Goal: Task Accomplishment & Management: Manage account settings

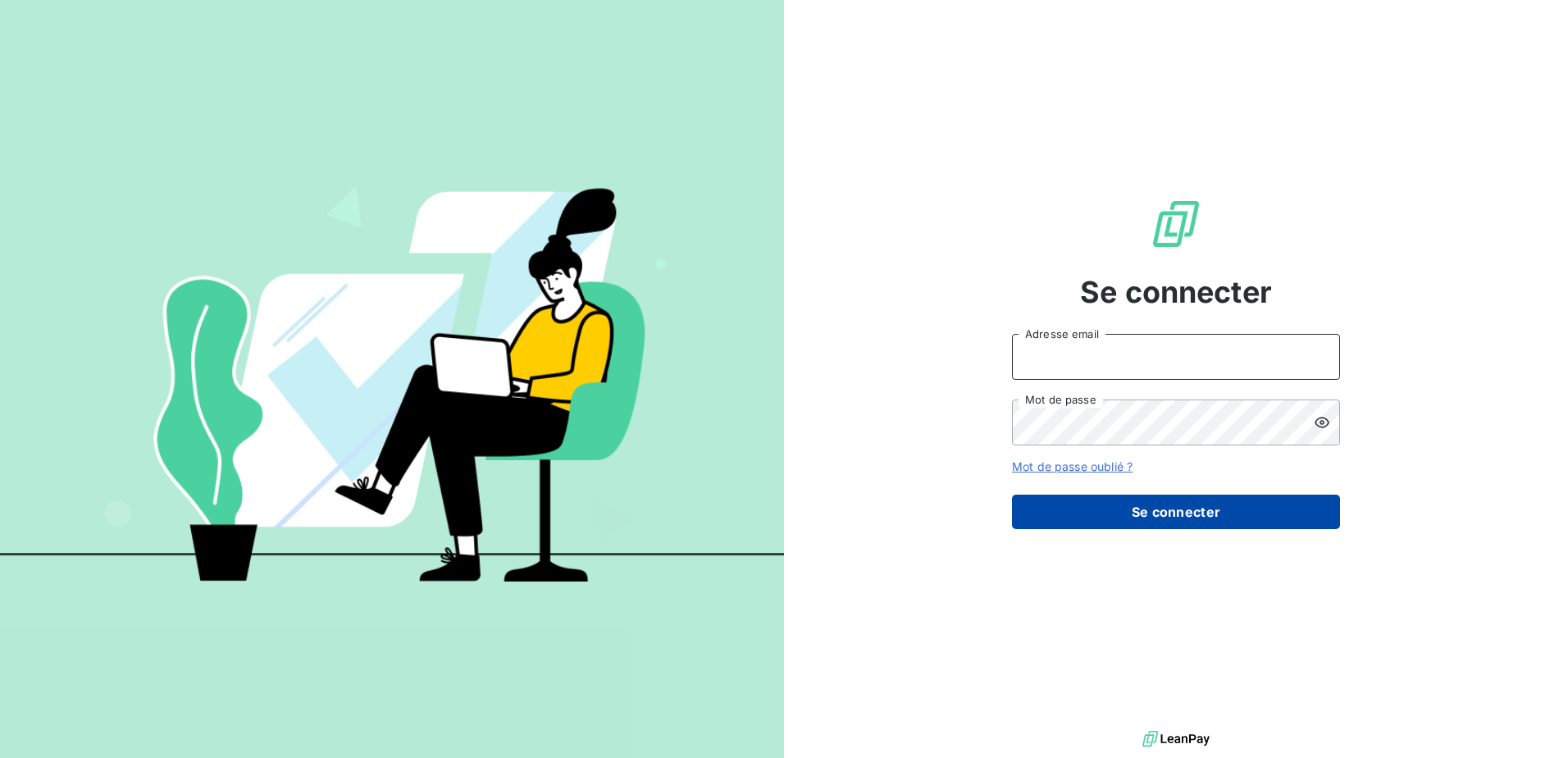
type input "[EMAIL_ADDRESS][DOMAIN_NAME]"
click at [1214, 509] on button "Se connecter" at bounding box center [1176, 512] width 328 height 34
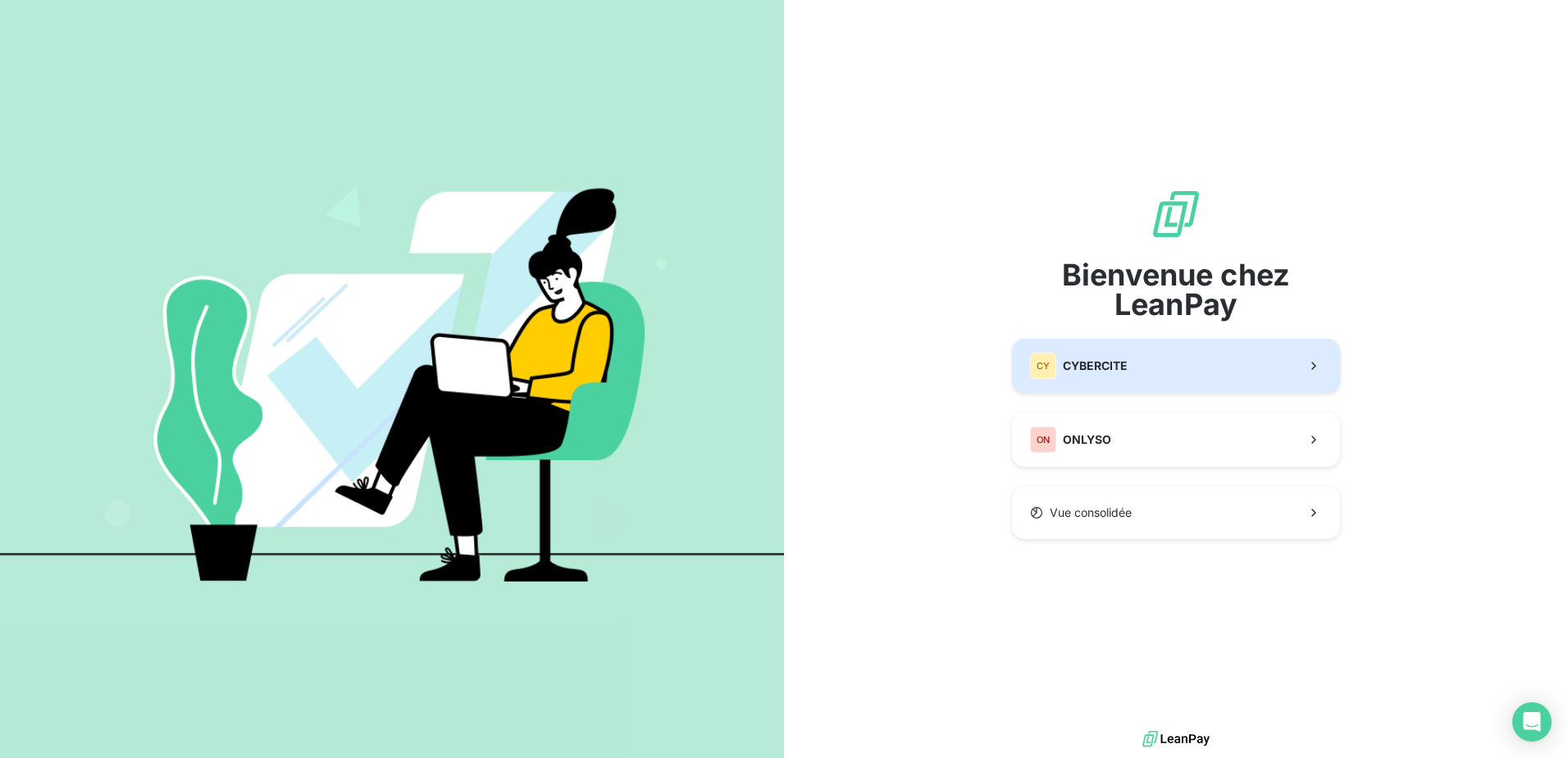
click at [1118, 378] on div "CY CYBERCITE" at bounding box center [1078, 365] width 98 height 26
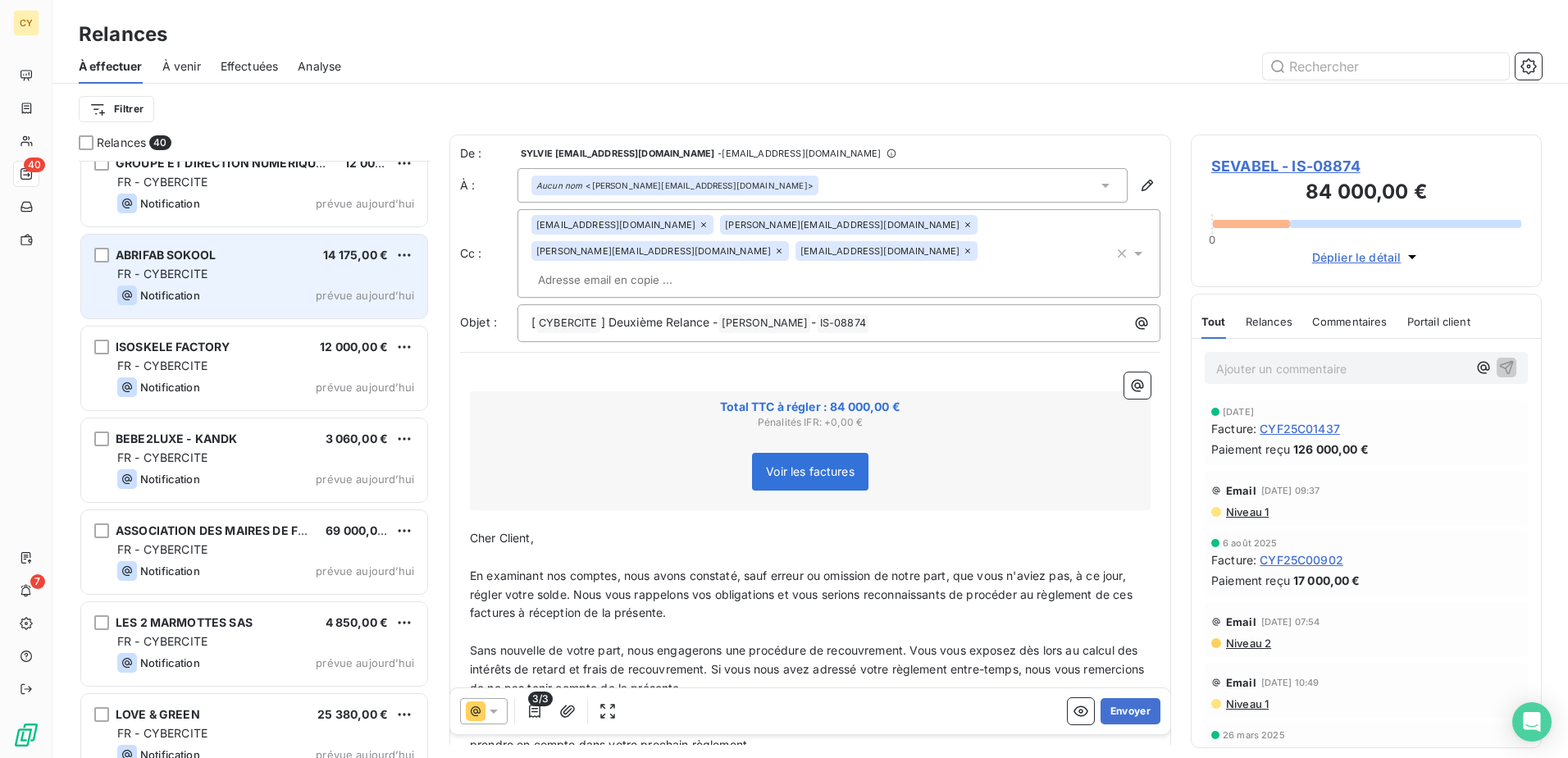
scroll to position [3079, 0]
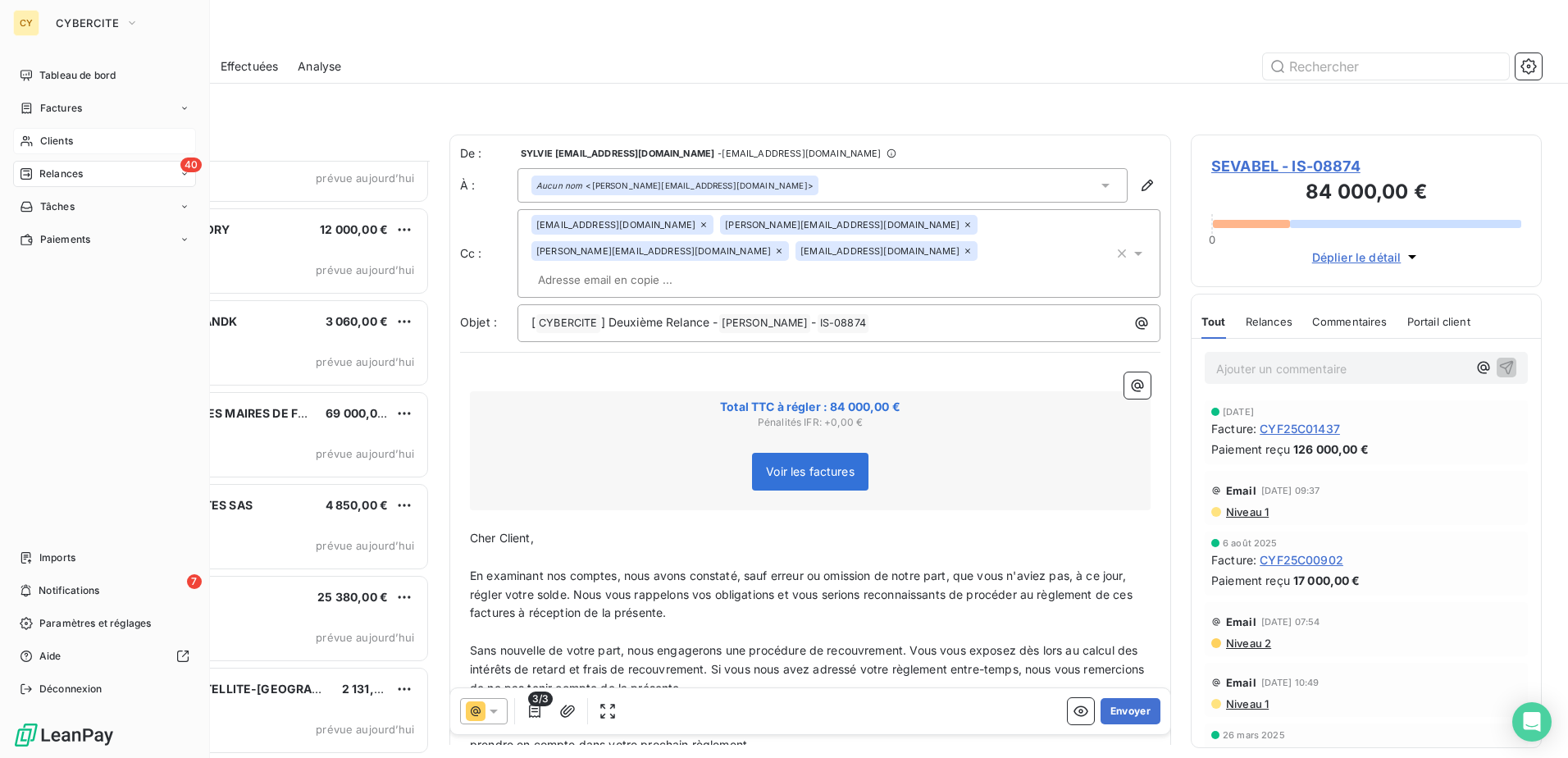
click at [60, 141] on span "Clients" at bounding box center [56, 142] width 33 height 15
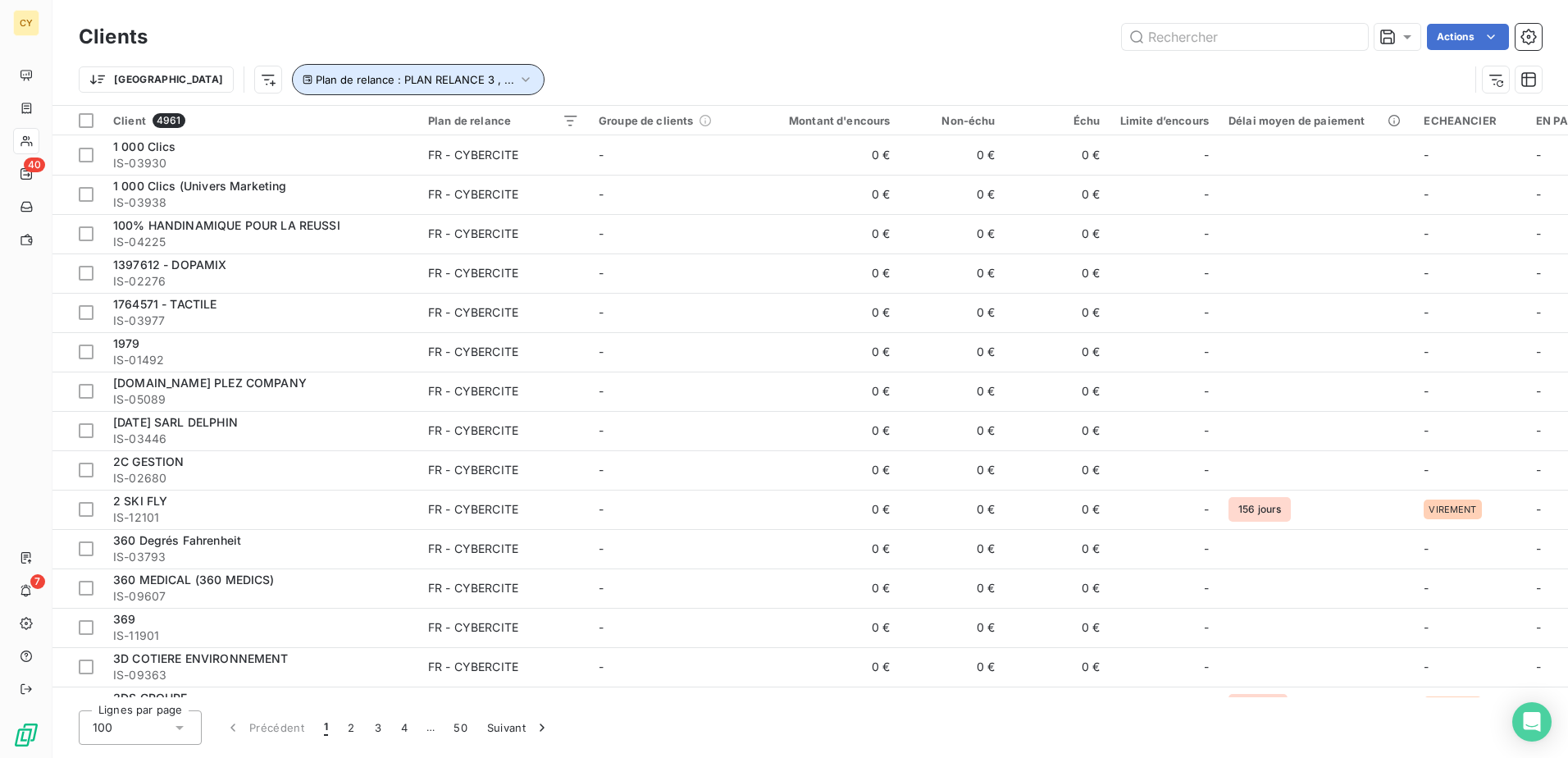
click at [517, 82] on icon "button" at bounding box center [526, 80] width 17 height 17
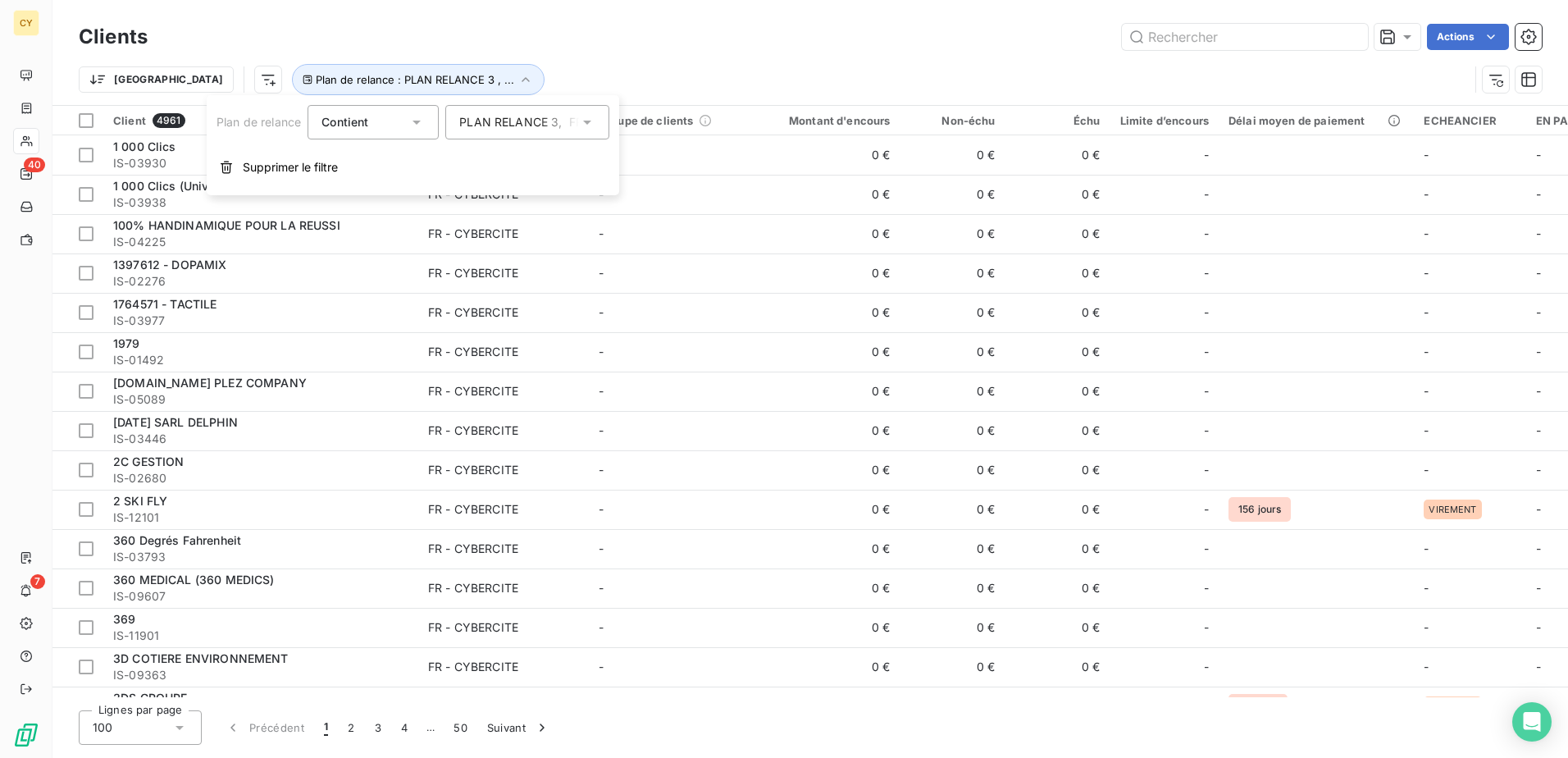
click at [488, 117] on div "PLAN RELANCE 3 , FR - CYBERCITE" at bounding box center [519, 122] width 120 height 17
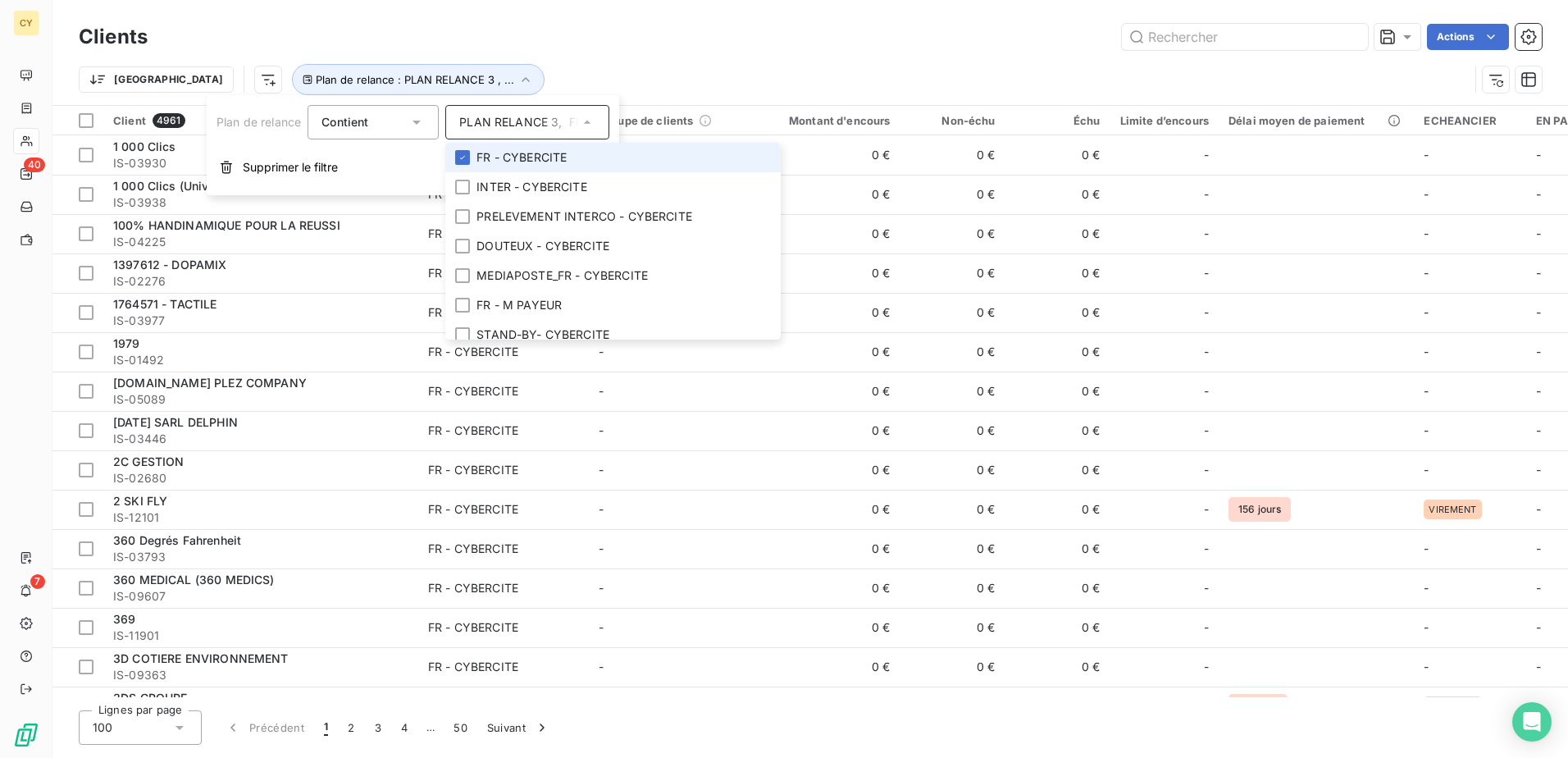
click at [517, 155] on span "FR - CYBERCITE" at bounding box center [522, 157] width 90 height 17
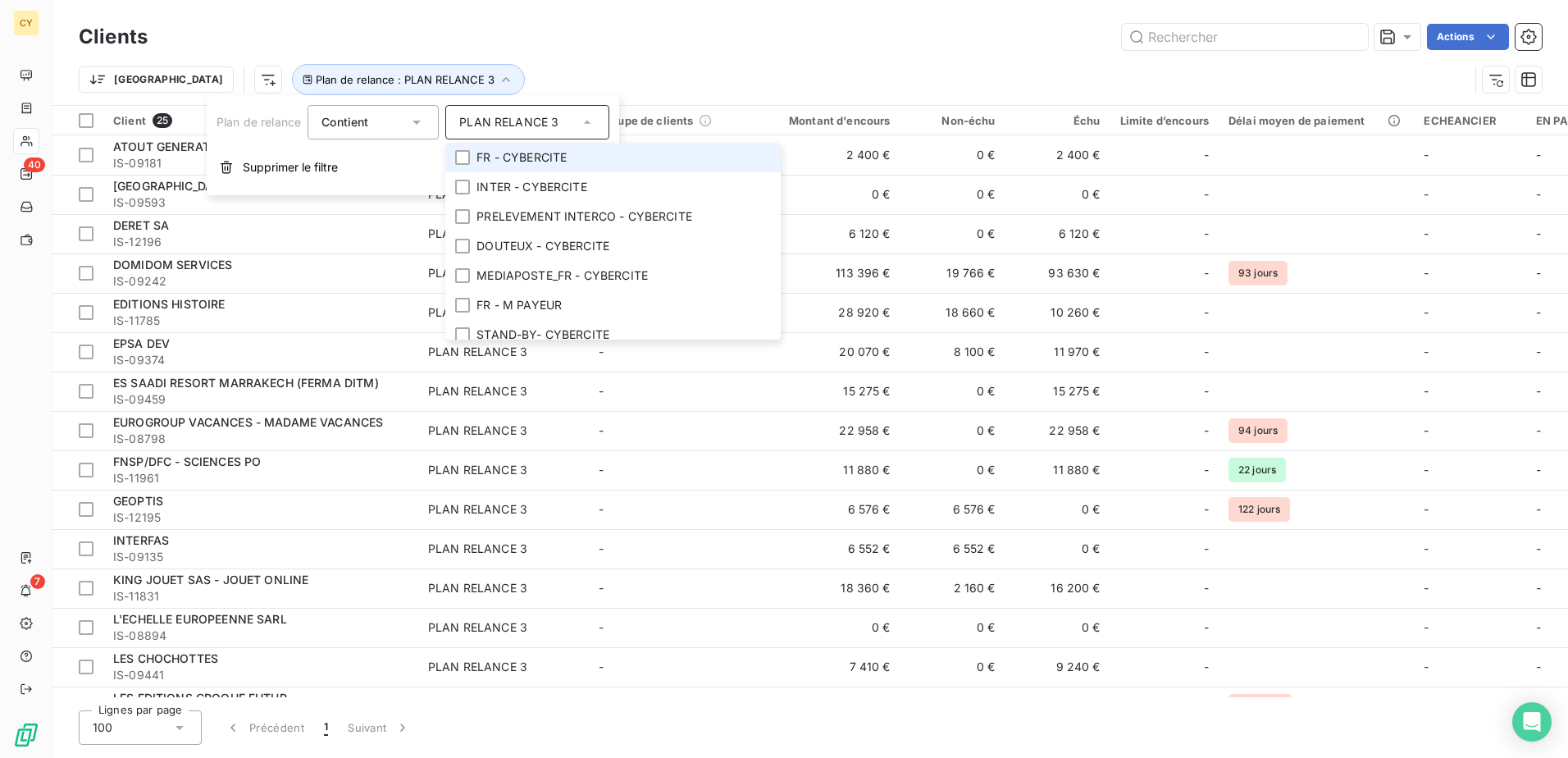
click at [500, 157] on span "FR - CYBERCITE" at bounding box center [522, 157] width 90 height 17
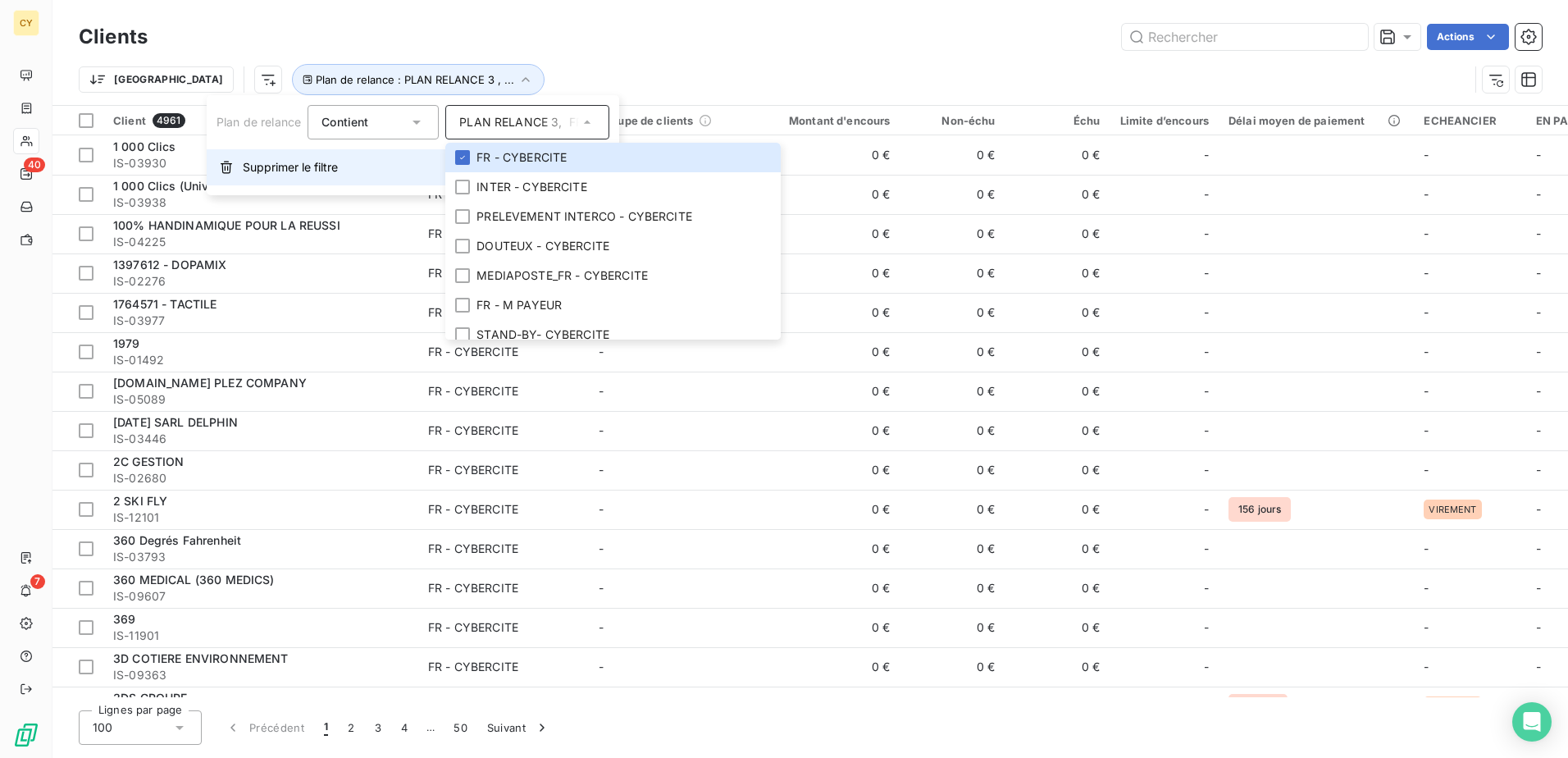
click at [315, 168] on span "Supprimer le filtre" at bounding box center [290, 168] width 95 height 17
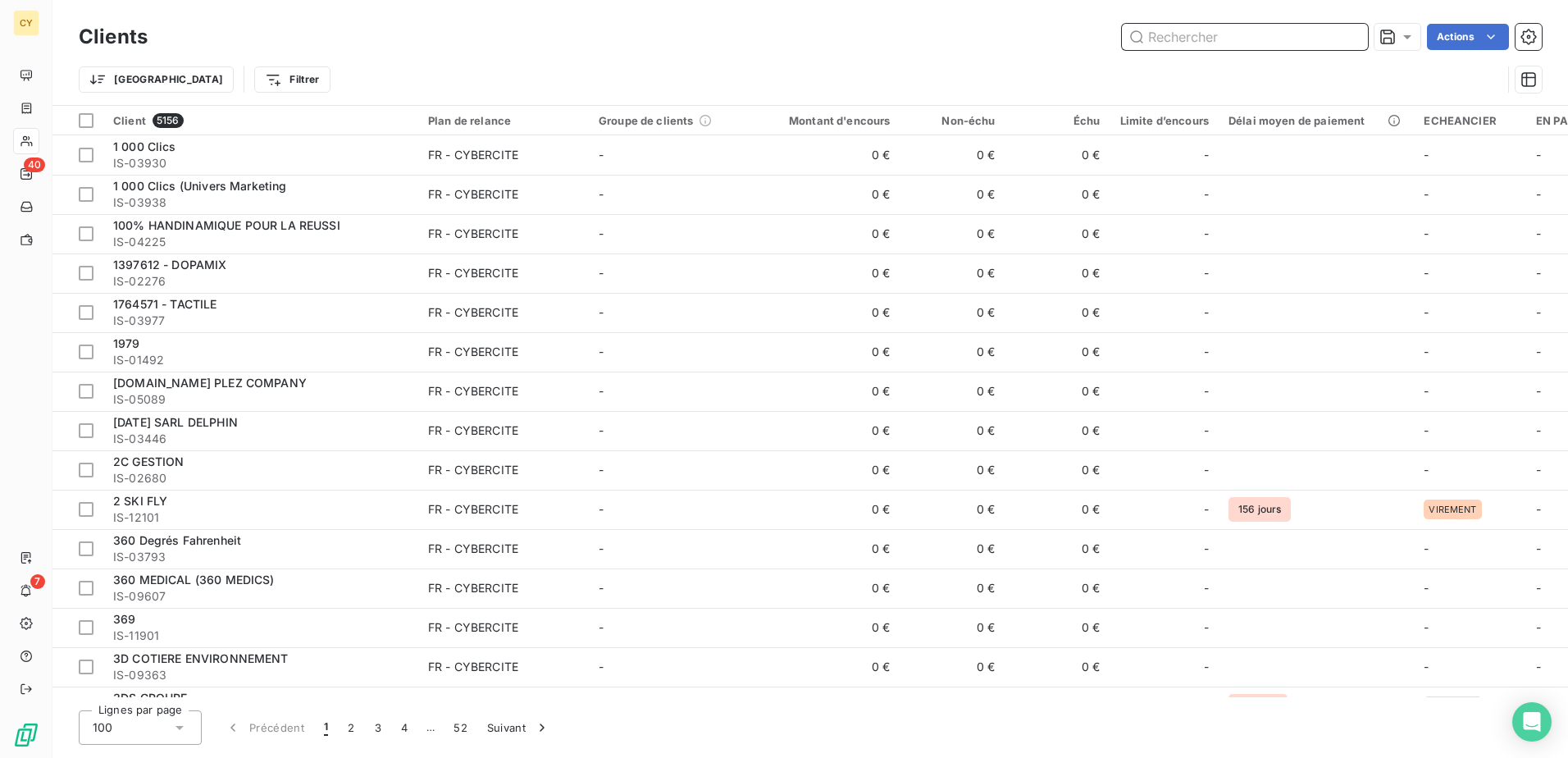
click at [1175, 41] on input "text" at bounding box center [1245, 36] width 246 height 26
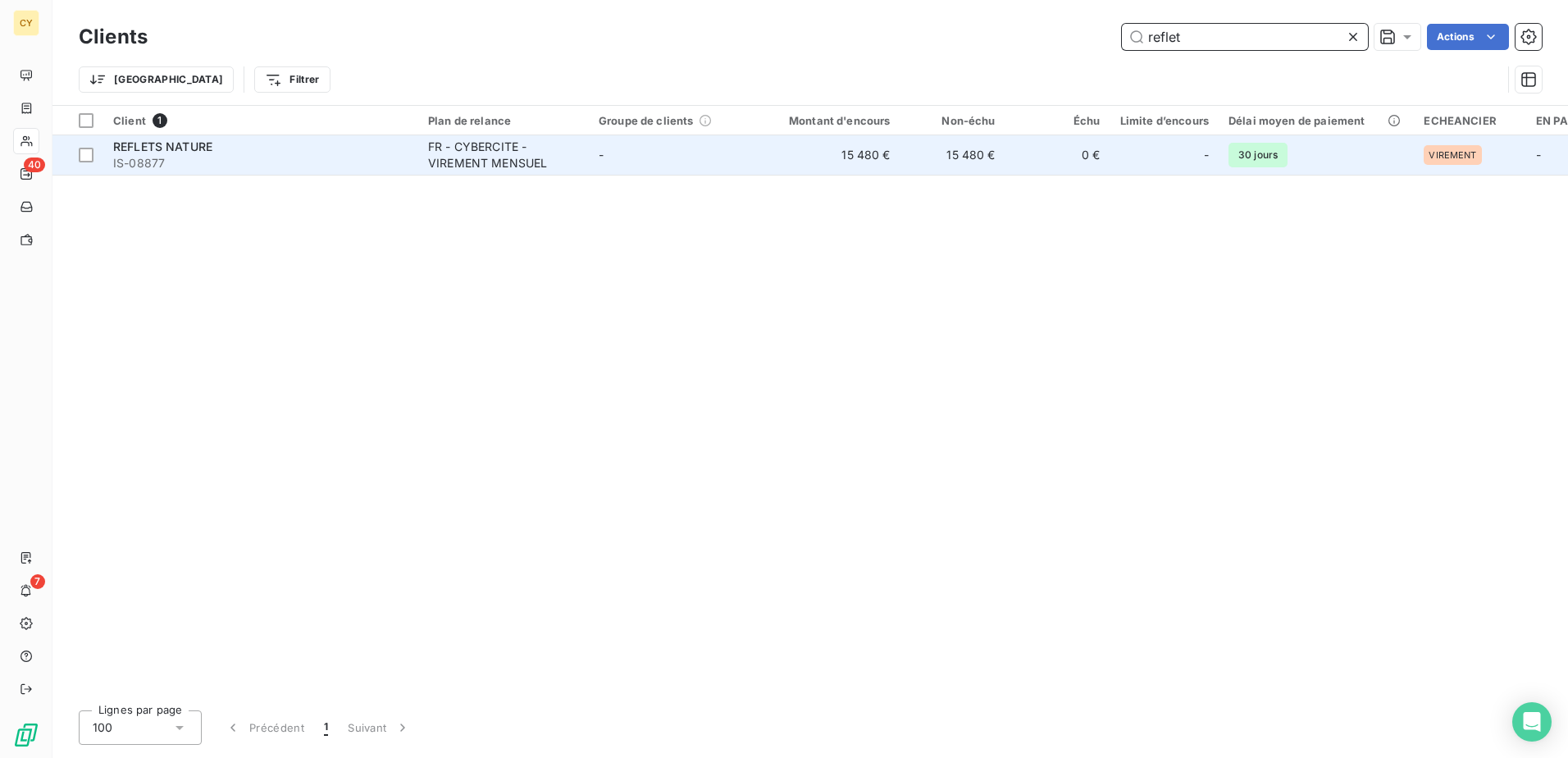
type input "reflet"
click at [503, 154] on div "FR - CYBERCITE - VIREMENT MENSUEL" at bounding box center [503, 155] width 151 height 33
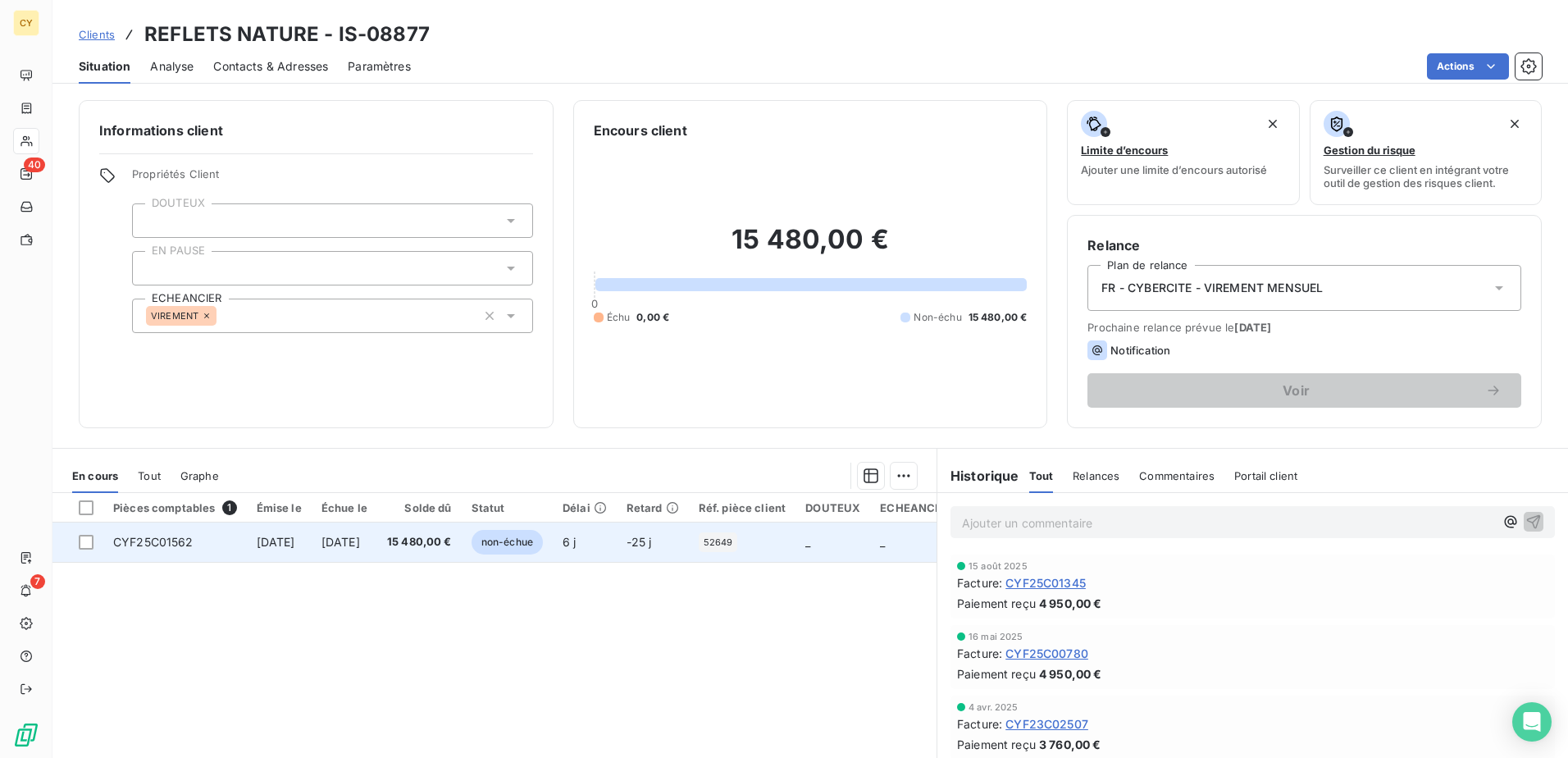
click at [178, 539] on span "CYF25C01562" at bounding box center [153, 542] width 80 height 14
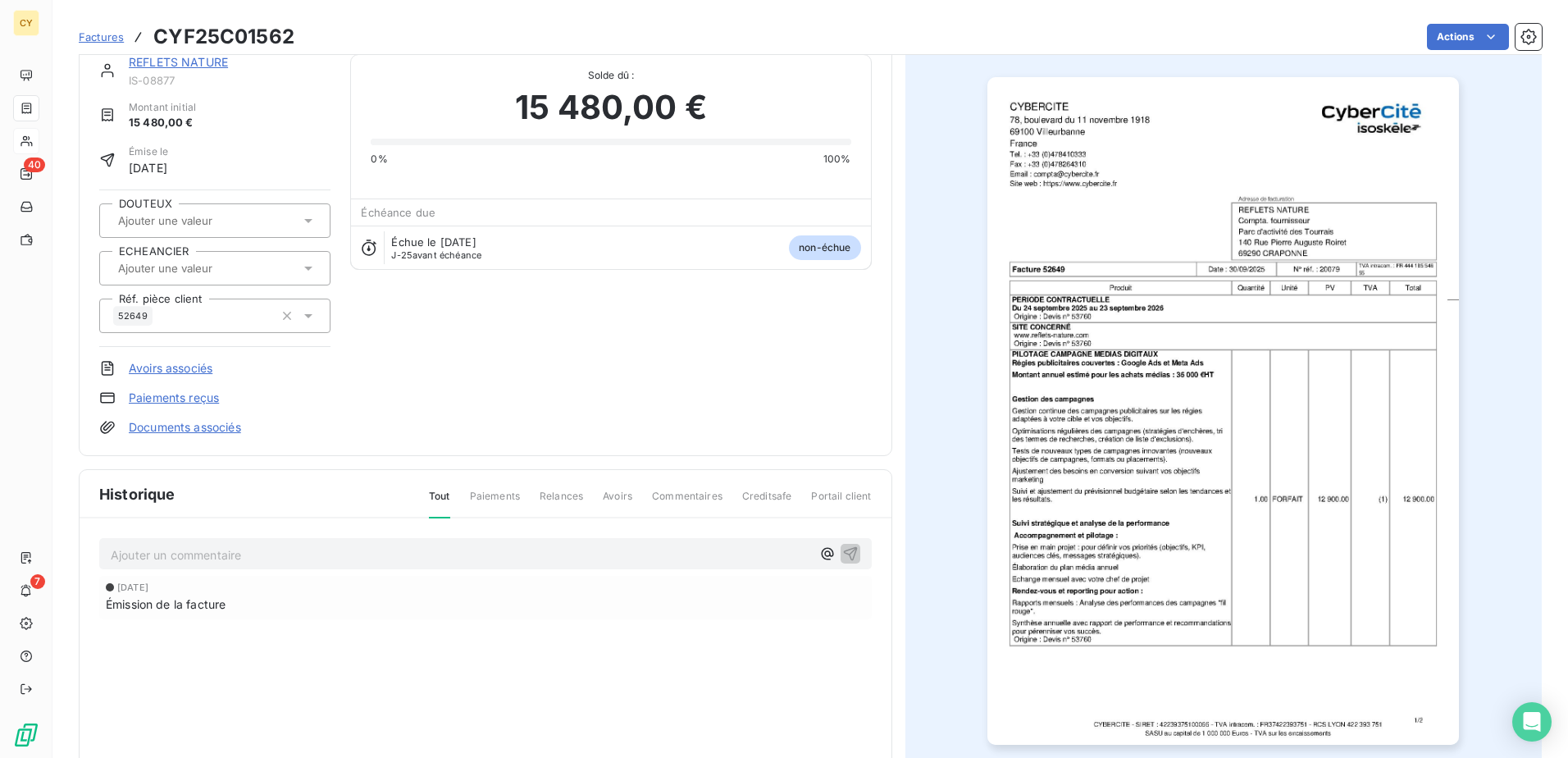
scroll to position [150, 0]
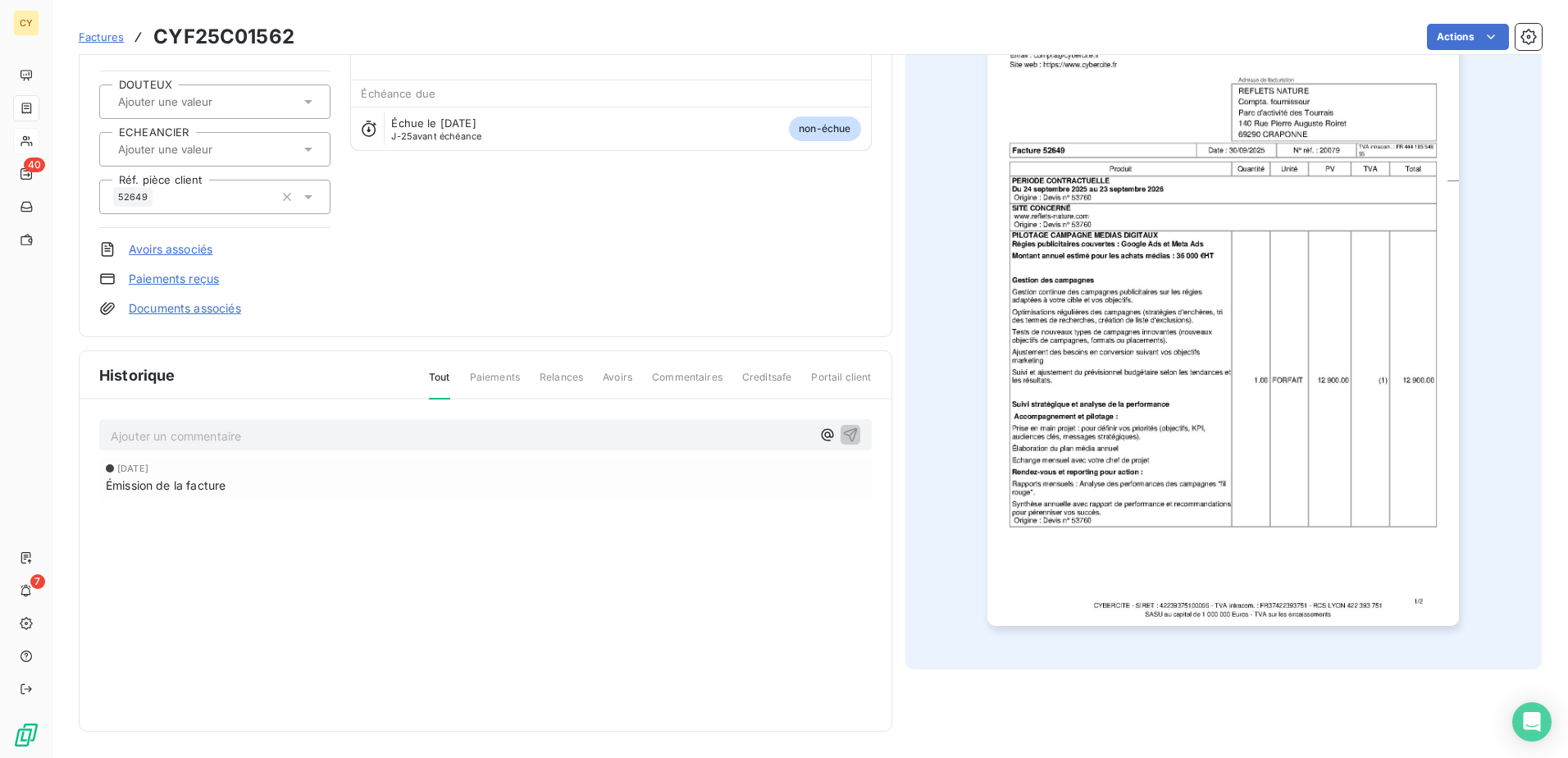
click at [1151, 425] on img "button" at bounding box center [1222, 291] width 471 height 668
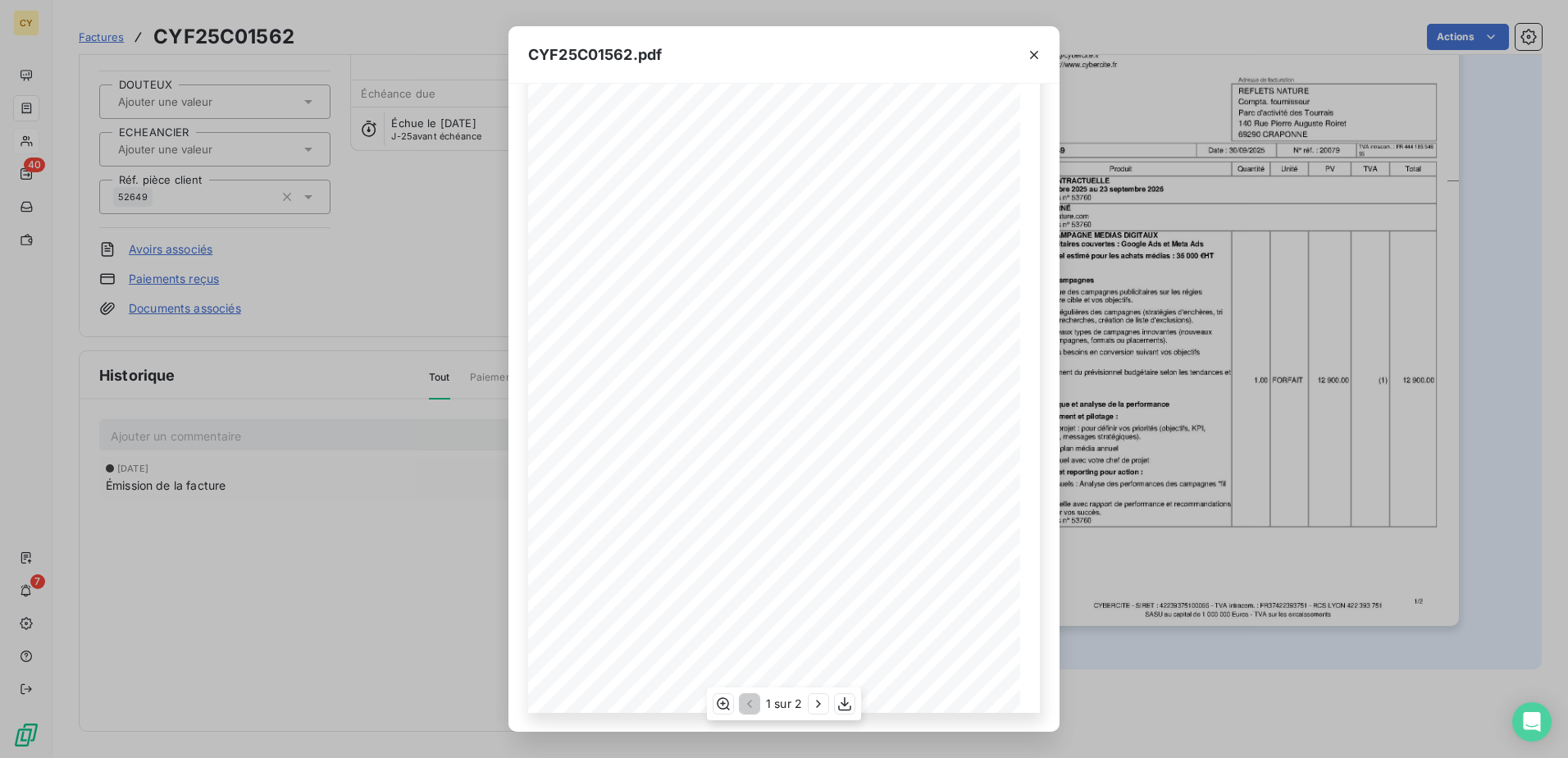
scroll to position [87, 0]
click at [820, 704] on icon "button" at bounding box center [818, 704] width 4 height 8
click at [1025, 62] on button "button" at bounding box center [1034, 54] width 26 height 26
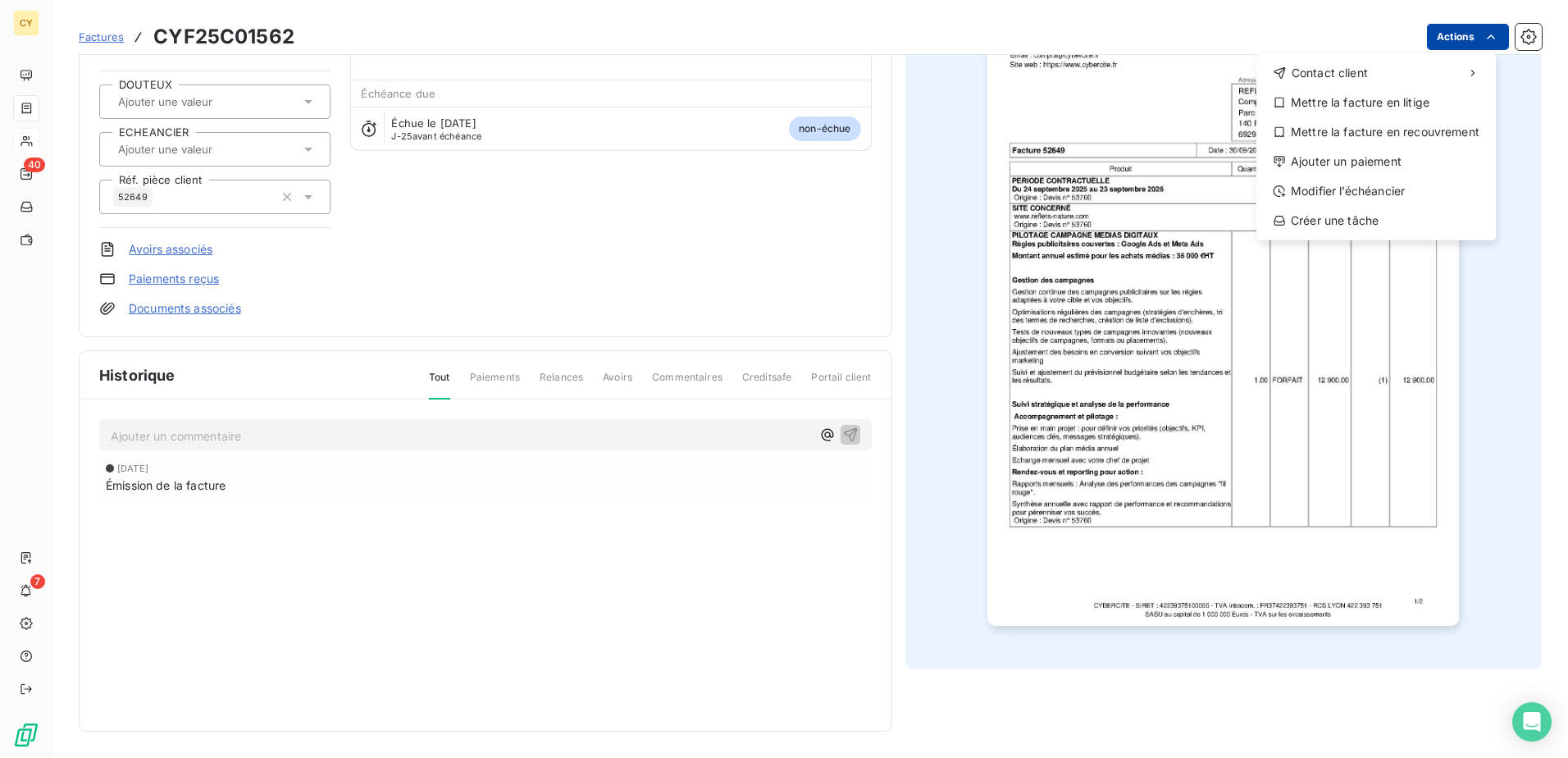
click at [1450, 41] on html "CY 40 7 Factures CYF25C01562 Actions Contact client Mettre la facture en litige…" at bounding box center [784, 379] width 1568 height 758
click at [1334, 186] on div "Modifier l’échéancier" at bounding box center [1376, 191] width 226 height 26
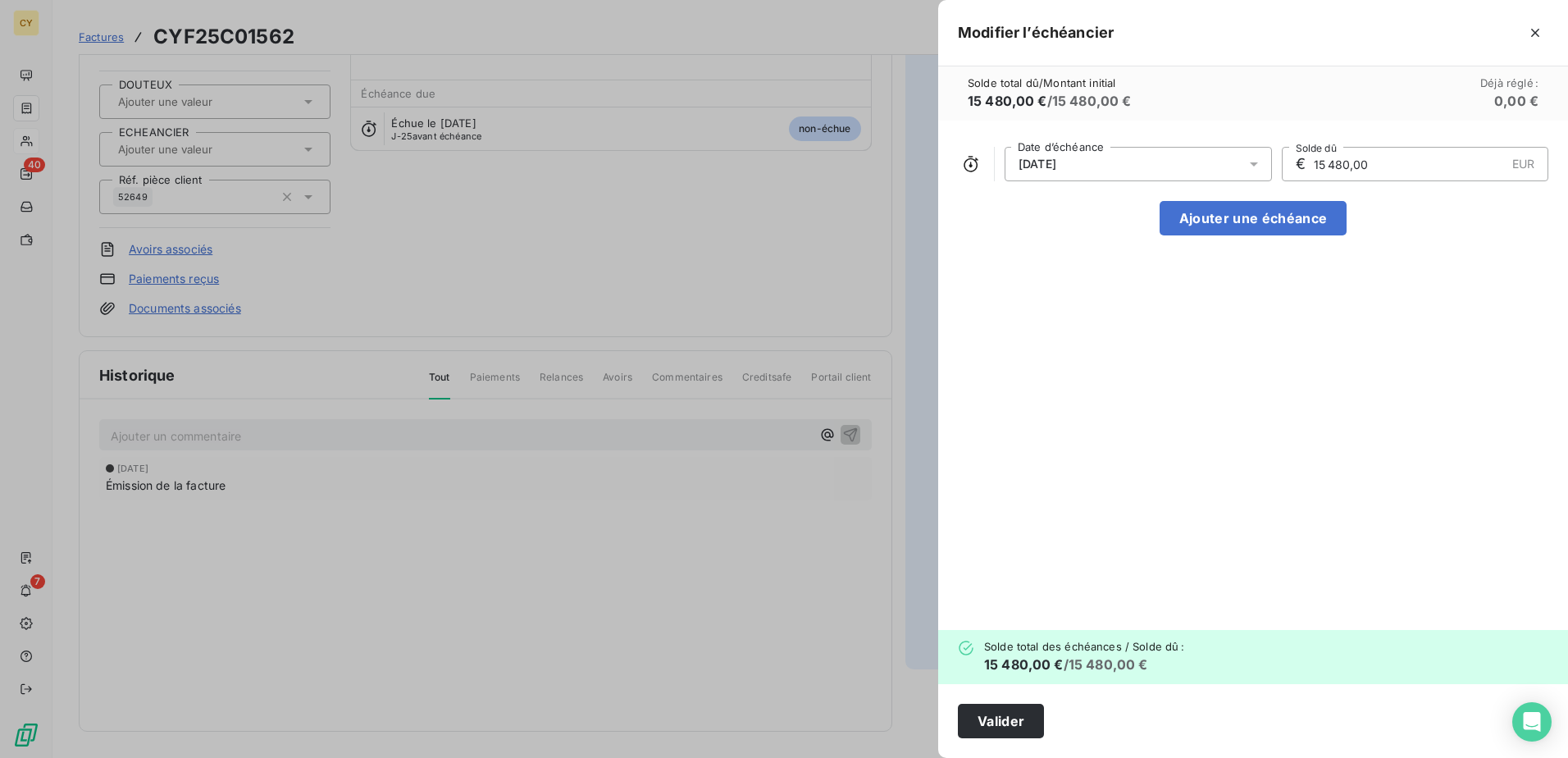
drag, startPoint x: 1377, startPoint y: 168, endPoint x: 1293, endPoint y: 170, distance: 84.0
click at [1293, 170] on div "€ 15 480,00 EUR Solde dû" at bounding box center [1415, 163] width 267 height 34
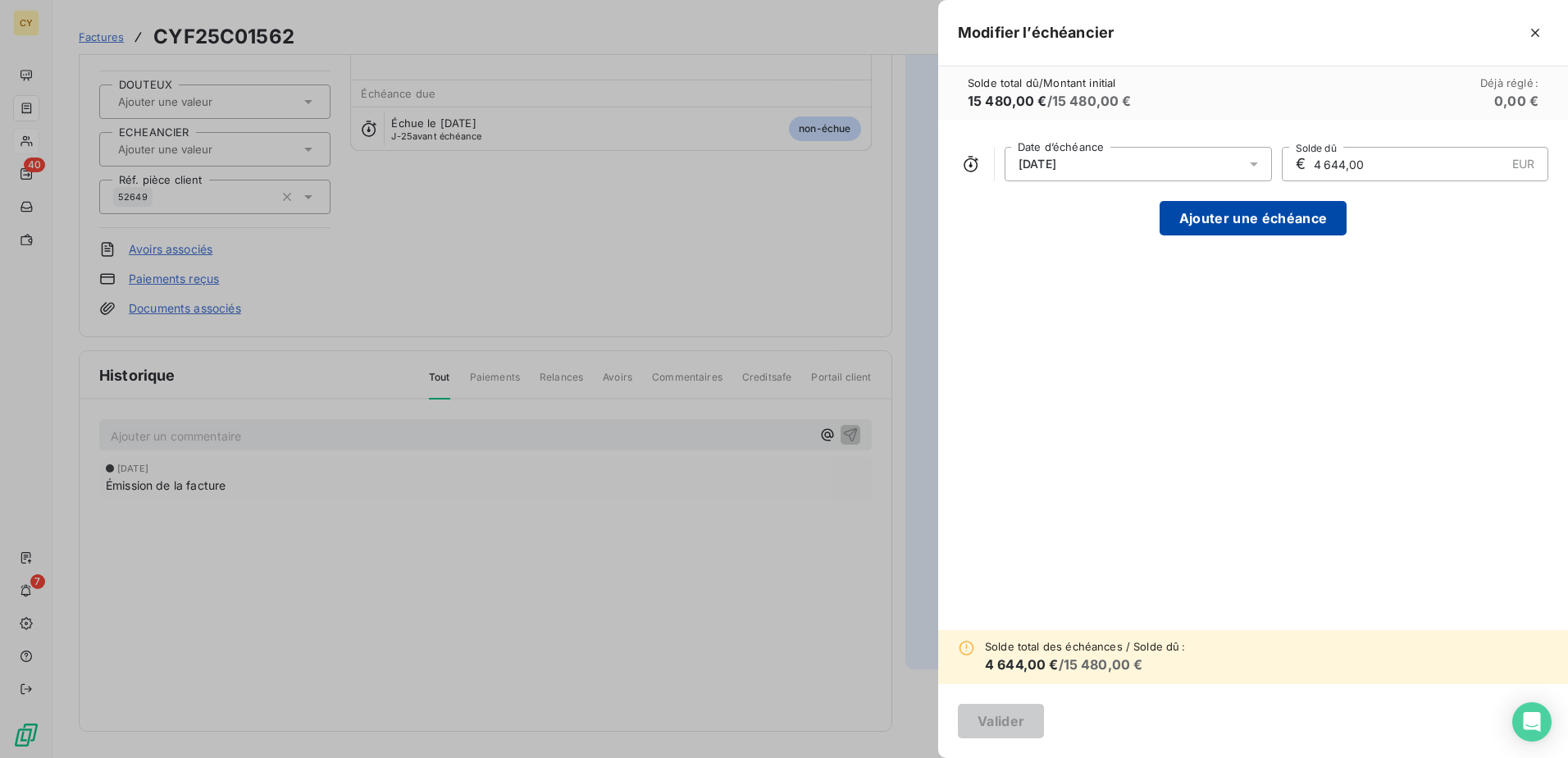
type input "4 644,00"
click at [1260, 229] on button "Ajouter une échéance" at bounding box center [1252, 218] width 187 height 34
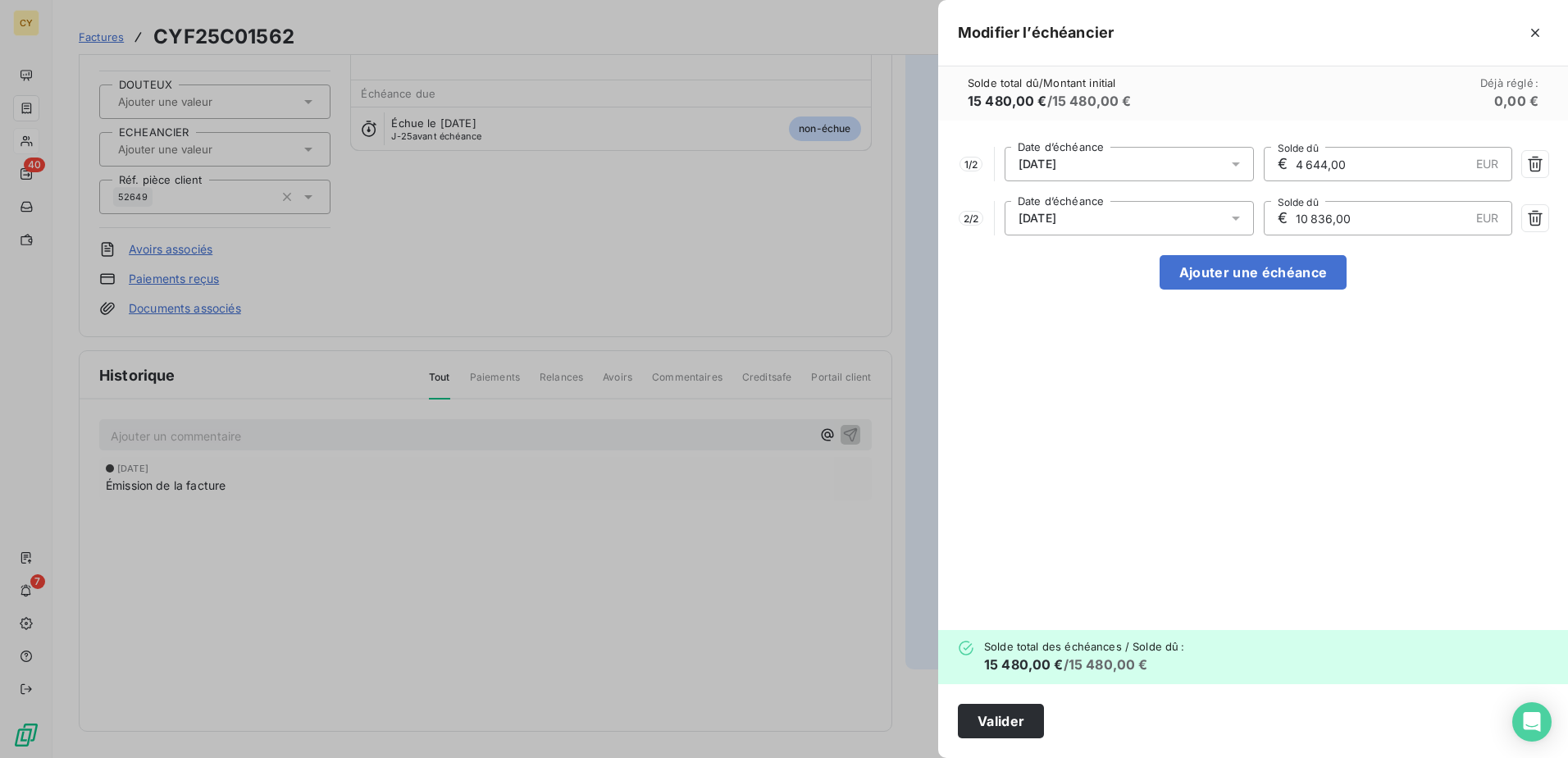
click at [1237, 221] on icon at bounding box center [1236, 219] width 17 height 17
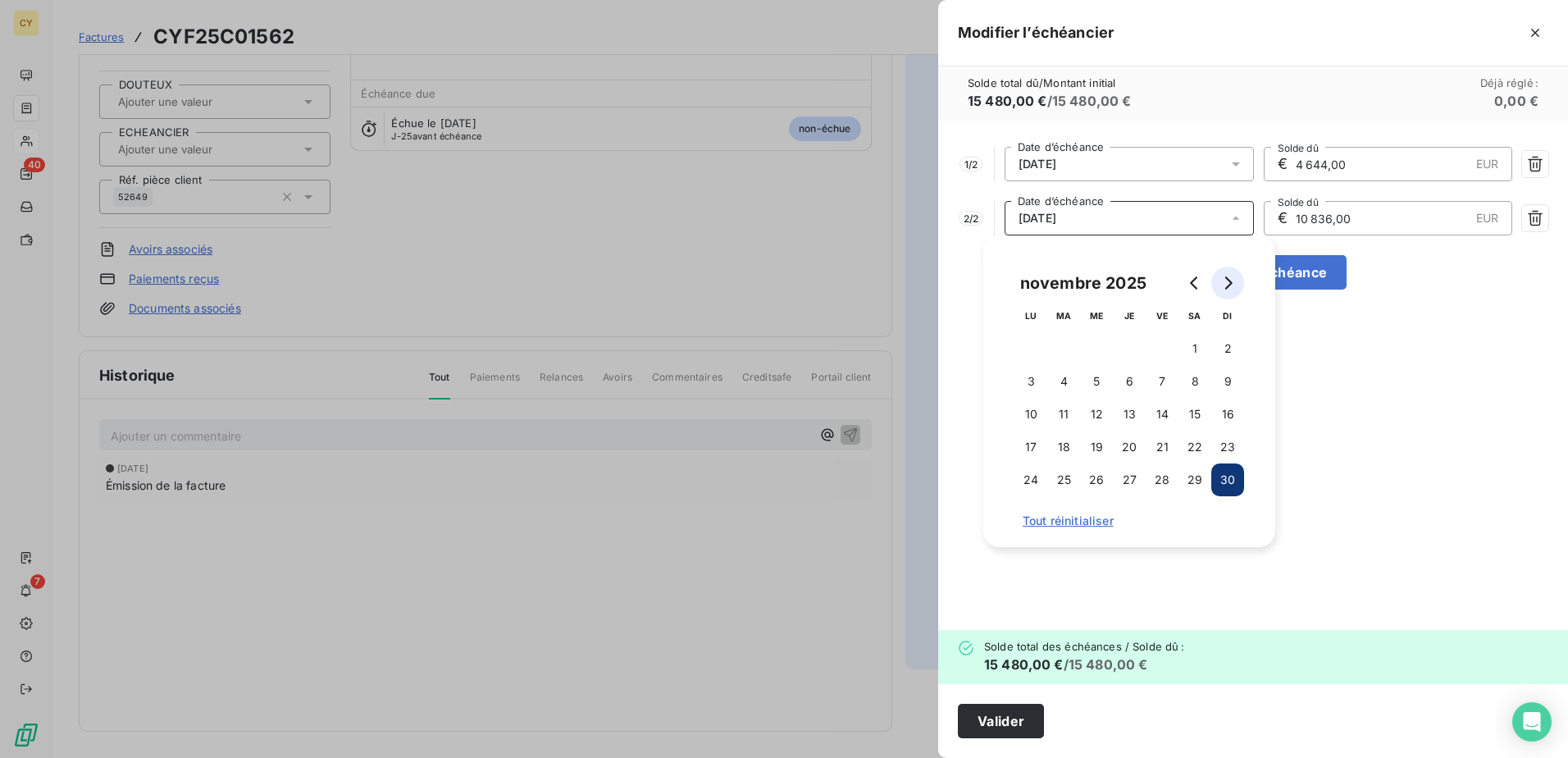
click at [1229, 285] on icon "Go to next month" at bounding box center [1229, 283] width 8 height 13
click at [1097, 478] on button "31" at bounding box center [1096, 479] width 33 height 33
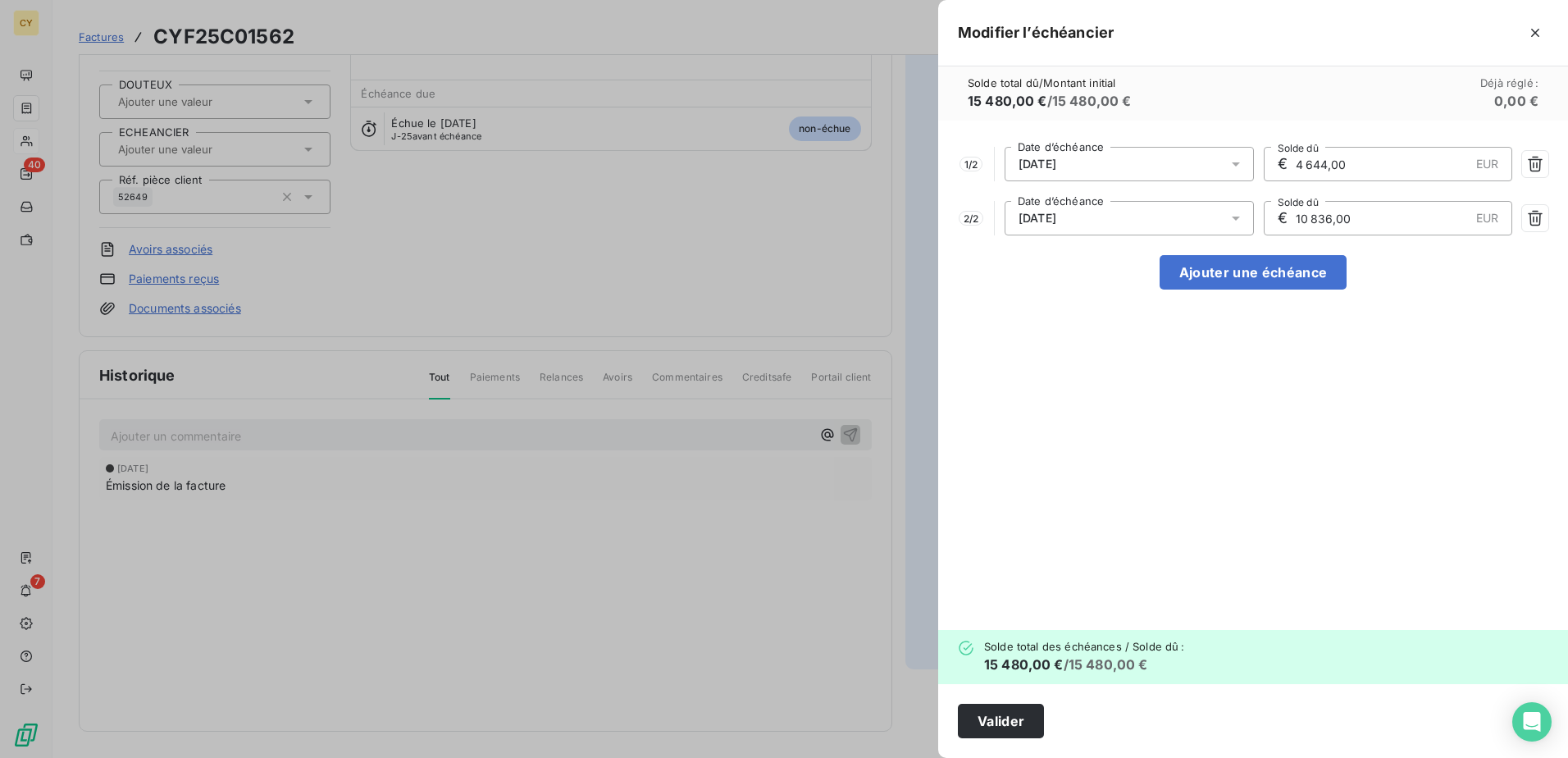
drag, startPoint x: 1379, startPoint y: 217, endPoint x: 1235, endPoint y: 242, distance: 146.2
click at [1243, 239] on div "1 / 2 [DATE] Date d’échéance € 4 644,00 EUR Solde dû 2 / 2 [DATE] Date d’échéan…" at bounding box center [1253, 375] width 630 height 509
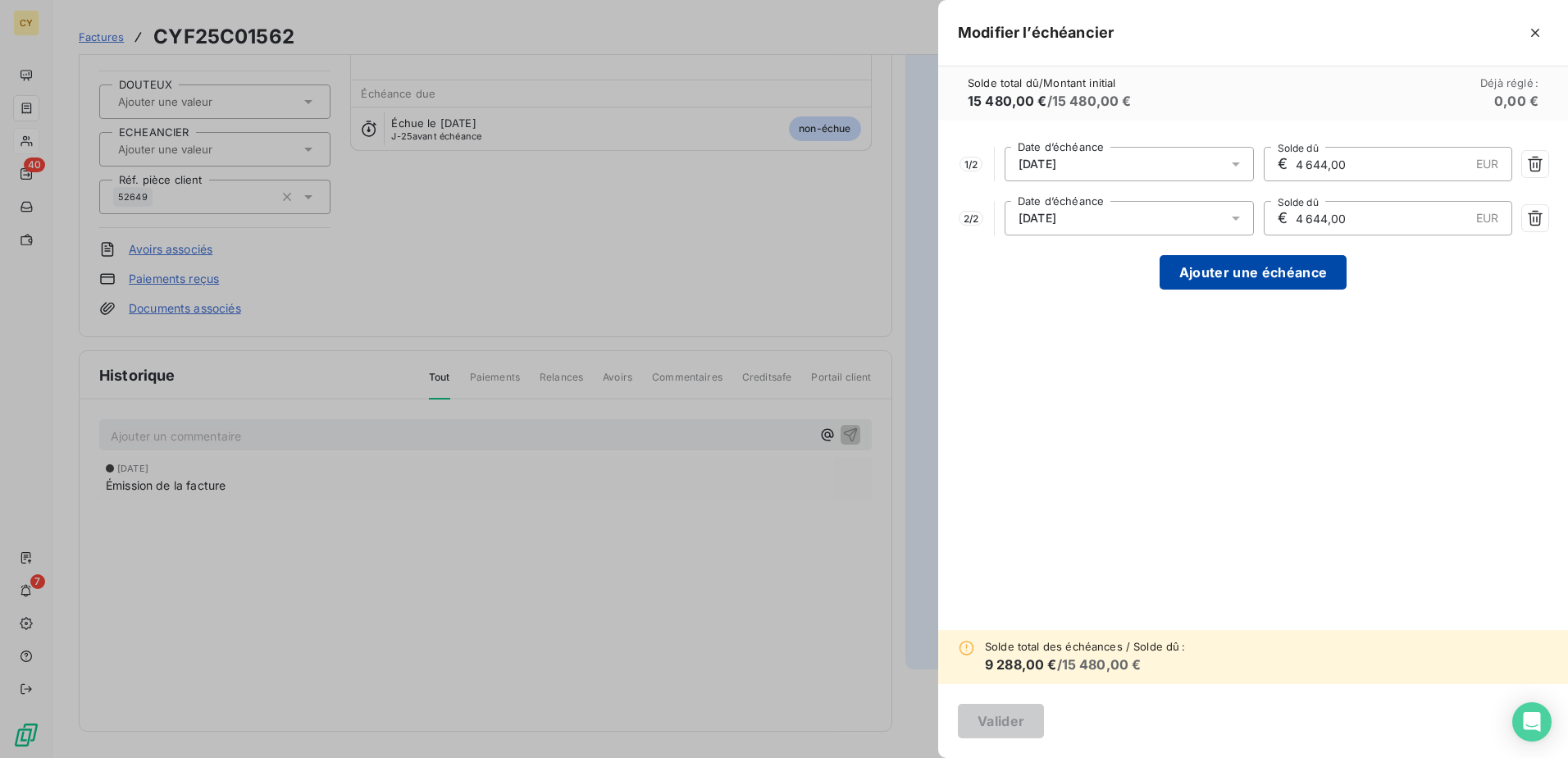
type input "4 644,00"
click at [1250, 269] on button "Ajouter une échéance" at bounding box center [1252, 272] width 187 height 34
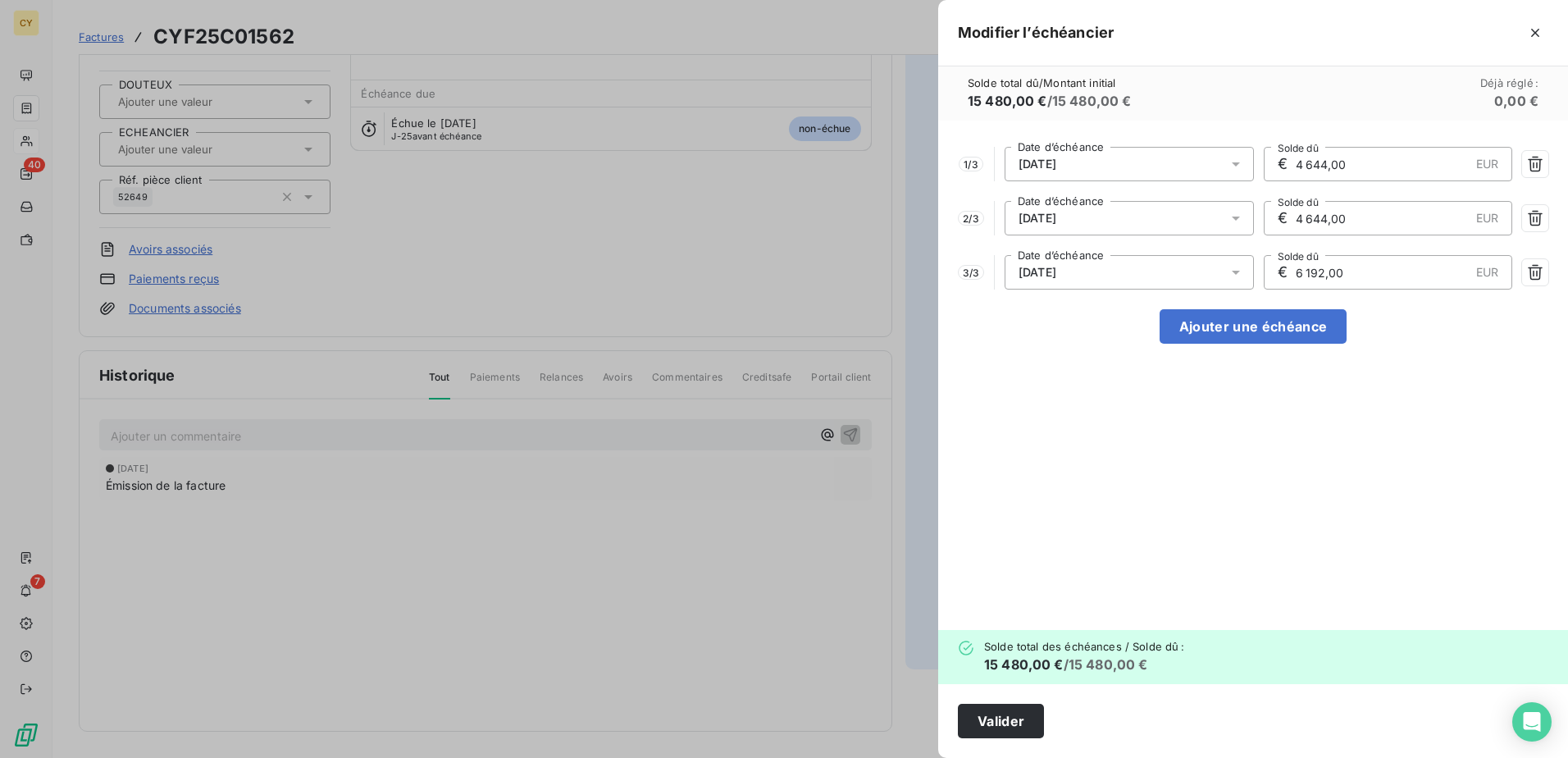
click at [1238, 274] on icon at bounding box center [1236, 272] width 17 height 17
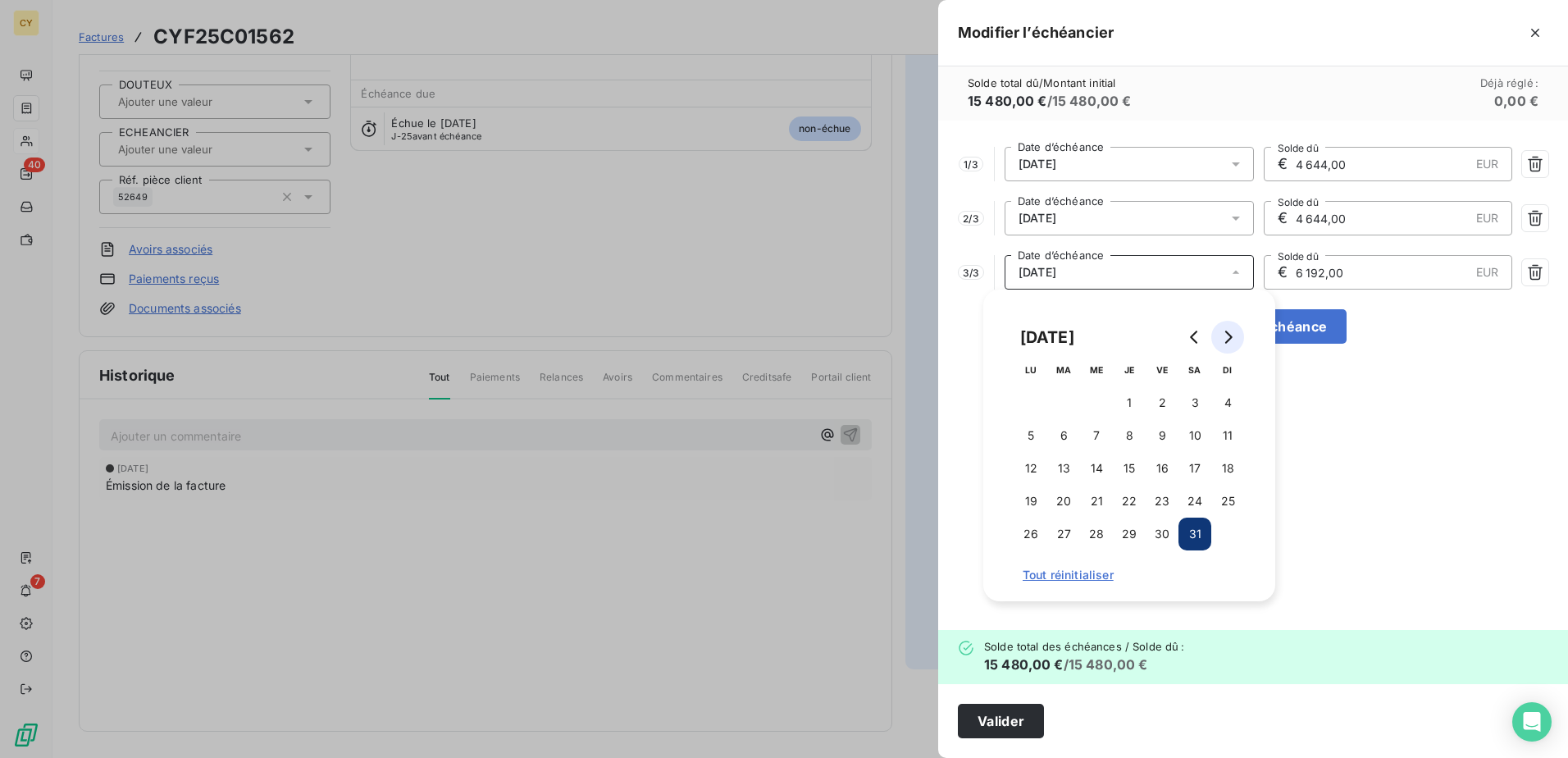
click at [1226, 338] on icon "Go to next month" at bounding box center [1228, 338] width 13 height 13
click at [1064, 566] on button "31" at bounding box center [1063, 566] width 33 height 33
click at [1447, 390] on div "1 / 3 [DATE] Date d’échéance € 4 644,00 EUR Solde dû 2 / 3 [DATE] Date d’échéan…" at bounding box center [1253, 375] width 630 height 509
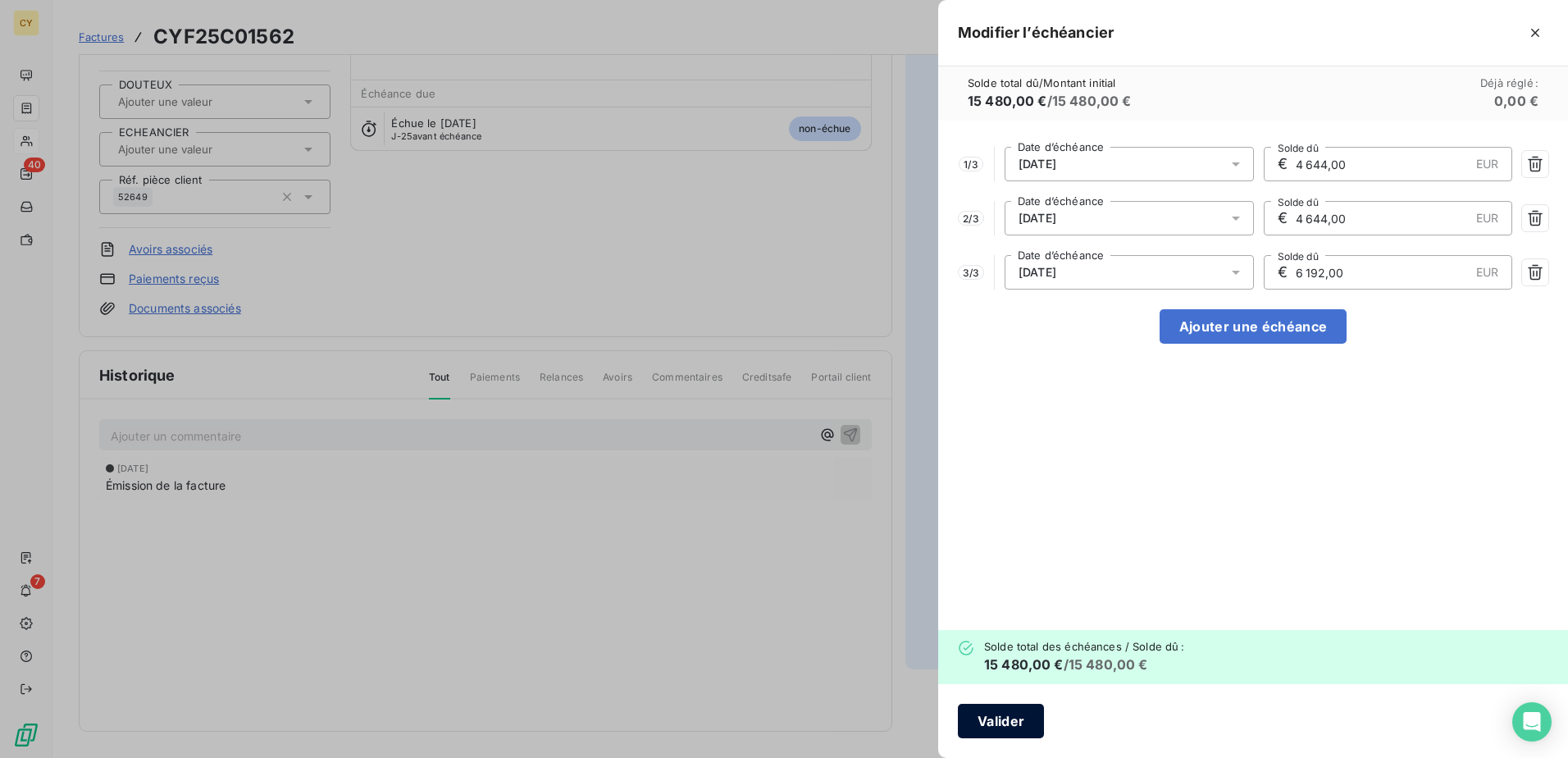
click at [990, 718] on button "Valider" at bounding box center [1000, 721] width 86 height 34
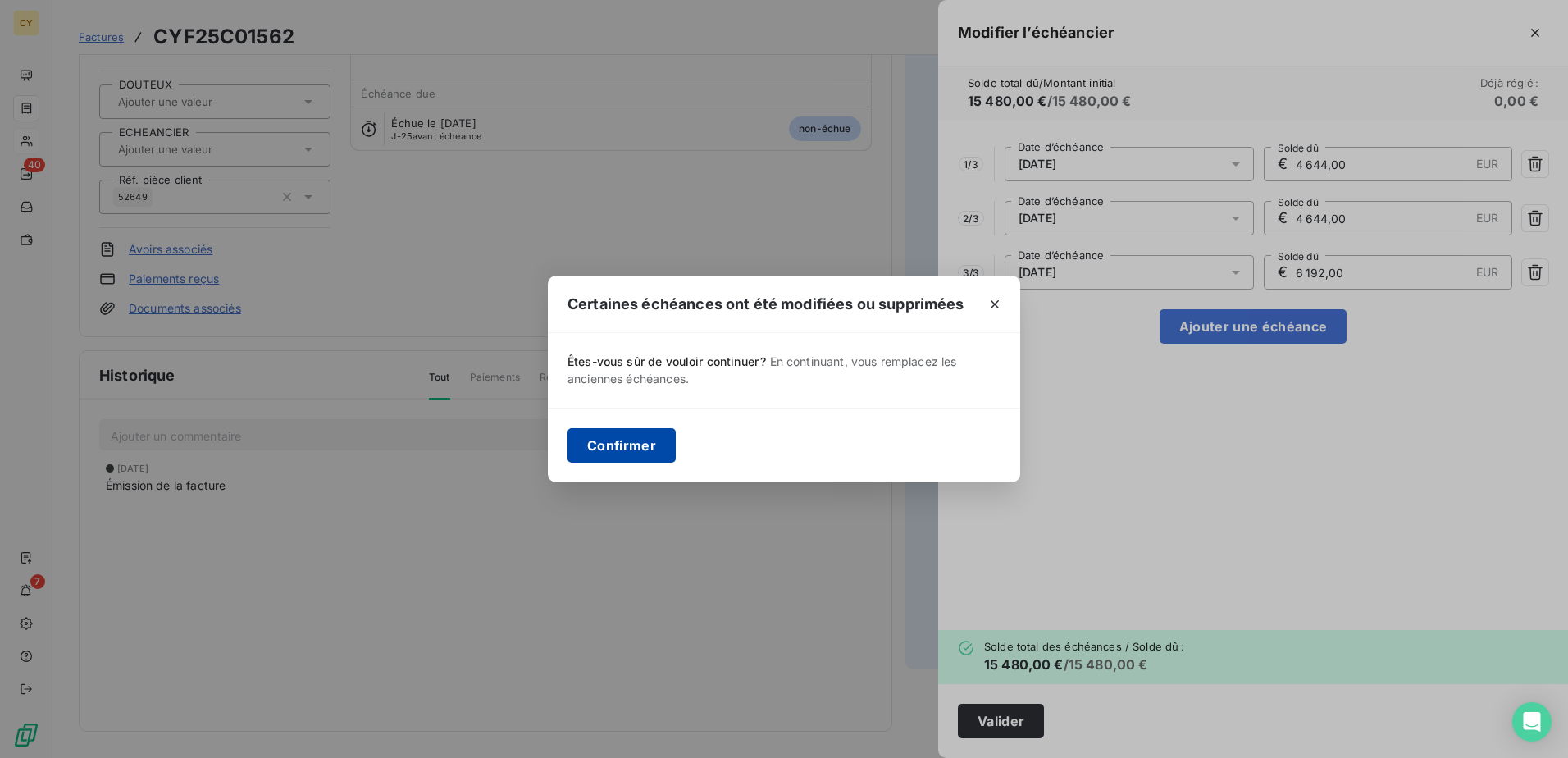
click at [616, 451] on button "Confirmer" at bounding box center [621, 445] width 108 height 34
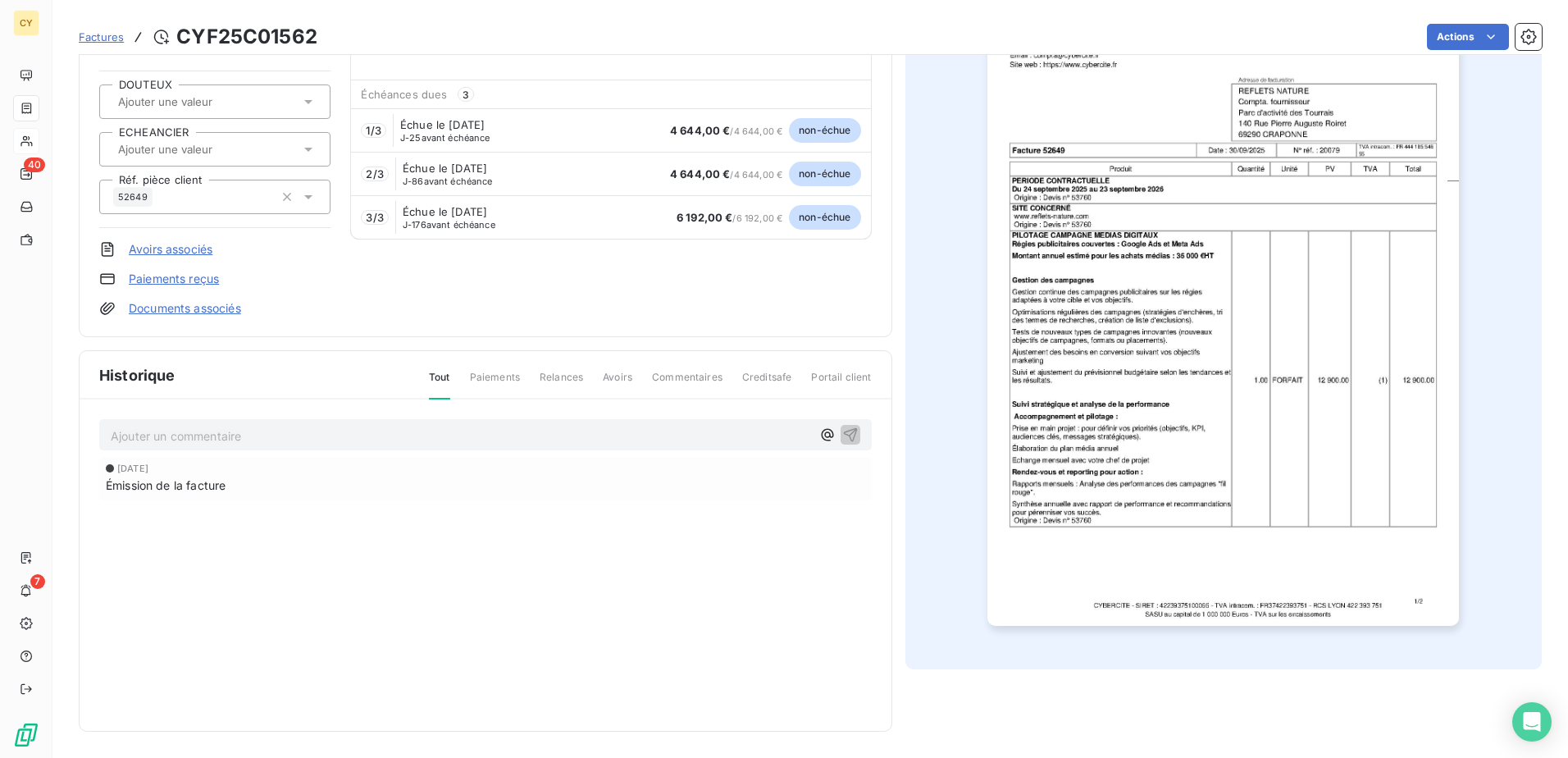
click at [303, 152] on icon at bounding box center [309, 149] width 17 height 17
click at [182, 234] on span "VIREMENT" at bounding box center [161, 232] width 48 height 10
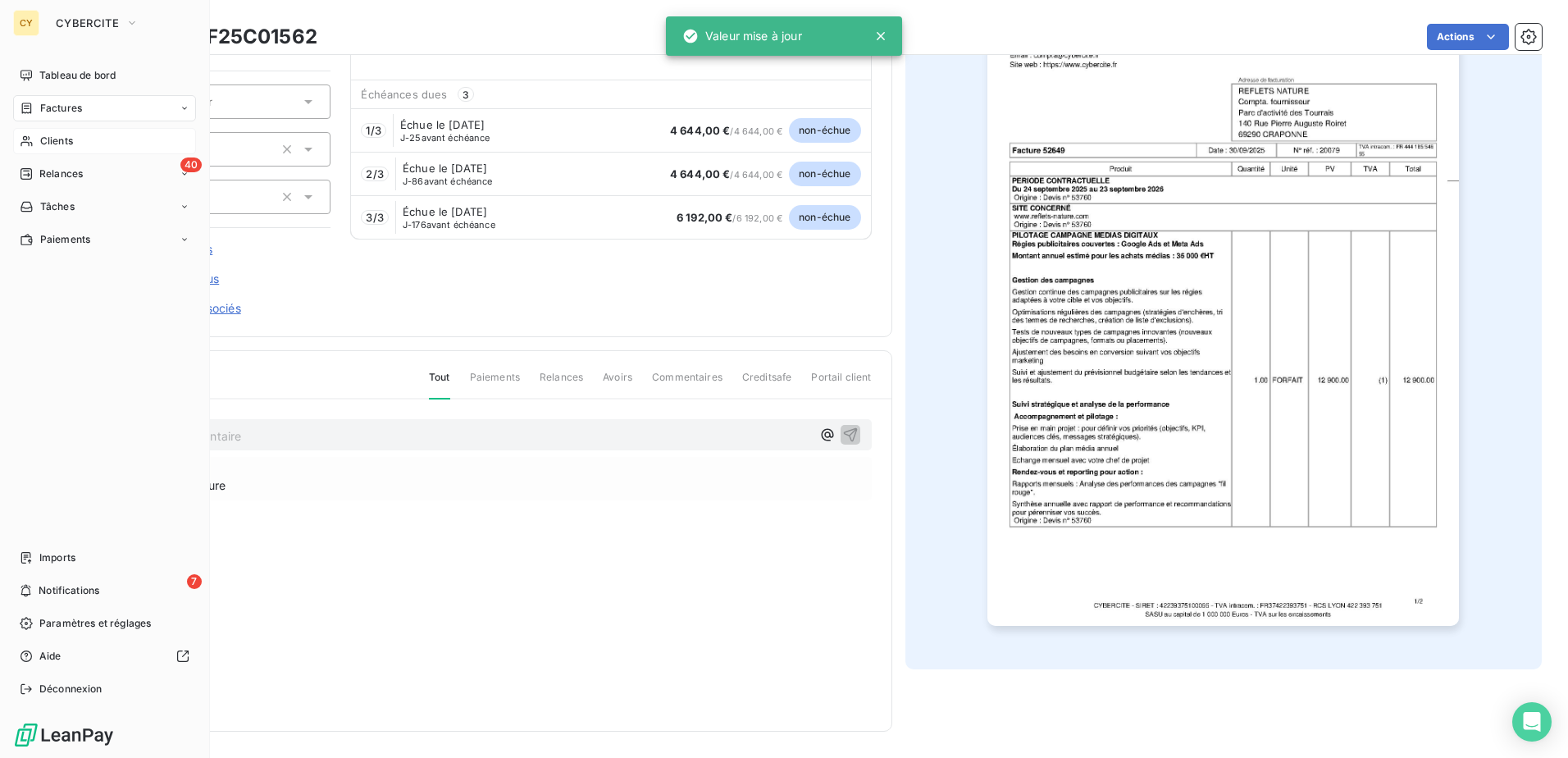
click at [68, 144] on span "Clients" at bounding box center [56, 142] width 33 height 15
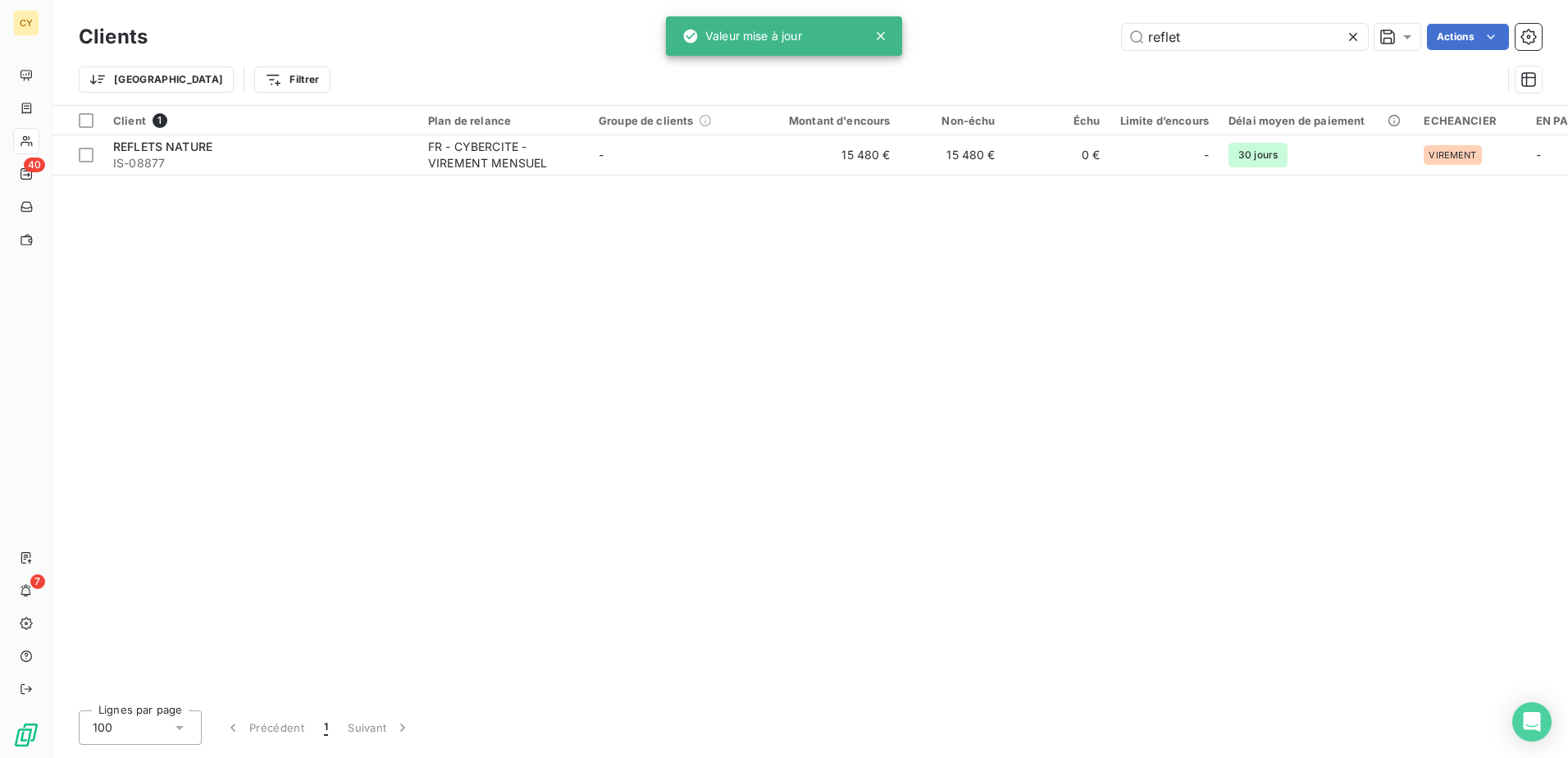
drag, startPoint x: 1247, startPoint y: 43, endPoint x: 1000, endPoint y: 77, distance: 249.3
click at [1032, 69] on div "Clients reflet Actions Trier Filtrer" at bounding box center [810, 63] width 1463 height 85
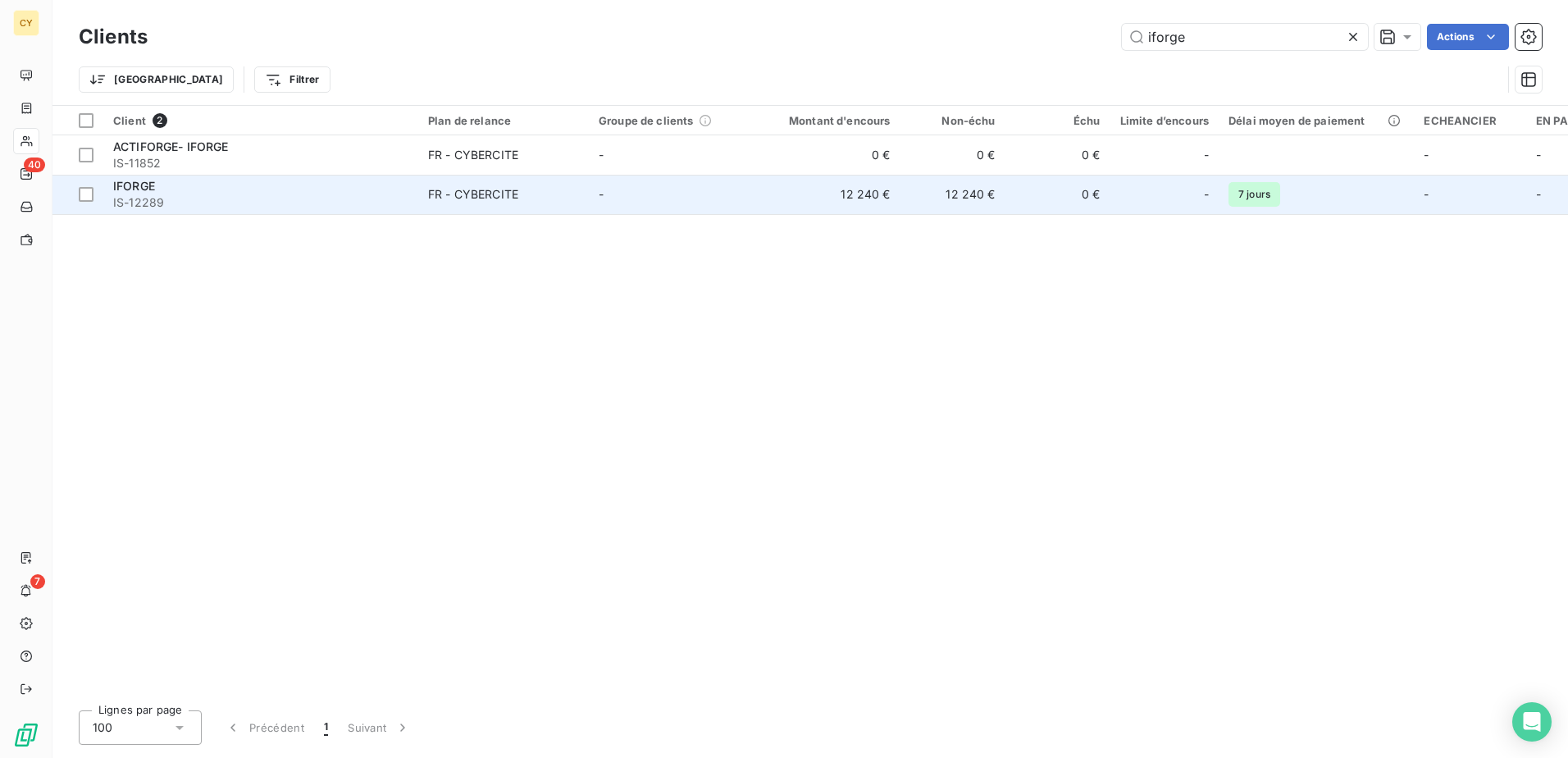
type input "iforge"
click at [168, 198] on span "IS-12289" at bounding box center [260, 203] width 296 height 17
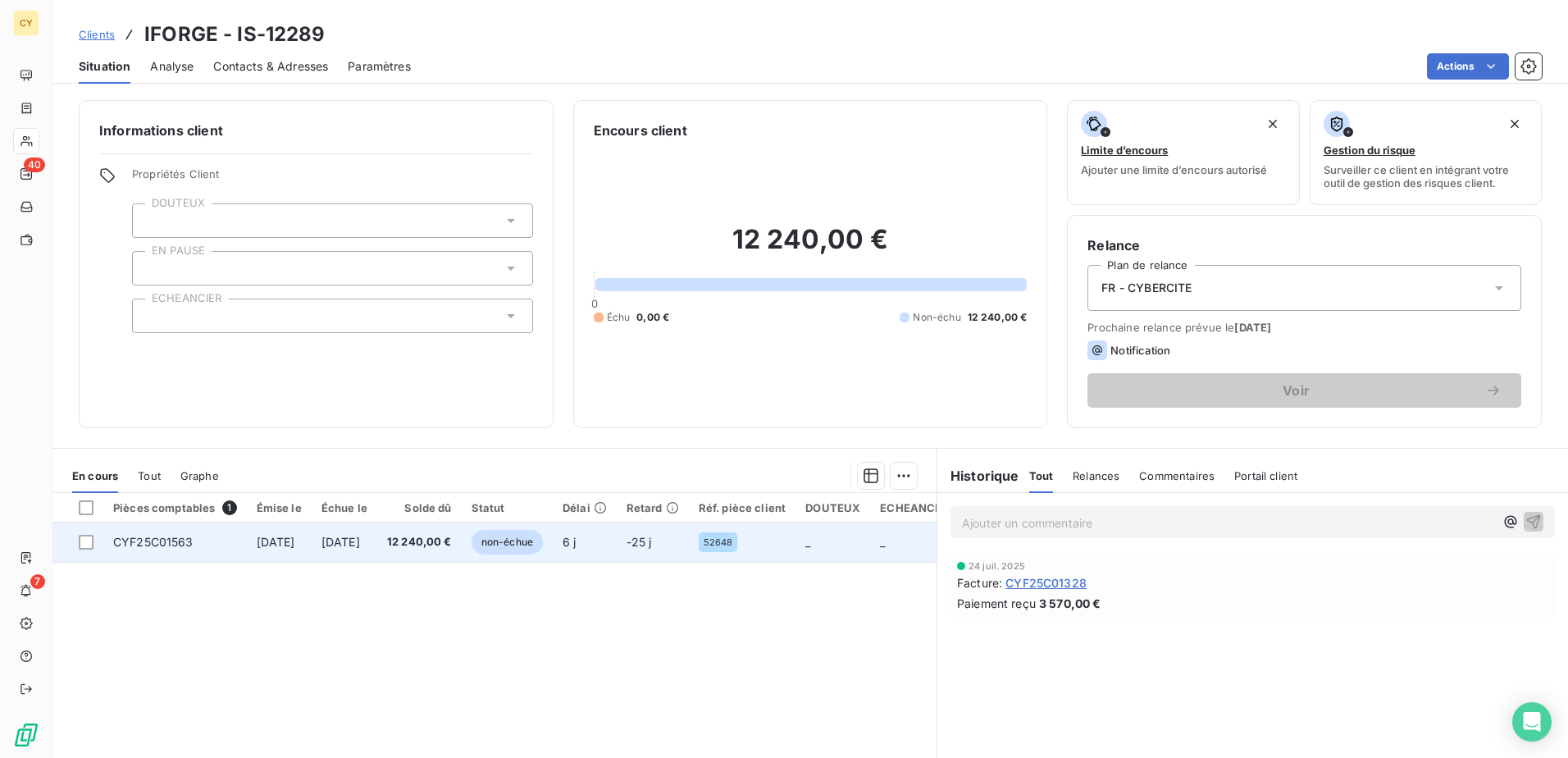
click at [186, 544] on span "CYF25C01563" at bounding box center [153, 542] width 80 height 14
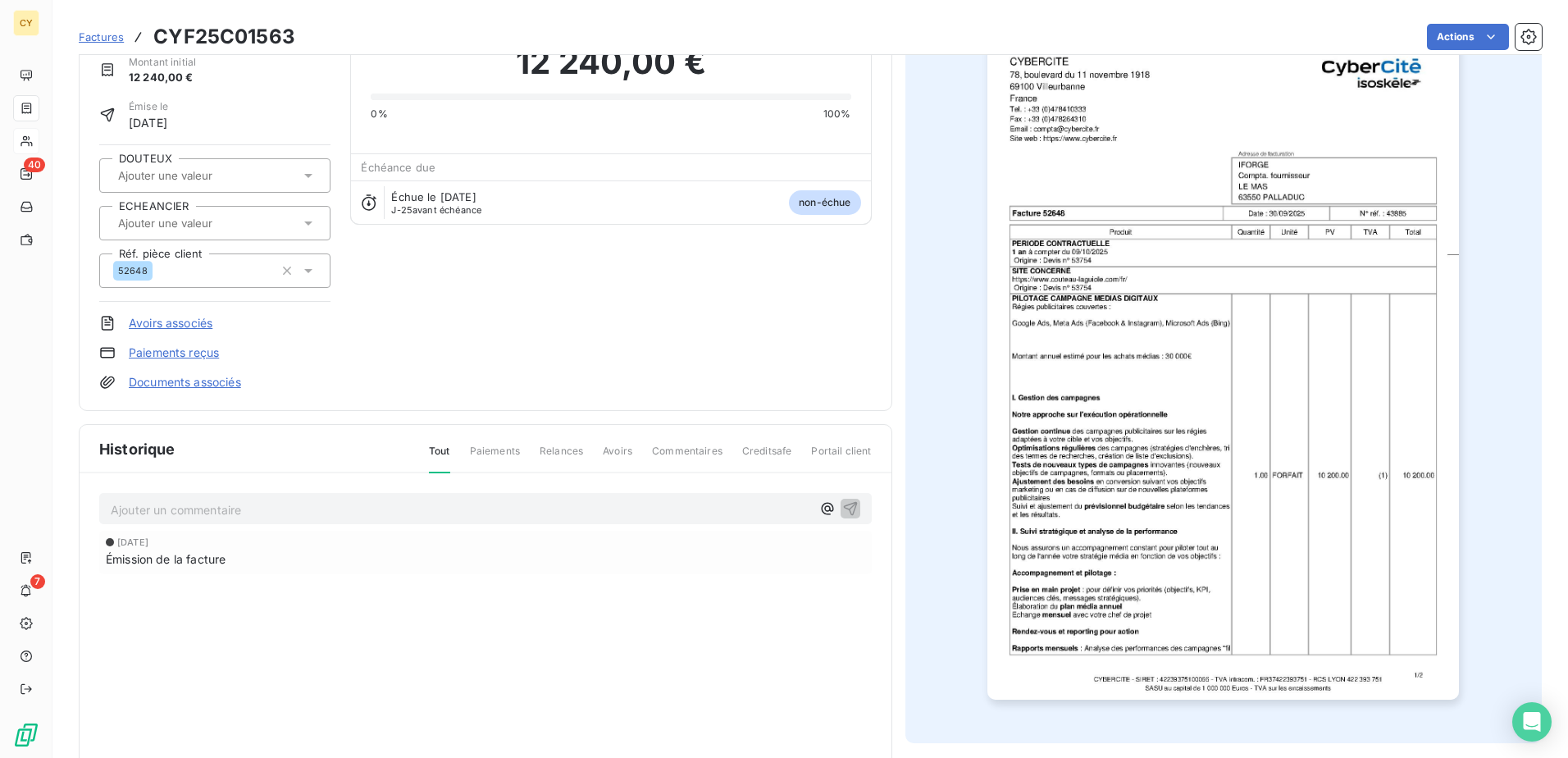
scroll to position [150, 0]
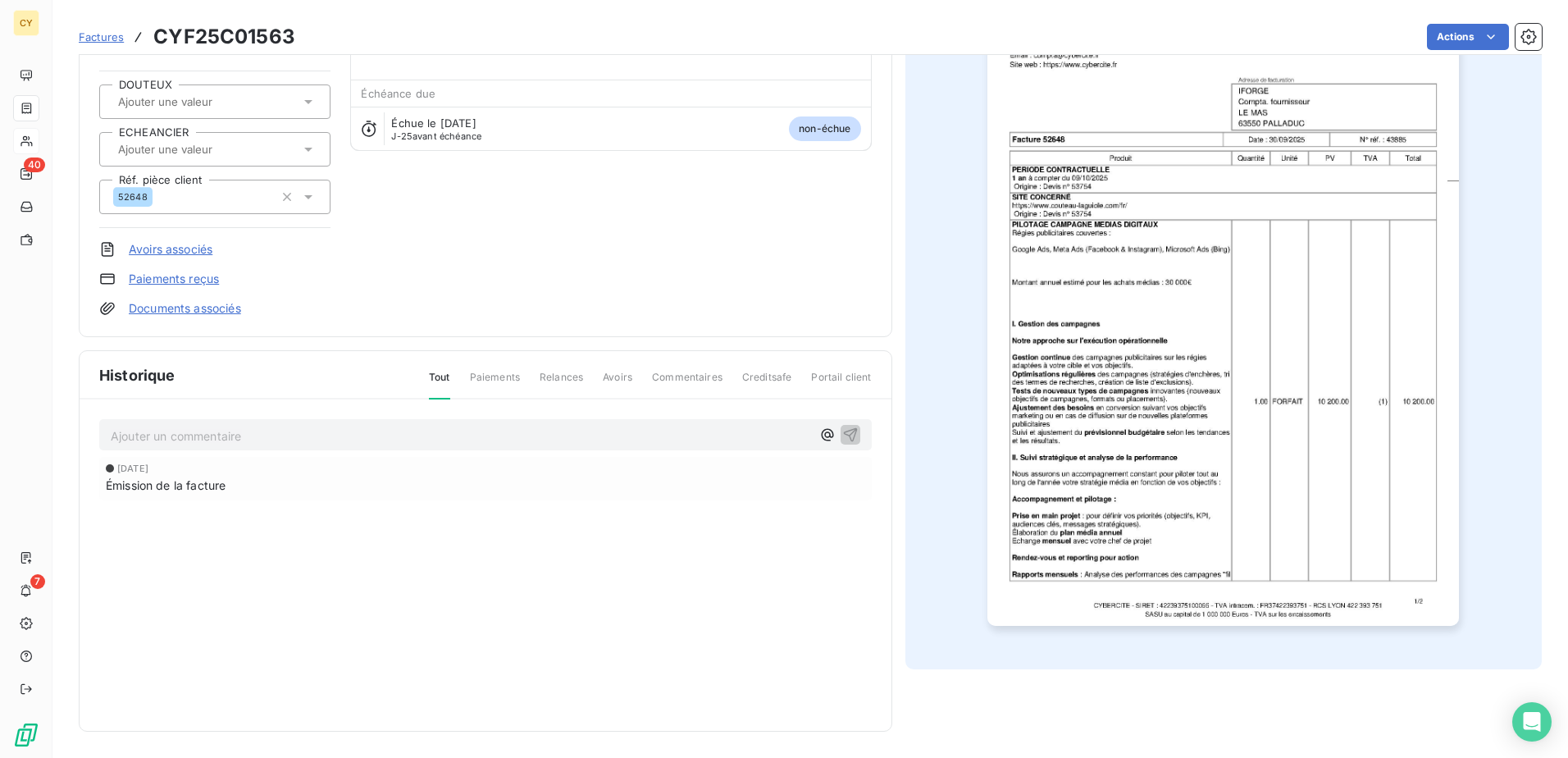
click at [1349, 201] on img "button" at bounding box center [1222, 291] width 471 height 668
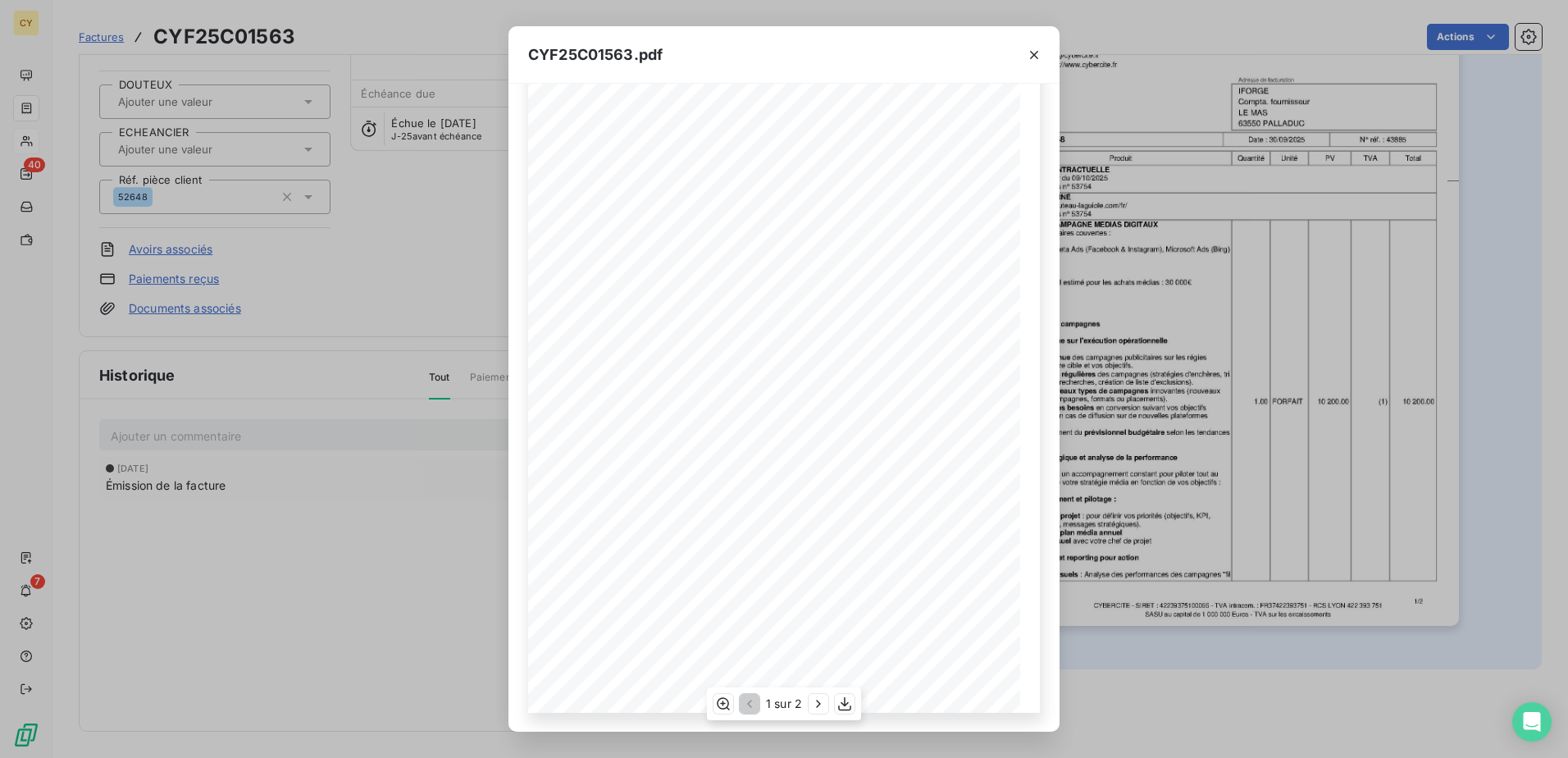
scroll to position [87, 0]
click at [818, 701] on icon "button" at bounding box center [818, 704] width 4 height 8
click at [1034, 54] on icon "button" at bounding box center [1034, 55] width 17 height 17
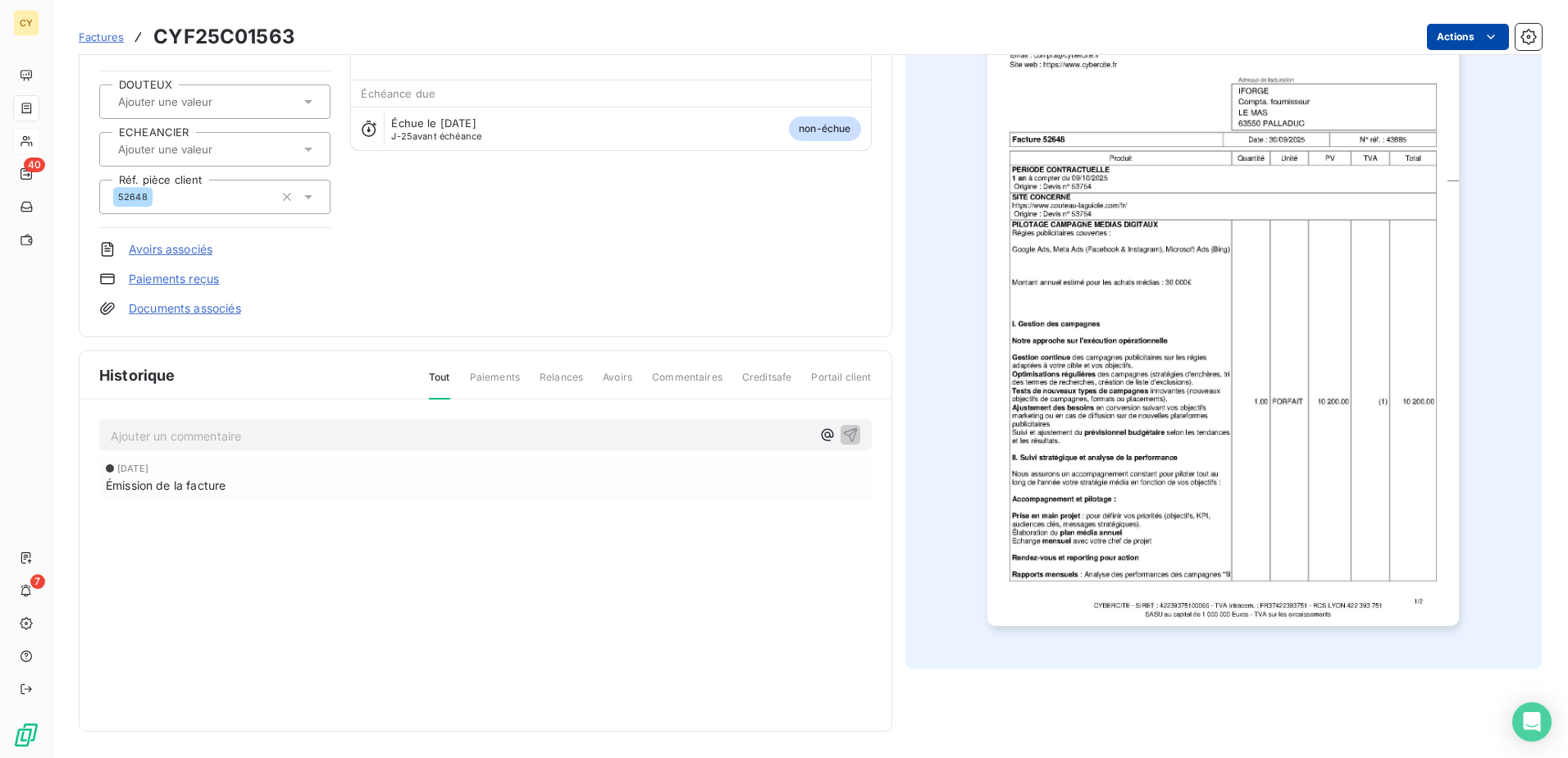
click at [1447, 37] on html "CY 40 7 Factures CYF25C01563 Actions IFORGE IS-12289 Montant initial 12 240,00 …" at bounding box center [784, 379] width 1568 height 758
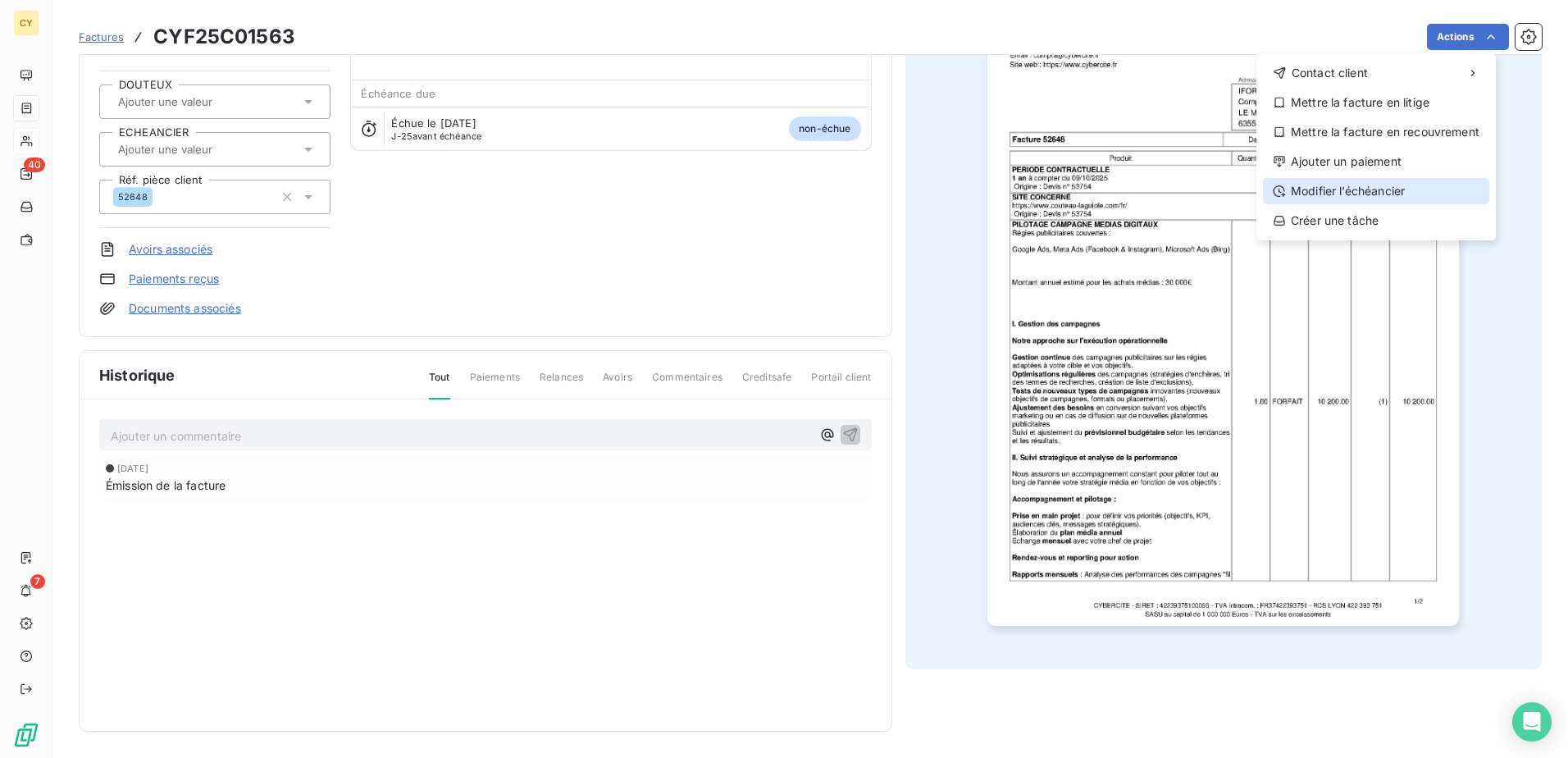
click at [1330, 188] on div "Modifier l’échéancier" at bounding box center [1376, 191] width 226 height 26
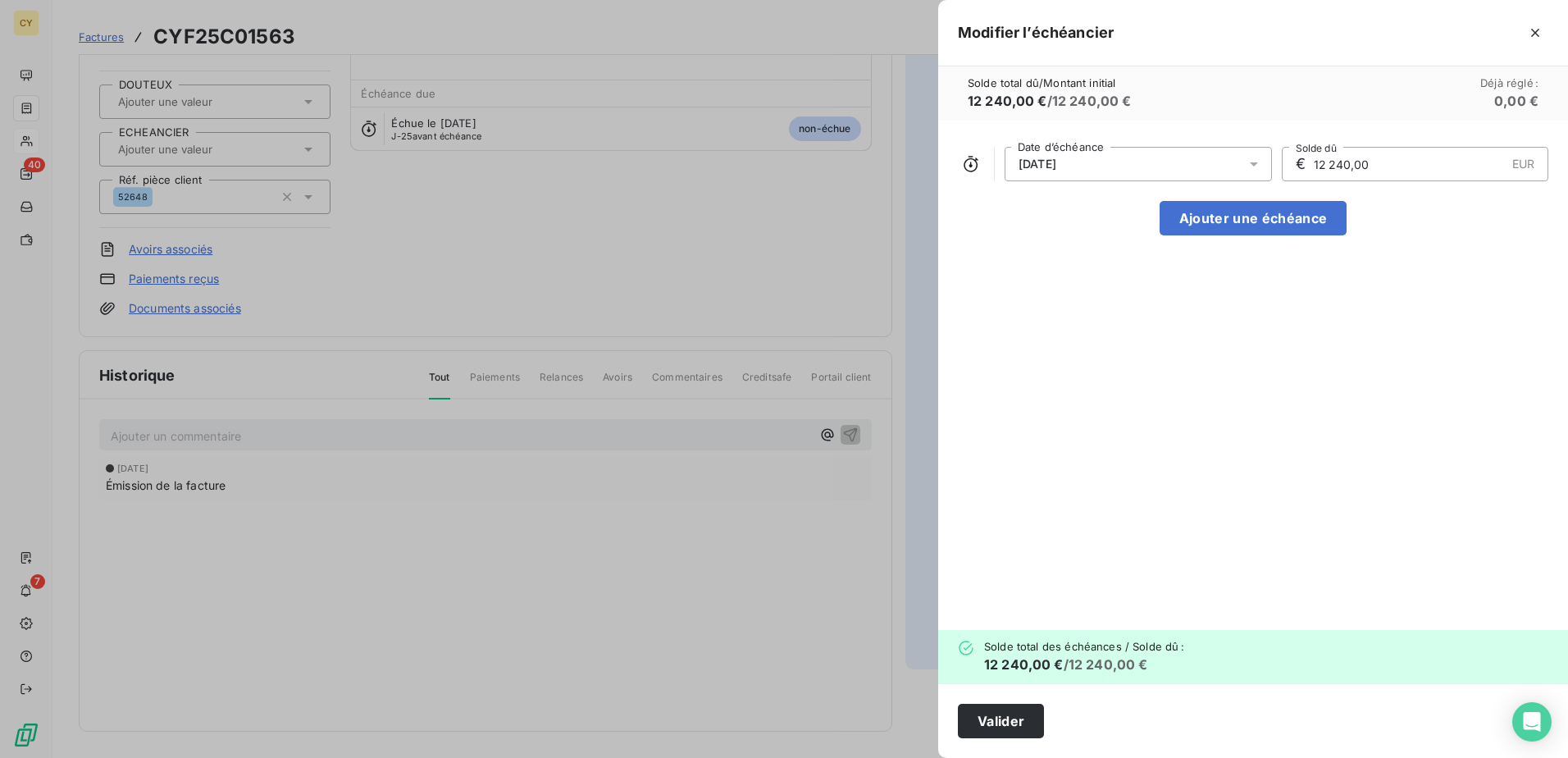
drag, startPoint x: 1389, startPoint y: 160, endPoint x: 1266, endPoint y: 160, distance: 123.0
click at [1284, 158] on div "€ 12 240,00 EUR Solde dû" at bounding box center [1415, 163] width 267 height 34
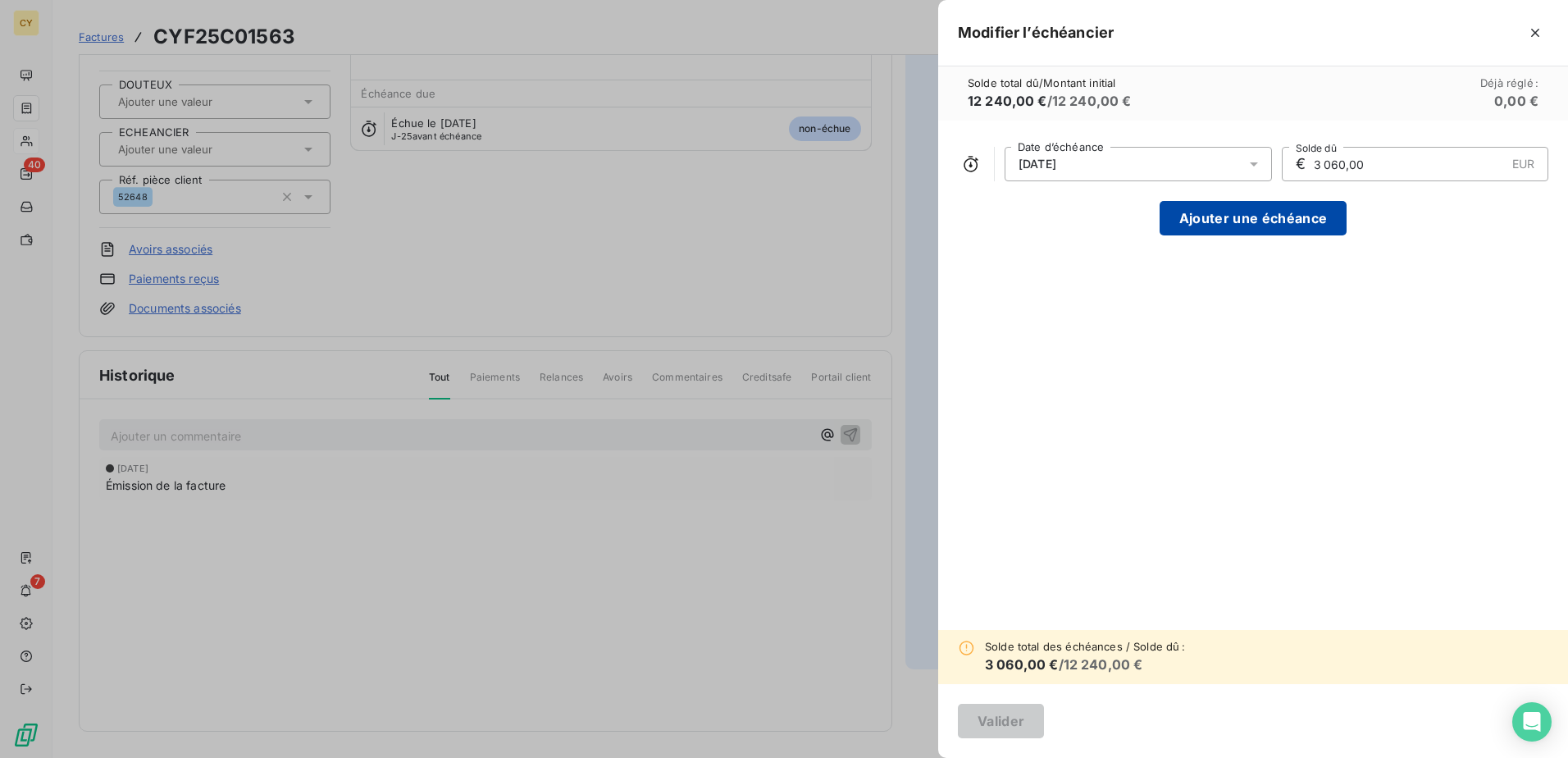
type input "3 060,00"
click at [1301, 214] on button "Ajouter une échéance" at bounding box center [1252, 218] width 187 height 34
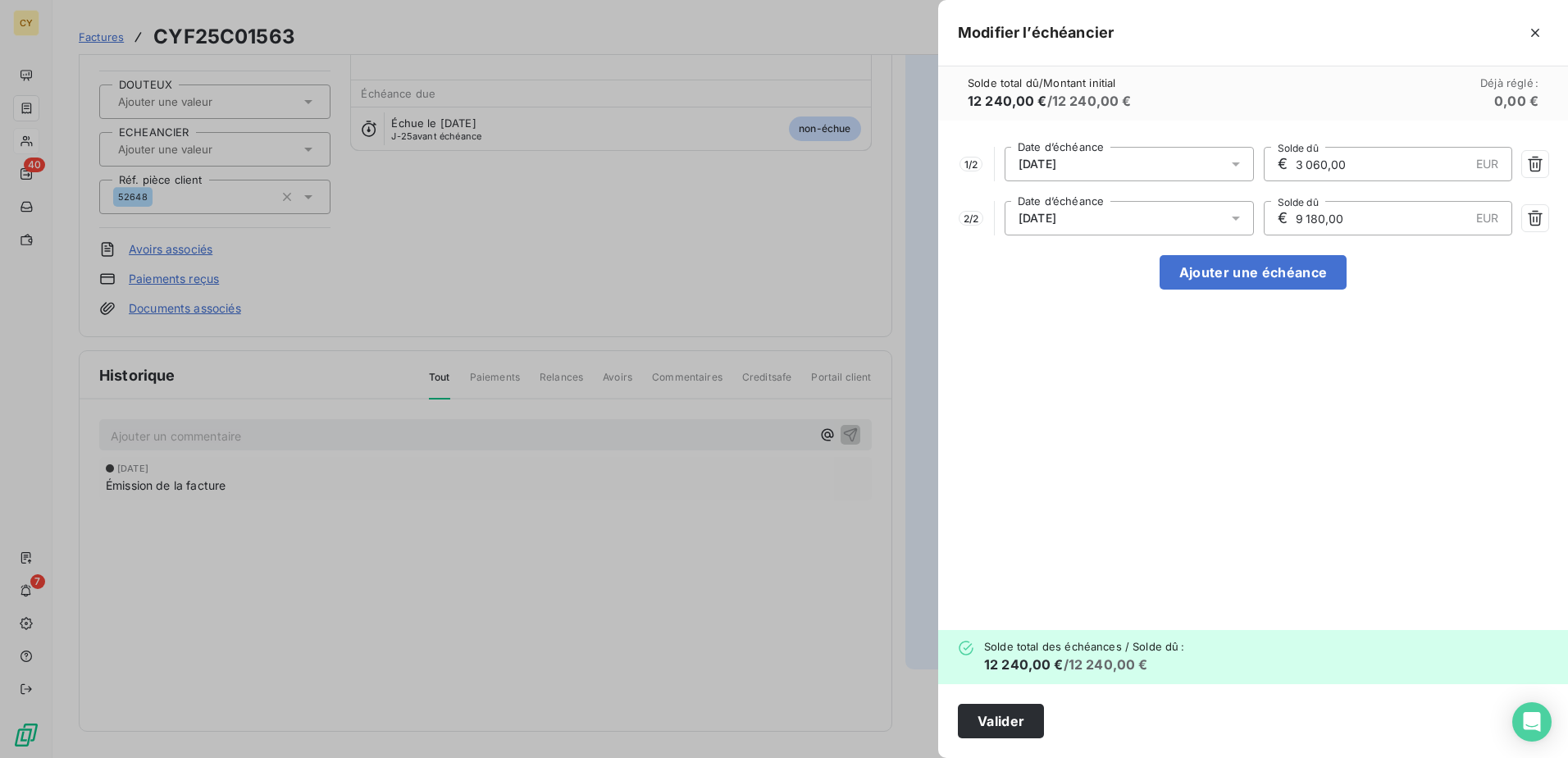
click at [1231, 217] on icon at bounding box center [1236, 219] width 8 height 4
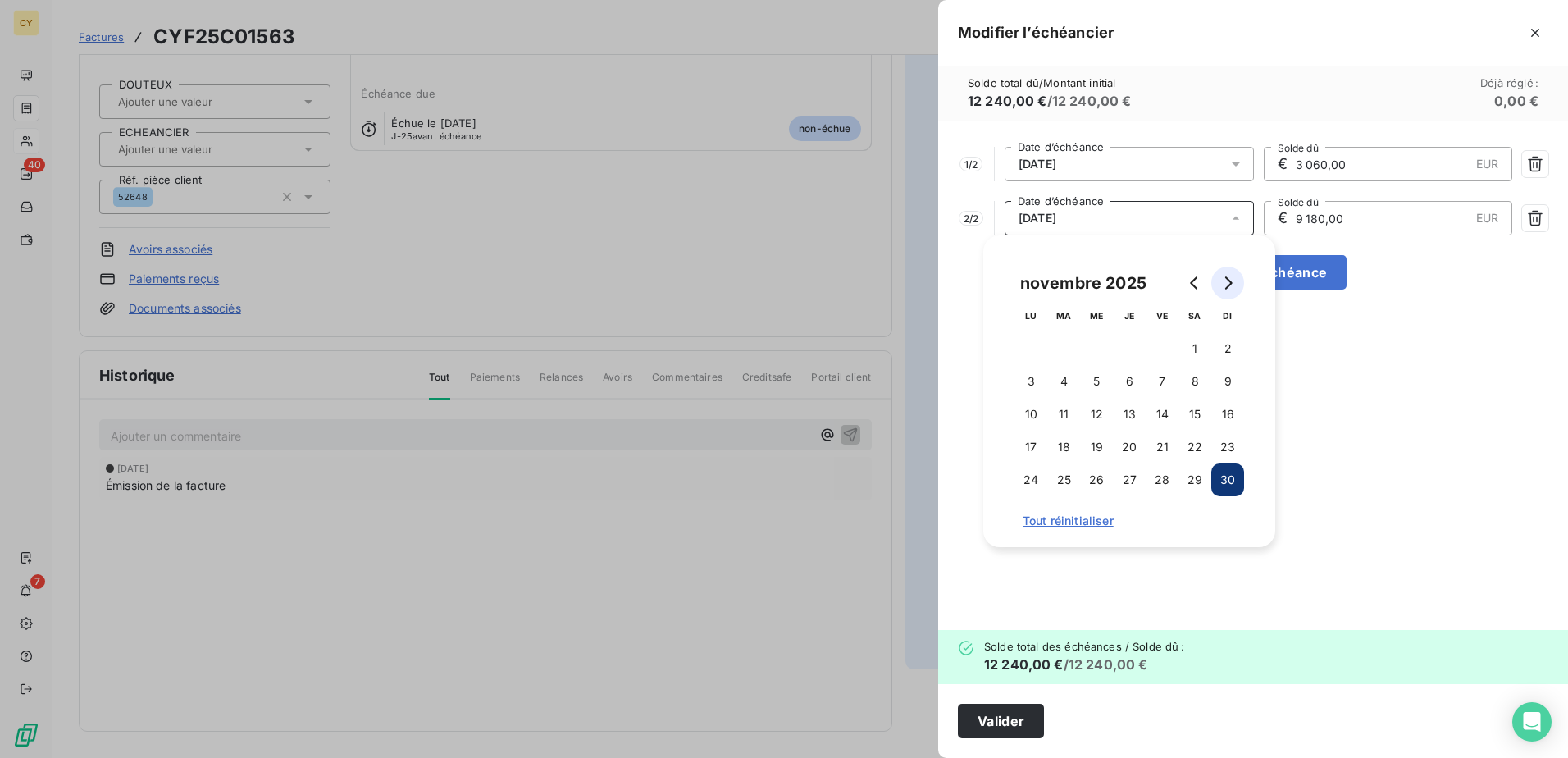
click at [1231, 280] on icon "Go to next month" at bounding box center [1228, 283] width 13 height 13
click at [1035, 377] on button "5" at bounding box center [1031, 381] width 33 height 33
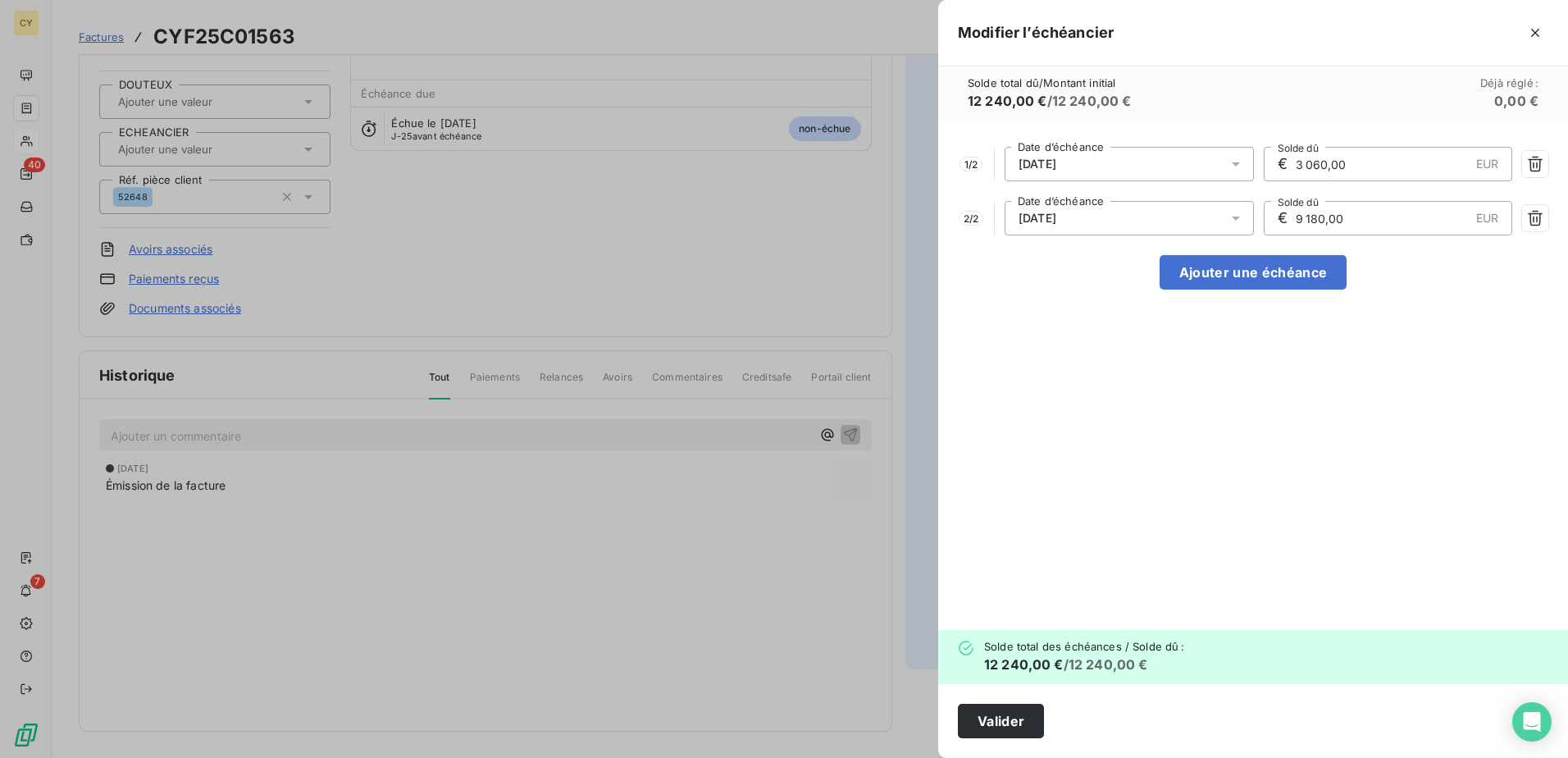
drag, startPoint x: 1361, startPoint y: 217, endPoint x: 1216, endPoint y: 231, distance: 145.7
click at [1232, 234] on div "2 / 2 [DATE] Date d’échéance € 9 180,00 EUR Solde dû" at bounding box center [1252, 218] width 590 height 34
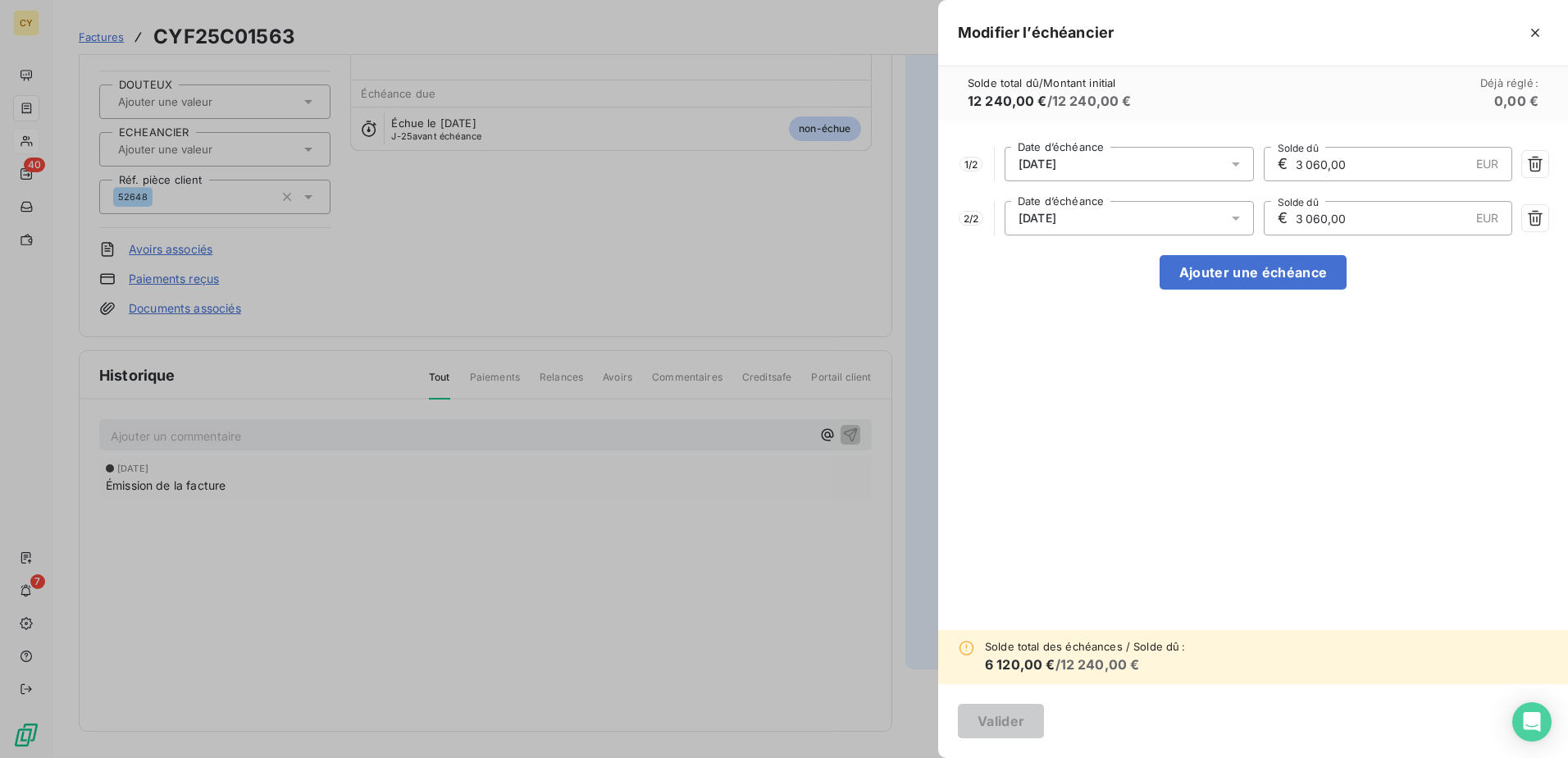
type input "3 060,00"
click at [1223, 290] on div "1 / 2 [DATE] Date d’échéance € 3 060,00 EUR Solde dû 2 / 2 [DATE] Date d’échéan…" at bounding box center [1253, 375] width 630 height 509
click at [1245, 271] on button "Ajouter une échéance" at bounding box center [1252, 272] width 187 height 34
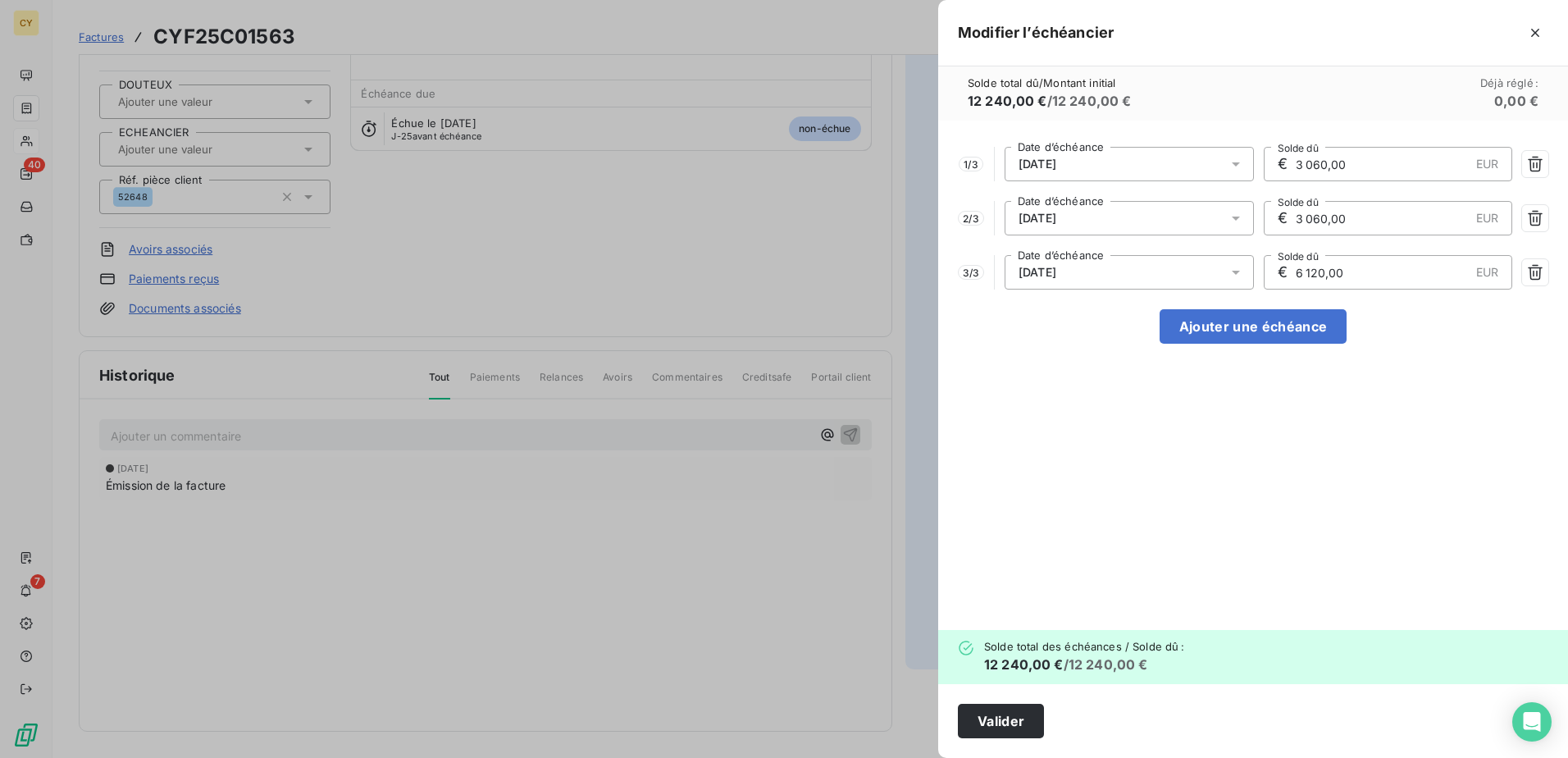
click at [1233, 270] on icon at bounding box center [1236, 272] width 17 height 17
drag, startPoint x: 1343, startPoint y: 277, endPoint x: 1260, endPoint y: 280, distance: 83.1
click at [1262, 280] on div "3 / 3 [DATE] Date d’échéance € 6 120,00 EUR Solde dû" at bounding box center [1252, 272] width 590 height 34
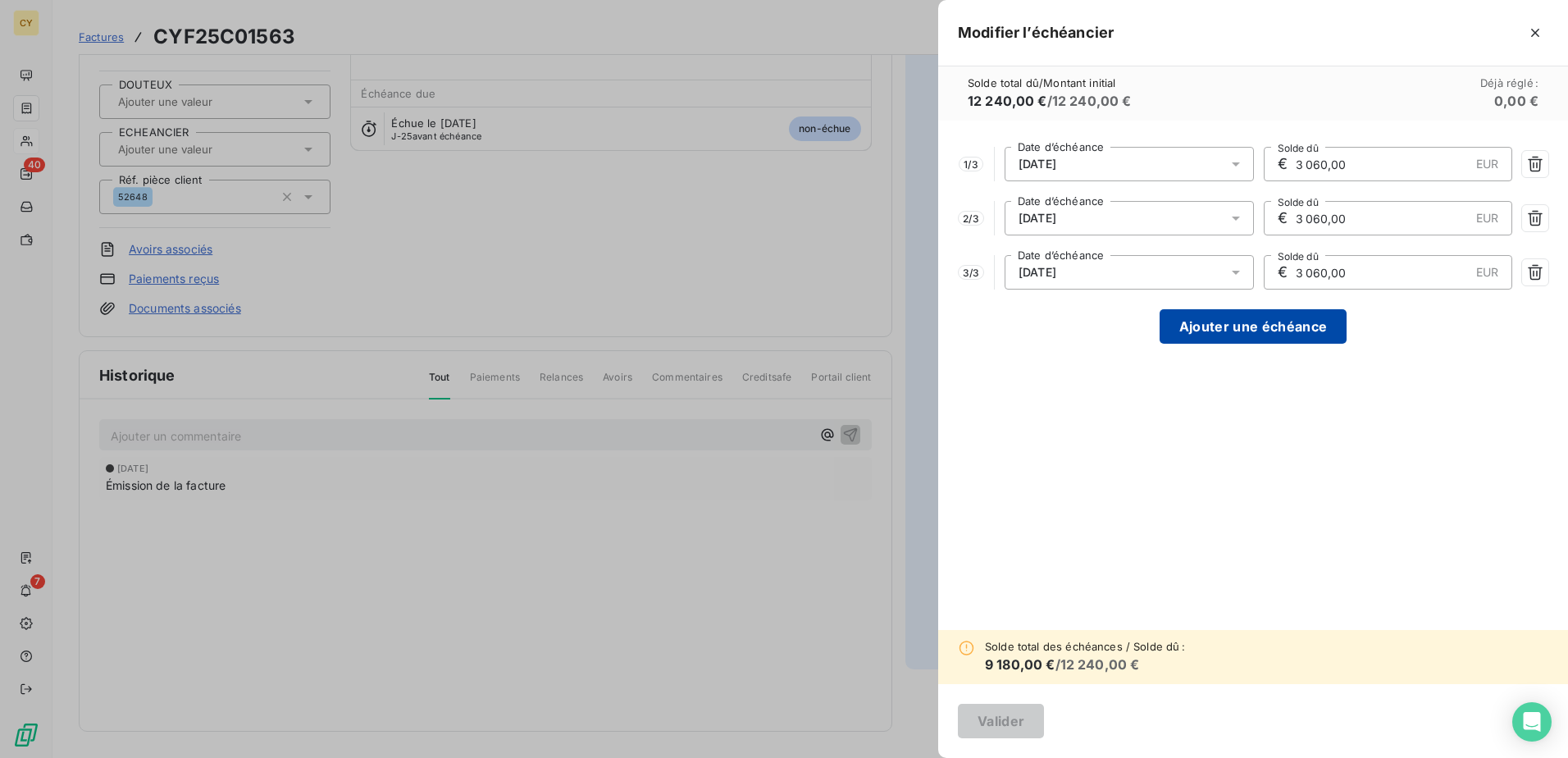
type input "3 060,00"
click at [1265, 327] on button "Ajouter une échéance" at bounding box center [1252, 326] width 187 height 34
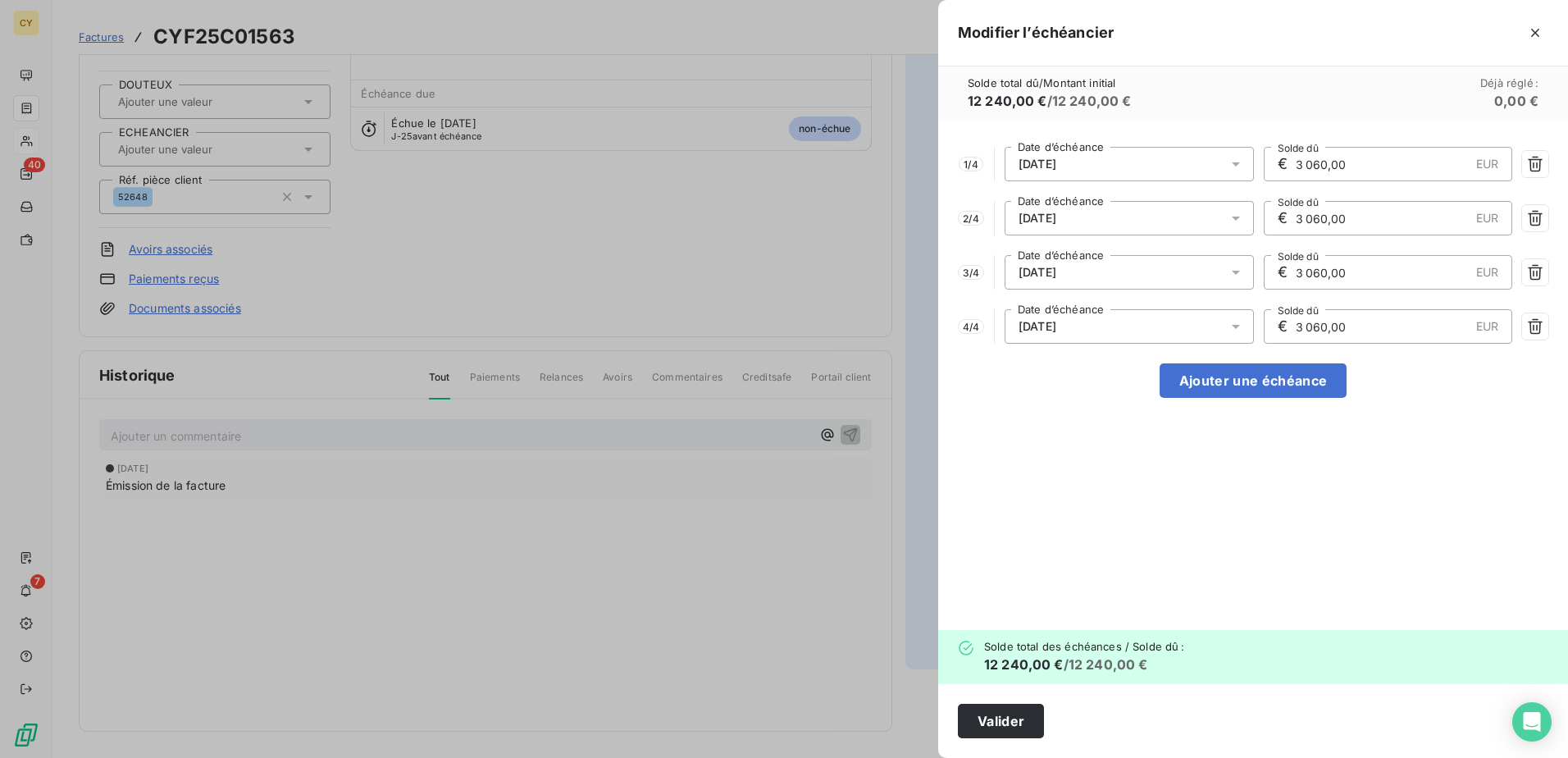
click at [1230, 320] on icon at bounding box center [1236, 327] width 17 height 17
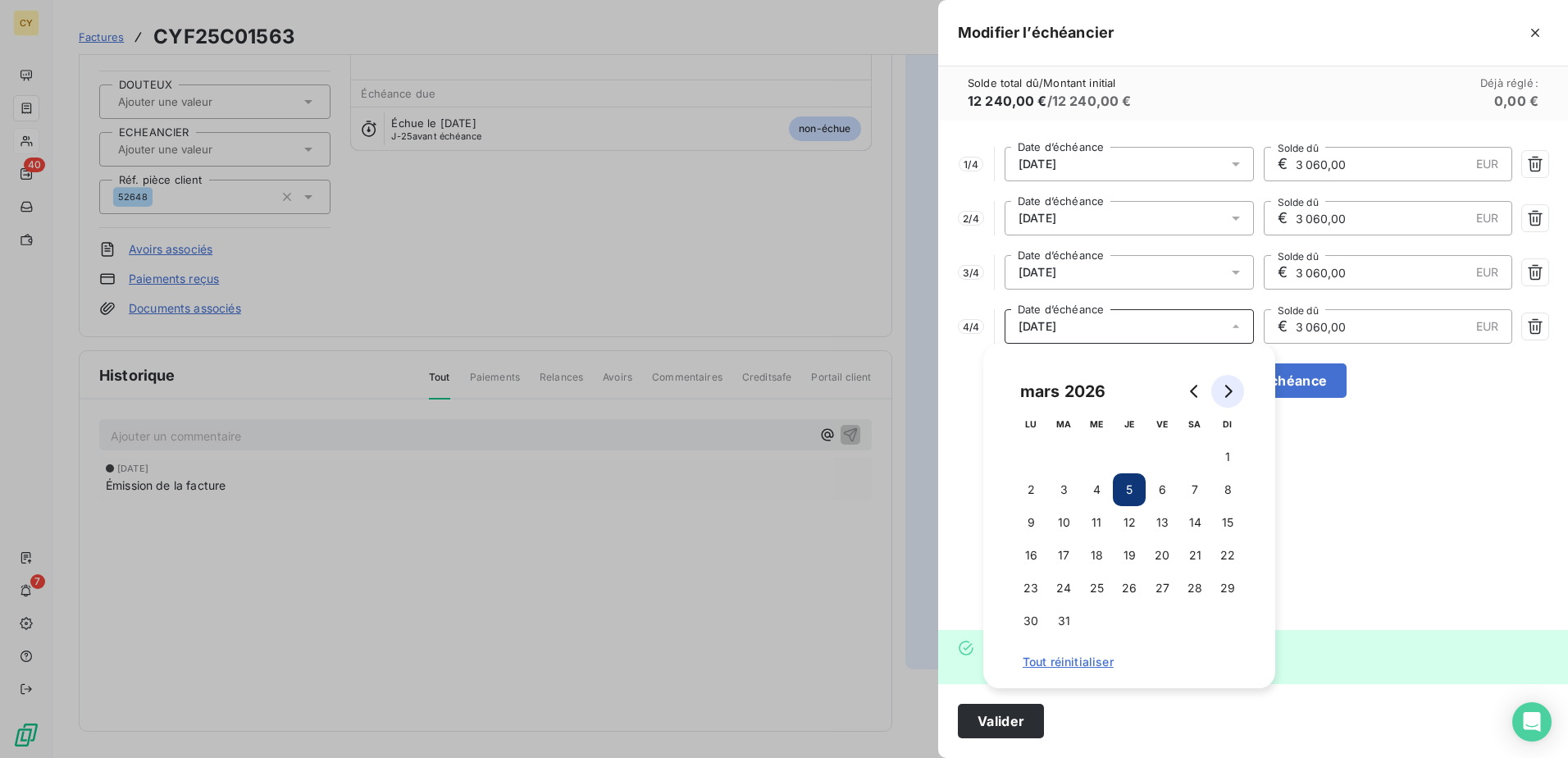
click at [1231, 395] on icon "Go to next month" at bounding box center [1228, 391] width 13 height 13
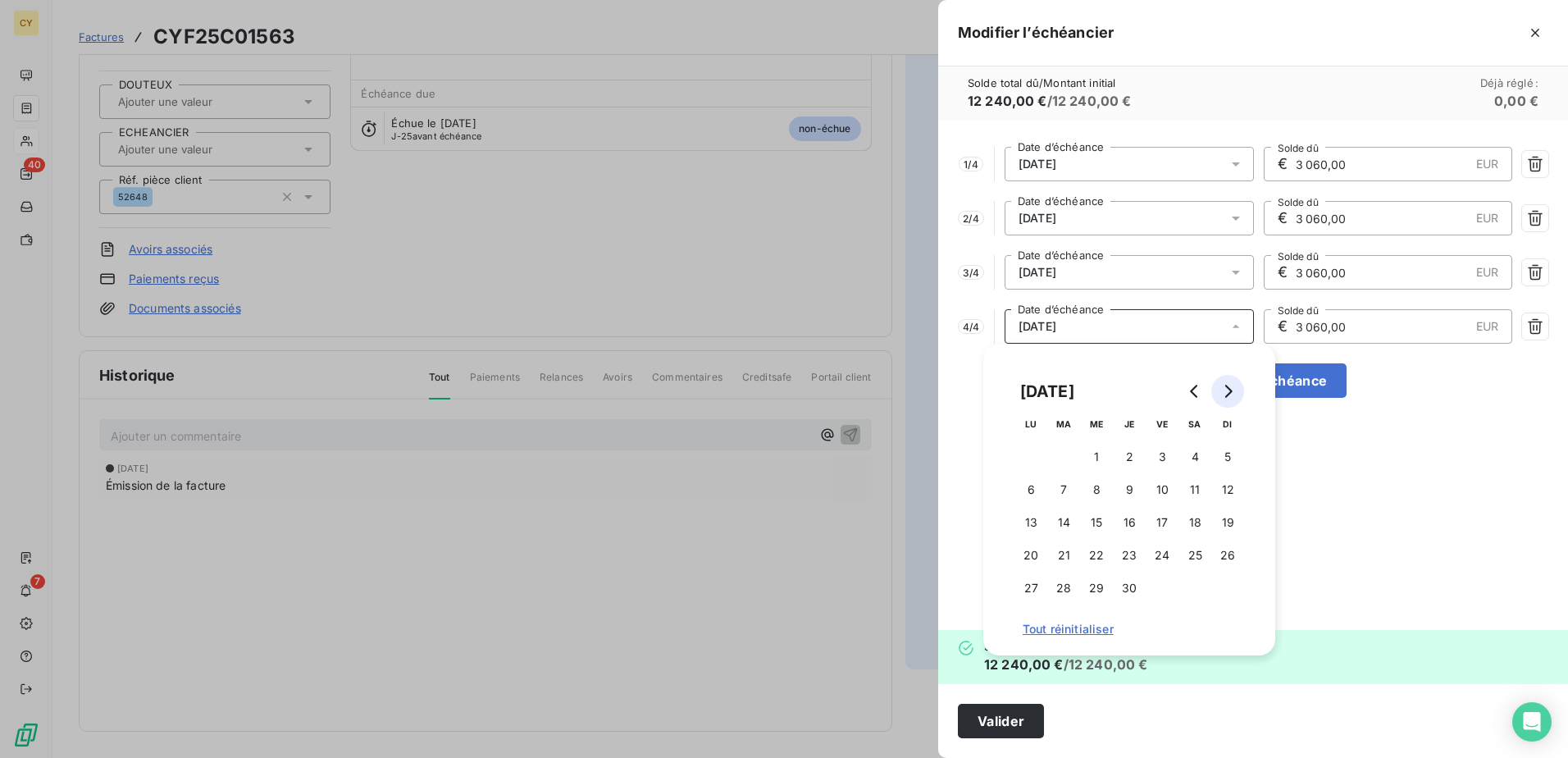
click at [1230, 391] on icon "Go to next month" at bounding box center [1228, 391] width 13 height 13
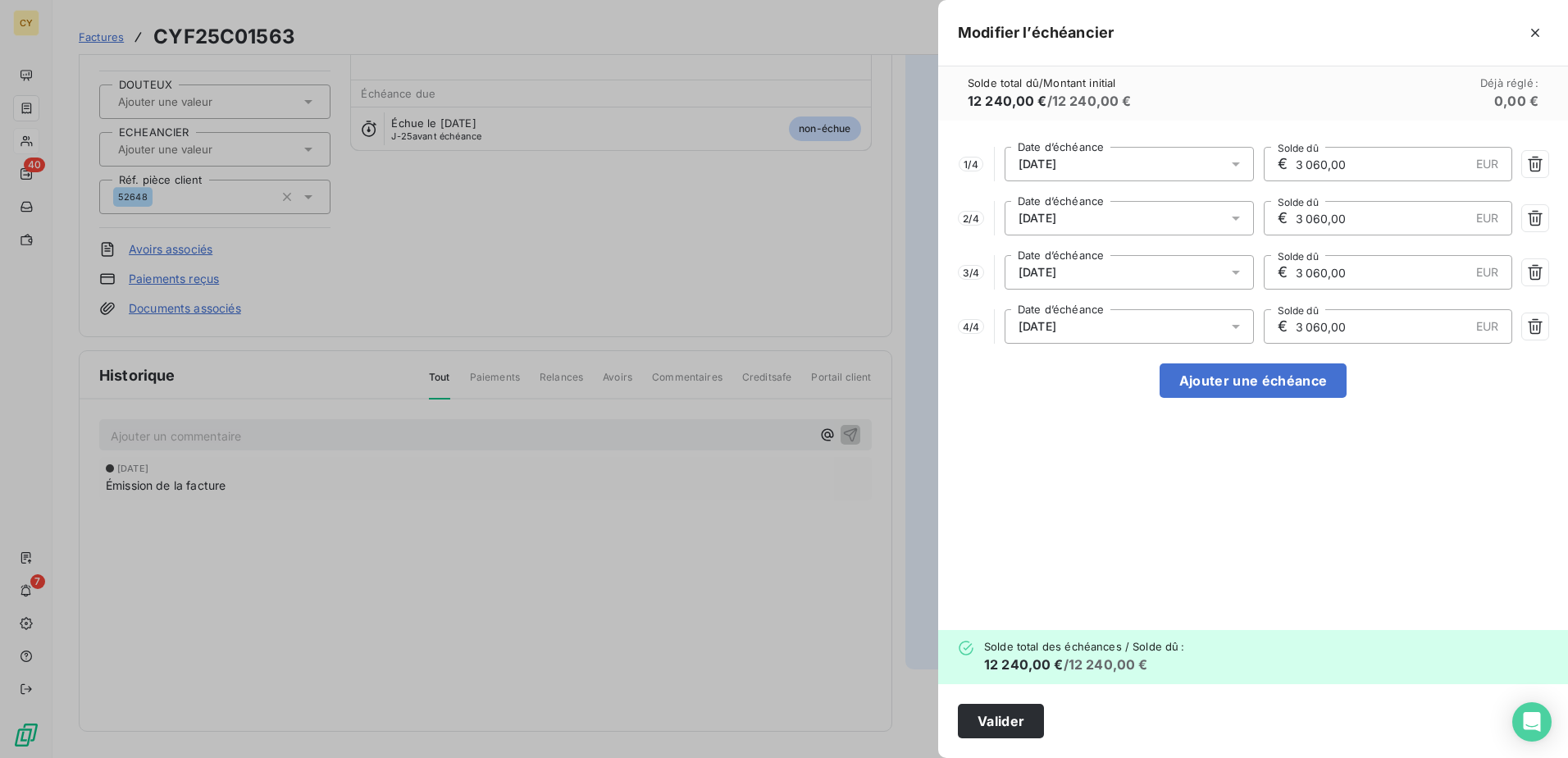
click at [1233, 267] on icon at bounding box center [1236, 272] width 17 height 17
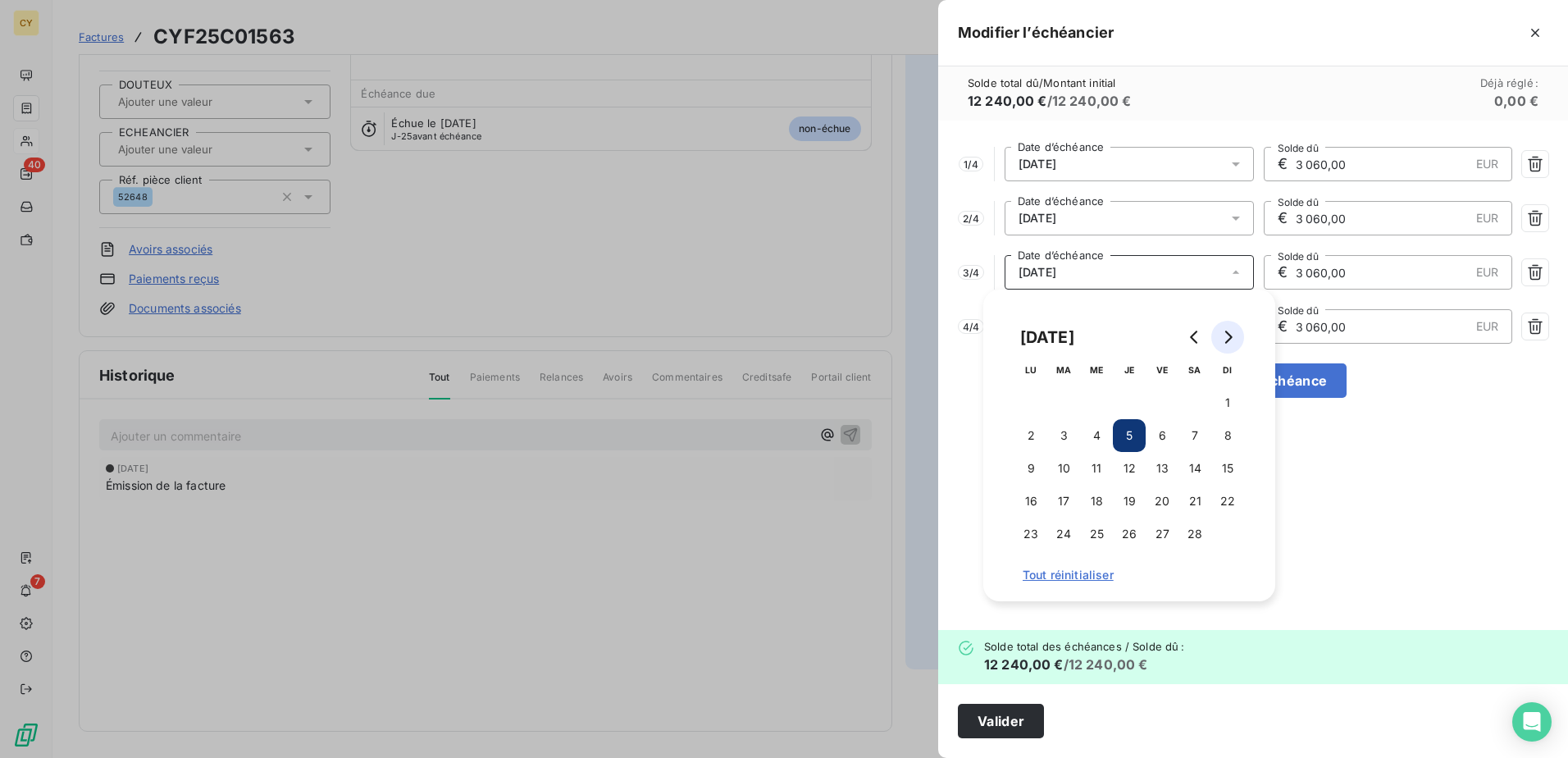
click at [1232, 338] on icon "Go to next month" at bounding box center [1228, 338] width 13 height 13
click at [1231, 338] on icon "Go to next month" at bounding box center [1229, 338] width 8 height 13
click at [1103, 401] on button "1" at bounding box center [1096, 402] width 33 height 33
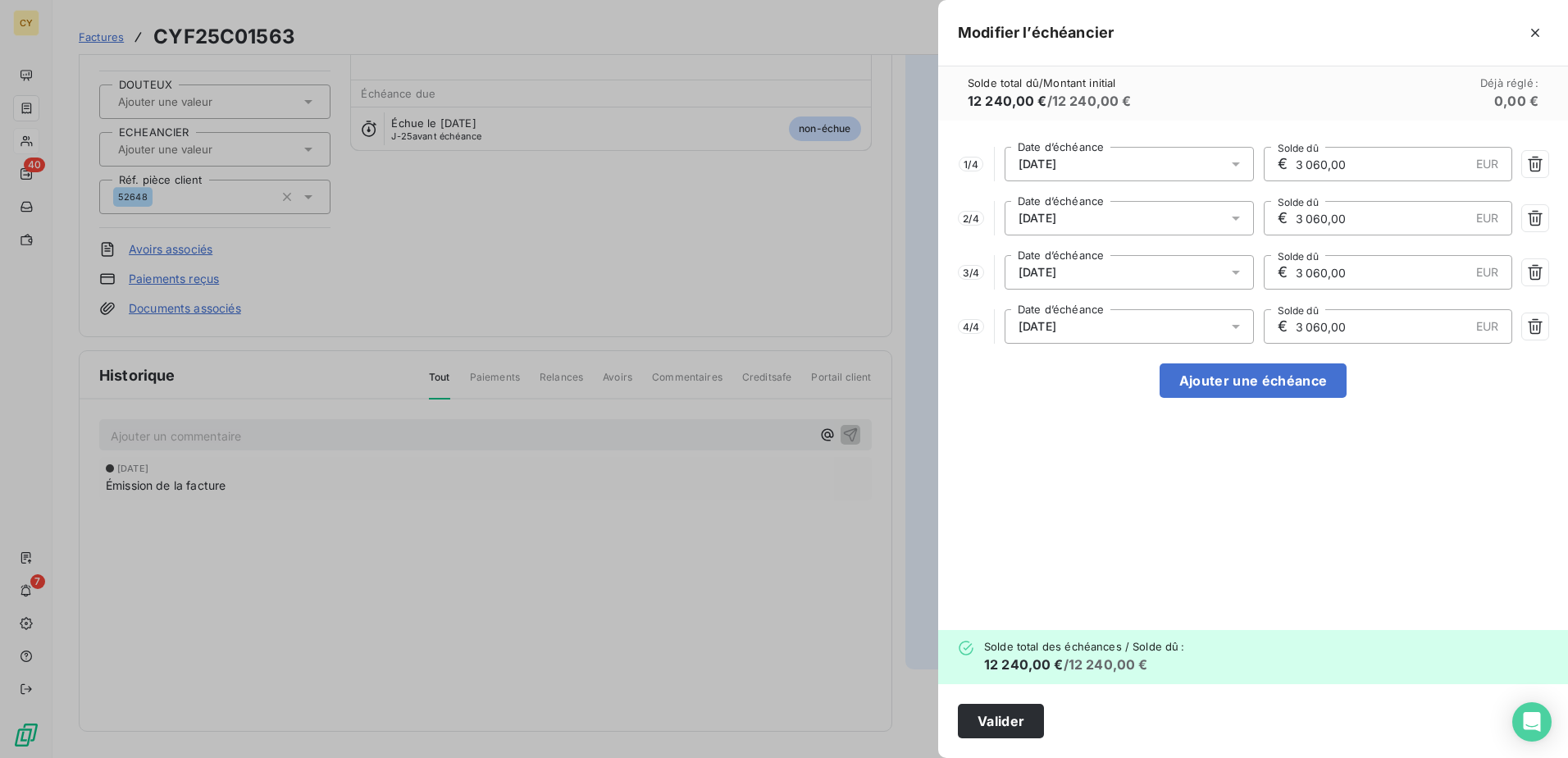
click at [1452, 453] on div "1 / 4 [DATE] Date d’échéance € 3 060,00 EUR Solde dû 2 / 4 [DATE] Date d’échéan…" at bounding box center [1253, 375] width 630 height 509
click at [1538, 326] on icon "button" at bounding box center [1535, 327] width 17 height 17
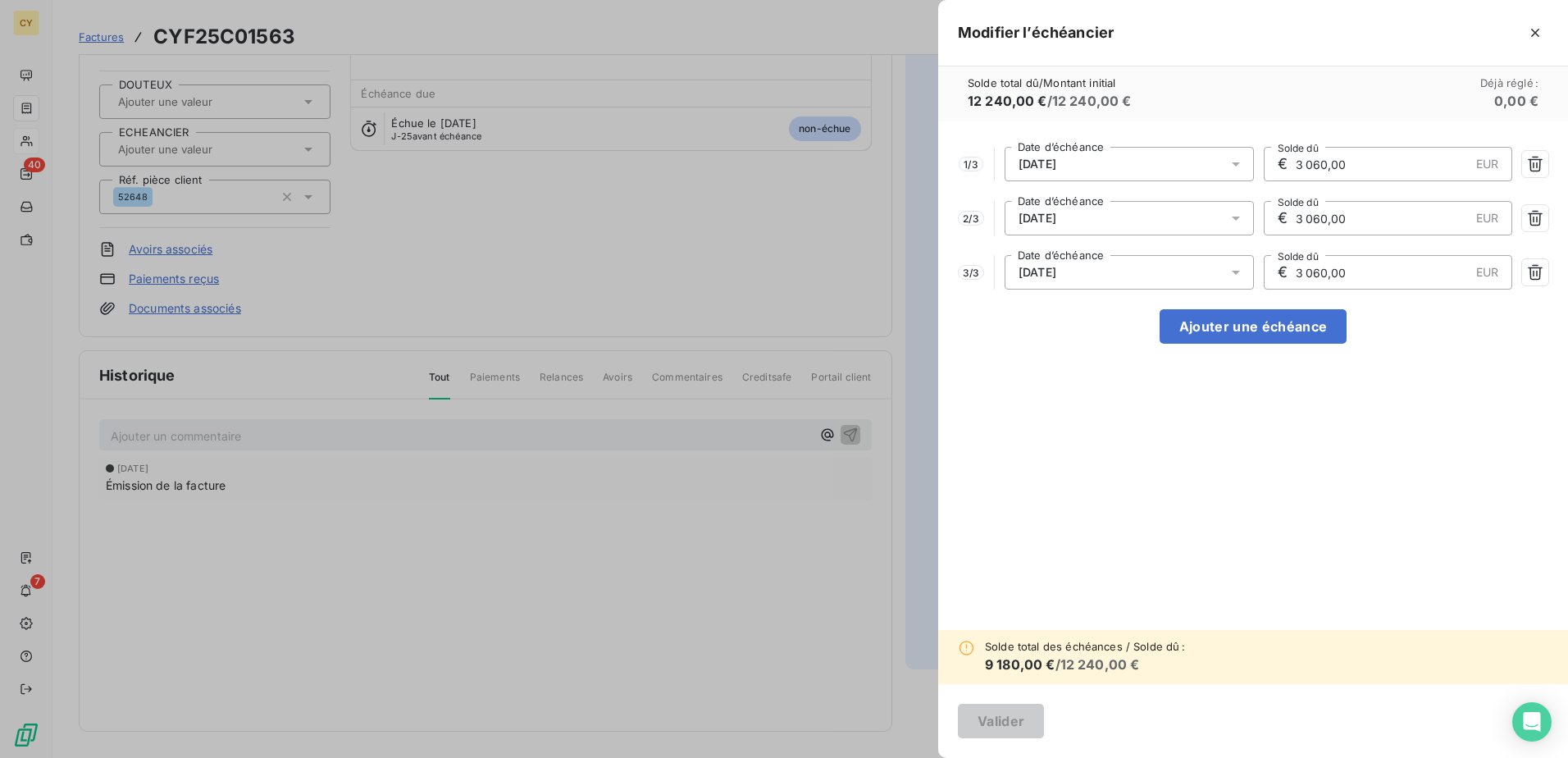
click at [1236, 267] on icon at bounding box center [1236, 272] width 17 height 17
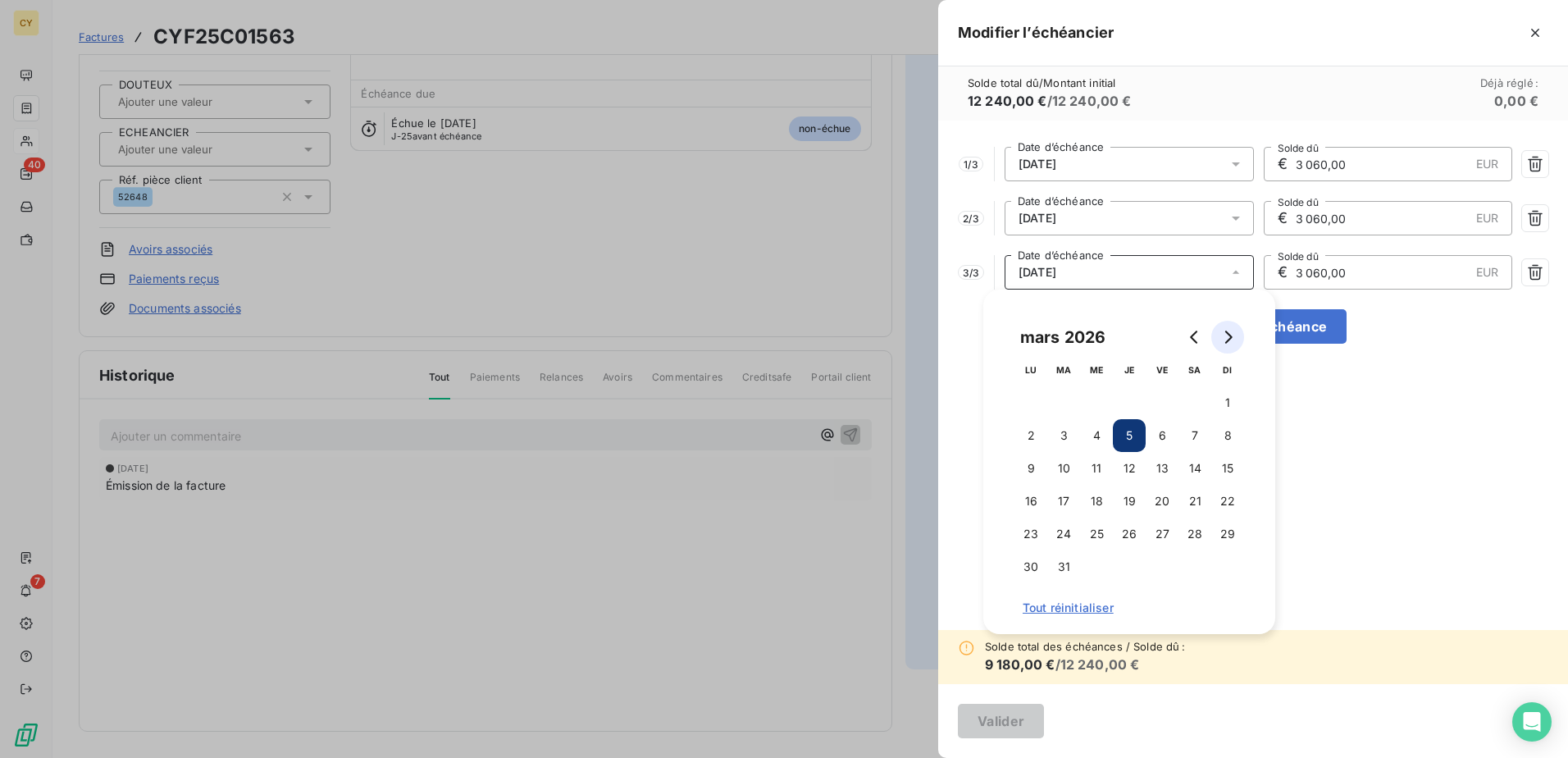
click at [1226, 343] on button "Go to next month" at bounding box center [1227, 337] width 33 height 33
click at [1098, 394] on button "1" at bounding box center [1096, 402] width 33 height 33
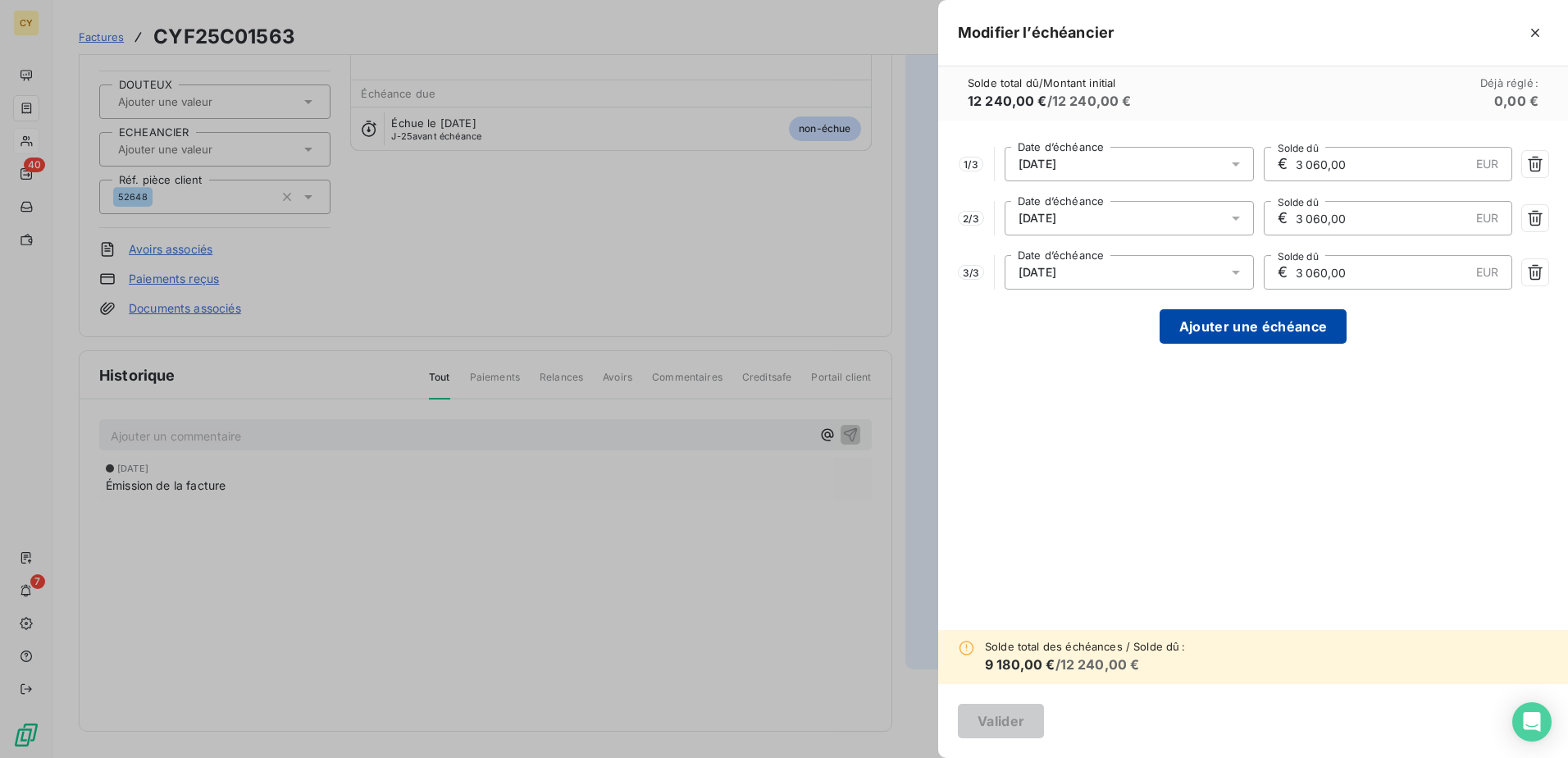
click at [1326, 323] on button "Ajouter une échéance" at bounding box center [1252, 326] width 187 height 34
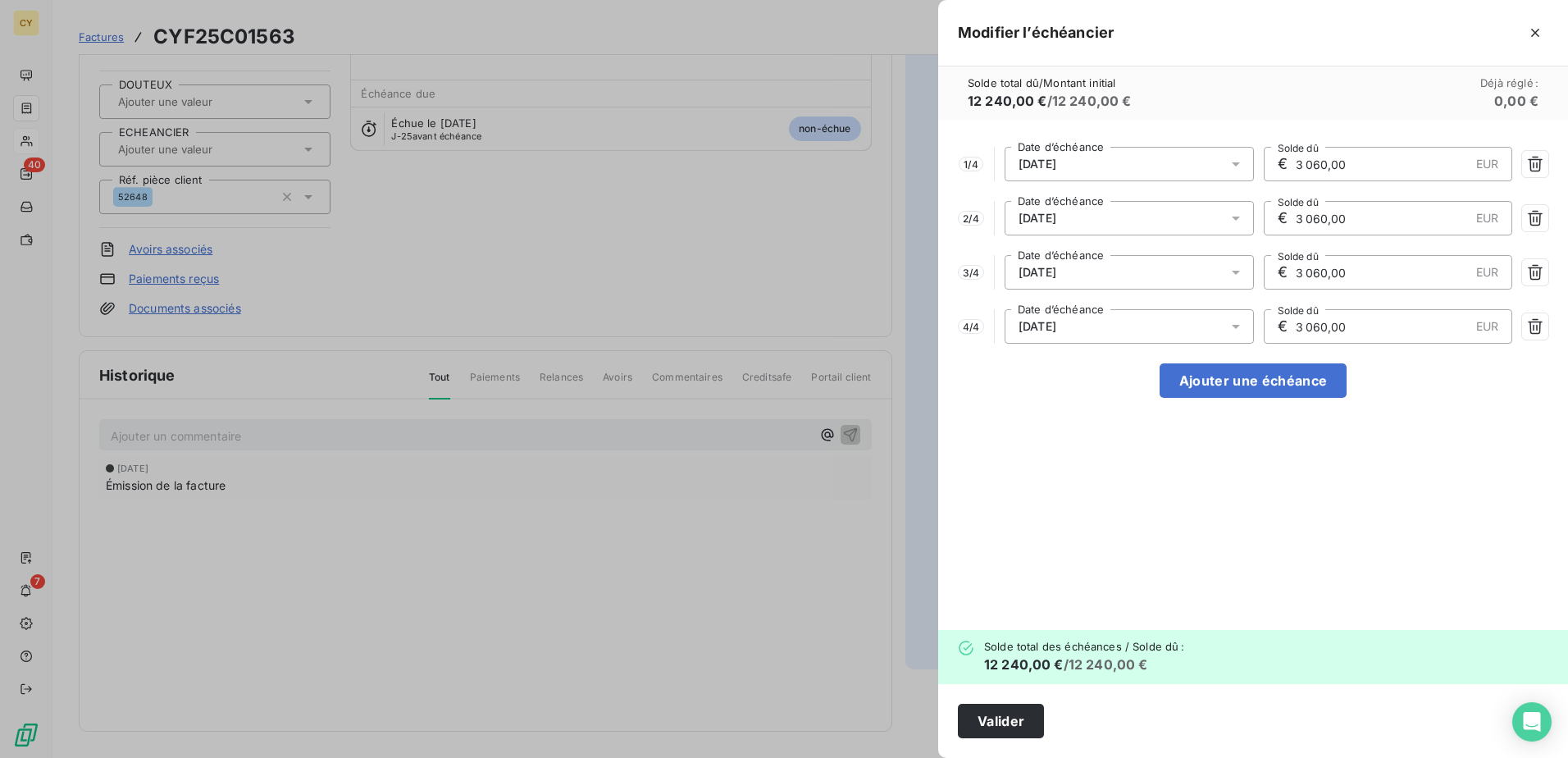
click at [1236, 327] on icon at bounding box center [1236, 327] width 8 height 4
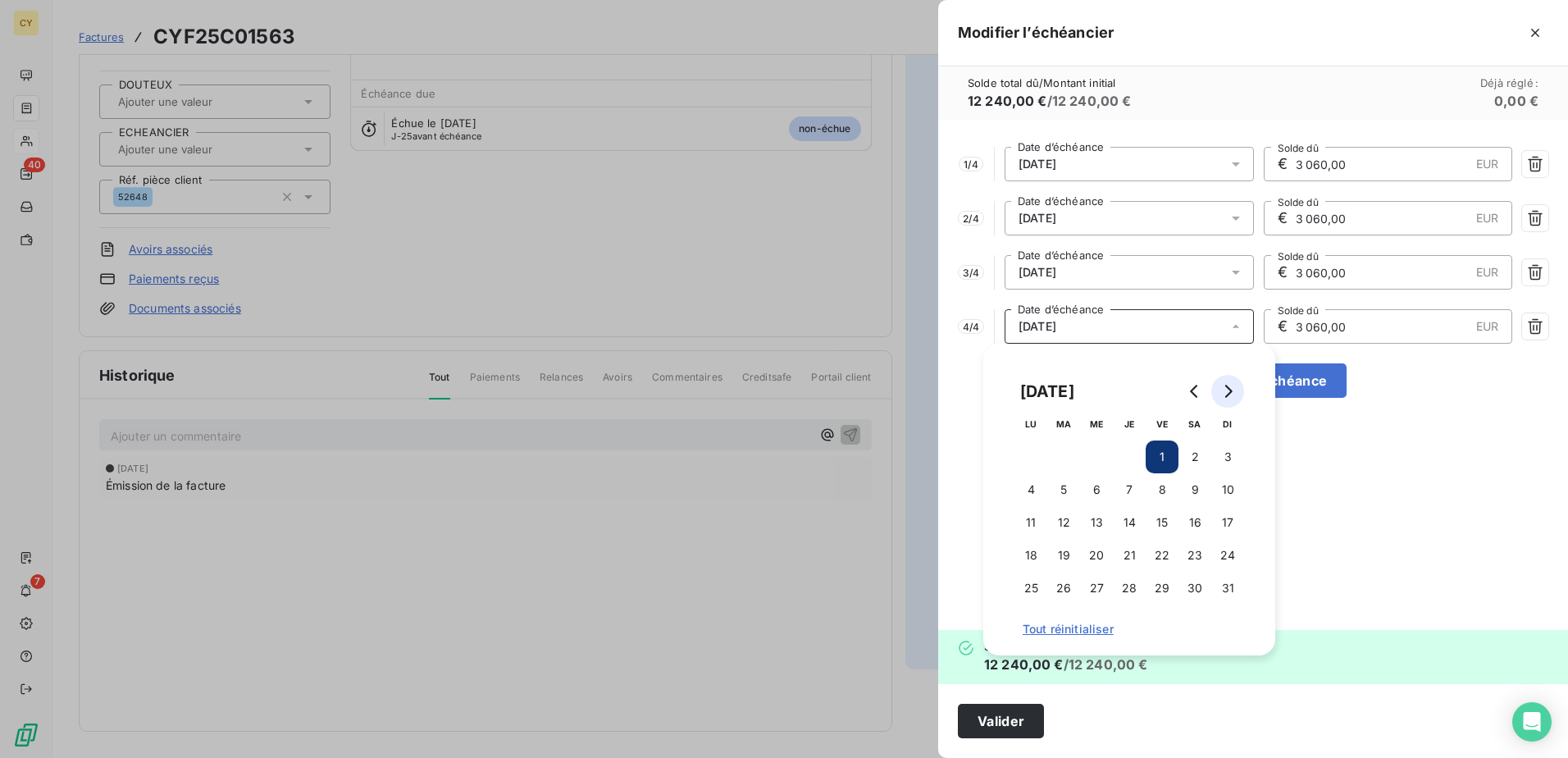
click at [1226, 389] on icon "Go to next month" at bounding box center [1228, 391] width 13 height 13
click at [1227, 389] on icon "Go to next month" at bounding box center [1228, 391] width 13 height 13
click at [1106, 454] on button "1" at bounding box center [1096, 456] width 33 height 33
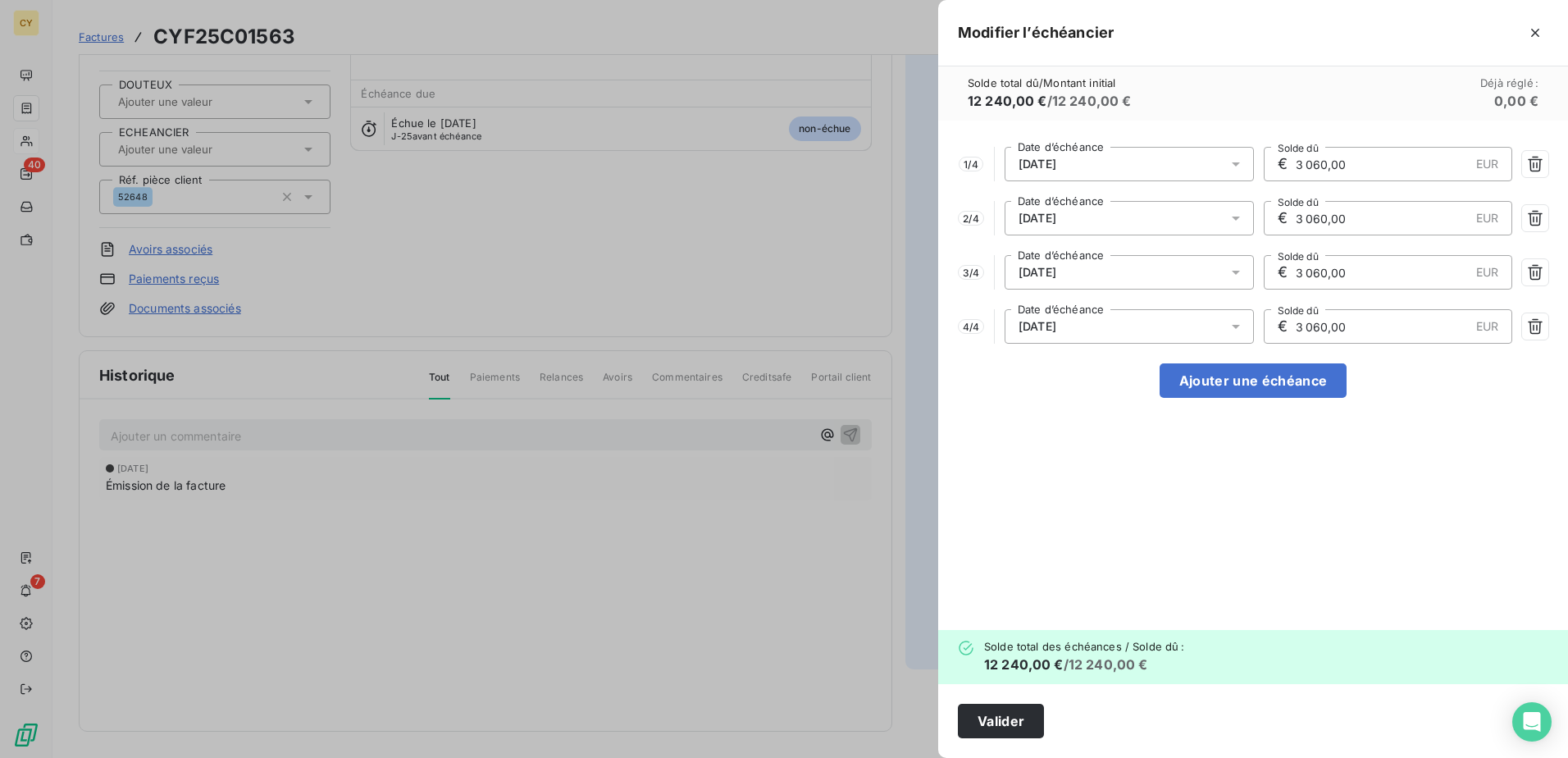
click at [1386, 478] on div "1 / 4 [DATE] Date d’échéance € 3 060,00 EUR Solde dû 2 / 4 [DATE] Date d’échéan…" at bounding box center [1253, 375] width 630 height 509
click at [1000, 716] on button "Valider" at bounding box center [1000, 721] width 86 height 34
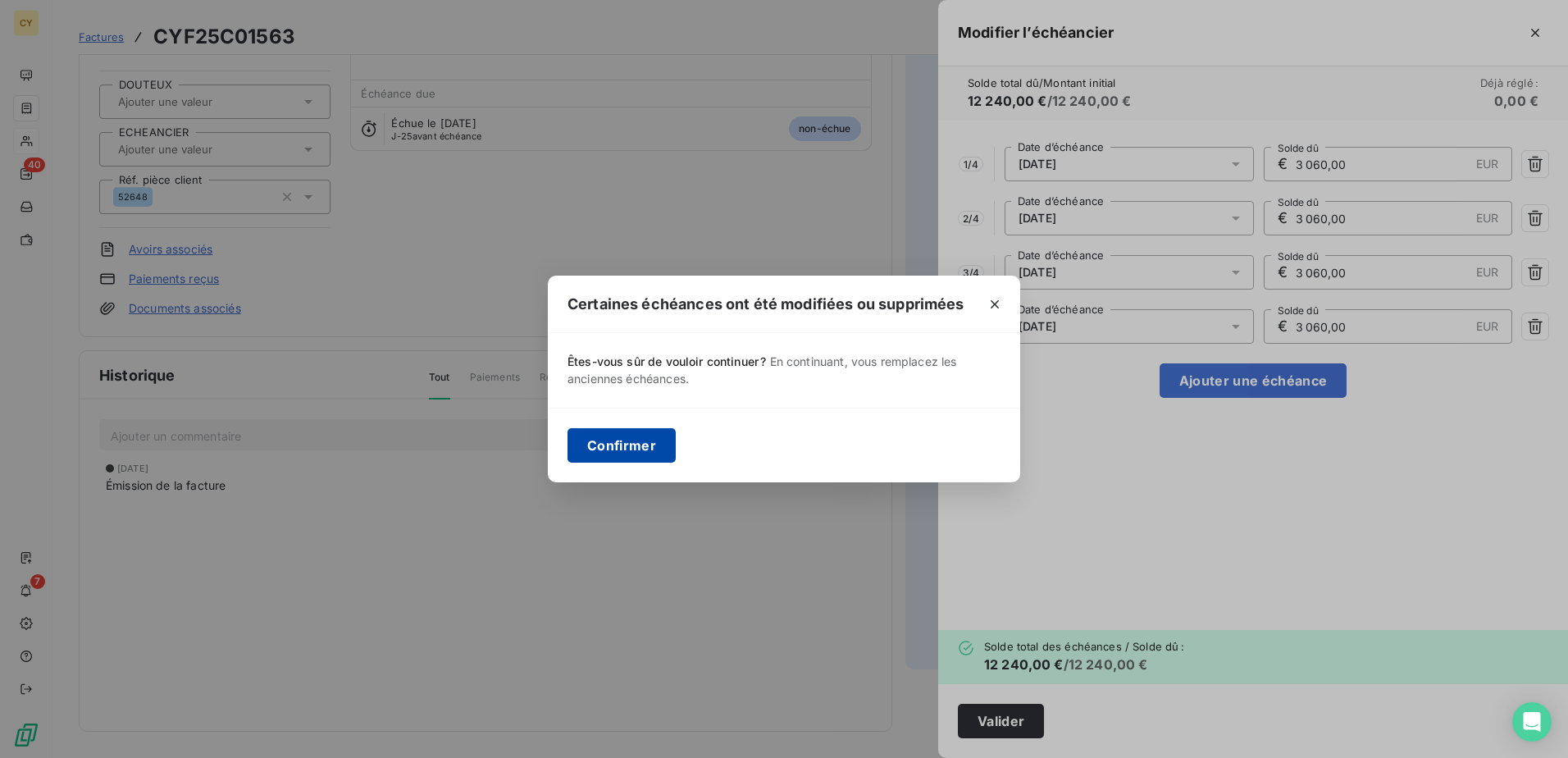
click at [653, 447] on button "Confirmer" at bounding box center [621, 445] width 108 height 34
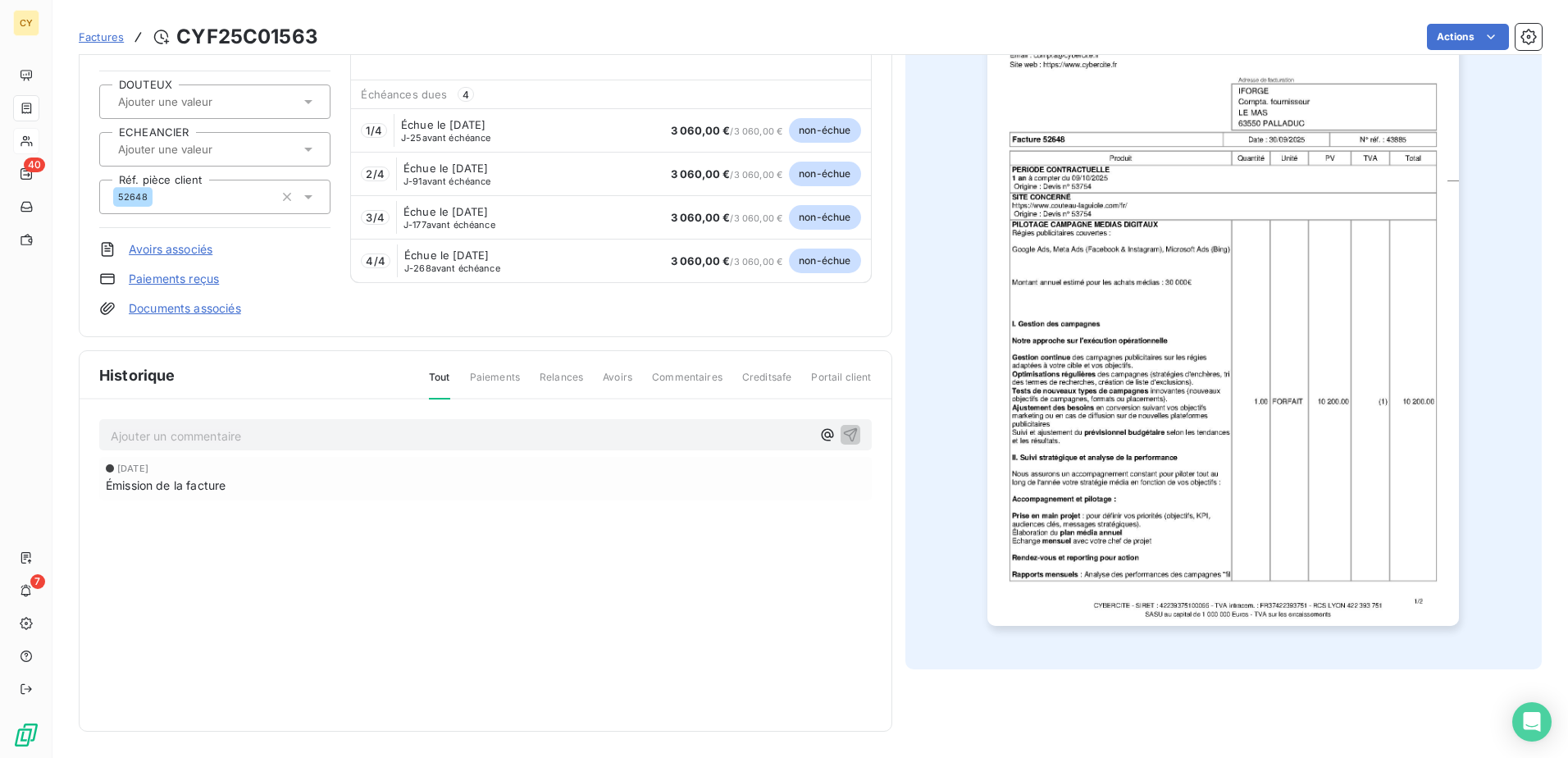
click at [183, 137] on div at bounding box center [215, 149] width 231 height 34
click at [153, 233] on span "VIREMENT" at bounding box center [161, 232] width 48 height 10
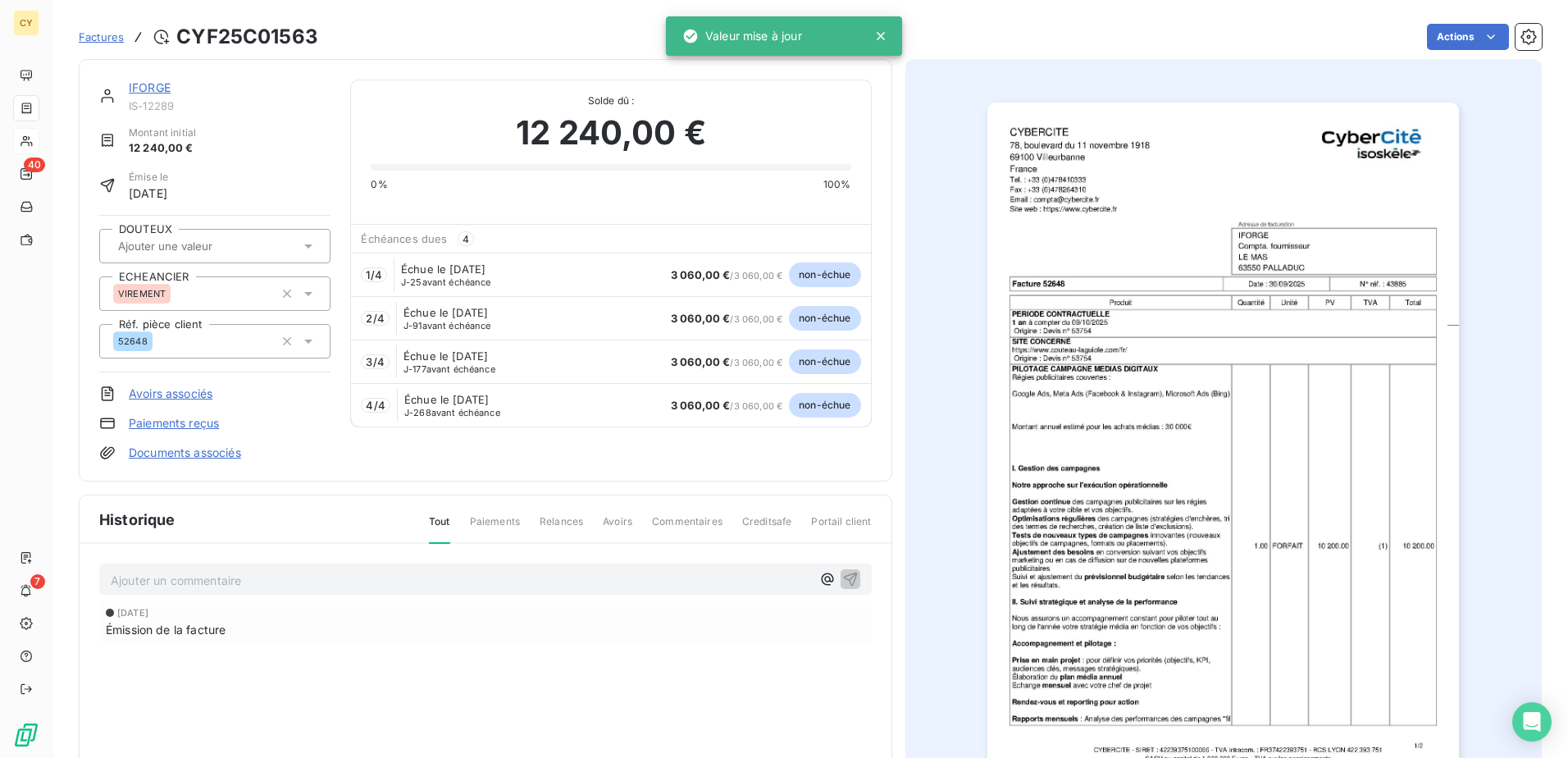
scroll to position [0, 0]
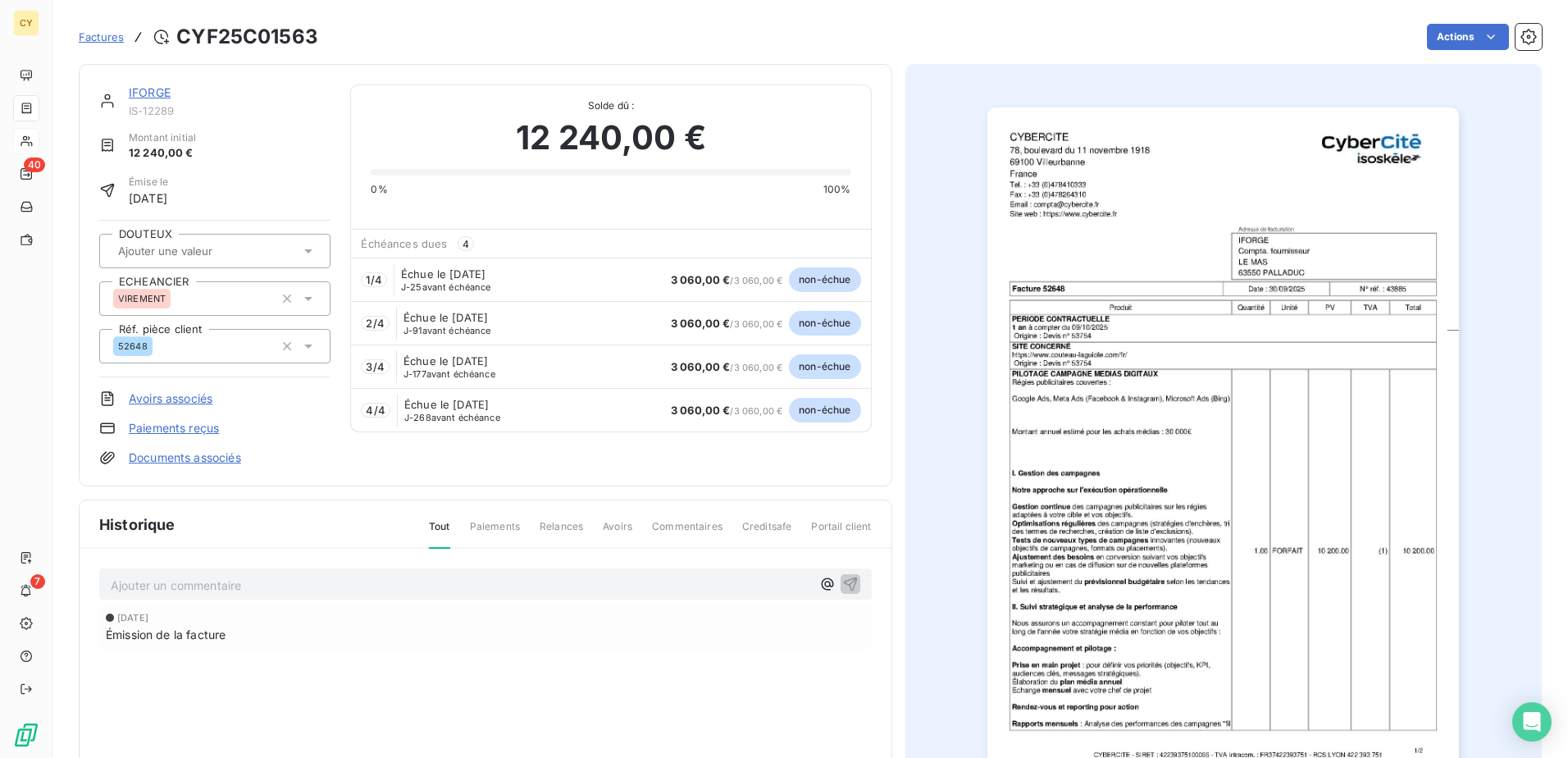
click at [153, 93] on link "IFORGE" at bounding box center [150, 92] width 42 height 14
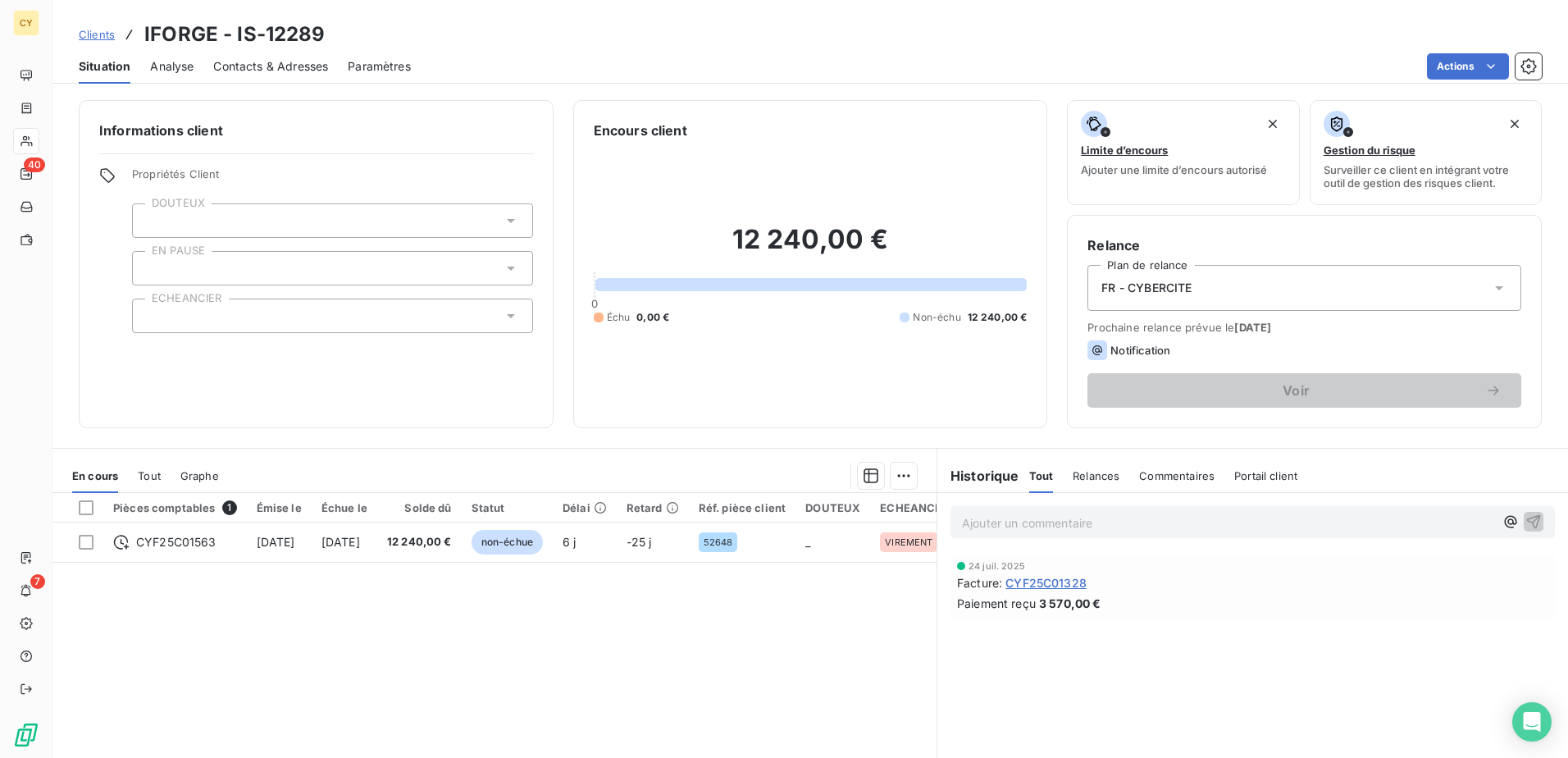
click at [1491, 288] on icon at bounding box center [1499, 288] width 17 height 17
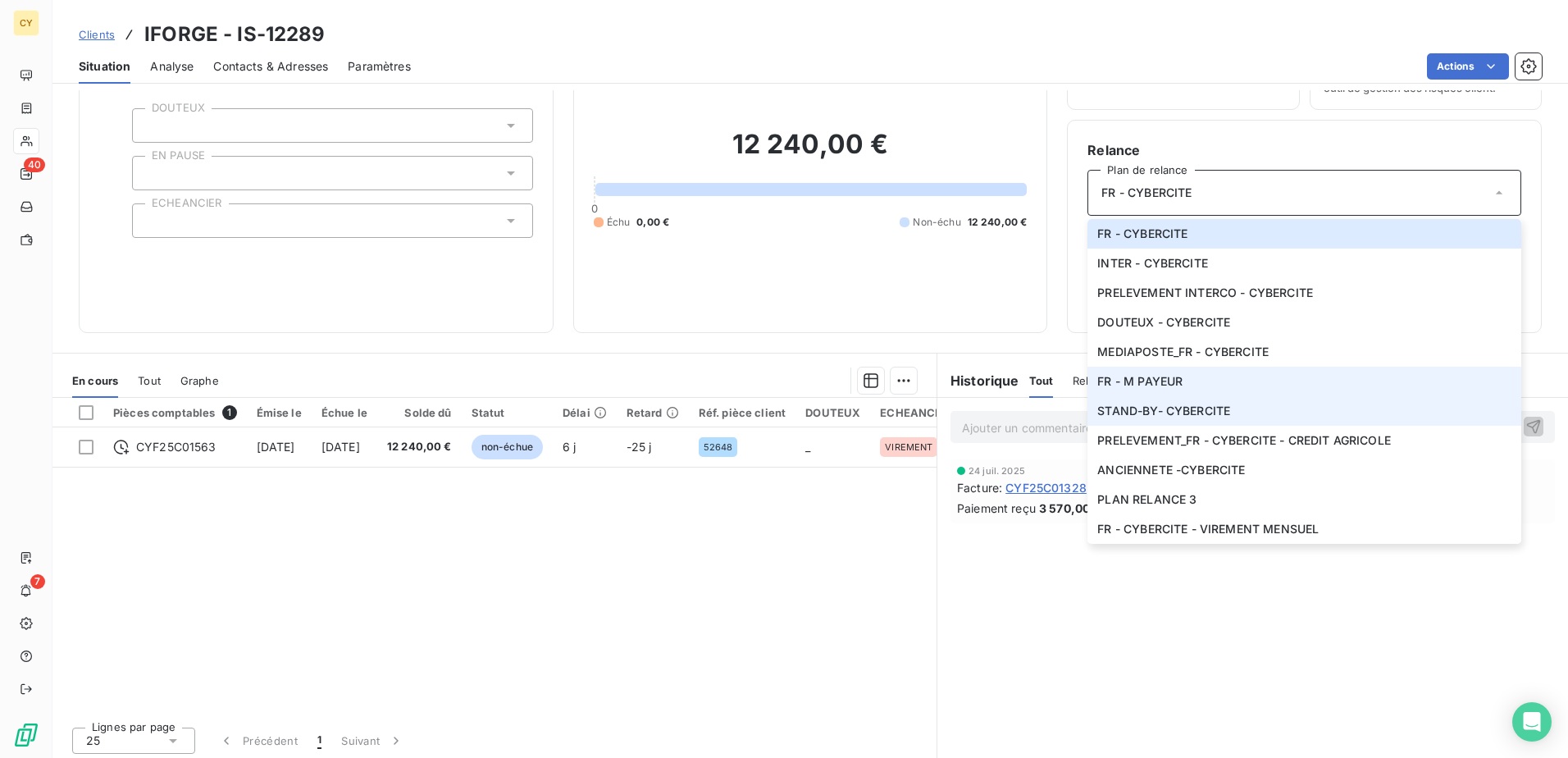
scroll to position [101, 0]
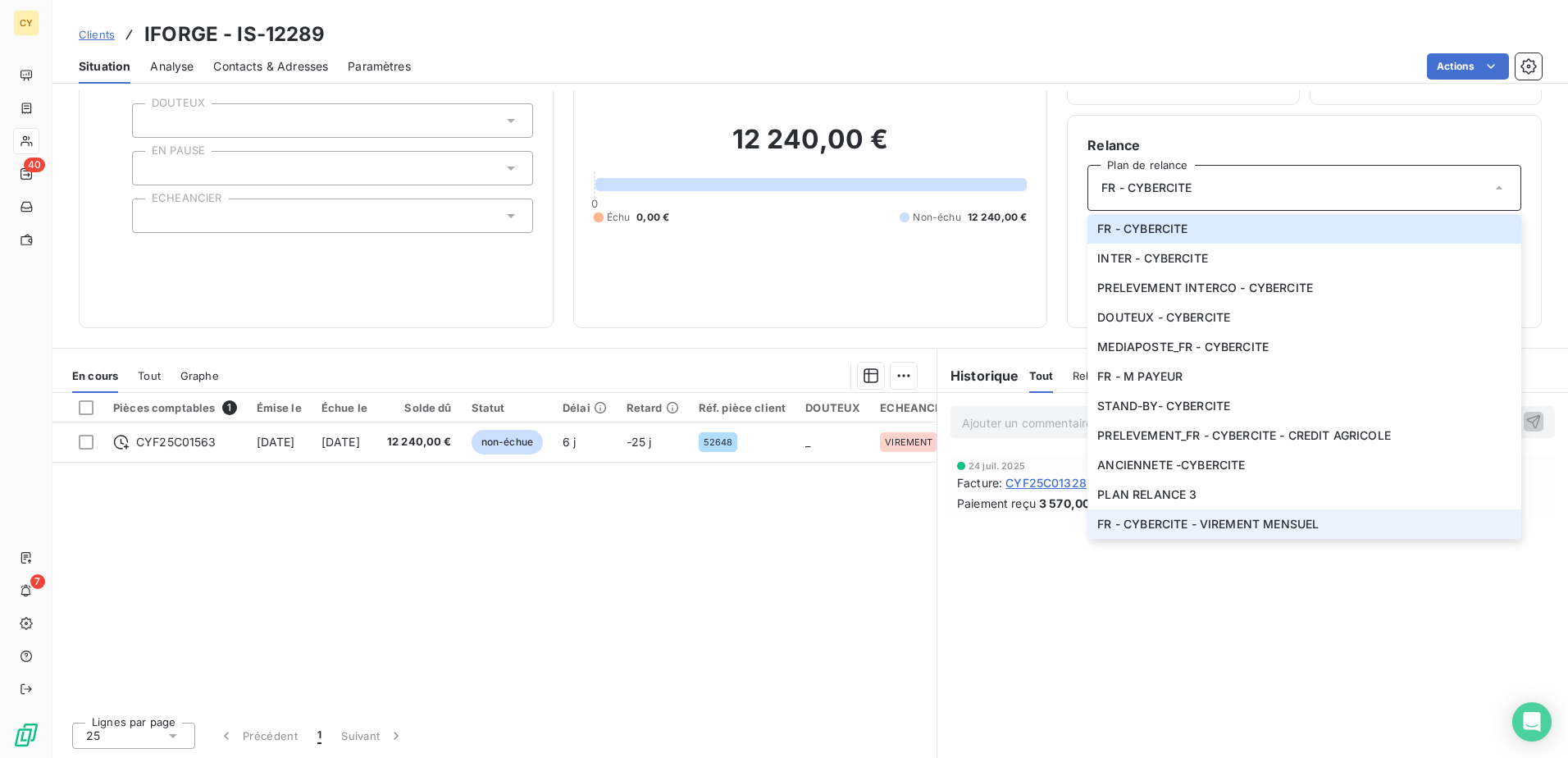
click at [1158, 523] on span "FR - CYBERCITE - VIREMENT MENSUEL" at bounding box center [1208, 524] width 221 height 17
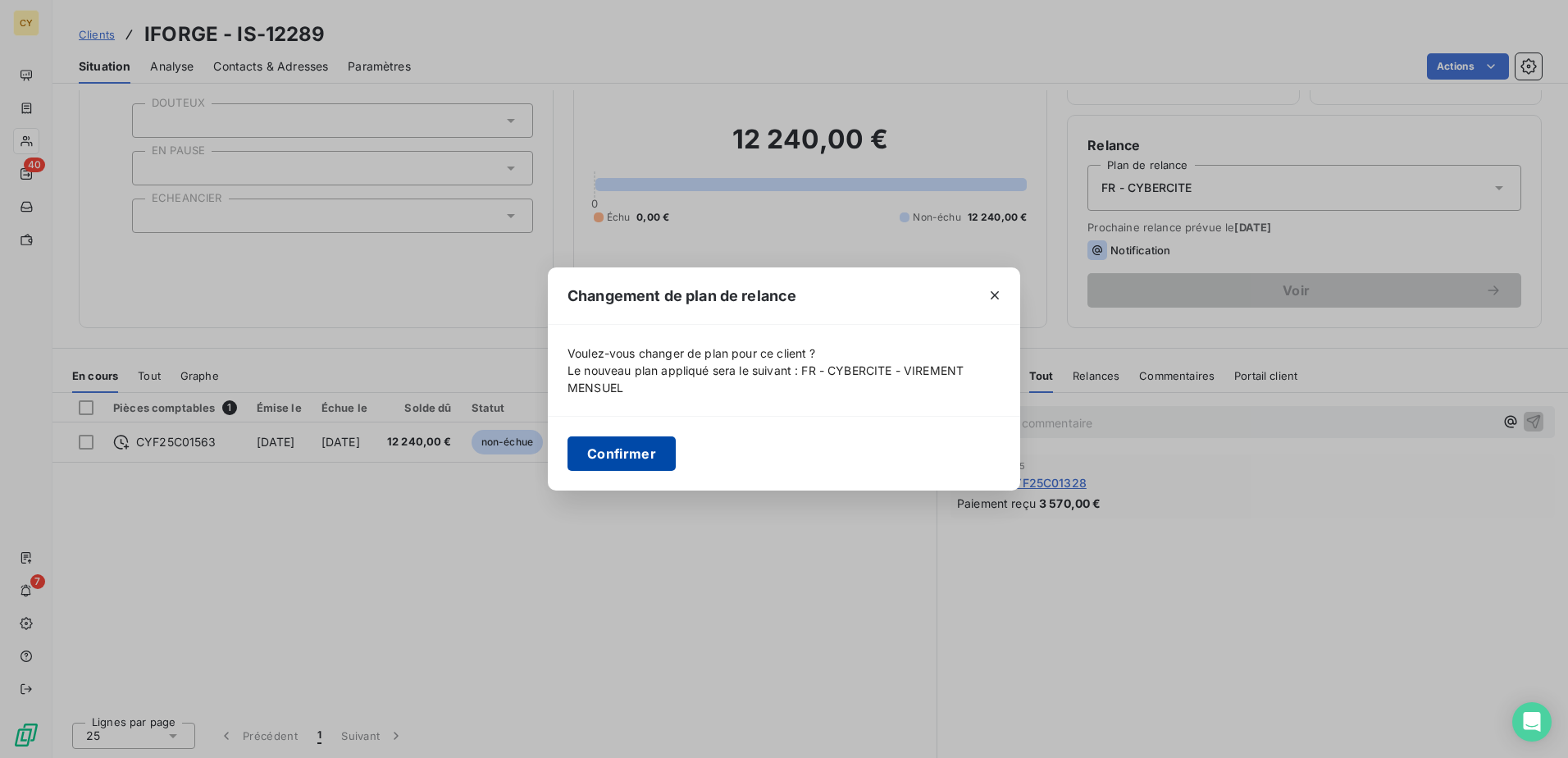
click at [644, 459] on button "Confirmer" at bounding box center [621, 453] width 108 height 34
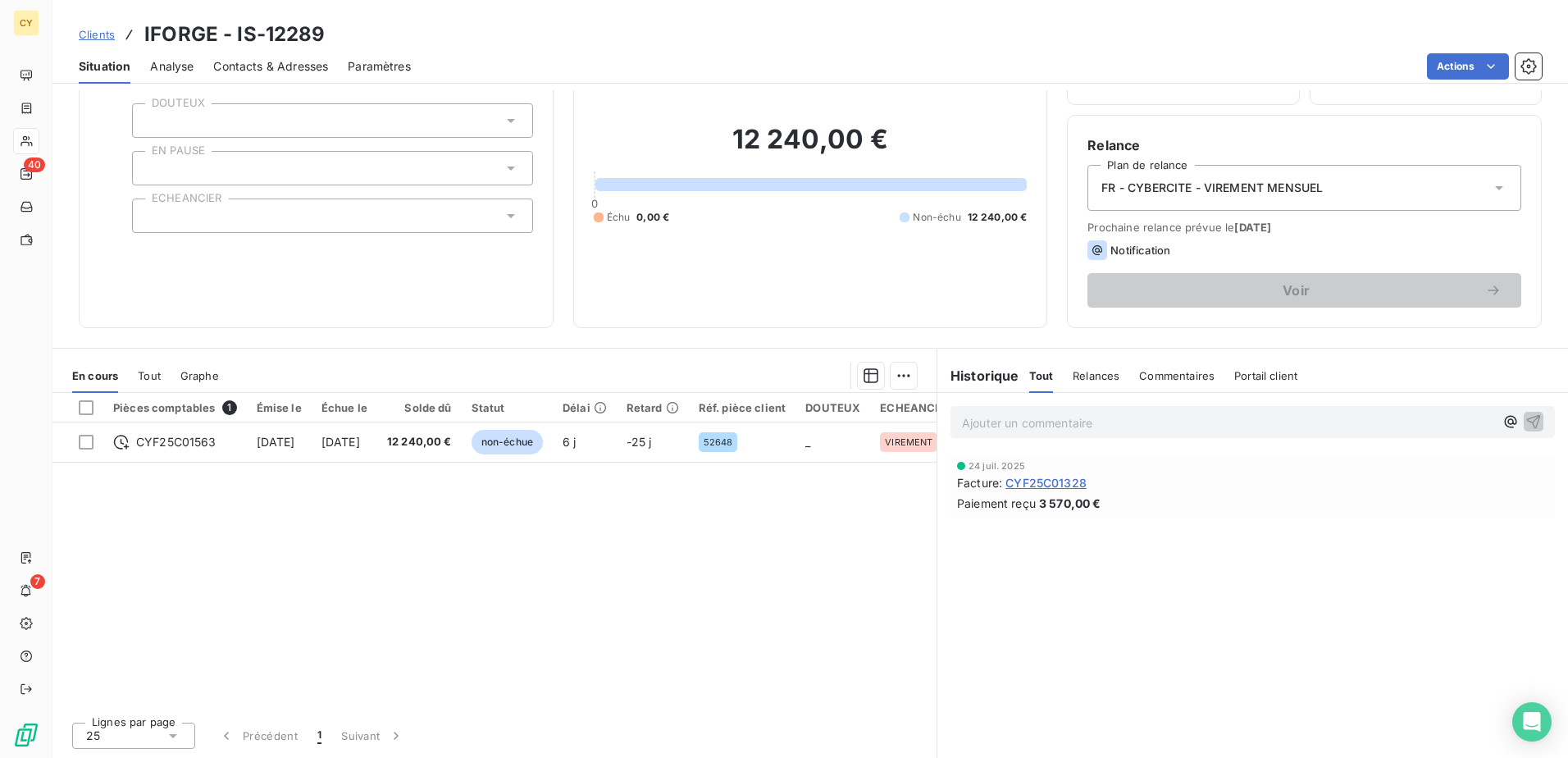
click at [204, 215] on div at bounding box center [332, 215] width 401 height 34
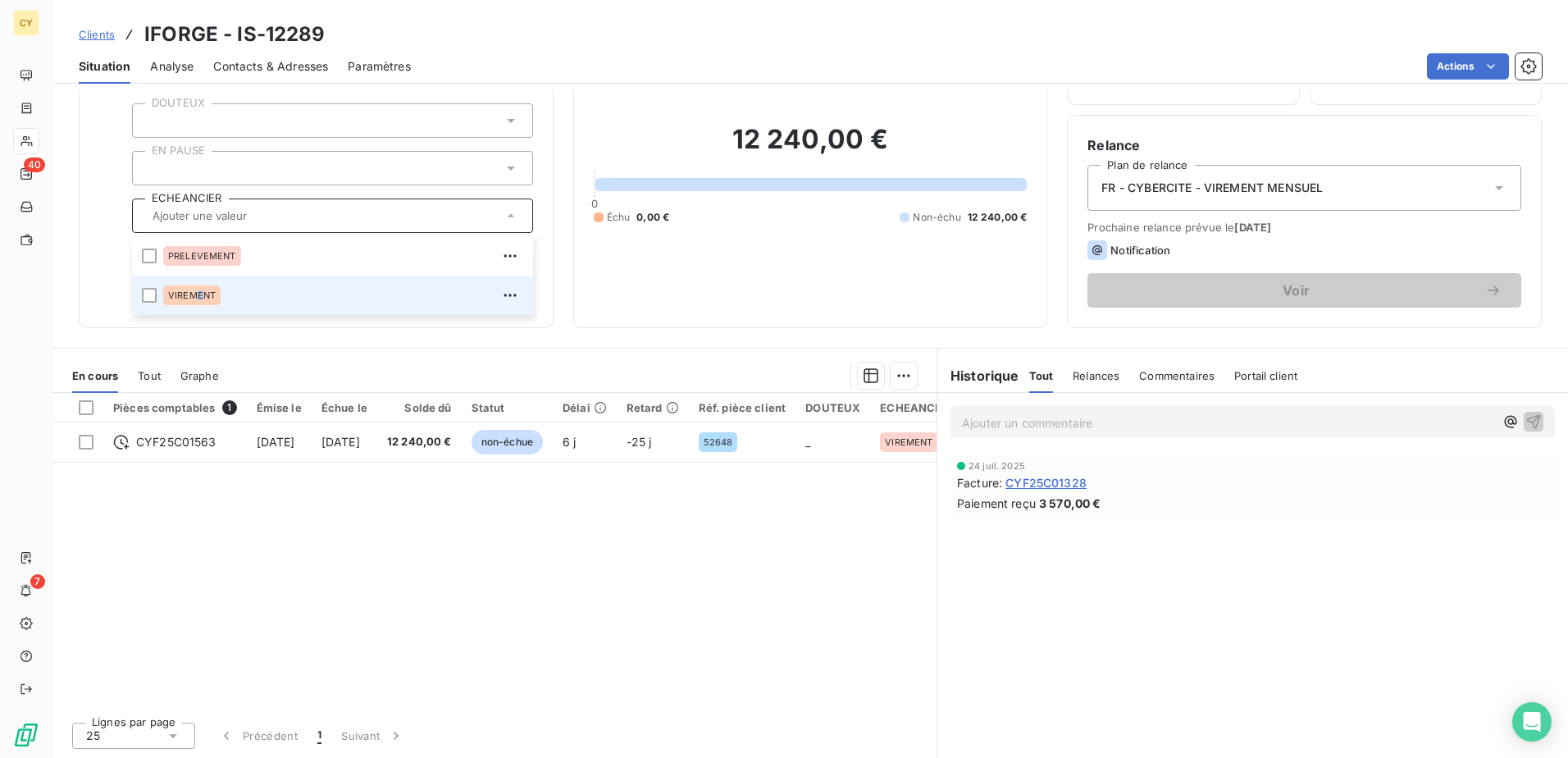
click at [198, 298] on span "VIREMENT" at bounding box center [192, 296] width 48 height 10
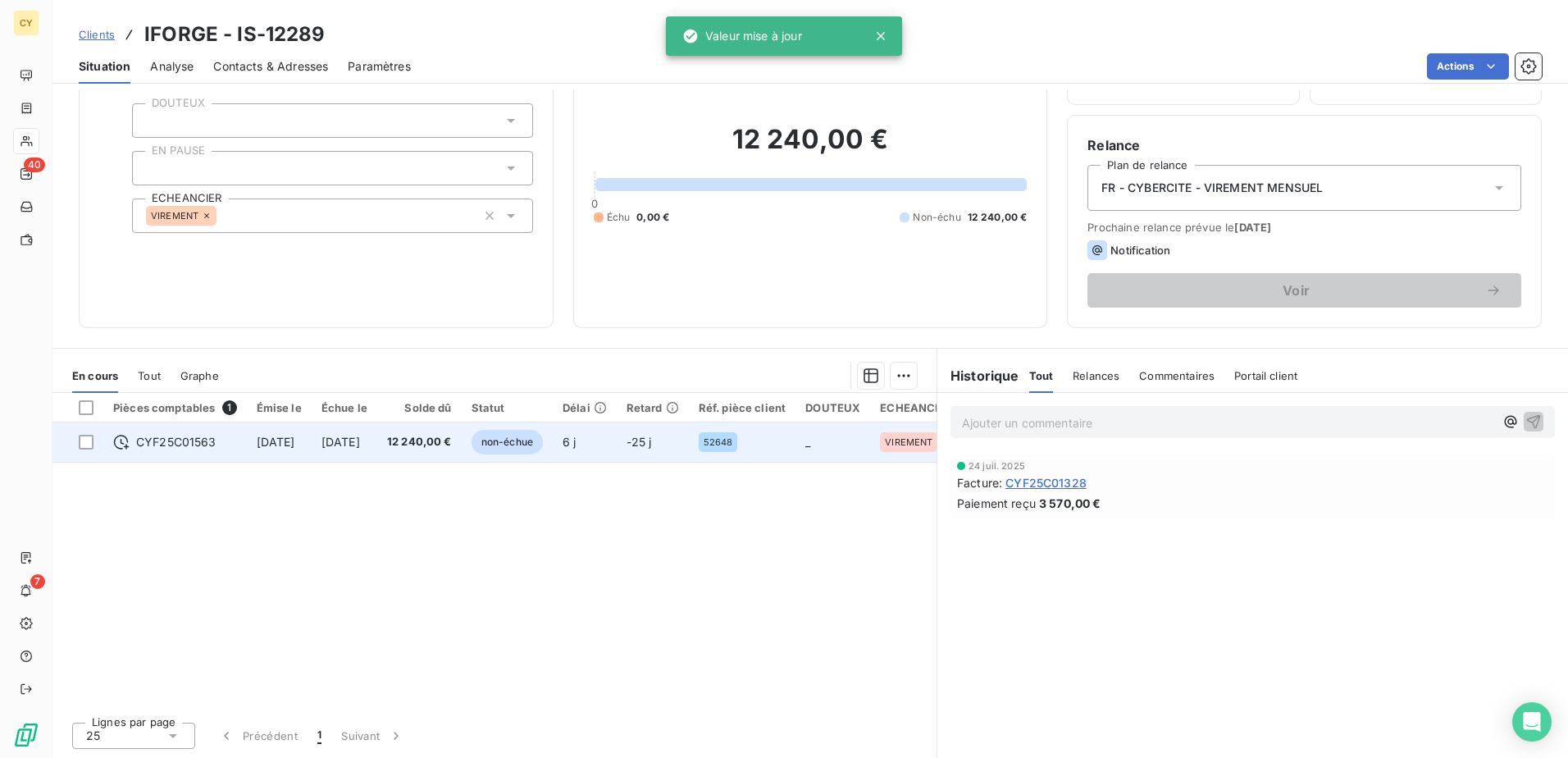
drag, startPoint x: 141, startPoint y: 535, endPoint x: 101, endPoint y: 434, distance: 108.6
click at [138, 525] on div "Pièces comptables 1 Émise le Échue le Solde dû Statut Délai Retard Réf. pièce c…" at bounding box center [495, 550] width 884 height 316
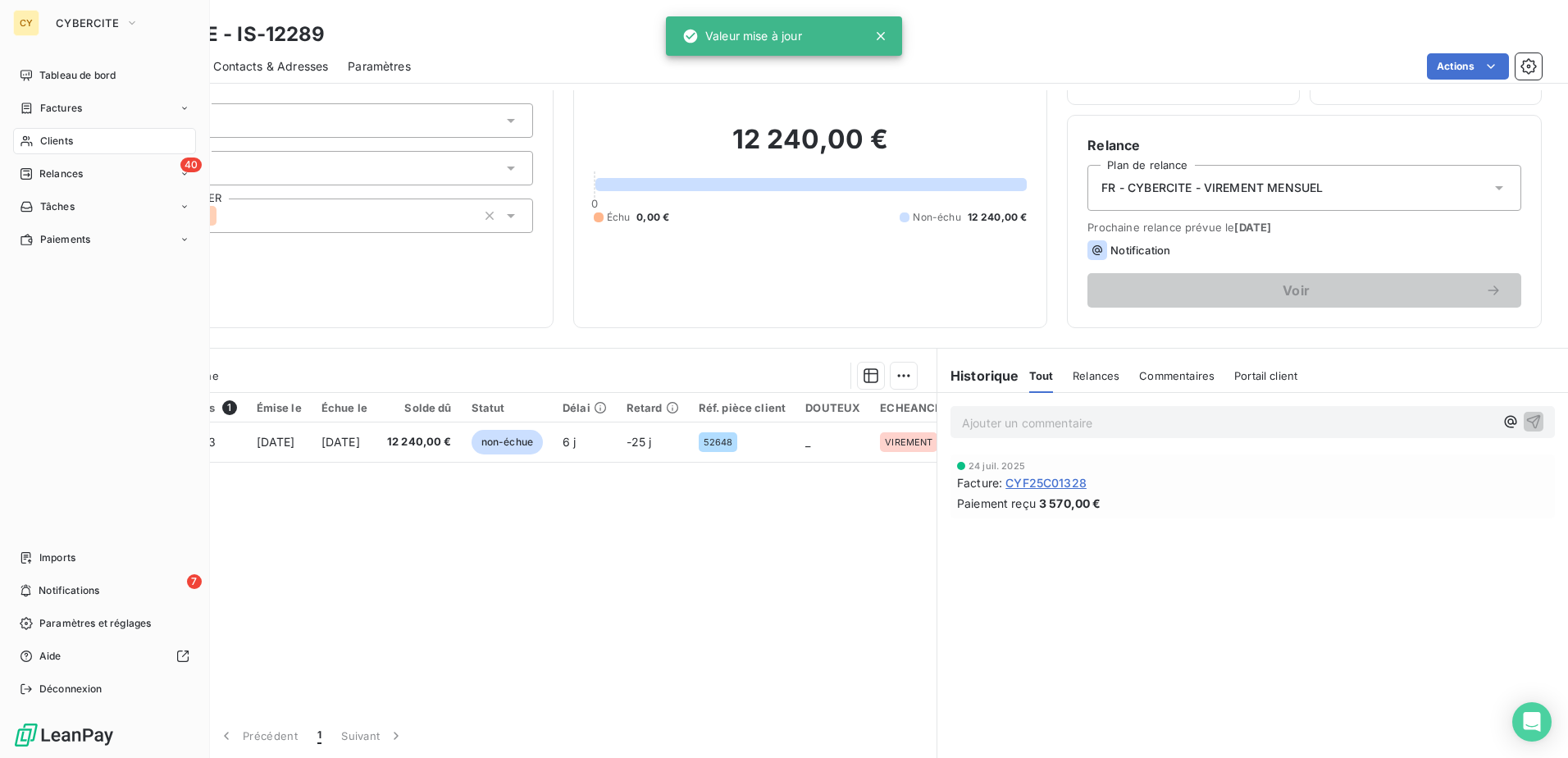
click at [52, 144] on span "Clients" at bounding box center [56, 142] width 33 height 15
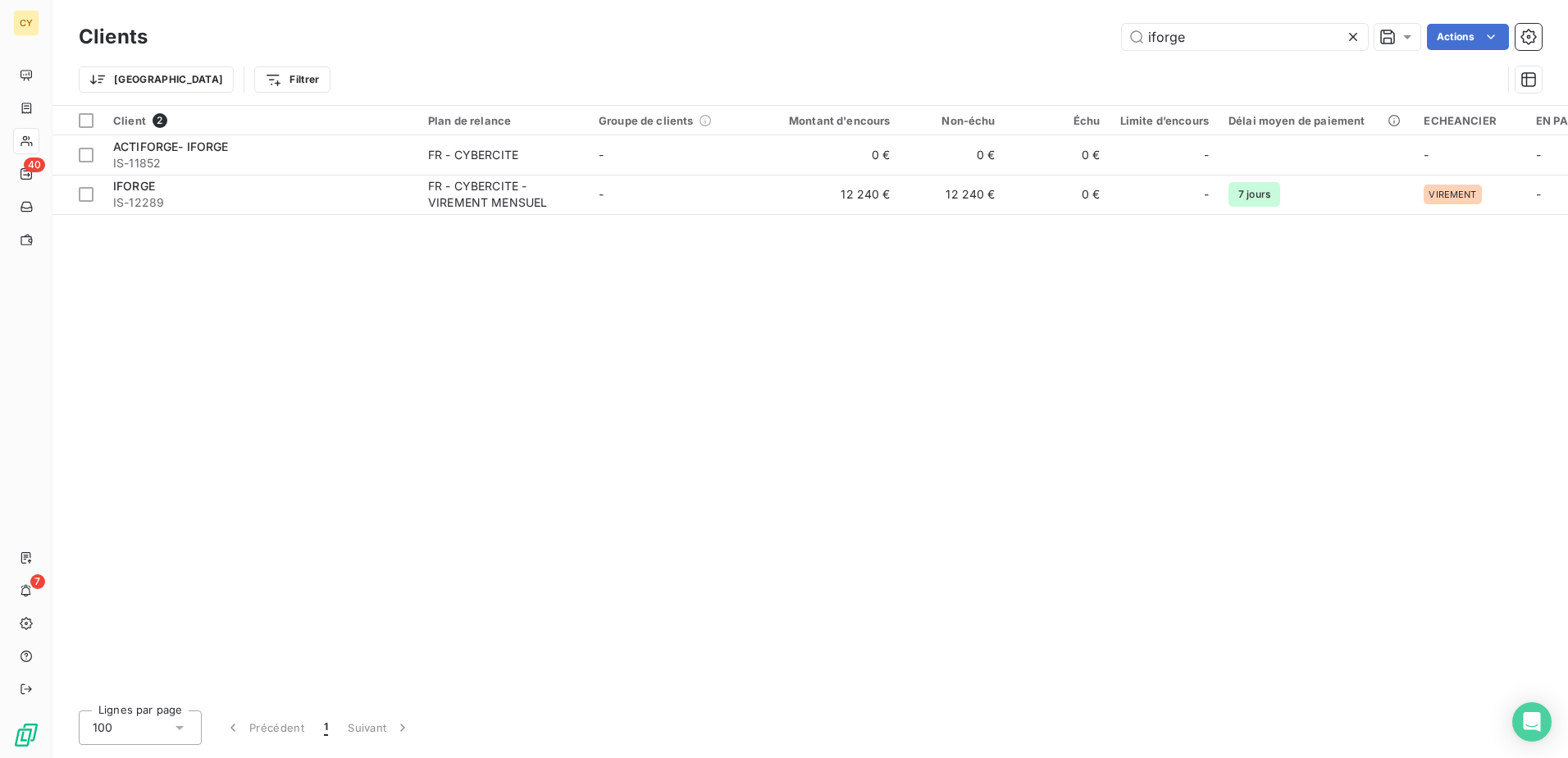
drag, startPoint x: 1195, startPoint y: 40, endPoint x: 1082, endPoint y: 67, distance: 116.2
click at [1085, 66] on div "Clients iforge Actions Trier Filtrer" at bounding box center [810, 63] width 1463 height 85
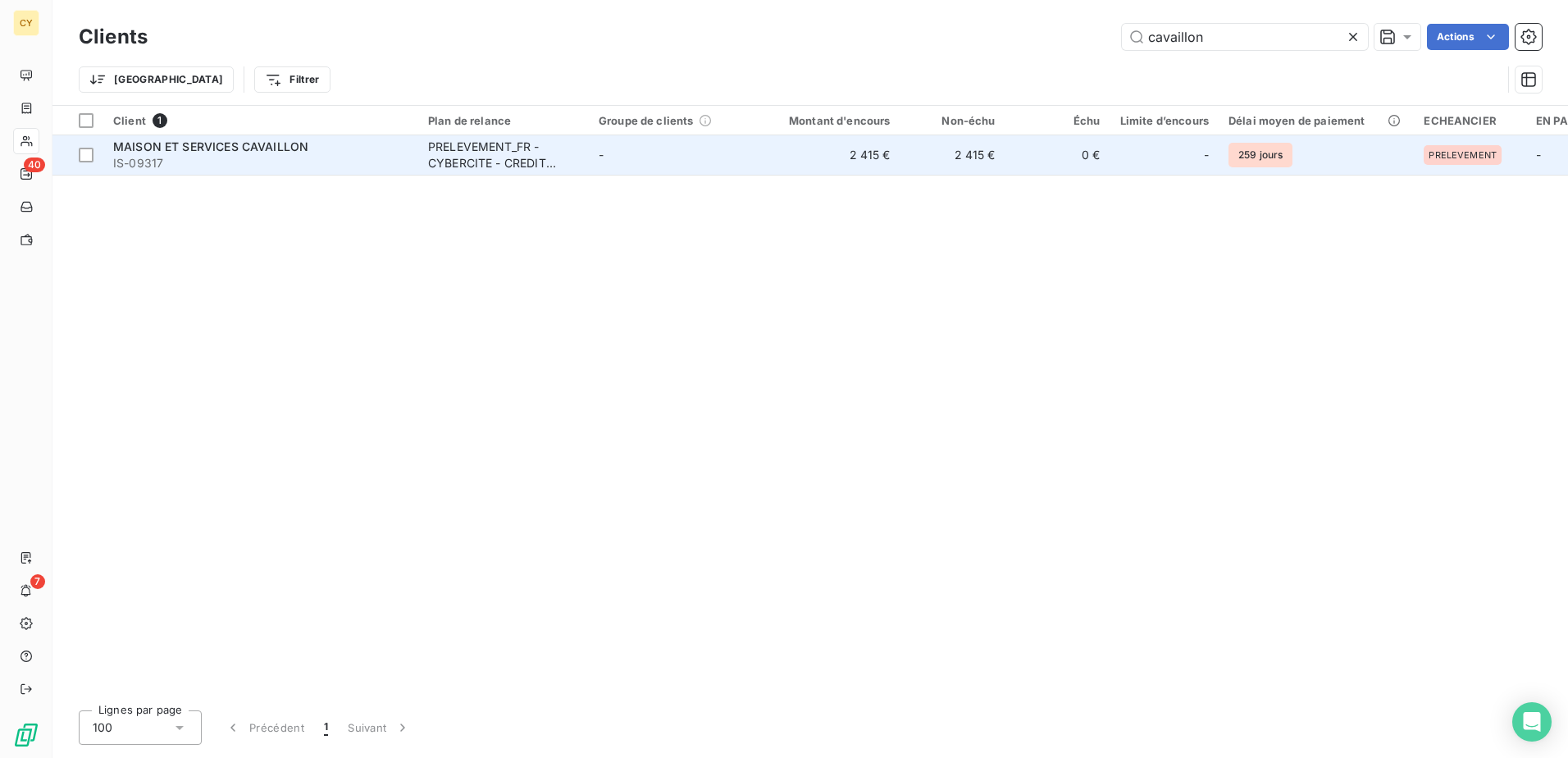
type input "cavaillon"
click at [451, 163] on div "PRELEVEMENT_FR - CYBERCITE - CREDIT AGRICOLE" at bounding box center [503, 155] width 151 height 33
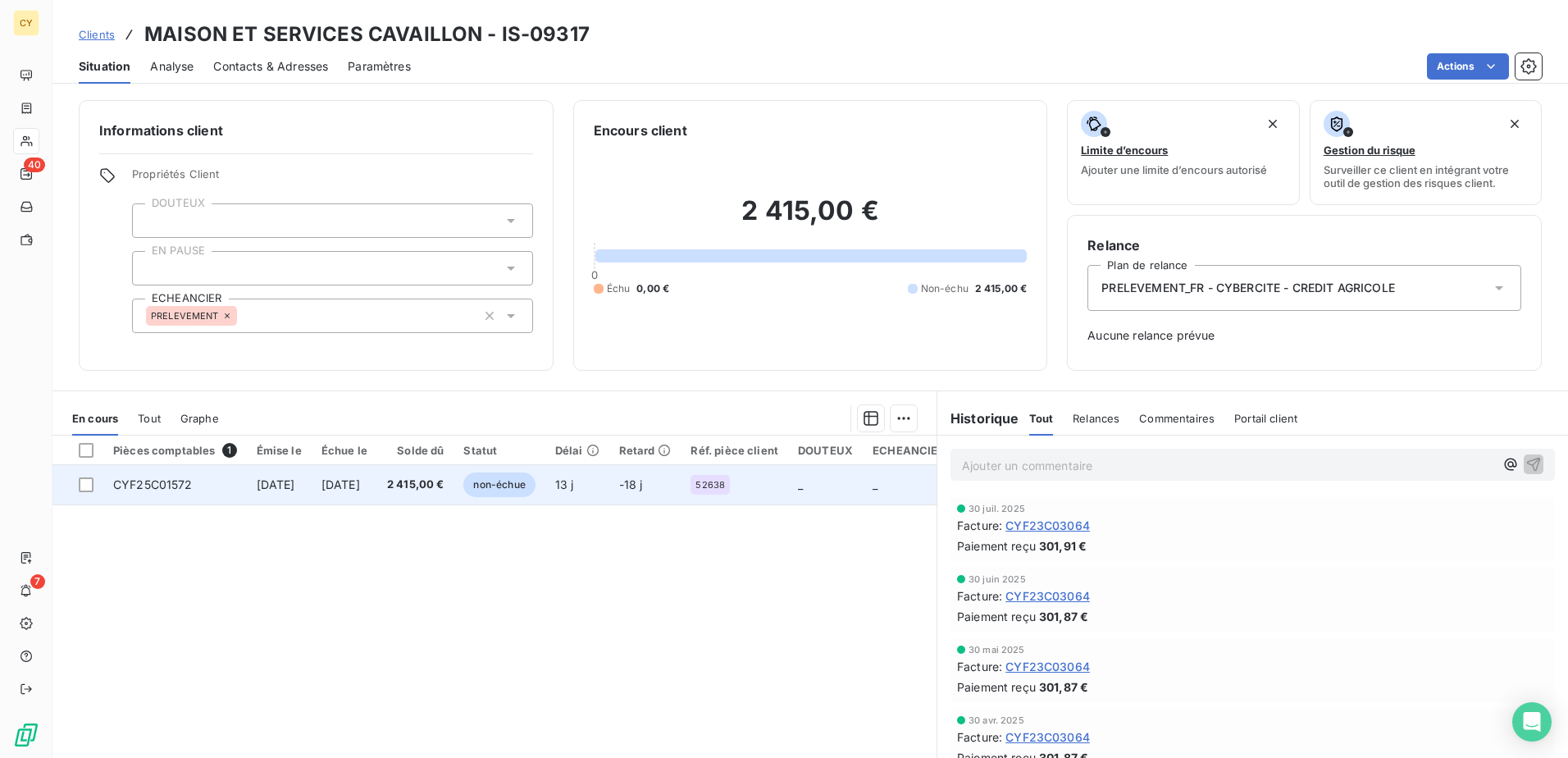
click at [165, 487] on span "CYF25C01572" at bounding box center [152, 484] width 80 height 14
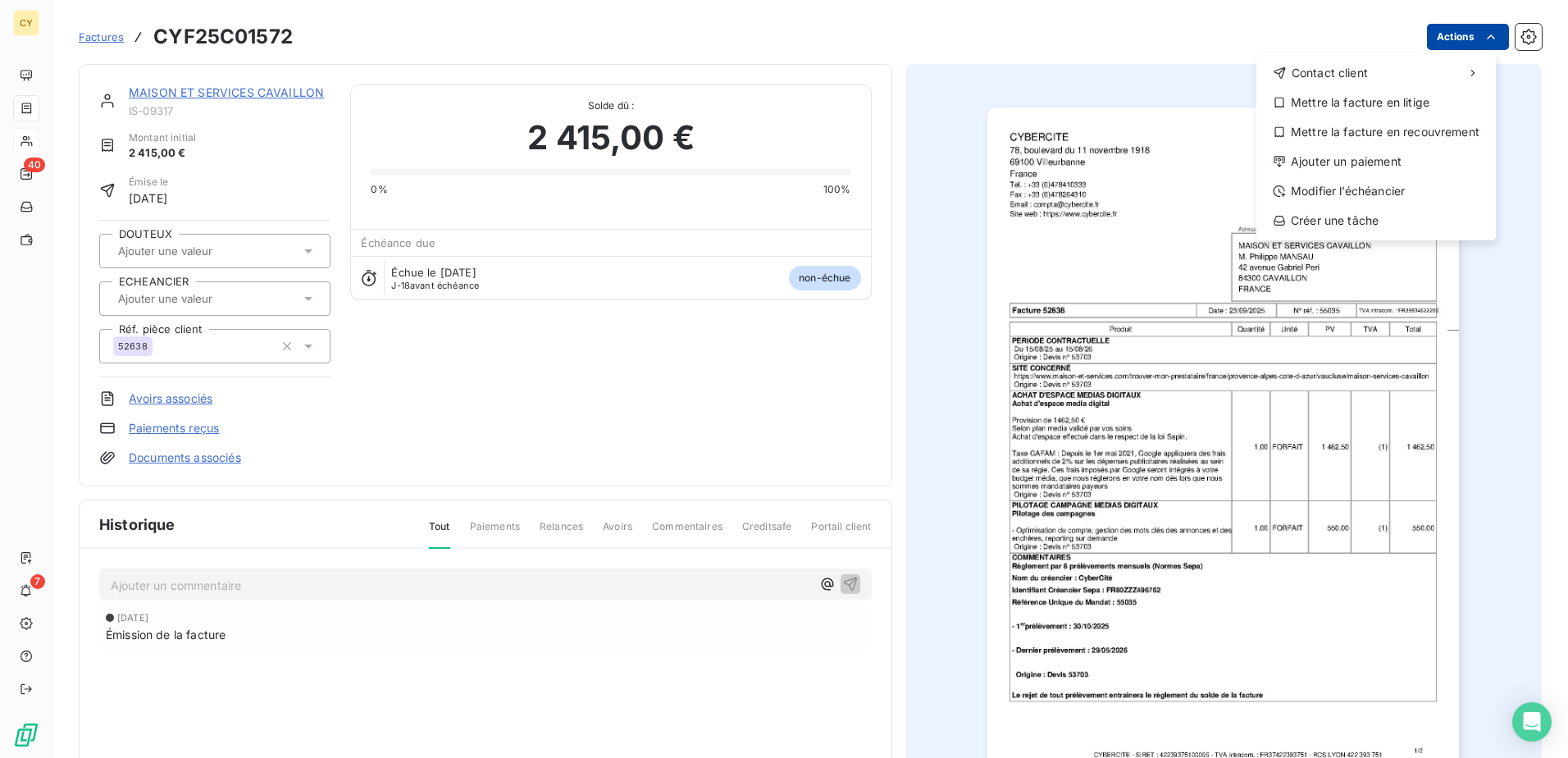
click at [1439, 39] on html "CY 40 7 Factures CYF25C01572 Actions Contact client Mettre la facture en litige…" at bounding box center [784, 379] width 1568 height 758
click at [1319, 189] on div "Modifier l’échéancier" at bounding box center [1376, 191] width 226 height 26
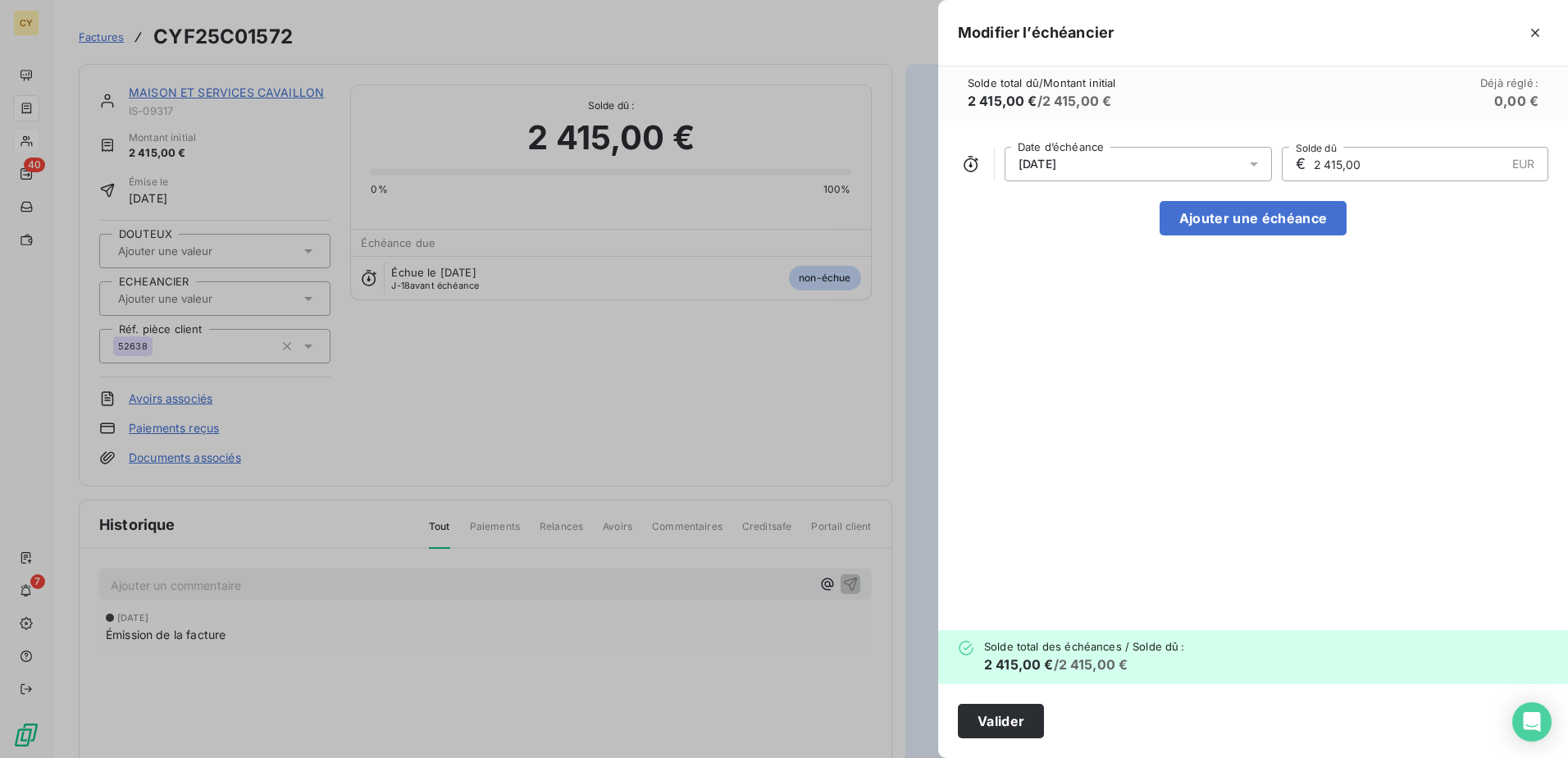
click at [1253, 167] on icon at bounding box center [1254, 164] width 17 height 17
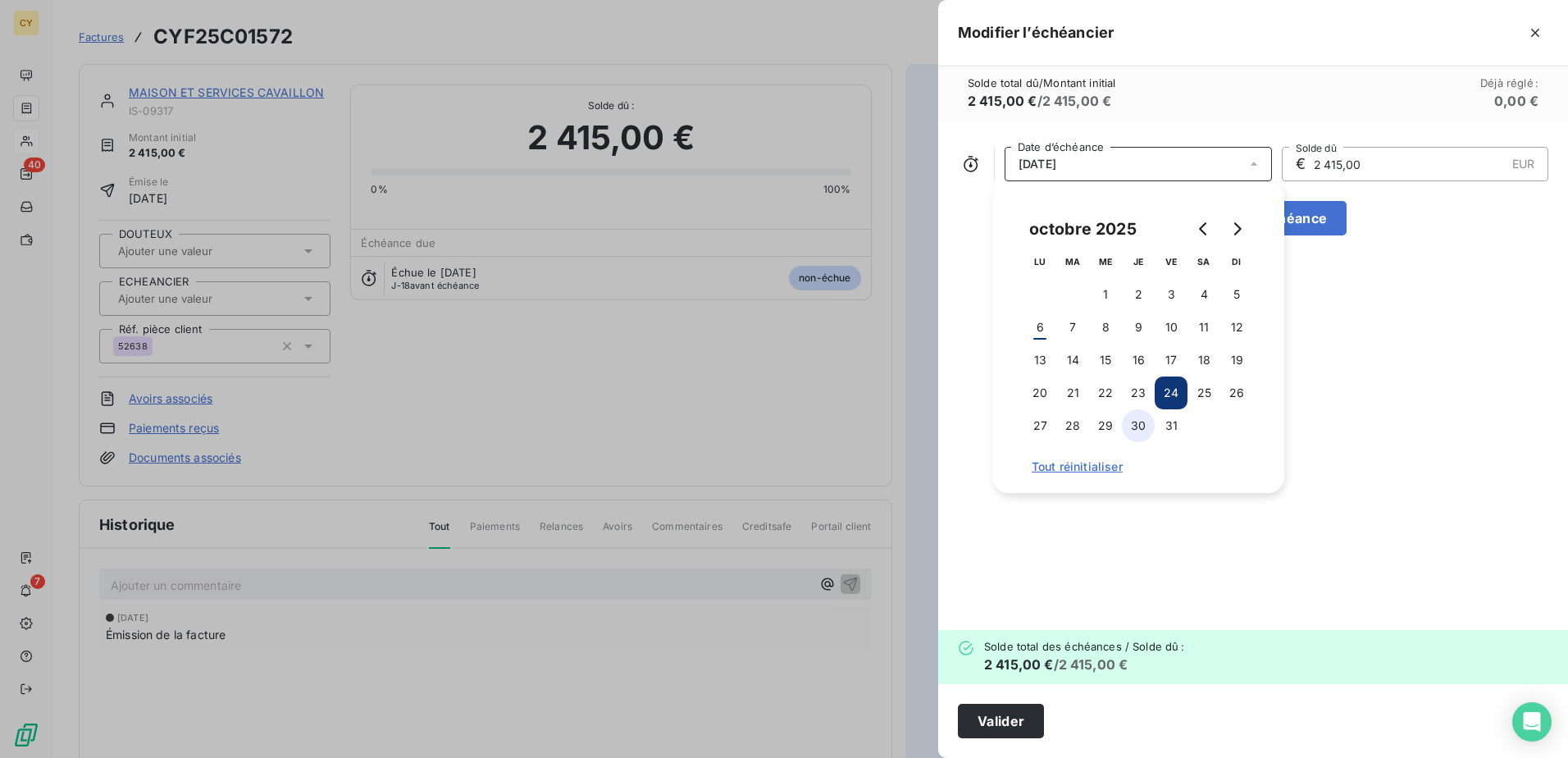
click at [1144, 428] on button "30" at bounding box center [1138, 425] width 33 height 33
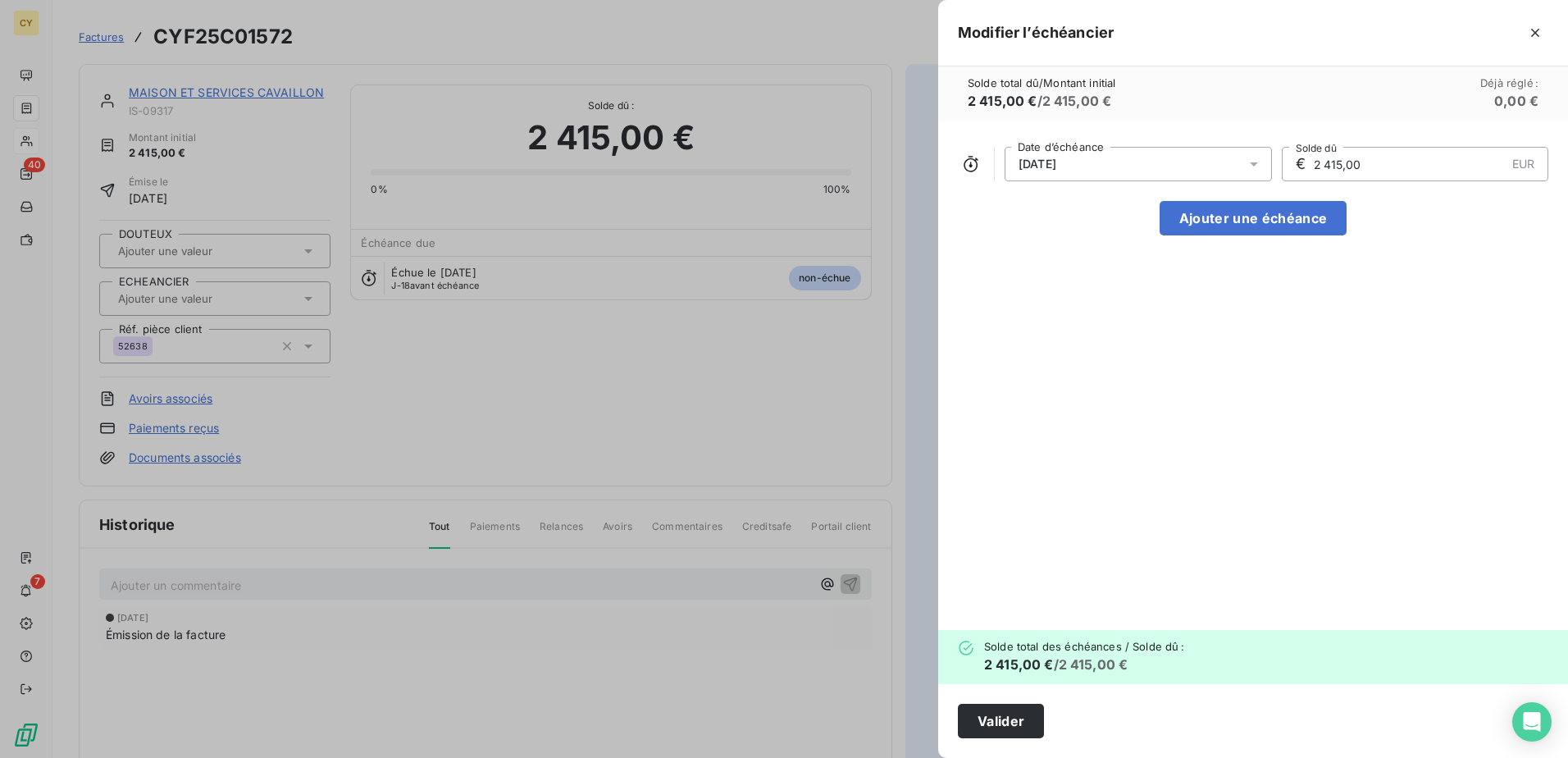
drag, startPoint x: 1362, startPoint y: 168, endPoint x: 1274, endPoint y: 180, distance: 88.8
click at [1274, 180] on div "[DATE] Date d’échéance € 2 415,00 EUR Solde dû" at bounding box center [1252, 163] width 590 height 34
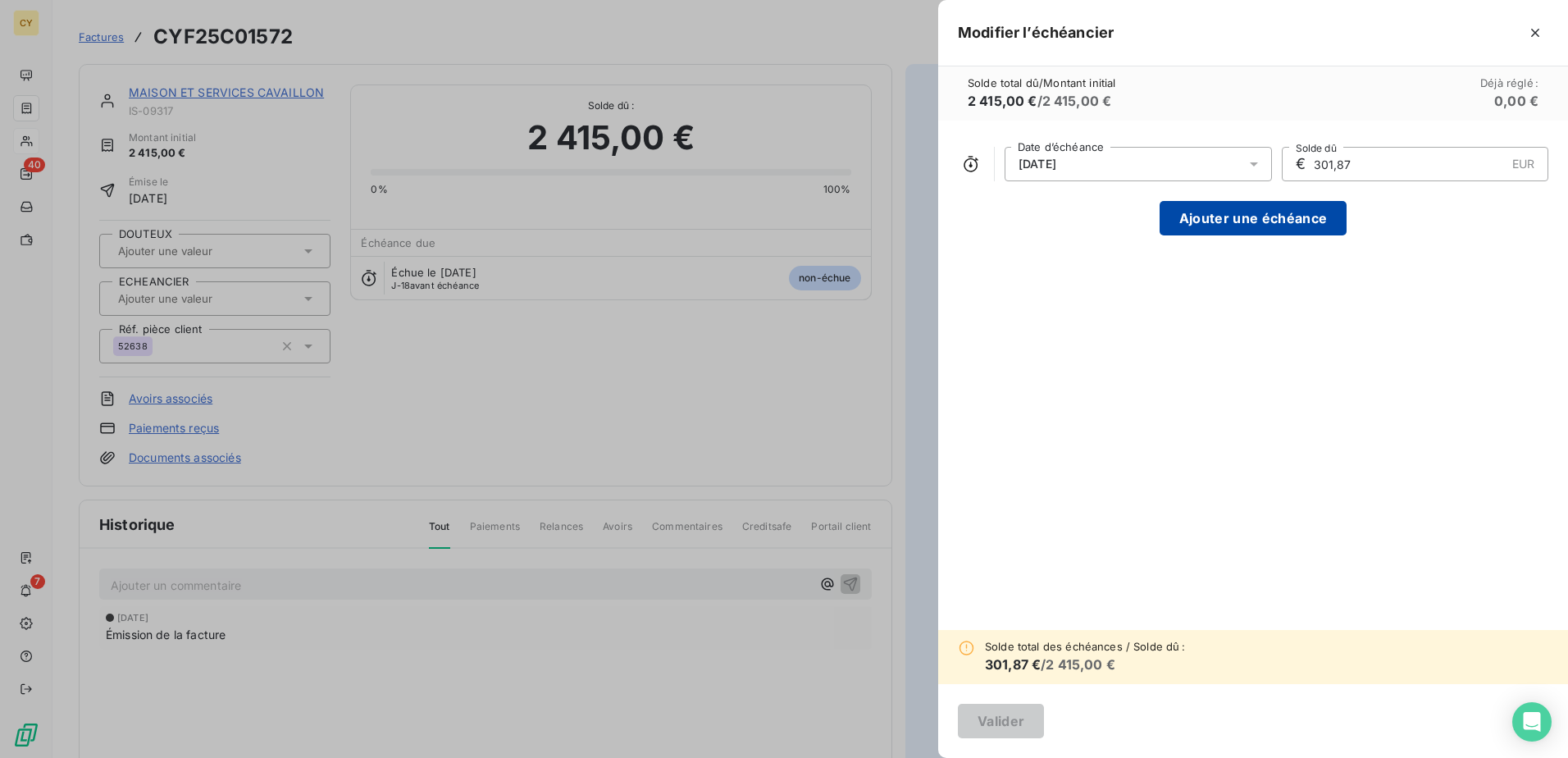
type input "301,87"
click at [1276, 214] on button "Ajouter une échéance" at bounding box center [1252, 218] width 187 height 34
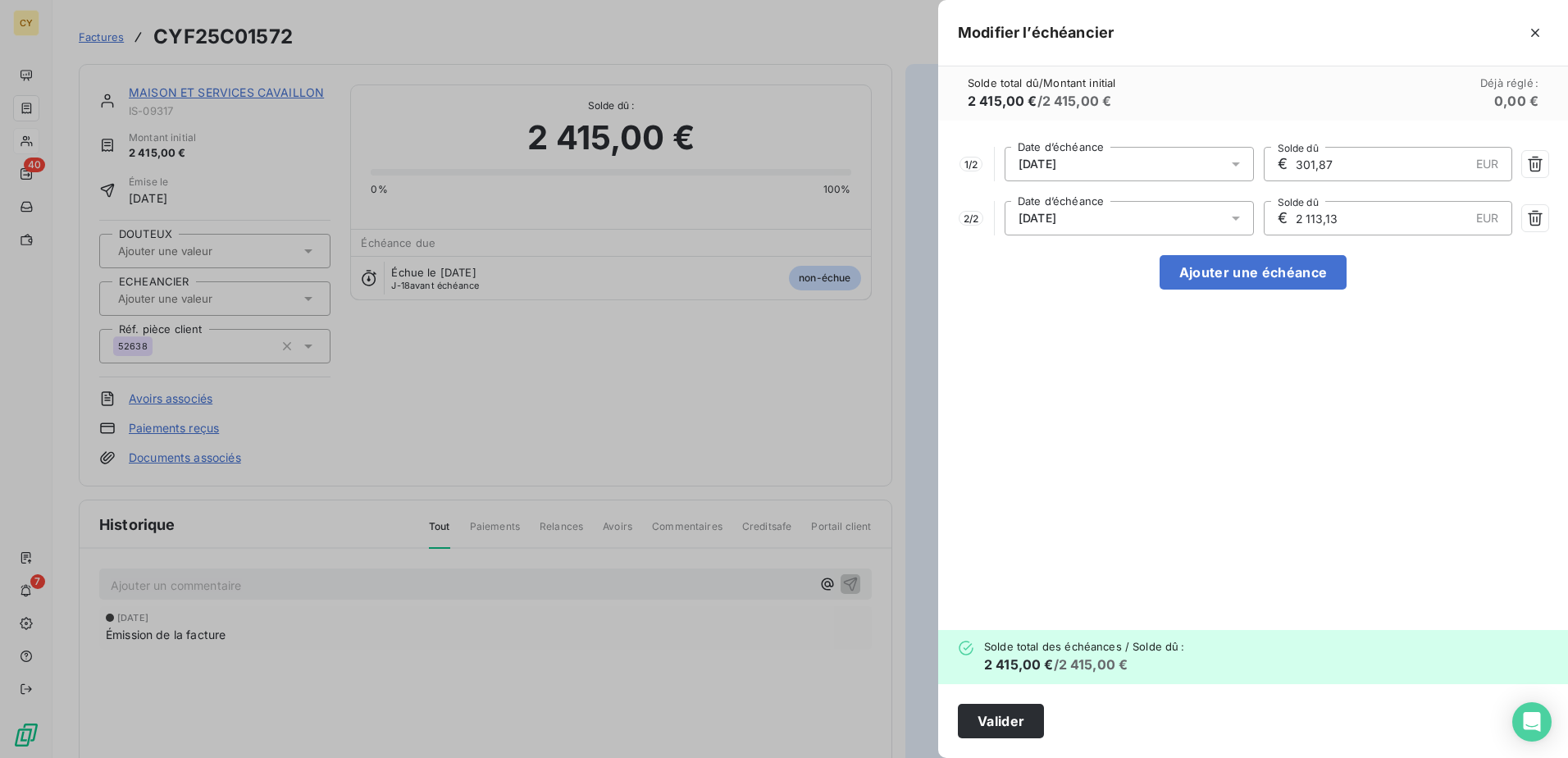
drag, startPoint x: 1339, startPoint y: 217, endPoint x: 1287, endPoint y: 226, distance: 52.8
click at [1287, 226] on div "€ 2 113,13 EUR Solde dû" at bounding box center [1389, 218] width 249 height 34
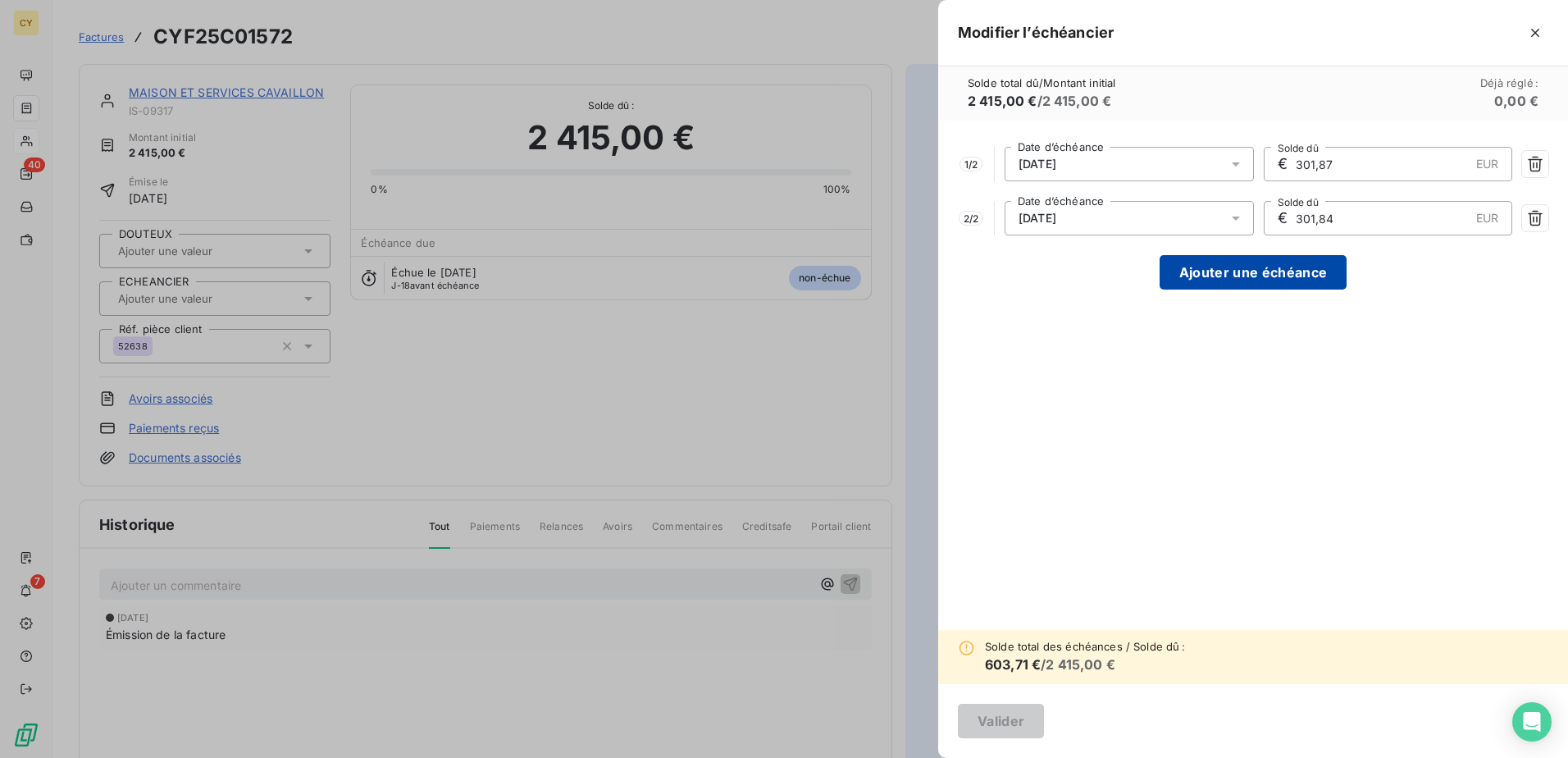
type input "301,84"
click at [1243, 270] on button "Ajouter une échéance" at bounding box center [1252, 272] width 187 height 34
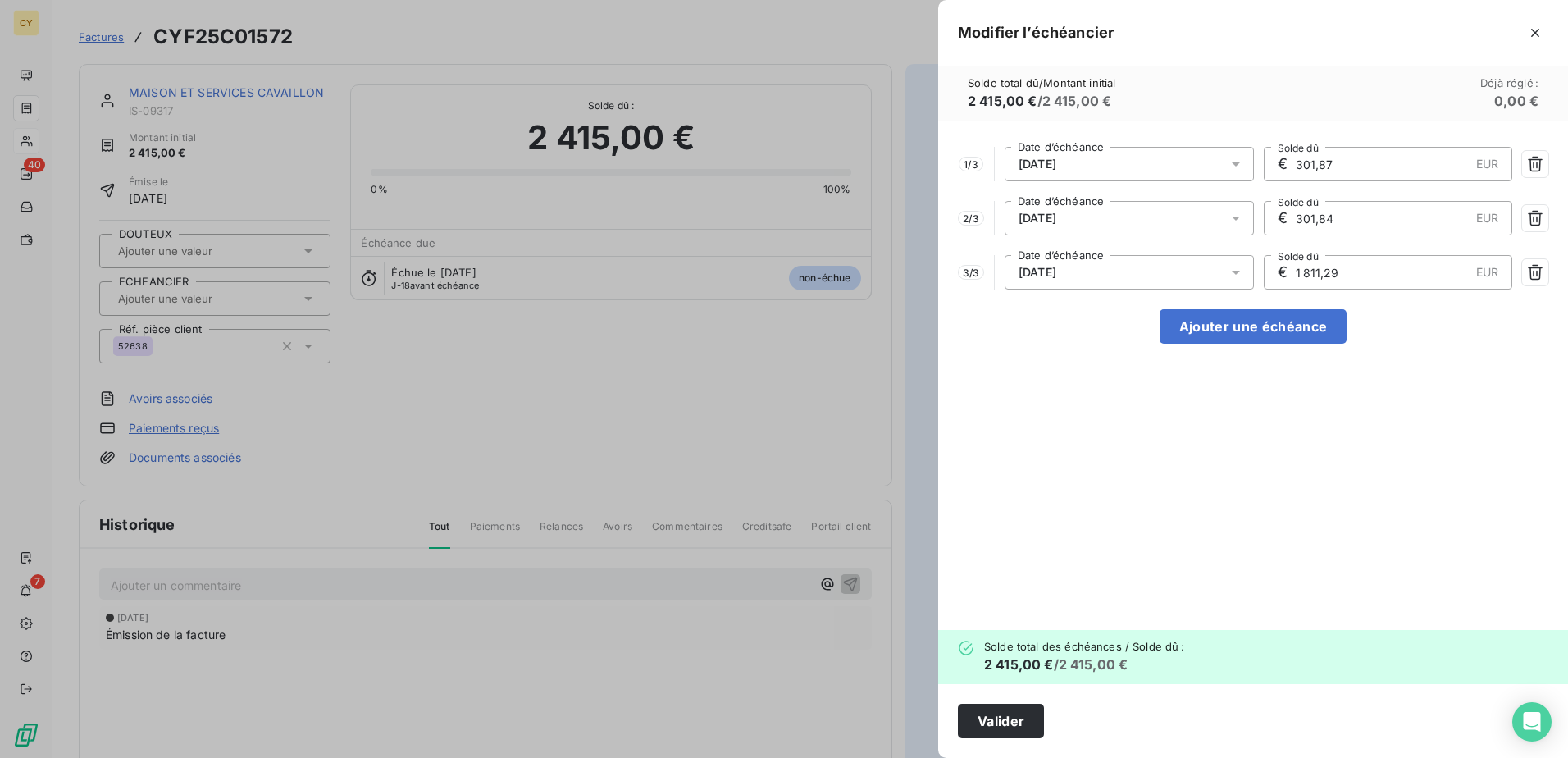
drag, startPoint x: 1352, startPoint y: 276, endPoint x: 1262, endPoint y: 295, distance: 92.0
click at [1262, 295] on div "1 / 3 [DATE] Date d’échéance € 301,87 EUR Solde dû 2 / 3 [DATE] Date d’échéance…" at bounding box center [1253, 375] width 630 height 509
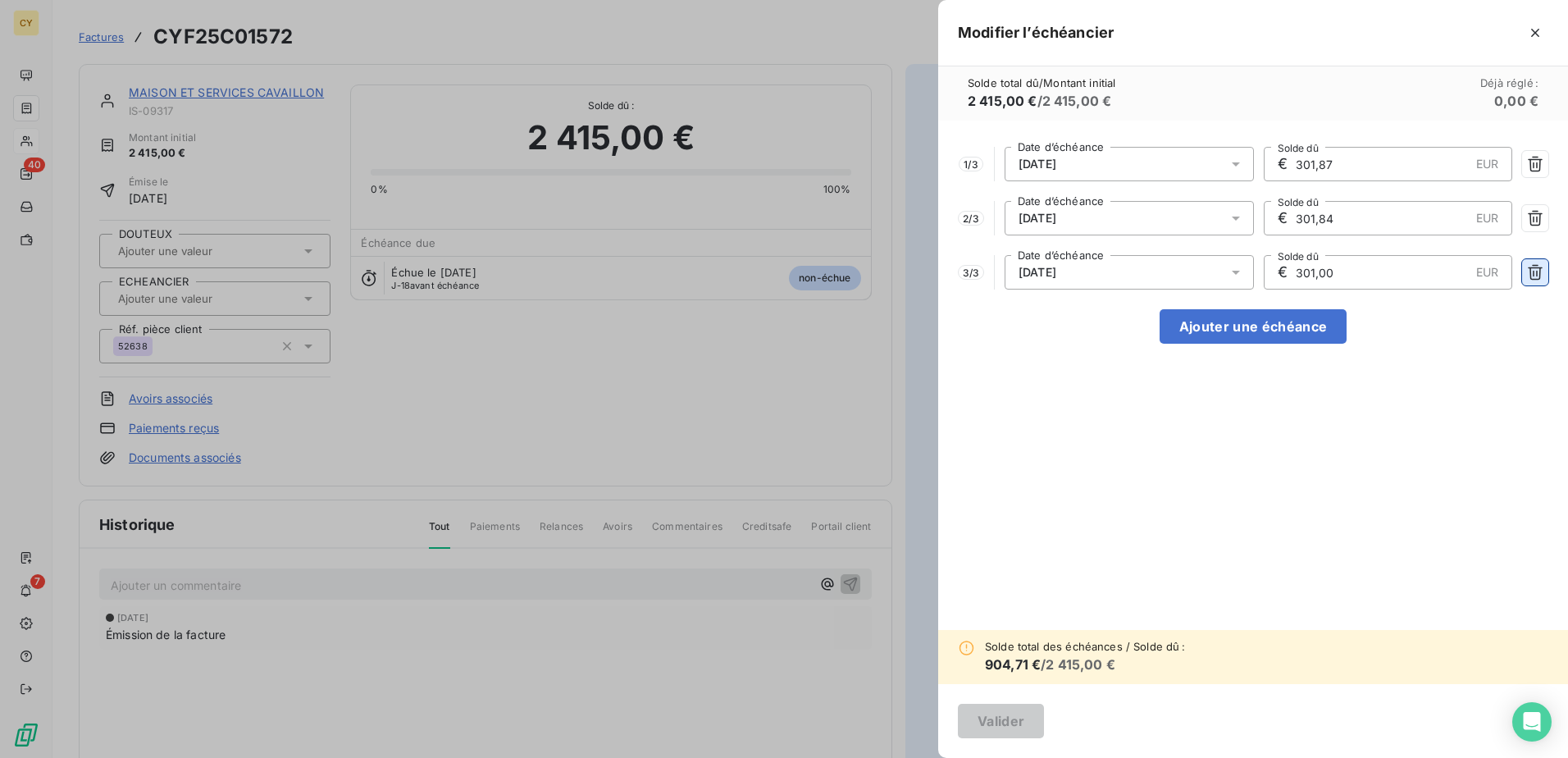
type input "301,00"
click at [1533, 275] on icon "button" at bounding box center [1535, 272] width 17 height 17
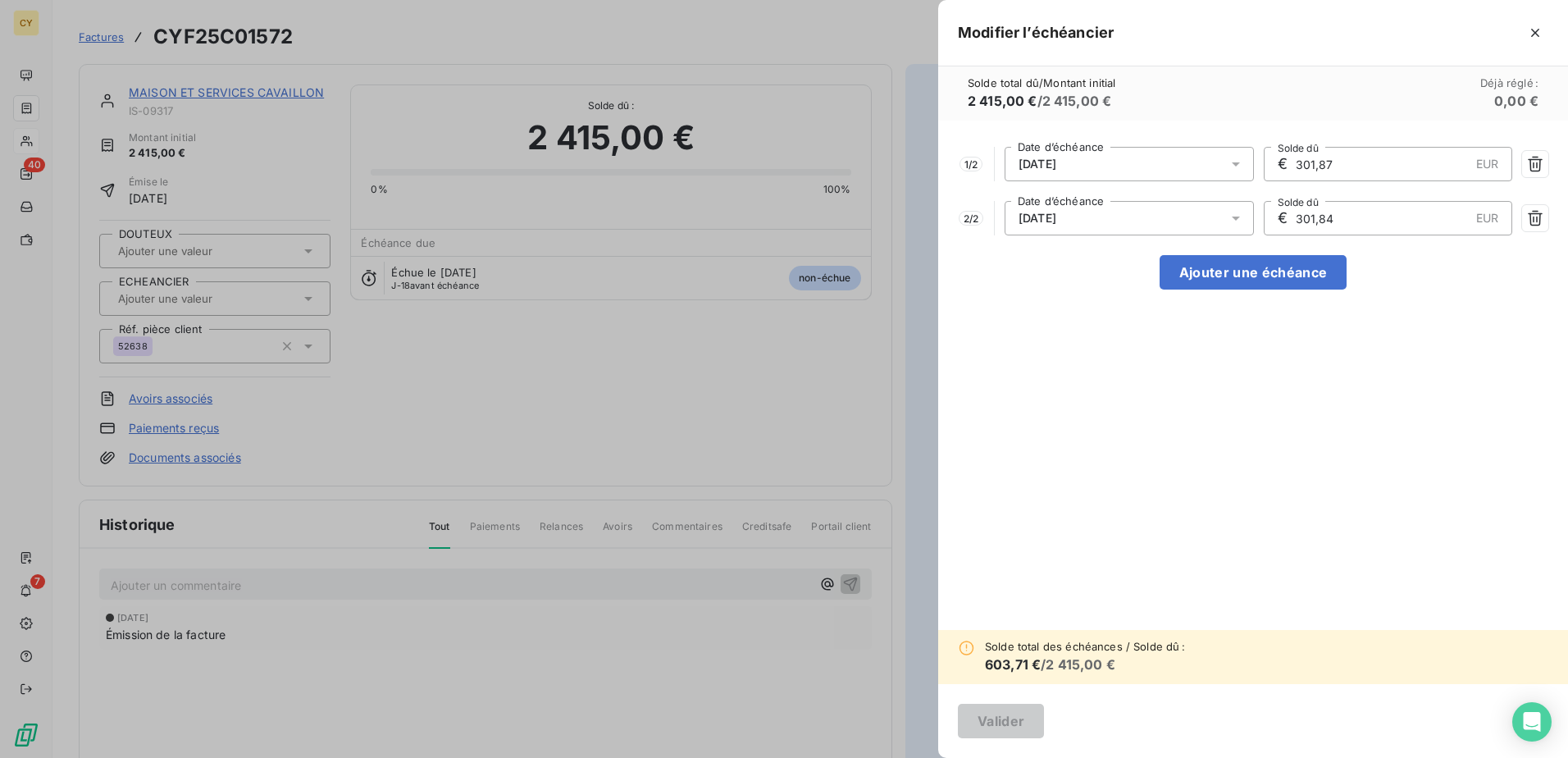
click at [1406, 218] on input "301,84" at bounding box center [1382, 218] width 176 height 33
type input "301,87"
click at [1292, 268] on button "Ajouter une échéance" at bounding box center [1252, 272] width 187 height 34
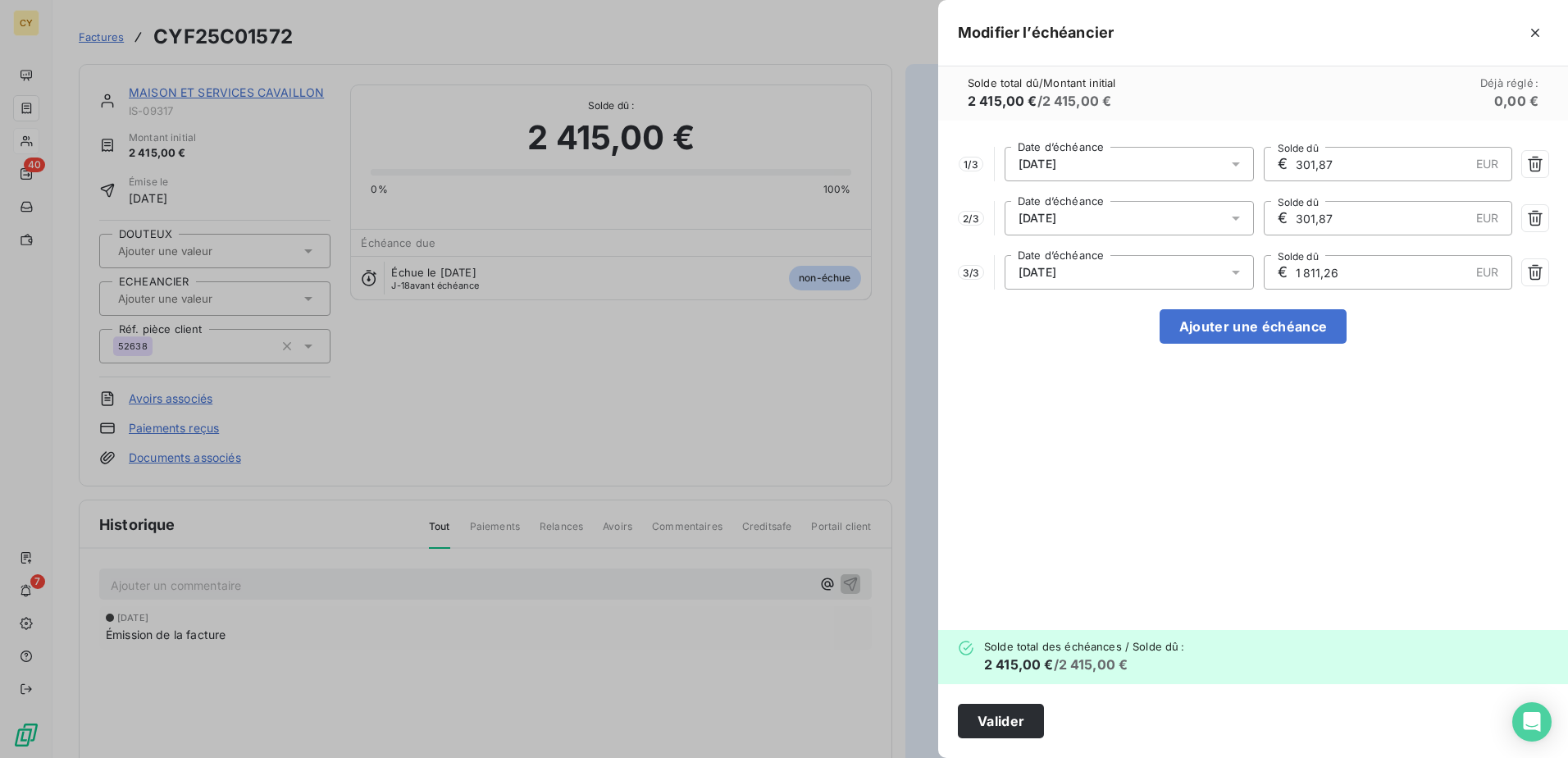
drag, startPoint x: 1352, startPoint y: 270, endPoint x: 1272, endPoint y: 275, distance: 80.2
click at [1272, 275] on div "€ 1 811,26 EUR Solde dû" at bounding box center [1389, 272] width 249 height 34
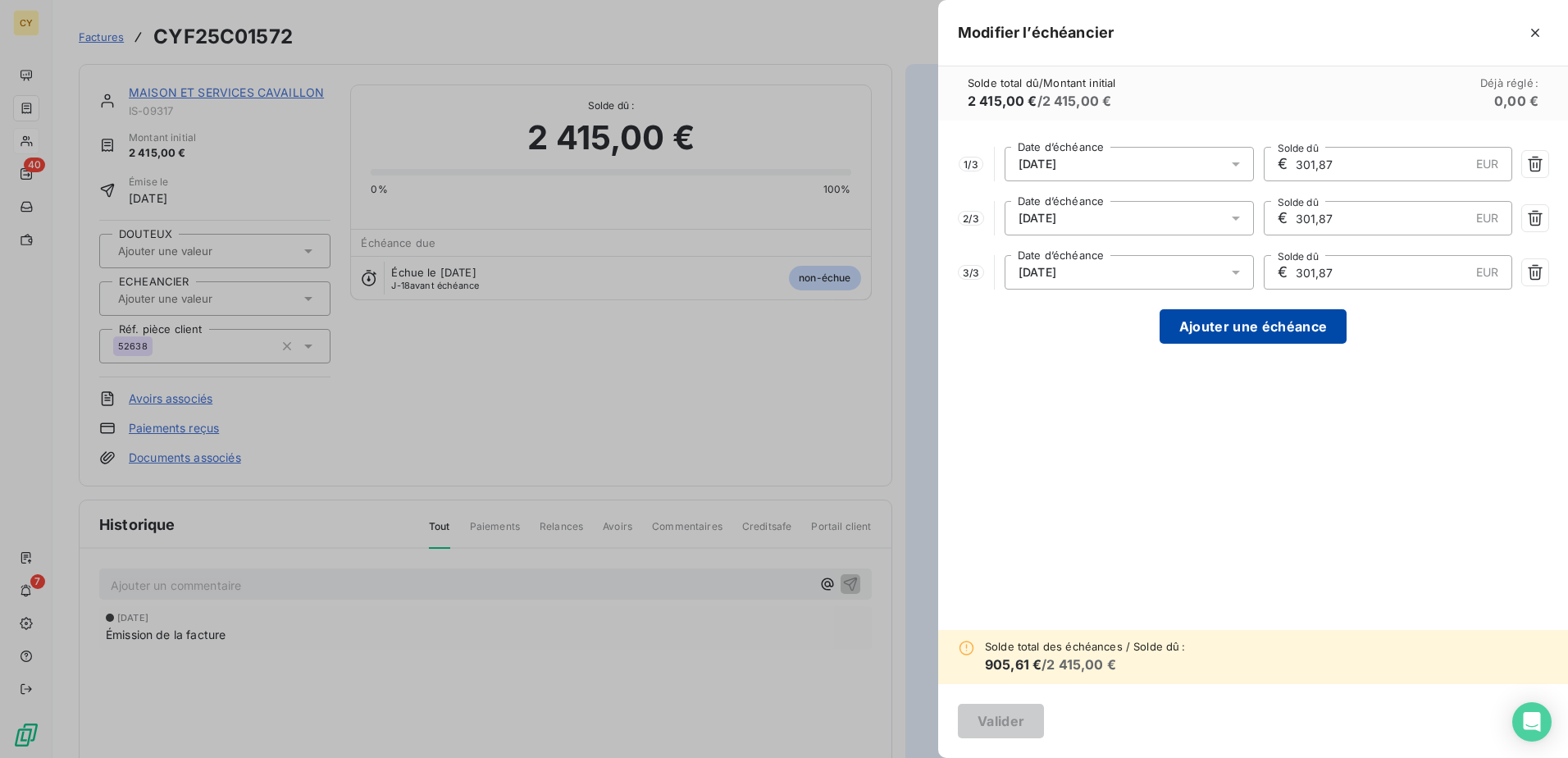
type input "301,87"
click at [1251, 321] on button "Ajouter une échéance" at bounding box center [1252, 326] width 187 height 34
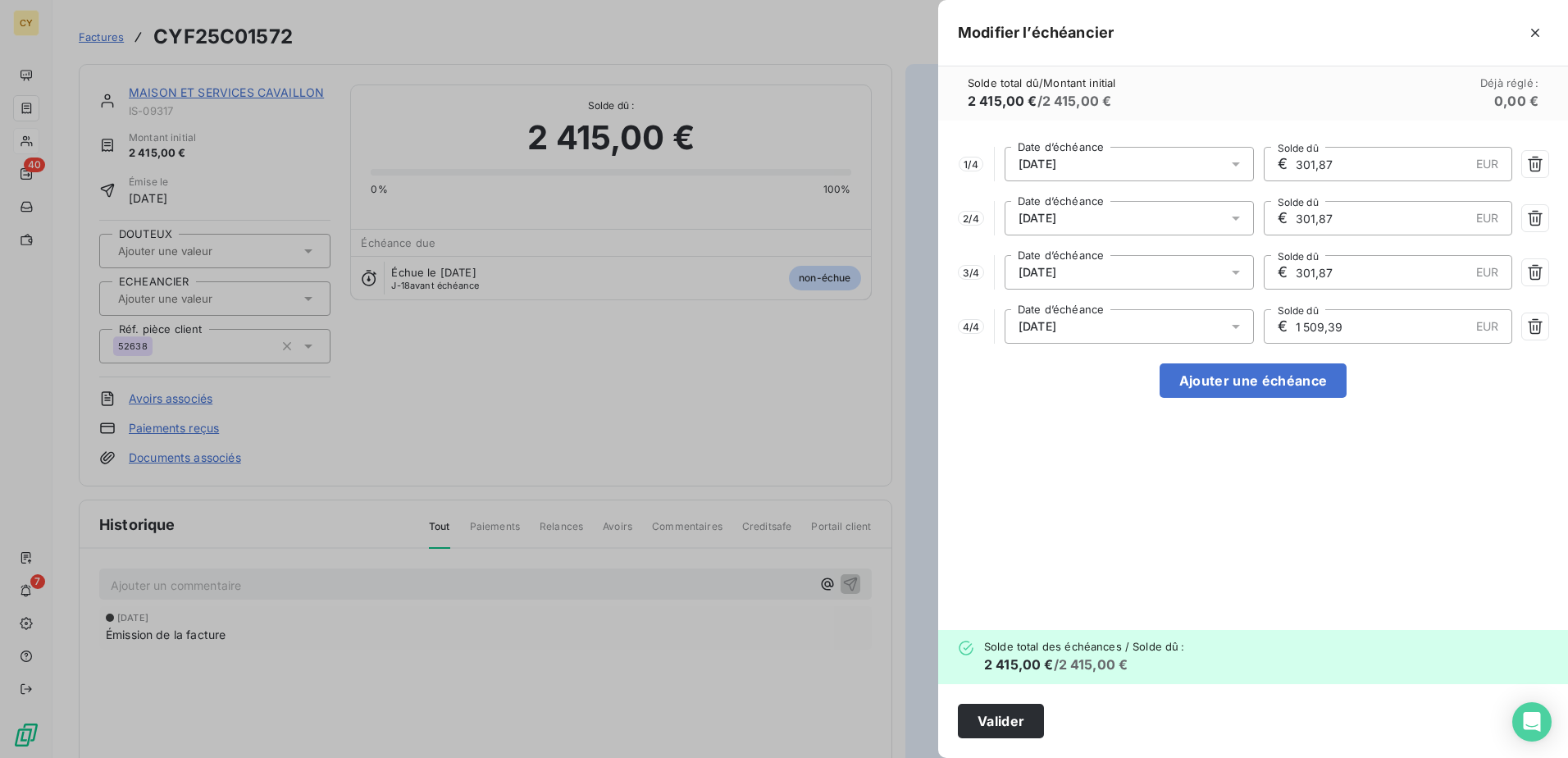
drag, startPoint x: 1345, startPoint y: 329, endPoint x: 1264, endPoint y: 336, distance: 81.3
click at [1264, 336] on div "€ 1 509,39 EUR Solde dû" at bounding box center [1389, 326] width 249 height 34
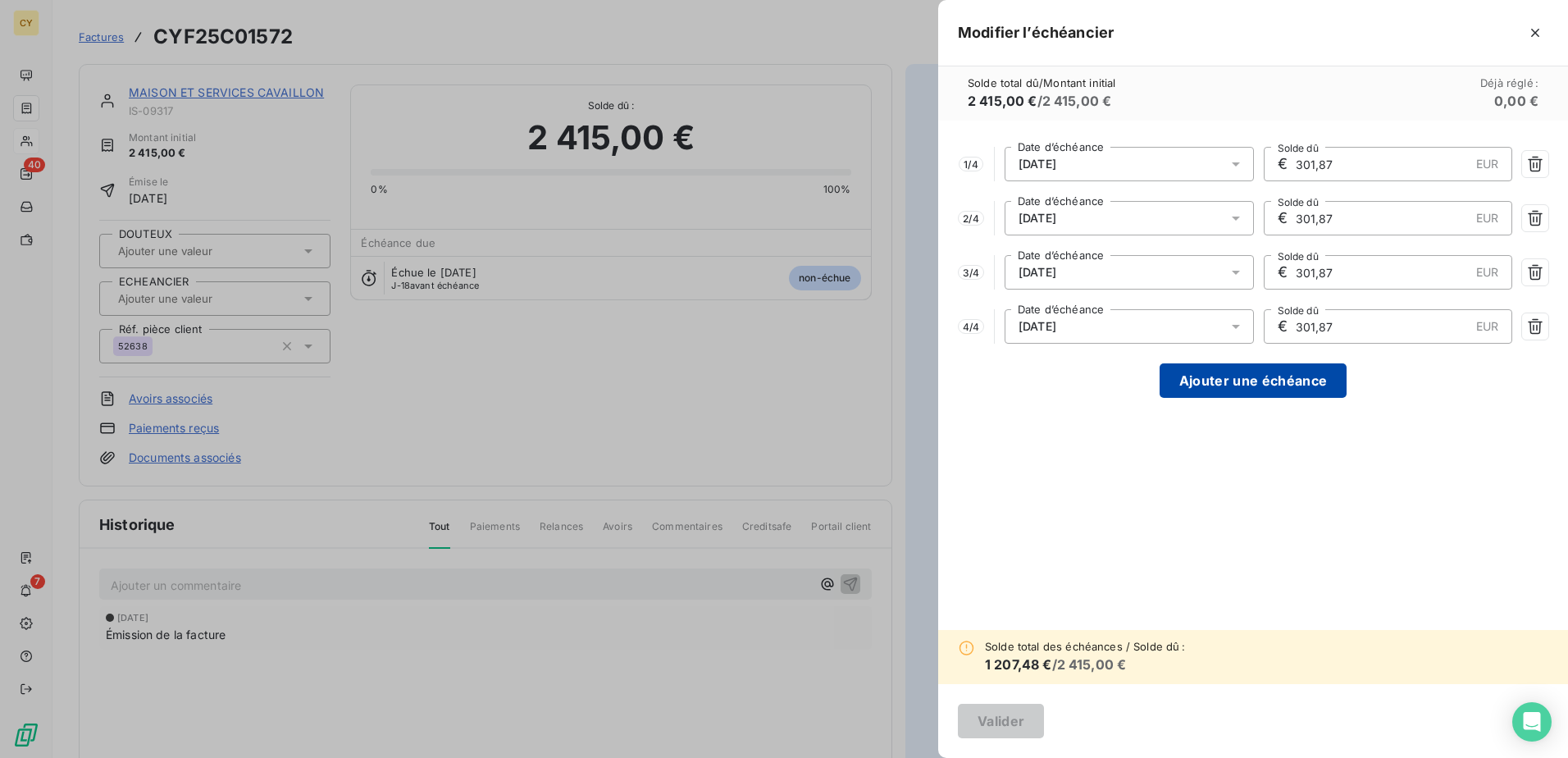
type input "301,87"
click at [1278, 381] on button "Ajouter une échéance" at bounding box center [1252, 380] width 187 height 34
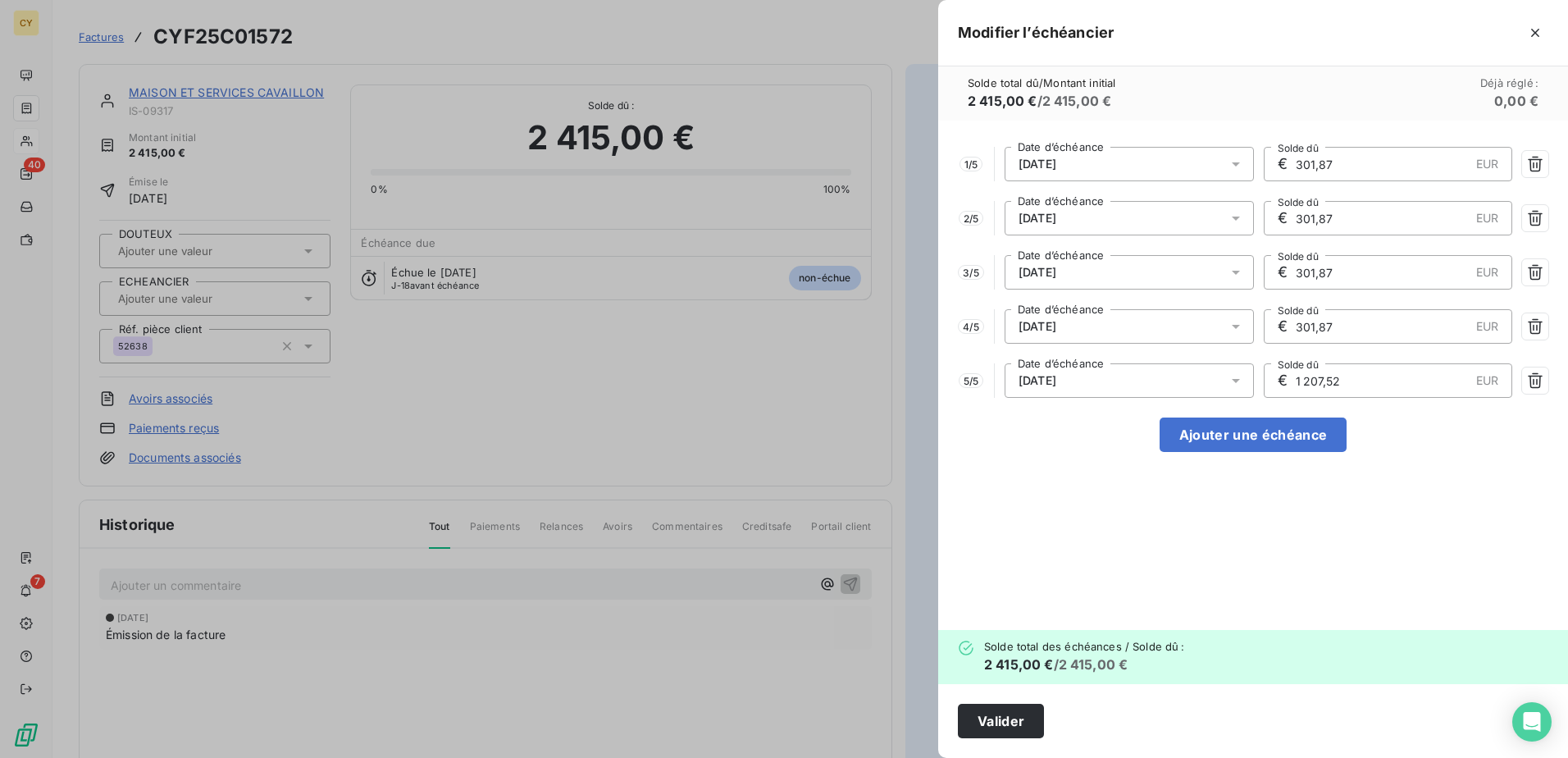
drag, startPoint x: 1348, startPoint y: 374, endPoint x: 1251, endPoint y: 393, distance: 98.8
click at [1252, 393] on div "5 / 5 [DATE] Date d’échéance € 1 207,52 EUR Solde dû" at bounding box center [1252, 380] width 590 height 34
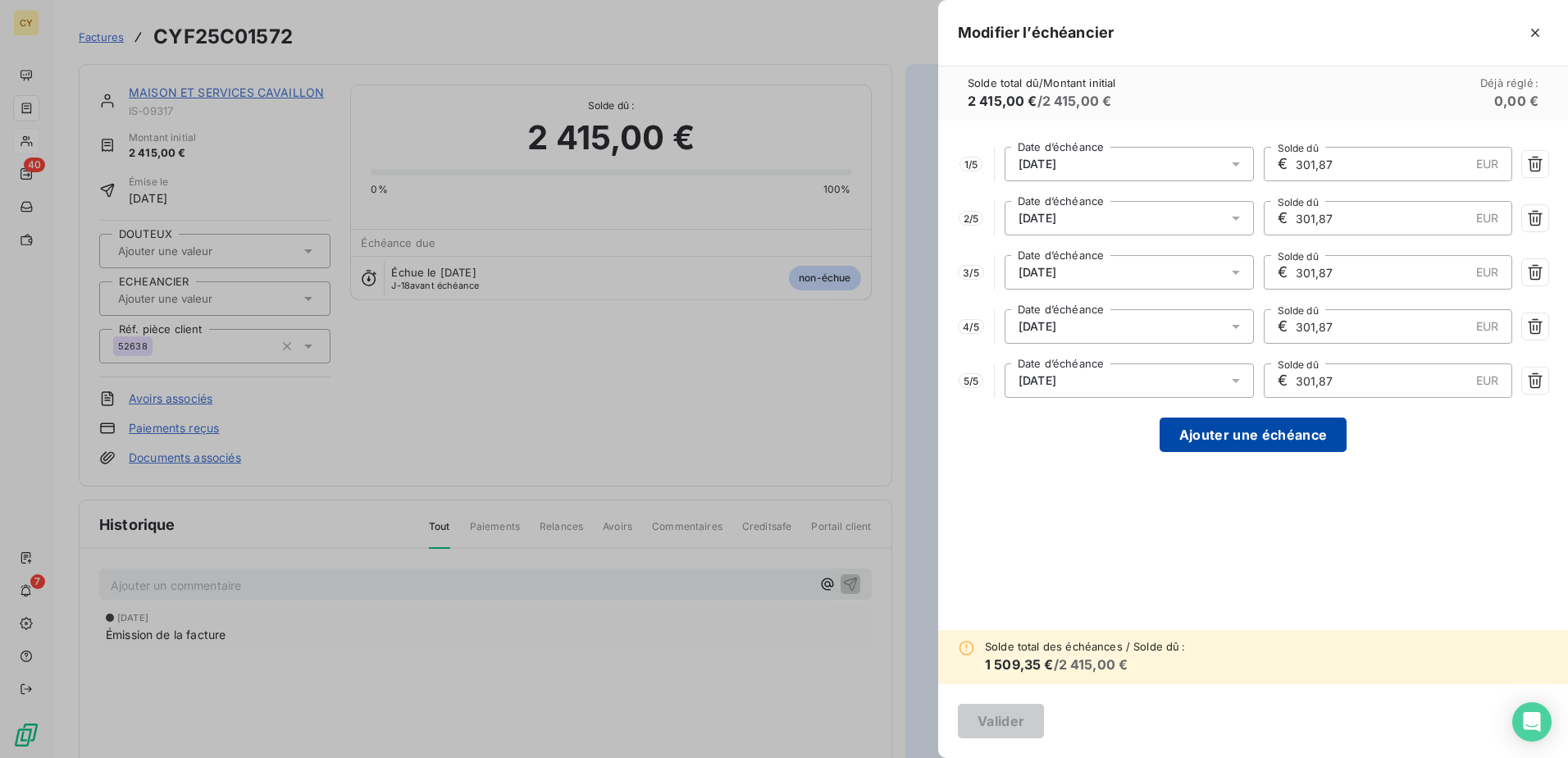
type input "301,87"
click at [1229, 442] on button "Ajouter une échéance" at bounding box center [1252, 435] width 187 height 34
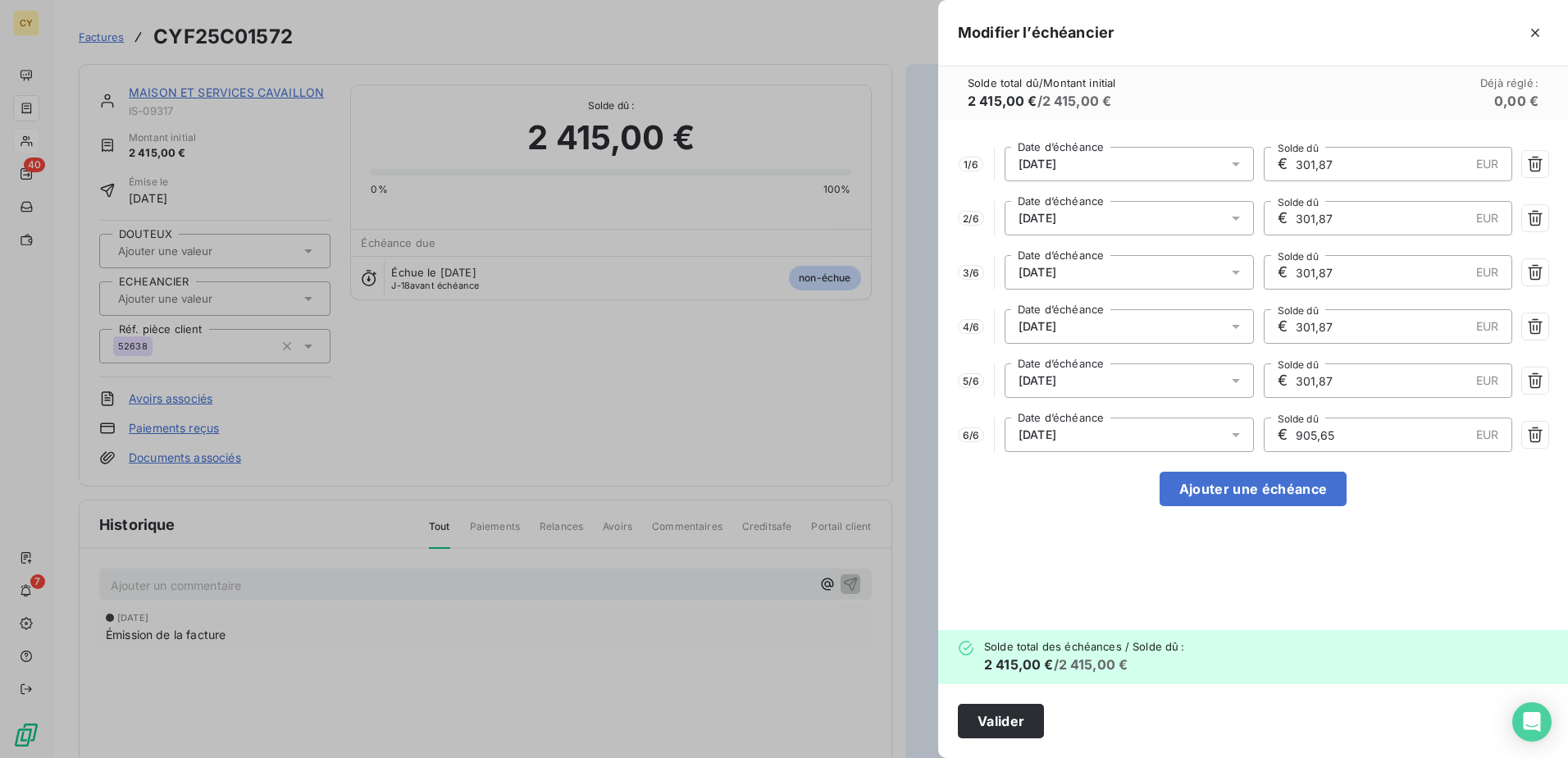
click at [1242, 431] on icon at bounding box center [1236, 435] width 17 height 17
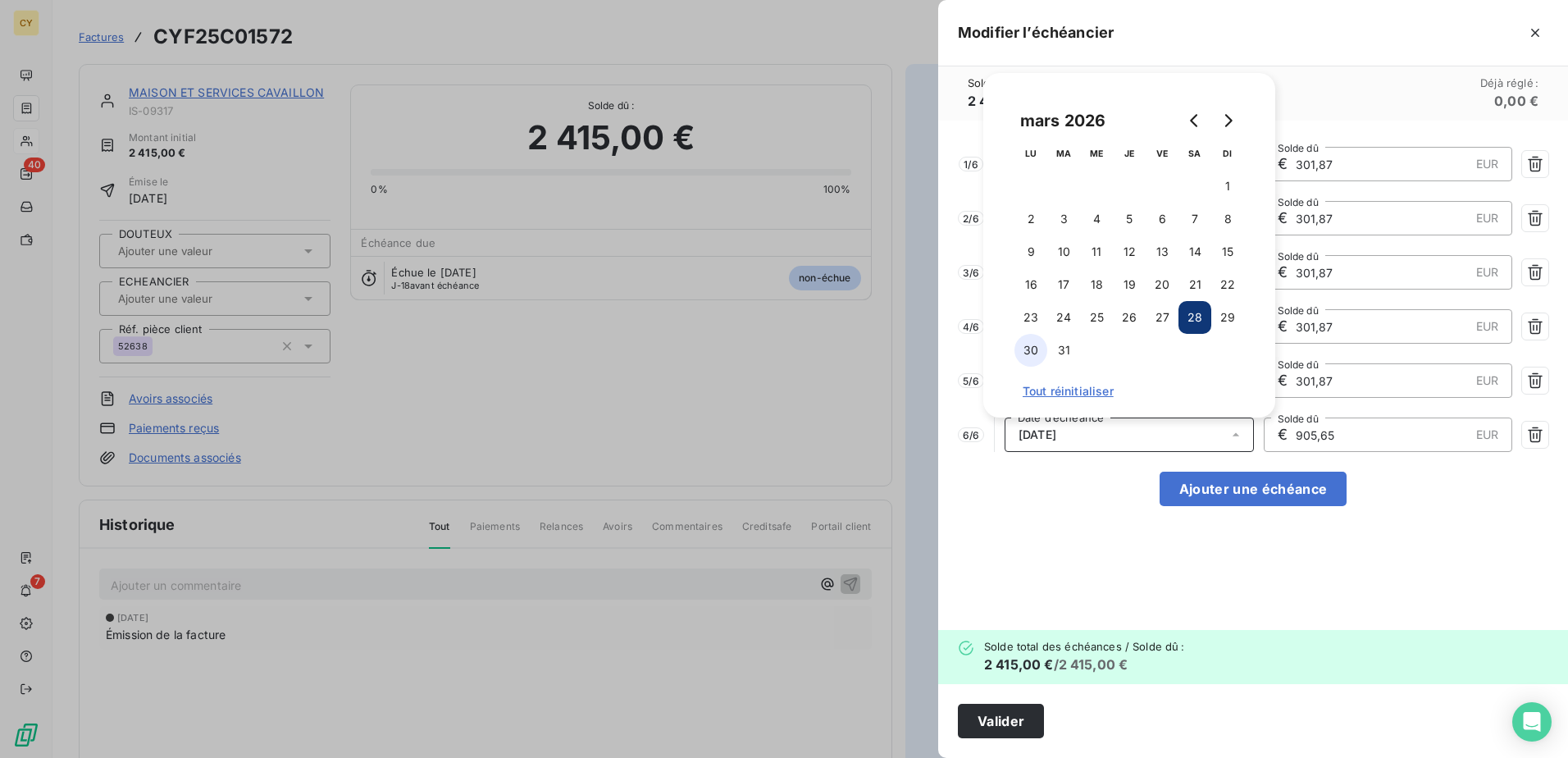
click at [1036, 352] on button "30" at bounding box center [1031, 350] width 33 height 33
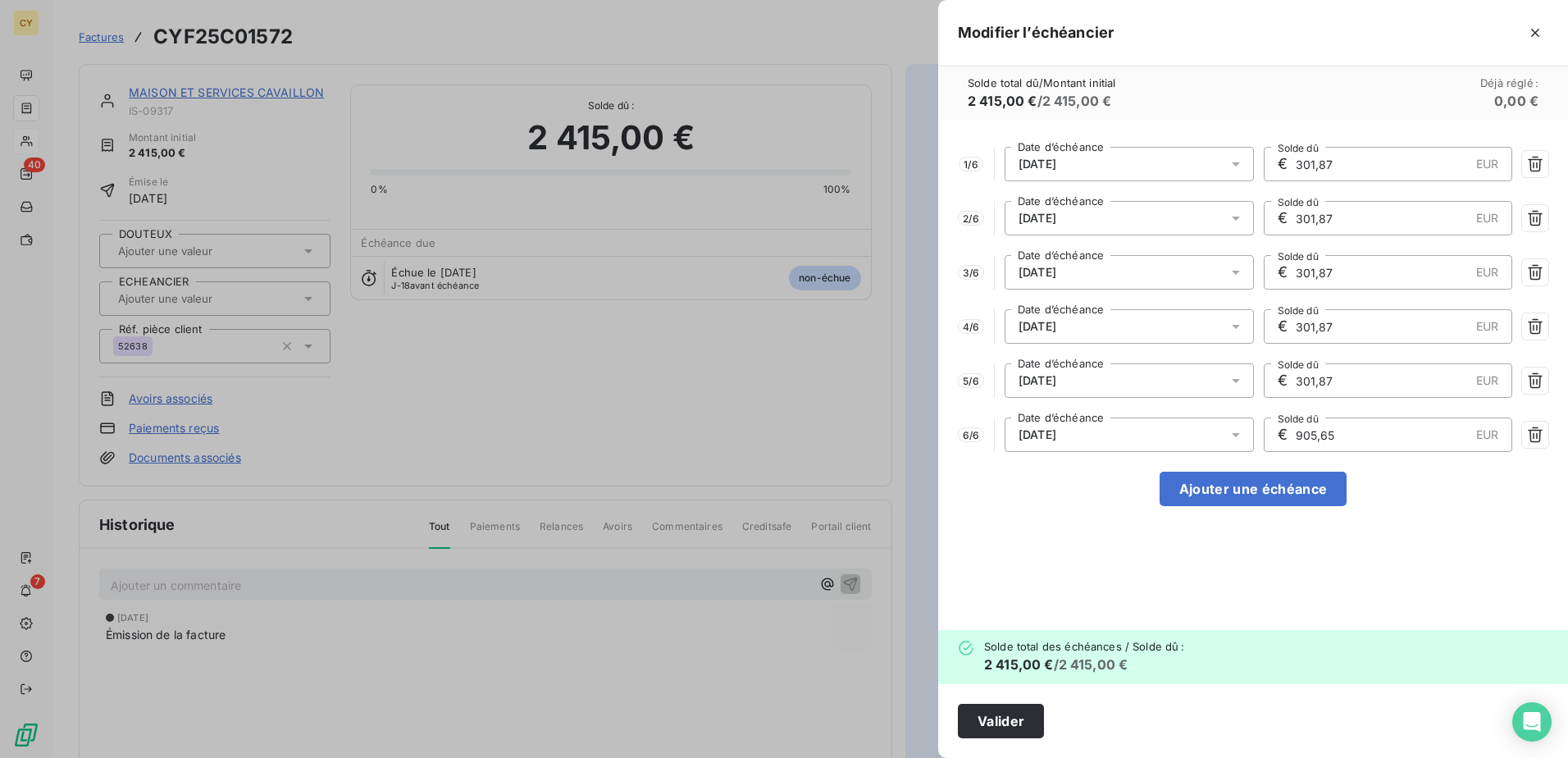
drag, startPoint x: 1346, startPoint y: 427, endPoint x: 1262, endPoint y: 436, distance: 84.5
click at [1260, 442] on div "6 / 6 [DATE] Date d’échéance € 905,65 EUR Solde dû" at bounding box center [1252, 435] width 590 height 34
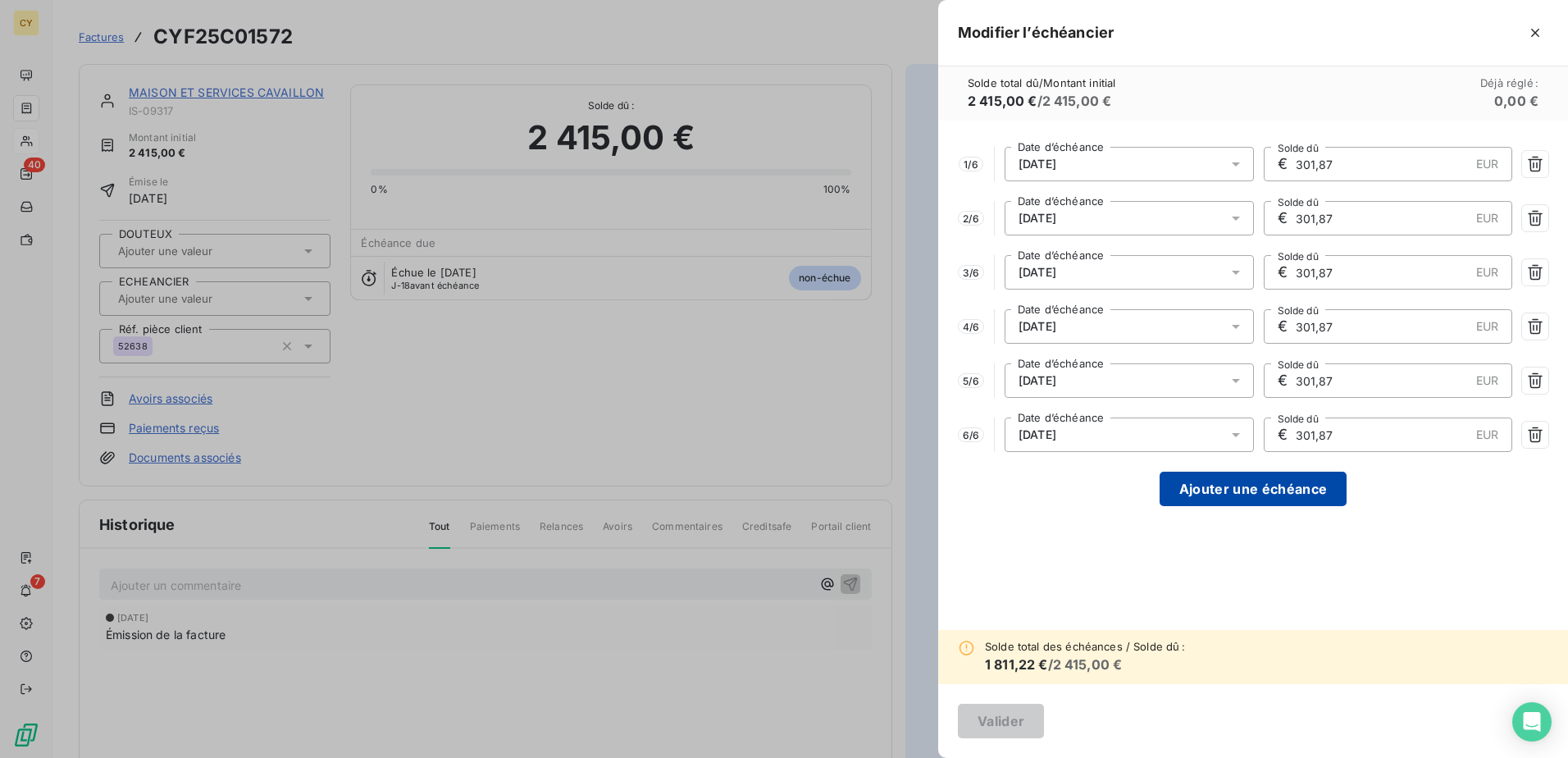
type input "301,87"
click at [1259, 481] on button "Ajouter une échéance" at bounding box center [1252, 488] width 187 height 34
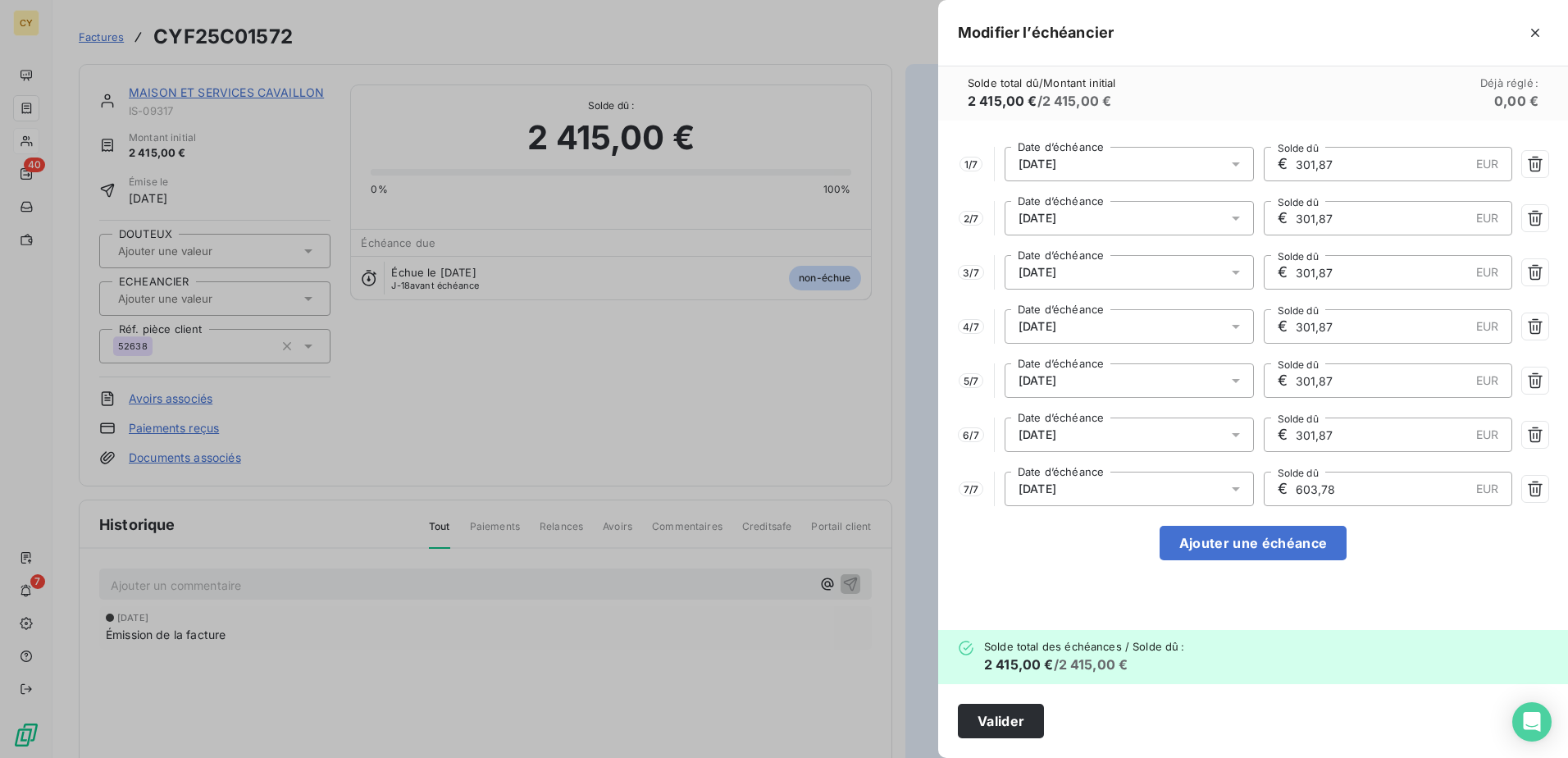
drag, startPoint x: 1352, startPoint y: 487, endPoint x: 1225, endPoint y: 488, distance: 127.0
click at [1225, 488] on div "7 / 7 [DATE] Date d’échéance € 603,78 EUR Solde dû" at bounding box center [1252, 488] width 590 height 34
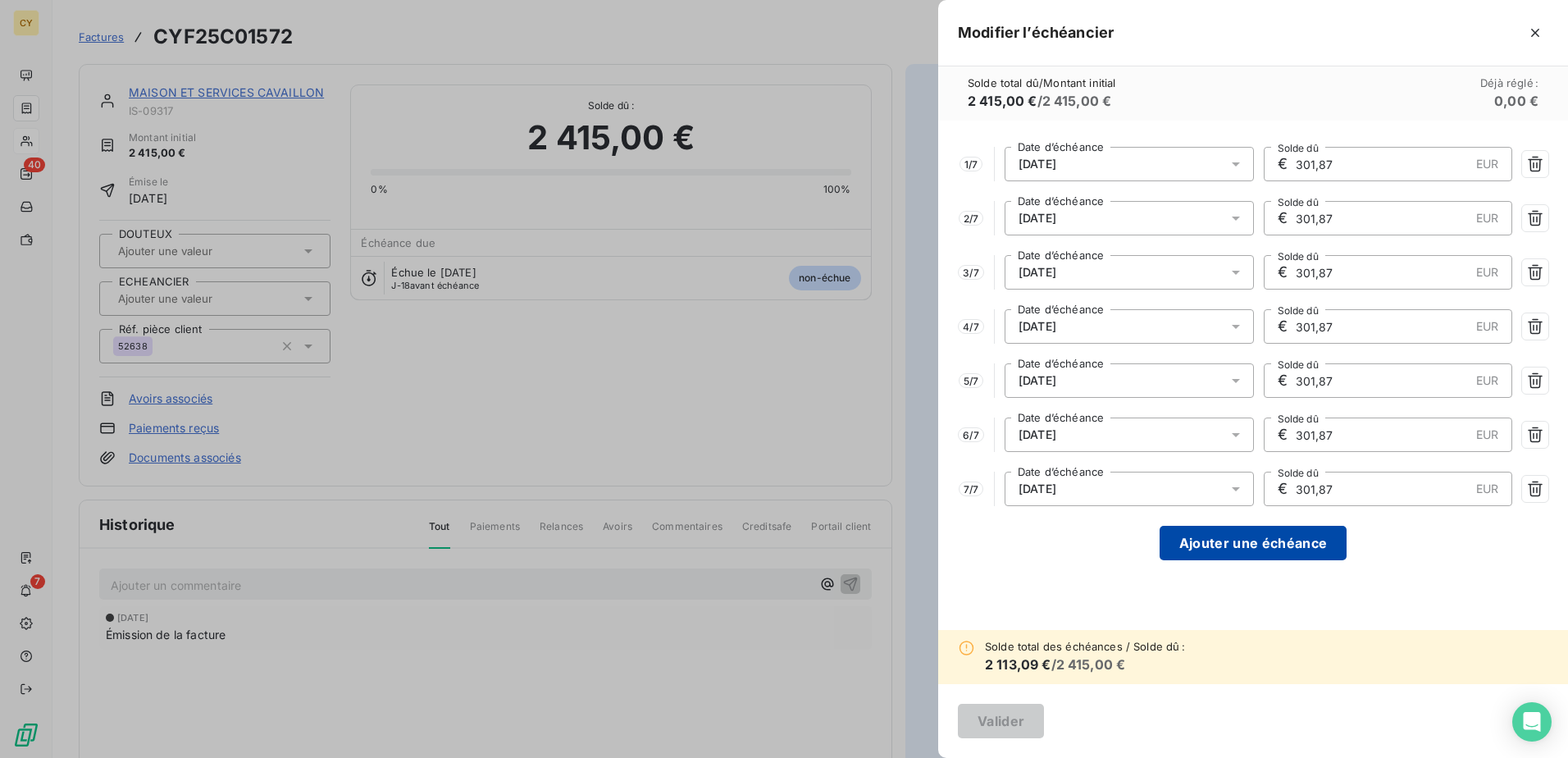
type input "301,87"
click at [1235, 545] on button "Ajouter une échéance" at bounding box center [1252, 543] width 187 height 34
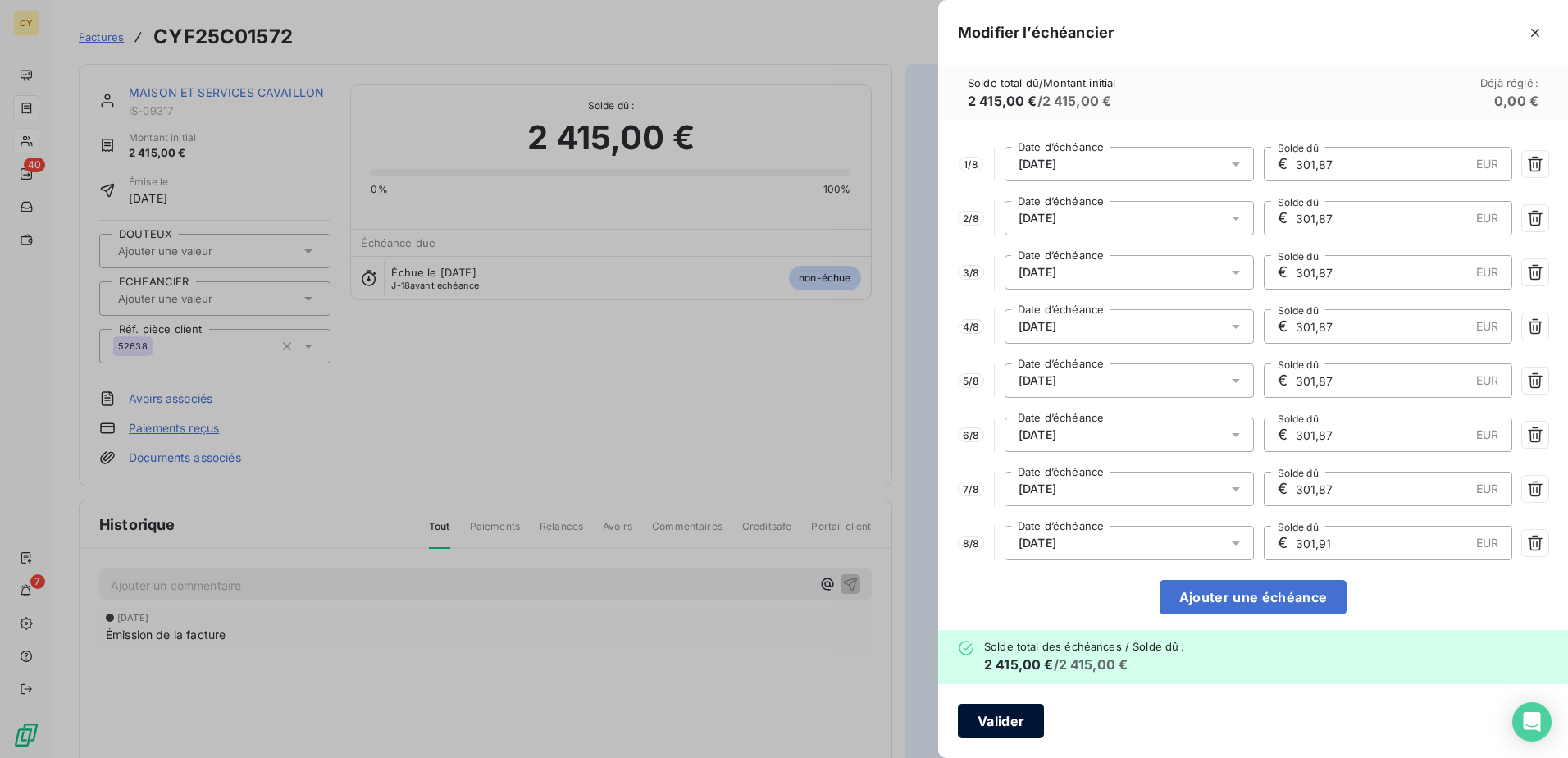
click at [1007, 723] on button "Valider" at bounding box center [1000, 721] width 86 height 34
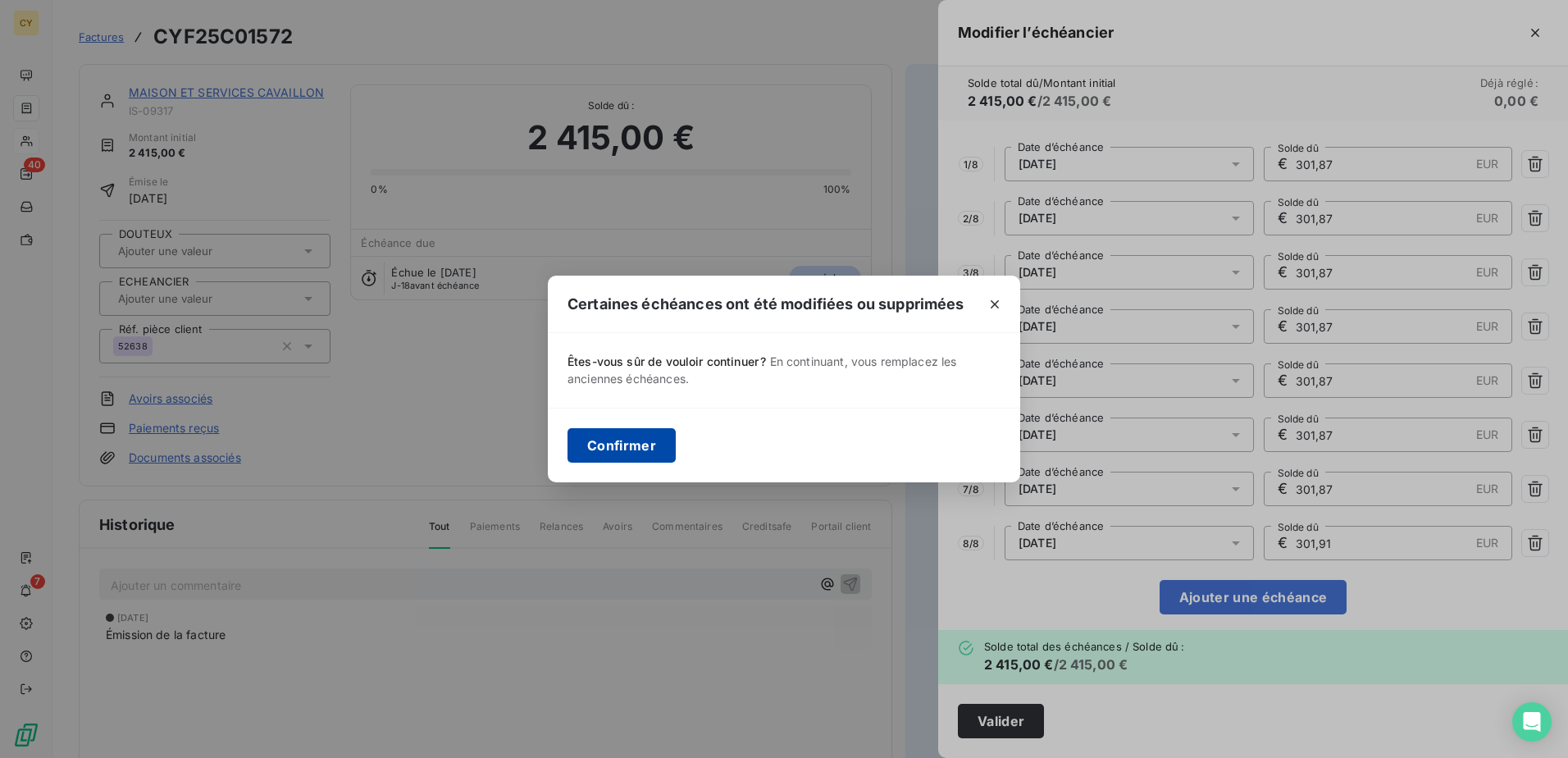
drag, startPoint x: 639, startPoint y: 447, endPoint x: 648, endPoint y: 456, distance: 12.7
click at [640, 446] on button "Confirmer" at bounding box center [621, 445] width 108 height 34
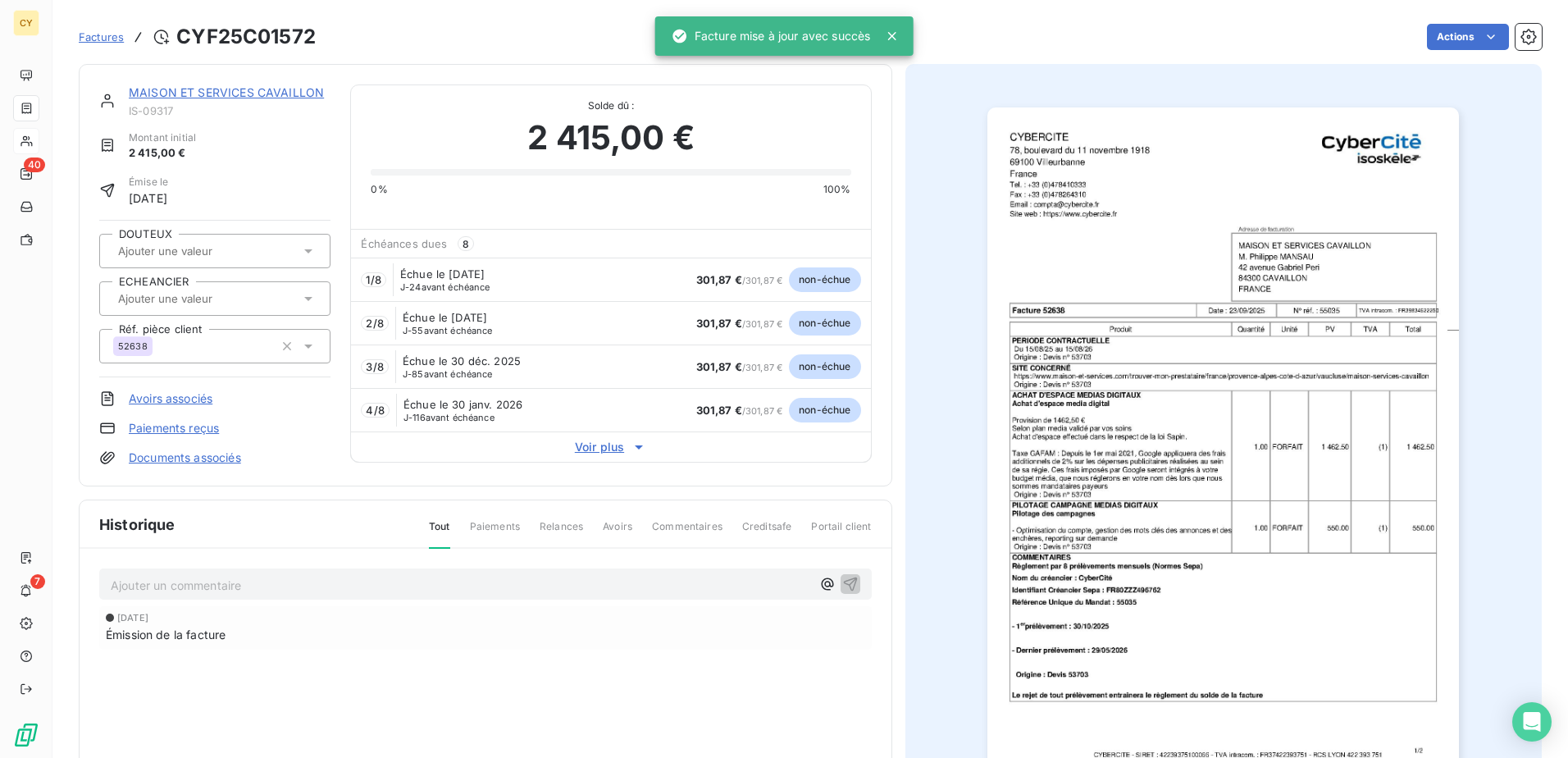
click at [249, 302] on input "text" at bounding box center [198, 299] width 165 height 15
click at [203, 340] on span "PRELEVEMENT" at bounding box center [171, 343] width 68 height 10
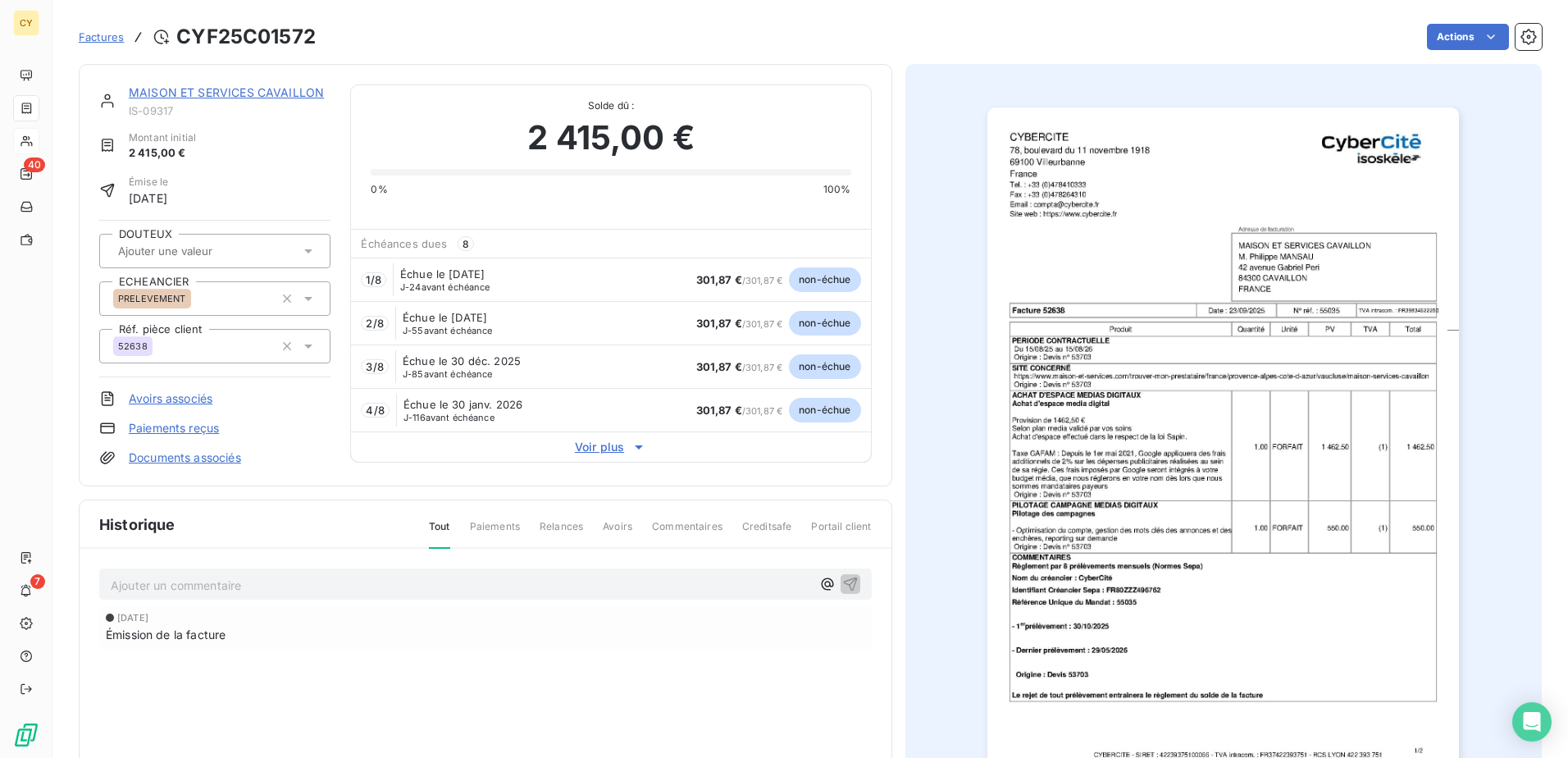
click at [227, 94] on link "MAISON ET SERVICES CAVAILLON" at bounding box center [226, 92] width 195 height 14
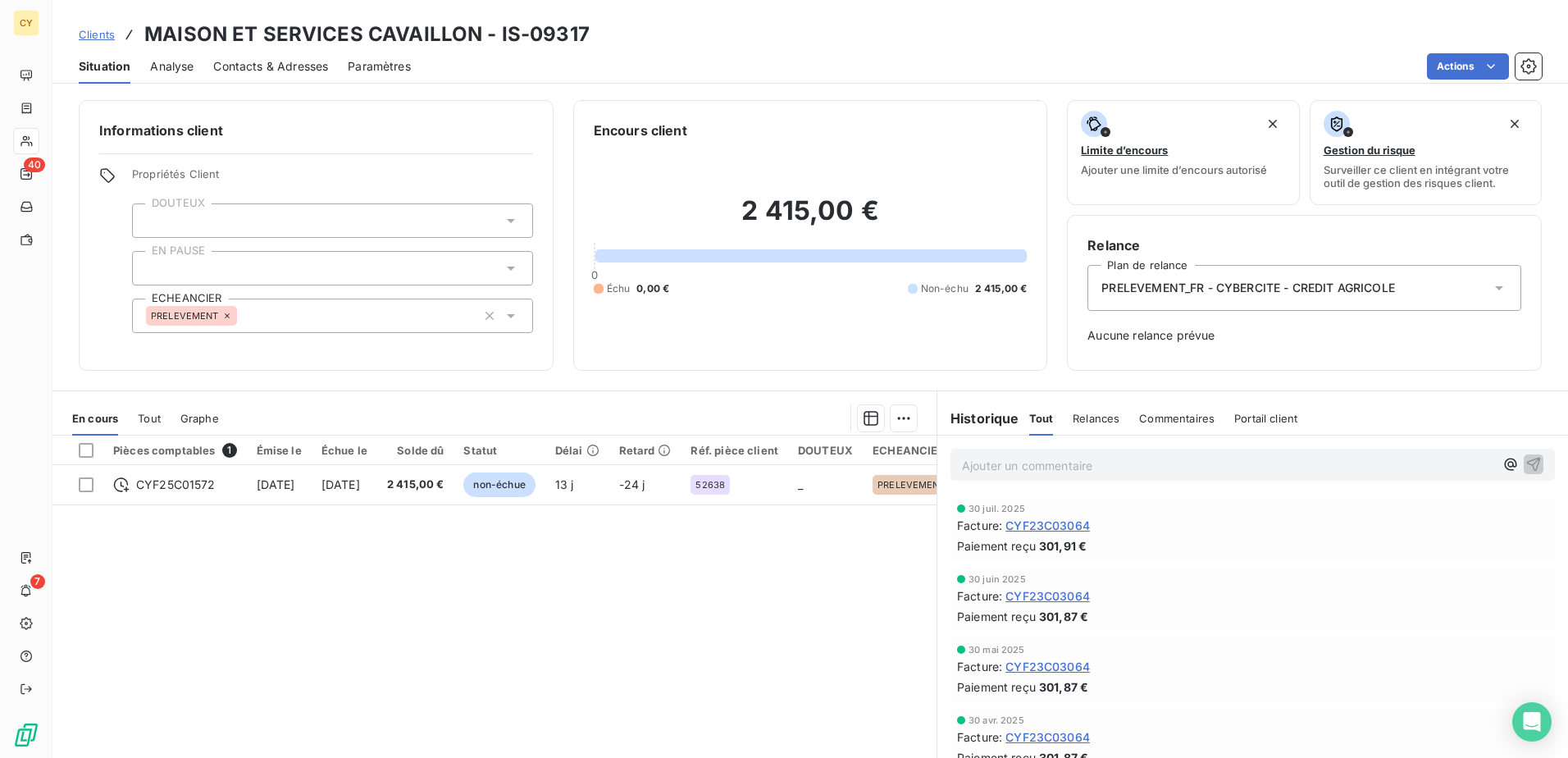
click at [253, 265] on div at bounding box center [332, 268] width 401 height 34
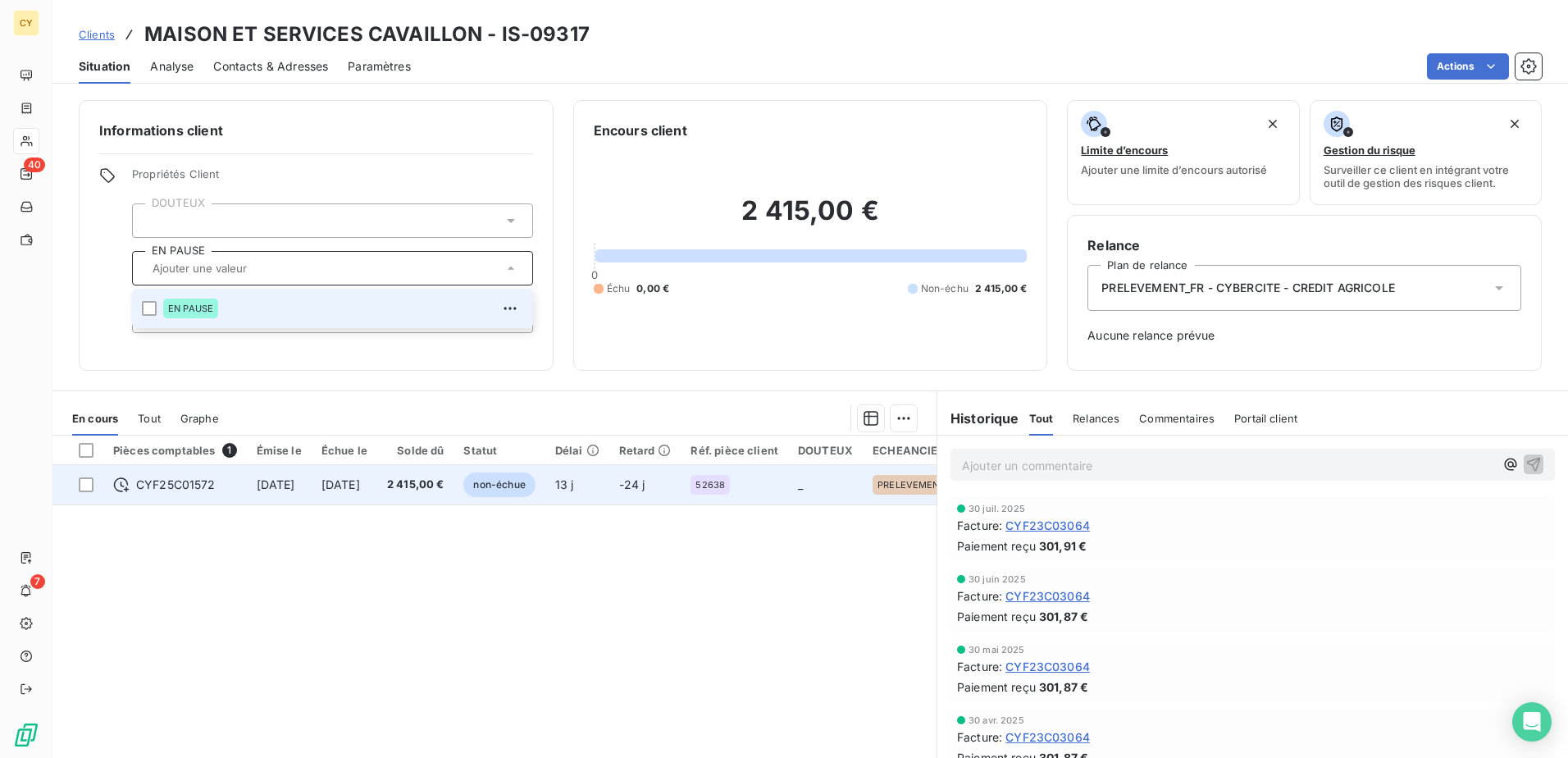
drag, startPoint x: 203, startPoint y: 556, endPoint x: 217, endPoint y: 479, distance: 78.3
click at [203, 555] on div "Pièces comptables 1 Émise le Échue le Solde dû Statut Délai Retard Réf. pièce c…" at bounding box center [495, 593] width 884 height 316
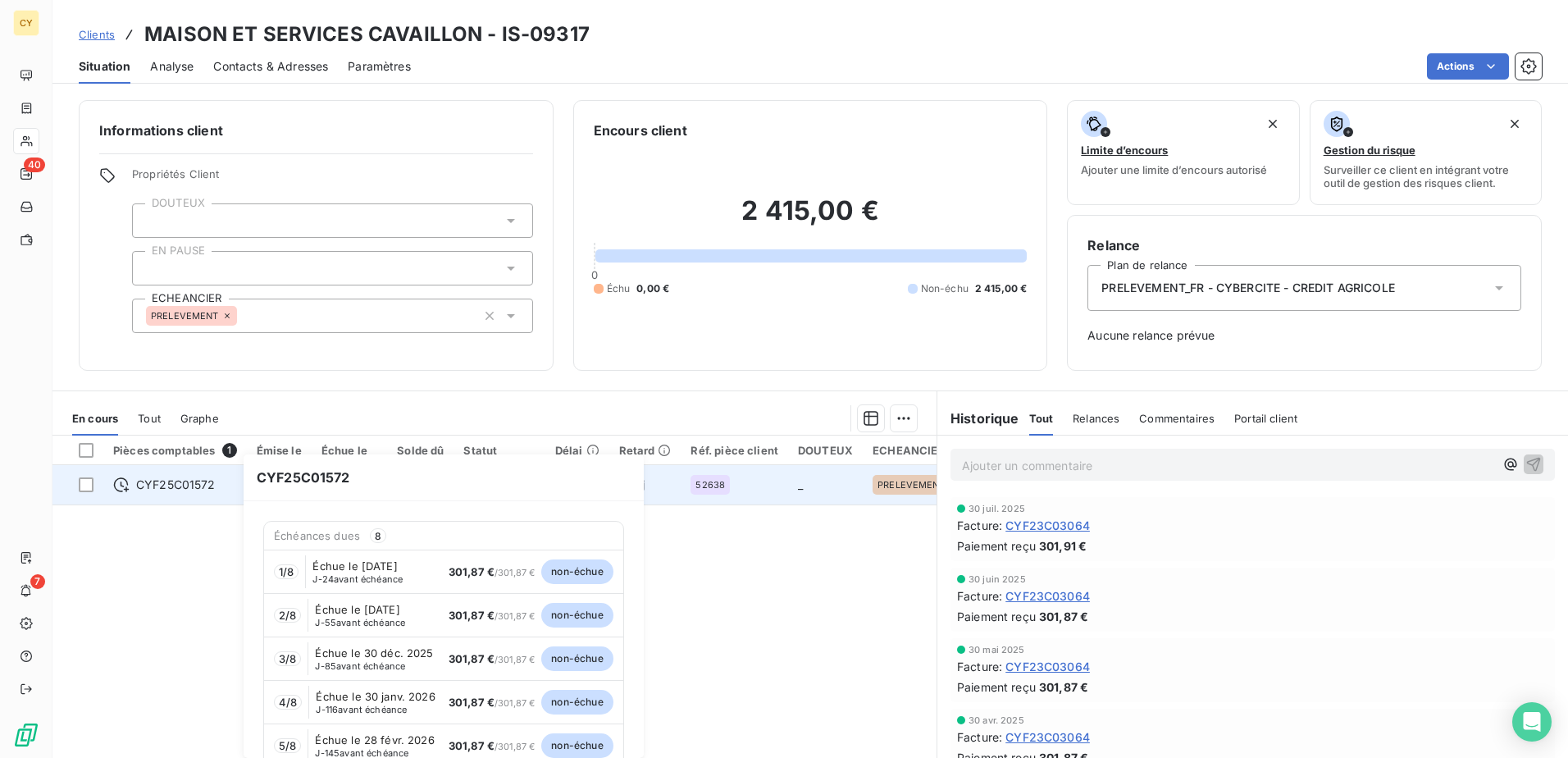
click at [210, 484] on span "CYF25C01572" at bounding box center [176, 485] width 80 height 17
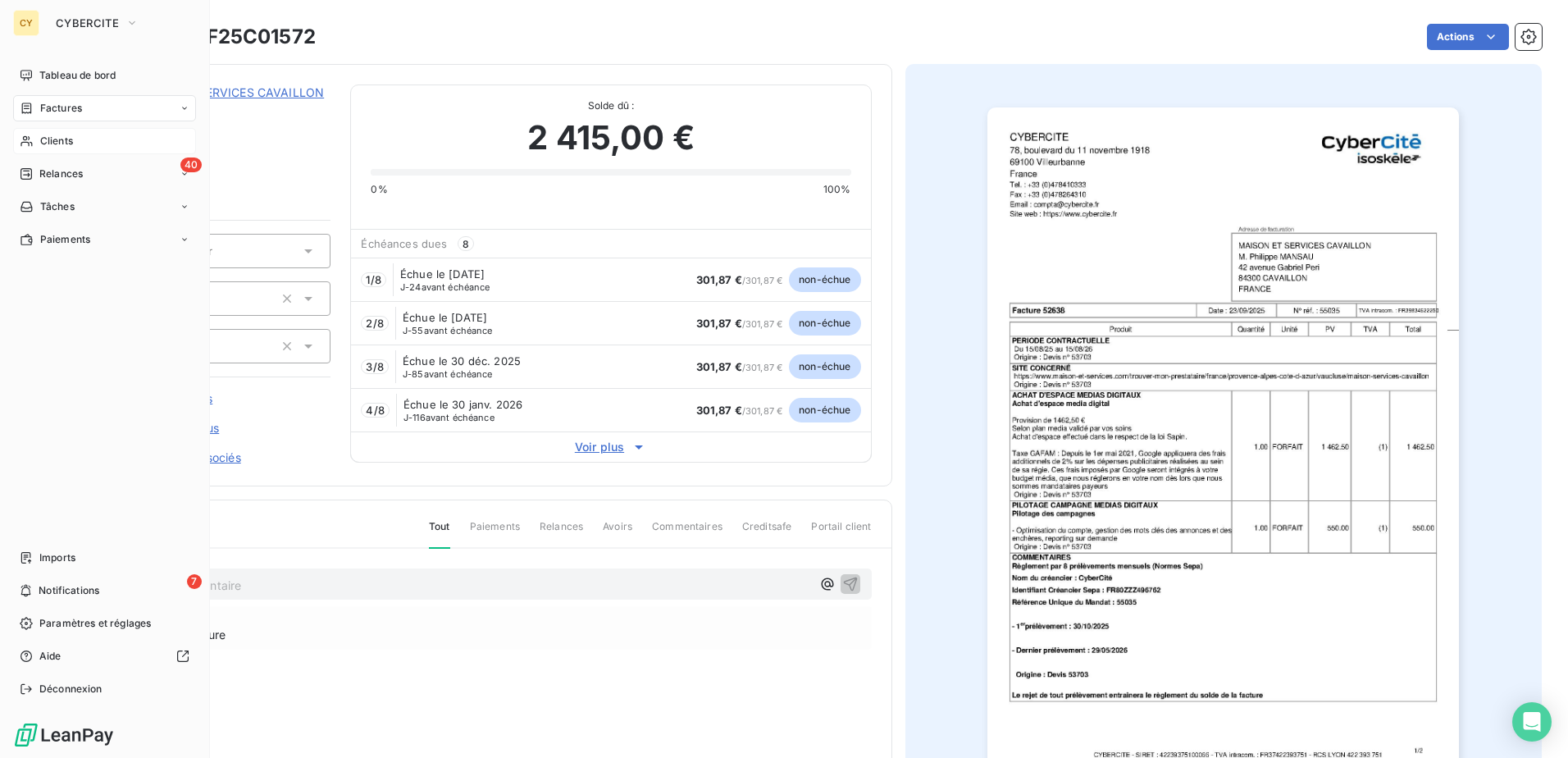
click at [50, 144] on span "Clients" at bounding box center [56, 142] width 33 height 15
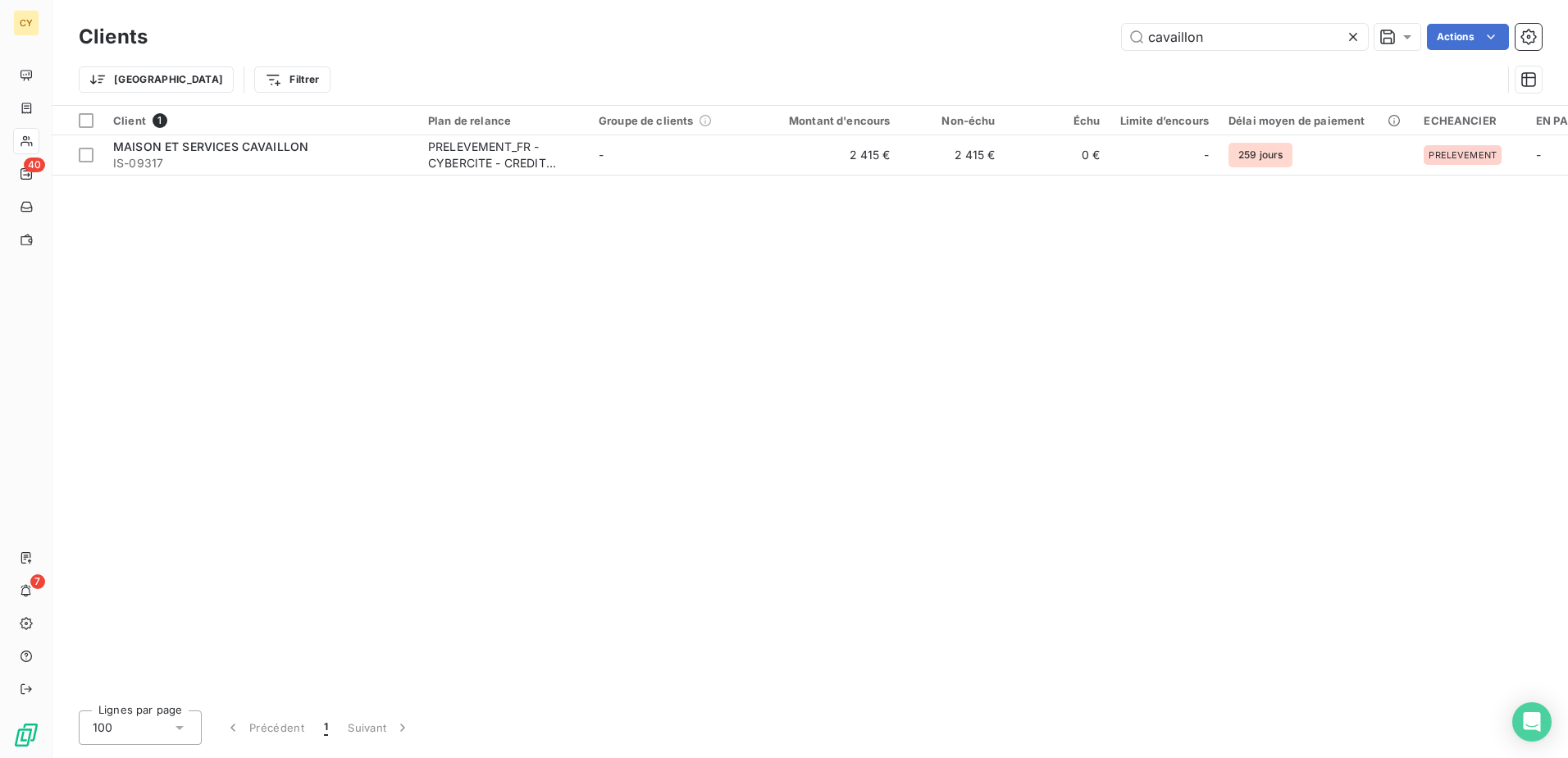
drag, startPoint x: 1212, startPoint y: 35, endPoint x: 1097, endPoint y: 48, distance: 115.7
click at [1102, 47] on div "cavaillon Actions" at bounding box center [855, 36] width 1375 height 26
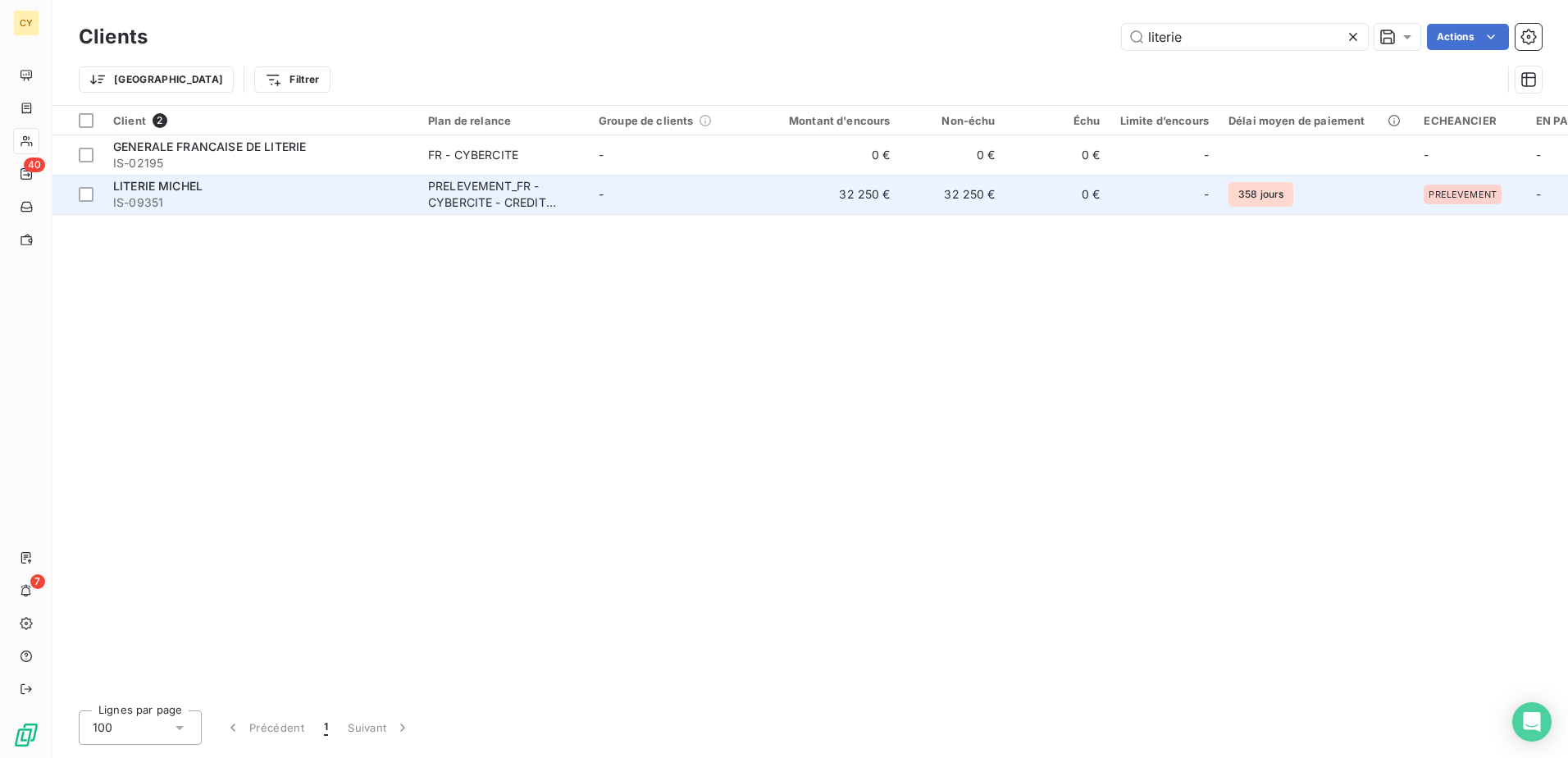
type input "literie"
click at [423, 208] on td "PRELEVEMENT_FR - CYBERCITE - CREDIT AGRICOLE" at bounding box center [504, 194] width 171 height 39
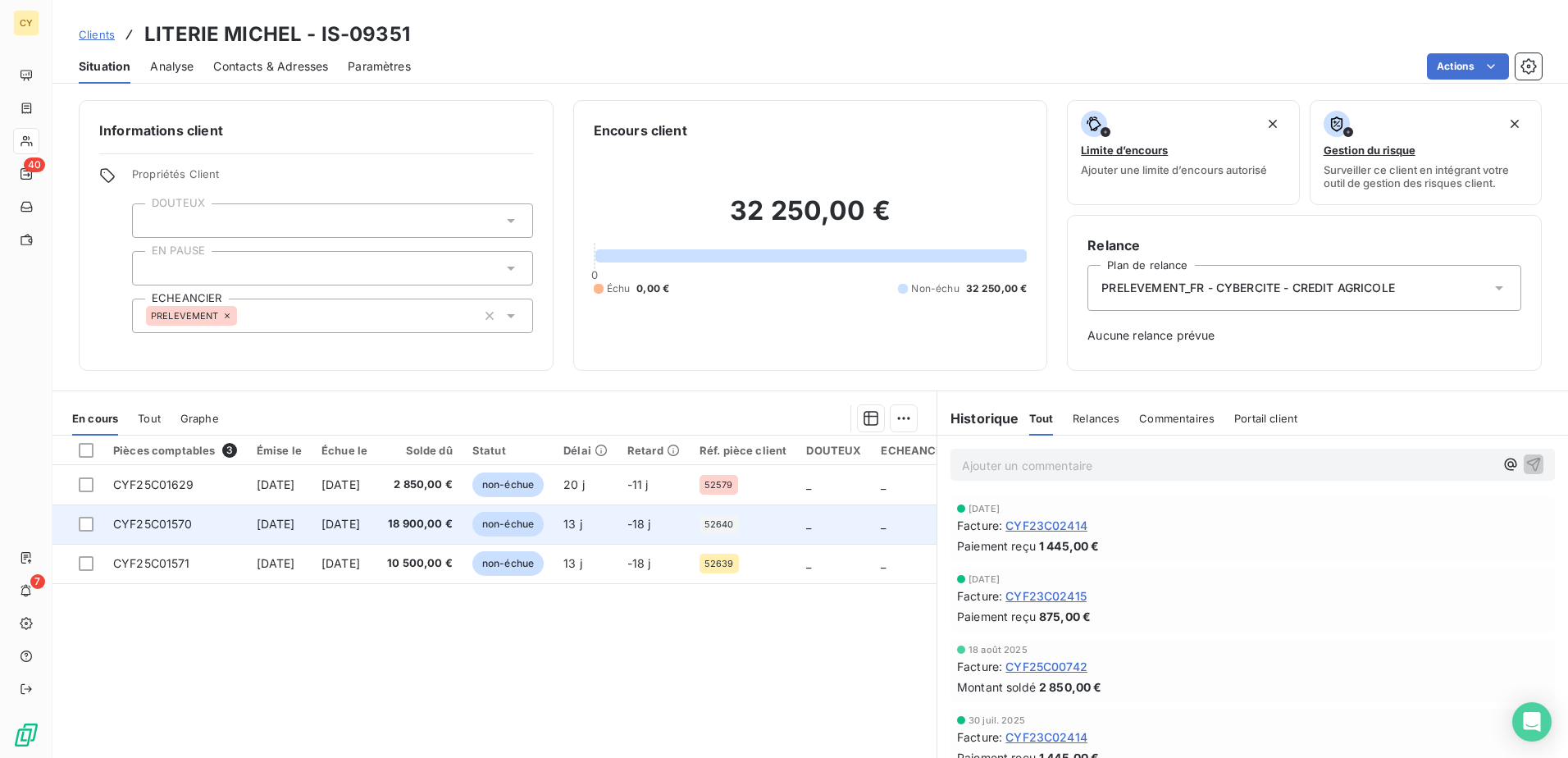
click at [142, 529] on span "CYF25C01570" at bounding box center [152, 523] width 80 height 14
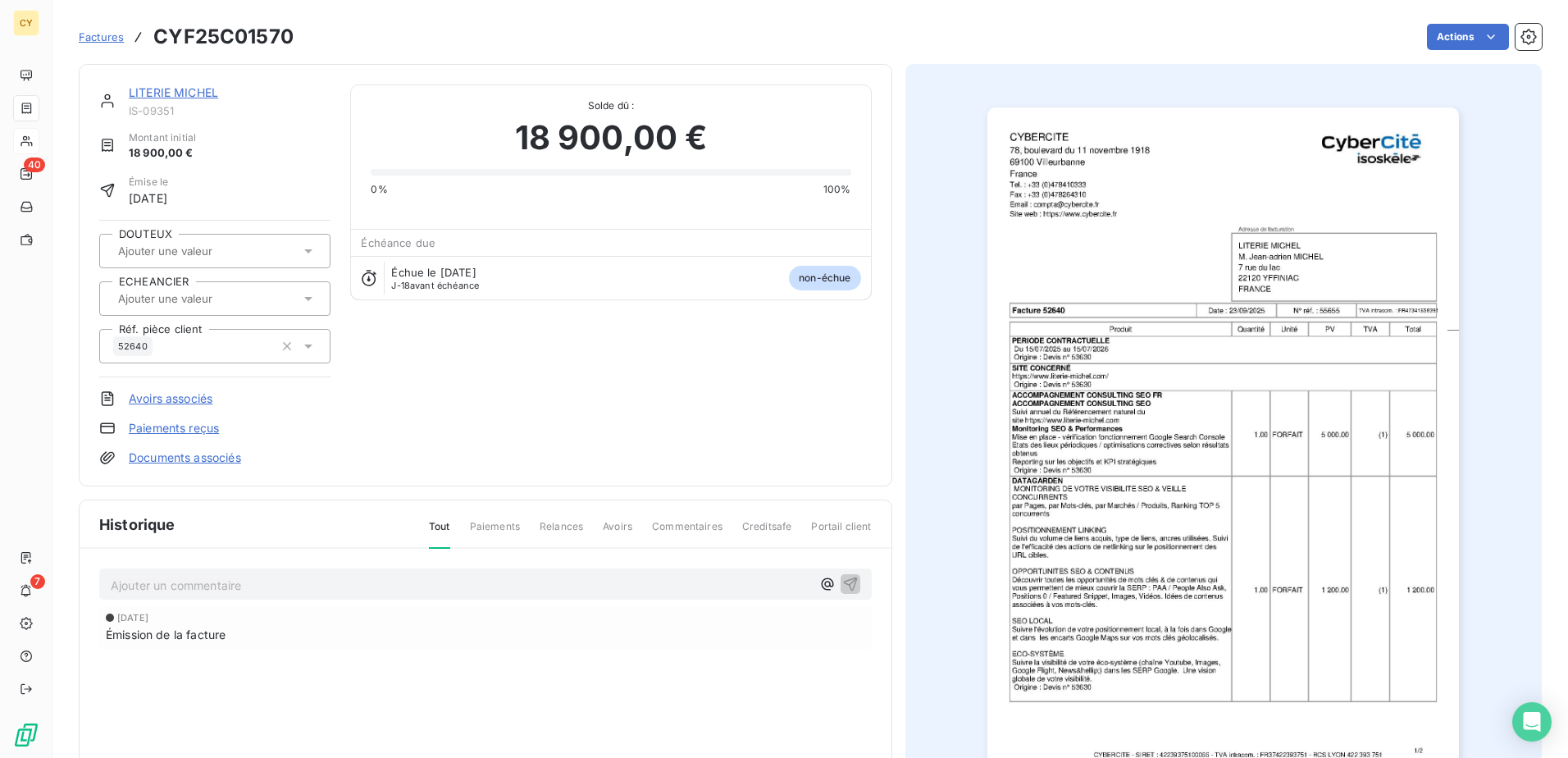
click at [259, 304] on div at bounding box center [206, 298] width 187 height 21
click at [209, 346] on div "PRELEVEMENT" at bounding box center [224, 342] width 185 height 26
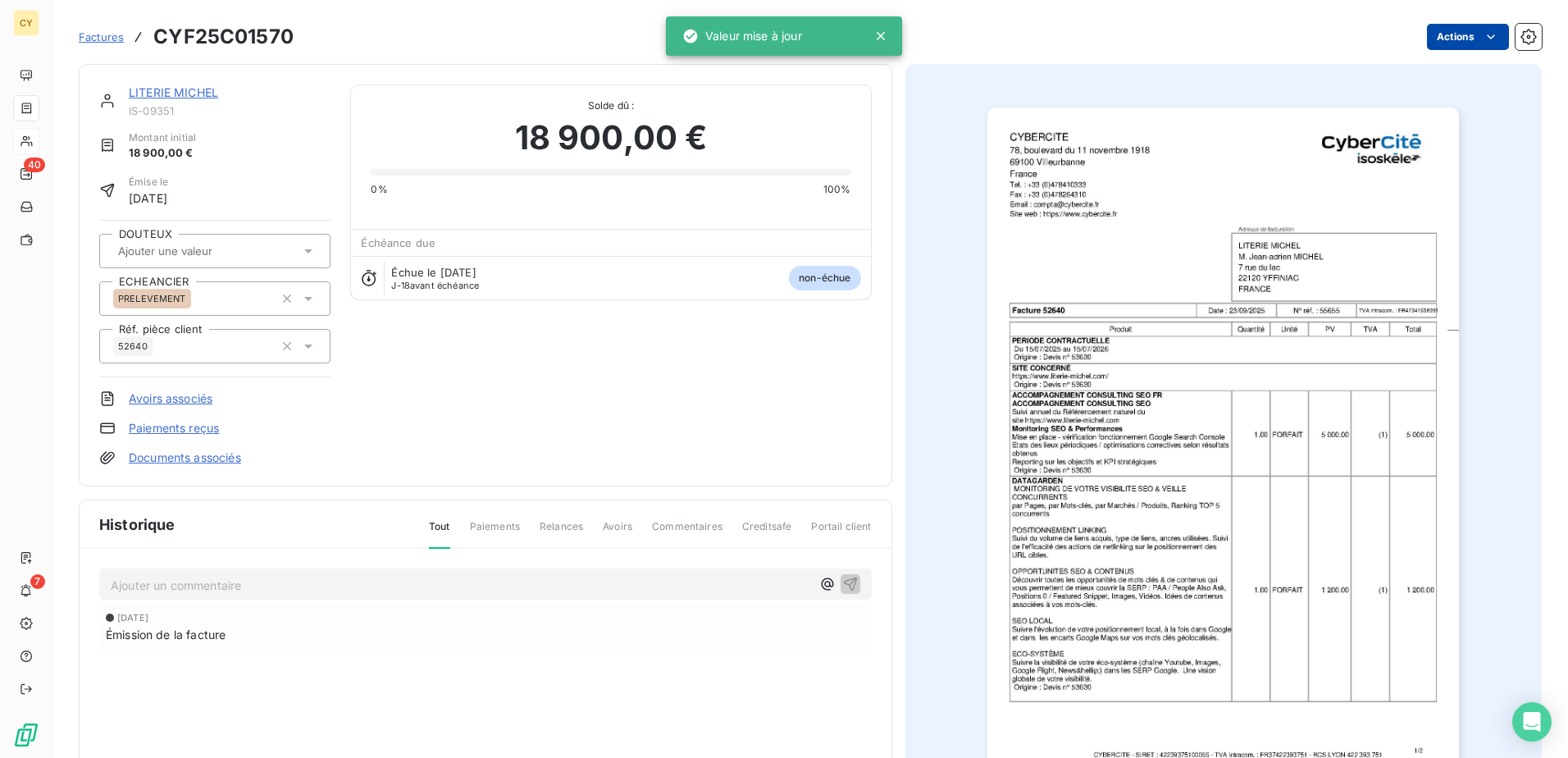
click at [1435, 36] on html "CY 40 7 Factures CYF25C01570 Actions LITERIE [PERSON_NAME] IS-09351 Montant ini…" at bounding box center [784, 379] width 1568 height 758
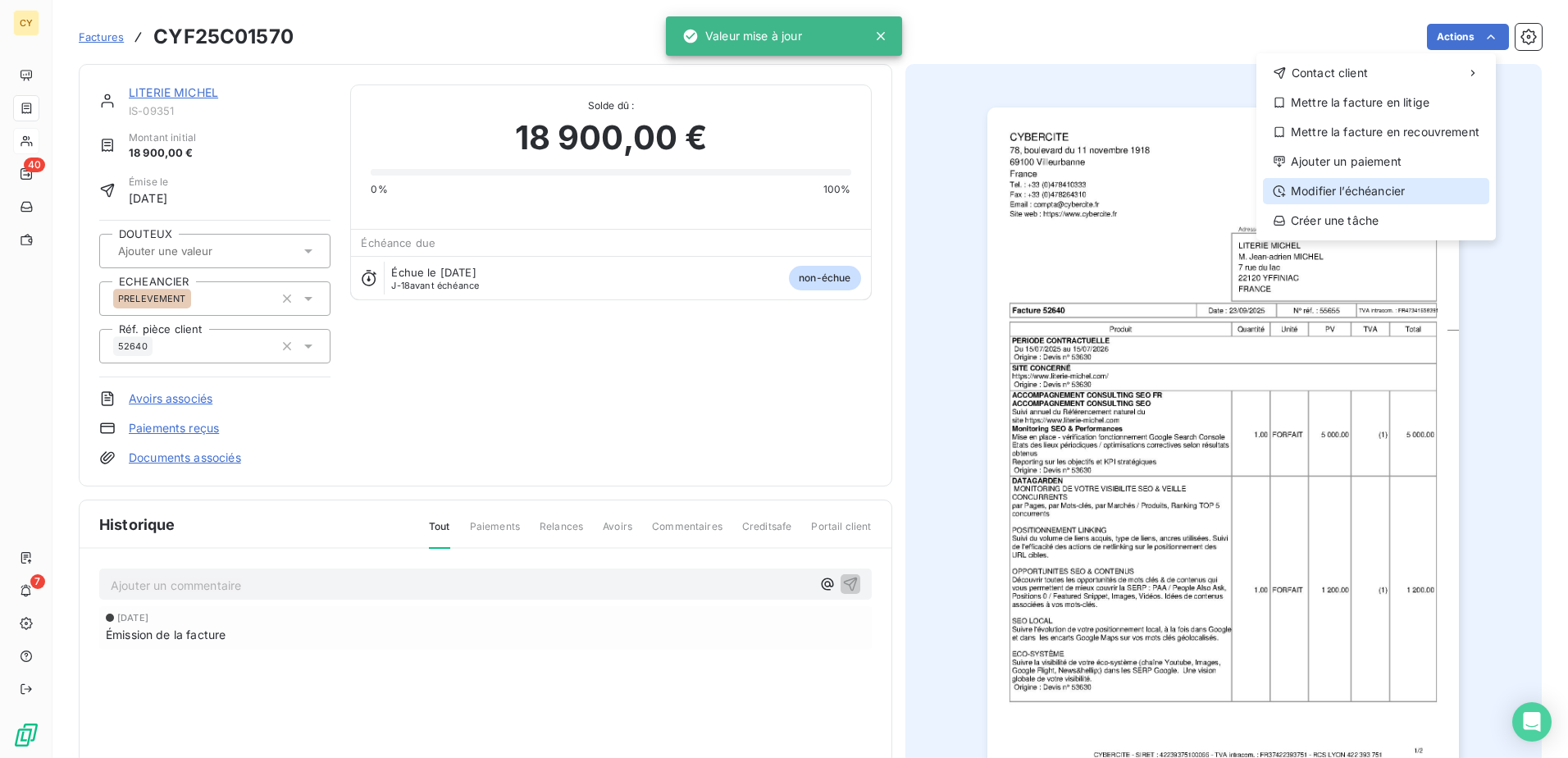
click at [1355, 187] on div "Modifier l’échéancier" at bounding box center [1376, 191] width 226 height 26
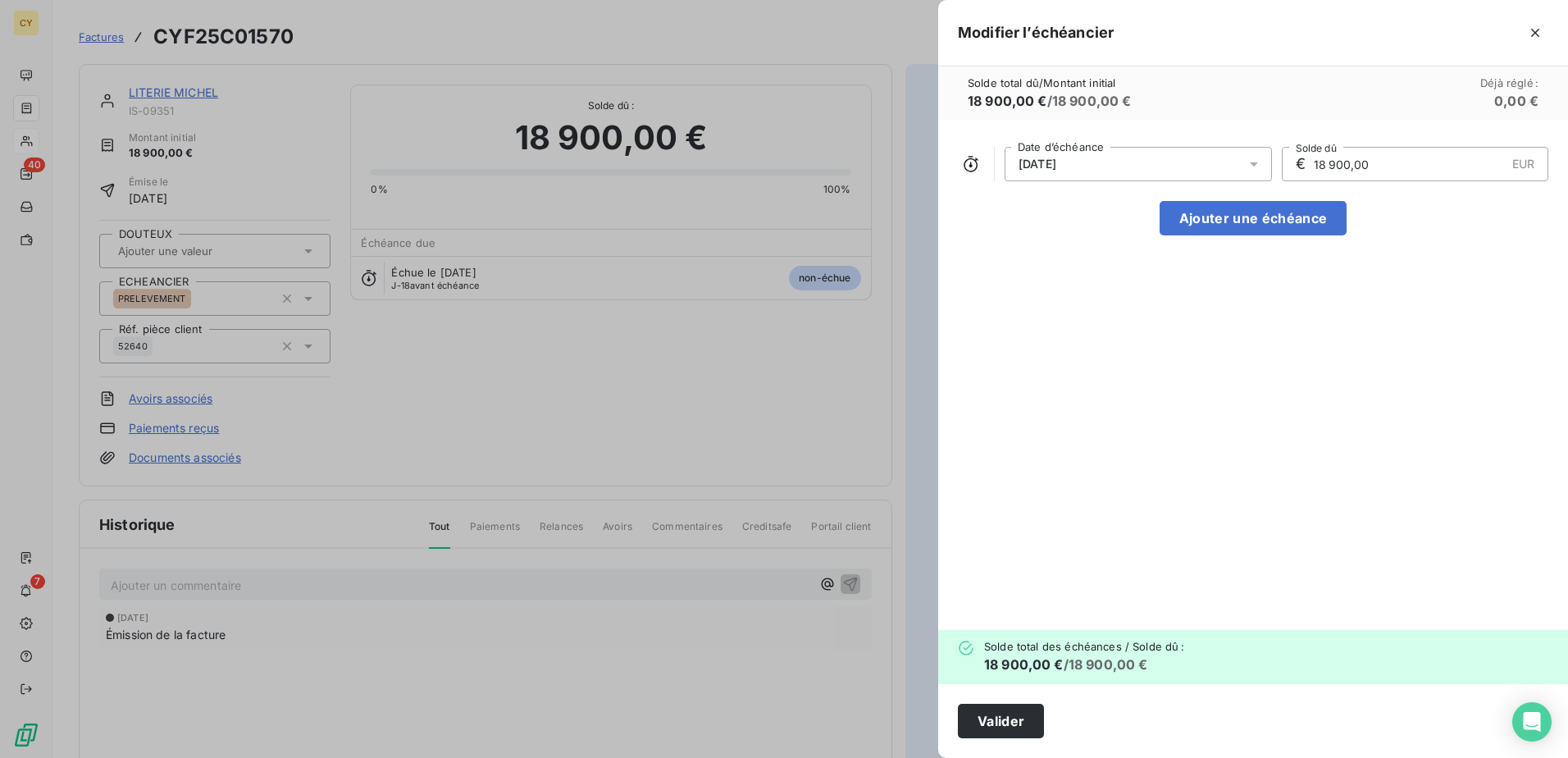
click at [1256, 163] on icon at bounding box center [1254, 164] width 8 height 4
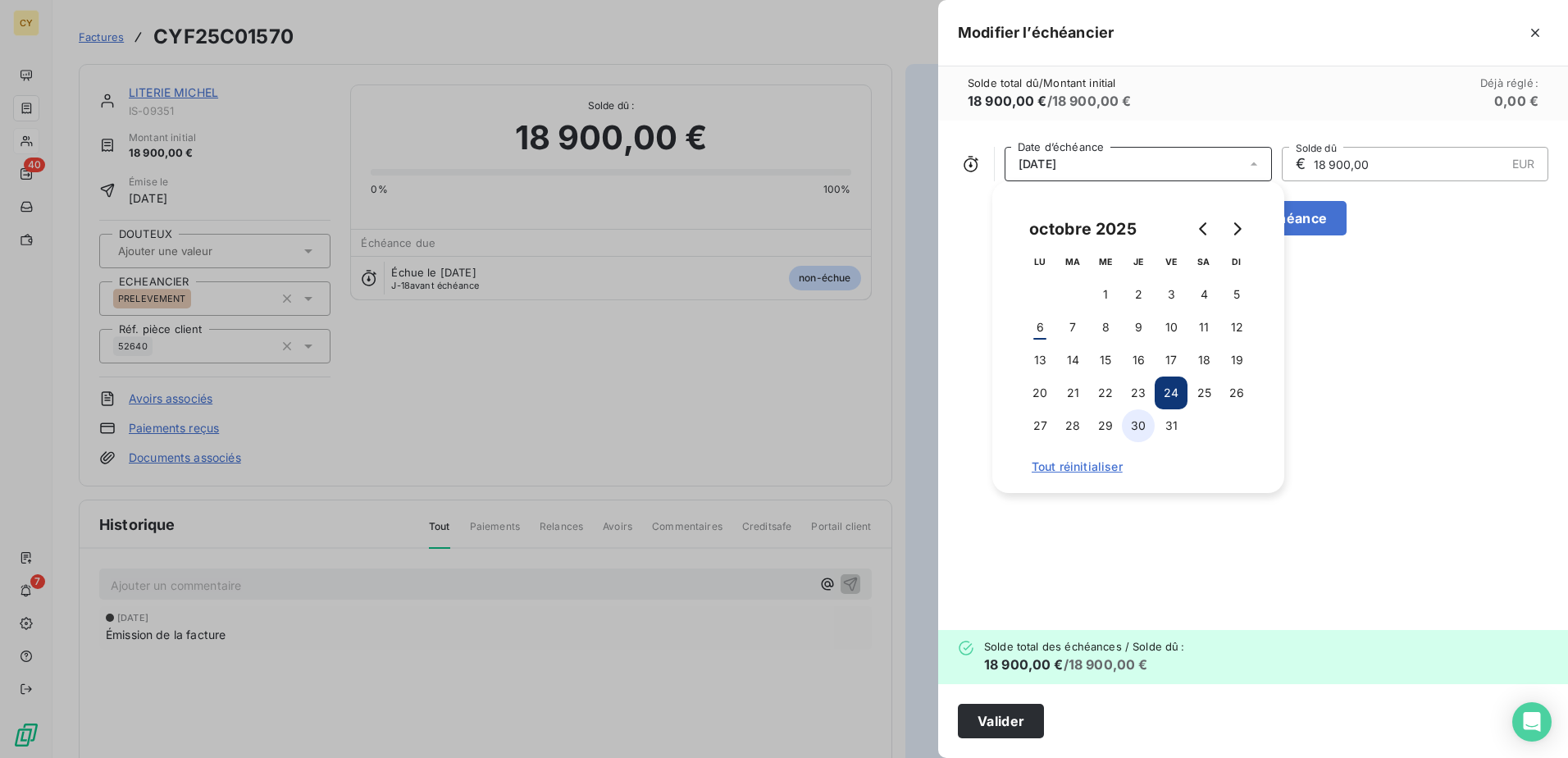
click at [1134, 425] on button "30" at bounding box center [1138, 425] width 33 height 33
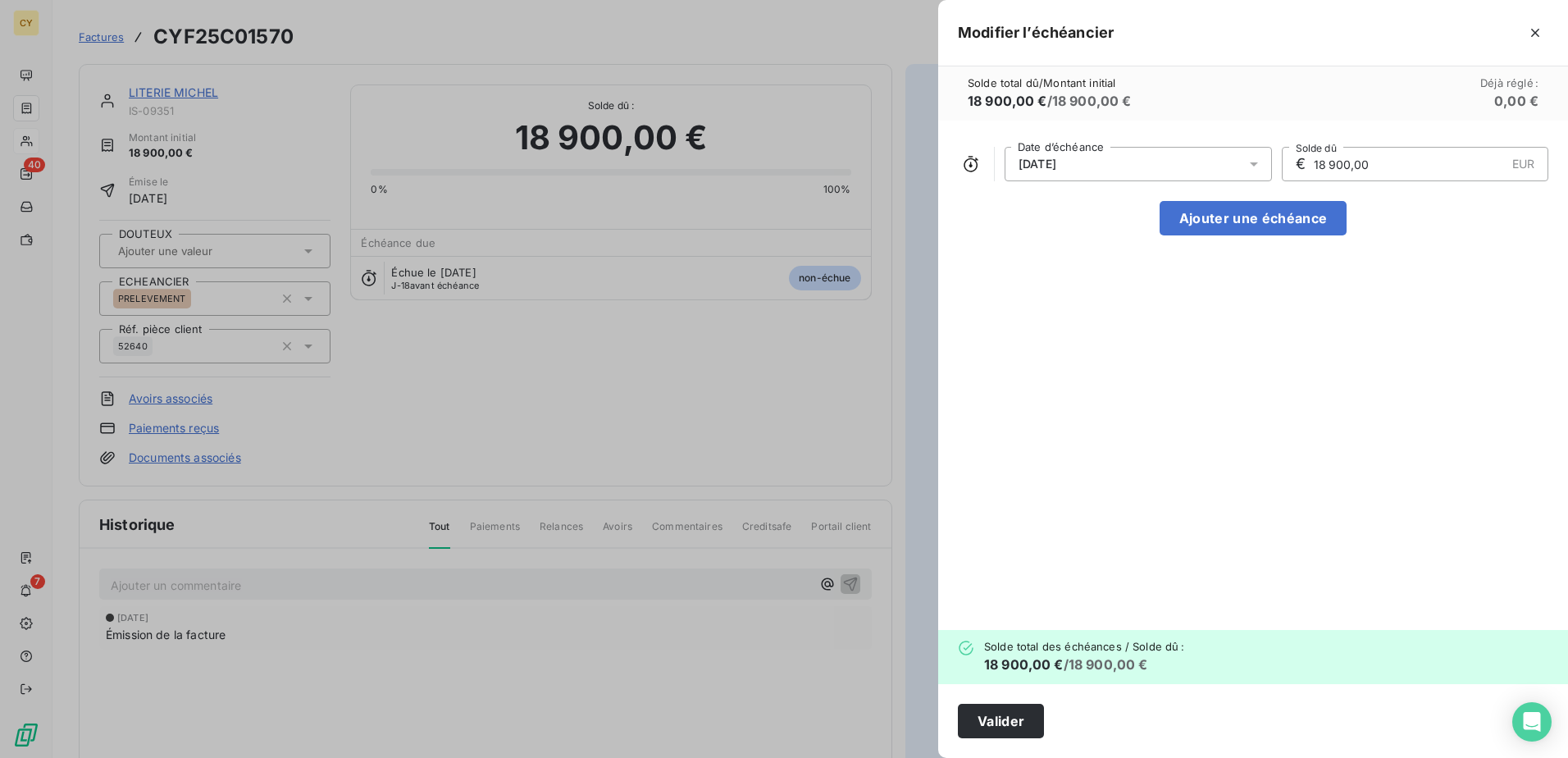
drag, startPoint x: 1372, startPoint y: 172, endPoint x: 1227, endPoint y: 200, distance: 147.7
click at [1227, 200] on div "[DATE] Date d’échéance € 18 900,00 EUR Solde dû Ajouter une échéance" at bounding box center [1253, 375] width 630 height 509
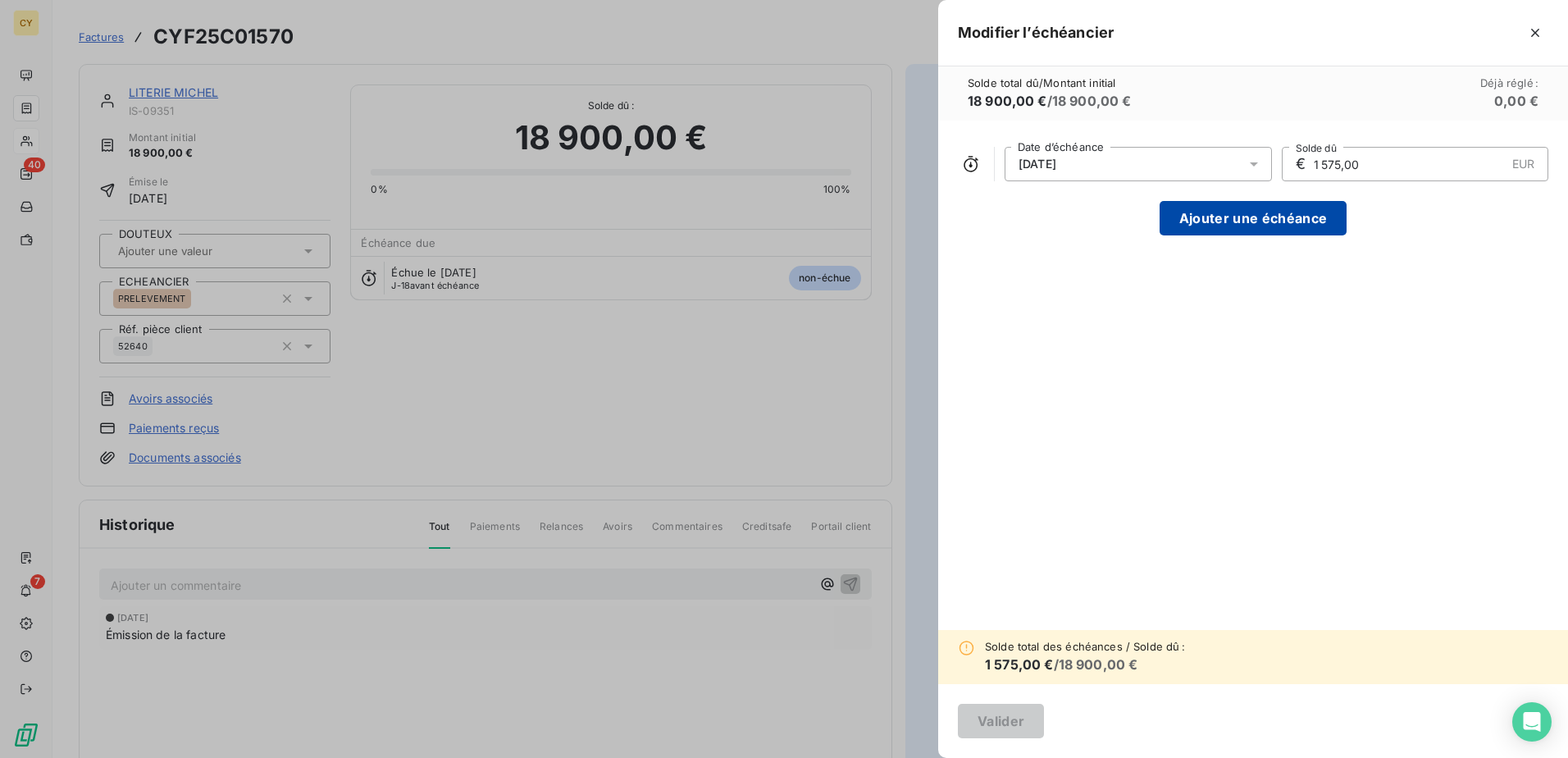
type input "1 575,00"
click at [1199, 218] on button "Ajouter une échéance" at bounding box center [1252, 218] width 187 height 34
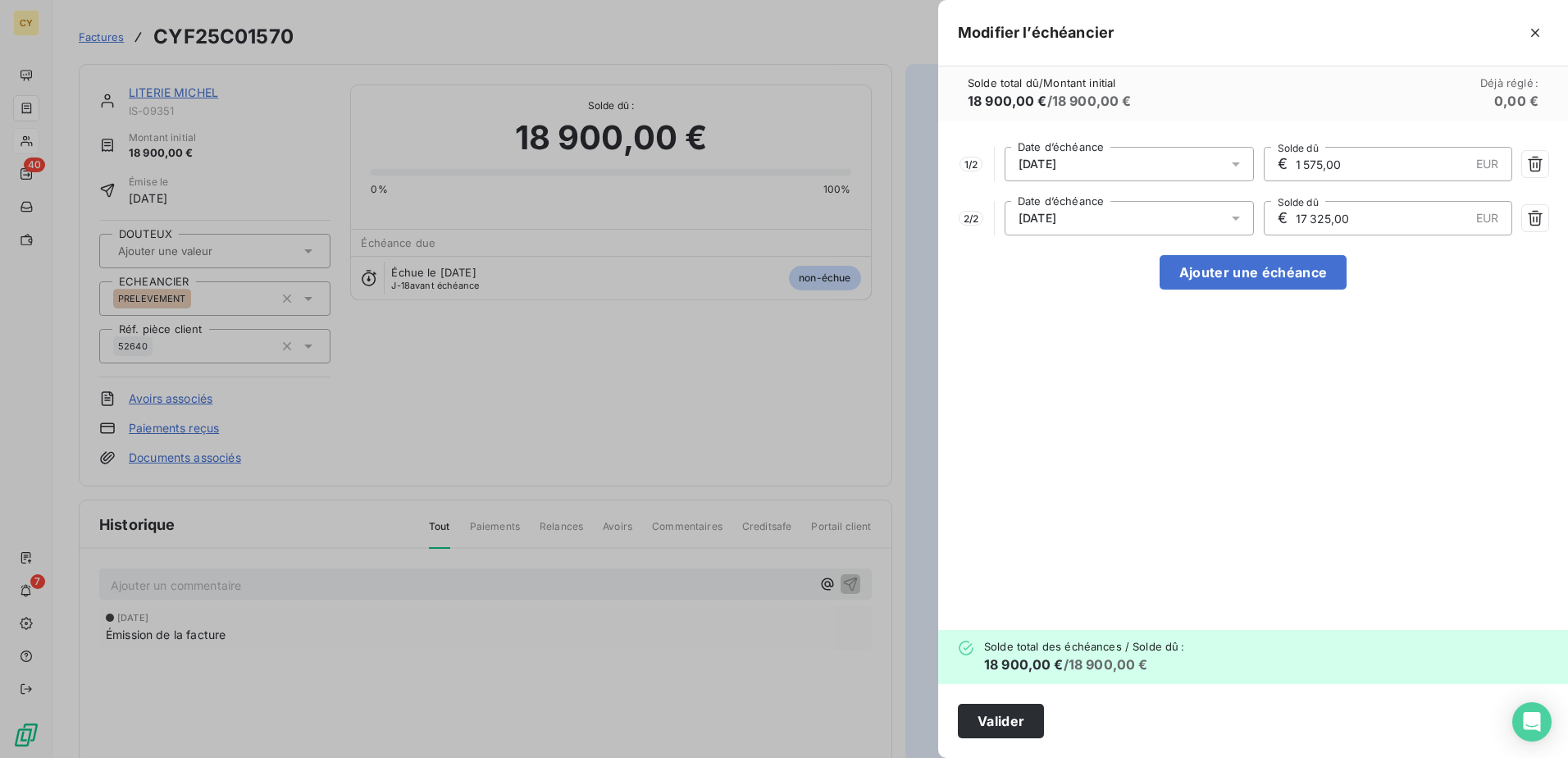
drag, startPoint x: 1353, startPoint y: 220, endPoint x: 1260, endPoint y: 229, distance: 93.4
click at [1260, 229] on div "2 / 2 [DATE] Date d’échéance € 17 325,00 EUR Solde dû" at bounding box center [1252, 218] width 590 height 34
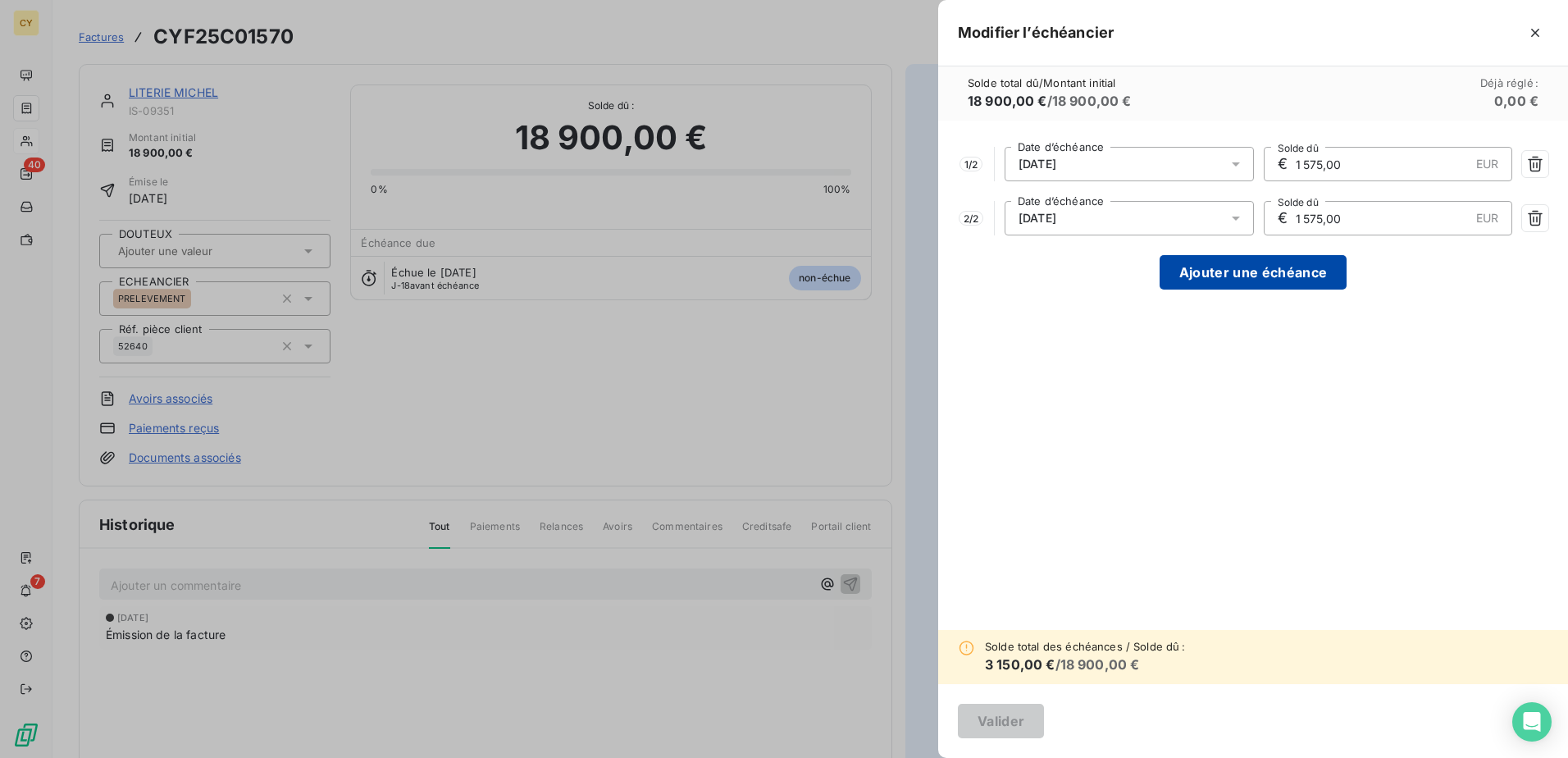
type input "1 575,00"
click at [1271, 271] on button "Ajouter une échéance" at bounding box center [1252, 272] width 187 height 34
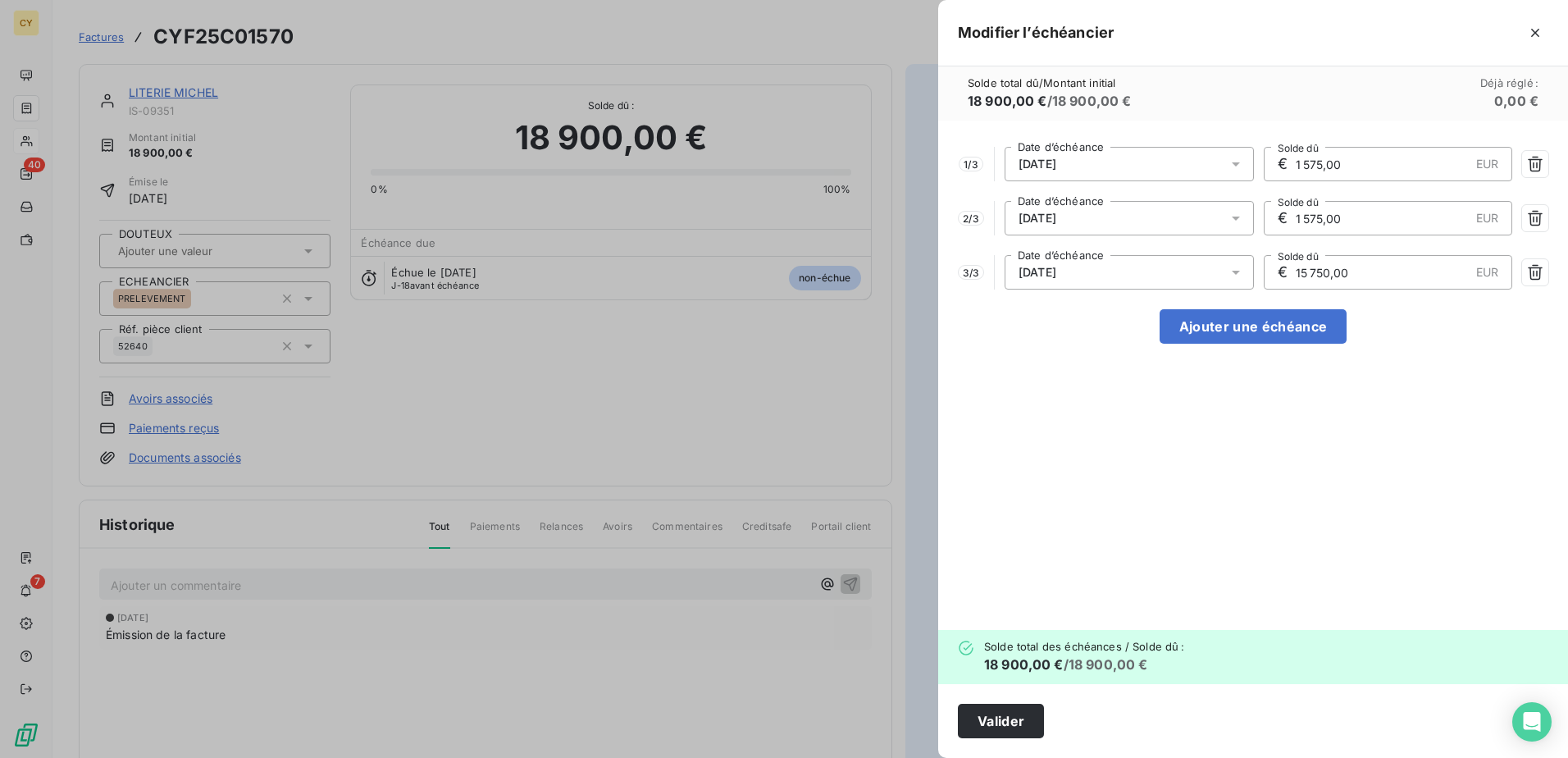
drag, startPoint x: 1360, startPoint y: 272, endPoint x: 1224, endPoint y: 308, distance: 140.7
click at [1224, 308] on div "1 / 3 [DATE] Date d’échéance € 1 575,00 EUR Solde dû 2 / 3 [DATE] Date d’échéan…" at bounding box center [1253, 375] width 630 height 509
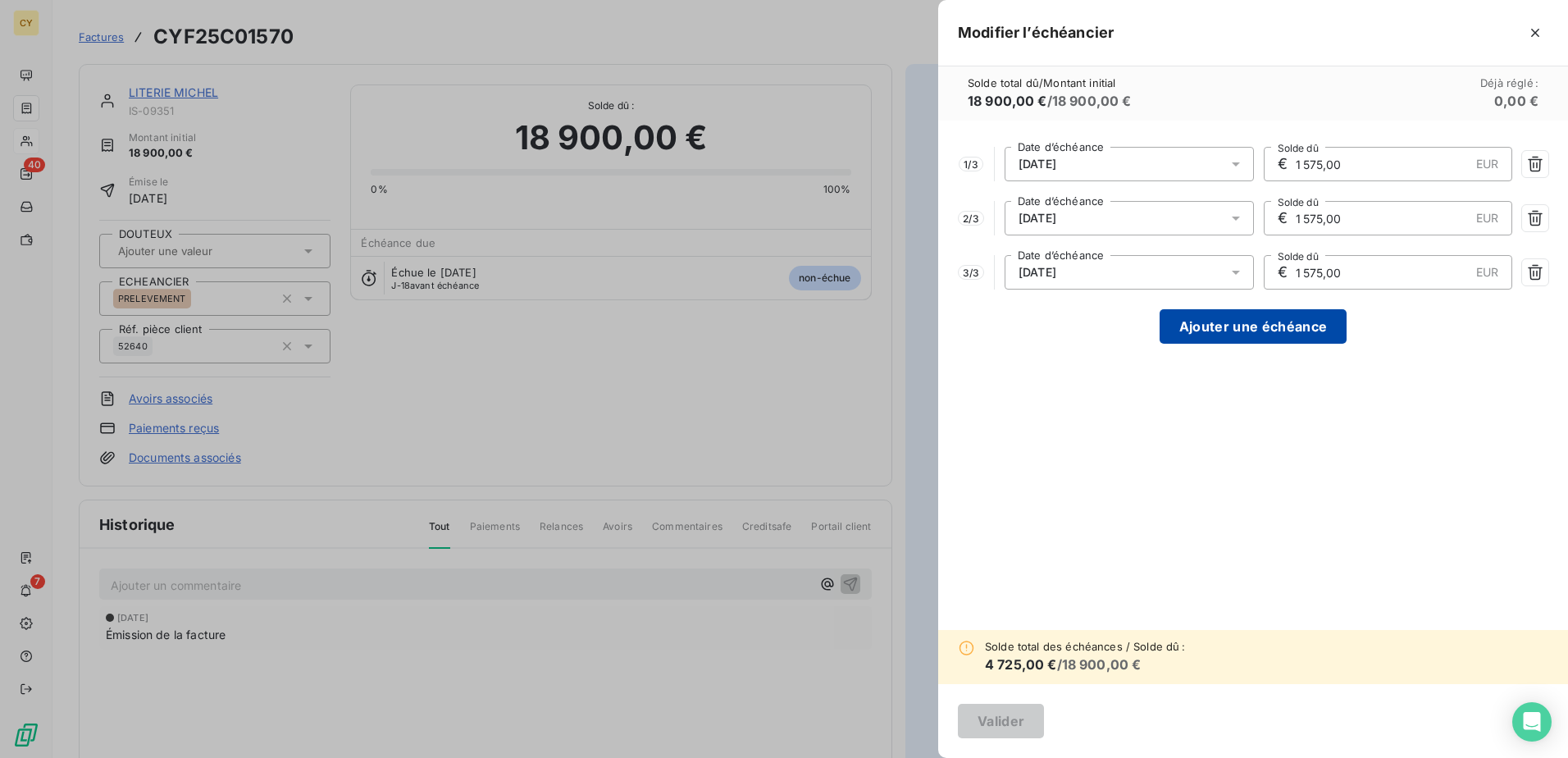
type input "1 575,00"
click at [1231, 330] on button "Ajouter une échéance" at bounding box center [1252, 326] width 187 height 34
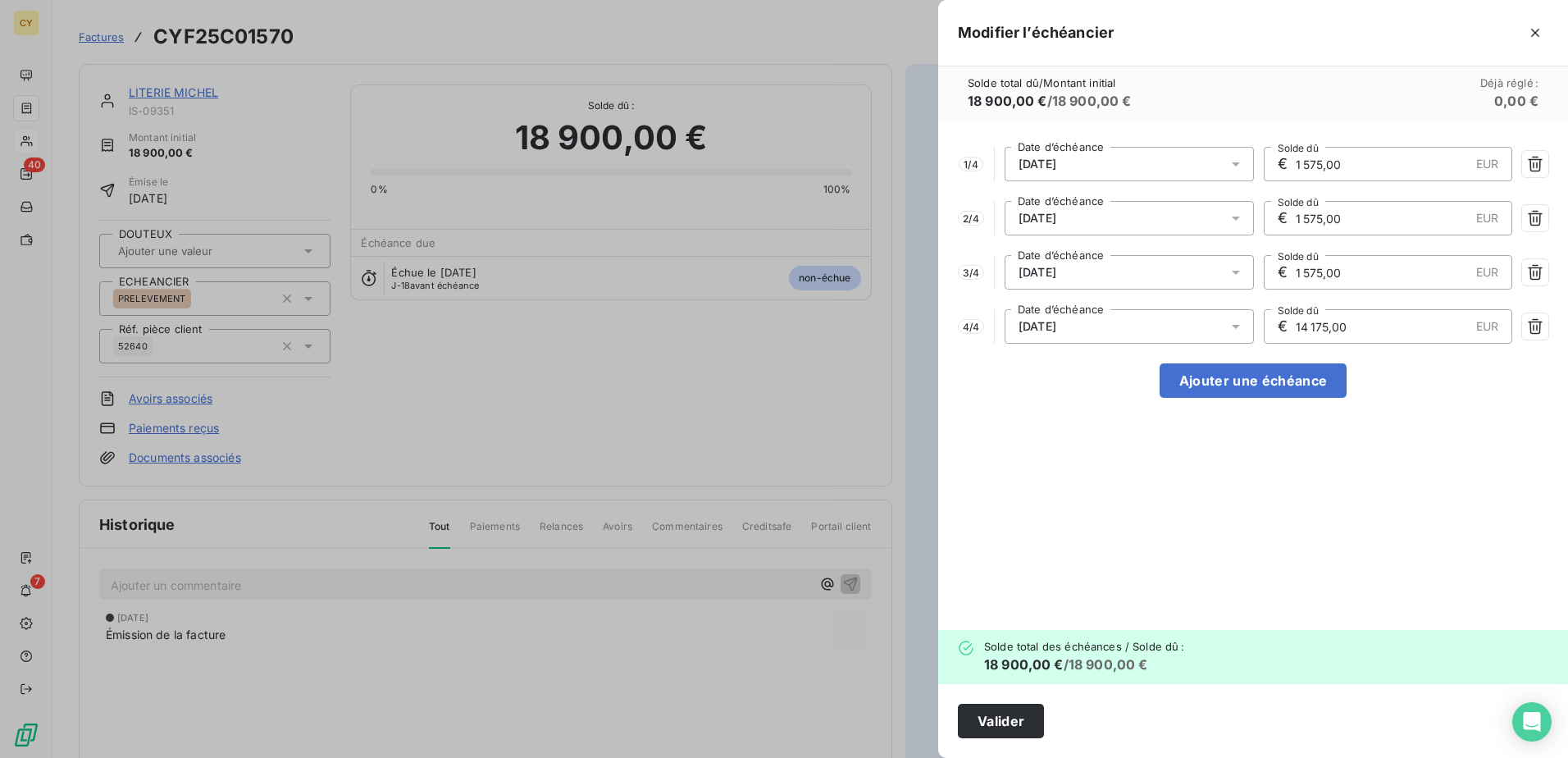
drag, startPoint x: 1360, startPoint y: 322, endPoint x: 1278, endPoint y: 337, distance: 83.4
click at [1278, 337] on div "€ 14 175,00 EUR Solde dû" at bounding box center [1389, 326] width 249 height 34
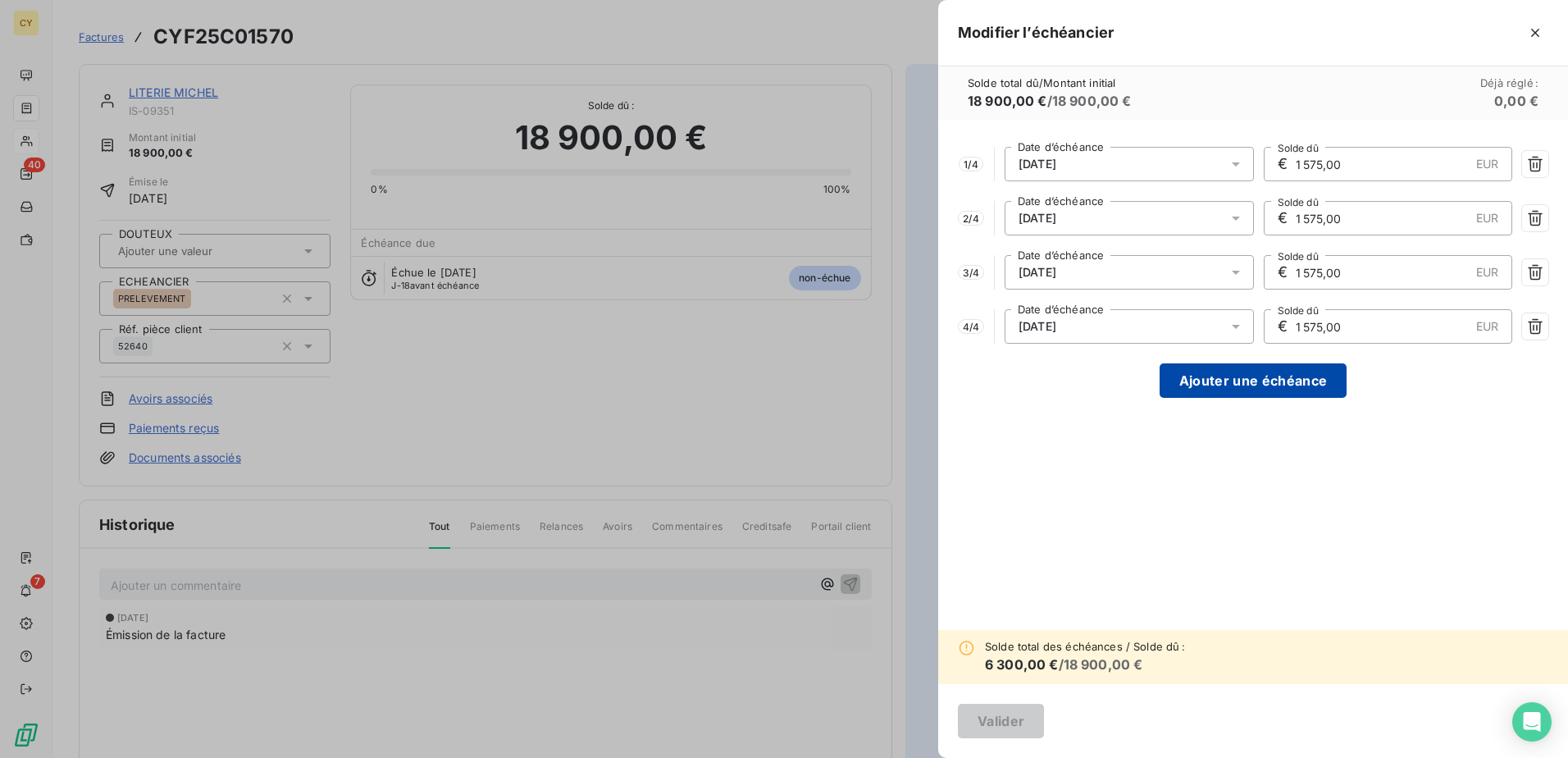
type input "1 575,00"
click at [1258, 378] on button "Ajouter une échéance" at bounding box center [1252, 380] width 187 height 34
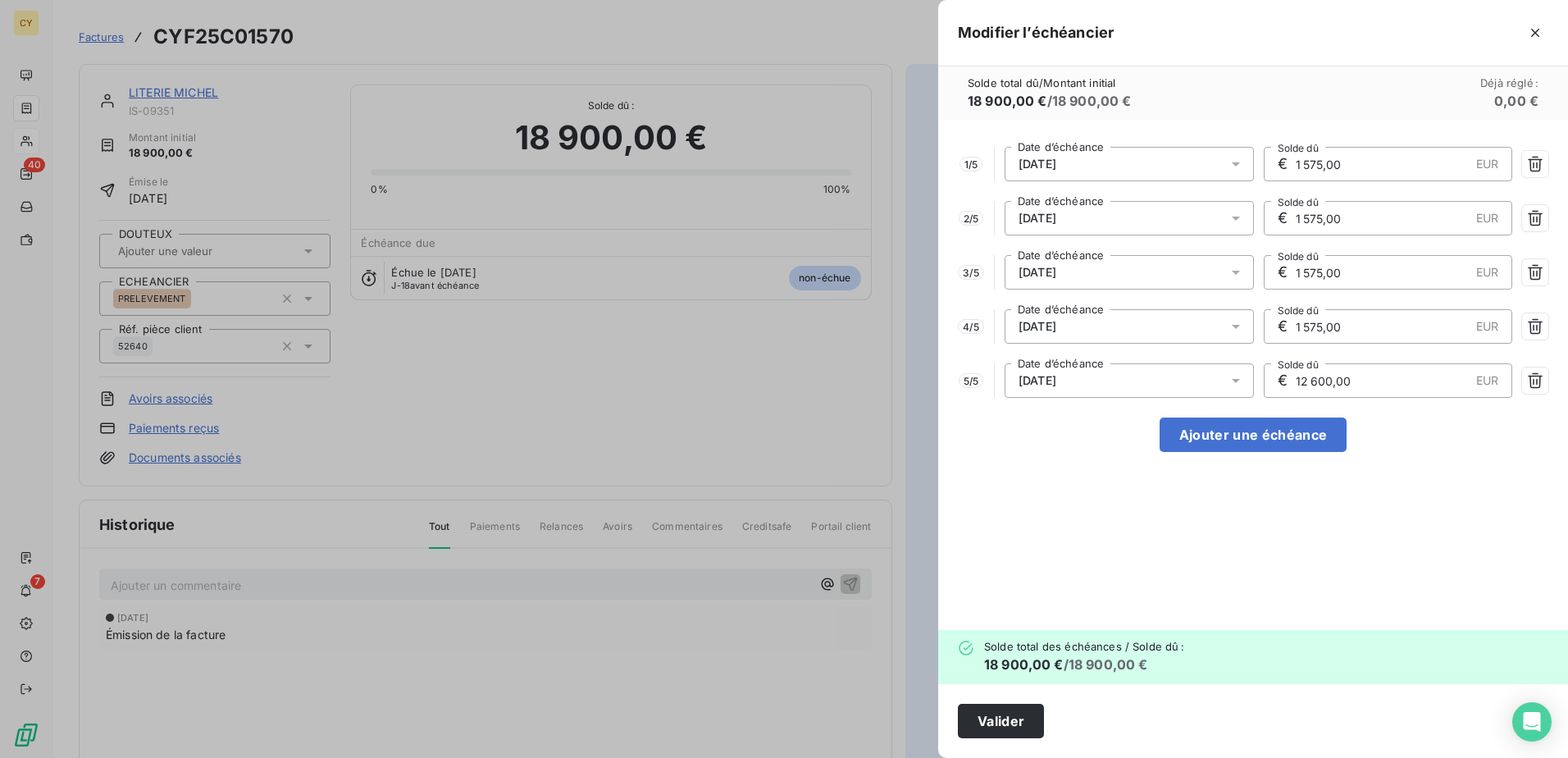
drag, startPoint x: 1357, startPoint y: 384, endPoint x: 1262, endPoint y: 405, distance: 97.3
click at [1262, 405] on div "1 / 5 [DATE] Date d’échéance € 1 575,00 EUR Solde dû 2 / 5 [DATE] Date d’échéan…" at bounding box center [1253, 375] width 630 height 509
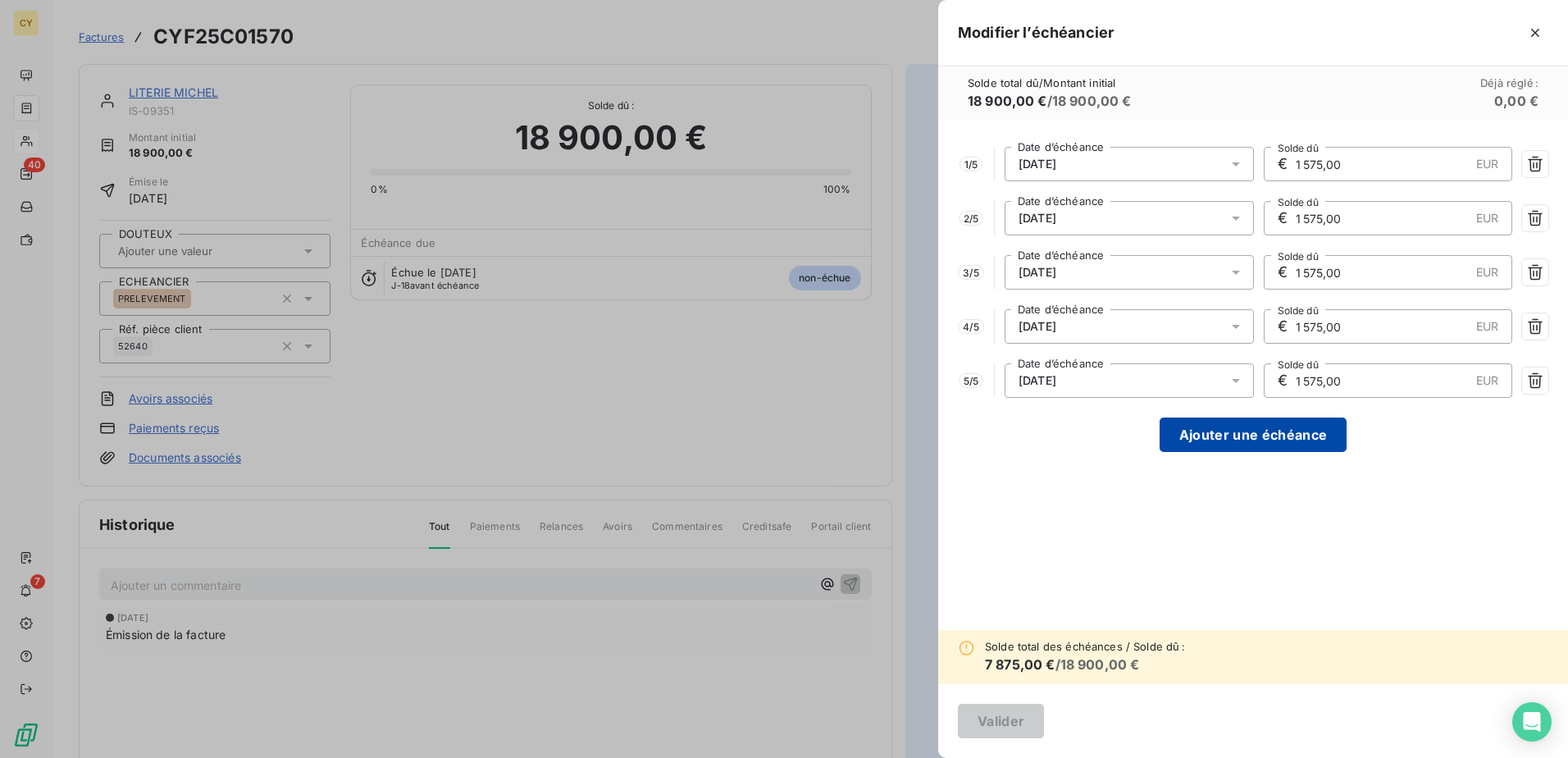
type input "1 575,00"
click at [1267, 428] on button "Ajouter une échéance" at bounding box center [1252, 435] width 187 height 34
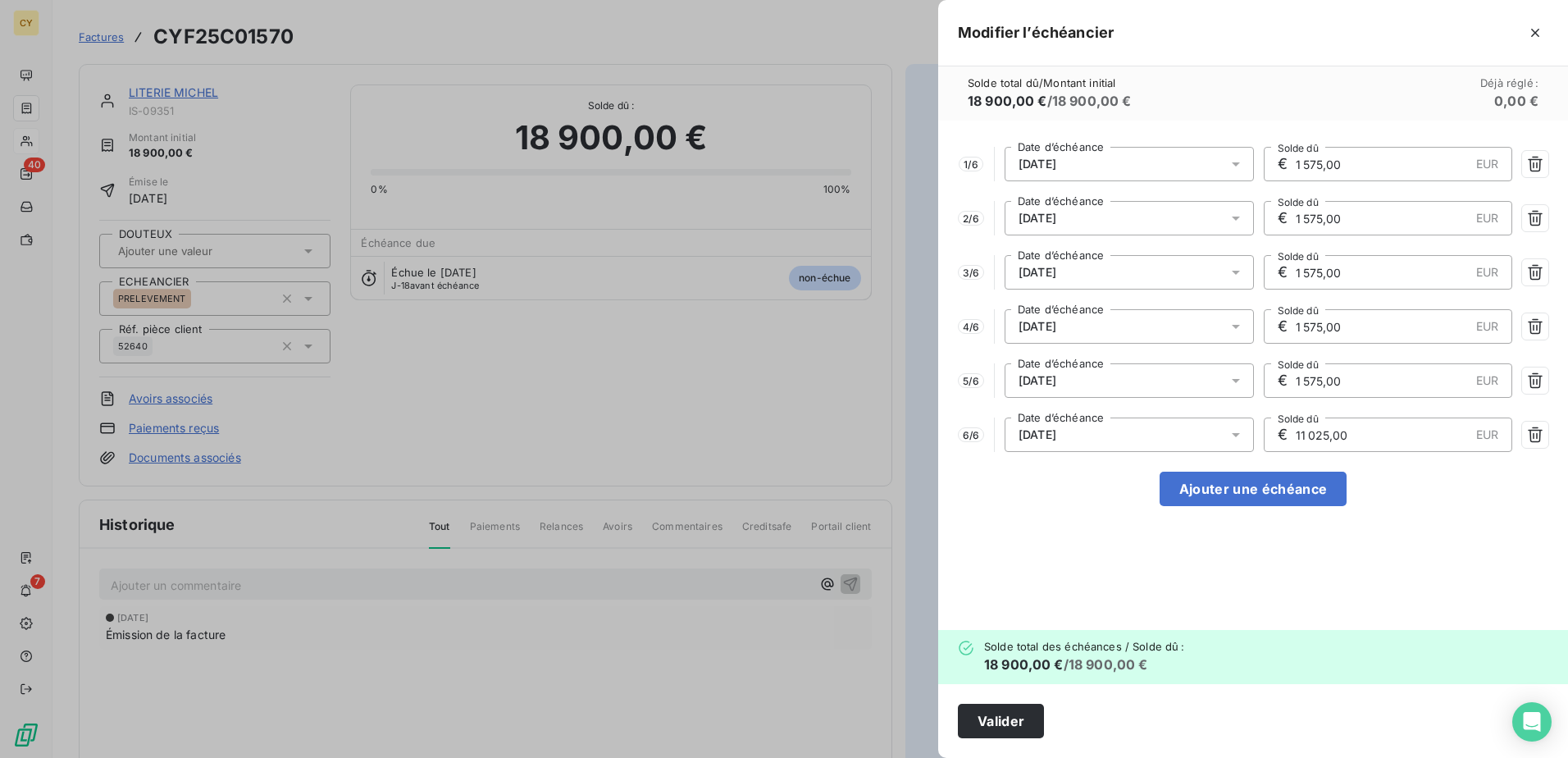
click at [1236, 436] on icon at bounding box center [1236, 435] width 8 height 4
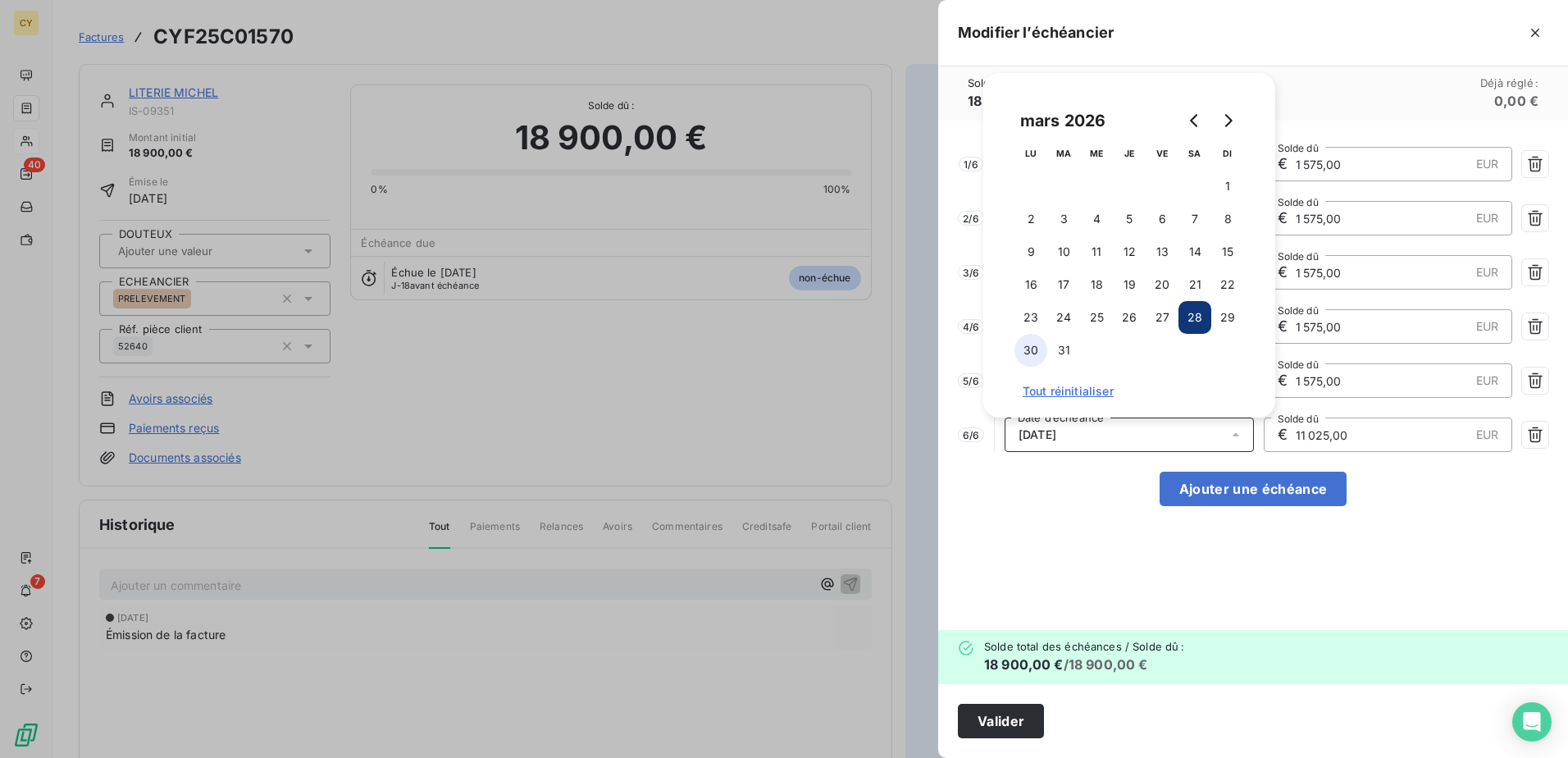
click at [1036, 353] on button "30" at bounding box center [1031, 350] width 33 height 33
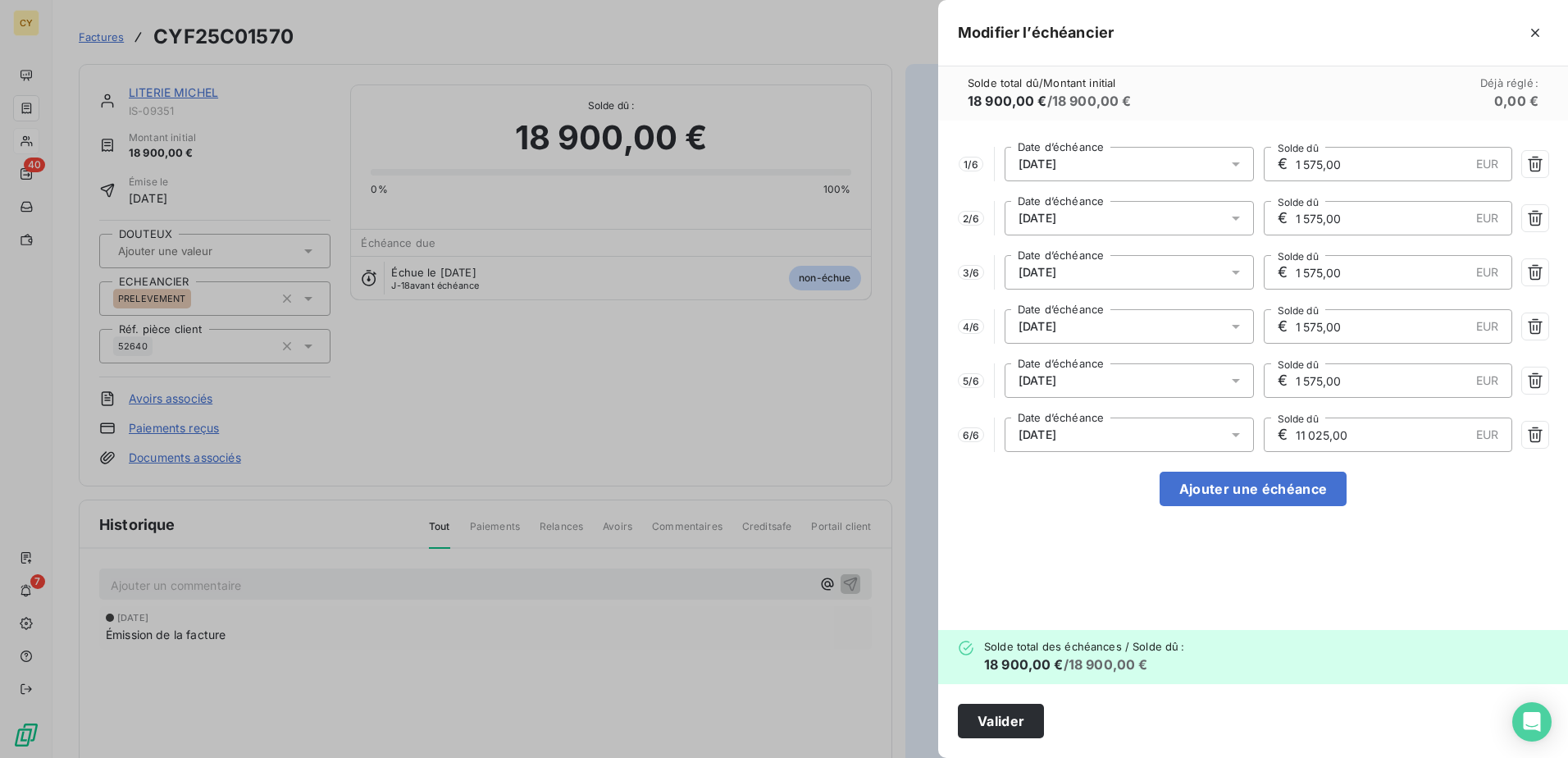
drag, startPoint x: 1345, startPoint y: 431, endPoint x: 1268, endPoint y: 433, distance: 77.0
click at [1268, 433] on div "€ 11 025,00 EUR Solde dû" at bounding box center [1389, 435] width 249 height 34
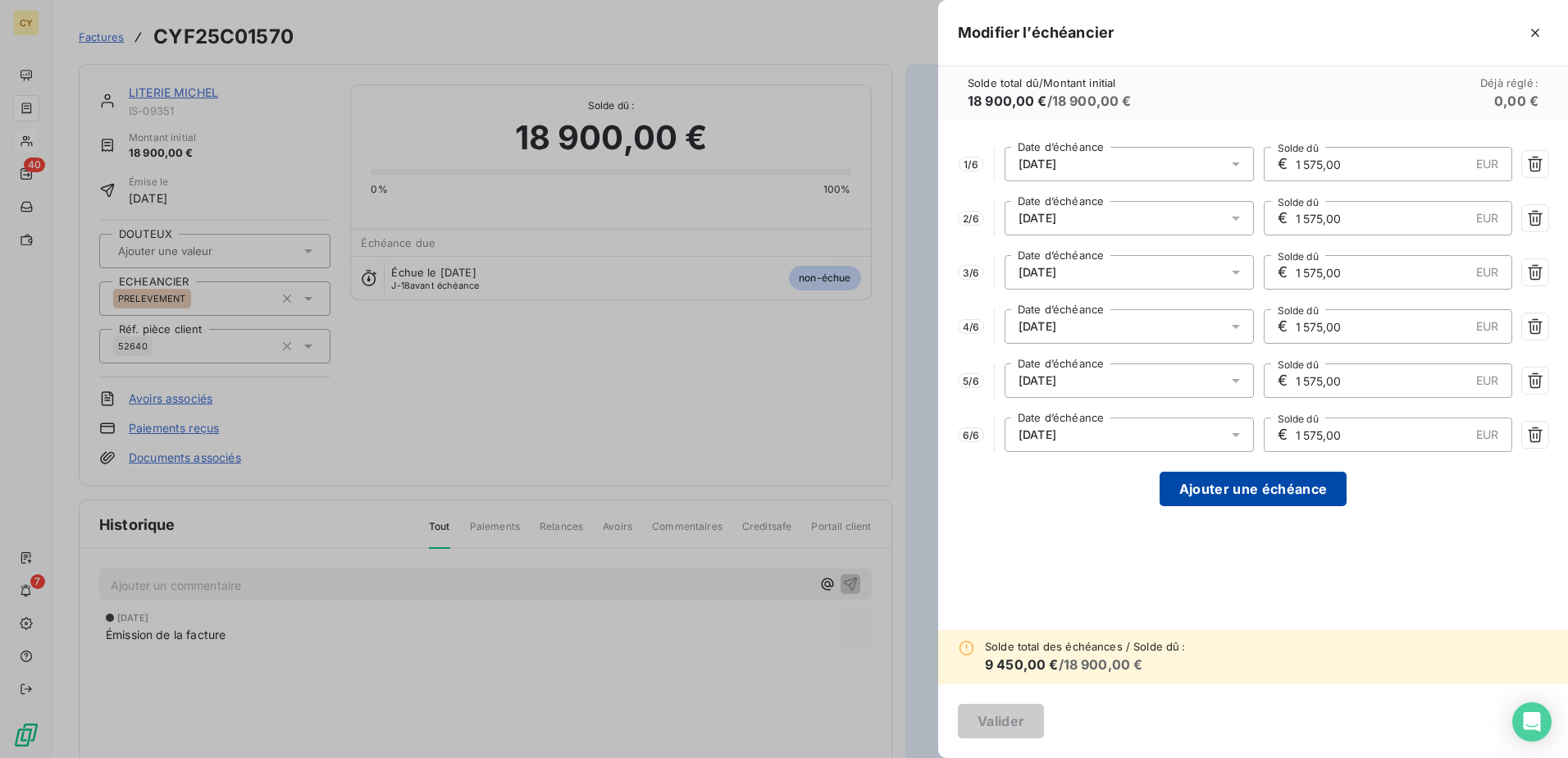
type input "1 575,00"
click at [1247, 490] on button "Ajouter une échéance" at bounding box center [1252, 488] width 187 height 34
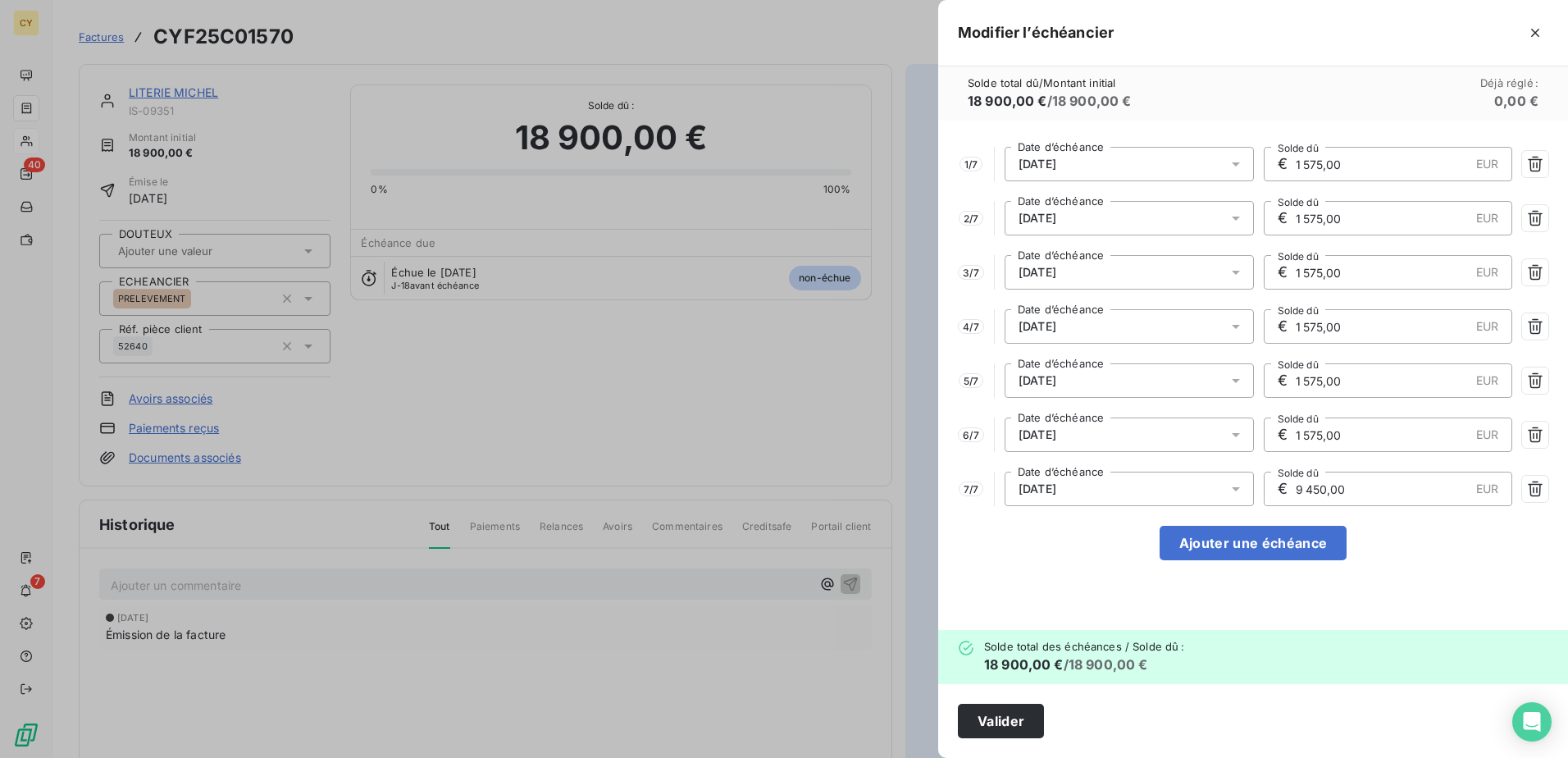
drag, startPoint x: 1368, startPoint y: 489, endPoint x: 1263, endPoint y: 505, distance: 106.2
click at [1264, 505] on div "€ 9 450,00 EUR Solde dû" at bounding box center [1389, 488] width 249 height 34
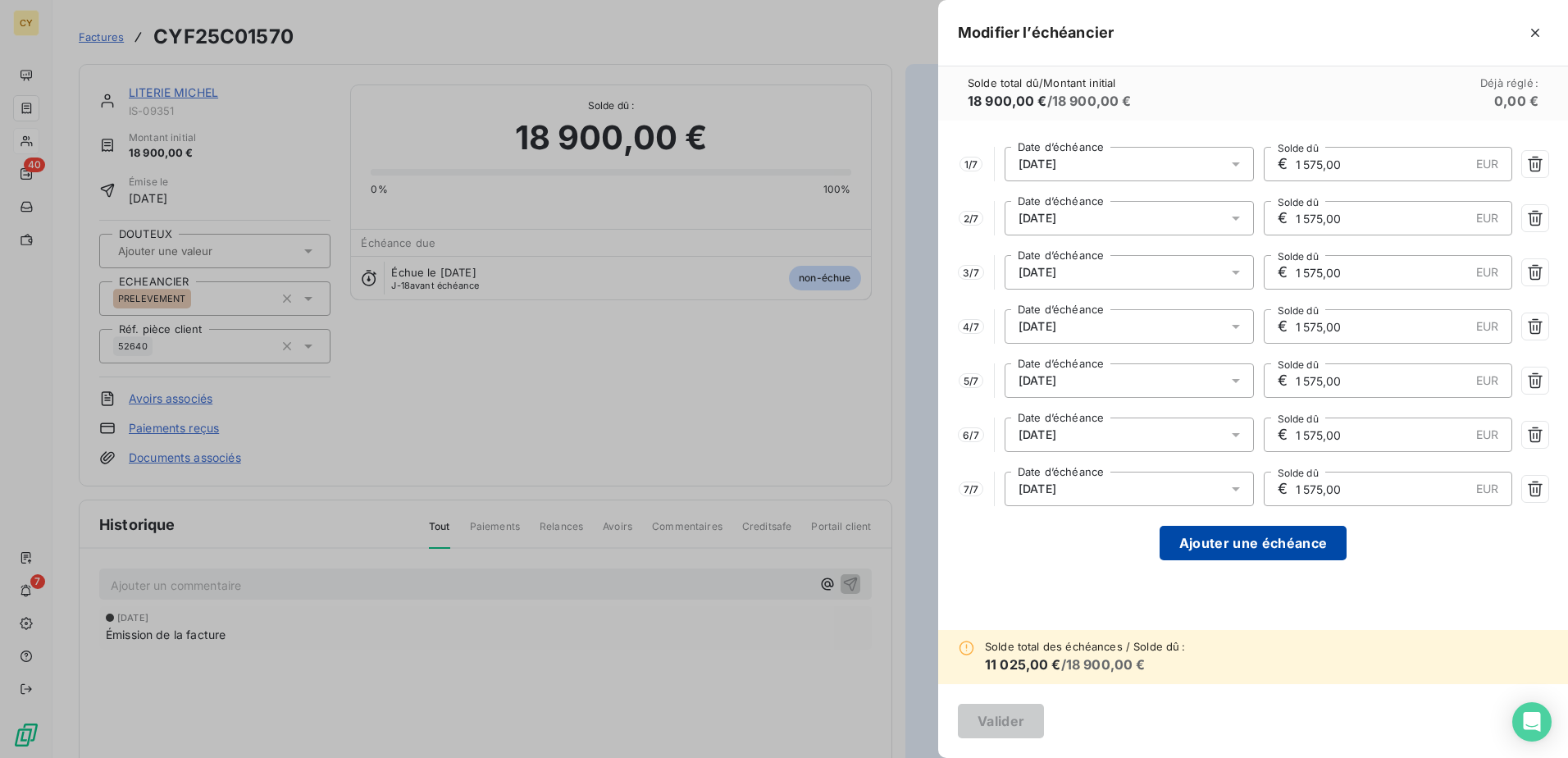
type input "1 575,00"
click at [1276, 545] on button "Ajouter une échéance" at bounding box center [1252, 543] width 187 height 34
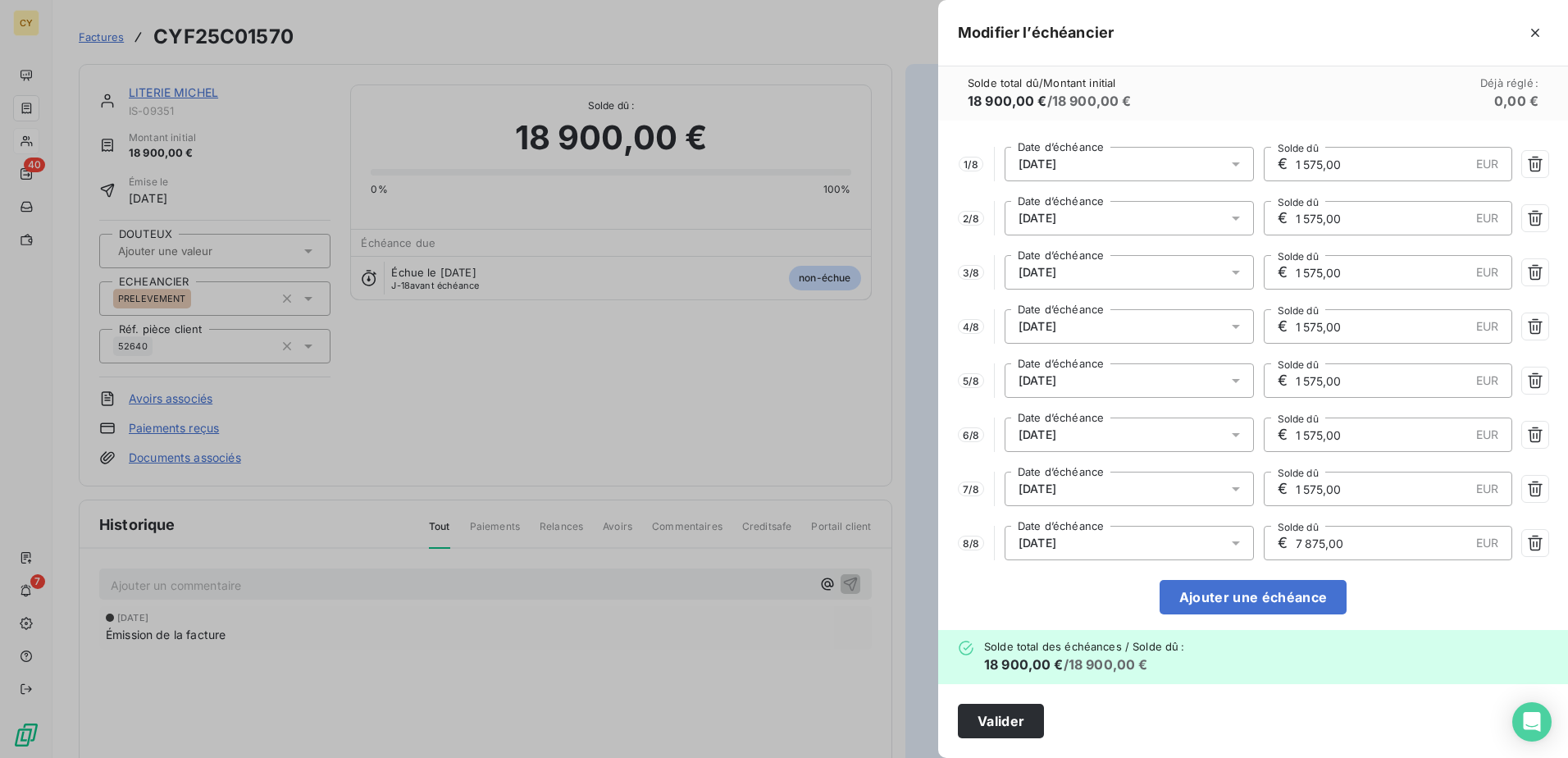
drag, startPoint x: 1321, startPoint y: 540, endPoint x: 1234, endPoint y: 554, distance: 88.1
click at [1235, 555] on div "8 / 8 [DATE] Date d’échéance € 7 875,00 EUR Solde dû" at bounding box center [1252, 543] width 590 height 34
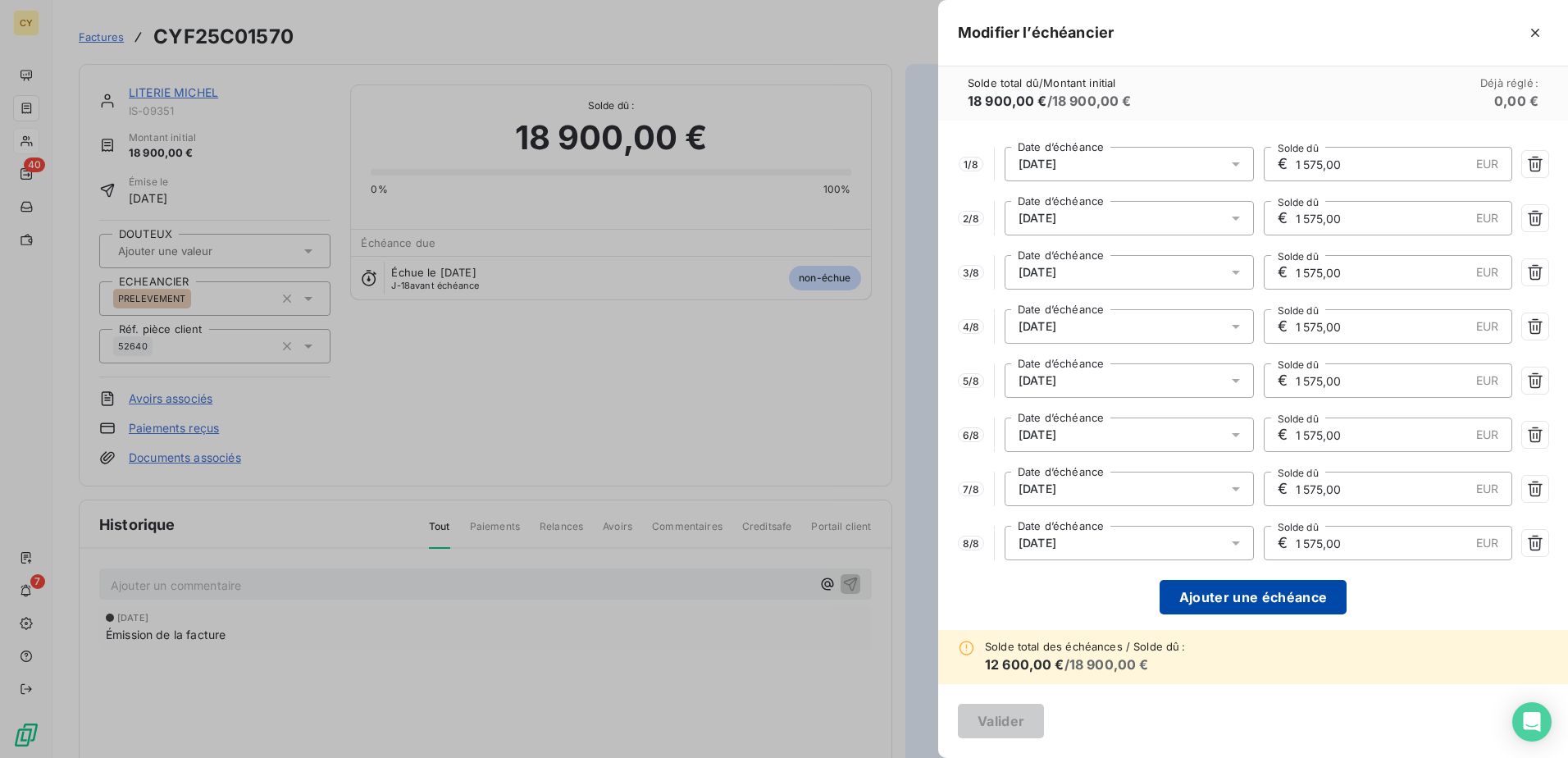
type input "1 575,00"
click at [1267, 596] on button "Ajouter une échéance" at bounding box center [1252, 597] width 187 height 34
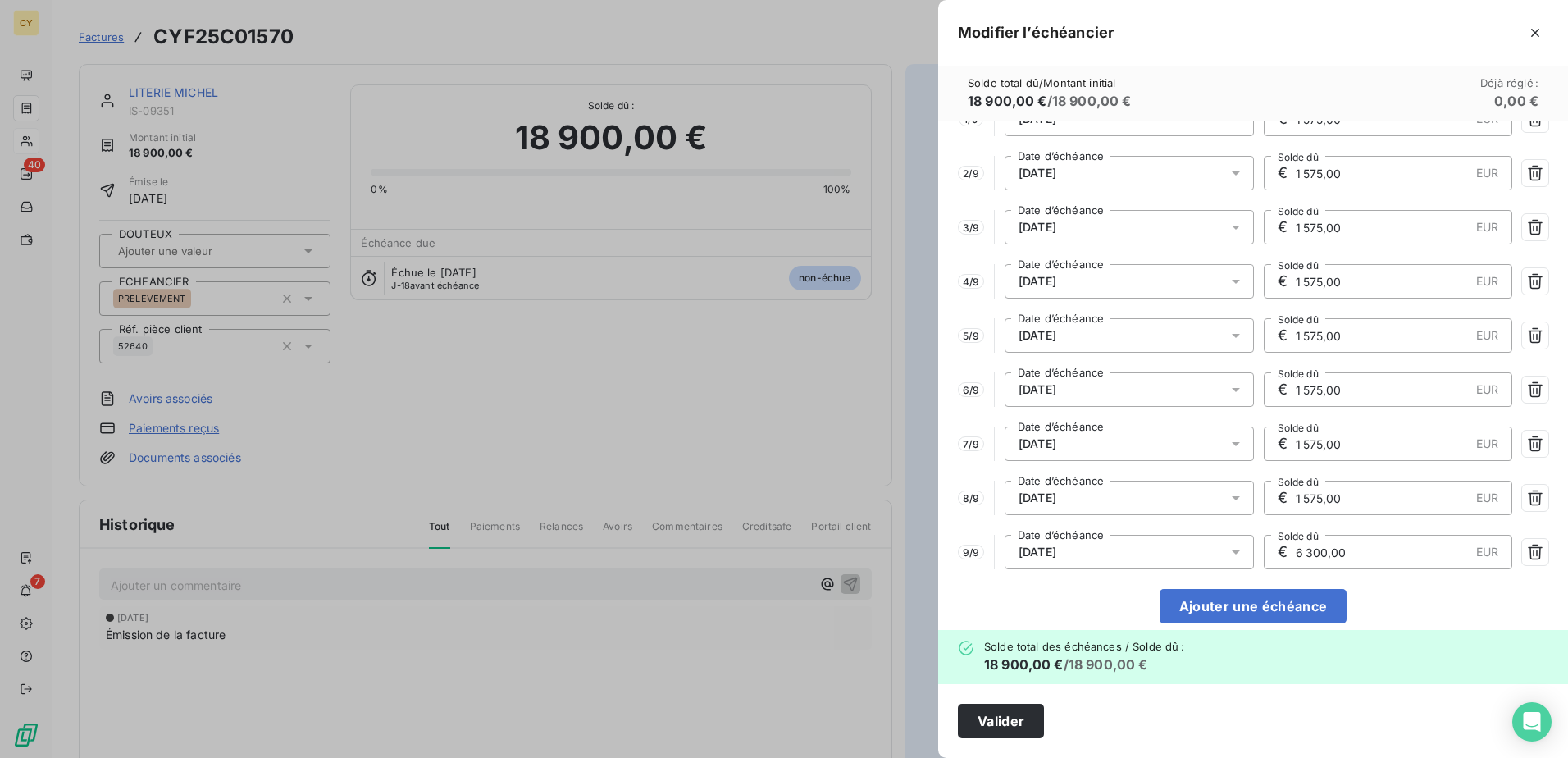
scroll to position [64, 0]
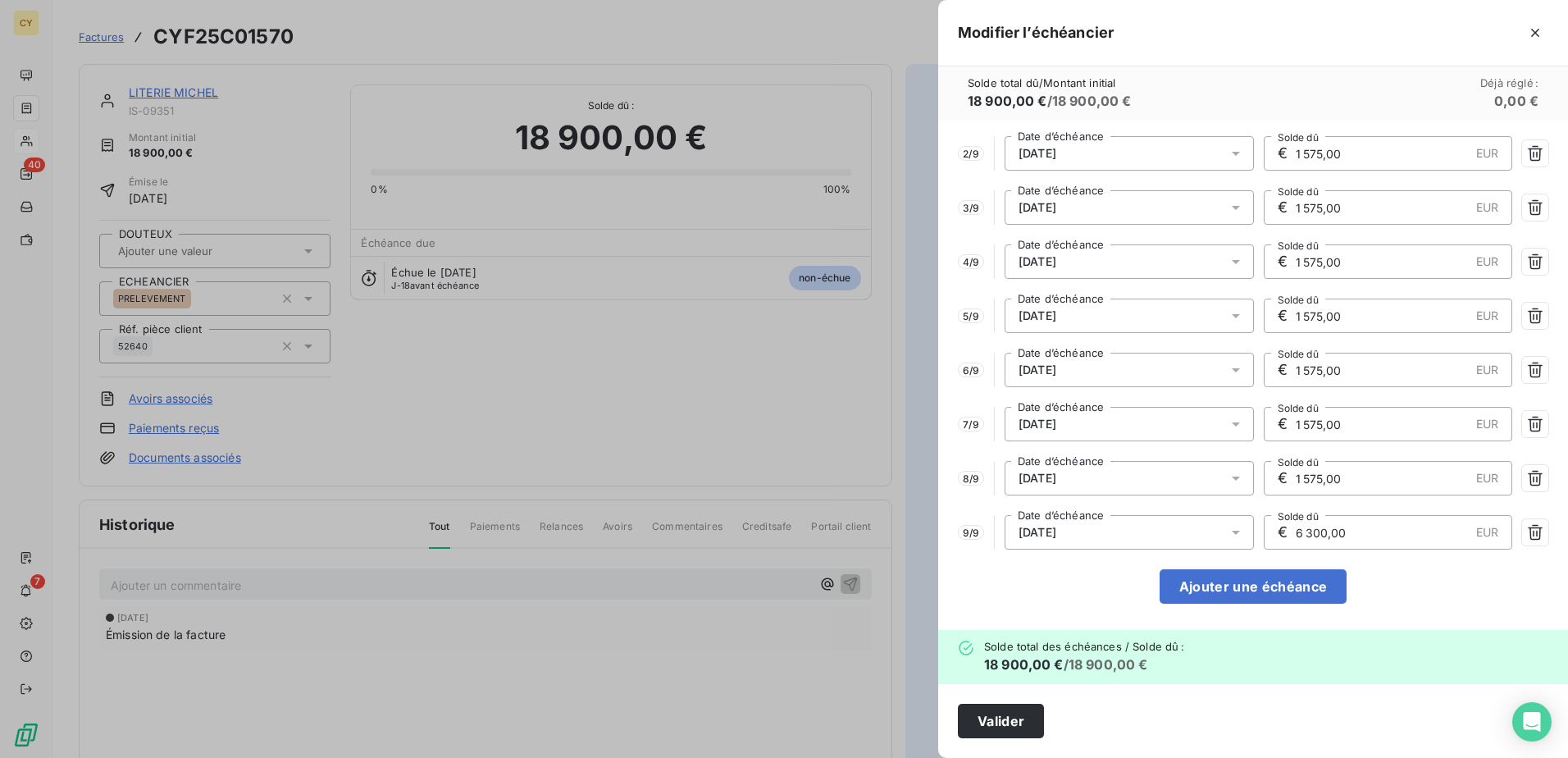
drag, startPoint x: 1344, startPoint y: 537, endPoint x: 1264, endPoint y: 531, distance: 80.2
click at [1266, 531] on div "€ 6 300,00 EUR Solde dû" at bounding box center [1389, 532] width 249 height 34
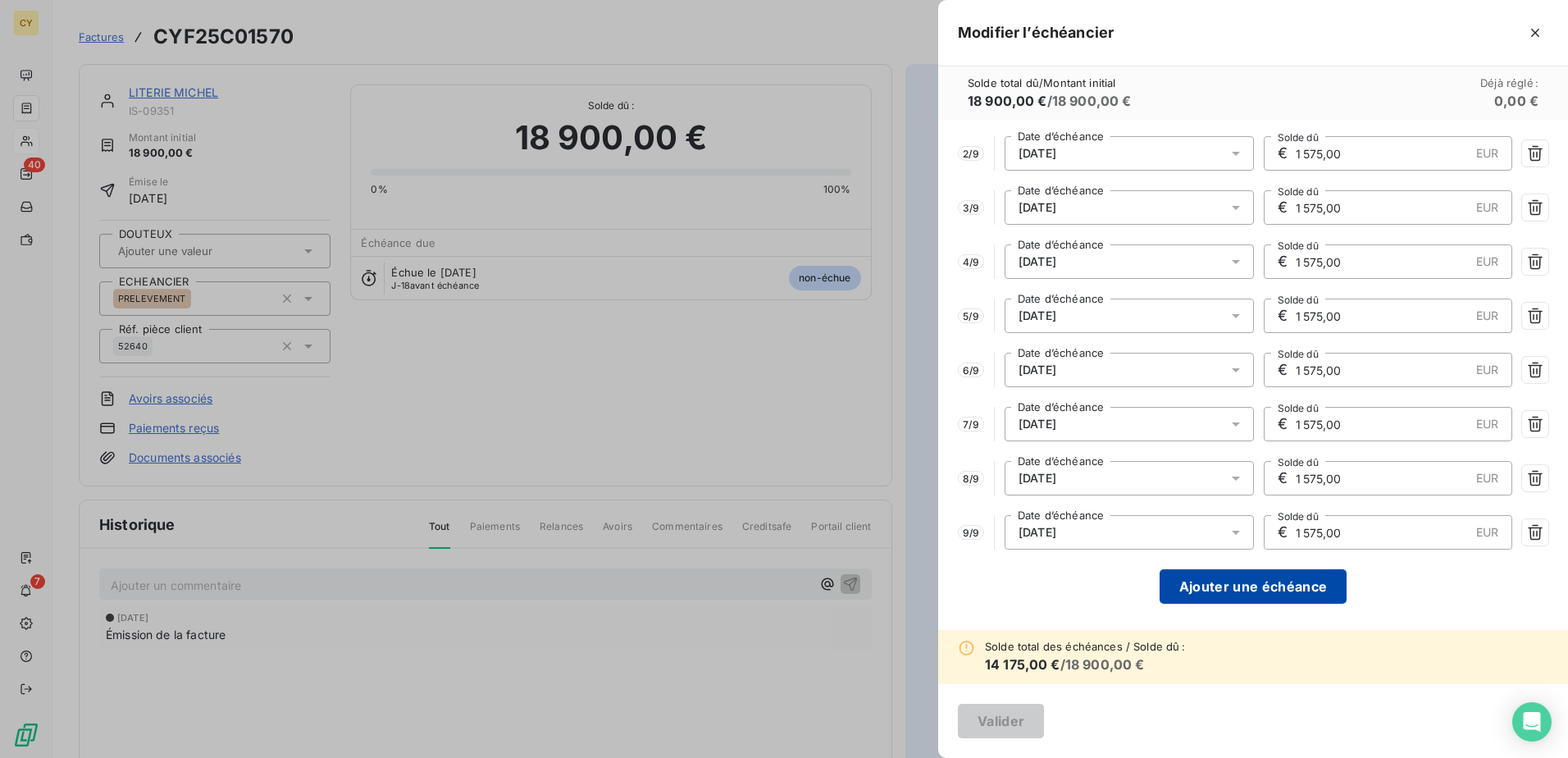
type input "1 575,00"
click at [1258, 592] on button "Ajouter une échéance" at bounding box center [1252, 586] width 187 height 34
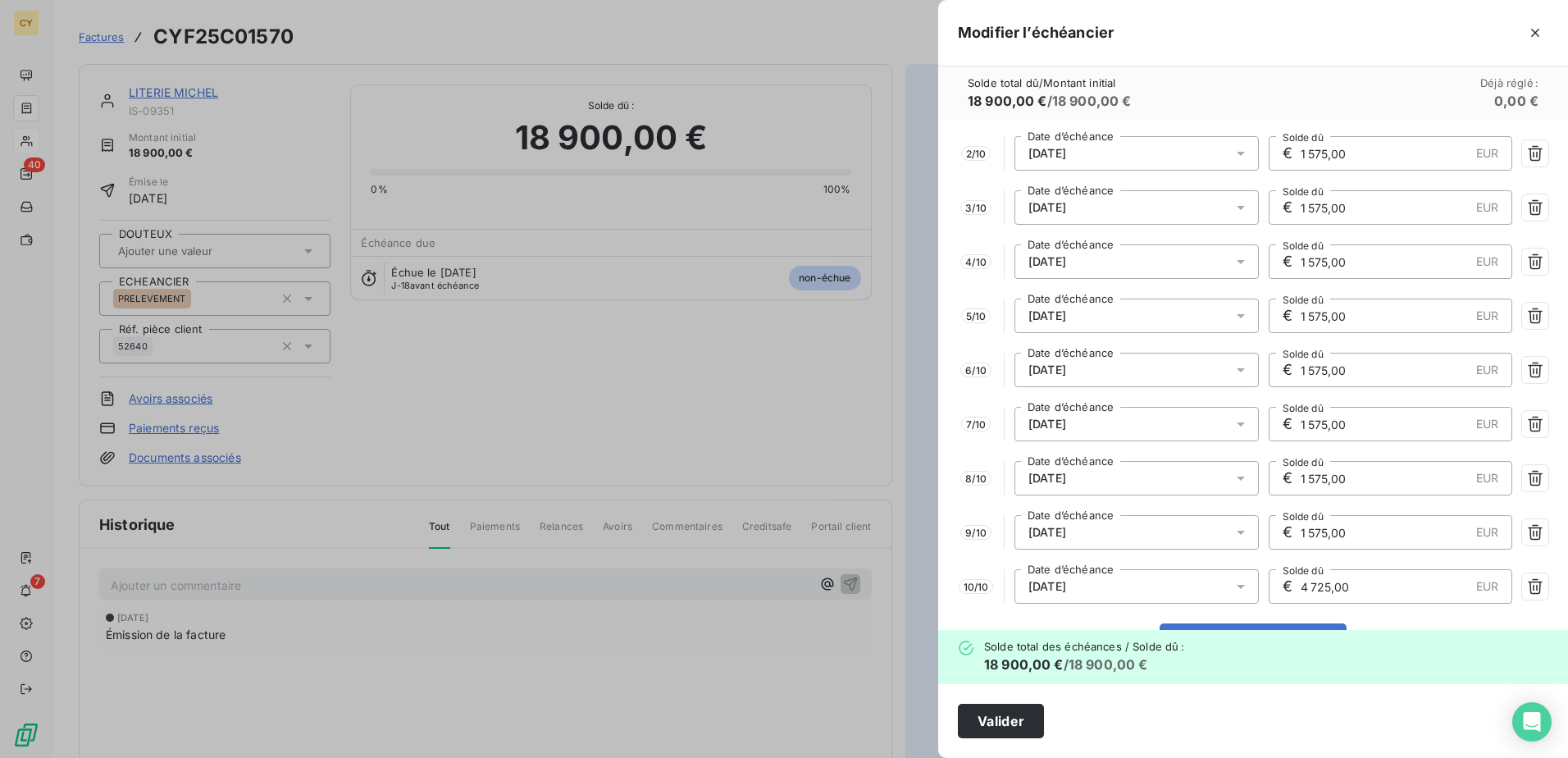
drag, startPoint x: 1355, startPoint y: 587, endPoint x: 1242, endPoint y: 601, distance: 113.9
click at [1247, 597] on div "10 / 10 [DATE] Date d’échéance € 4 725,00 EUR Solde dû" at bounding box center [1252, 586] width 590 height 34
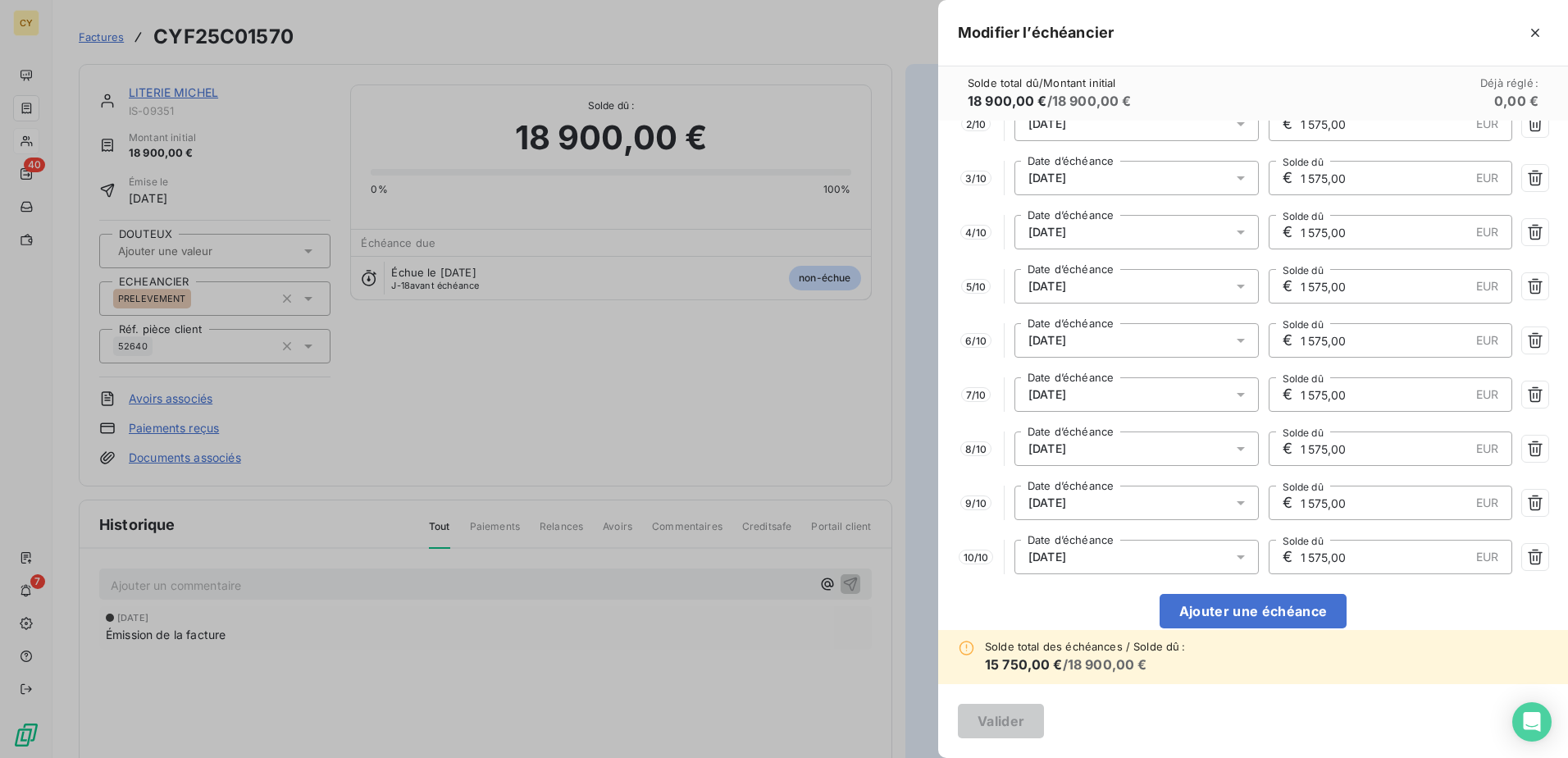
scroll to position [119, 0]
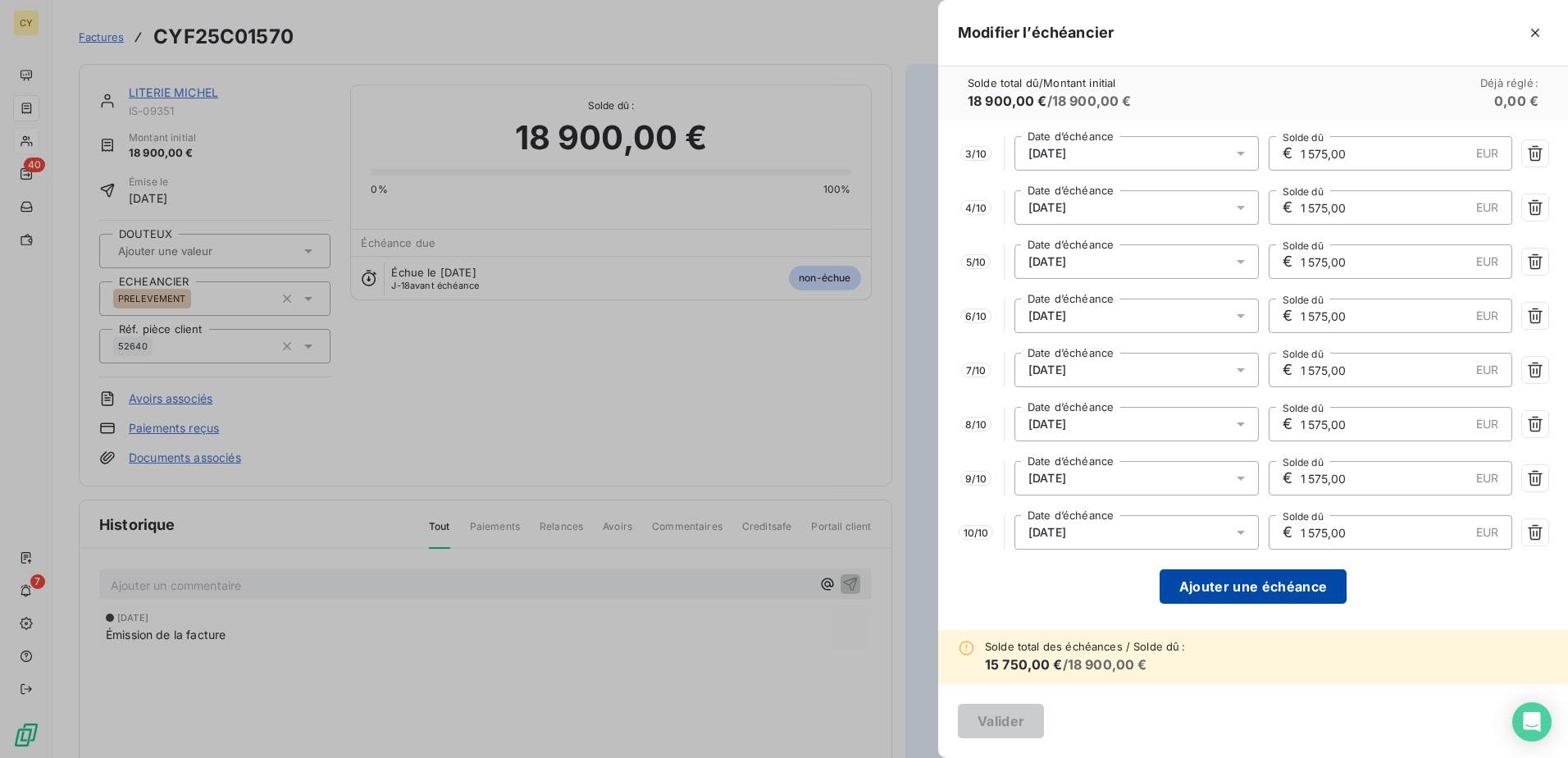
type input "1 575,00"
click at [1269, 582] on button "Ajouter une échéance" at bounding box center [1252, 586] width 187 height 34
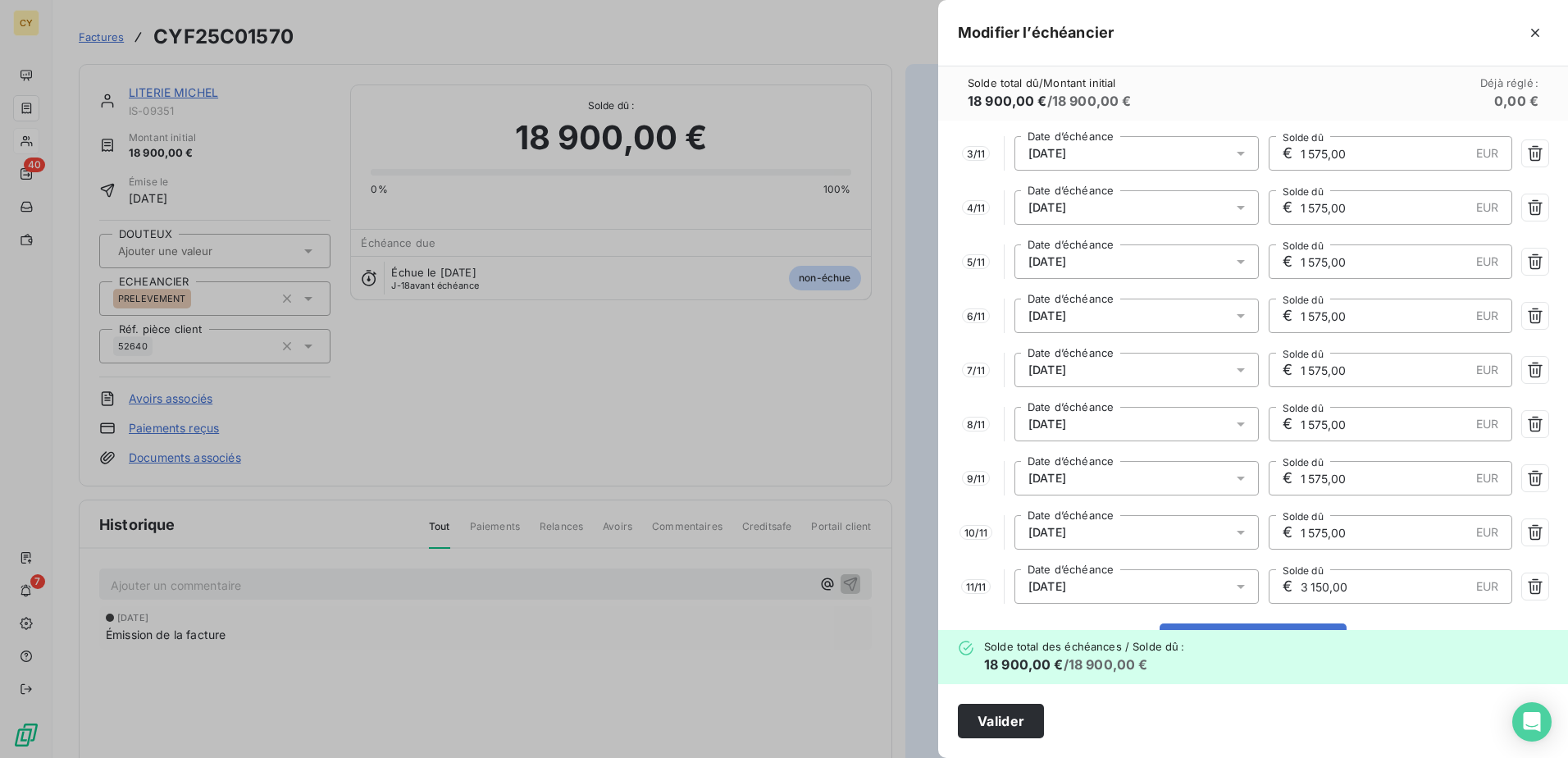
drag, startPoint x: 1348, startPoint y: 585, endPoint x: 1247, endPoint y: 583, distance: 101.0
click at [1248, 584] on div "11 / 11 [DATE] Date d’échéance € 3 150,00 EUR Solde dû" at bounding box center [1252, 586] width 590 height 34
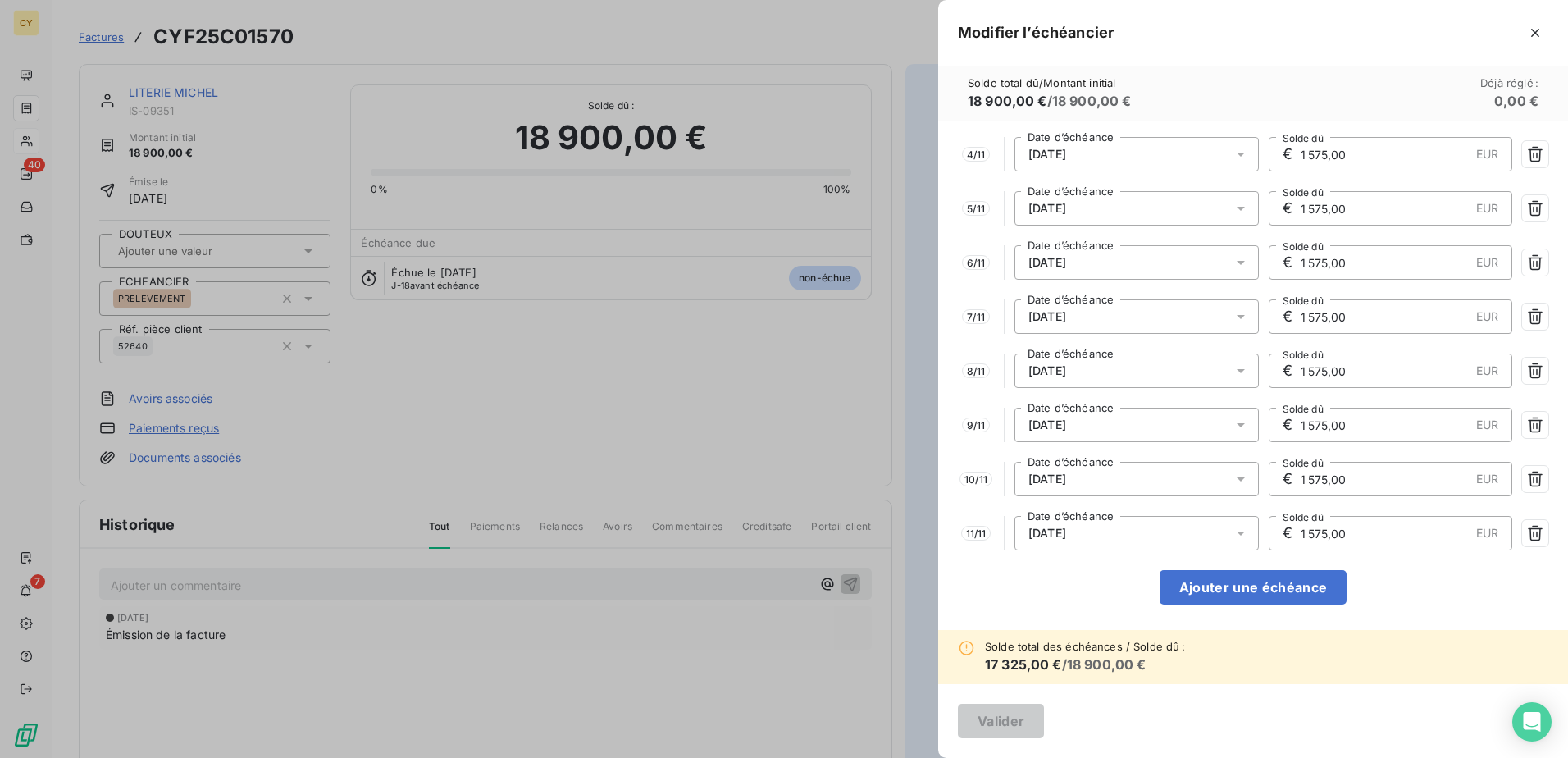
scroll to position [173, 0]
type input "1 575,00"
click at [1257, 587] on button "Ajouter une échéance" at bounding box center [1252, 586] width 187 height 34
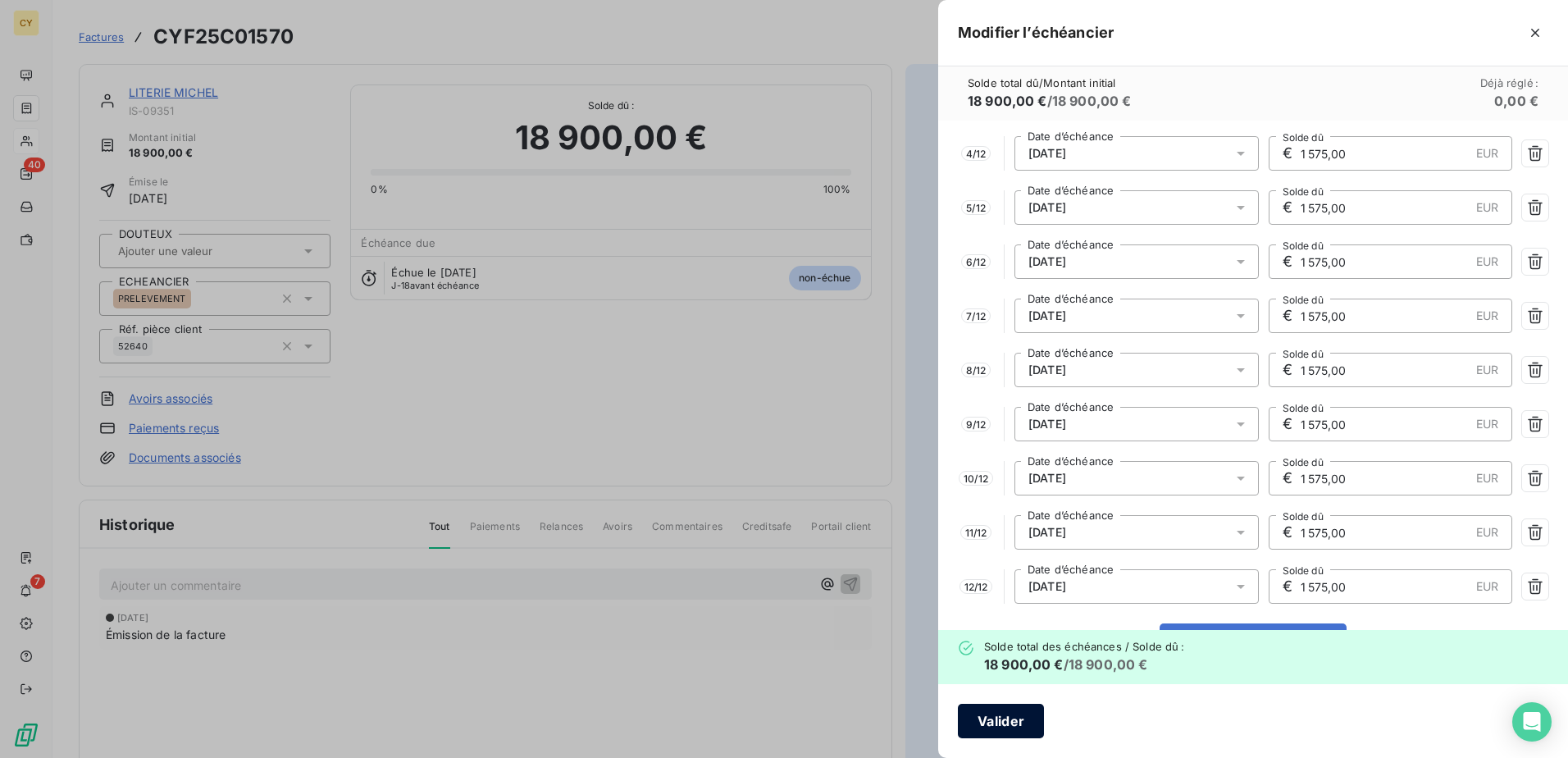
click at [1010, 718] on button "Valider" at bounding box center [1000, 721] width 86 height 34
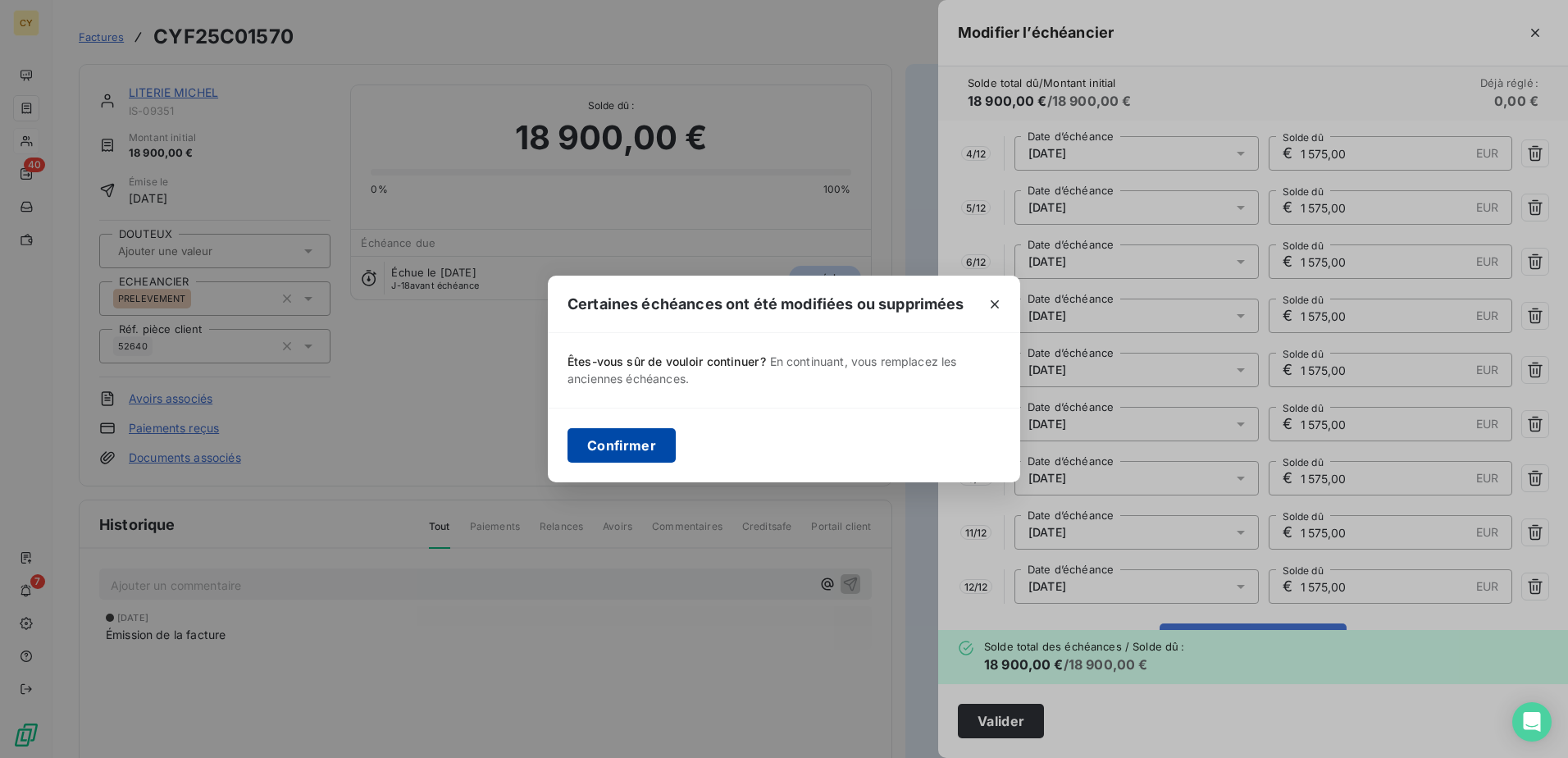
click at [656, 445] on button "Confirmer" at bounding box center [621, 445] width 108 height 34
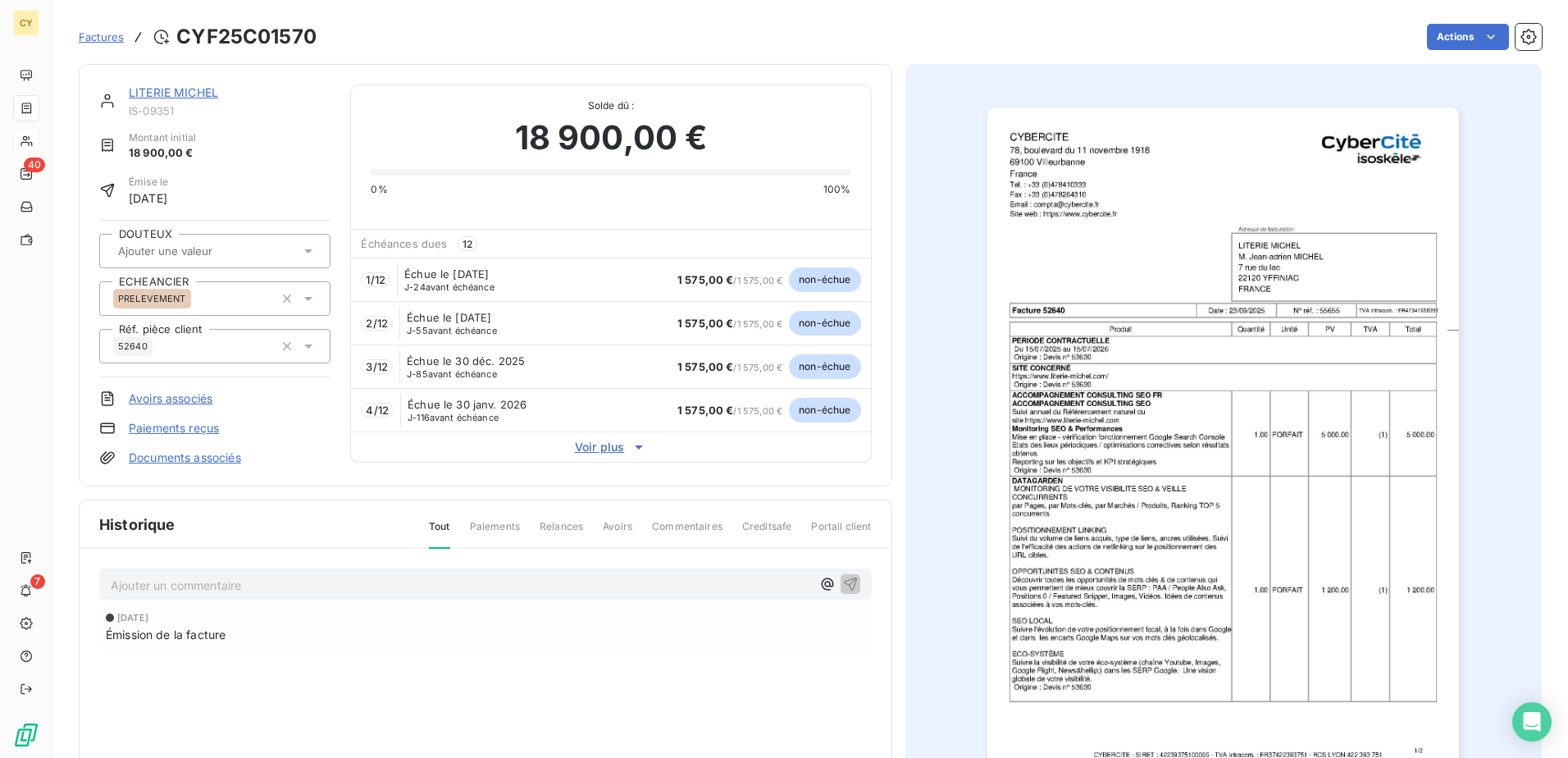
click at [191, 92] on link "LITERIE MICHEL" at bounding box center [173, 92] width 90 height 14
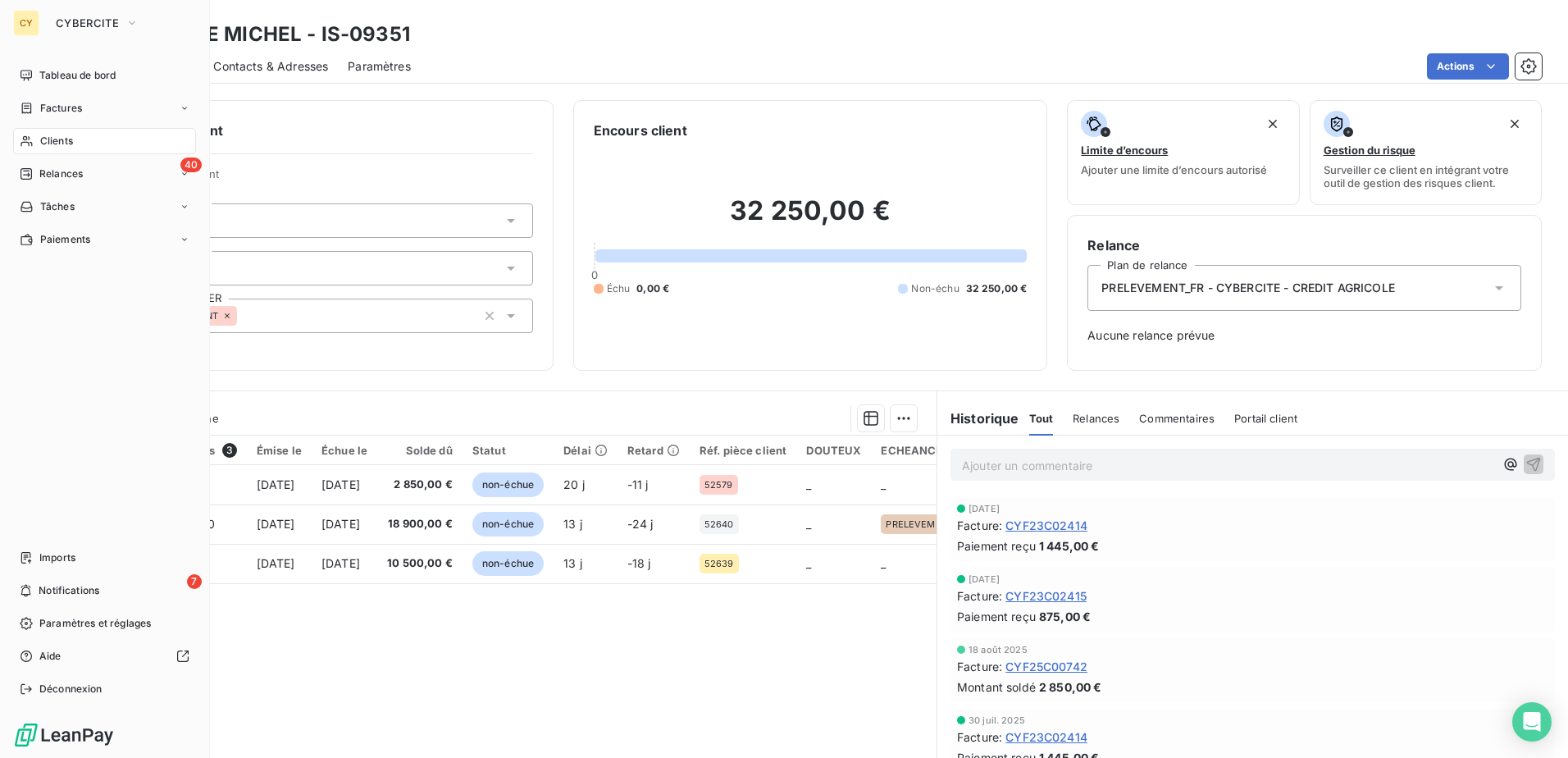
click at [69, 141] on span "Clients" at bounding box center [56, 142] width 33 height 15
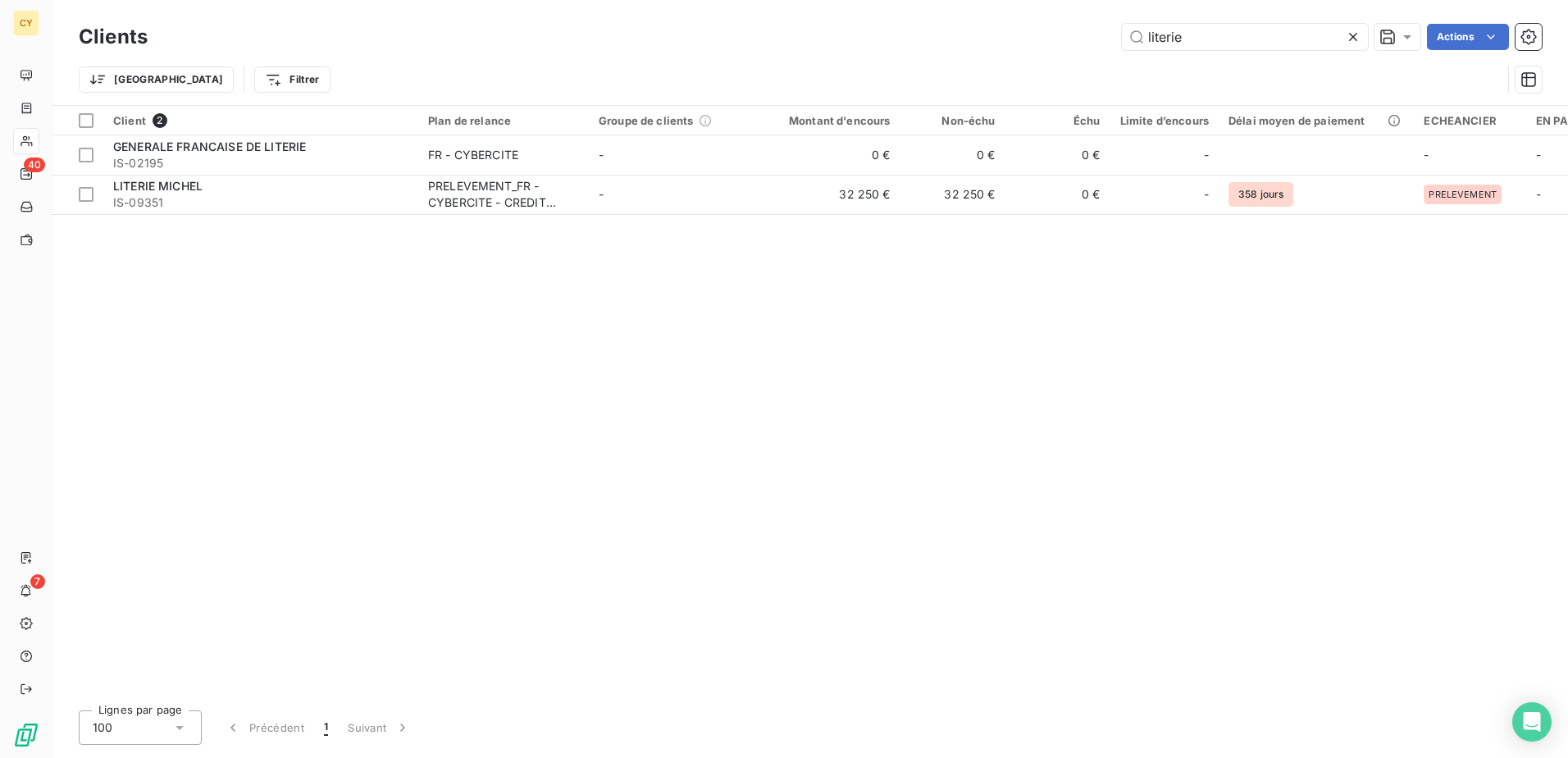
drag, startPoint x: 1195, startPoint y: 36, endPoint x: 1051, endPoint y: 39, distance: 144.0
click at [1051, 39] on div "literie Actions" at bounding box center [855, 36] width 1375 height 26
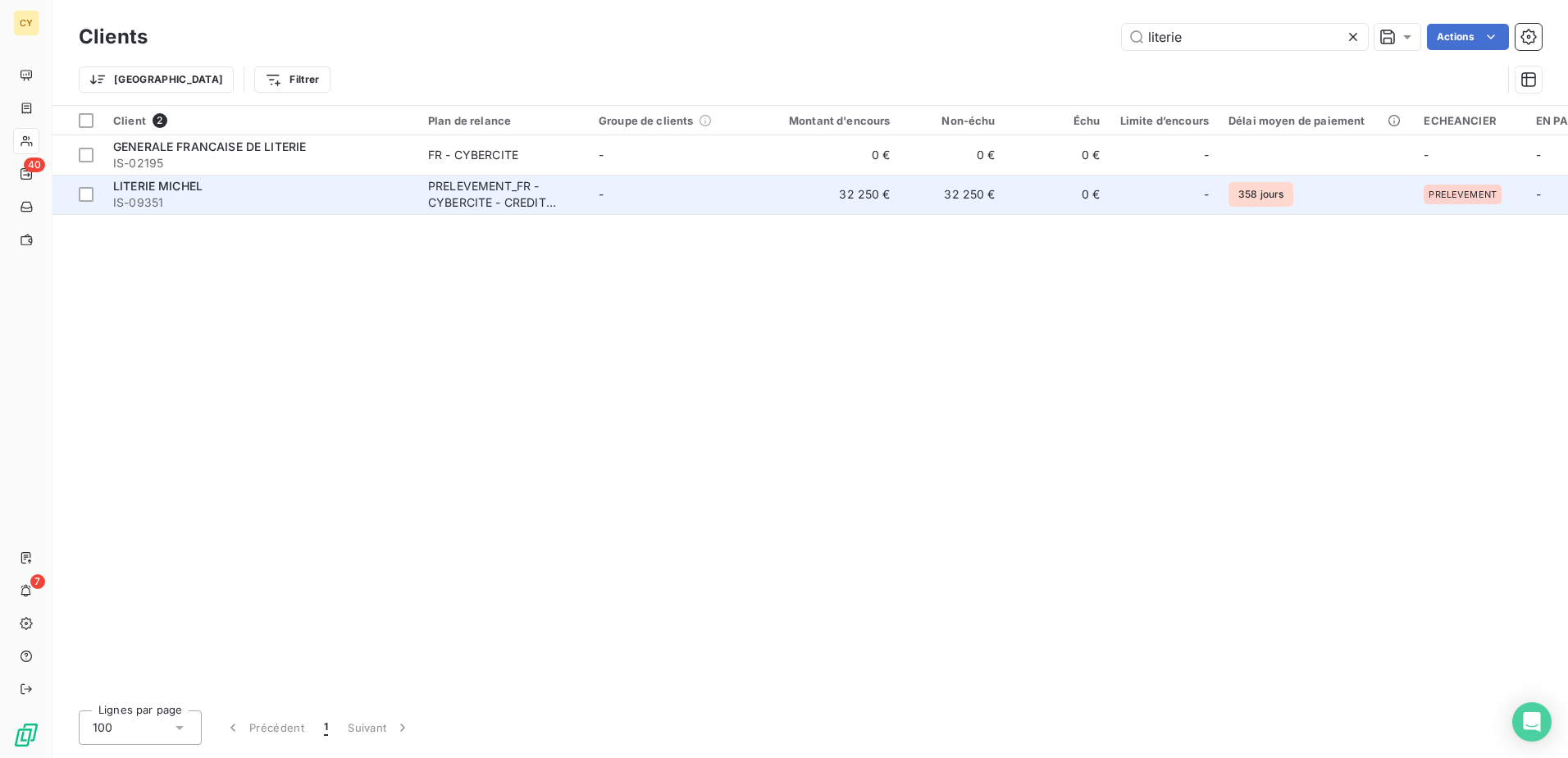
click at [477, 181] on div "PRELEVEMENT_FR - CYBERCITE - CREDIT AGRICOLE" at bounding box center [503, 194] width 151 height 33
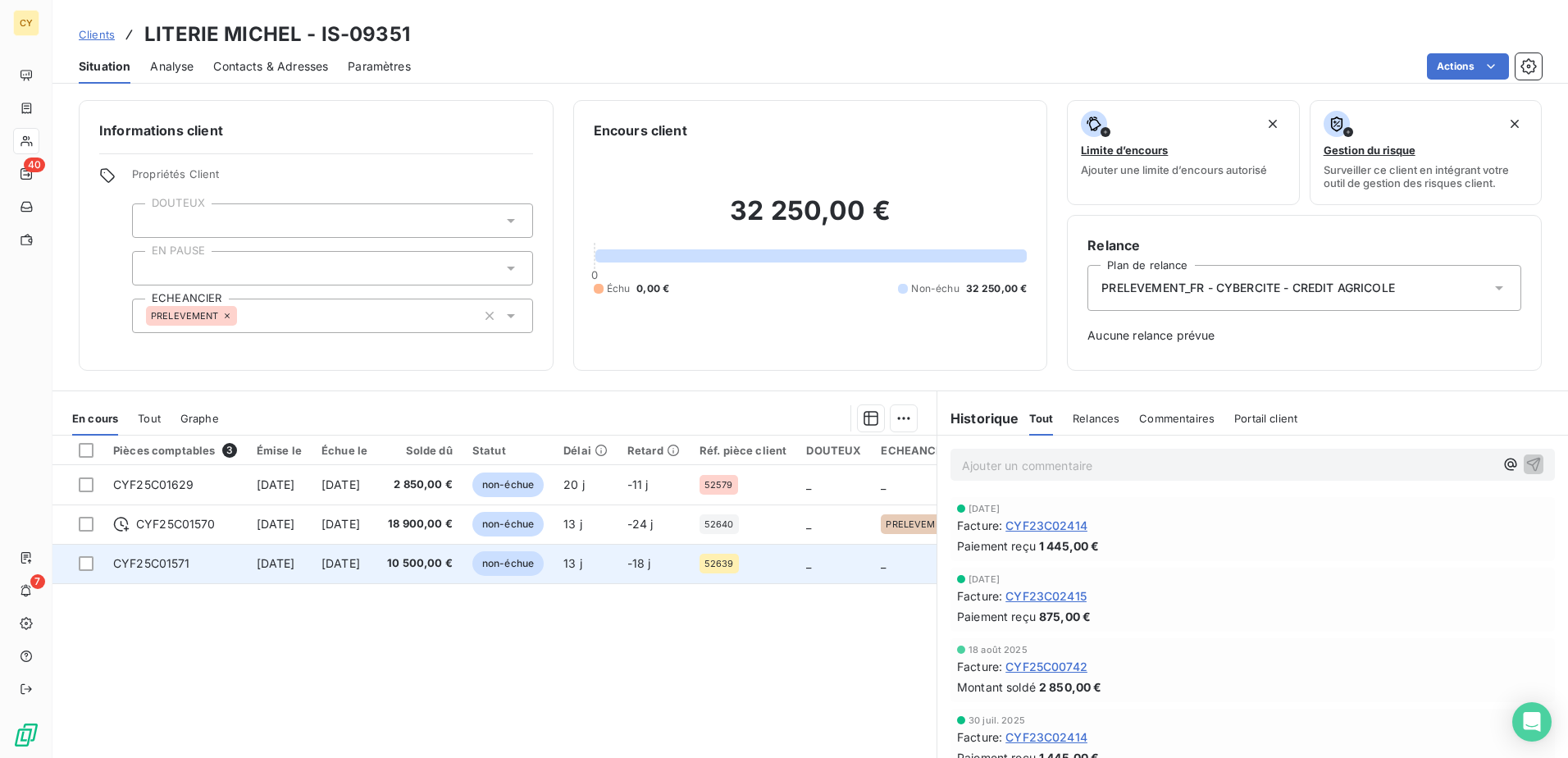
click at [170, 563] on span "CYF25C01571" at bounding box center [152, 563] width 77 height 14
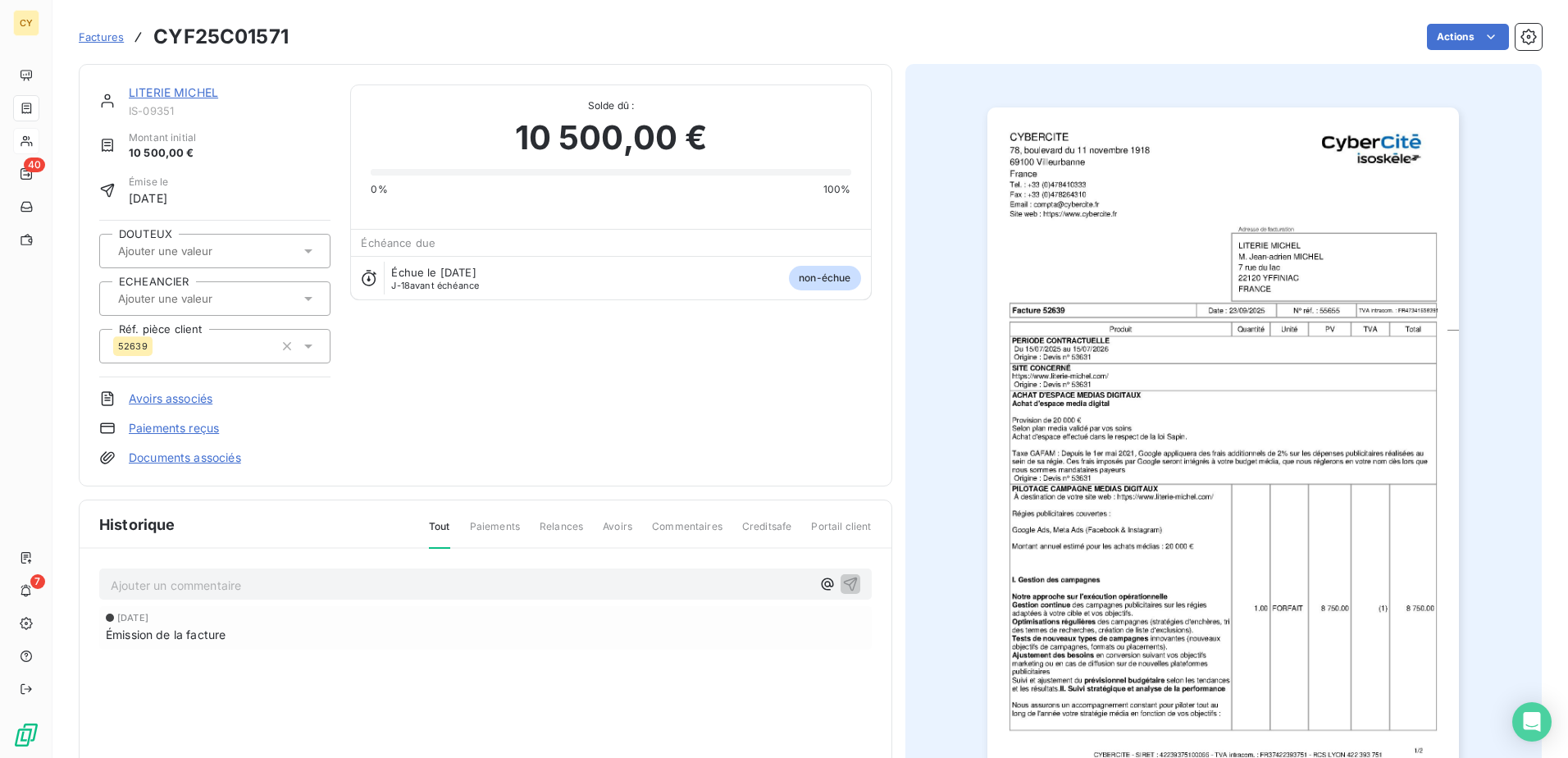
click at [182, 296] on input "text" at bounding box center [198, 299] width 165 height 15
click at [175, 338] on span "PRELEVEMENT" at bounding box center [171, 343] width 68 height 10
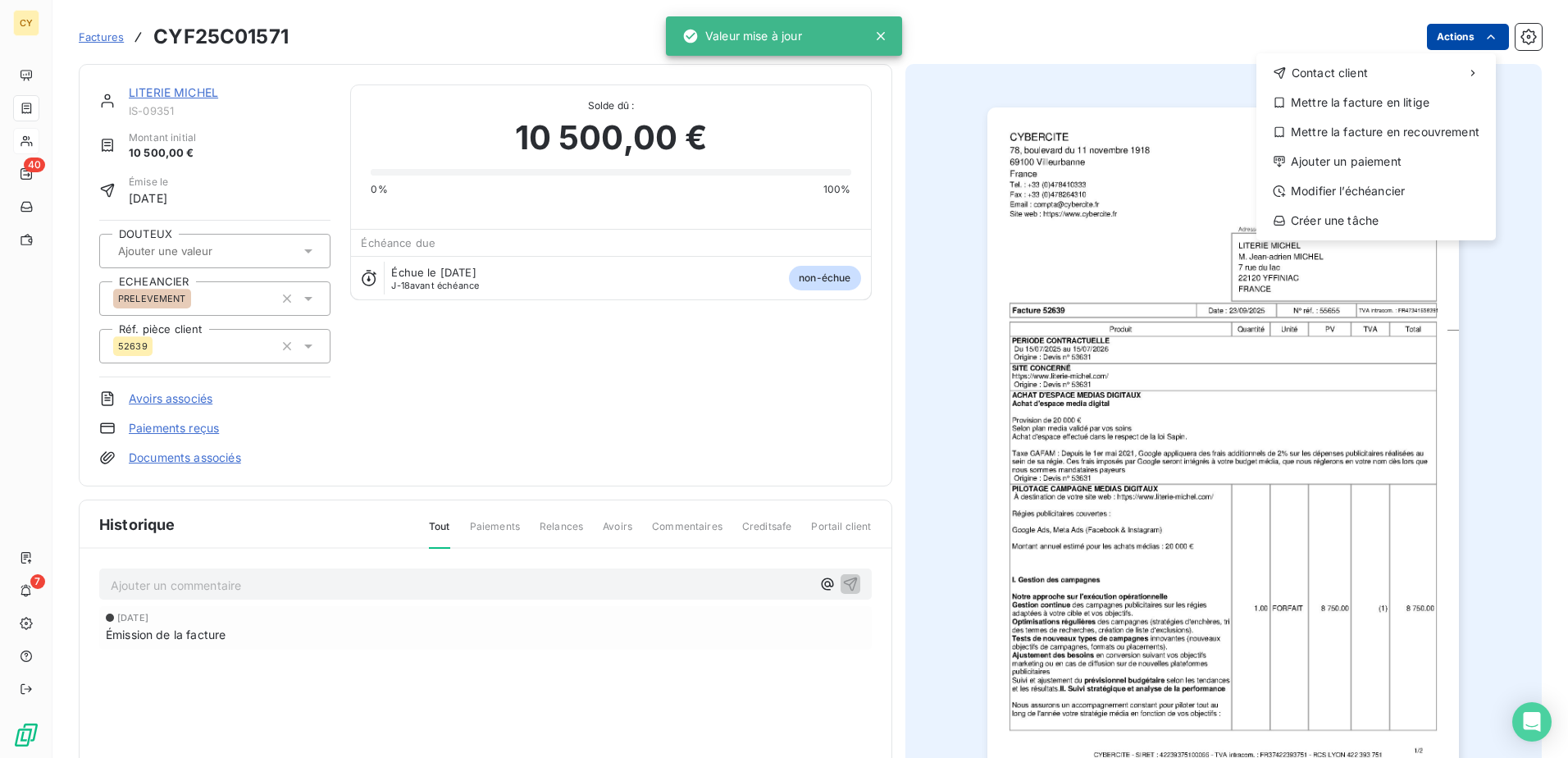
click at [1451, 37] on html "CY 40 7 Factures CYF25C01571 Actions Contact client Mettre la facture en litige…" at bounding box center [784, 379] width 1568 height 758
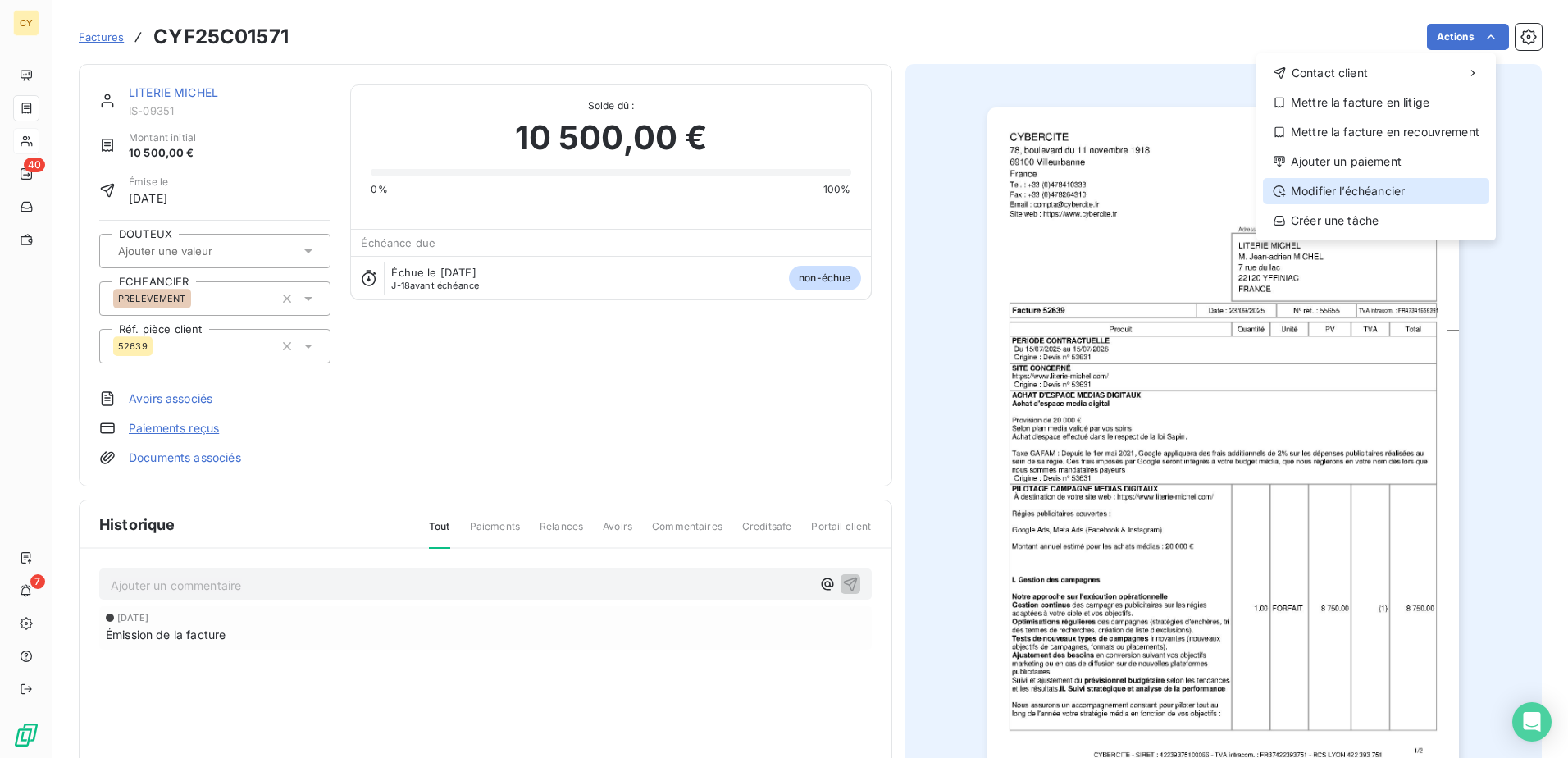
click at [1293, 187] on div "Modifier l’échéancier" at bounding box center [1376, 191] width 226 height 26
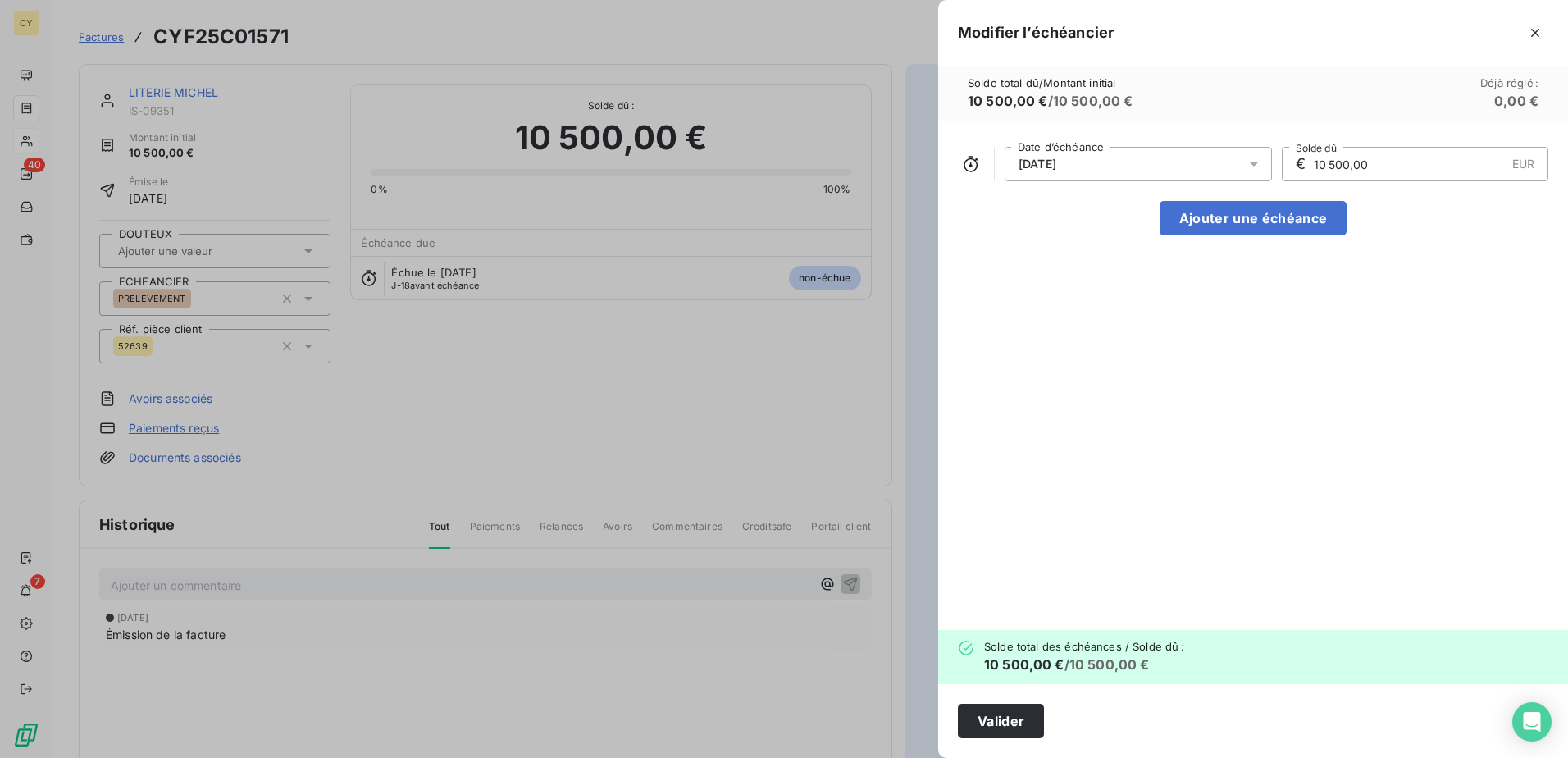
click at [1251, 168] on icon at bounding box center [1254, 164] width 17 height 17
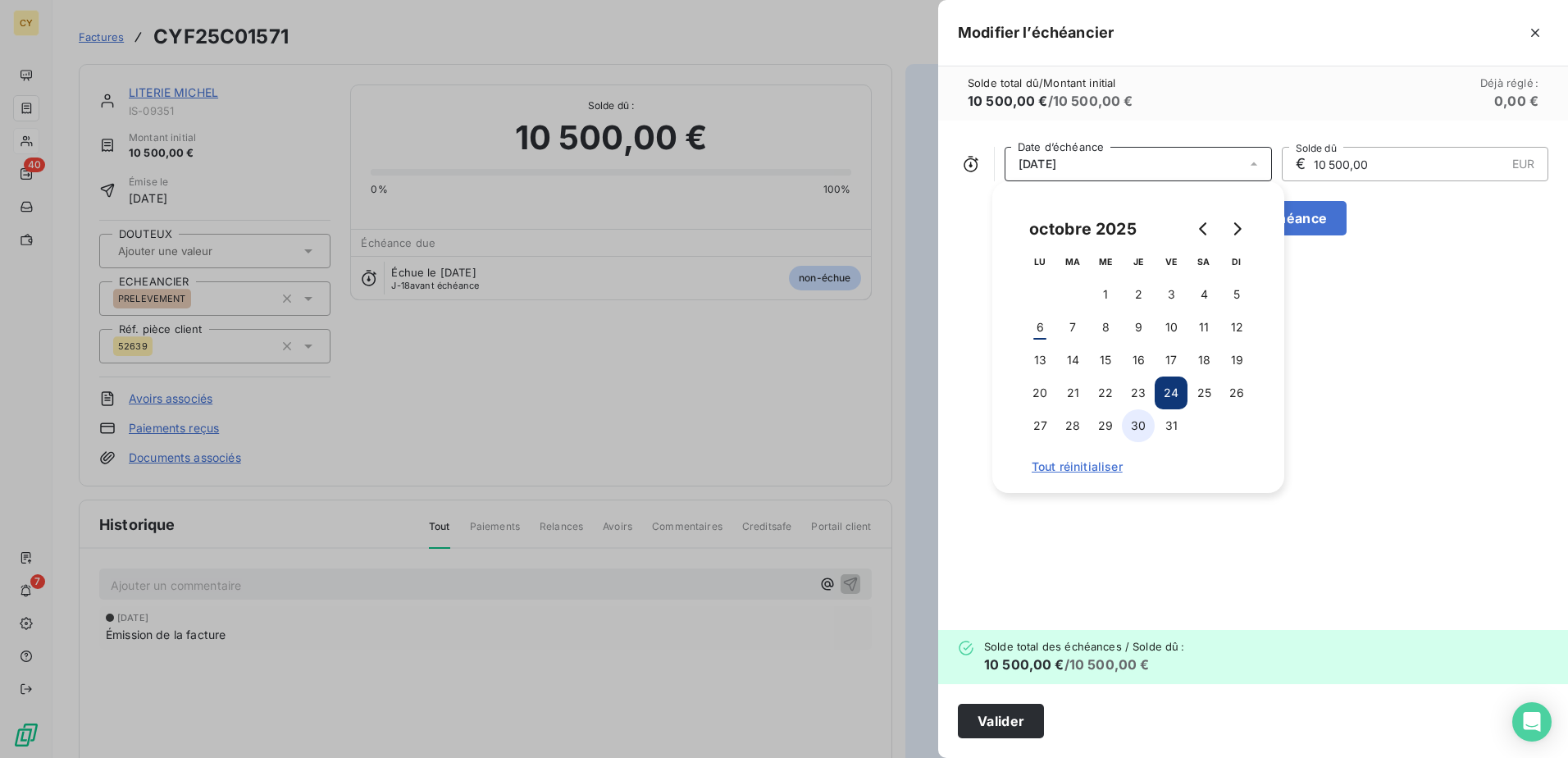
click at [1139, 431] on button "30" at bounding box center [1138, 425] width 33 height 33
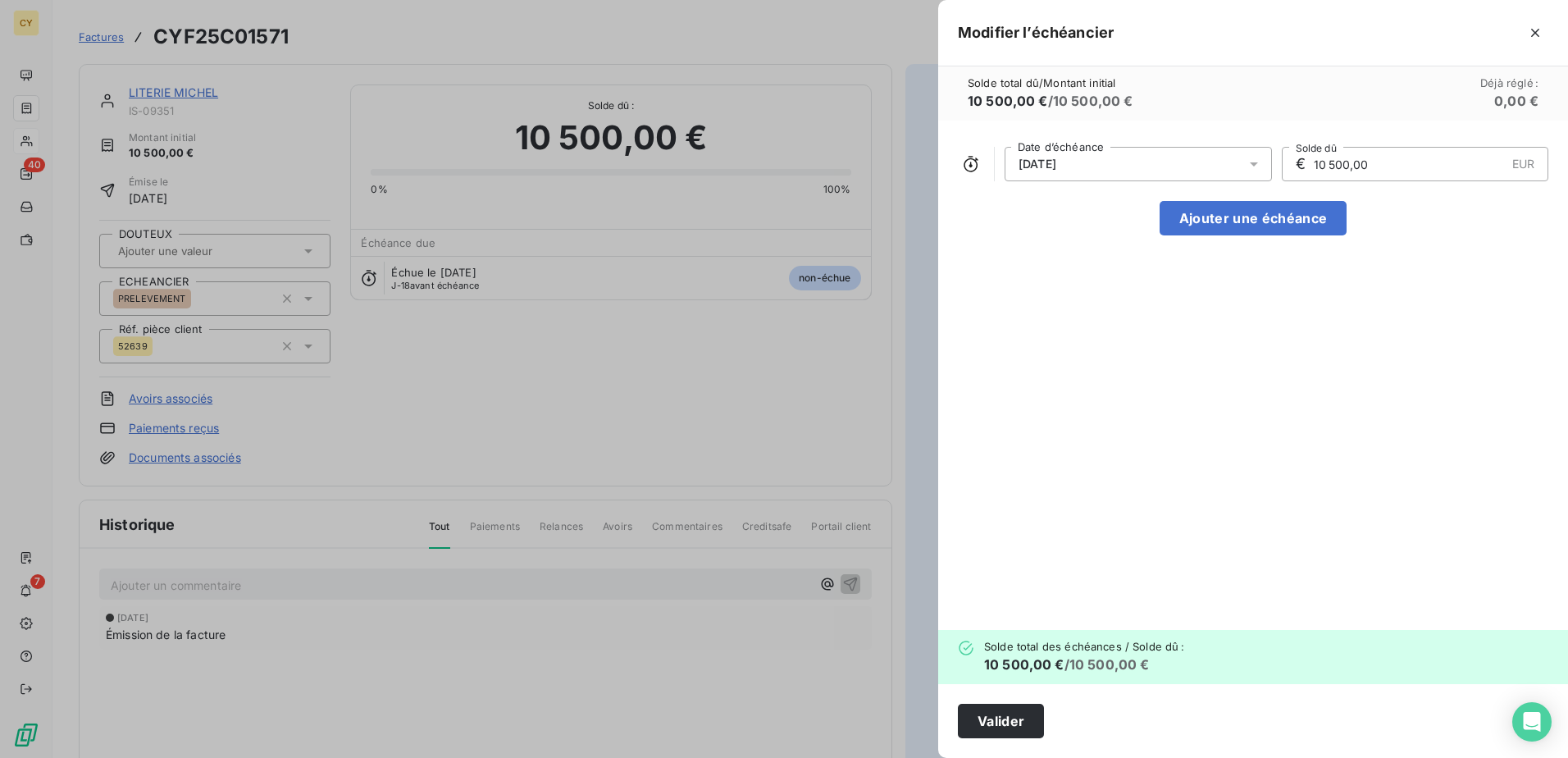
drag, startPoint x: 1418, startPoint y: 170, endPoint x: 1244, endPoint y: 188, distance: 174.9
click at [1244, 188] on div "[DATE] Date d’échéance € 10 500,00 EUR Solde dû Ajouter une échéance" at bounding box center [1253, 375] width 630 height 509
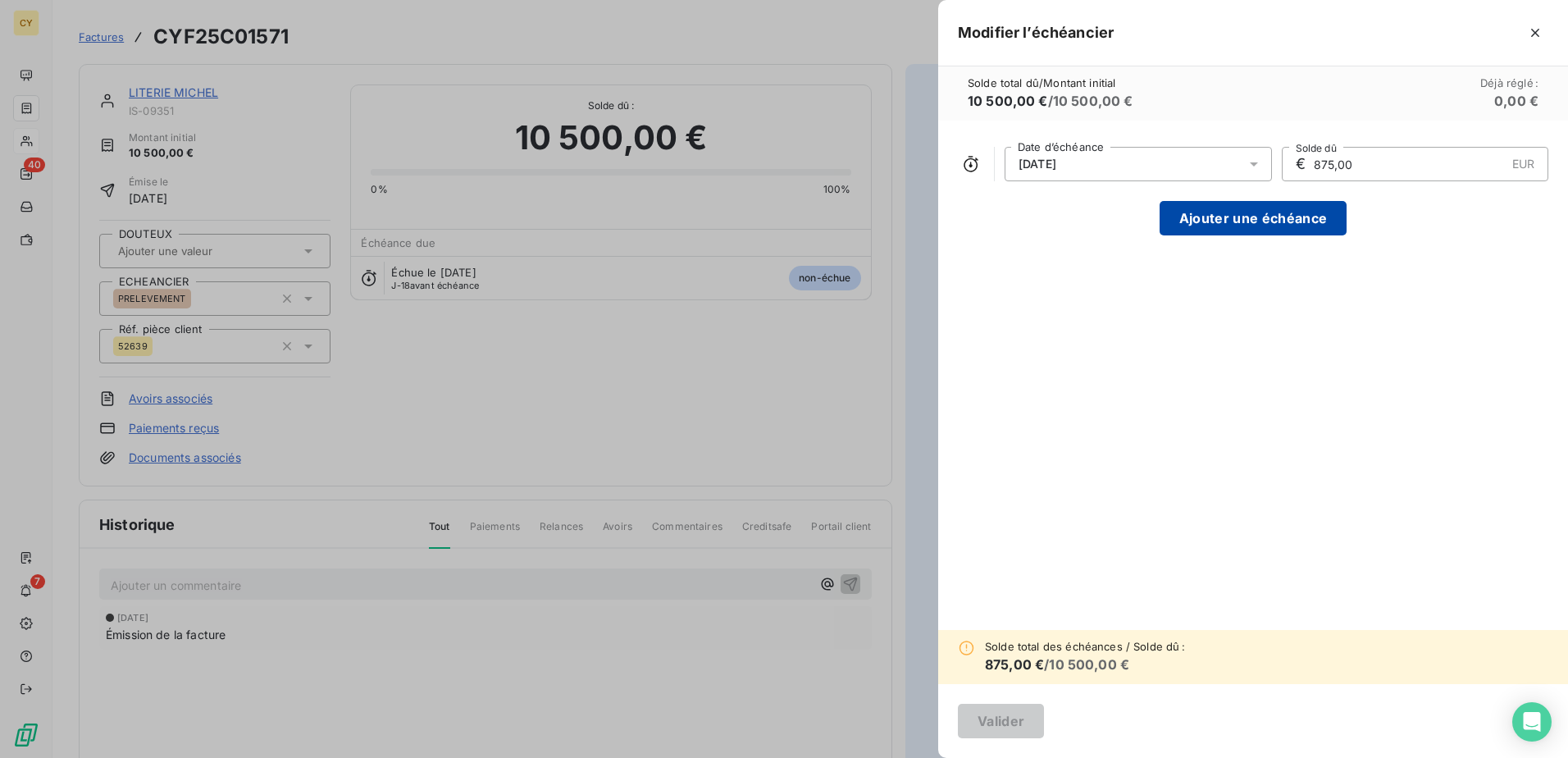
type input "875,00"
click at [1257, 222] on button "Ajouter une échéance" at bounding box center [1252, 218] width 187 height 34
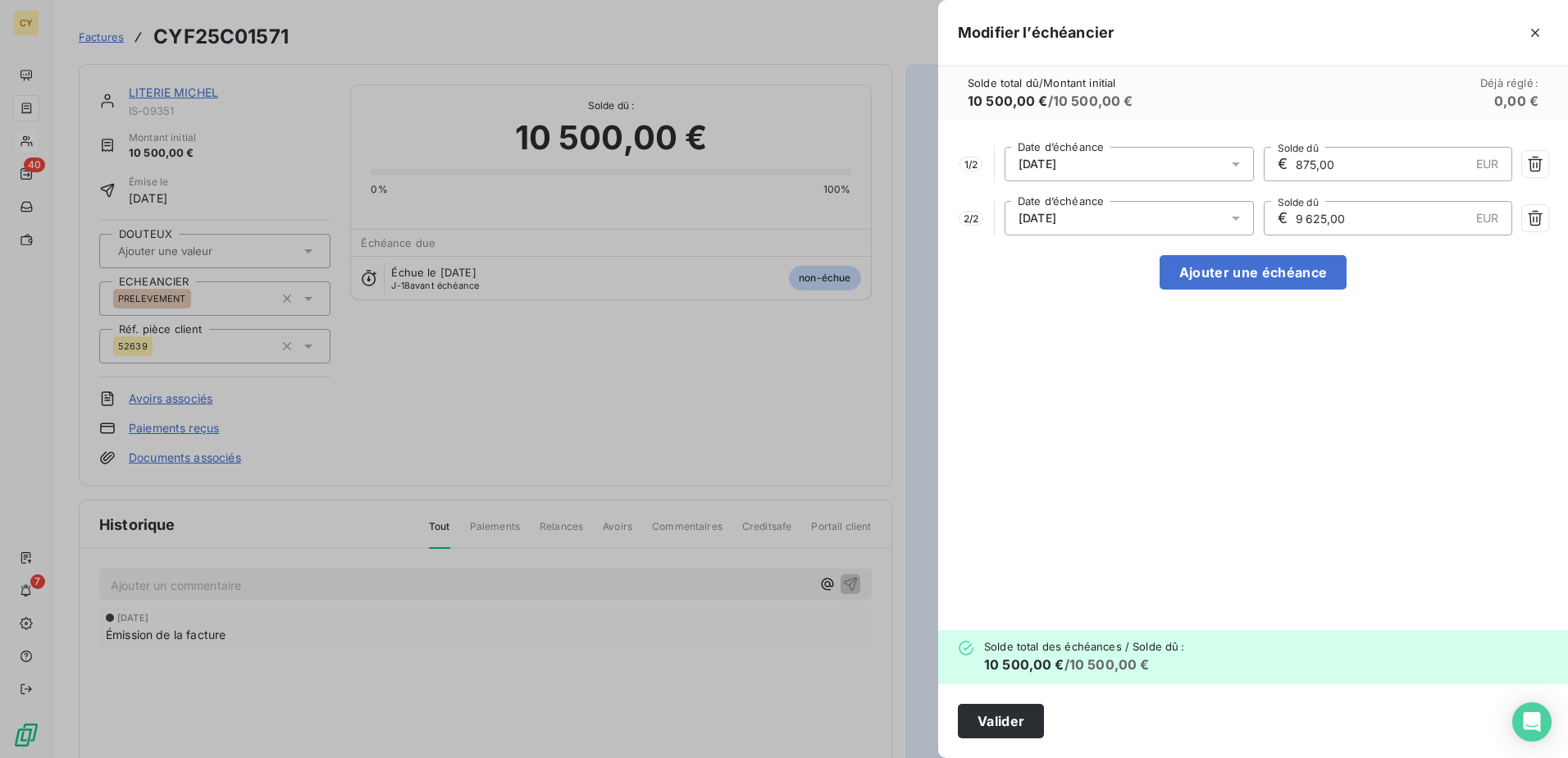
drag, startPoint x: 1303, startPoint y: 214, endPoint x: 1211, endPoint y: 240, distance: 95.6
click at [1211, 240] on div "1 / 2 [DATE] Date d’échéance € 875,00 EUR Solde dû 2 / 2 [DATE] Date d’échéance…" at bounding box center [1253, 375] width 630 height 509
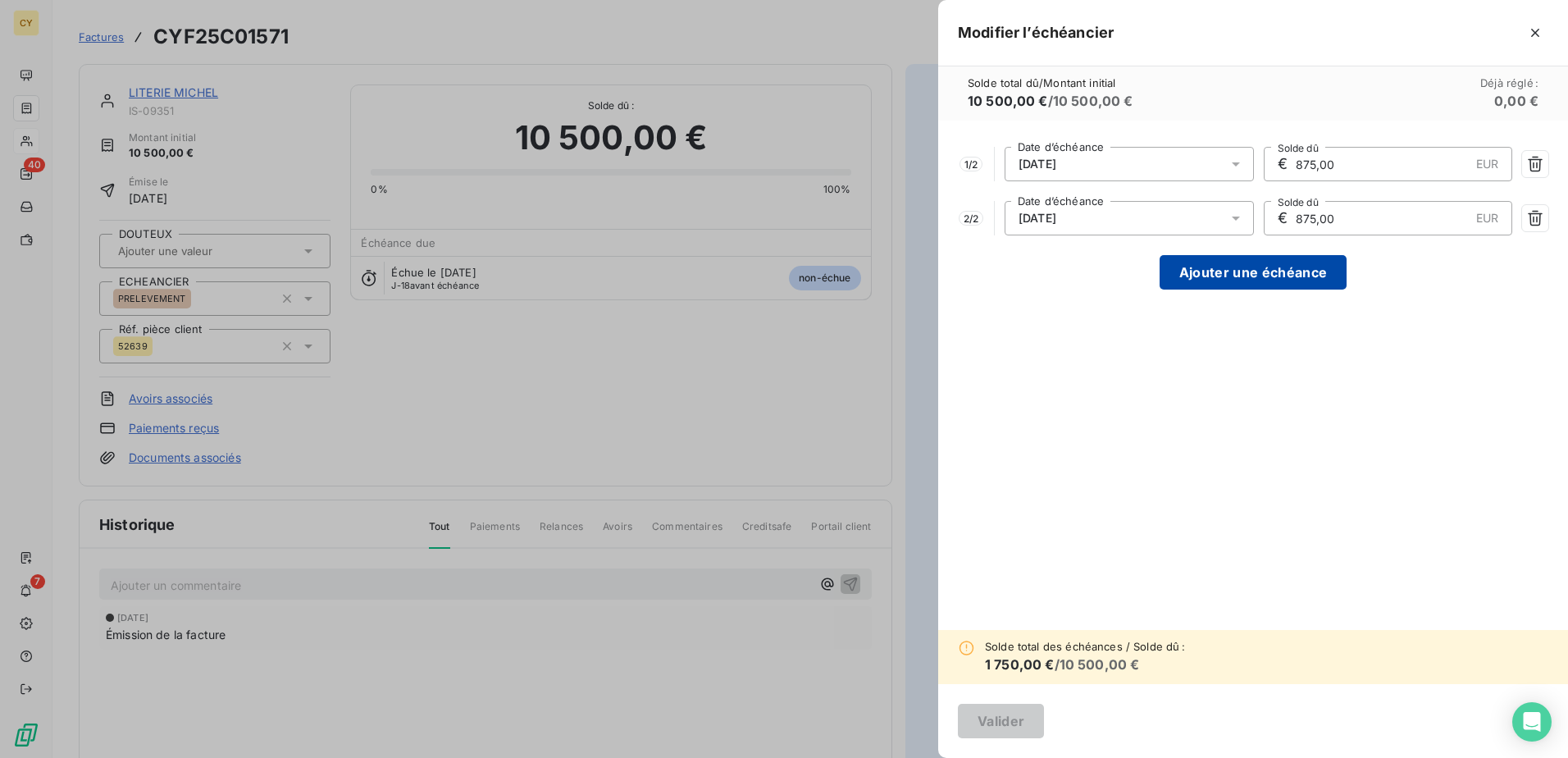
type input "875,00"
click at [1253, 266] on button "Ajouter une échéance" at bounding box center [1252, 272] width 187 height 34
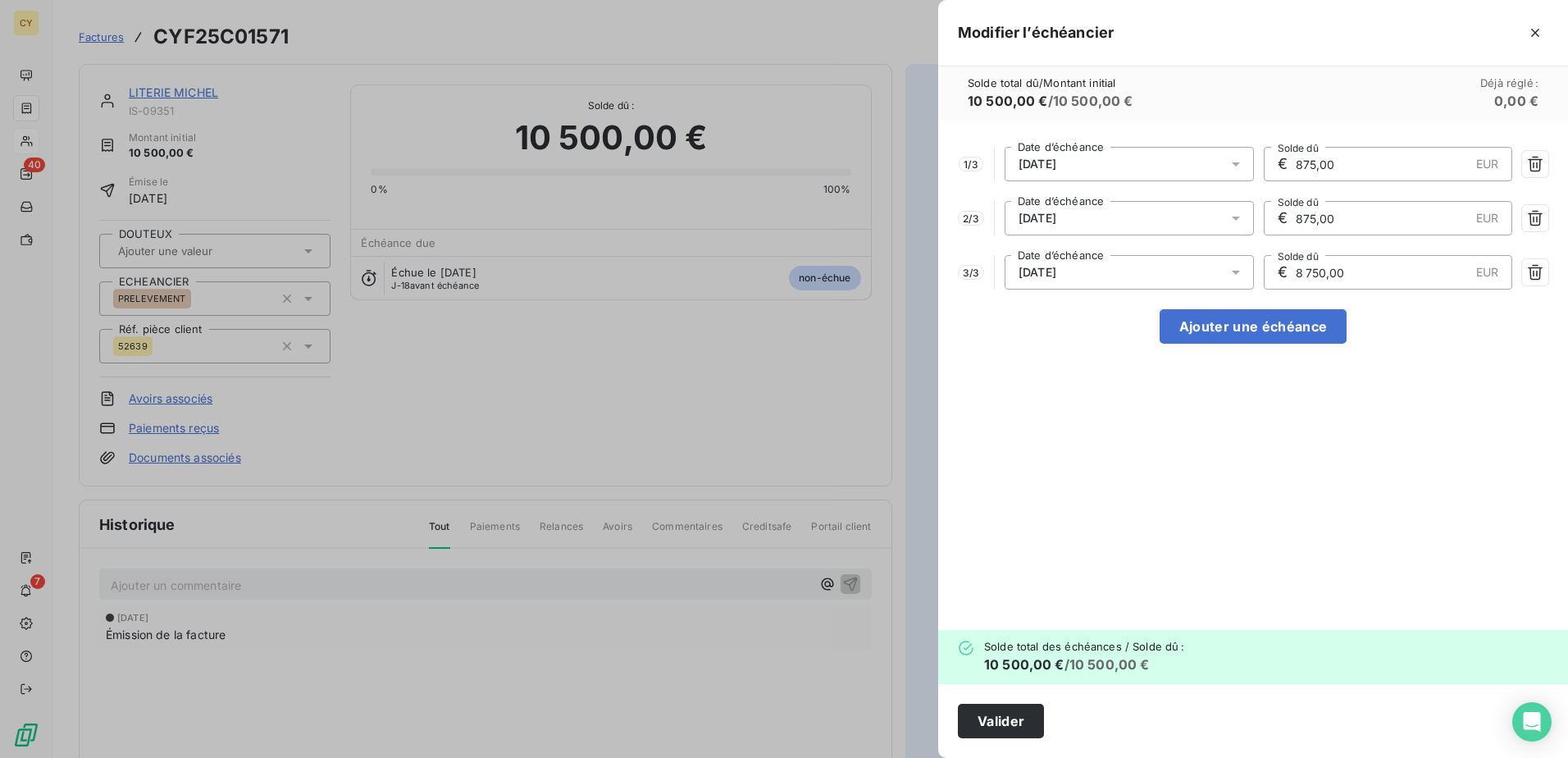
drag, startPoint x: 1319, startPoint y: 270, endPoint x: 1202, endPoint y: 284, distance: 117.8
click at [1216, 279] on div "3 / 3 [DATE] Date d’échéance € 8 750,00 EUR Solde dû" at bounding box center [1252, 272] width 590 height 34
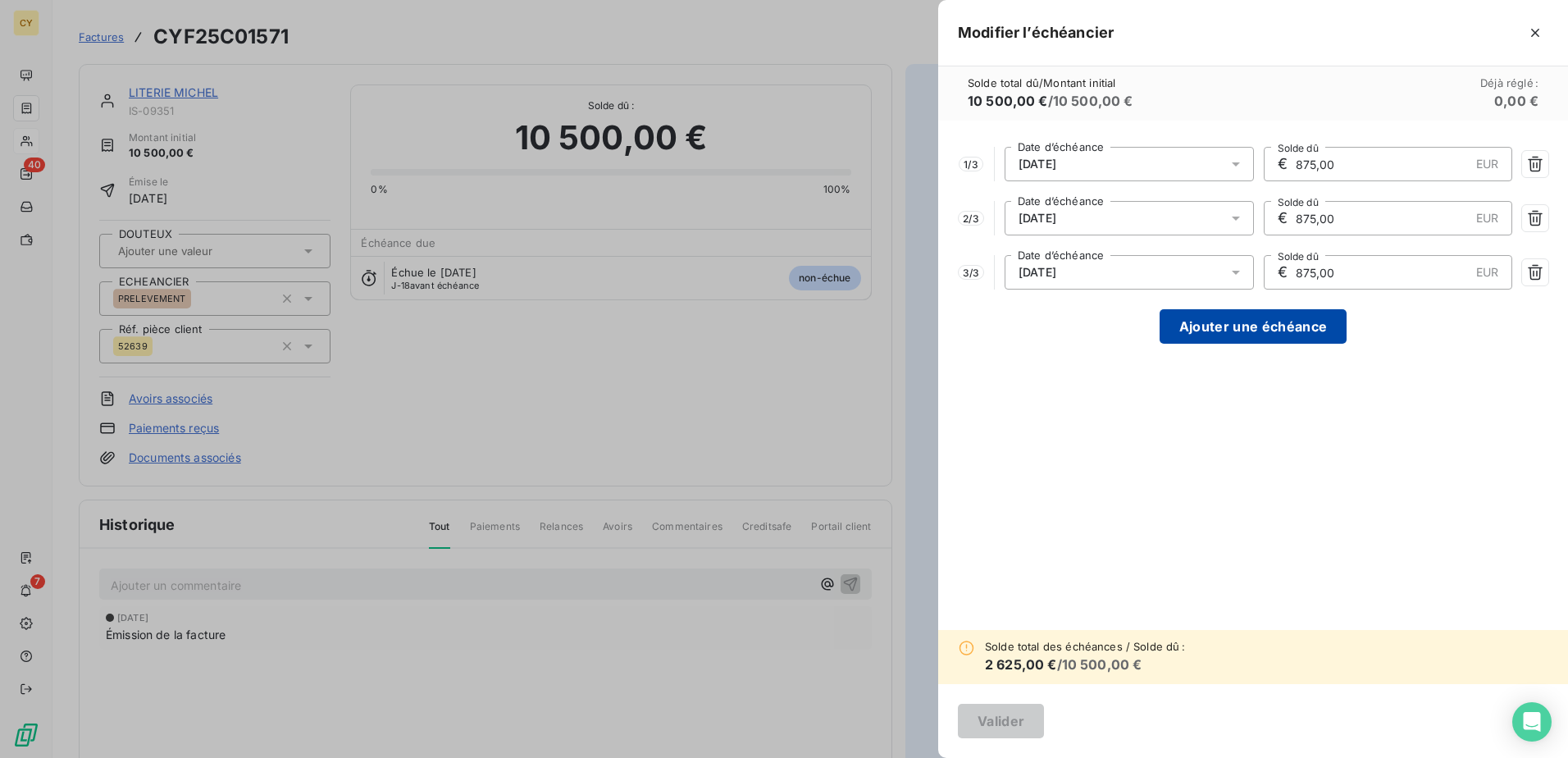
type input "875,00"
click at [1234, 333] on button "Ajouter une échéance" at bounding box center [1252, 326] width 187 height 34
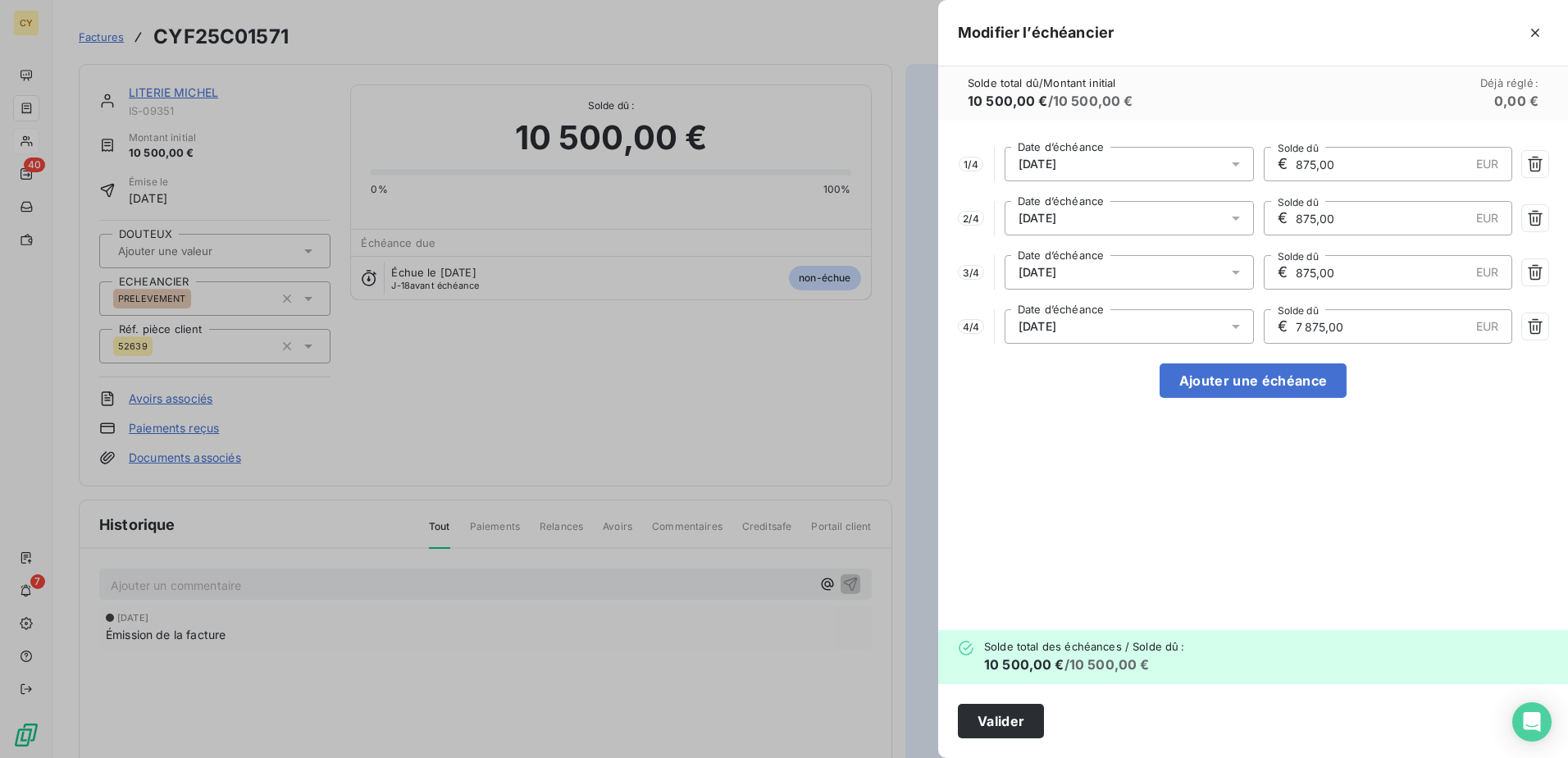
drag, startPoint x: 1345, startPoint y: 327, endPoint x: 1200, endPoint y: 334, distance: 145.2
click at [1210, 333] on div "4 / 4 [DATE] Date d’échéance € 7 875,00 EUR Solde dû" at bounding box center [1252, 326] width 590 height 34
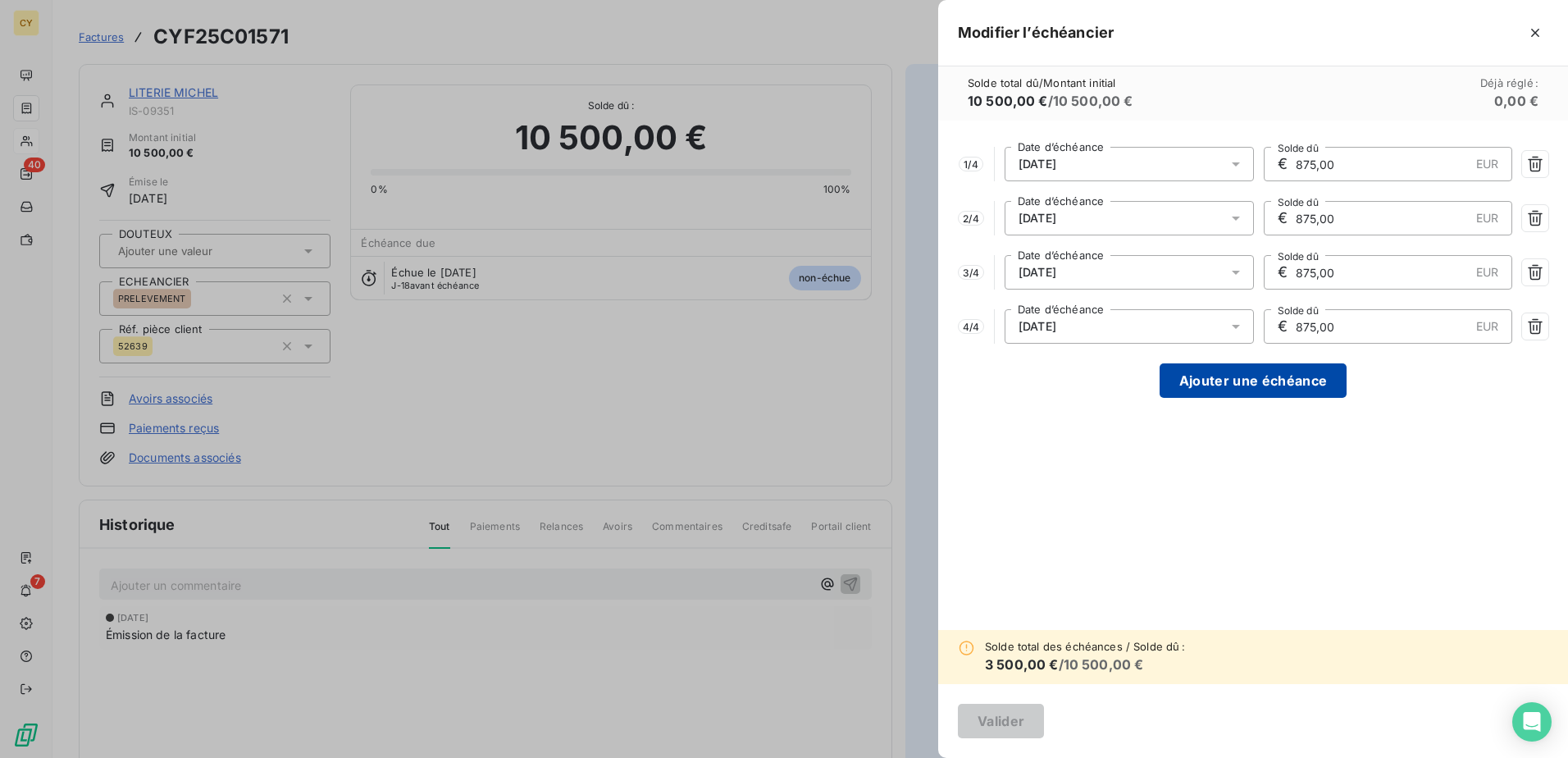
type input "875,00"
click at [1216, 384] on button "Ajouter une échéance" at bounding box center [1252, 380] width 187 height 34
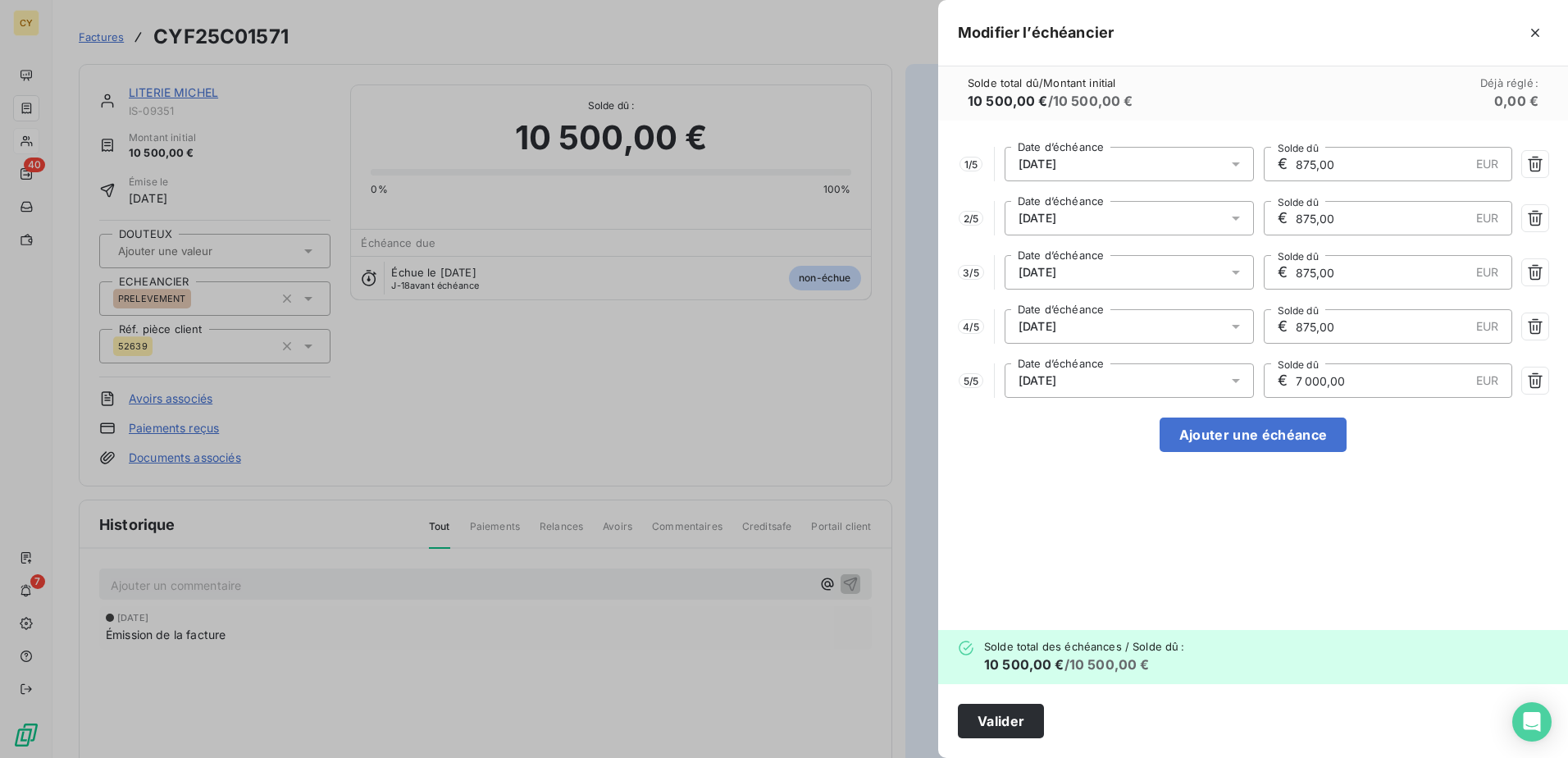
drag, startPoint x: 1377, startPoint y: 382, endPoint x: 1227, endPoint y: 380, distance: 150.0
click at [1228, 380] on div "5 / 5 [DATE] Date d’échéance € 7 000,00 EUR Solde dû" at bounding box center [1252, 380] width 590 height 34
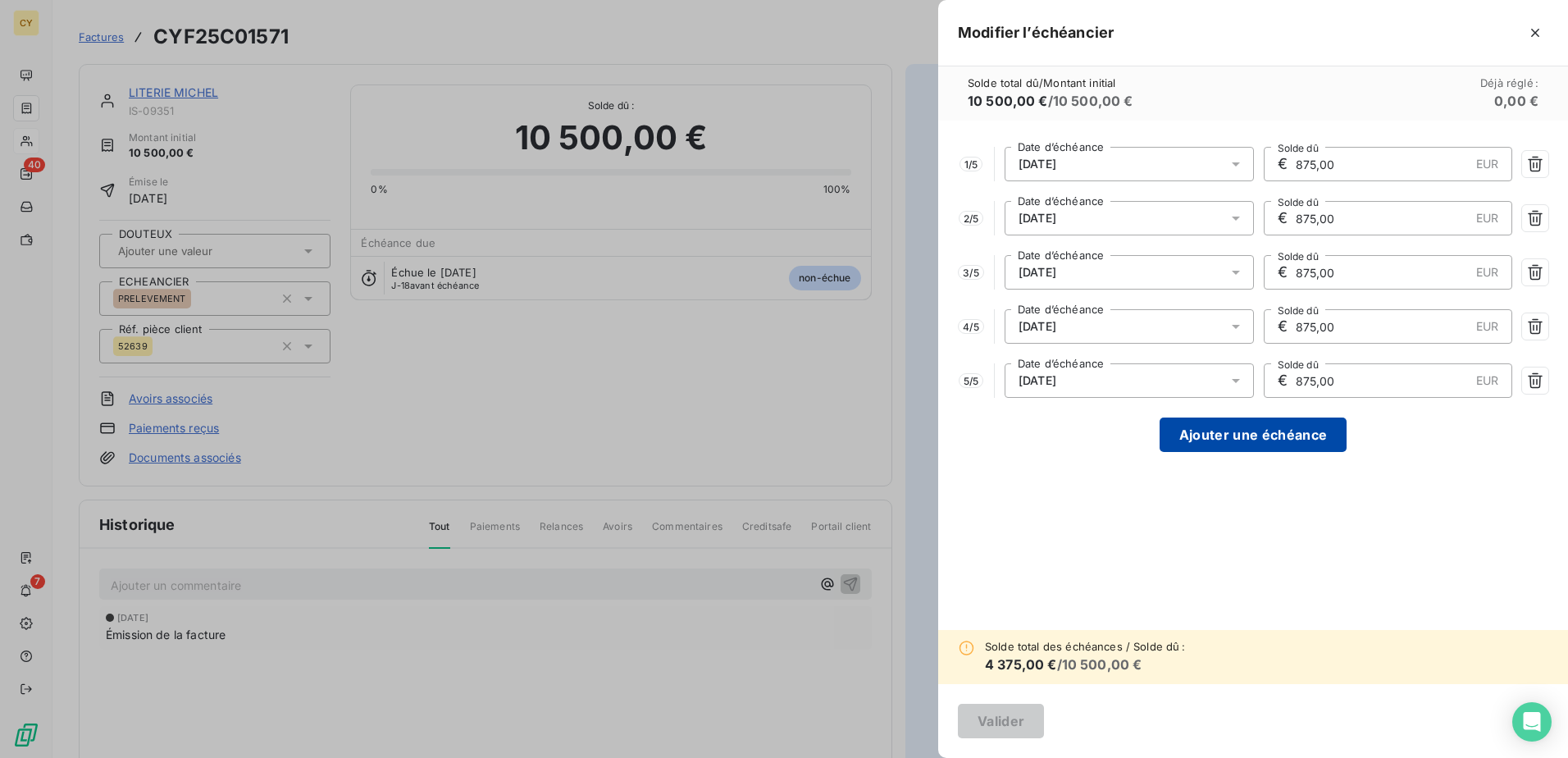
type input "875,00"
click at [1227, 438] on button "Ajouter une échéance" at bounding box center [1252, 435] width 187 height 34
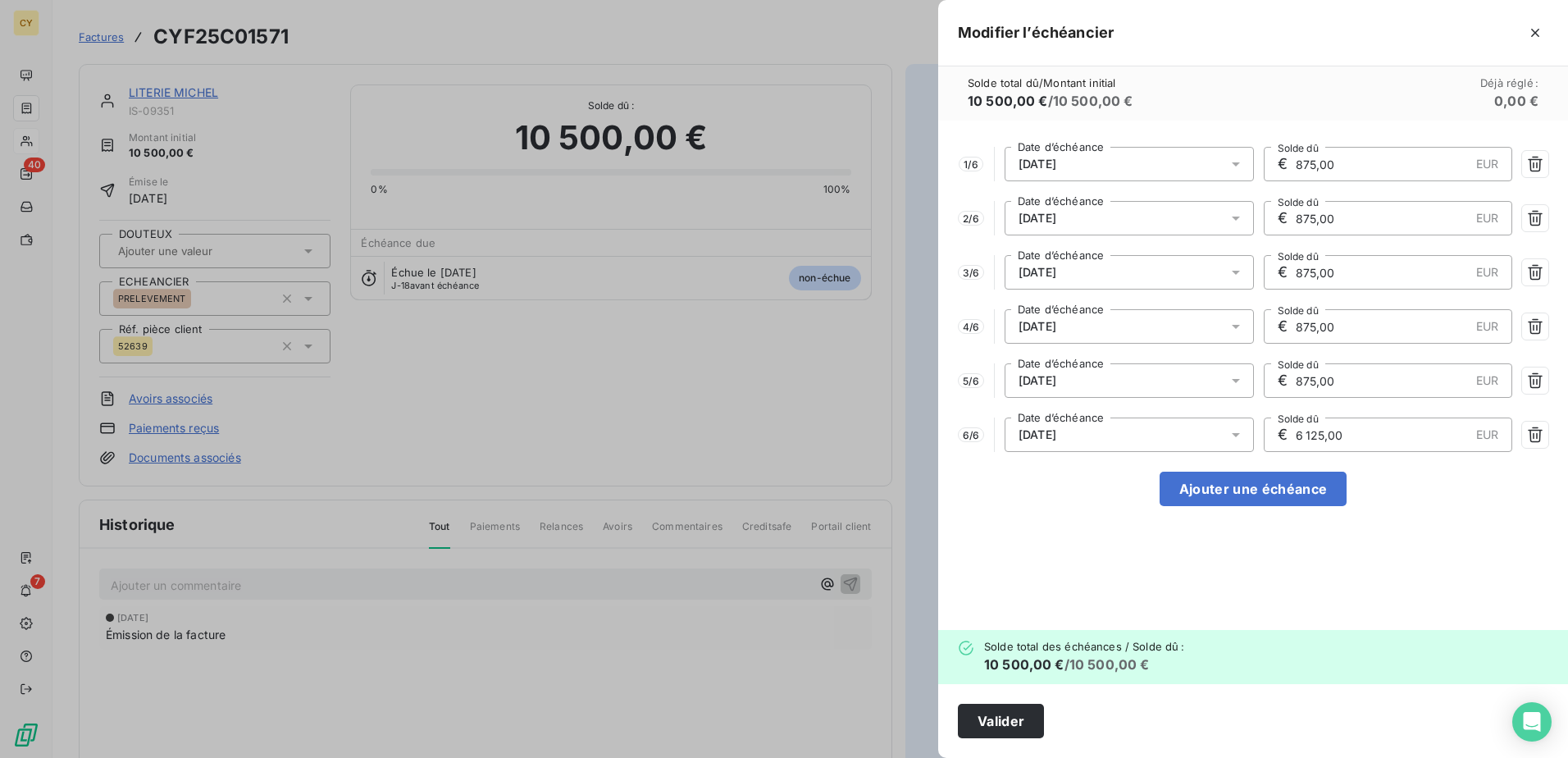
click at [1237, 439] on icon at bounding box center [1236, 435] width 17 height 17
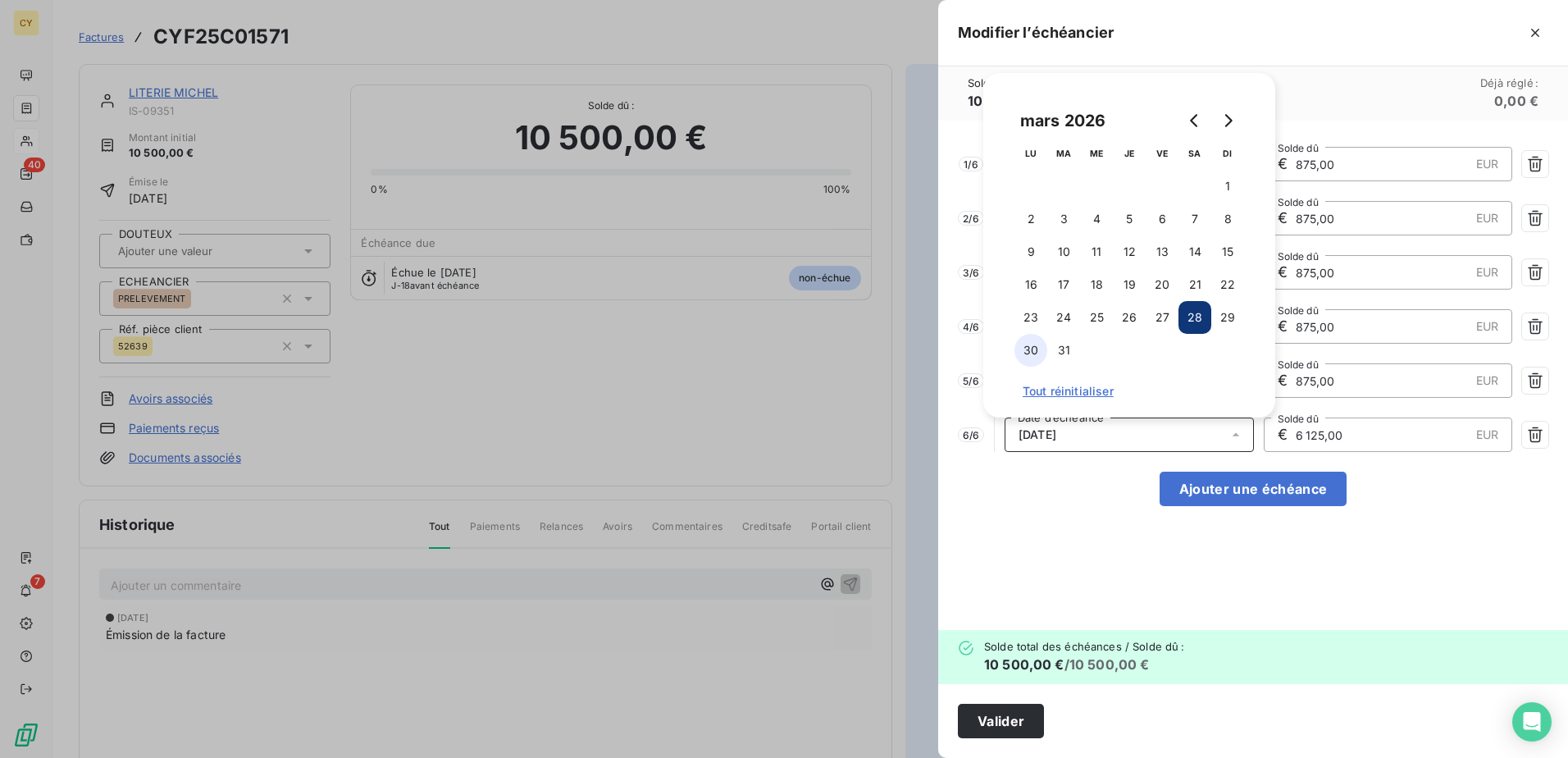
click at [1034, 349] on button "30" at bounding box center [1031, 350] width 33 height 33
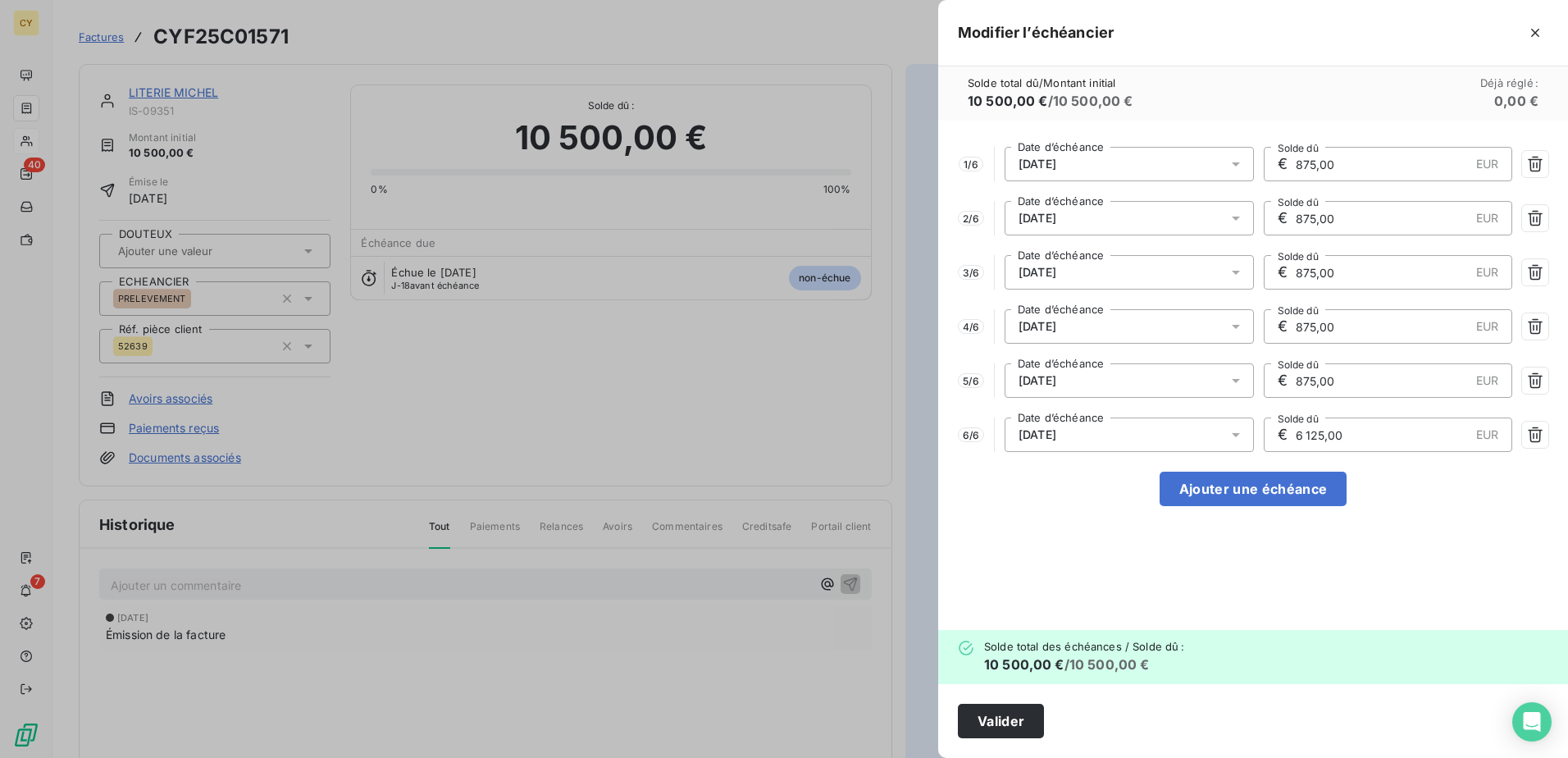
drag, startPoint x: 1365, startPoint y: 438, endPoint x: 1257, endPoint y: 442, distance: 108.1
click at [1257, 442] on div "6 / 6 [DATE] Date d’échéance € 6 125,00 EUR Solde dû" at bounding box center [1252, 435] width 590 height 34
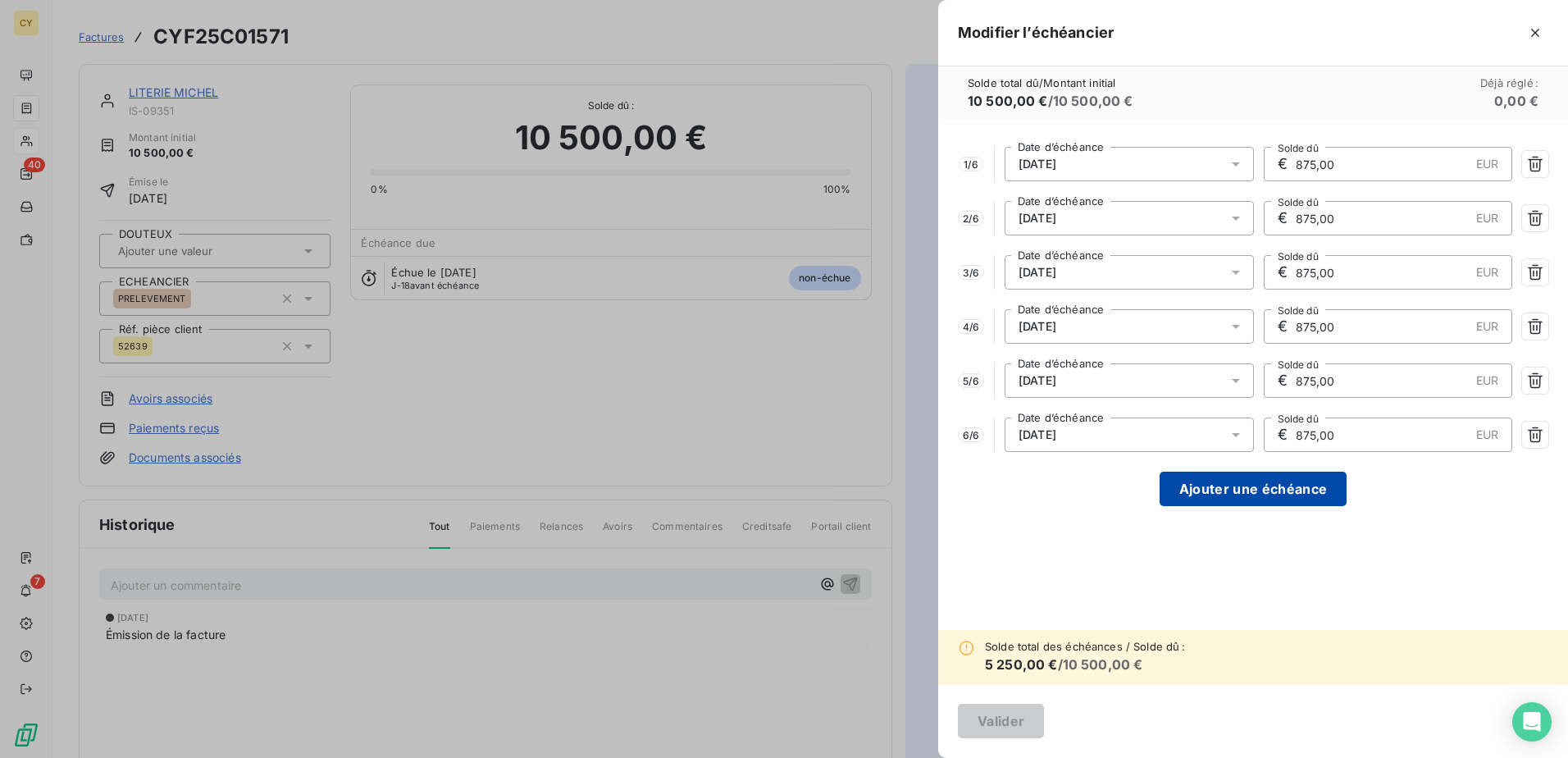
type input "875,00"
click at [1235, 484] on button "Ajouter une échéance" at bounding box center [1252, 488] width 187 height 34
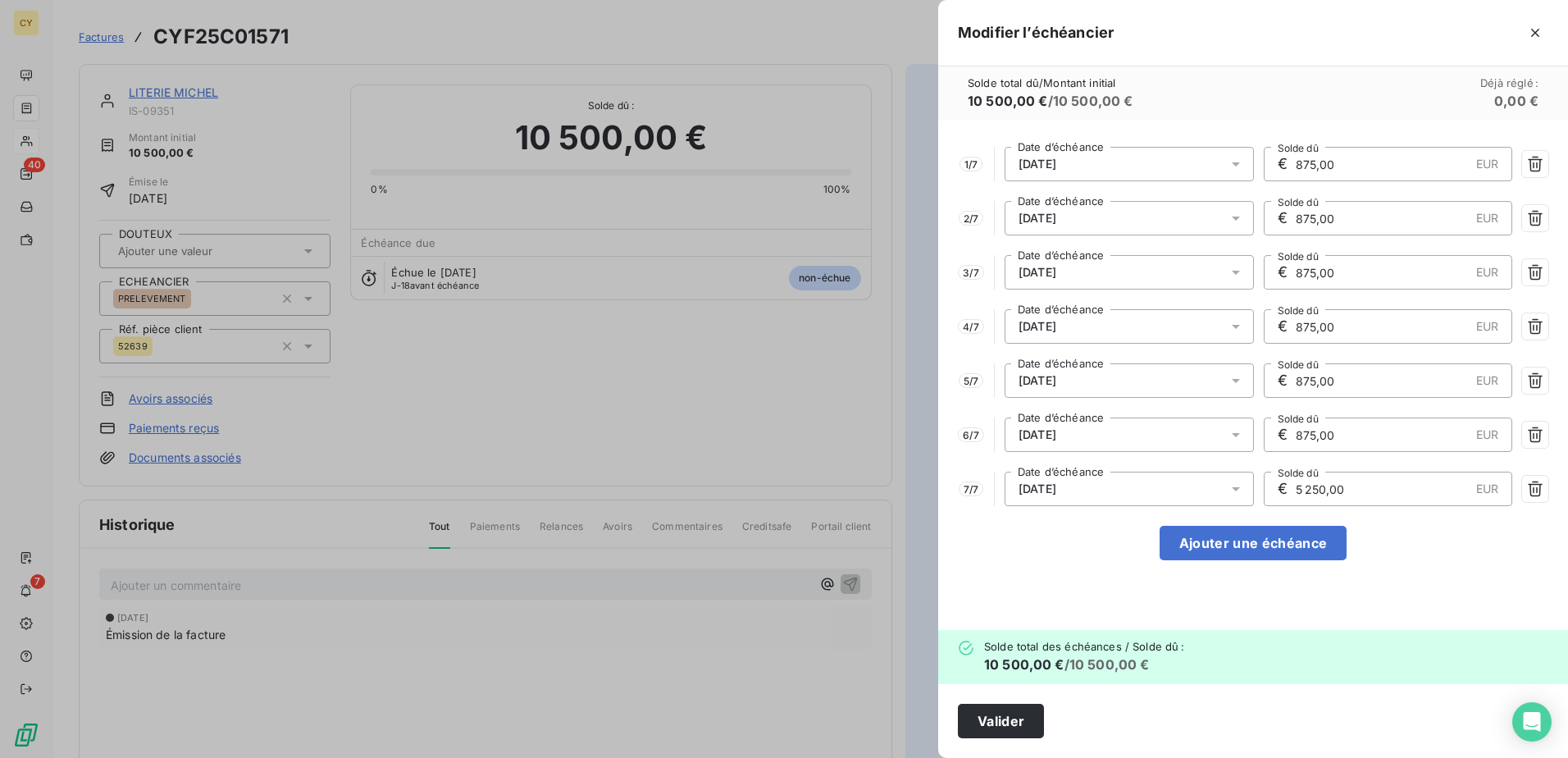
drag, startPoint x: 1319, startPoint y: 483, endPoint x: 1235, endPoint y: 490, distance: 84.3
click at [1235, 490] on div "7 / 7 [DATE] Date d’échéance € 5 250,00 EUR Solde dû" at bounding box center [1252, 488] width 590 height 34
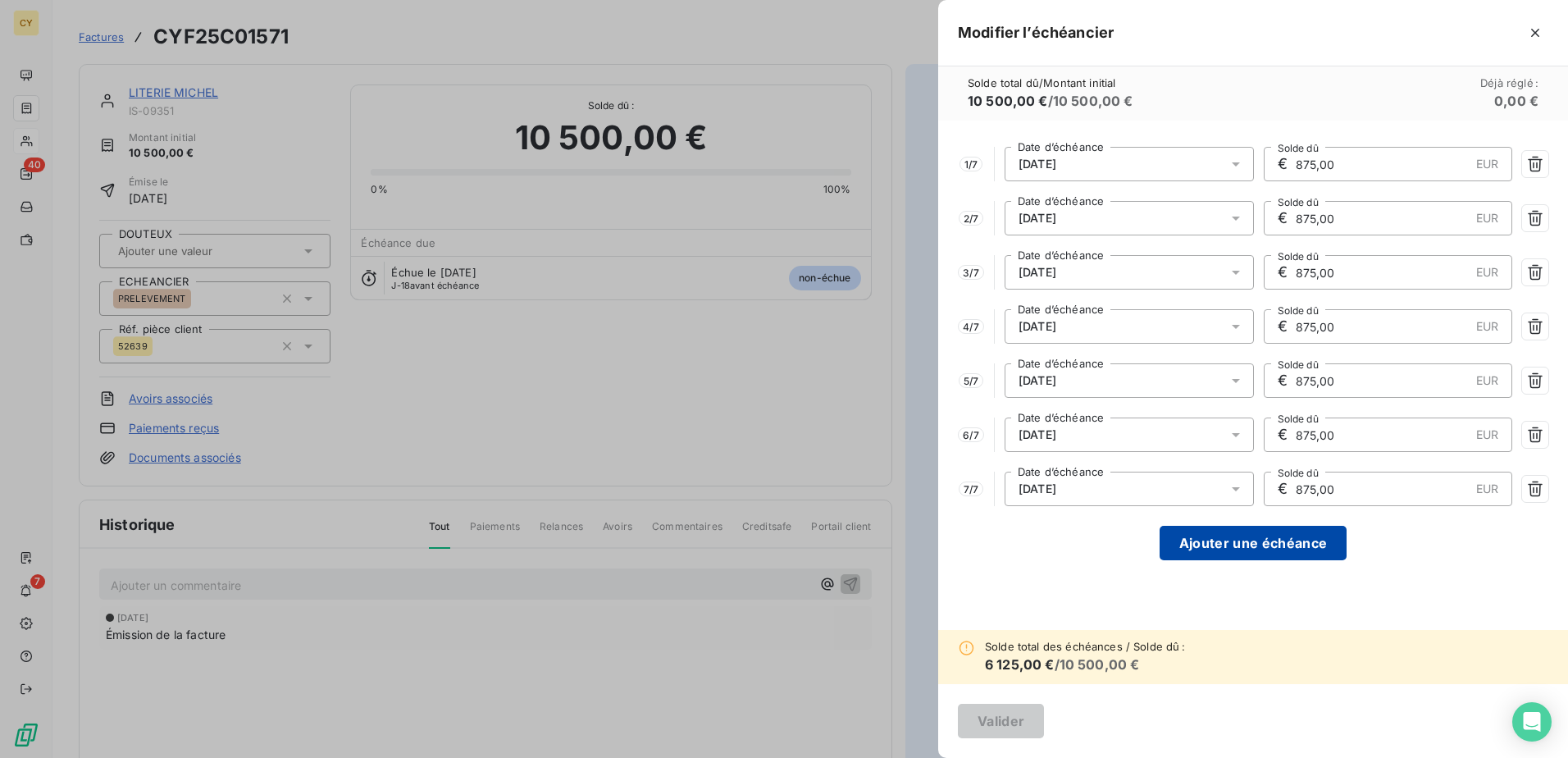
type input "875,00"
click at [1222, 541] on button "Ajouter une échéance" at bounding box center [1252, 543] width 187 height 34
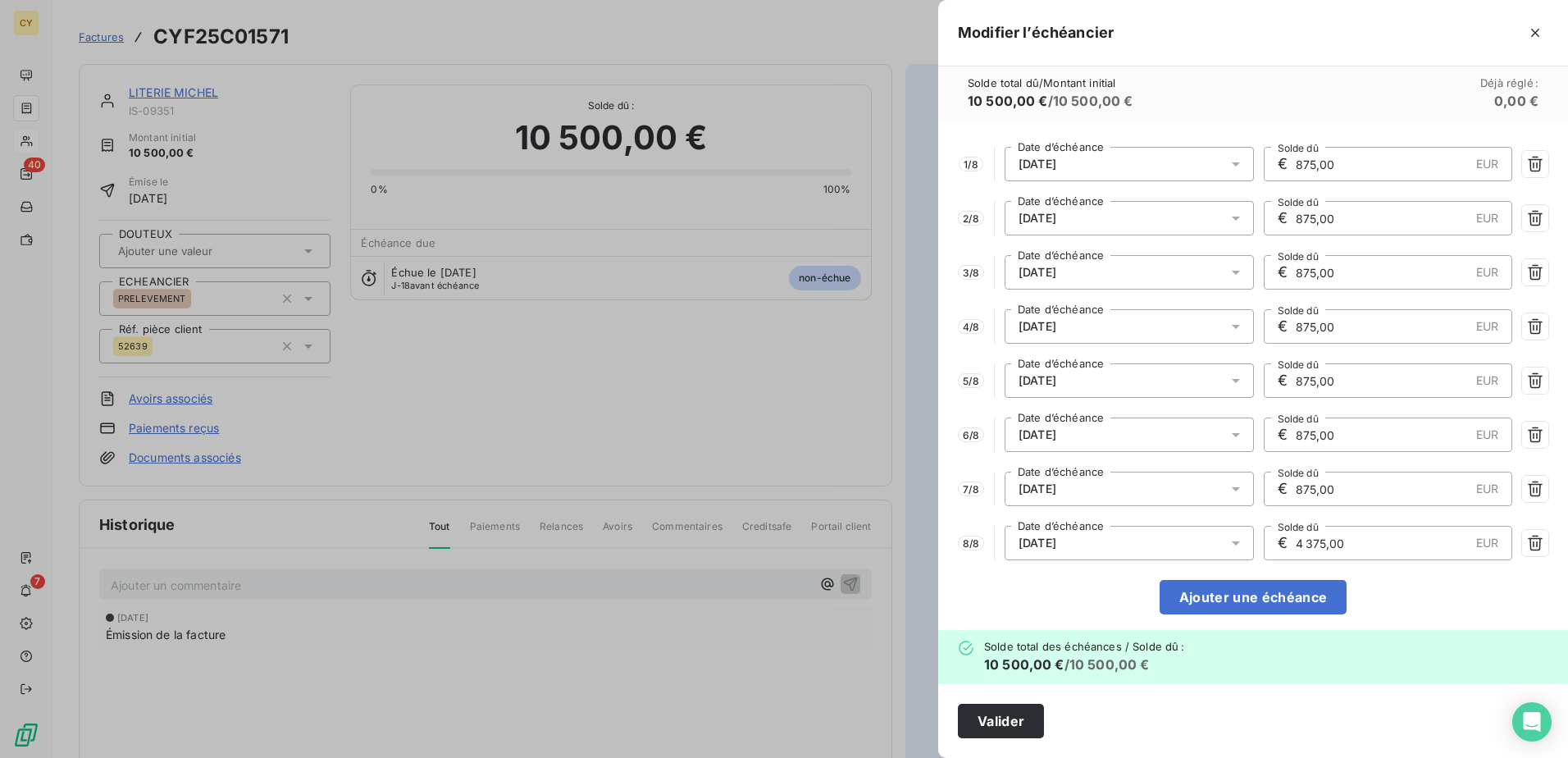
drag, startPoint x: 1365, startPoint y: 541, endPoint x: 1159, endPoint y: 564, distance: 207.3
click at [1170, 562] on div "1 / 8 [DATE] Date d’échéance € 875,00 EUR Solde dû 2 / 8 [DATE] Date d’échéance…" at bounding box center [1253, 375] width 630 height 509
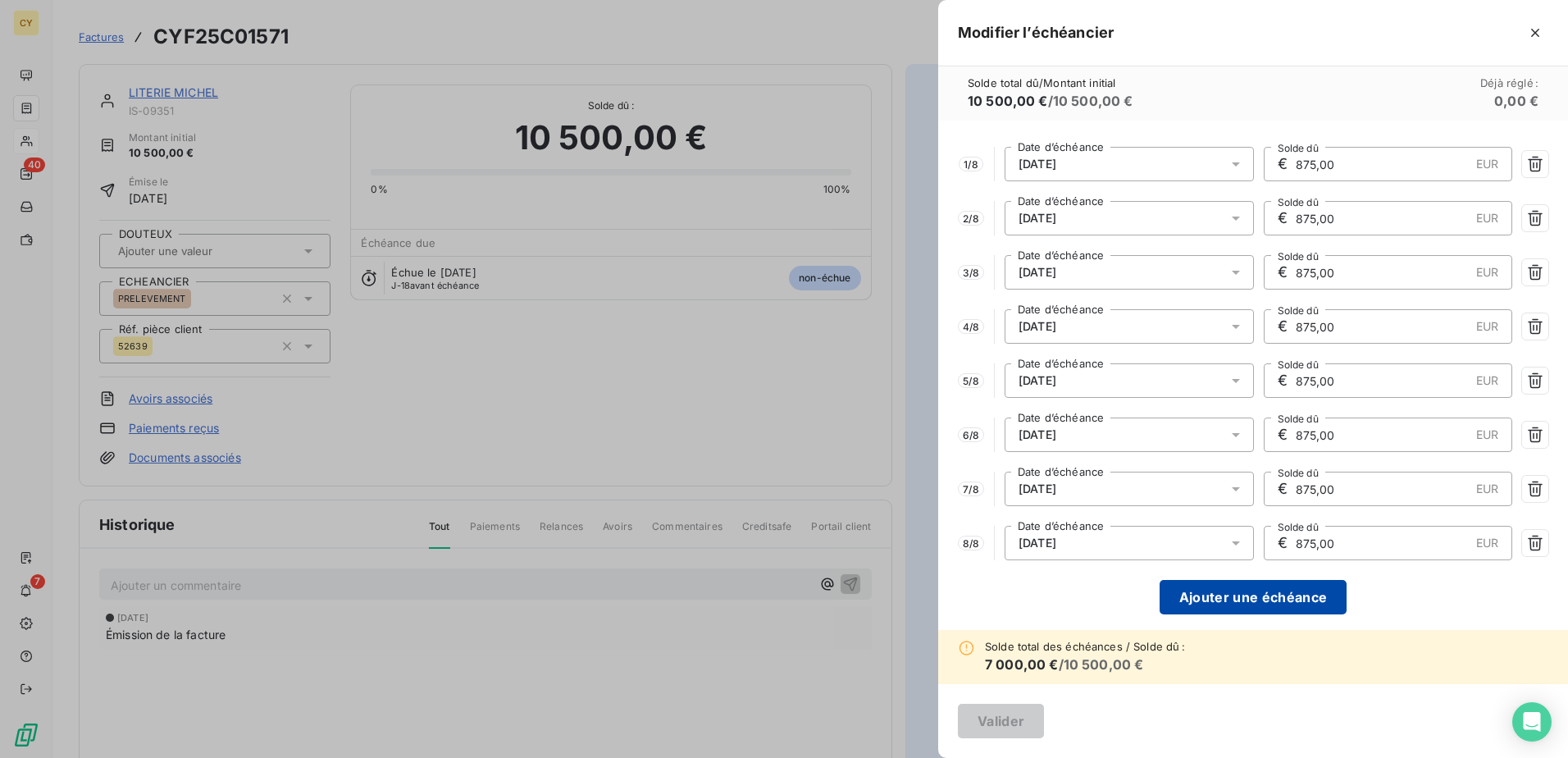
type input "875,00"
click at [1249, 596] on button "Ajouter une échéance" at bounding box center [1252, 597] width 187 height 34
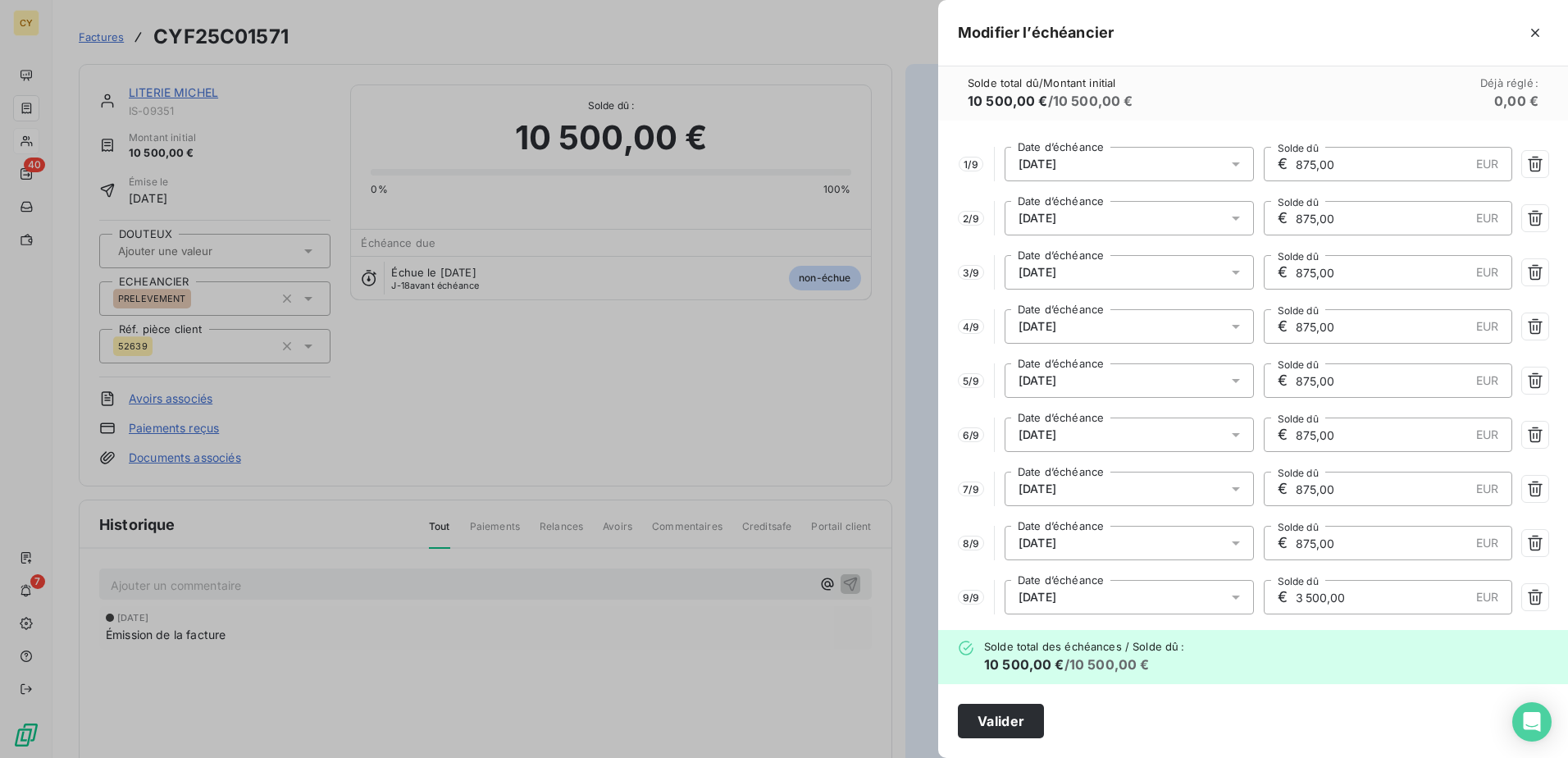
drag, startPoint x: 1347, startPoint y: 594, endPoint x: 1228, endPoint y: 599, distance: 119.1
click at [1231, 597] on div "9 / 9 [DATE] Date d’échéance € 3 500,00 EUR Solde dû" at bounding box center [1252, 597] width 590 height 34
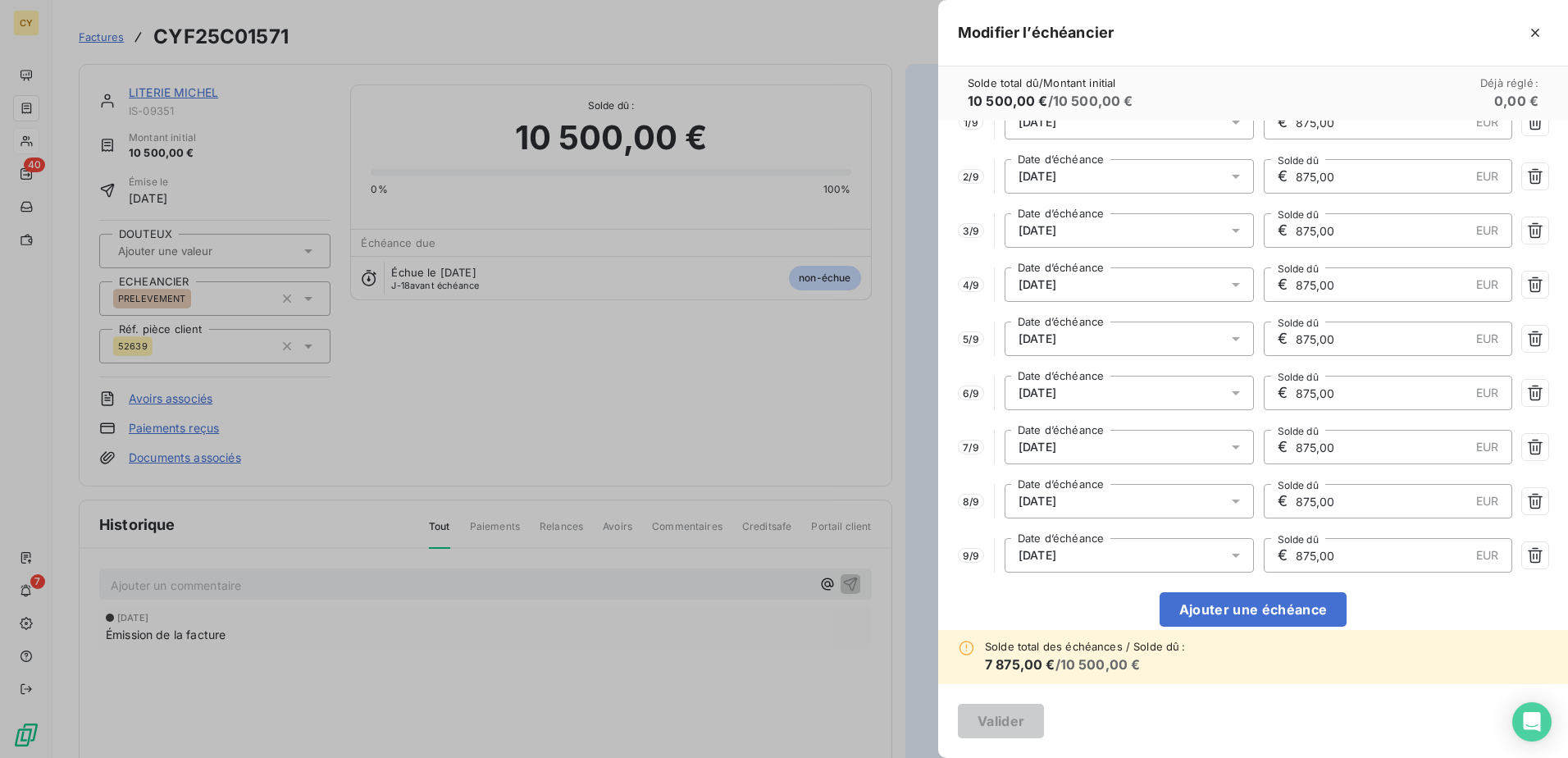
scroll to position [64, 0]
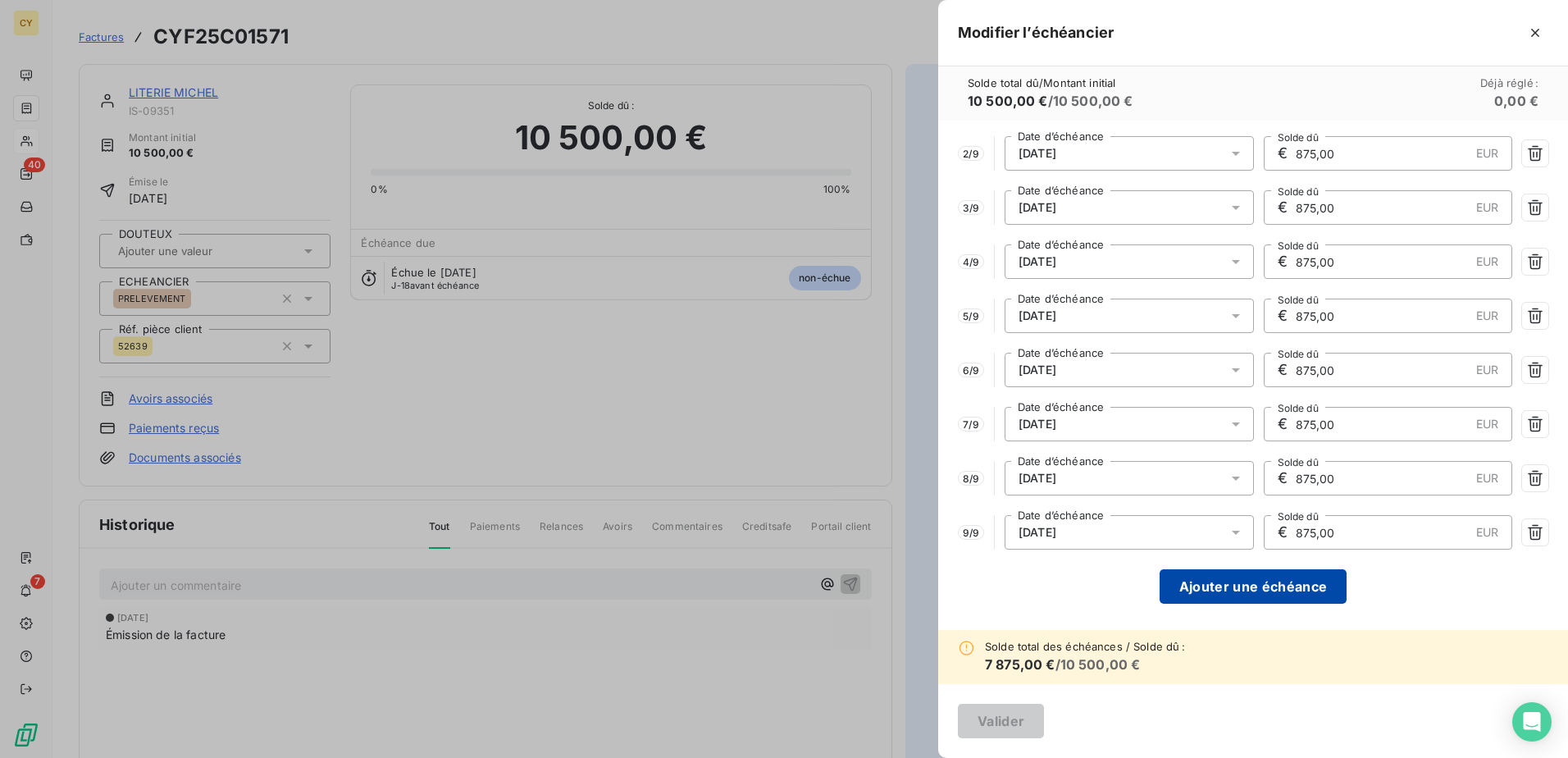
type input "875,00"
click at [1232, 581] on button "Ajouter une échéance" at bounding box center [1252, 586] width 187 height 34
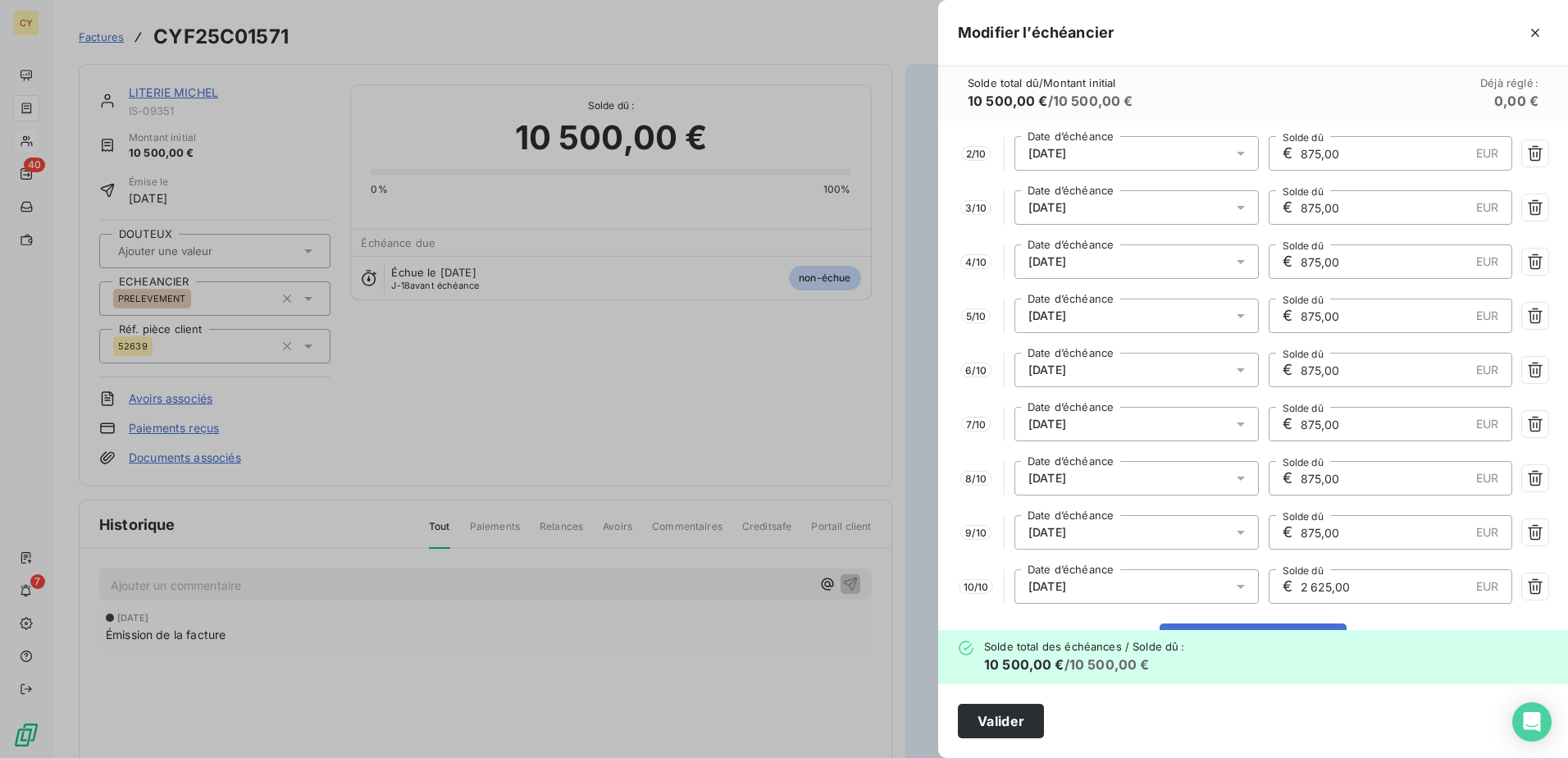
drag, startPoint x: 1370, startPoint y: 588, endPoint x: 1216, endPoint y: 585, distance: 154.0
click at [1222, 585] on div "10 / 10 [DATE] Date d’échéance € 2 625,00 EUR Solde dû" at bounding box center [1252, 586] width 590 height 34
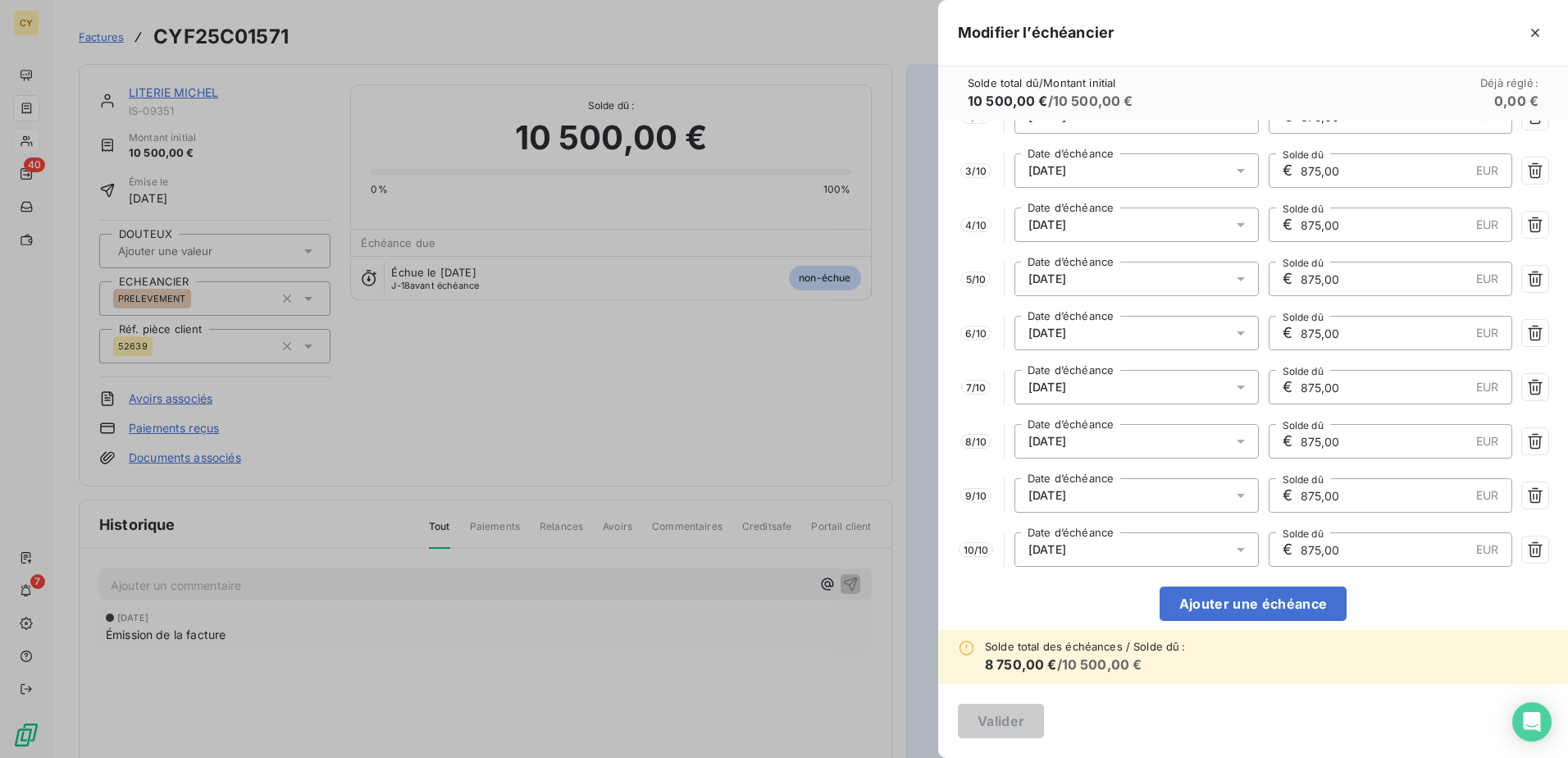
scroll to position [119, 0]
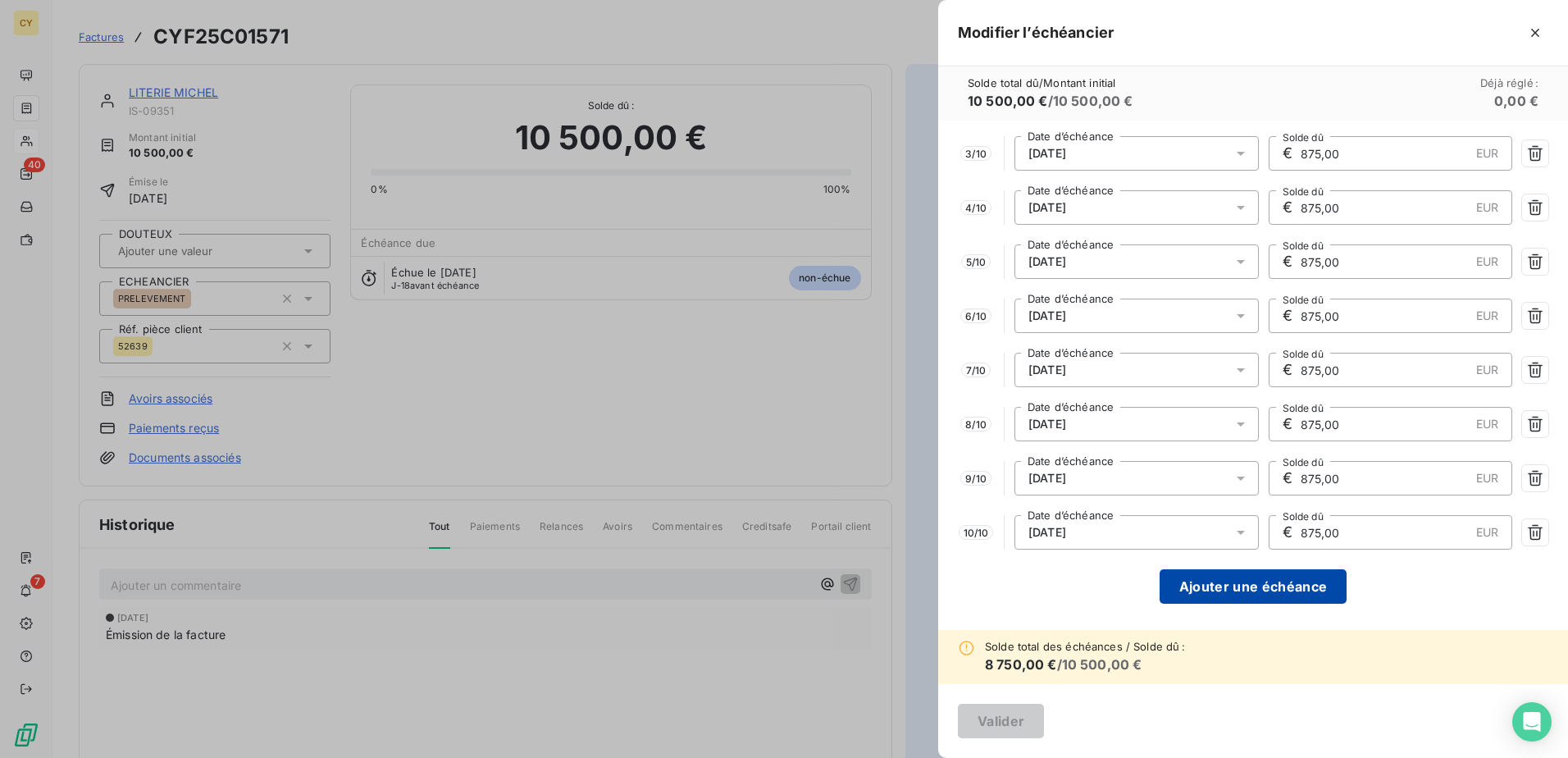
type input "875,00"
click at [1257, 590] on button "Ajouter une échéance" at bounding box center [1252, 586] width 187 height 34
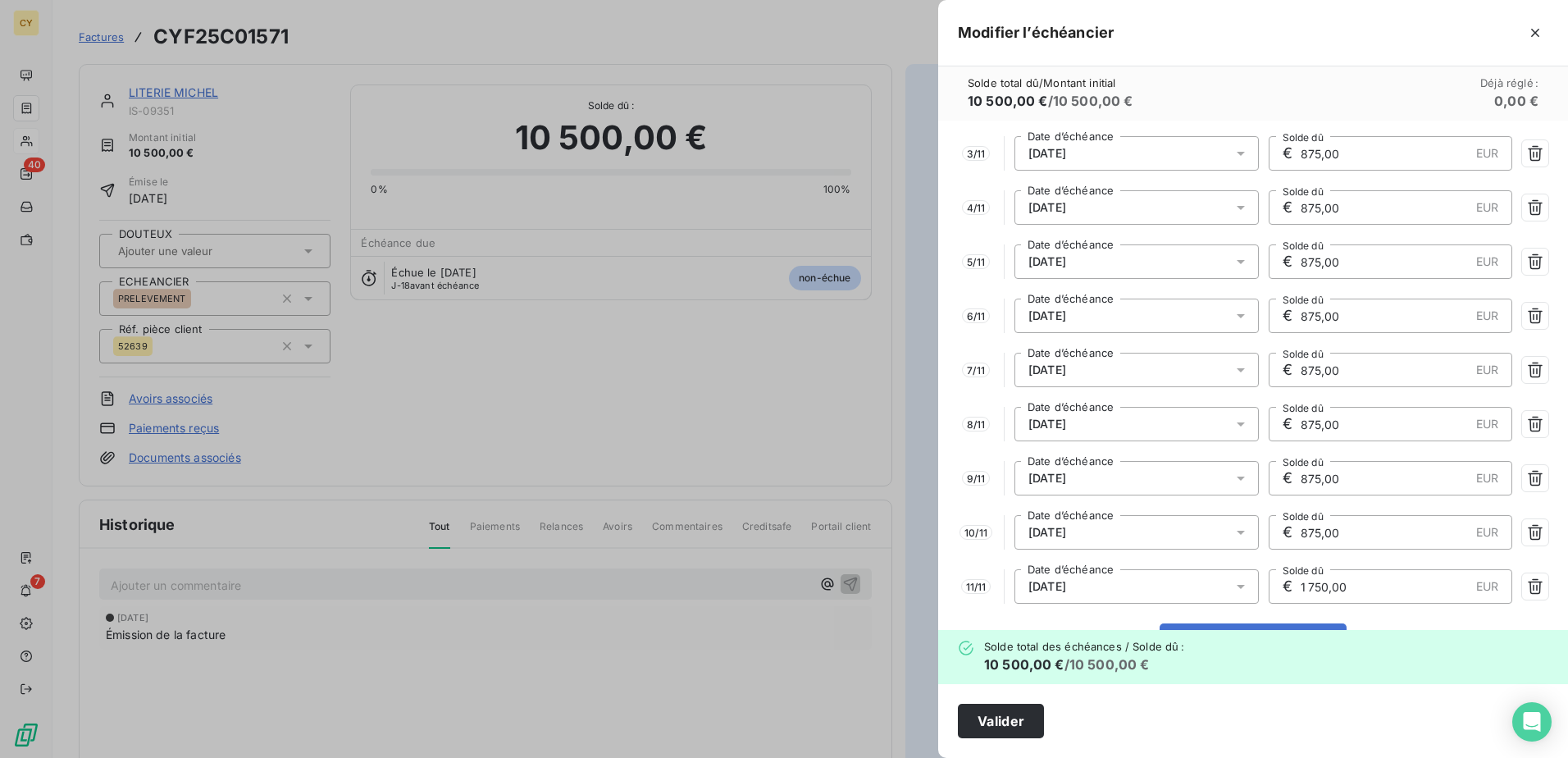
drag, startPoint x: 1351, startPoint y: 579, endPoint x: 1245, endPoint y: 596, distance: 107.4
click at [1247, 596] on div "11 / 11 [DATE] Date d’échéance € 1 750,00 EUR Solde dû" at bounding box center [1252, 586] width 590 height 34
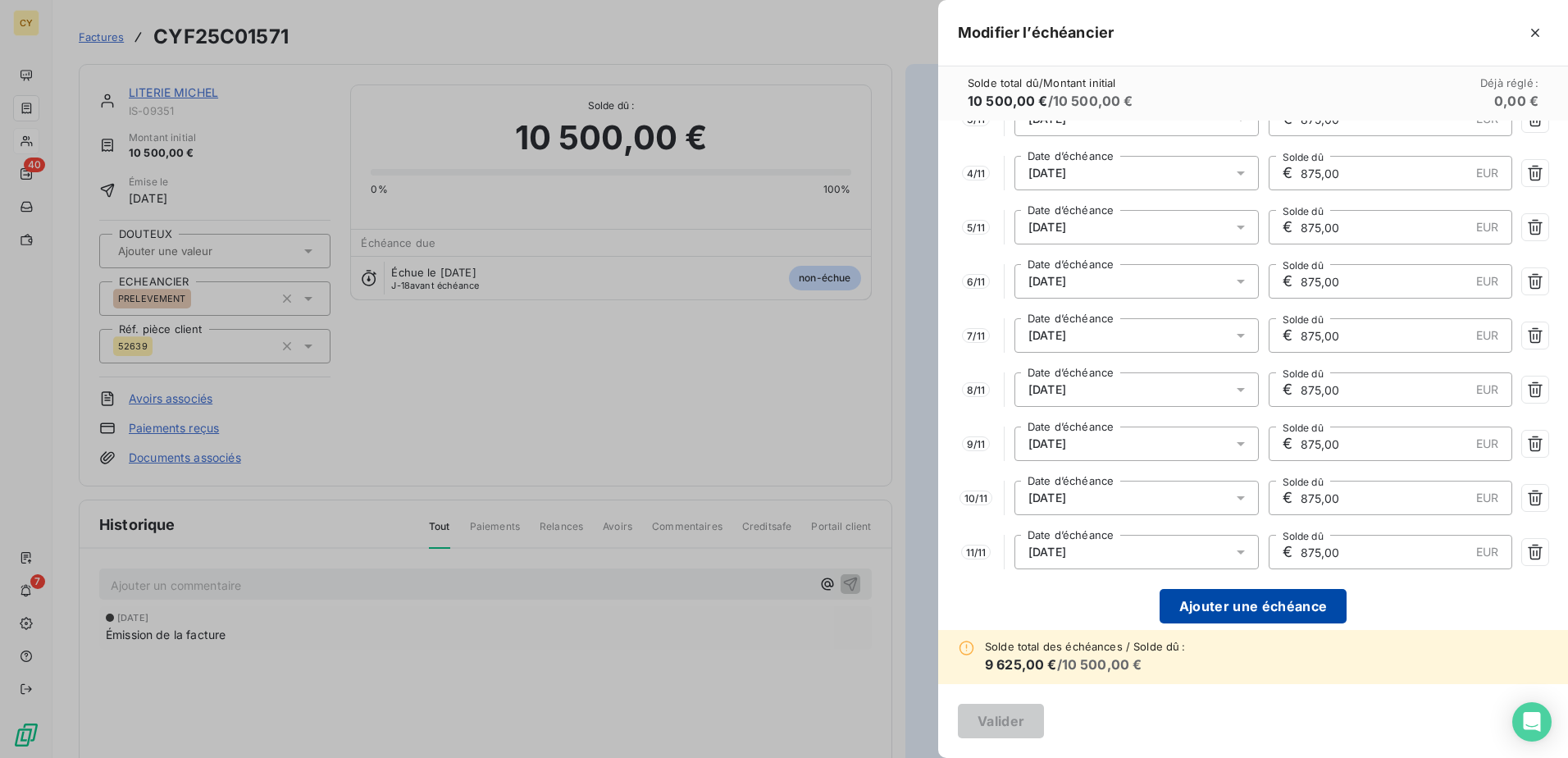
scroll to position [173, 0]
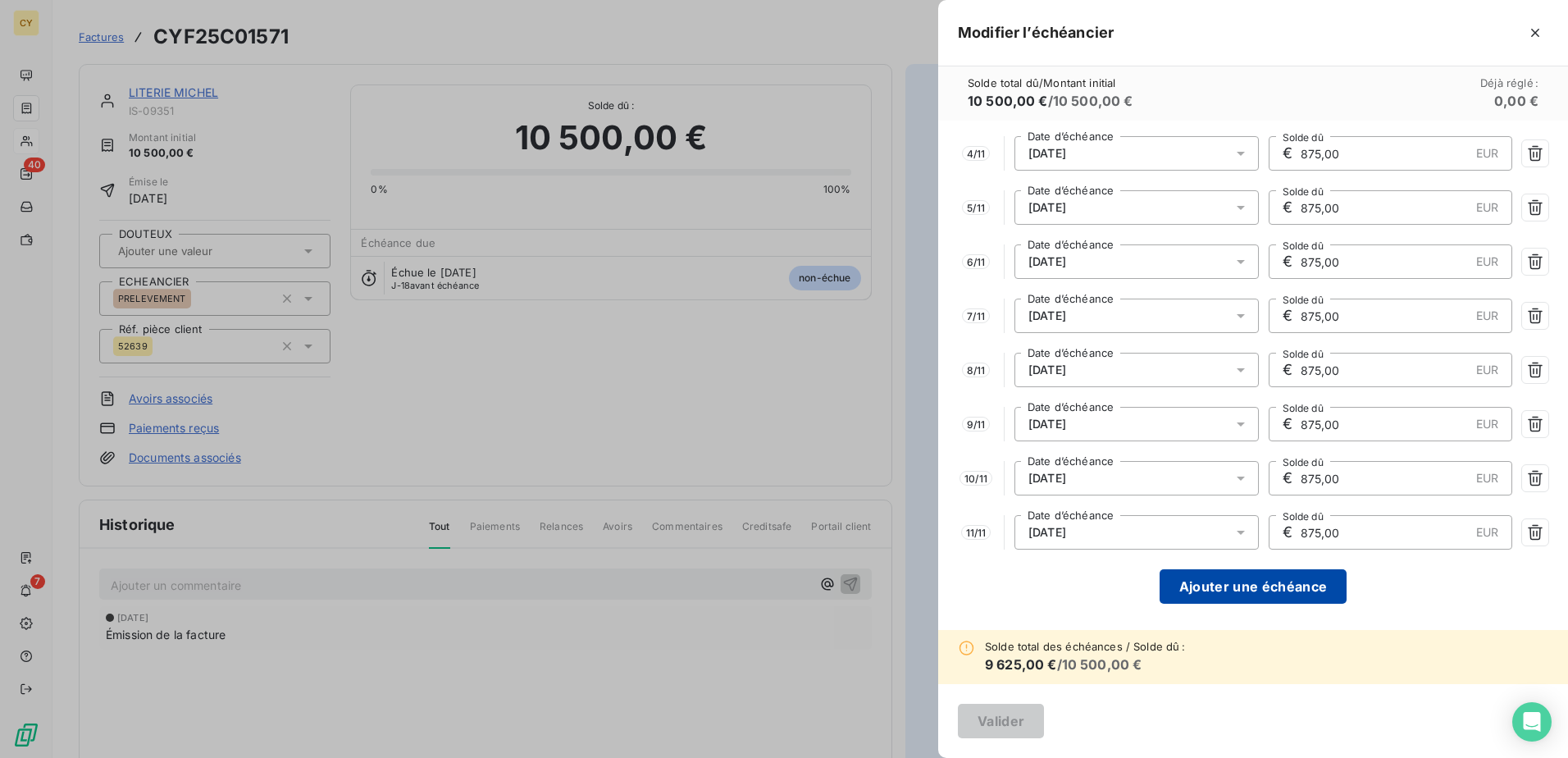
type input "875,00"
click at [1261, 585] on button "Ajouter une échéance" at bounding box center [1252, 586] width 187 height 34
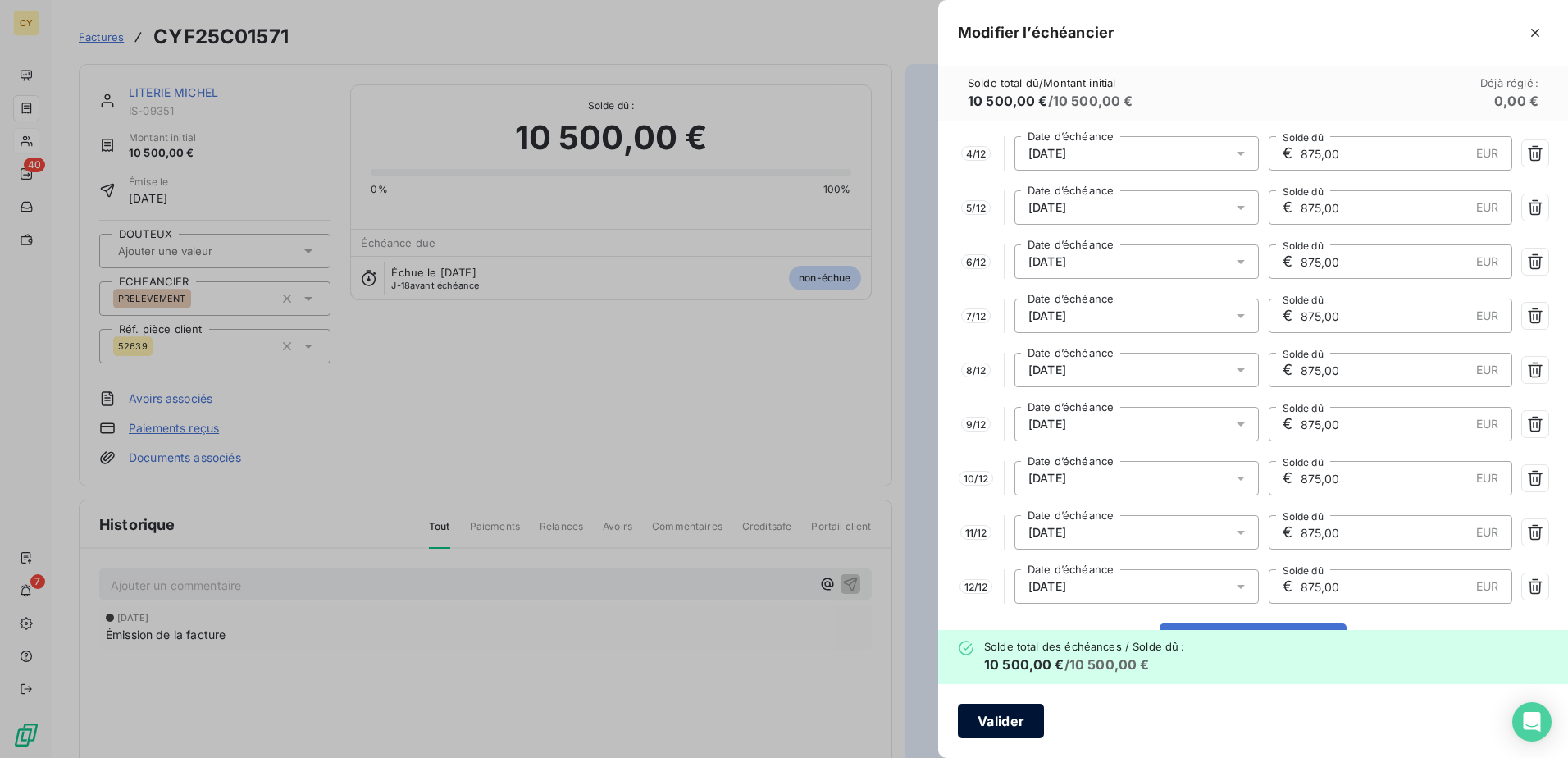
click at [1002, 717] on button "Valider" at bounding box center [1000, 721] width 86 height 34
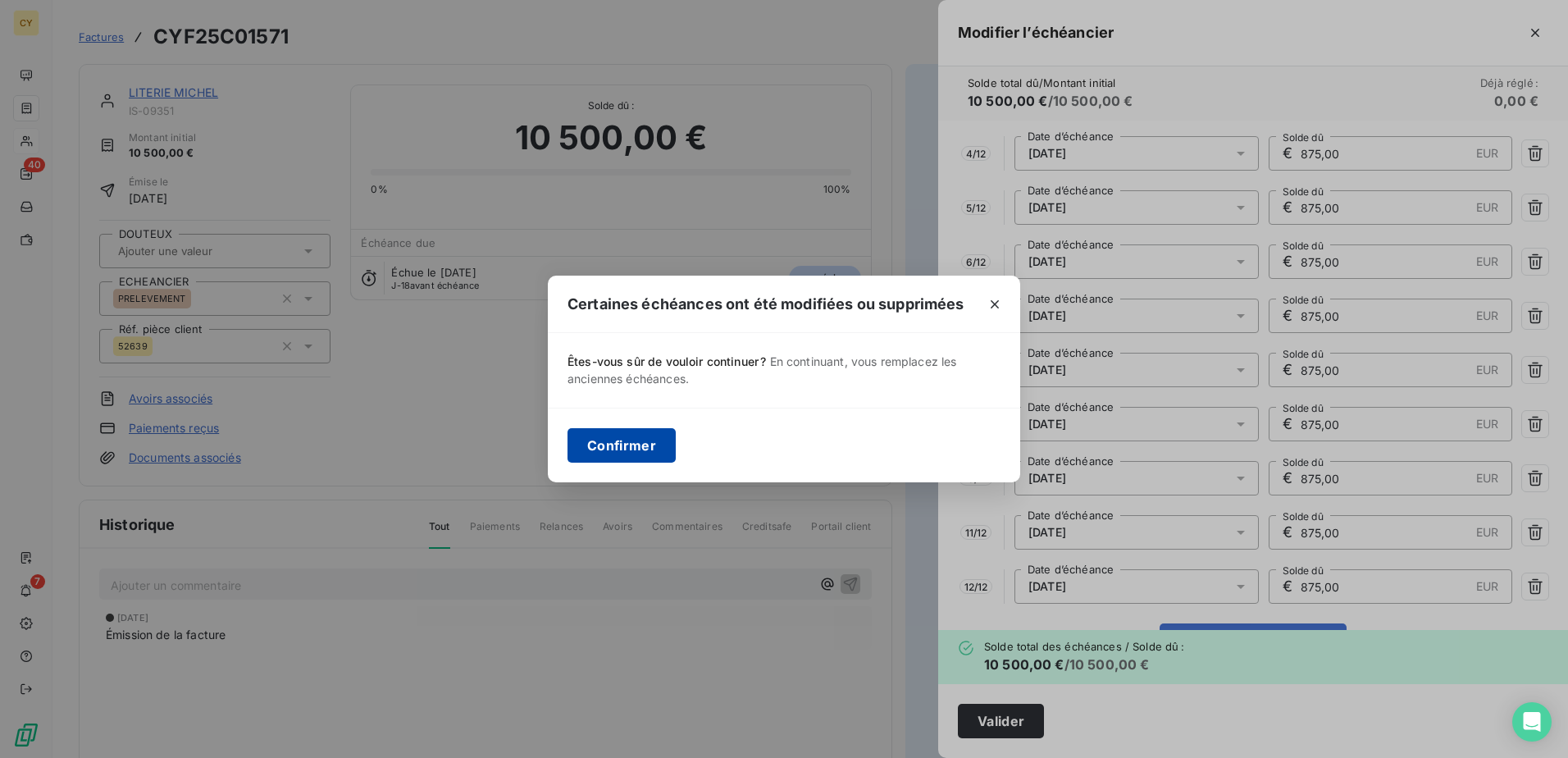
click at [635, 436] on button "Confirmer" at bounding box center [621, 445] width 108 height 34
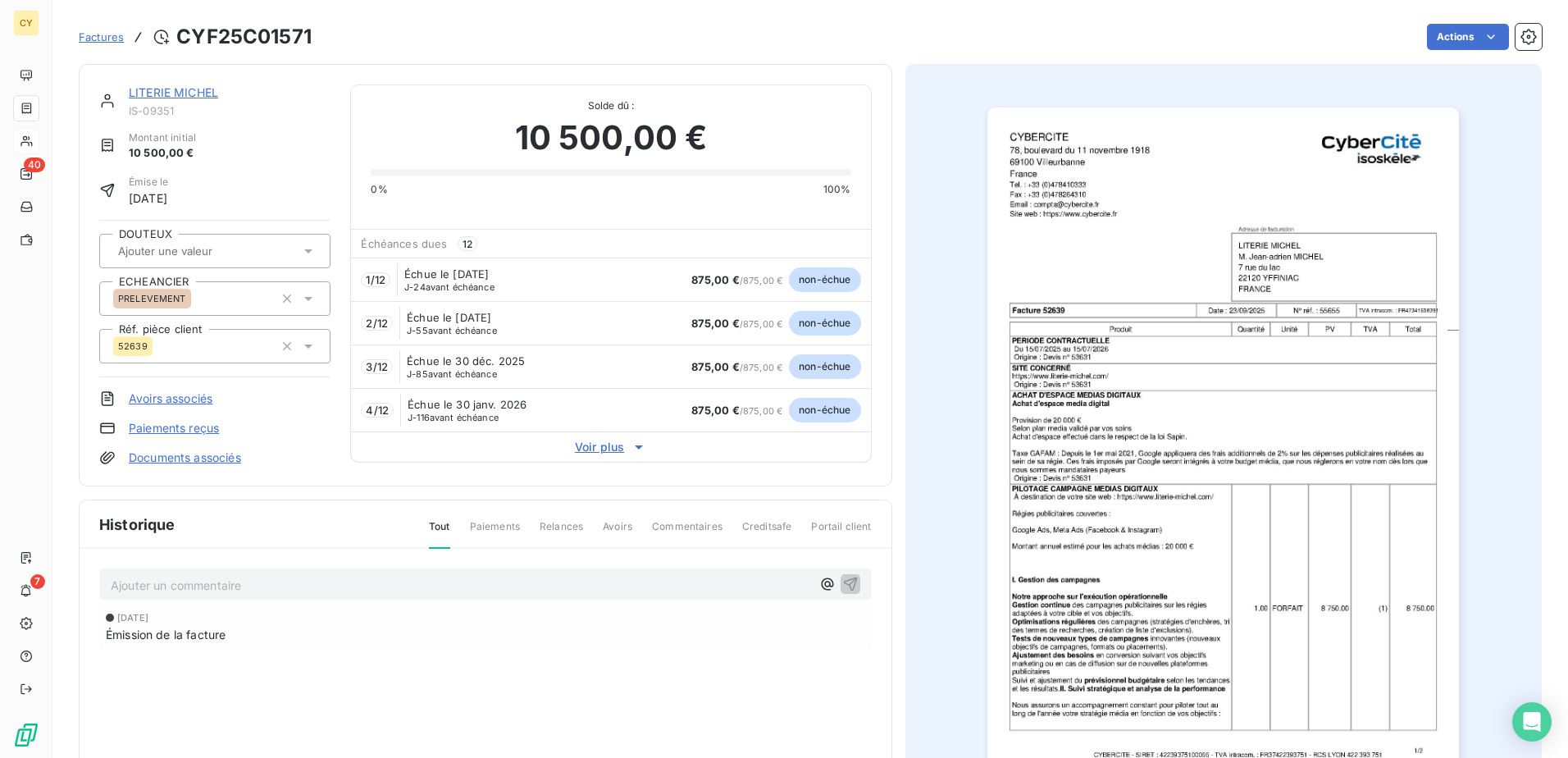
click at [188, 88] on link "LITERIE MICHEL" at bounding box center [173, 92] width 90 height 14
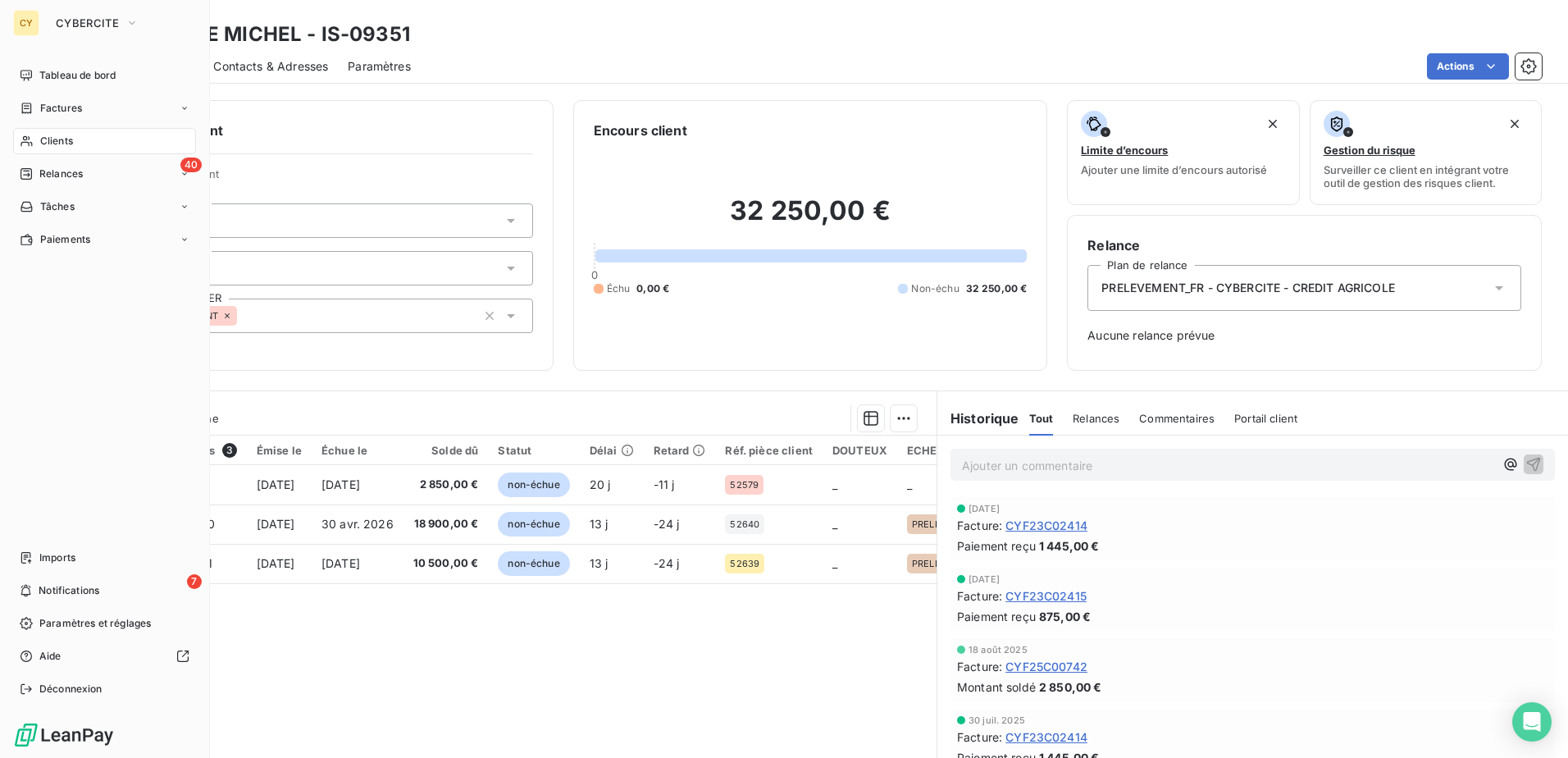
click at [49, 143] on span "Clients" at bounding box center [56, 142] width 33 height 15
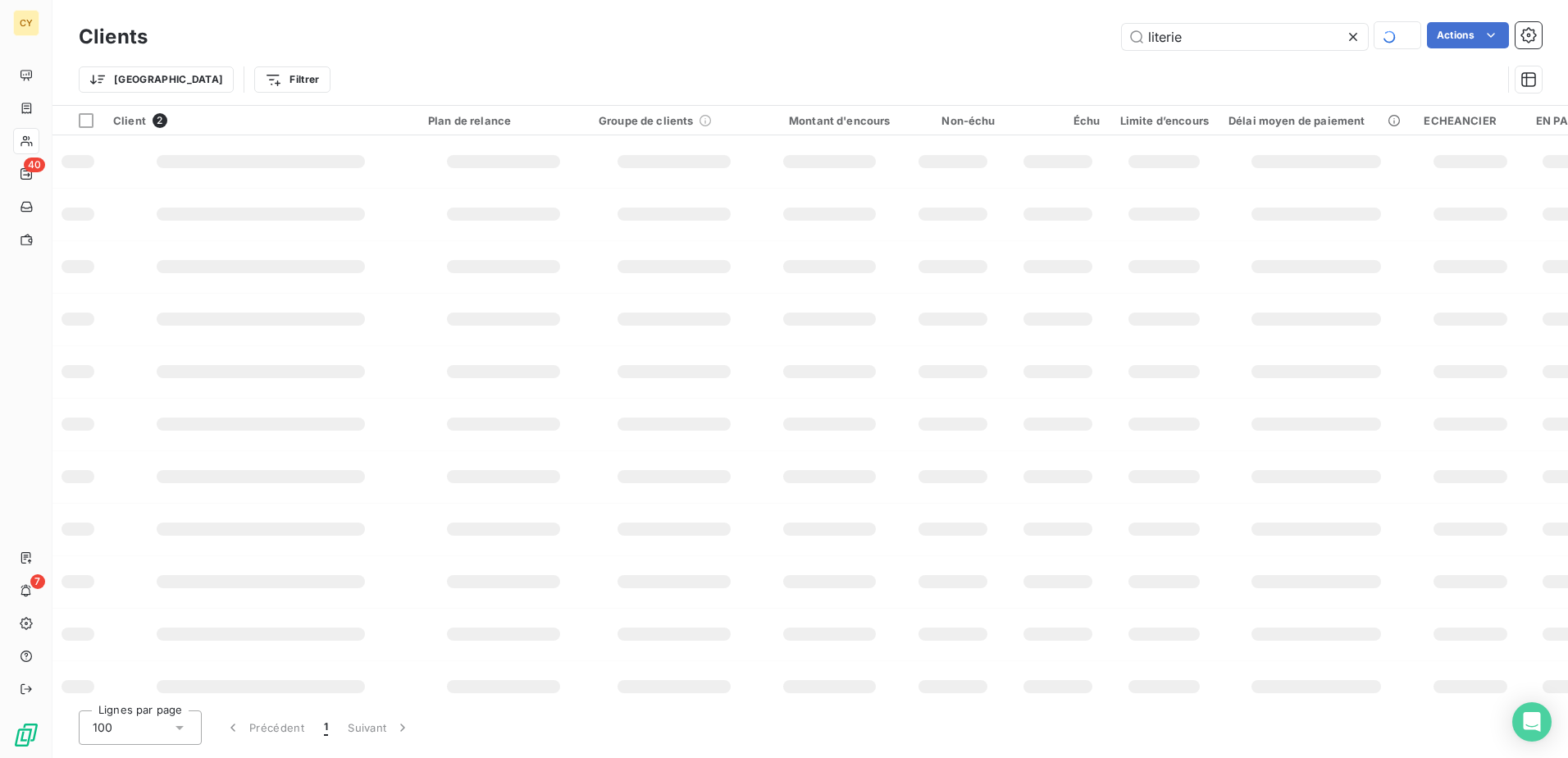
drag, startPoint x: 1177, startPoint y: 34, endPoint x: 1034, endPoint y: 71, distance: 147.7
click at [1095, 52] on div "Clients literie Actions" at bounding box center [810, 37] width 1463 height 34
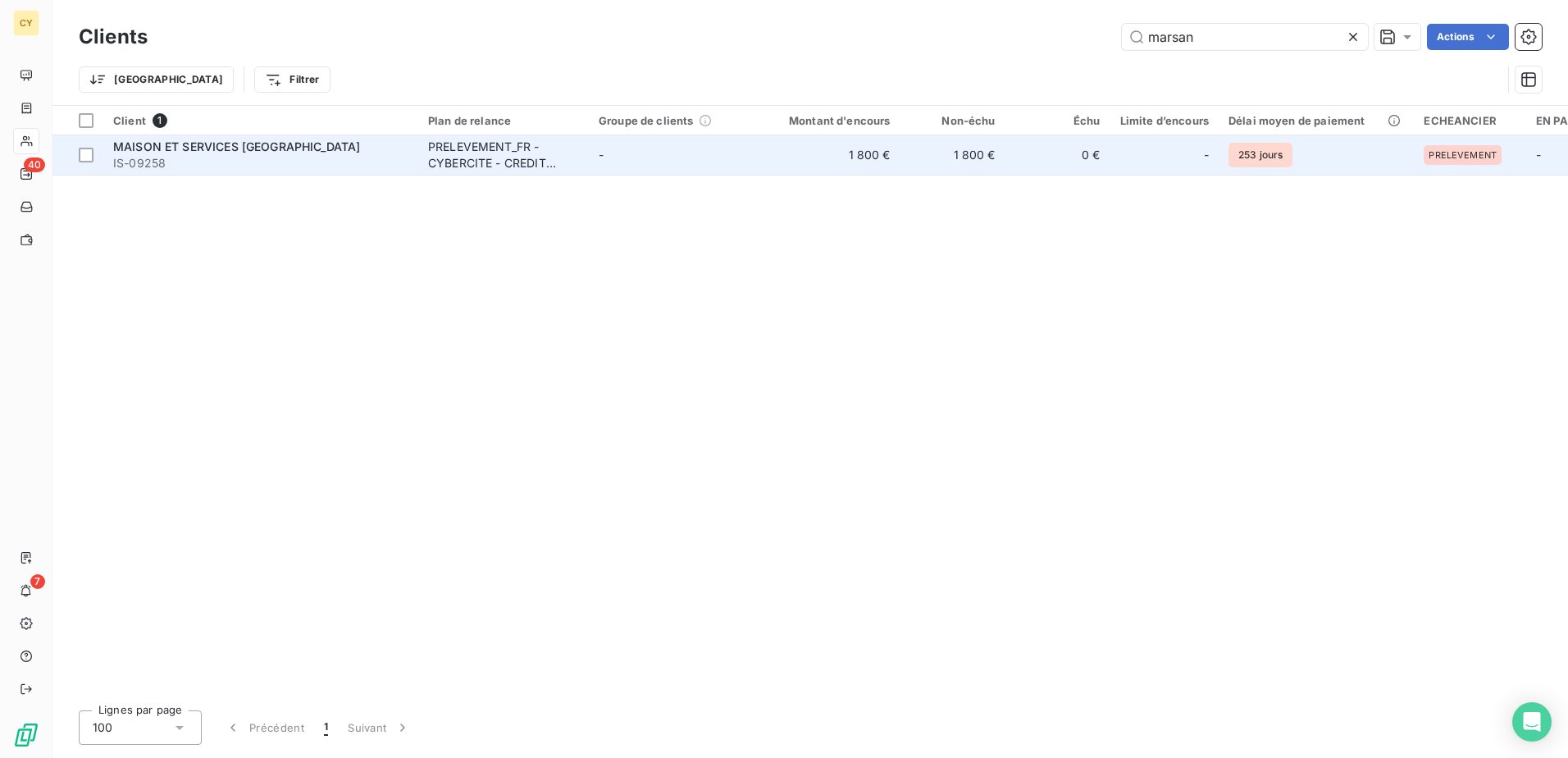
type input "marsan"
click at [462, 144] on div "PRELEVEMENT_FR - CYBERCITE - CREDIT AGRICOLE" at bounding box center [503, 155] width 151 height 33
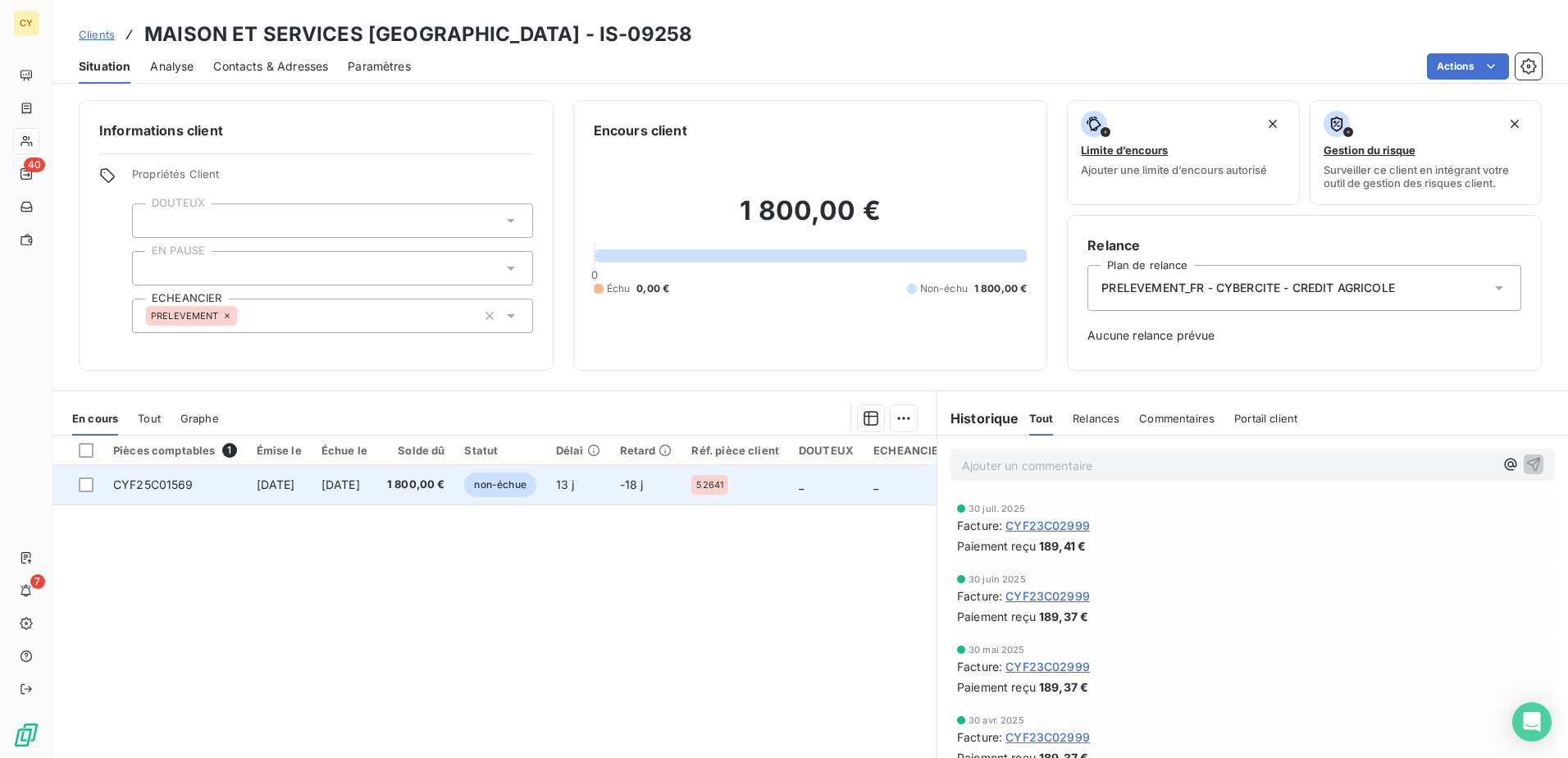
click at [193, 491] on td "CYF25C01569" at bounding box center [174, 484] width 143 height 39
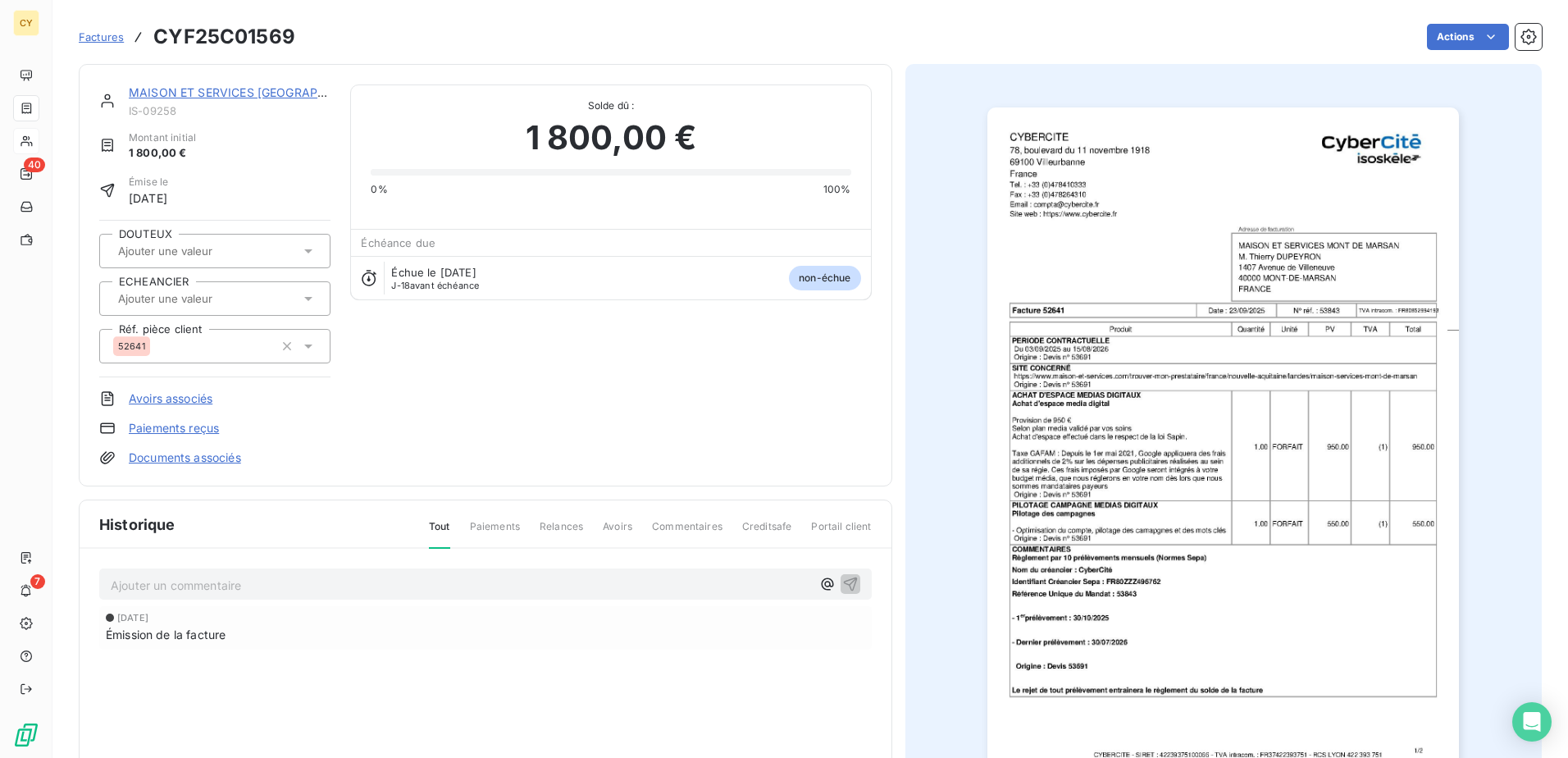
drag, startPoint x: 194, startPoint y: 291, endPoint x: 184, endPoint y: 298, distance: 12.2
click at [193, 291] on input "text" at bounding box center [198, 299] width 165 height 15
click at [183, 353] on div "PRELEVEMENT" at bounding box center [224, 342] width 185 height 26
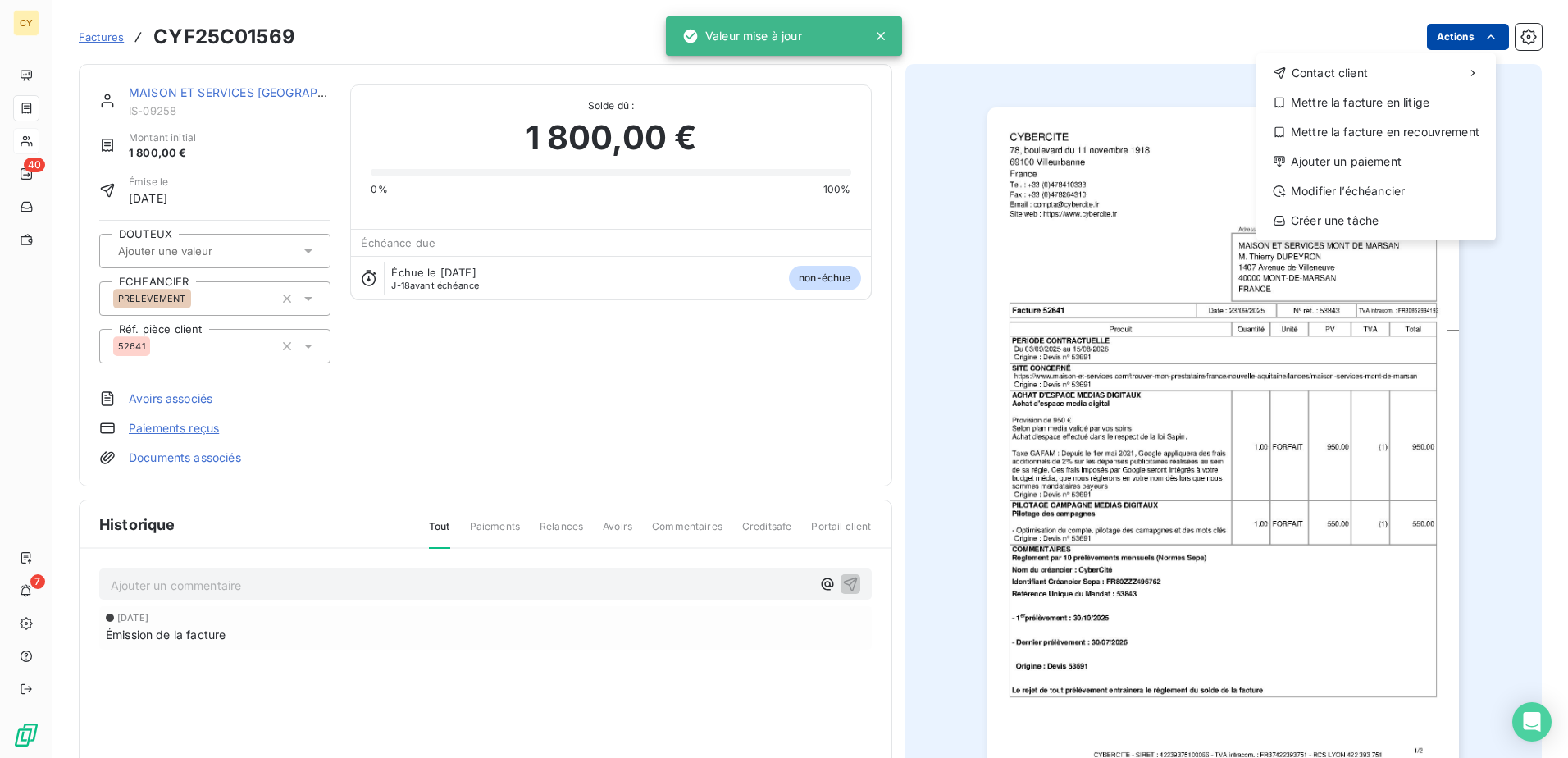
click at [1461, 31] on html "CY 40 7 Factures CYF25C01569 Actions Contact client Mettre la facture en litige…" at bounding box center [784, 379] width 1568 height 758
click at [1374, 193] on div "Modifier l’échéancier" at bounding box center [1376, 191] width 226 height 26
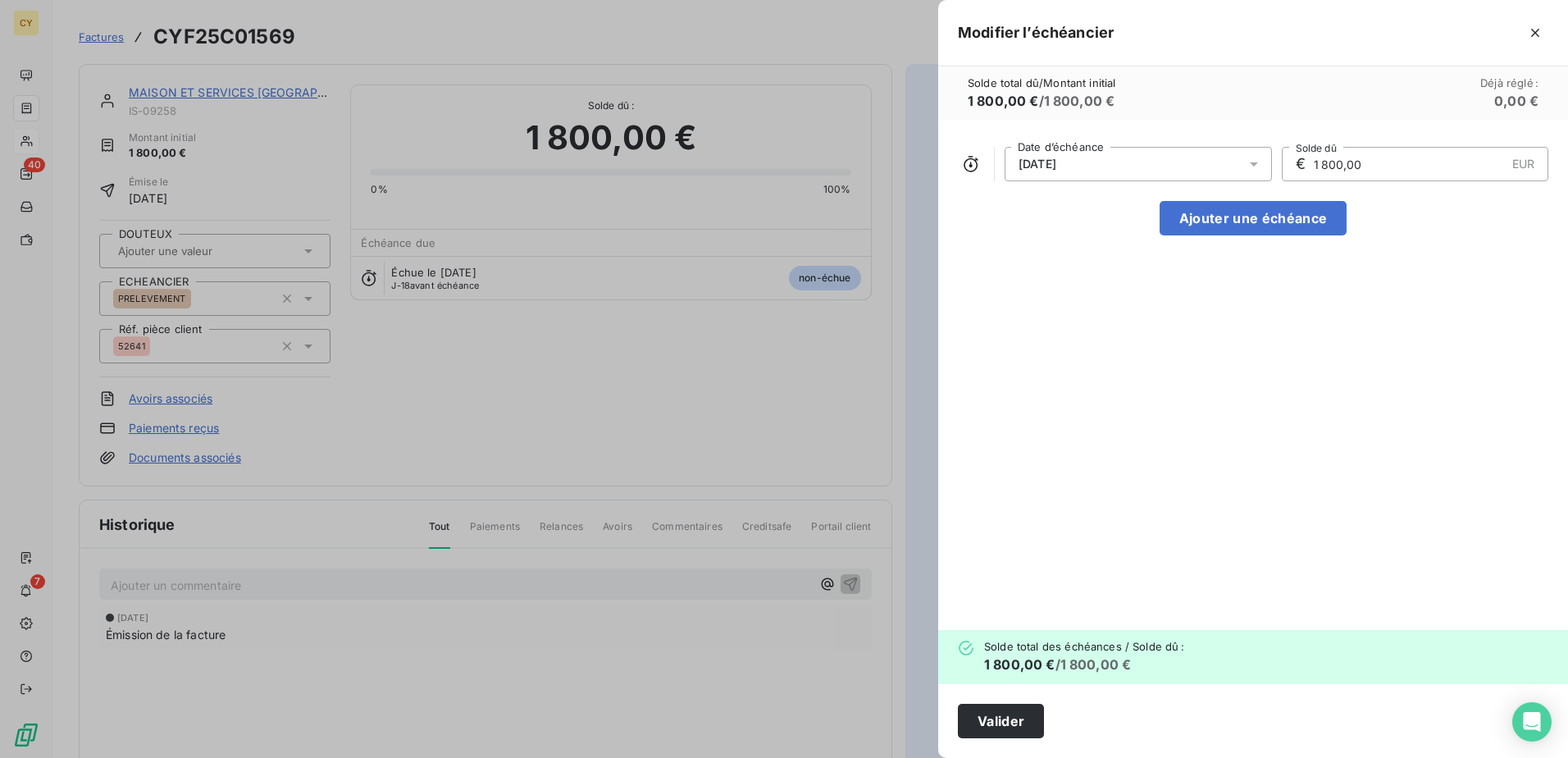
click at [1253, 162] on icon at bounding box center [1254, 164] width 8 height 4
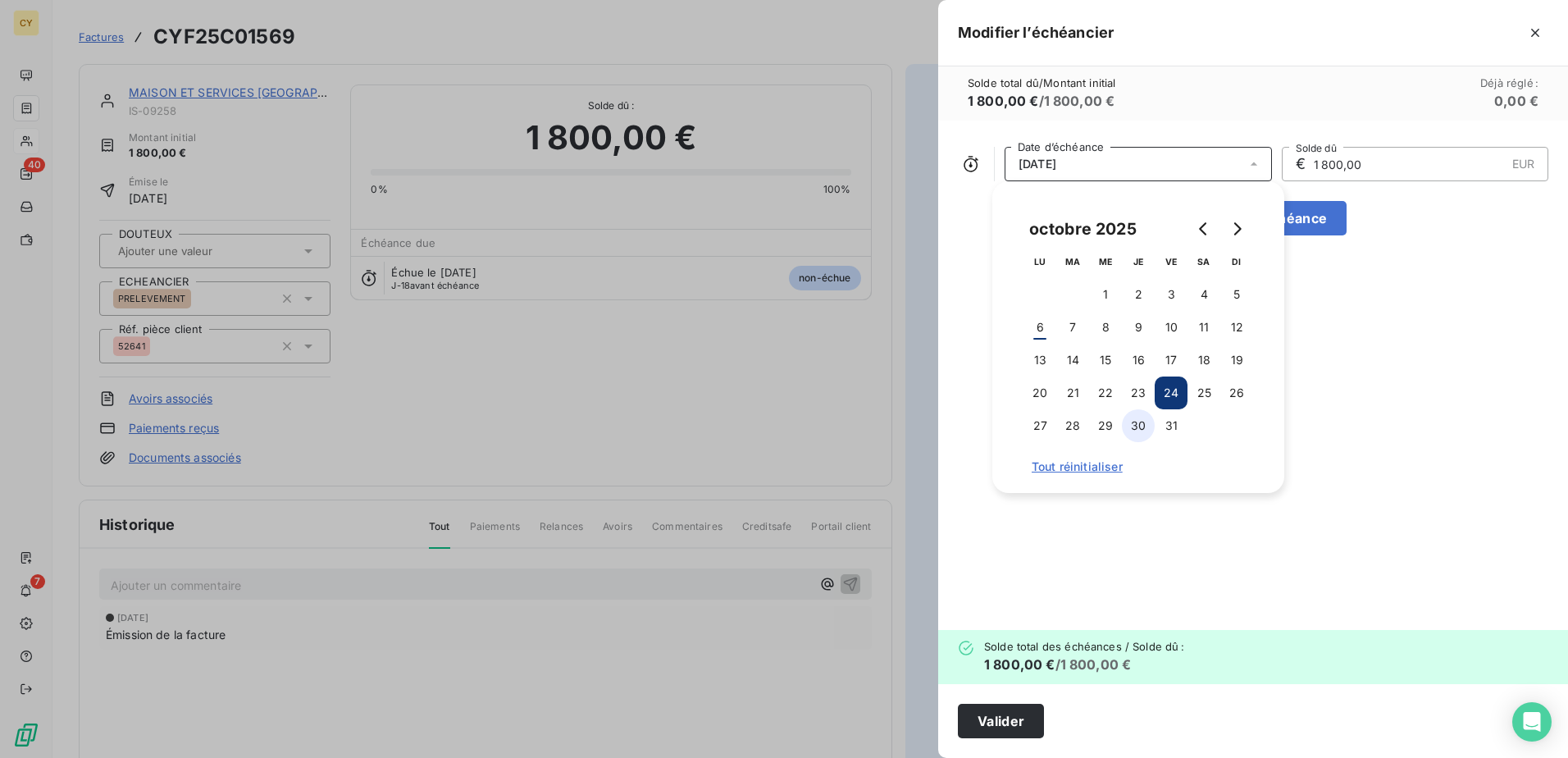
click at [1139, 425] on button "30" at bounding box center [1138, 425] width 33 height 33
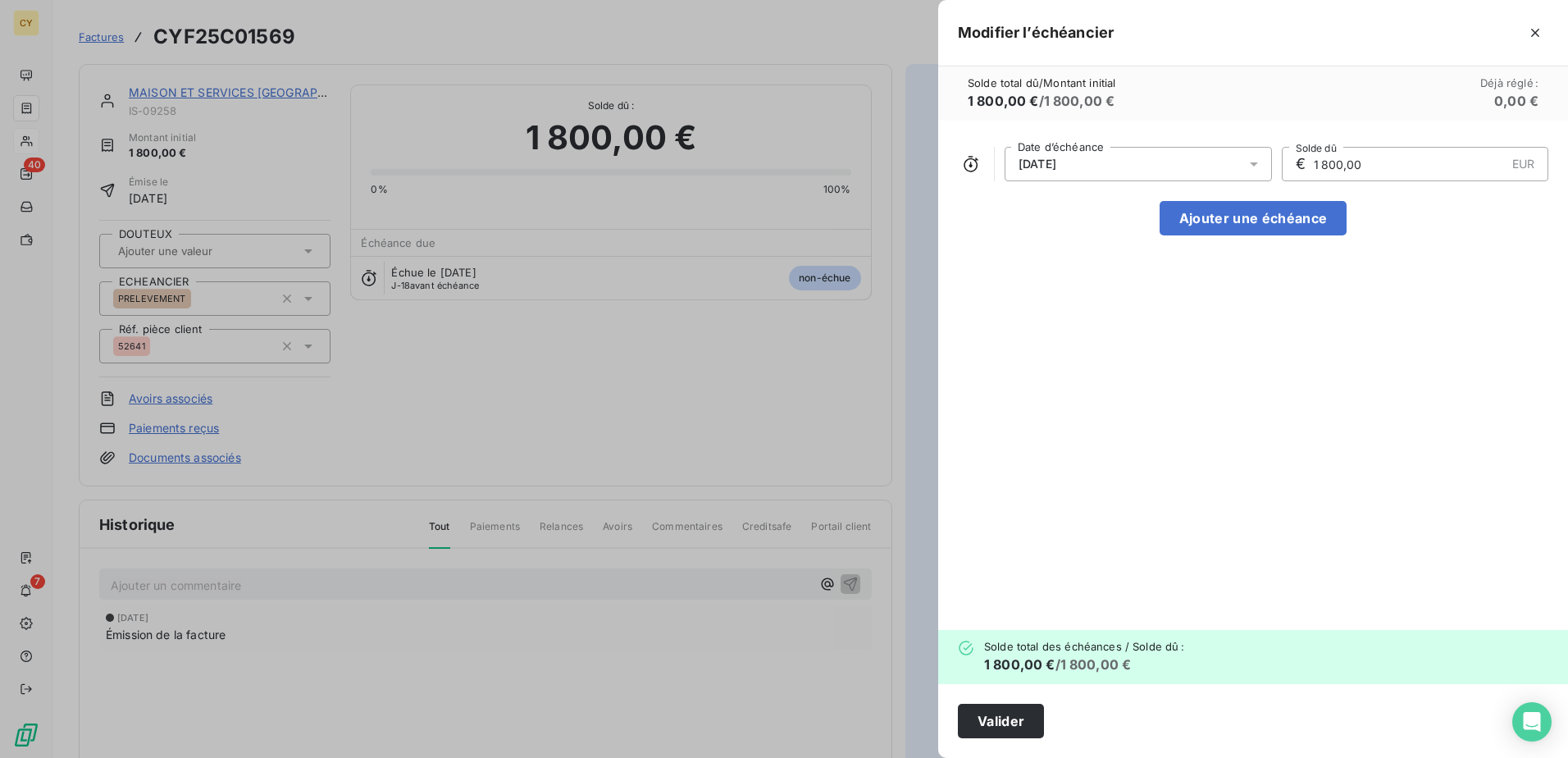
drag, startPoint x: 1359, startPoint y: 162, endPoint x: 1207, endPoint y: 180, distance: 153.1
click at [1211, 189] on div "[DATE] Date d’échéance € 1 800,00 EUR Solde dû Ajouter une échéance" at bounding box center [1253, 375] width 630 height 509
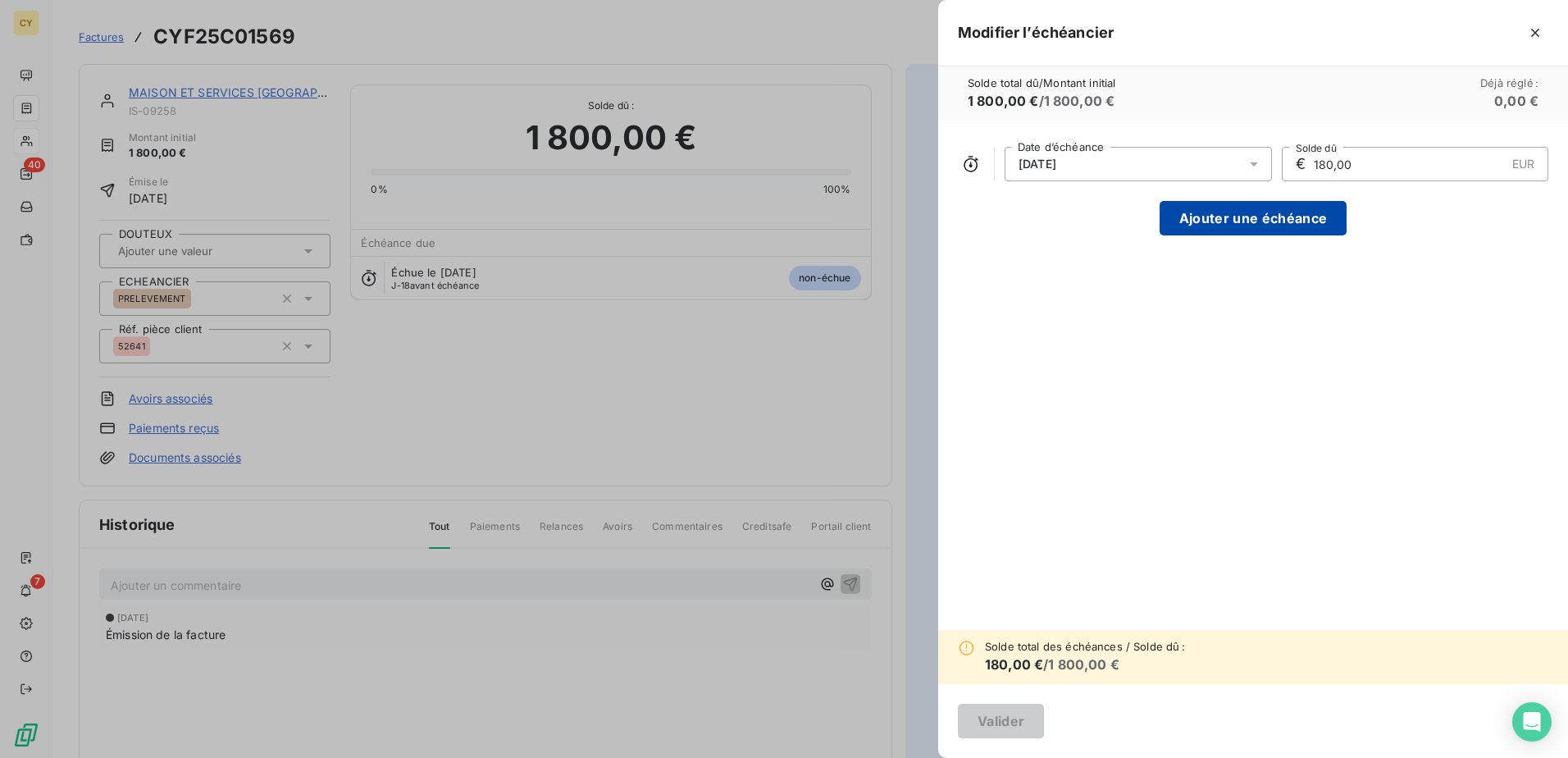
type input "180,00"
click at [1226, 218] on button "Ajouter une échéance" at bounding box center [1252, 218] width 187 height 34
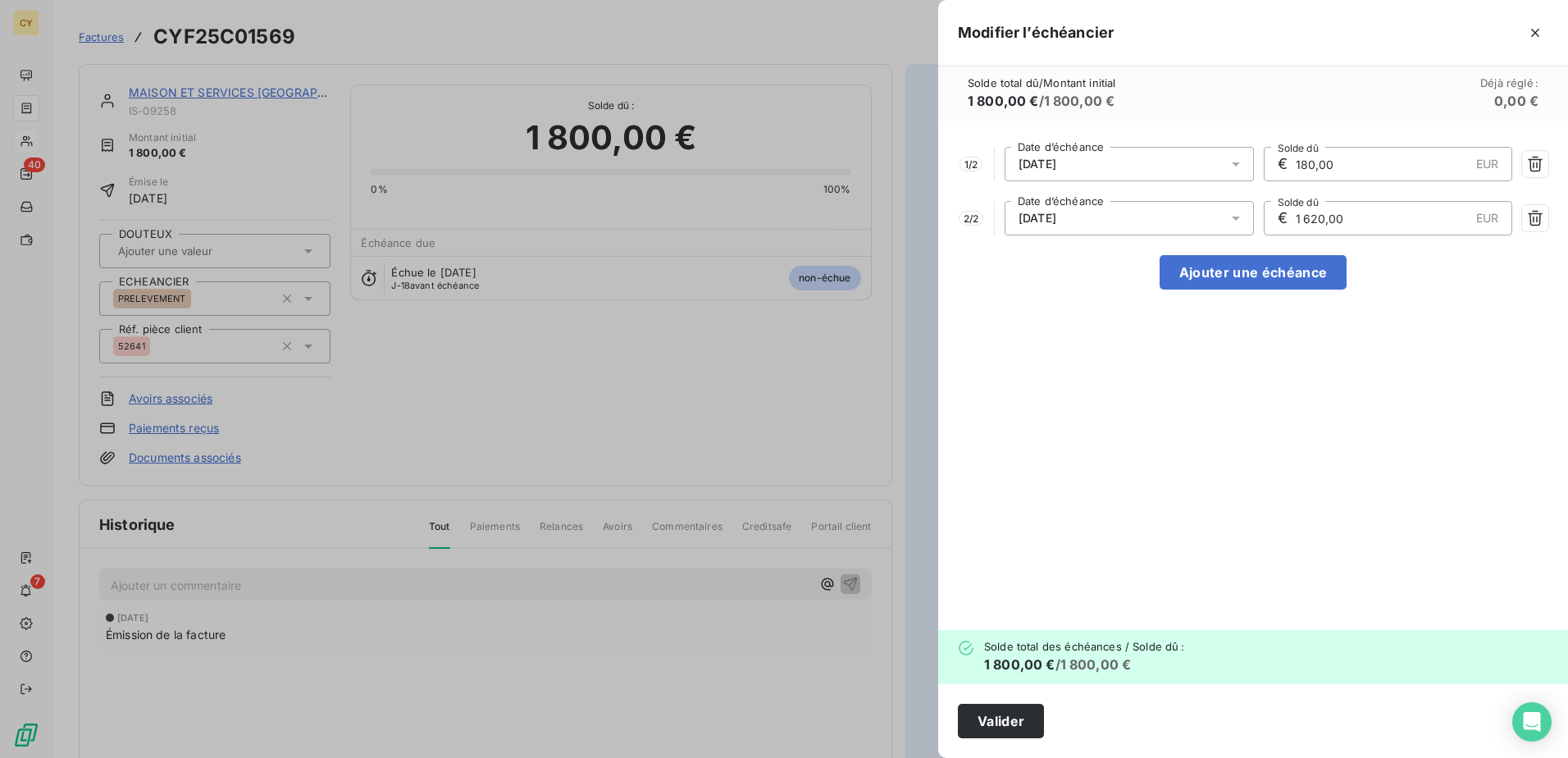
drag, startPoint x: 1387, startPoint y: 219, endPoint x: 1207, endPoint y: 215, distance: 180.0
click at [1207, 216] on div "2 / 2 [DATE] Date d’échéance € 1 620,00 EUR Solde dû" at bounding box center [1252, 218] width 590 height 34
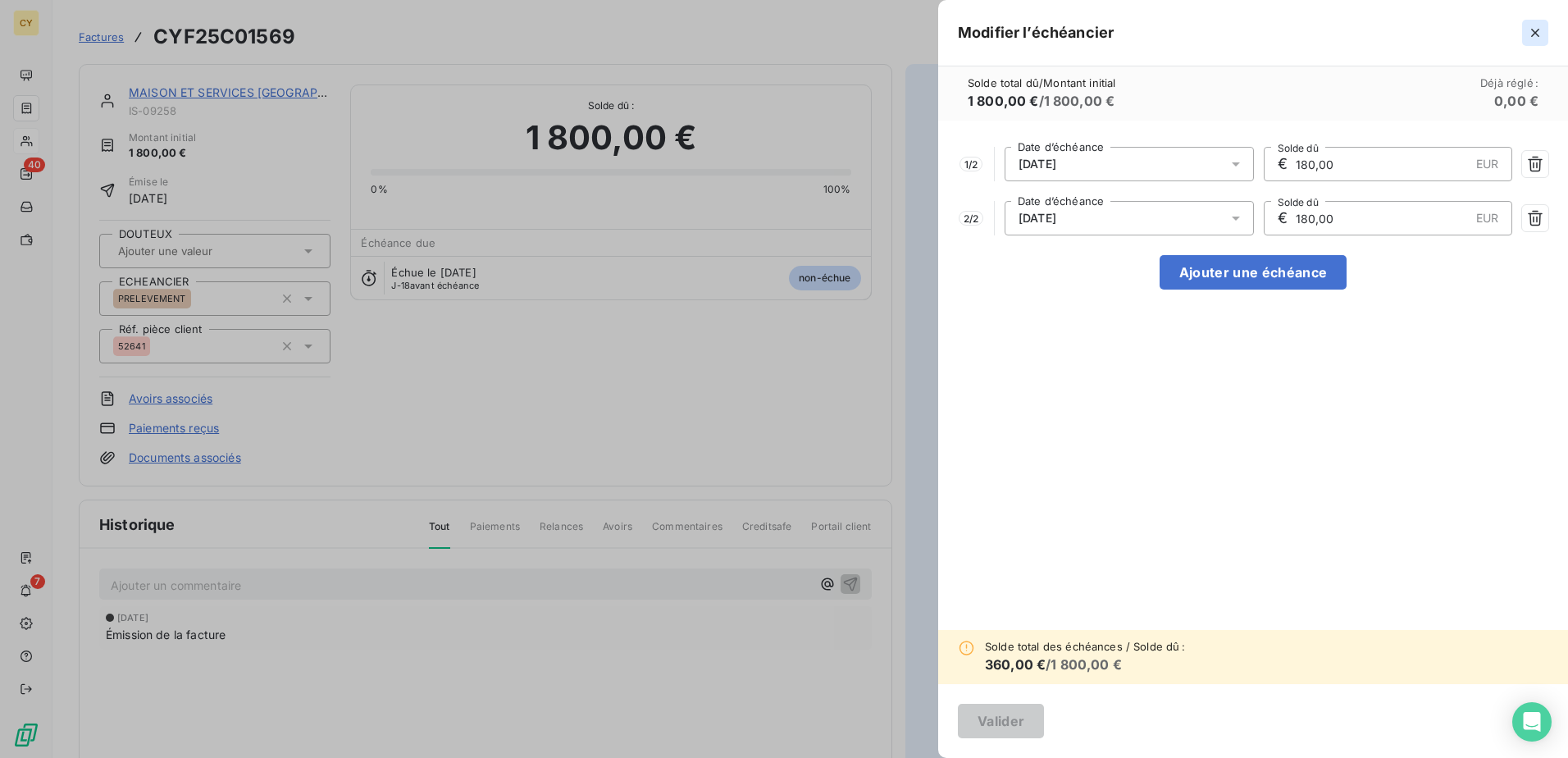
type input "180,00"
click at [1253, 270] on button "Ajouter une échéance" at bounding box center [1252, 272] width 187 height 34
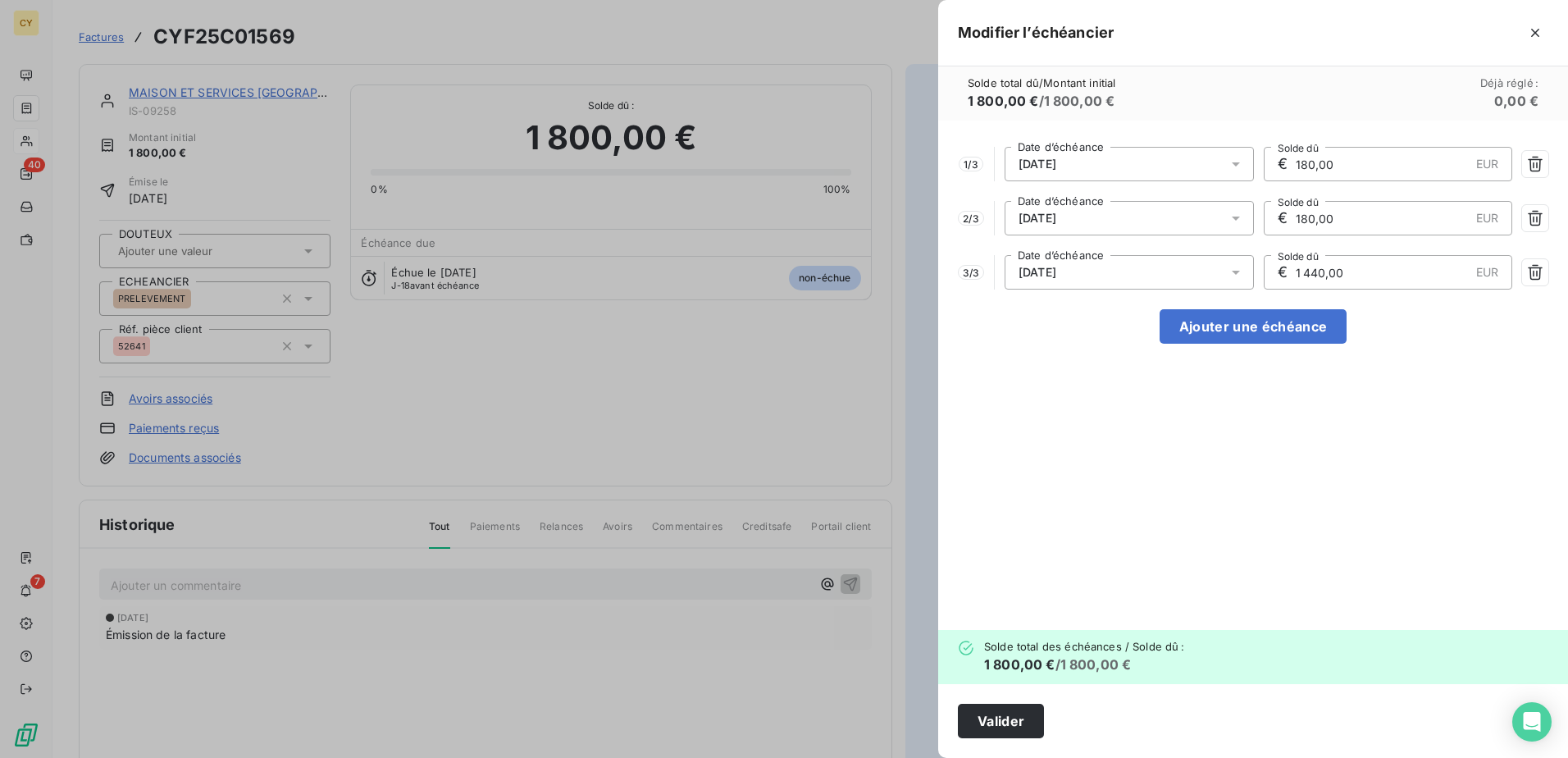
drag, startPoint x: 1351, startPoint y: 268, endPoint x: 1213, endPoint y: 287, distance: 139.3
click at [1216, 287] on div "3 / 3 [DATE] Date d’échéance € 1 440,00 EUR Solde dû" at bounding box center [1252, 272] width 590 height 34
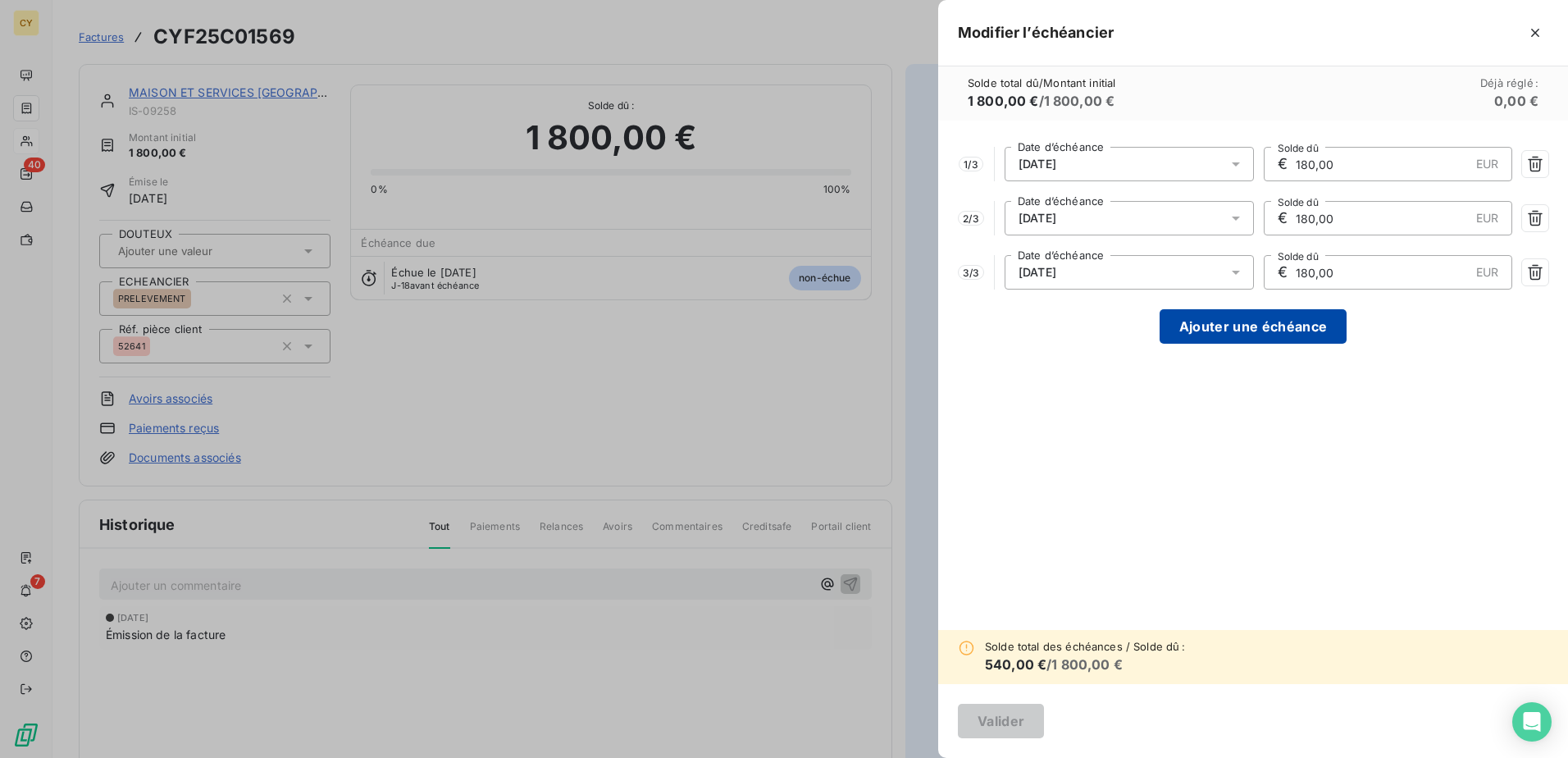
type input "180,00"
click at [1259, 325] on button "Ajouter une échéance" at bounding box center [1252, 326] width 187 height 34
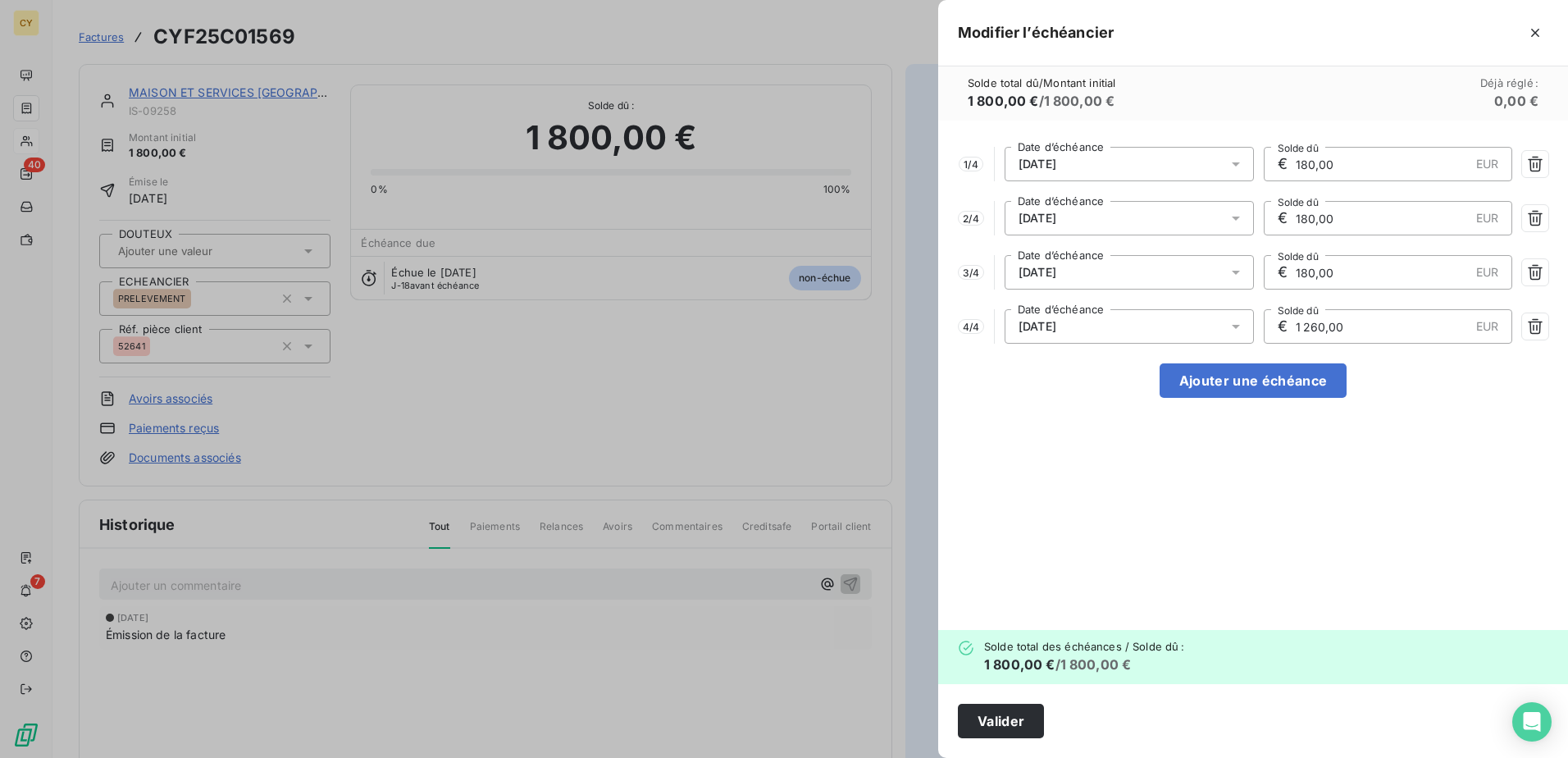
drag, startPoint x: 1355, startPoint y: 327, endPoint x: 1189, endPoint y: 324, distance: 166.0
click at [1191, 322] on div "4 / 4 [DATE] Date d’échéance € 1 260,00 EUR Solde dû" at bounding box center [1252, 326] width 590 height 34
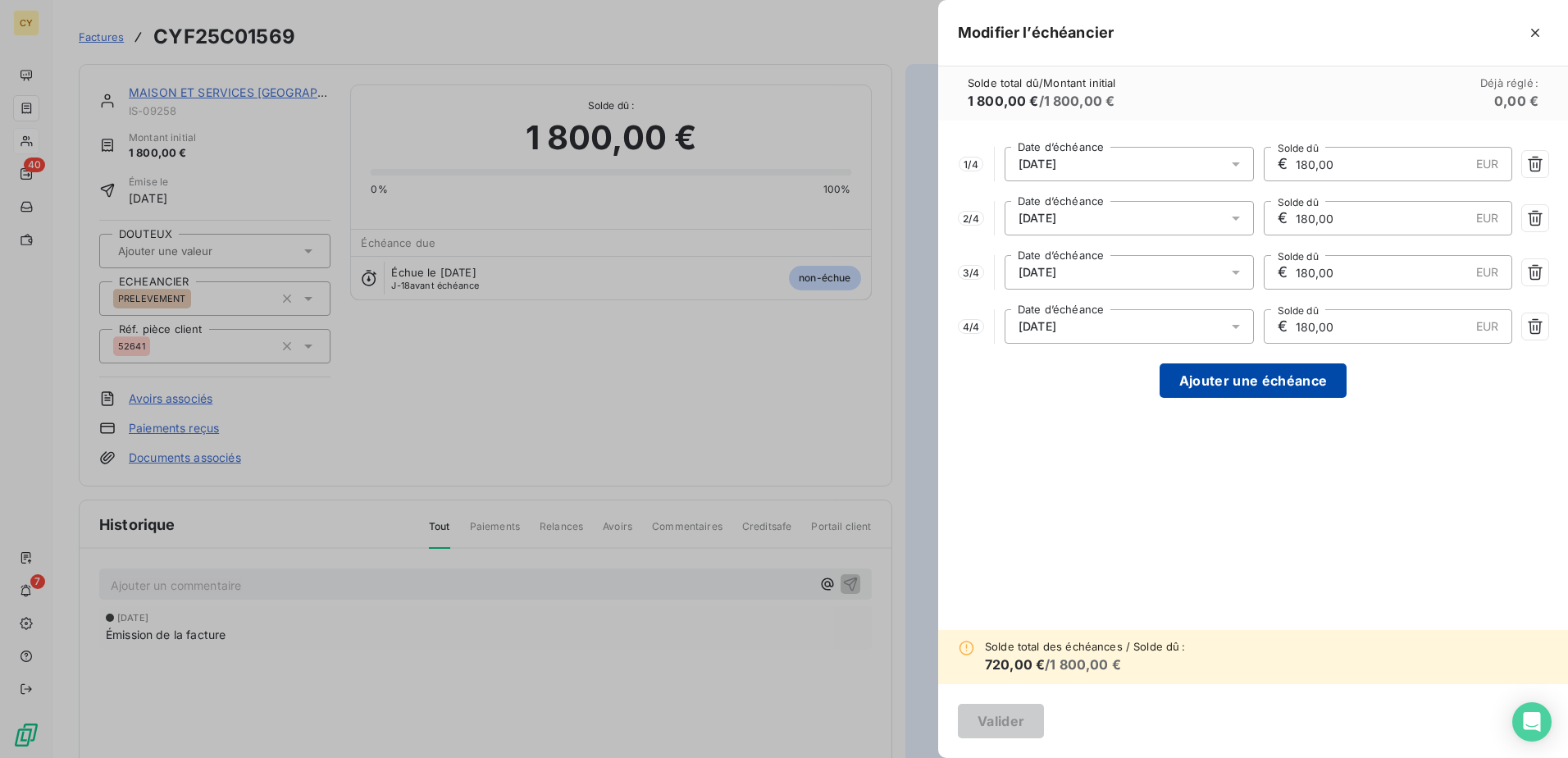
type input "180,00"
click at [1237, 379] on button "Ajouter une échéance" at bounding box center [1252, 380] width 187 height 34
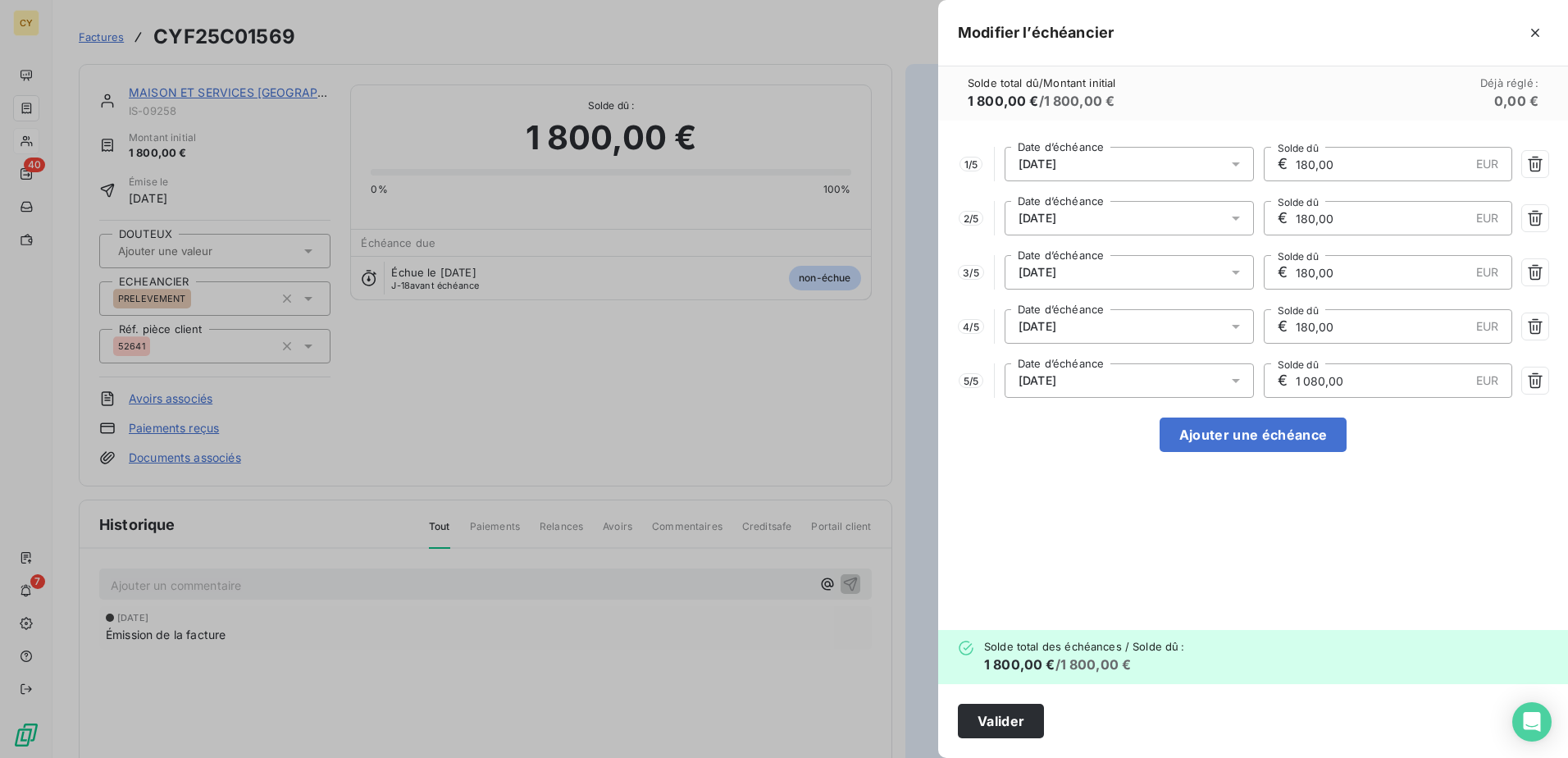
drag, startPoint x: 1355, startPoint y: 378, endPoint x: 1226, endPoint y: 391, distance: 129.7
click at [1231, 391] on div "5 / 5 [DATE] Date d’échéance € 1 080,00 EUR Solde dû" at bounding box center [1252, 380] width 590 height 34
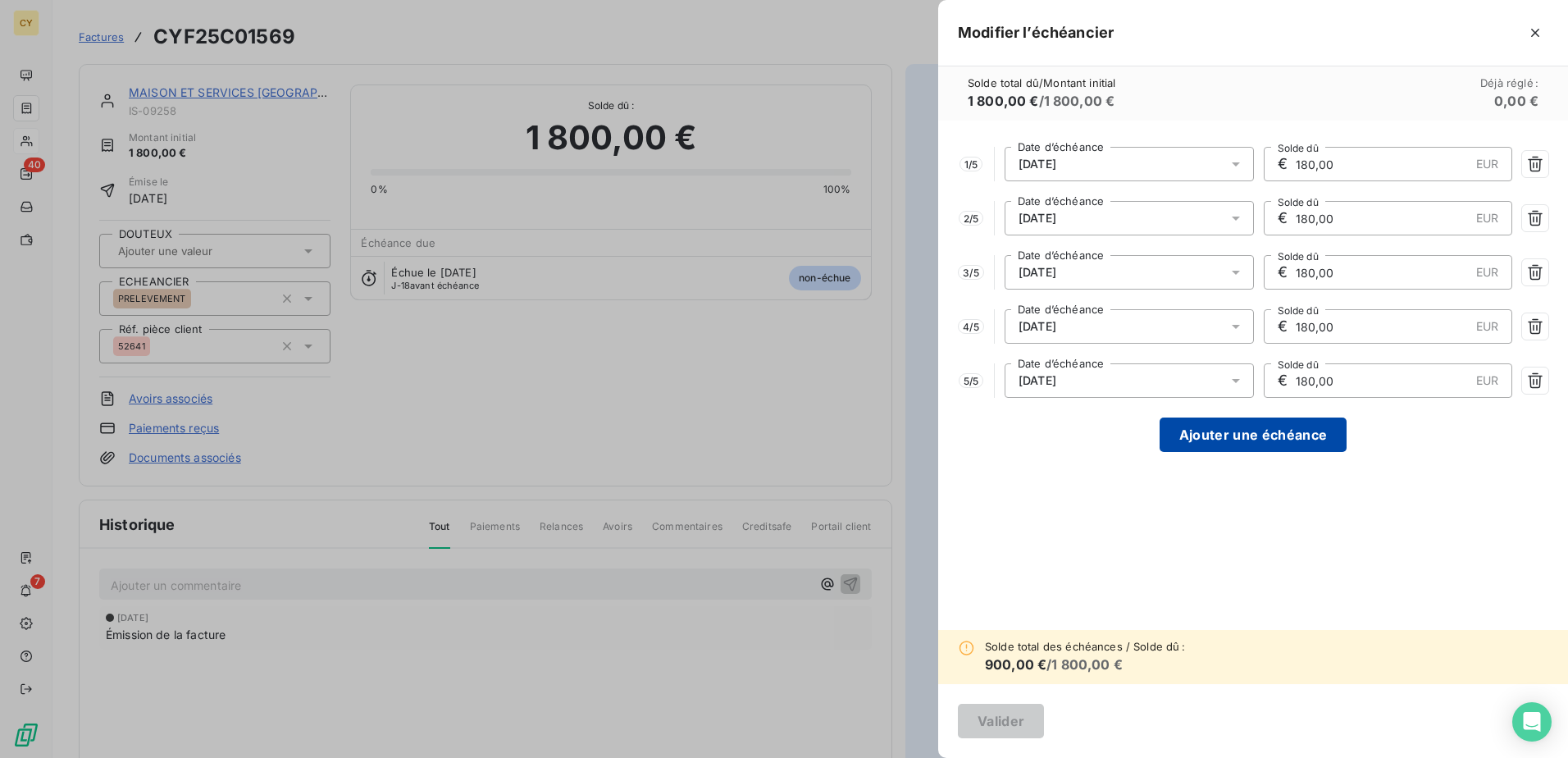
type input "180,00"
click at [1262, 436] on button "Ajouter une échéance" at bounding box center [1252, 435] width 187 height 34
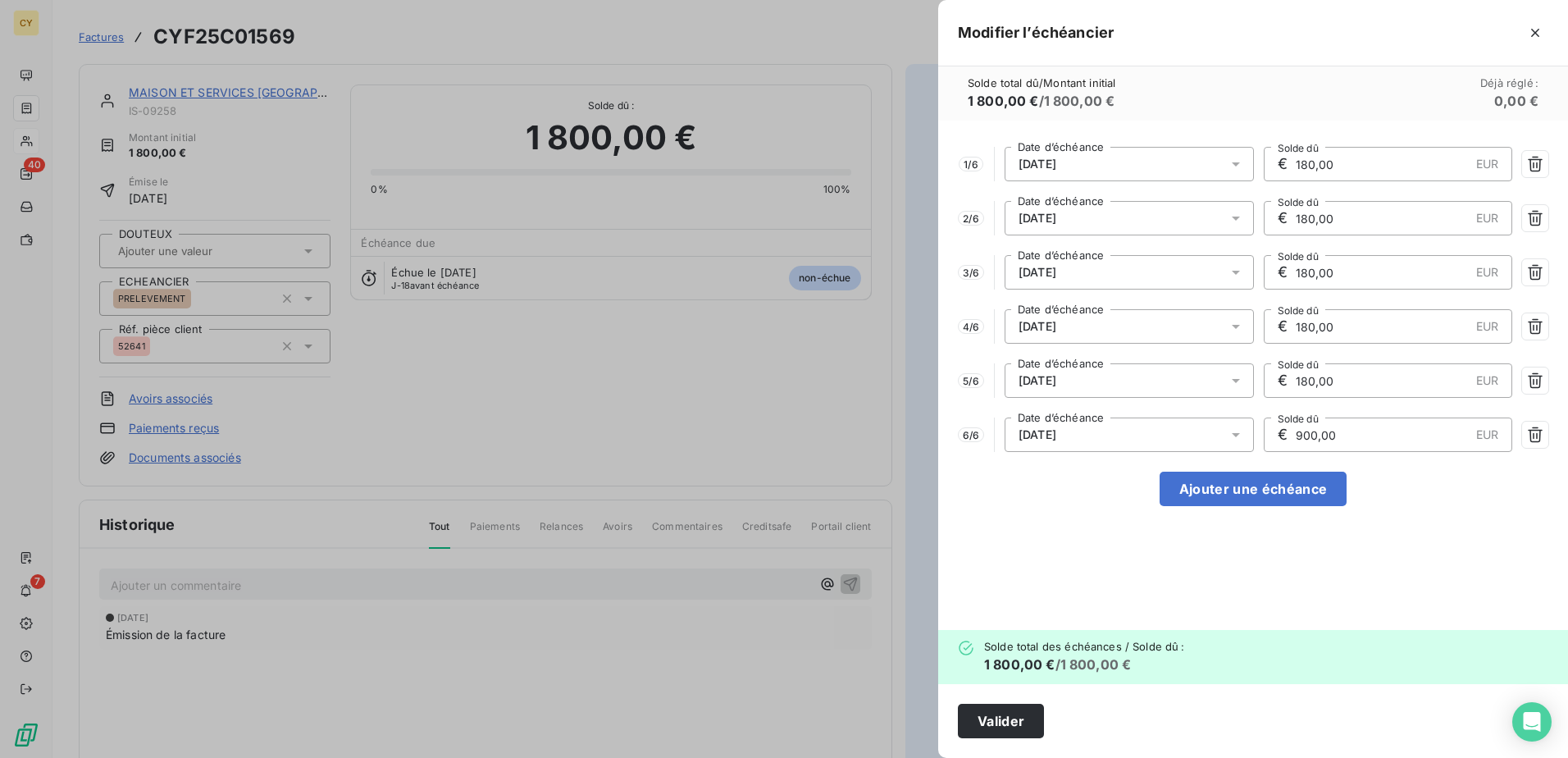
click at [1238, 431] on icon at bounding box center [1236, 435] width 17 height 17
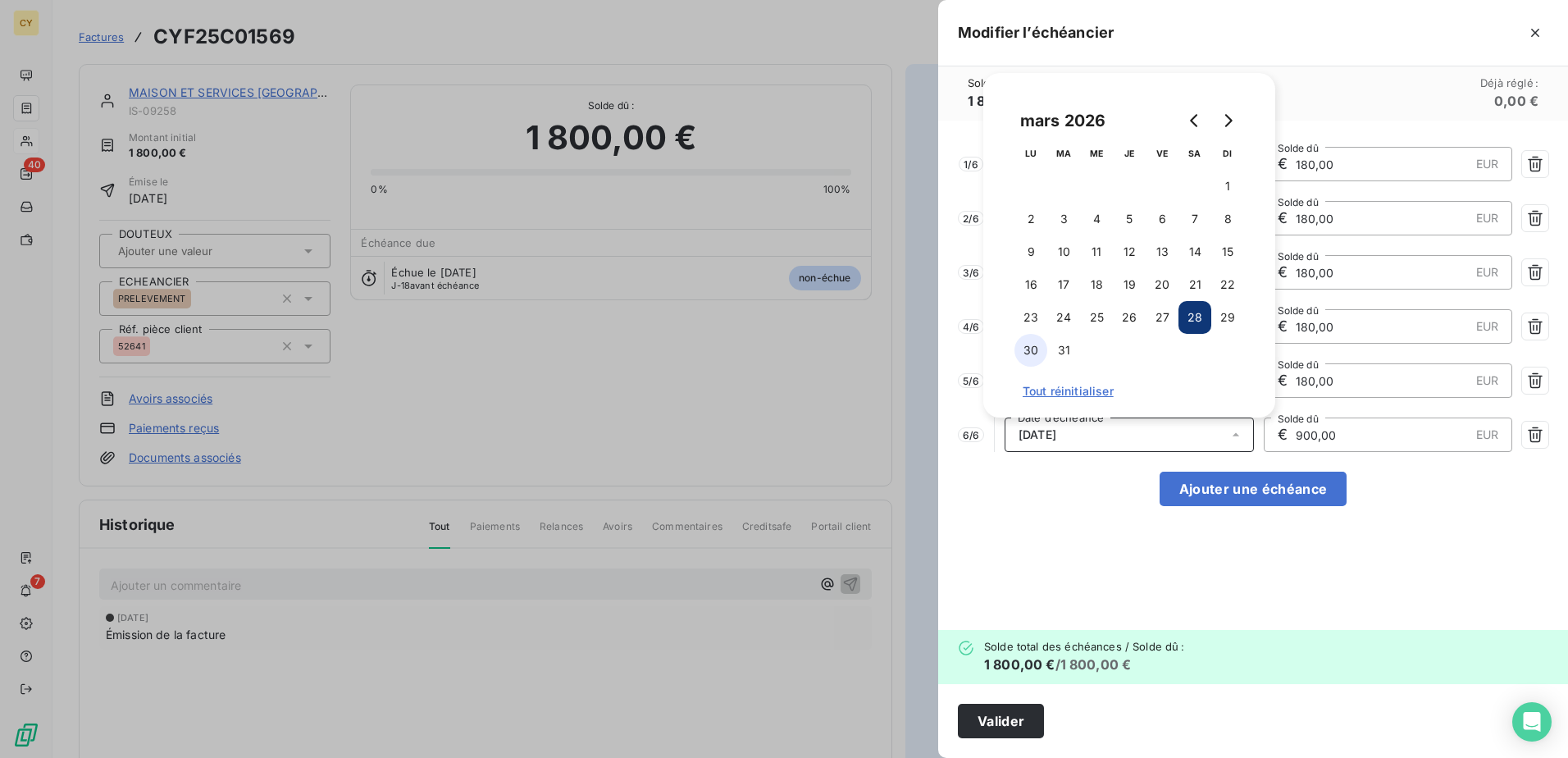
click at [1026, 356] on button "30" at bounding box center [1031, 350] width 33 height 33
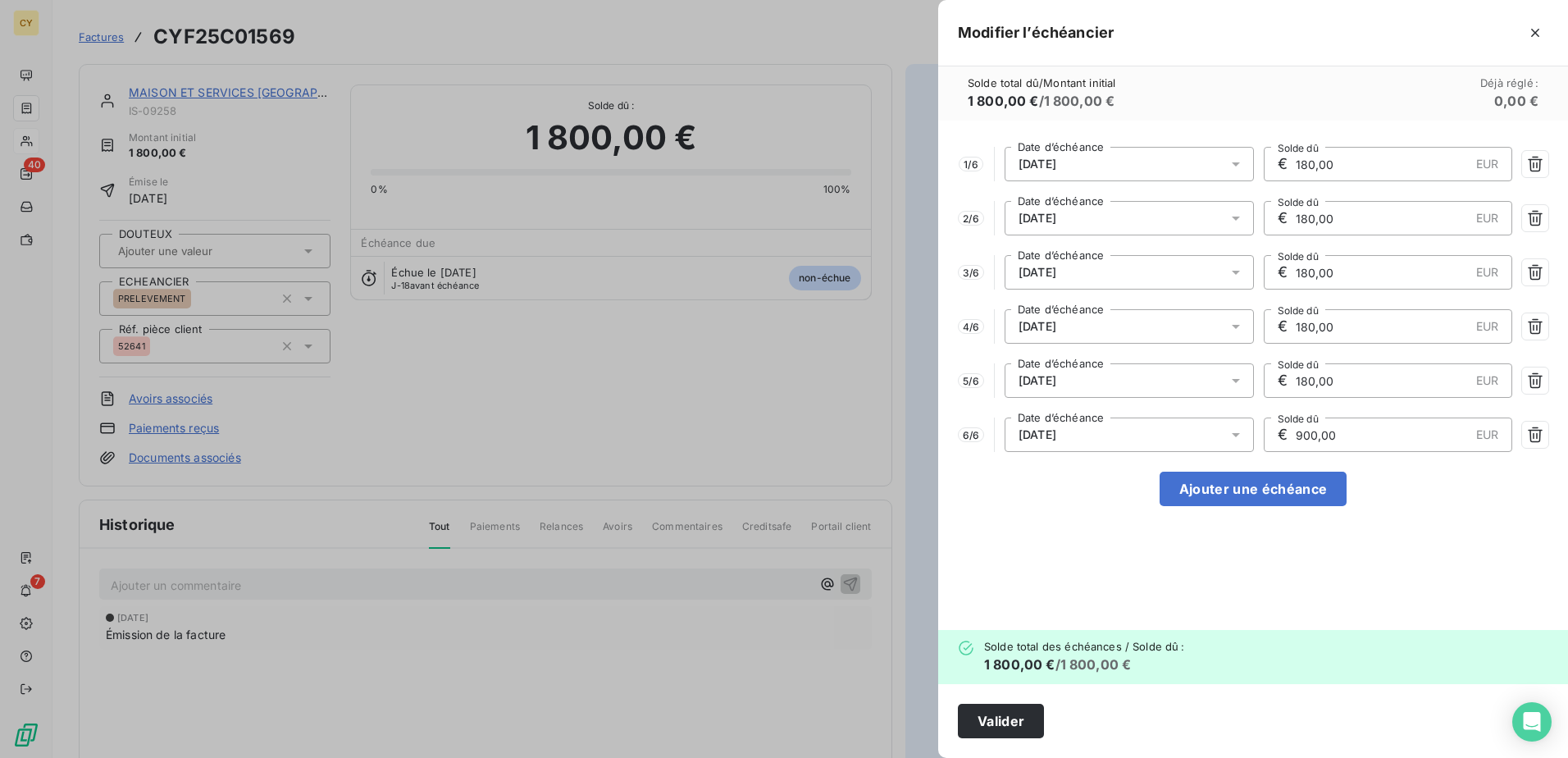
drag, startPoint x: 1301, startPoint y: 418, endPoint x: 1182, endPoint y: 453, distance: 124.0
click at [1220, 436] on div "6 / 6 [DATE] Date d’échéance € 900,00 EUR Solde dû" at bounding box center [1252, 435] width 590 height 34
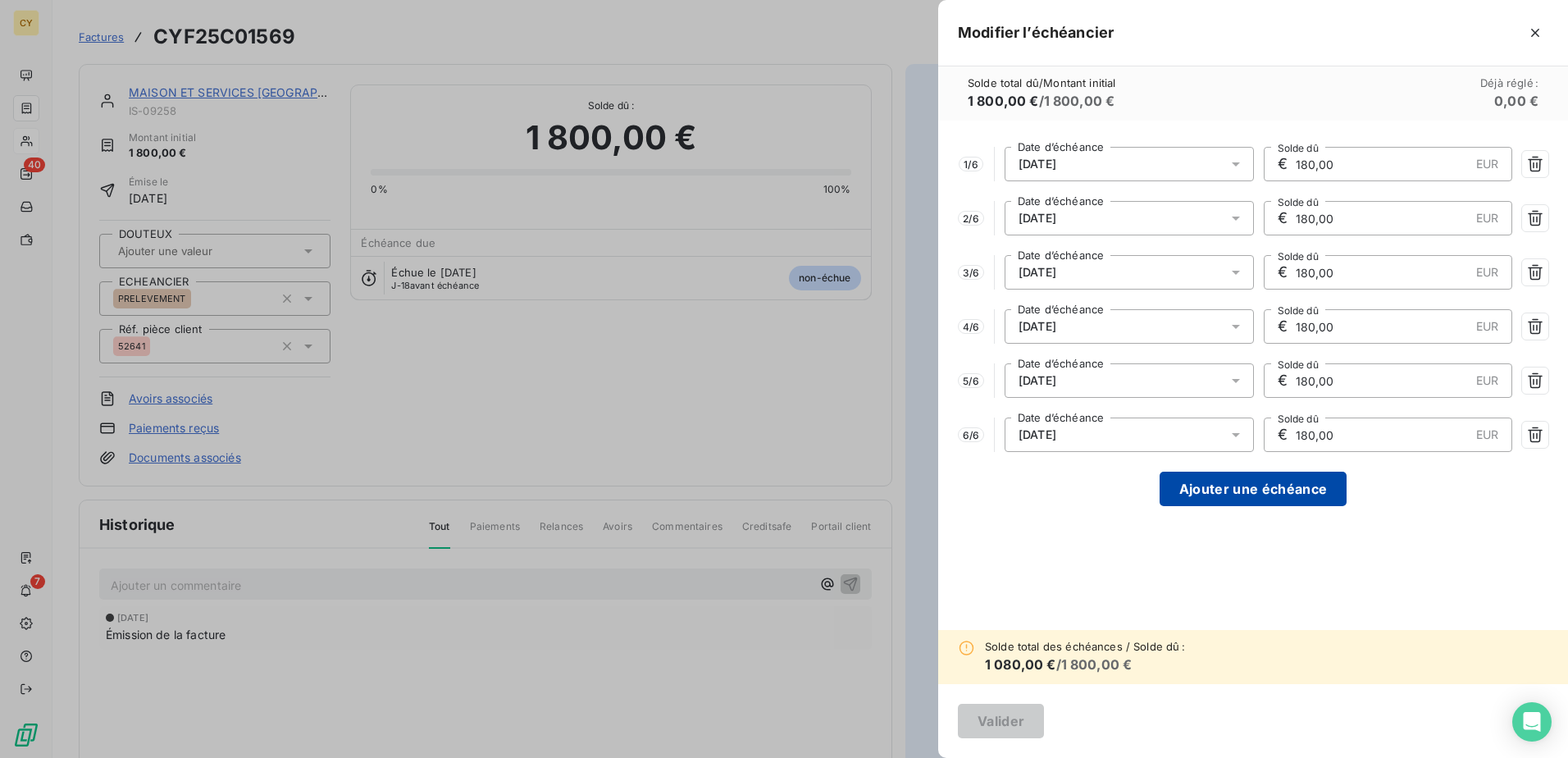
type input "180,00"
click at [1239, 493] on button "Ajouter une échéance" at bounding box center [1252, 488] width 187 height 34
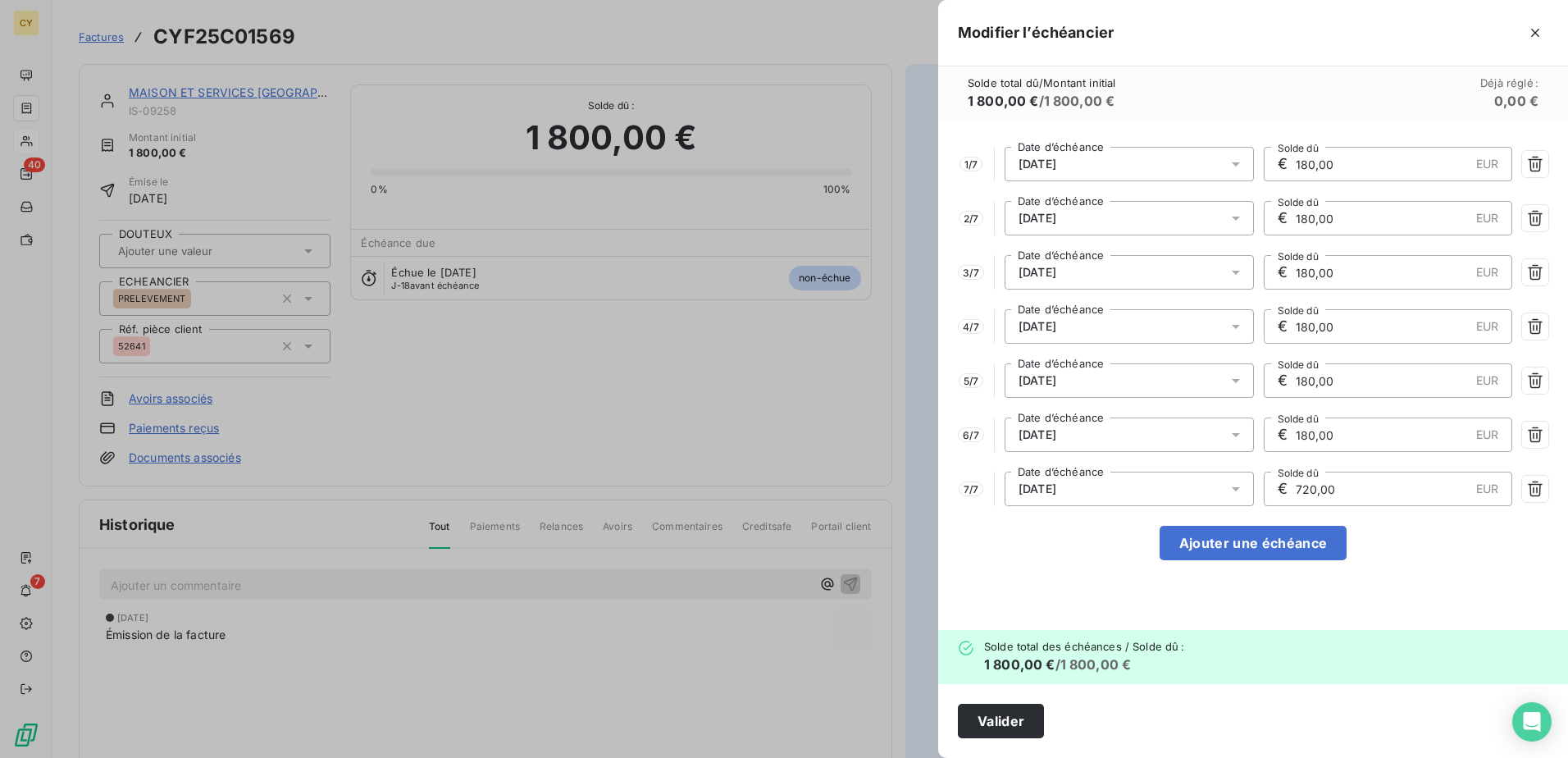
drag, startPoint x: 1335, startPoint y: 494, endPoint x: 1240, endPoint y: 497, distance: 95.0
click at [1246, 492] on div "7 / 7 [DATE] Date d’échéance € 720,00 EUR Solde dû" at bounding box center [1252, 488] width 590 height 34
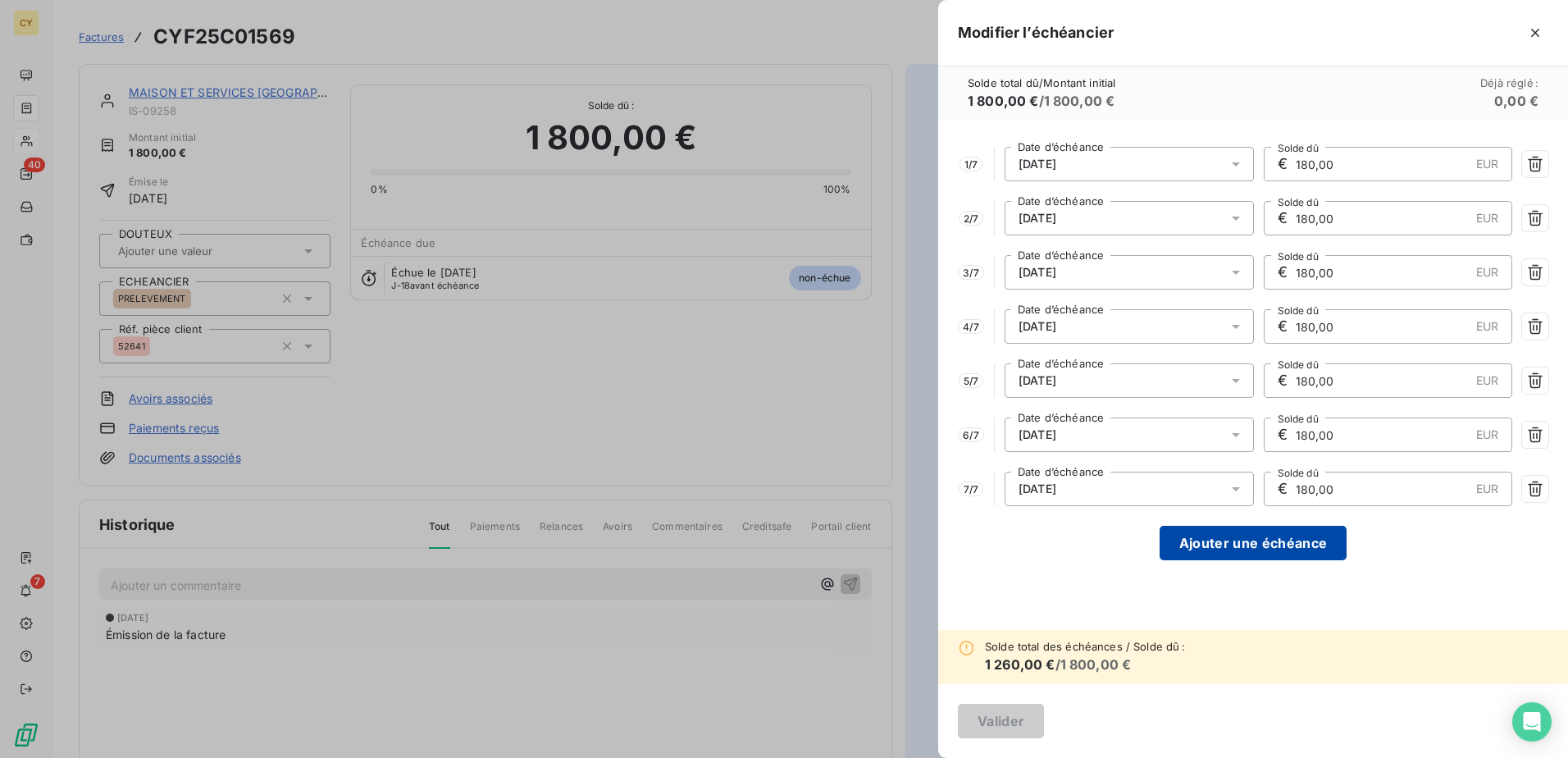
type input "180,00"
click at [1271, 542] on button "Ajouter une échéance" at bounding box center [1252, 543] width 187 height 34
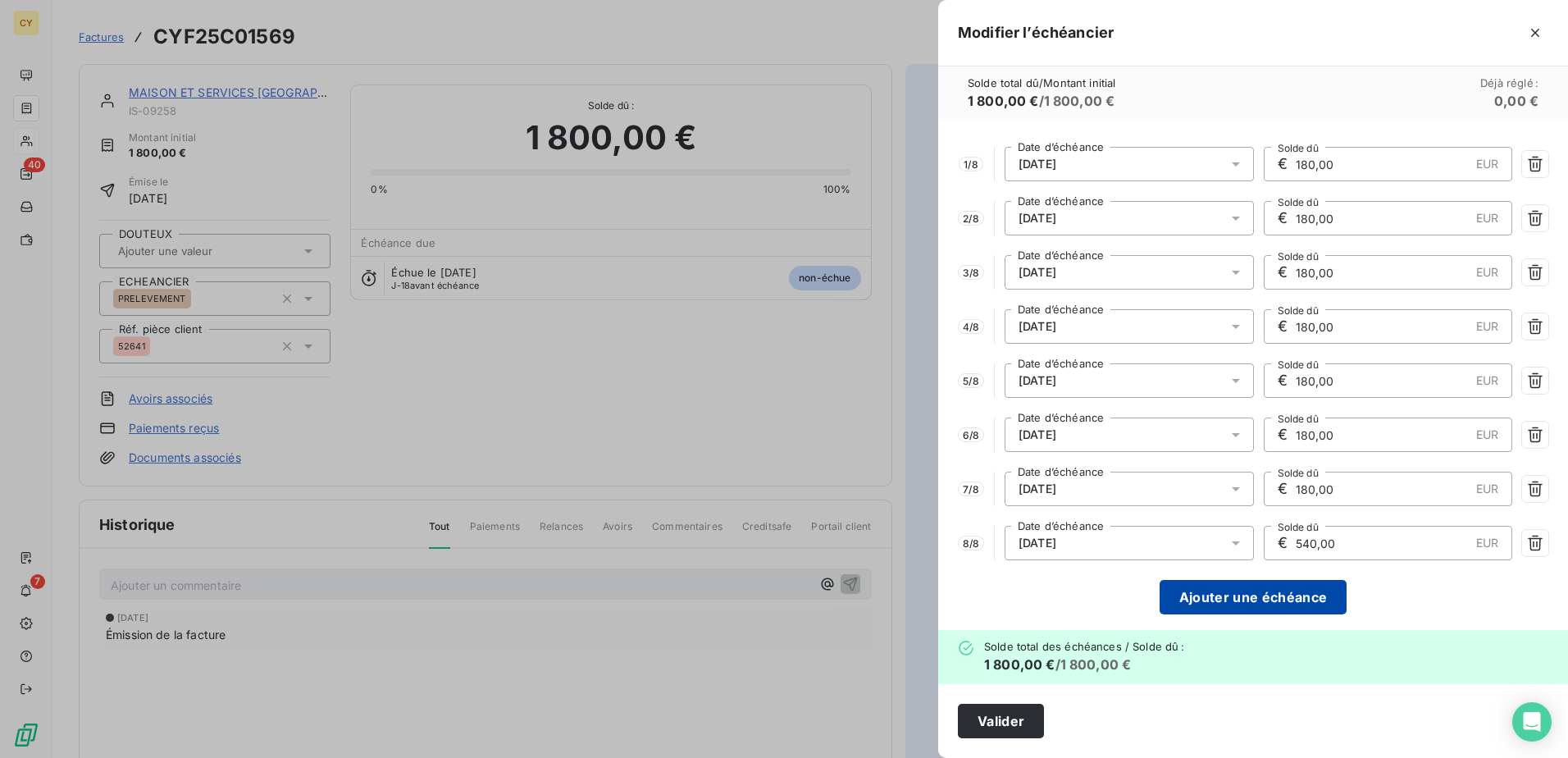
drag, startPoint x: 1339, startPoint y: 544, endPoint x: 1170, endPoint y: 585, distance: 173.9
click at [1251, 529] on div "8 / 8 [DATE] Date d’échéance € 540,00 EUR Solde dû" at bounding box center [1252, 543] width 590 height 34
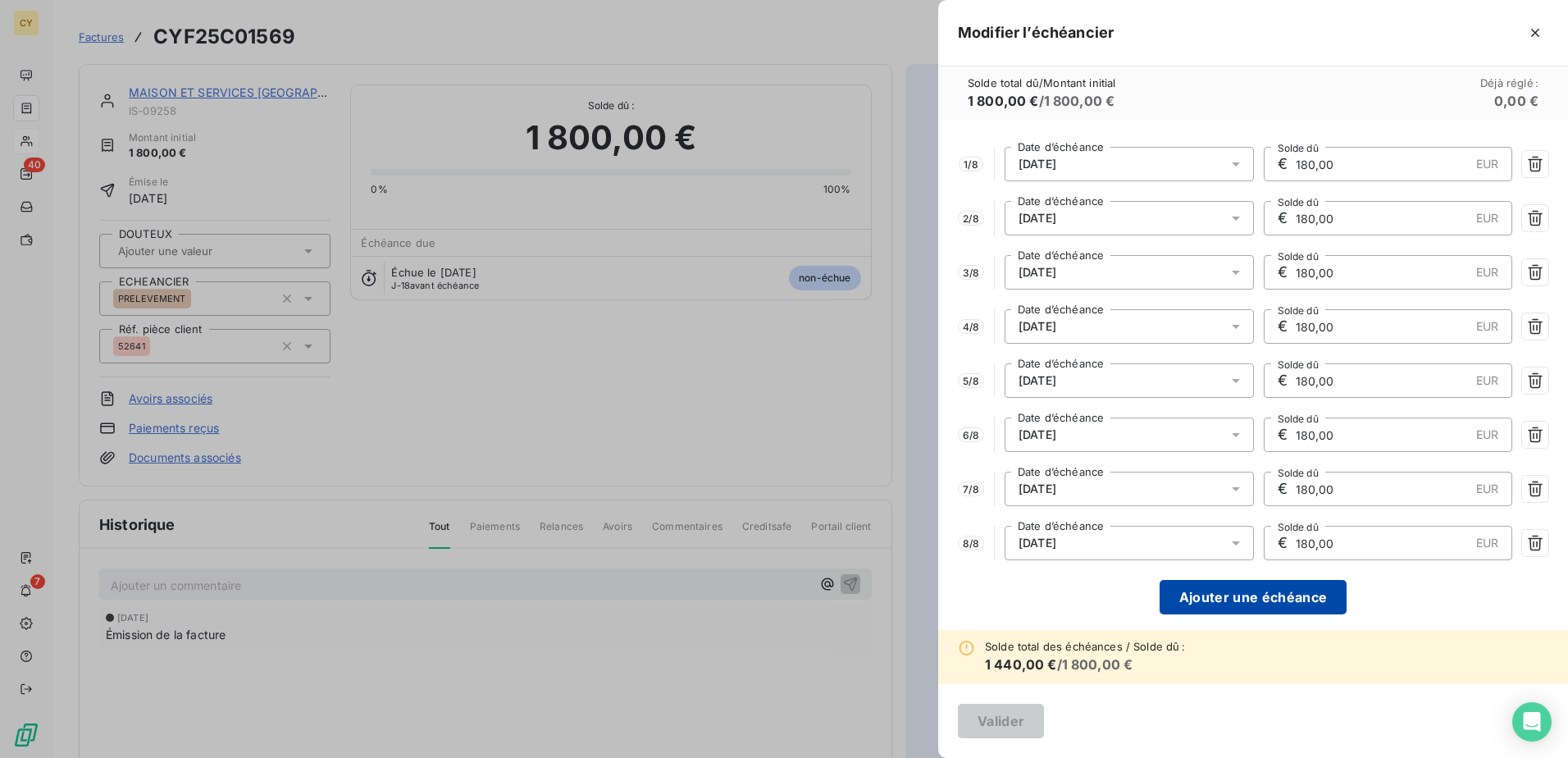
type input "180,00"
click at [1216, 600] on button "Ajouter une échéance" at bounding box center [1252, 597] width 187 height 34
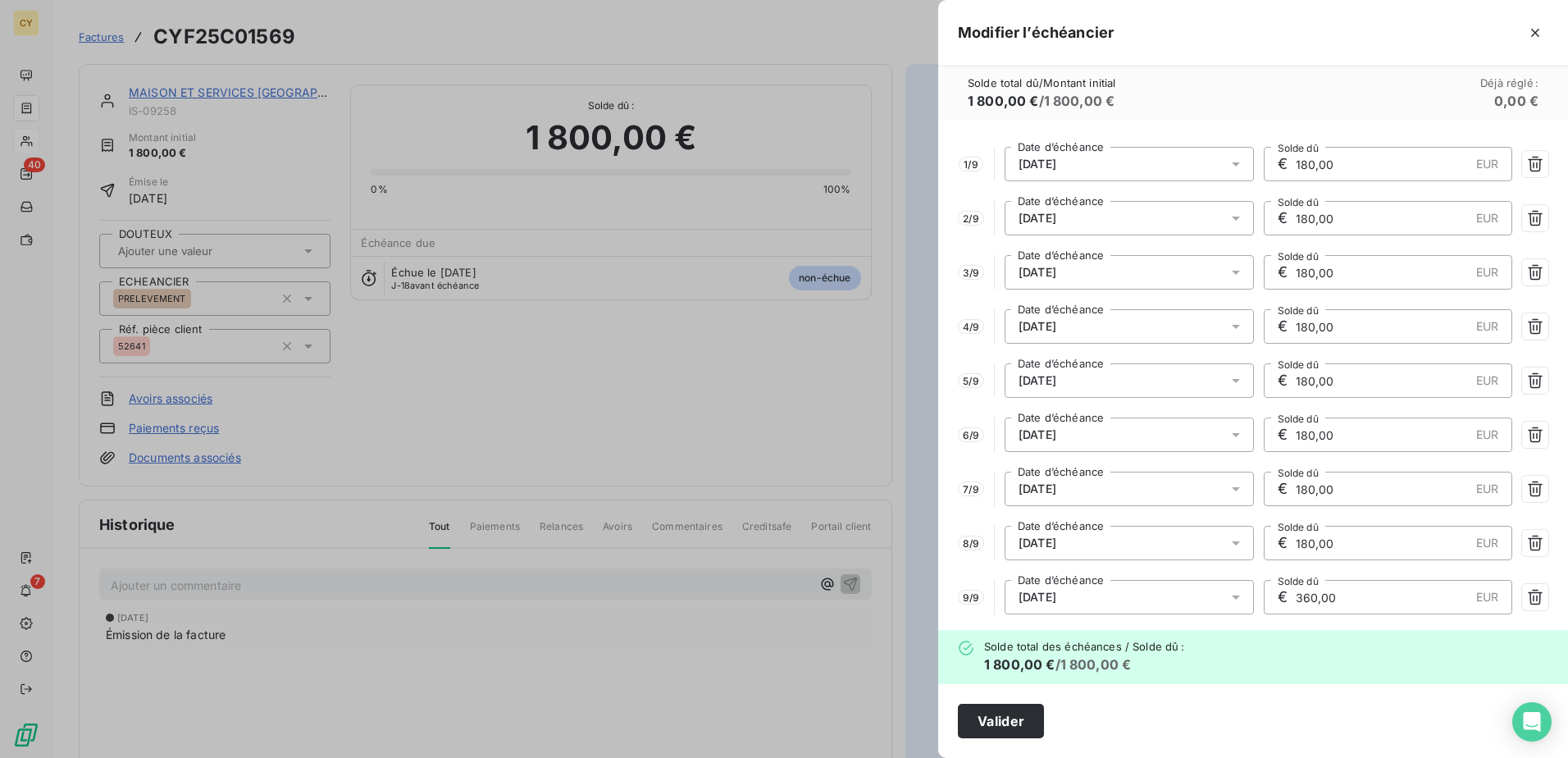
drag, startPoint x: 1288, startPoint y: 599, endPoint x: 1194, endPoint y: 604, distance: 94.1
click at [1194, 605] on div "9 / 9 [DATE] Date d’échéance € 360,00 EUR Solde dû" at bounding box center [1252, 597] width 590 height 34
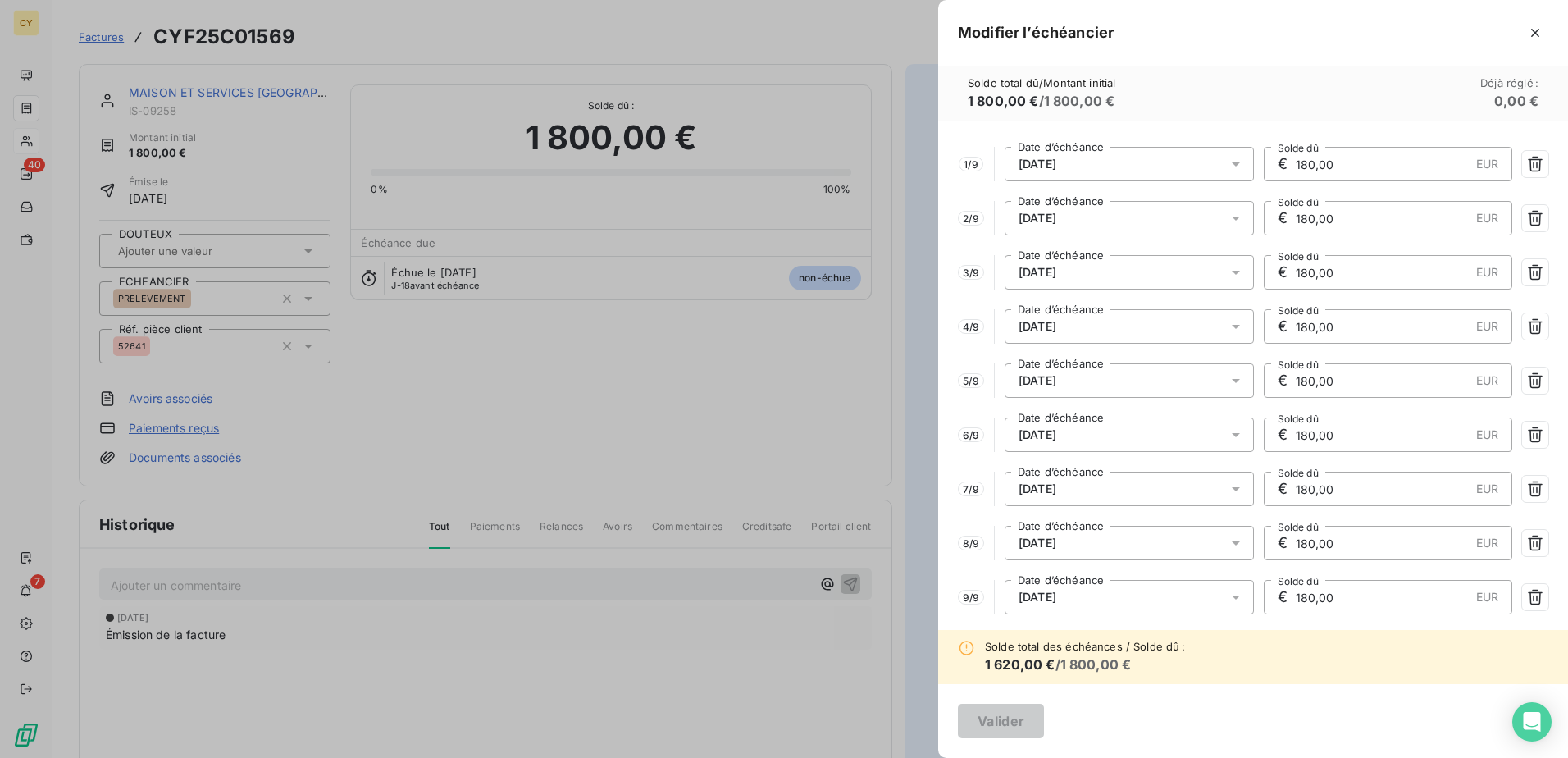
scroll to position [64, 0]
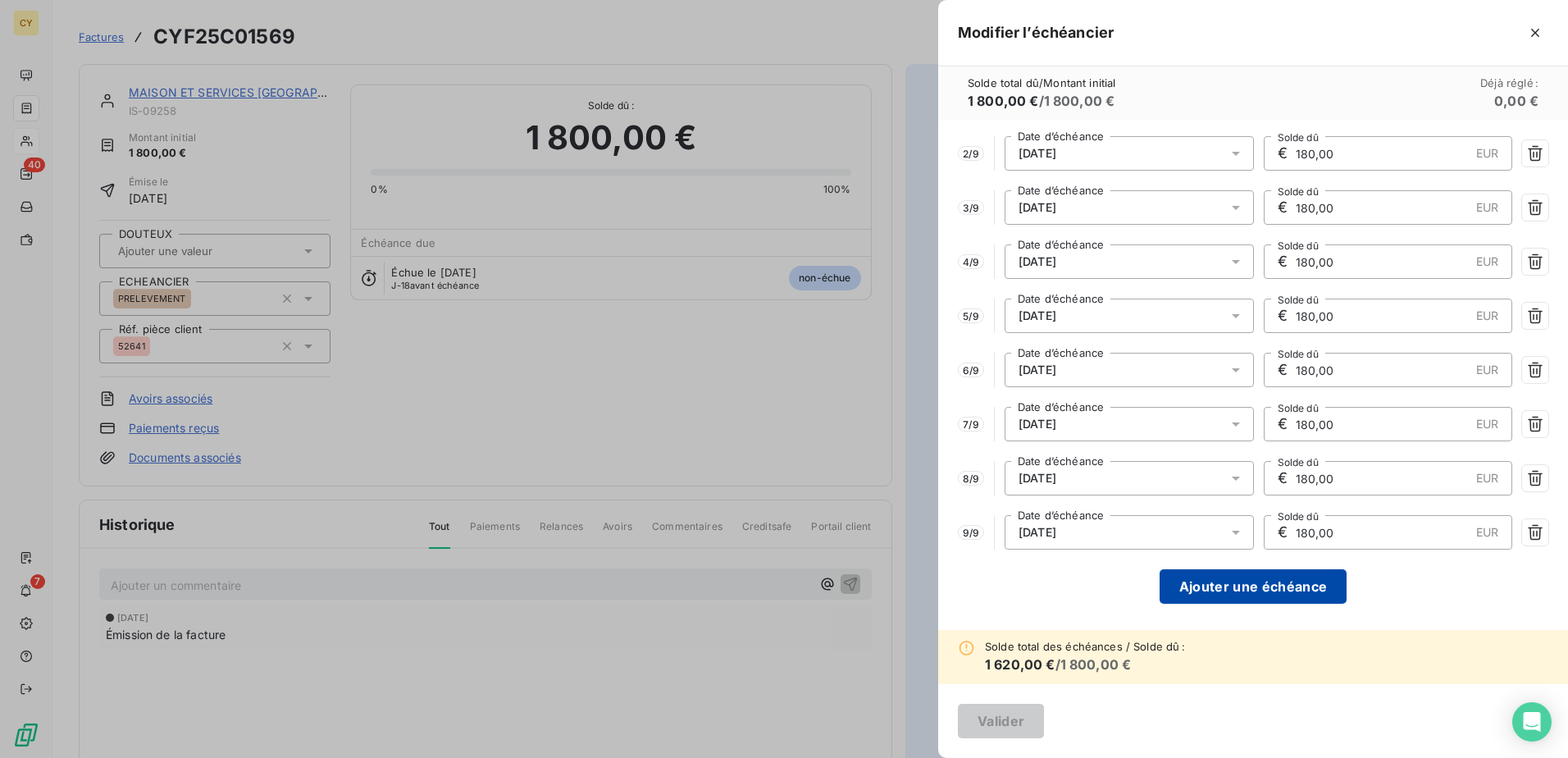
type input "180,00"
click at [1242, 584] on button "Ajouter une échéance" at bounding box center [1252, 586] width 187 height 34
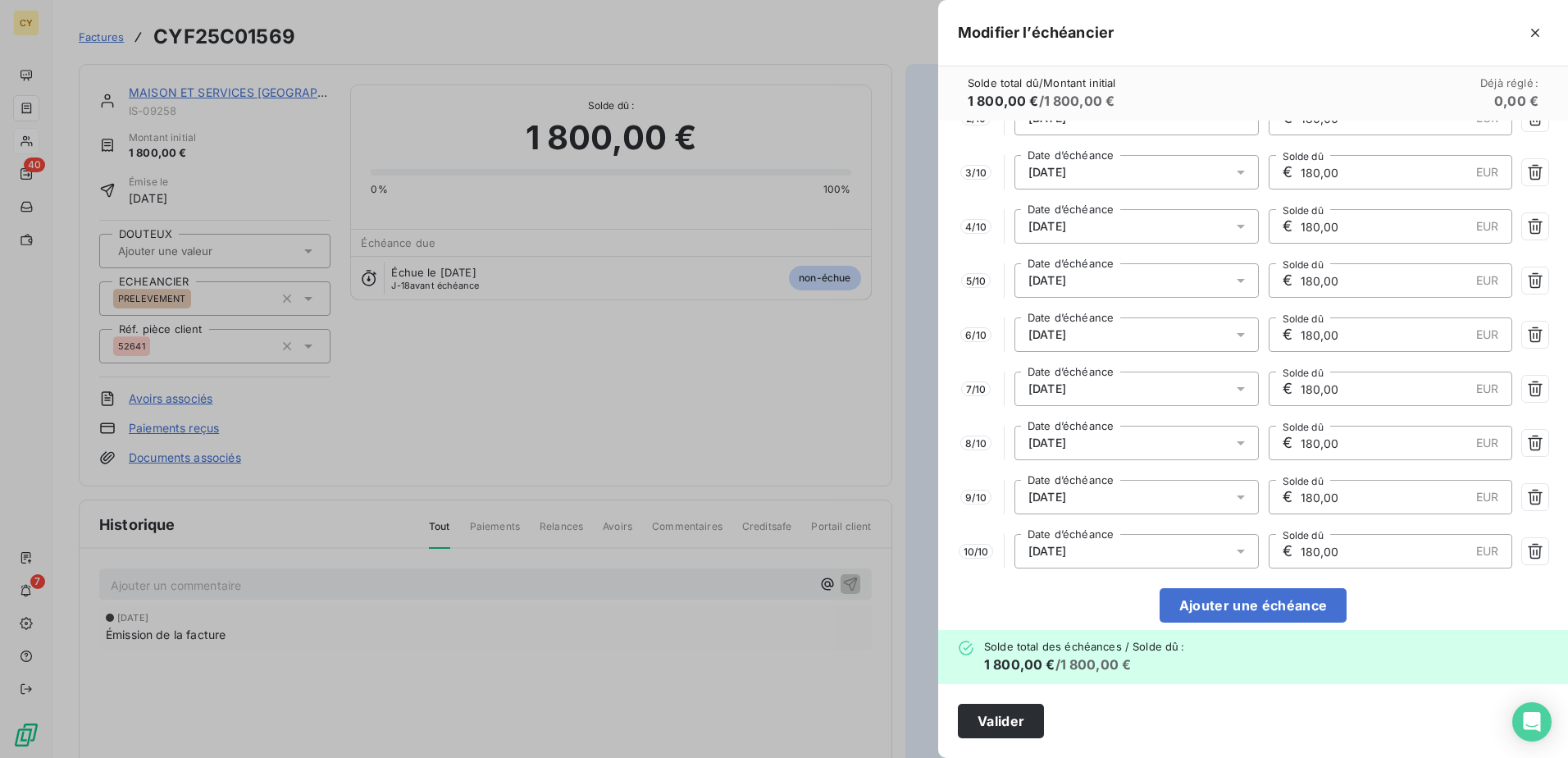
scroll to position [119, 0]
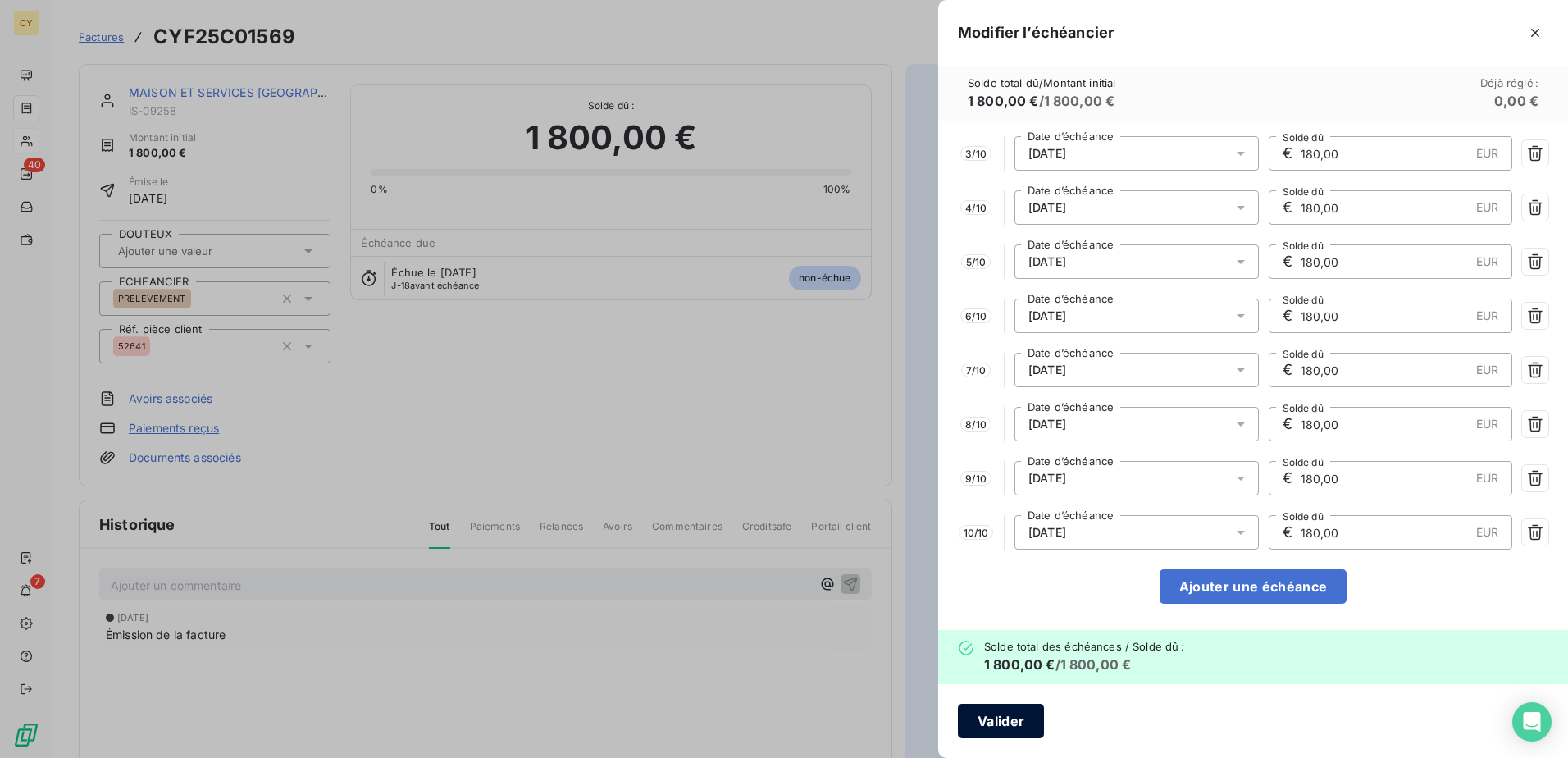
click at [988, 714] on button "Valider" at bounding box center [1000, 721] width 86 height 34
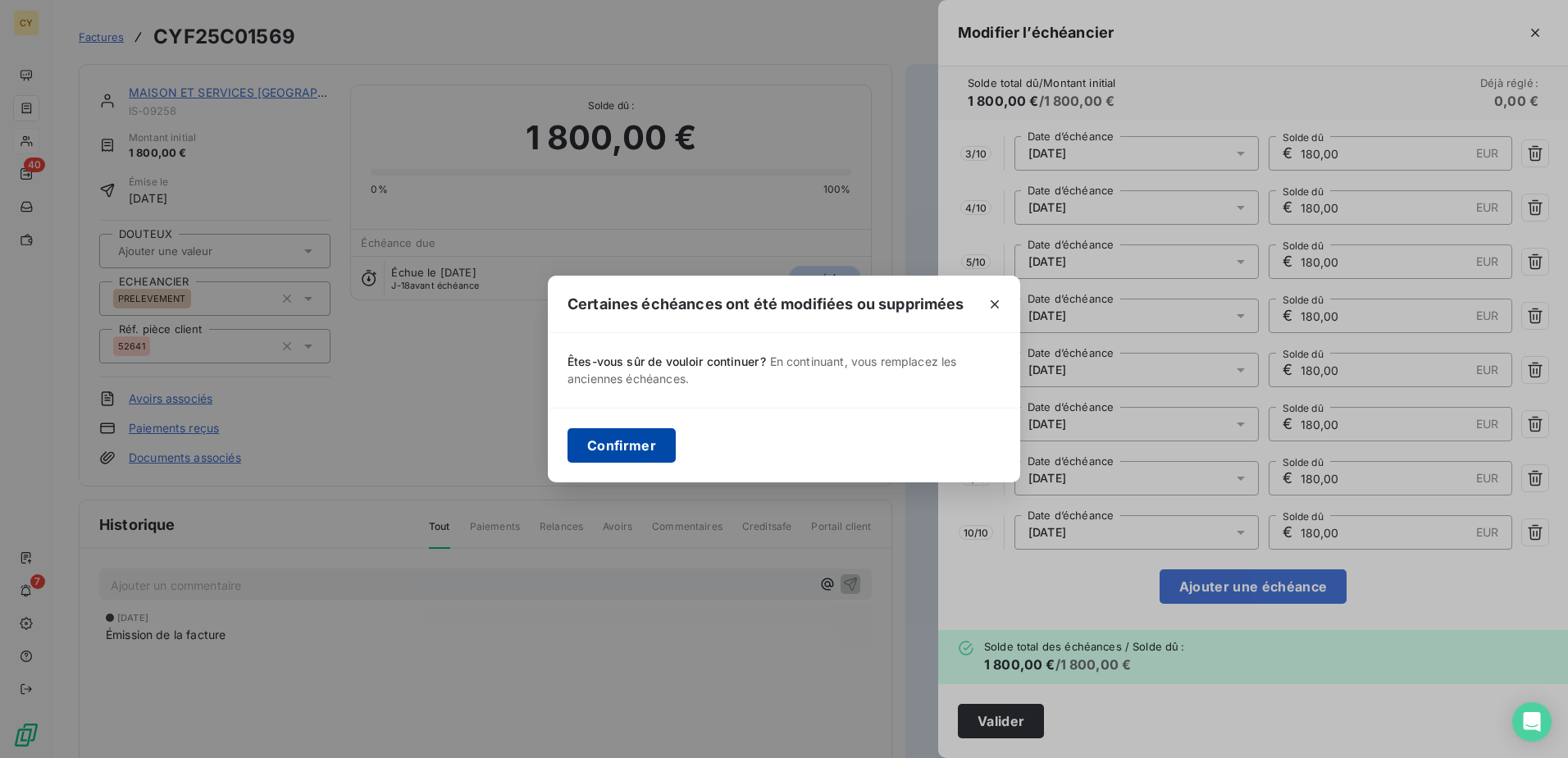
click at [635, 462] on button "Confirmer" at bounding box center [621, 445] width 108 height 34
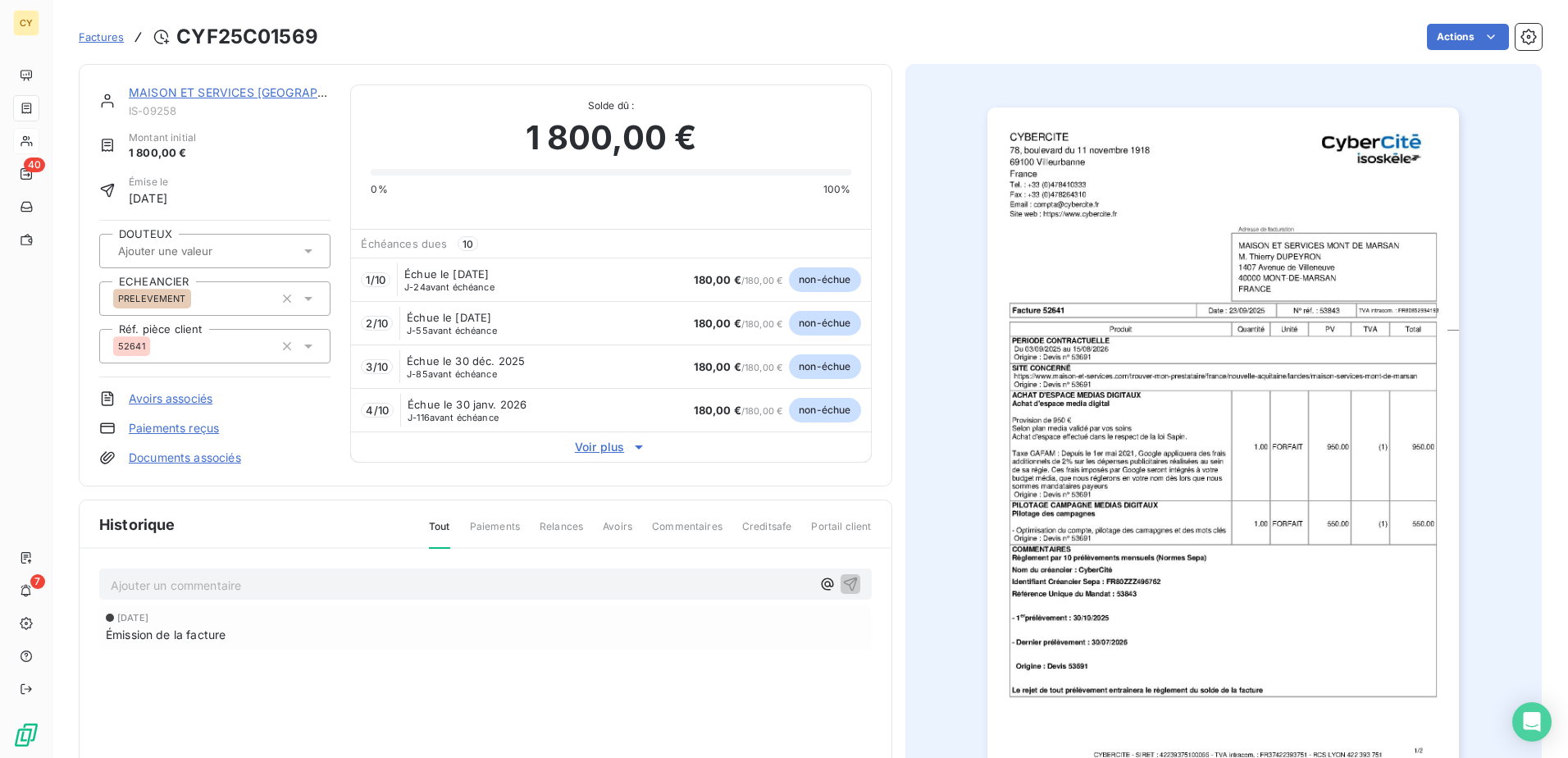
click at [255, 87] on link "MAISON ET SERVICES [GEOGRAPHIC_DATA]" at bounding box center [253, 92] width 248 height 14
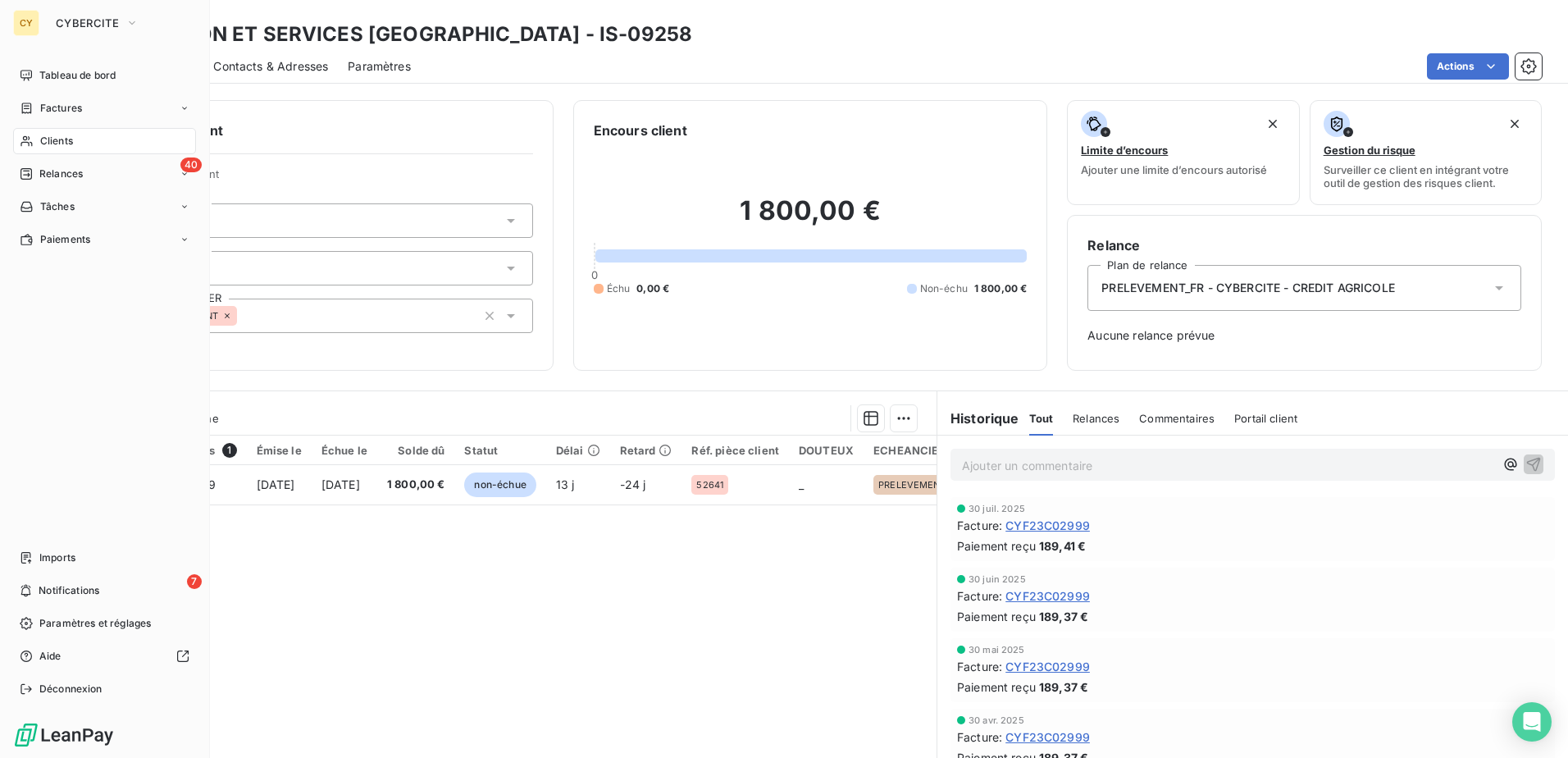
click at [70, 142] on span "Clients" at bounding box center [56, 142] width 33 height 15
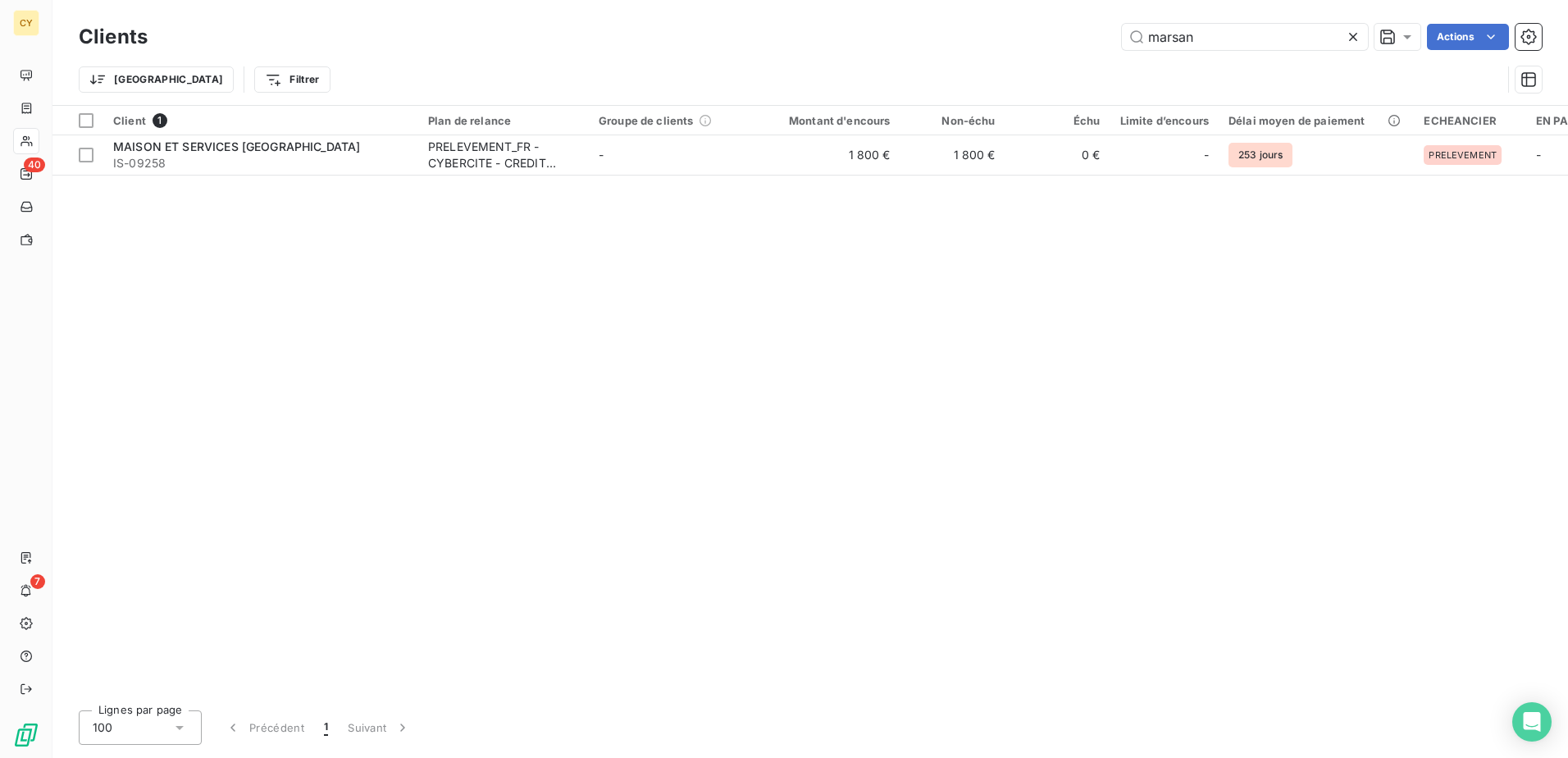
drag, startPoint x: 1162, startPoint y: 48, endPoint x: 1020, endPoint y: 76, distance: 144.7
click at [1020, 76] on div "Clients marsan Actions Trier Filtrer" at bounding box center [810, 63] width 1463 height 85
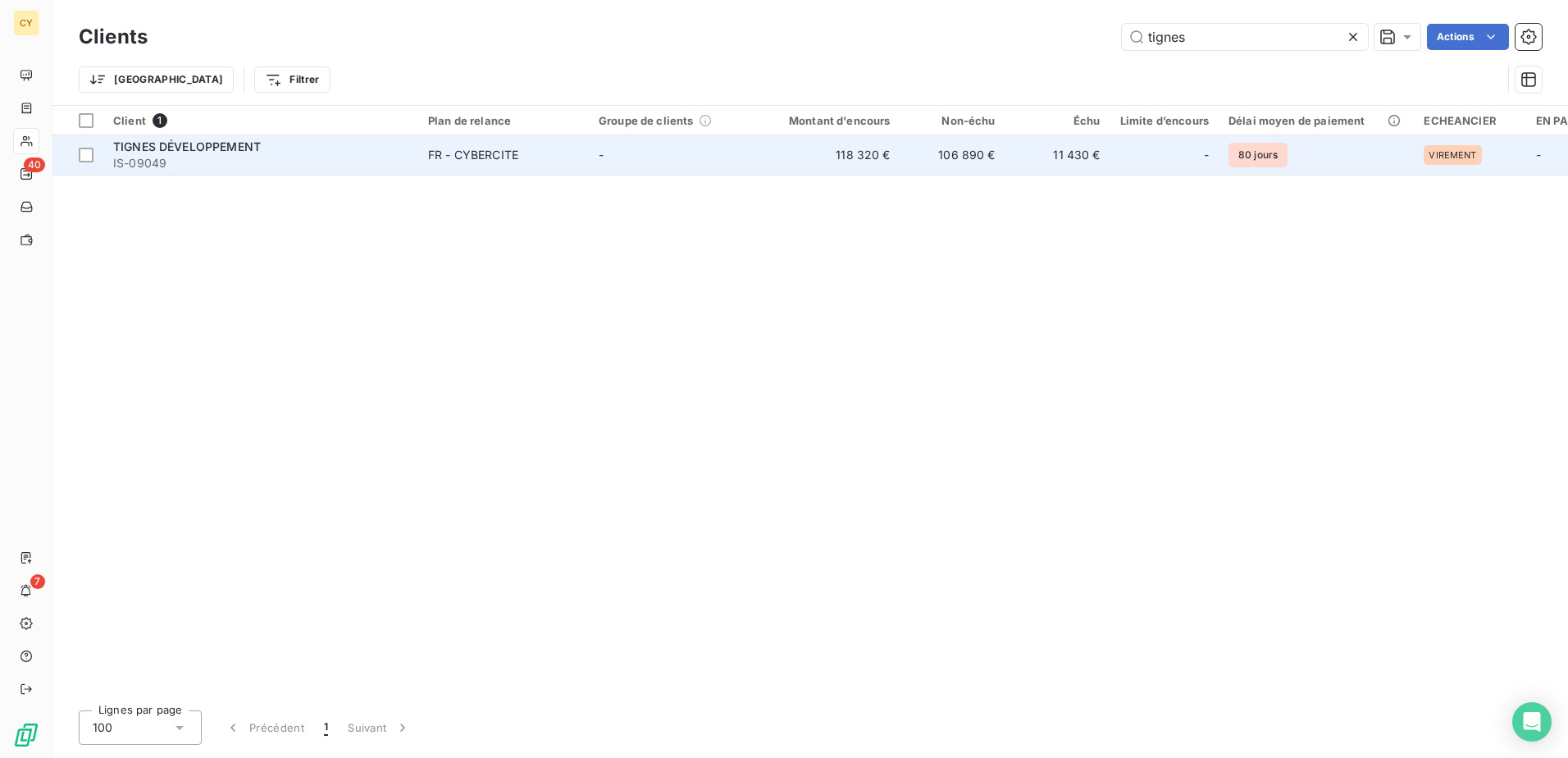
type input "tignes"
click at [315, 155] on span "IS-09049" at bounding box center [260, 163] width 296 height 17
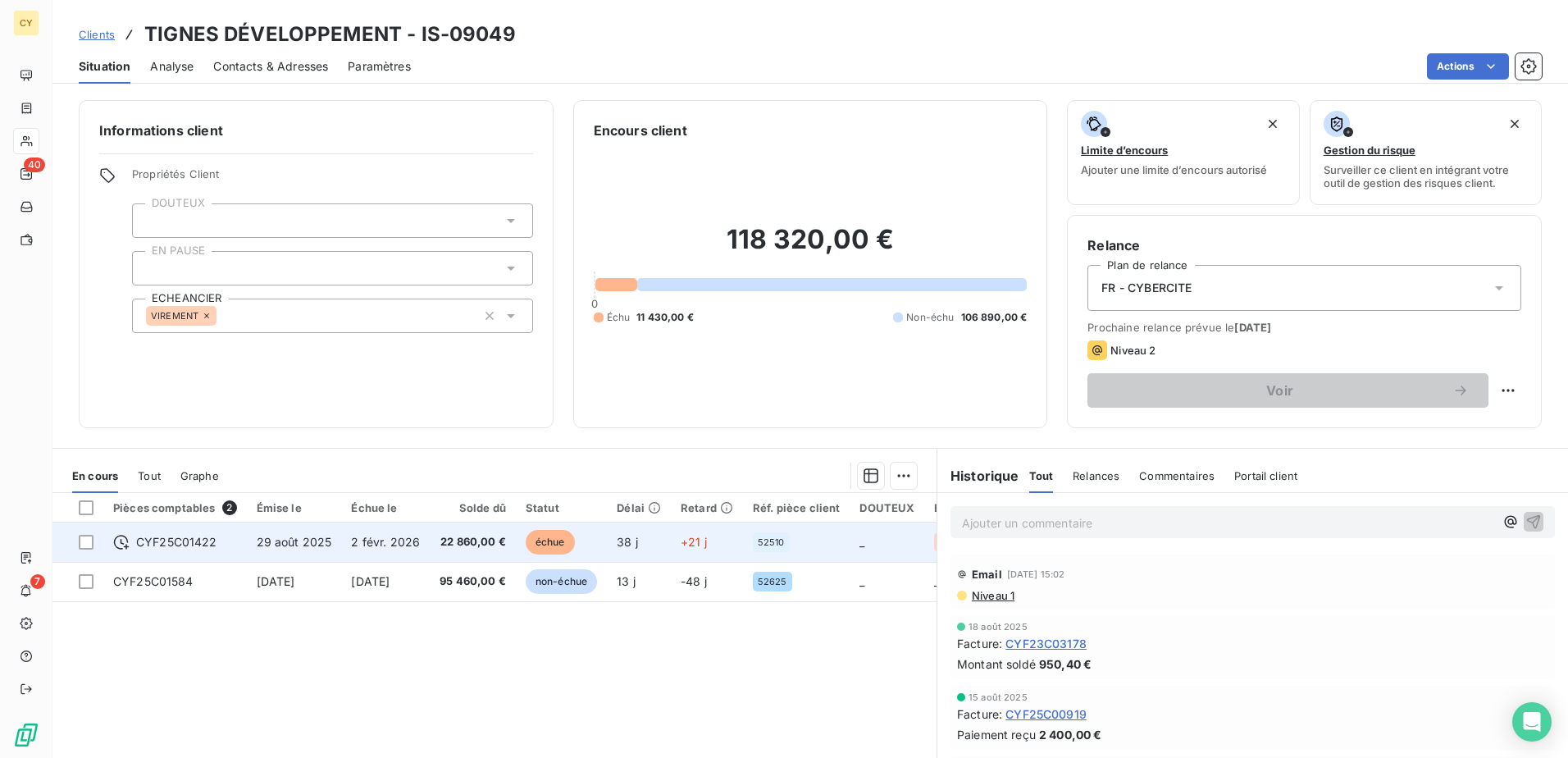
click at [148, 539] on span "CYF25C01422" at bounding box center [177, 543] width 81 height 17
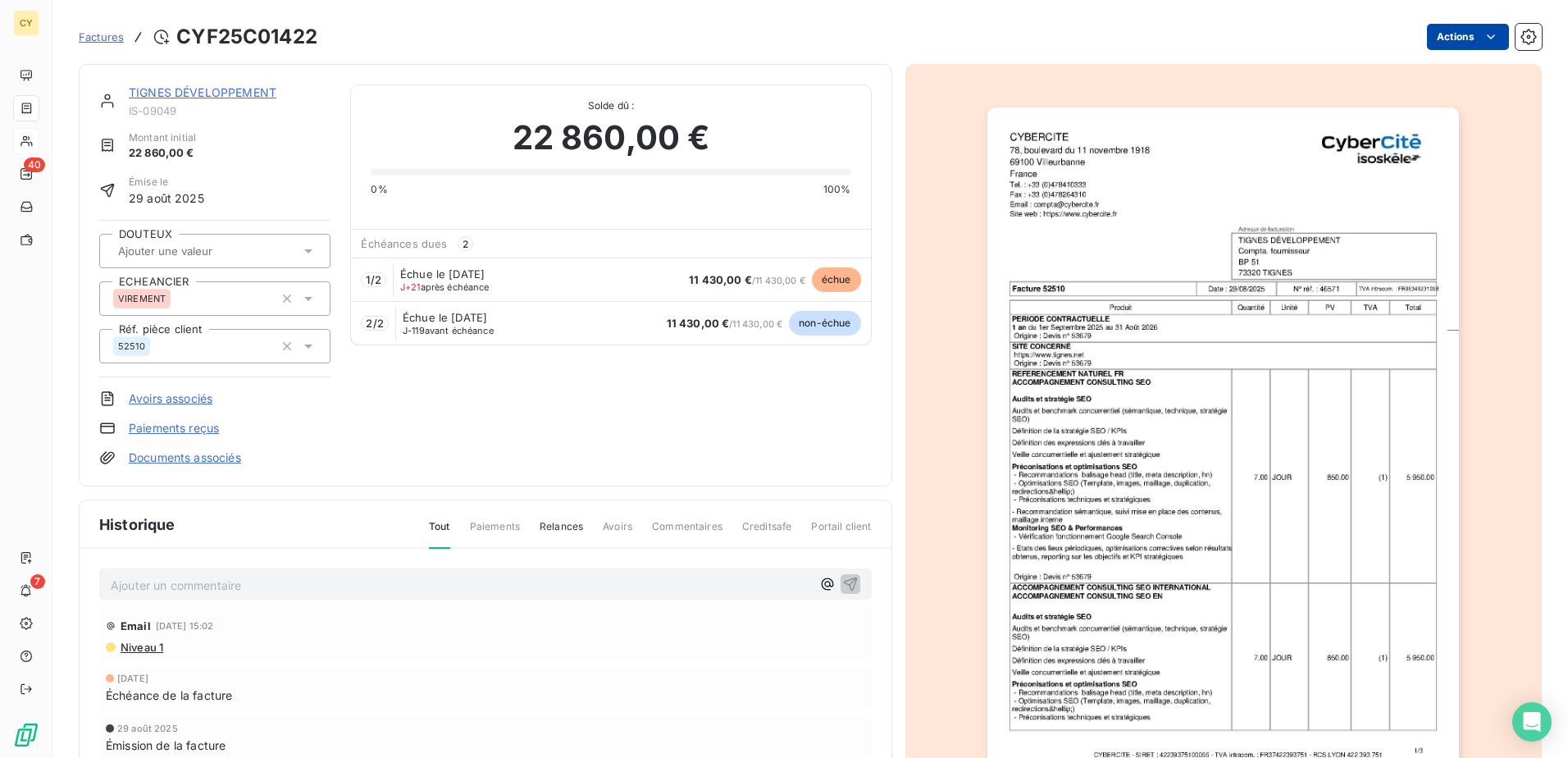
click at [1449, 36] on html "CY 40 7 Factures CYF25C01422 Actions TIGNES DÉVELOPPEMENT IS-09049 Montant init…" at bounding box center [784, 379] width 1568 height 758
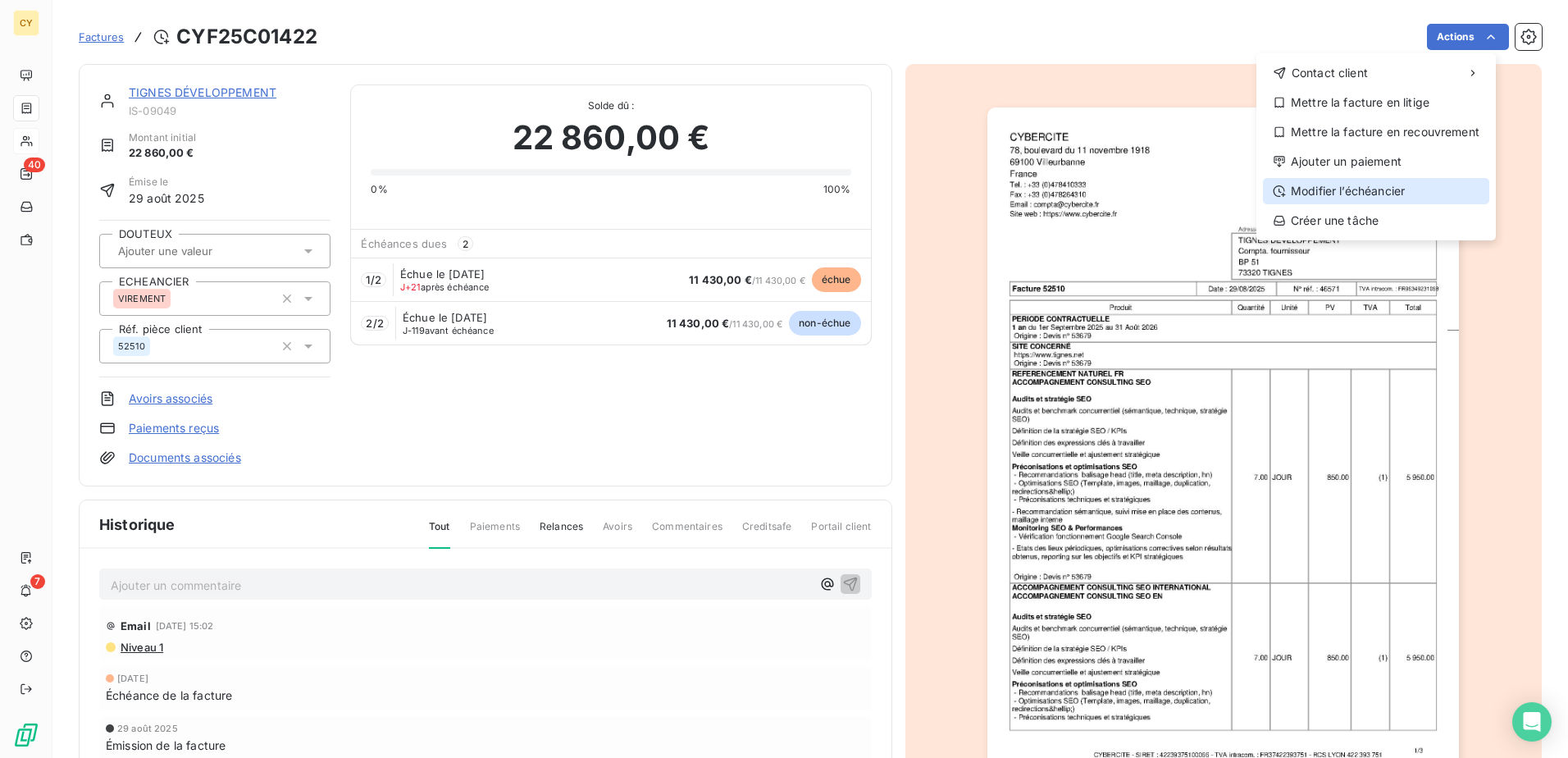
click at [1340, 191] on div "Modifier l’échéancier" at bounding box center [1376, 191] width 226 height 26
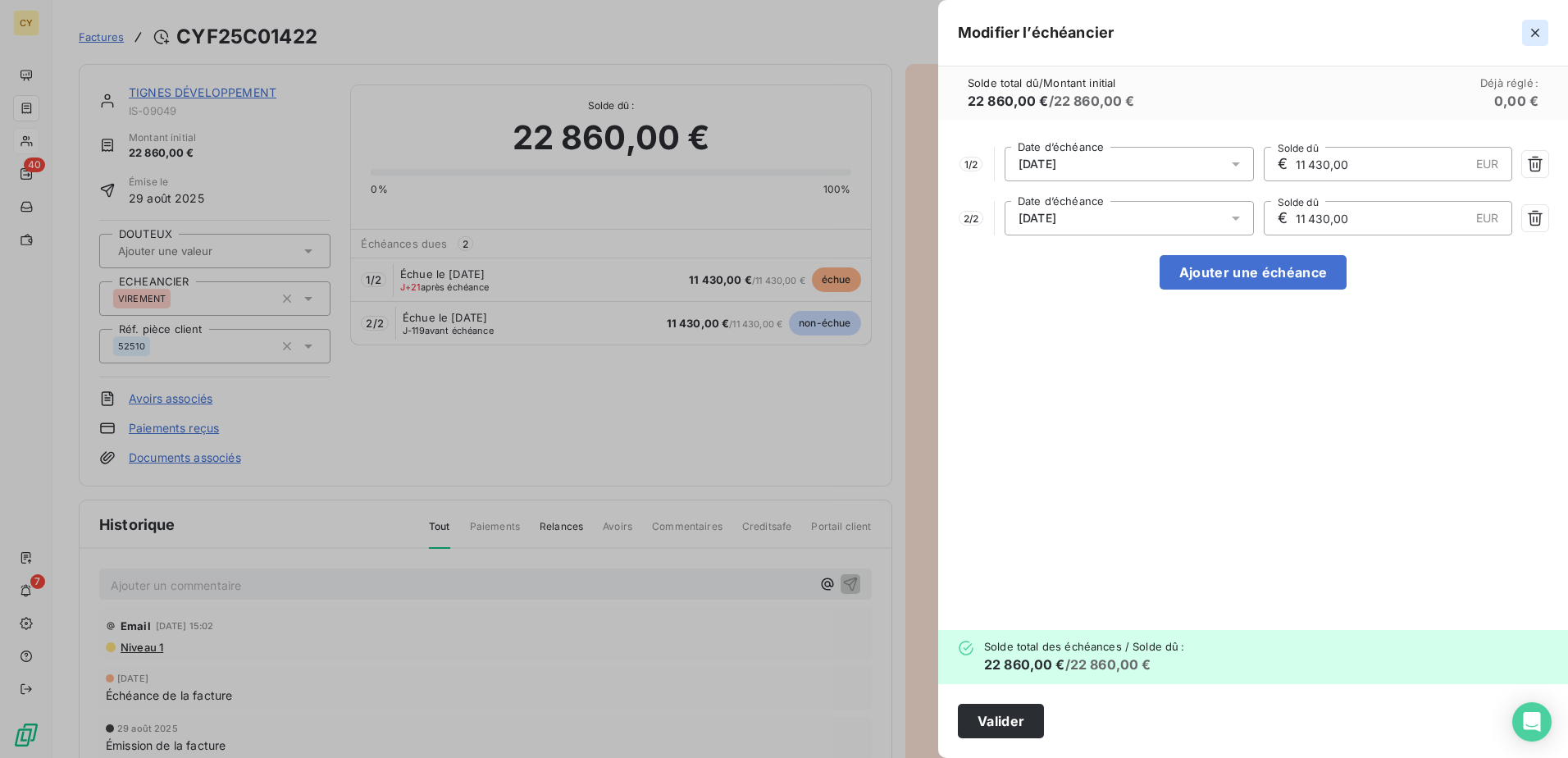
click at [1532, 31] on icon "button" at bounding box center [1535, 33] width 17 height 17
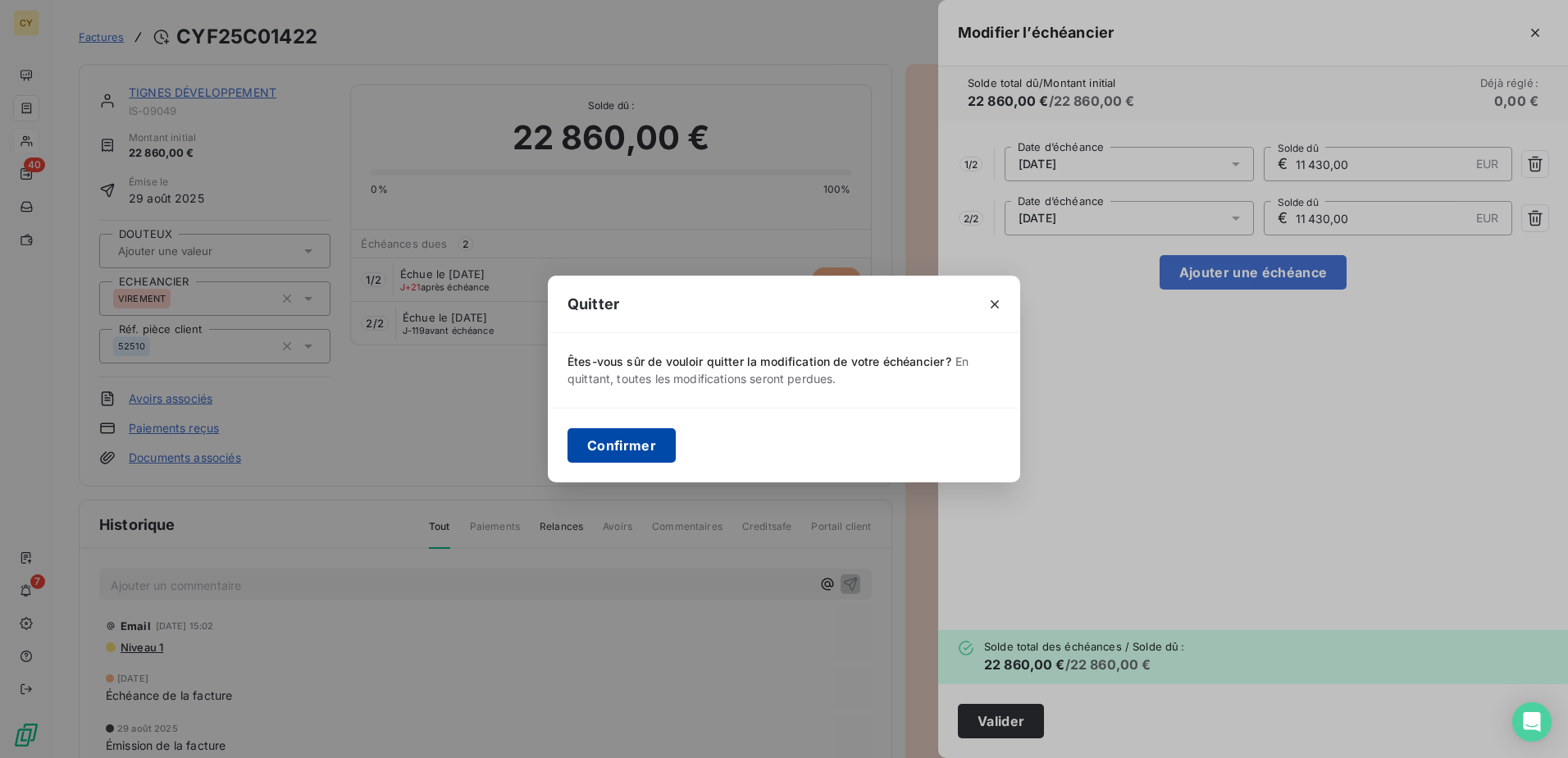
click at [598, 442] on button "Confirmer" at bounding box center [621, 445] width 108 height 34
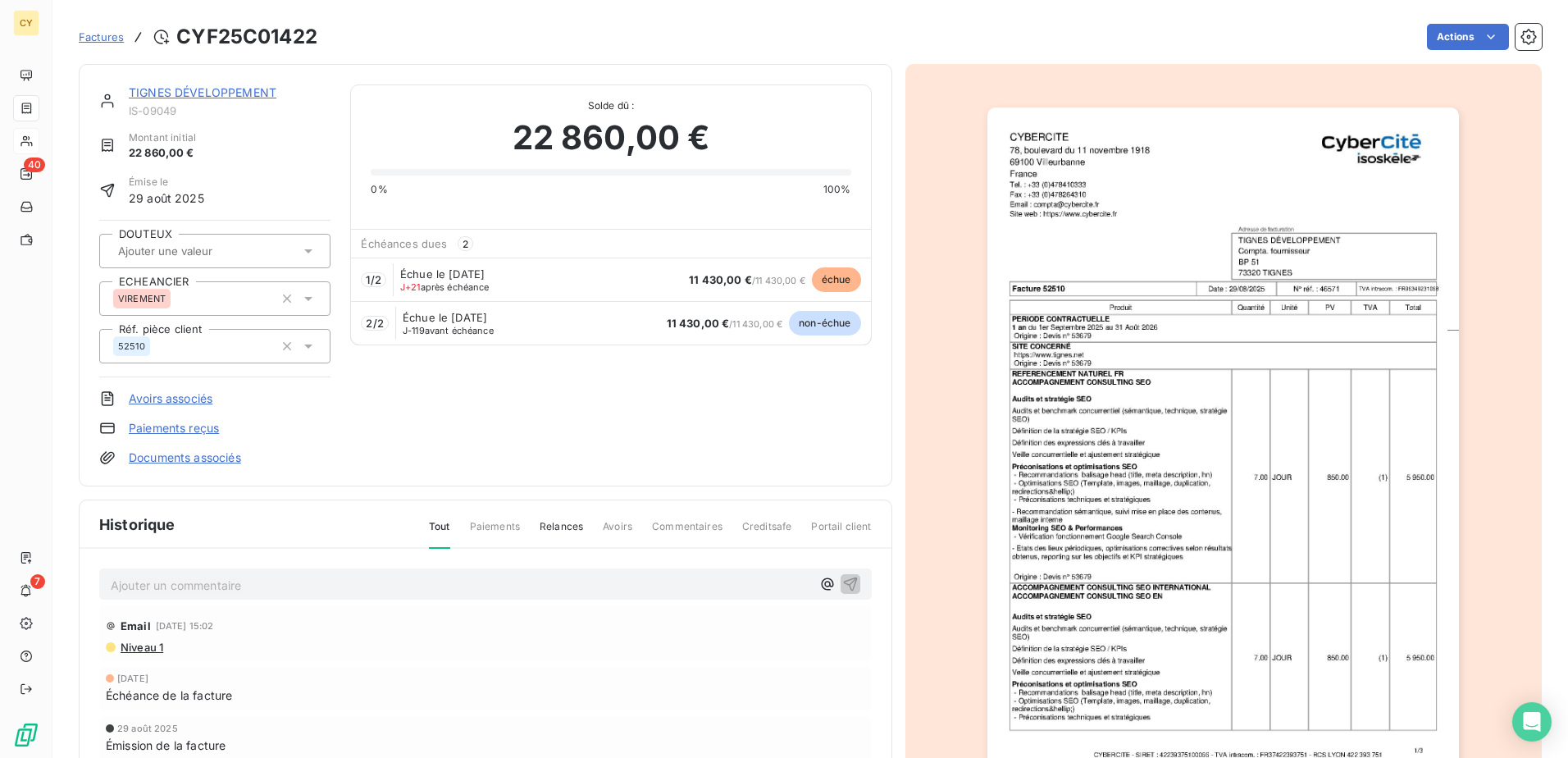
click at [199, 92] on link "TIGNES DÉVELOPPEMENT" at bounding box center [203, 92] width 147 height 14
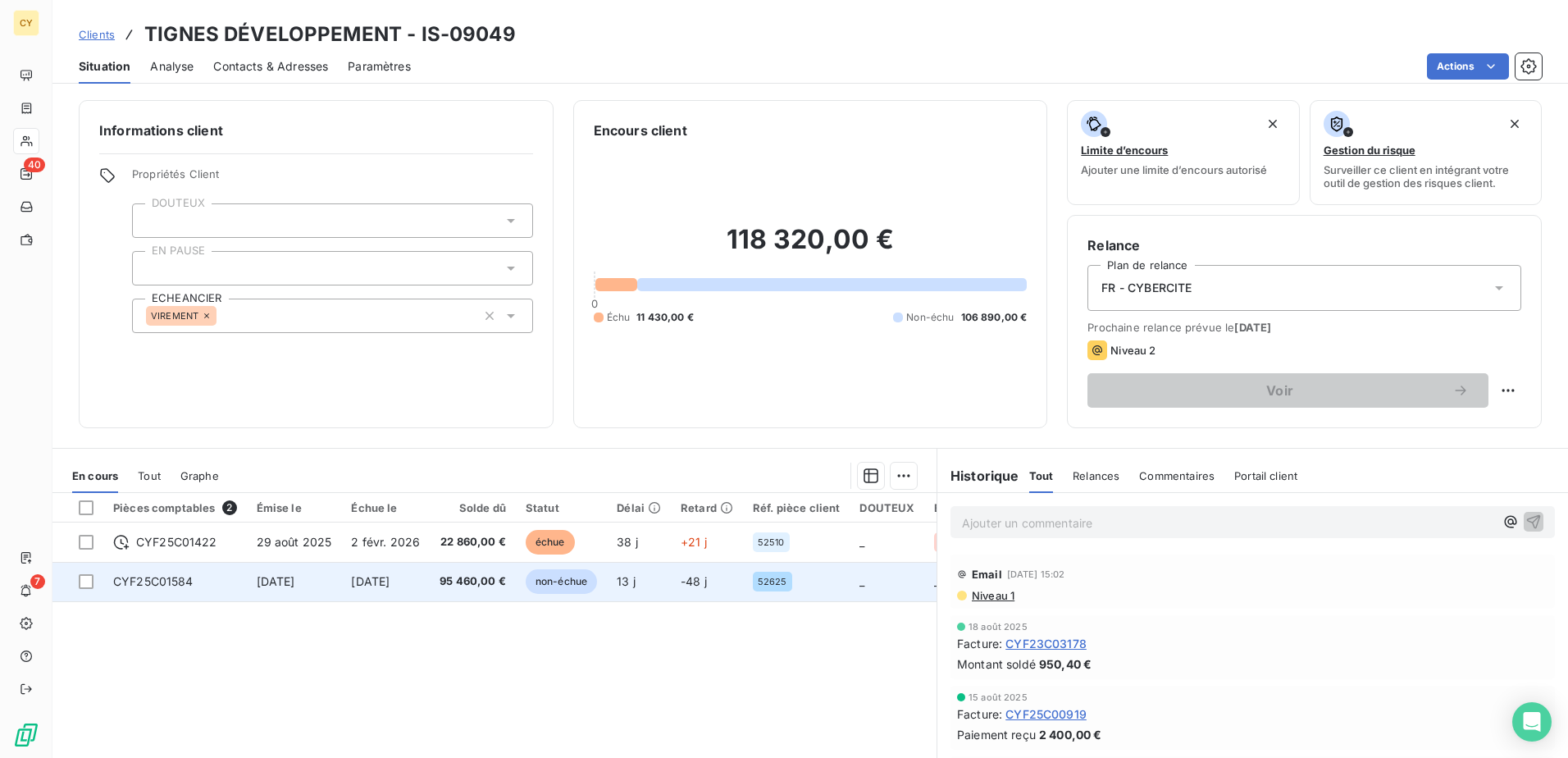
click at [173, 583] on span "CYF25C01584" at bounding box center [153, 581] width 80 height 14
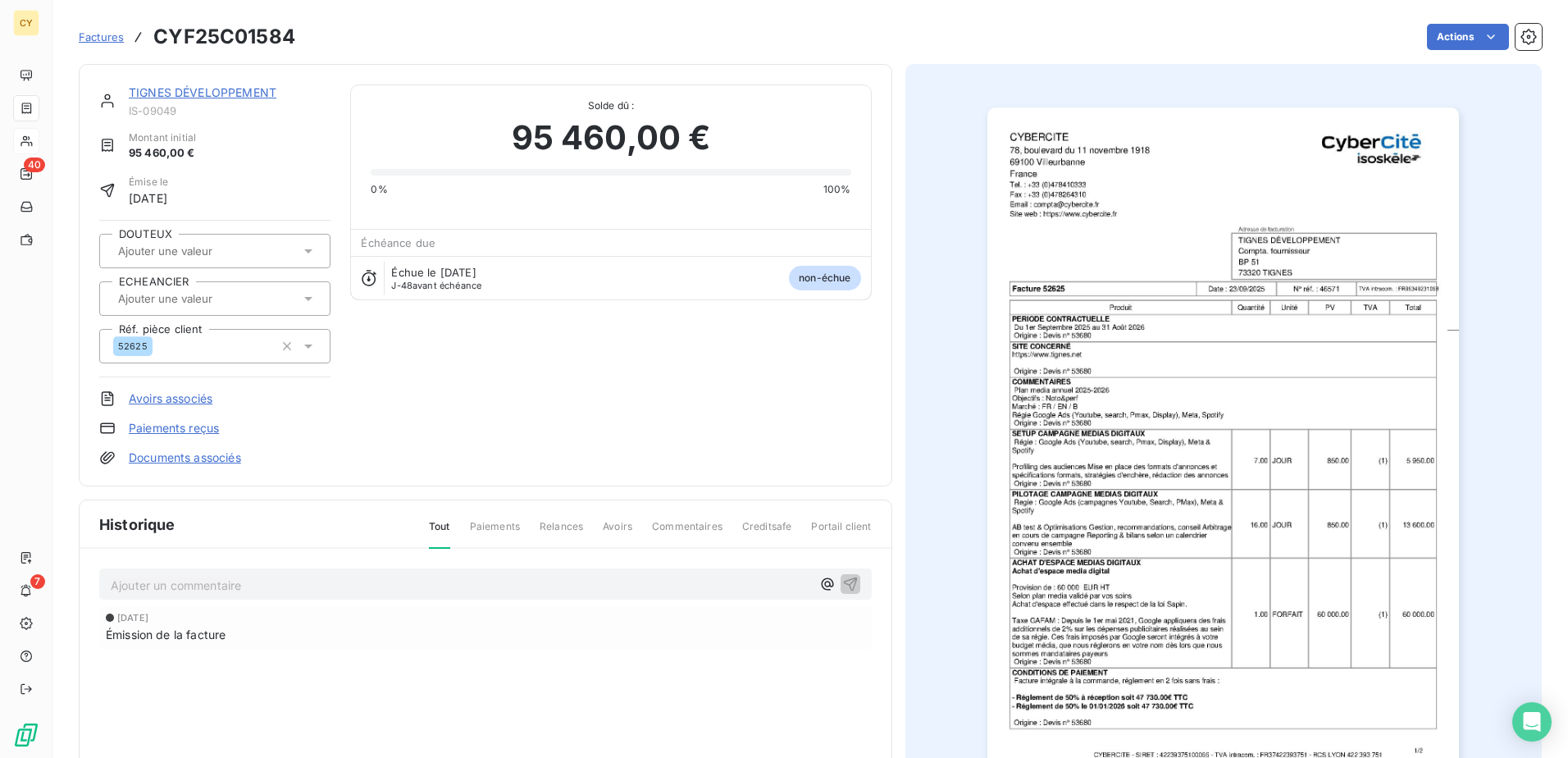
click at [150, 302] on input "text" at bounding box center [198, 299] width 165 height 15
click at [165, 382] on span "VIREMENT" at bounding box center [161, 382] width 48 height 10
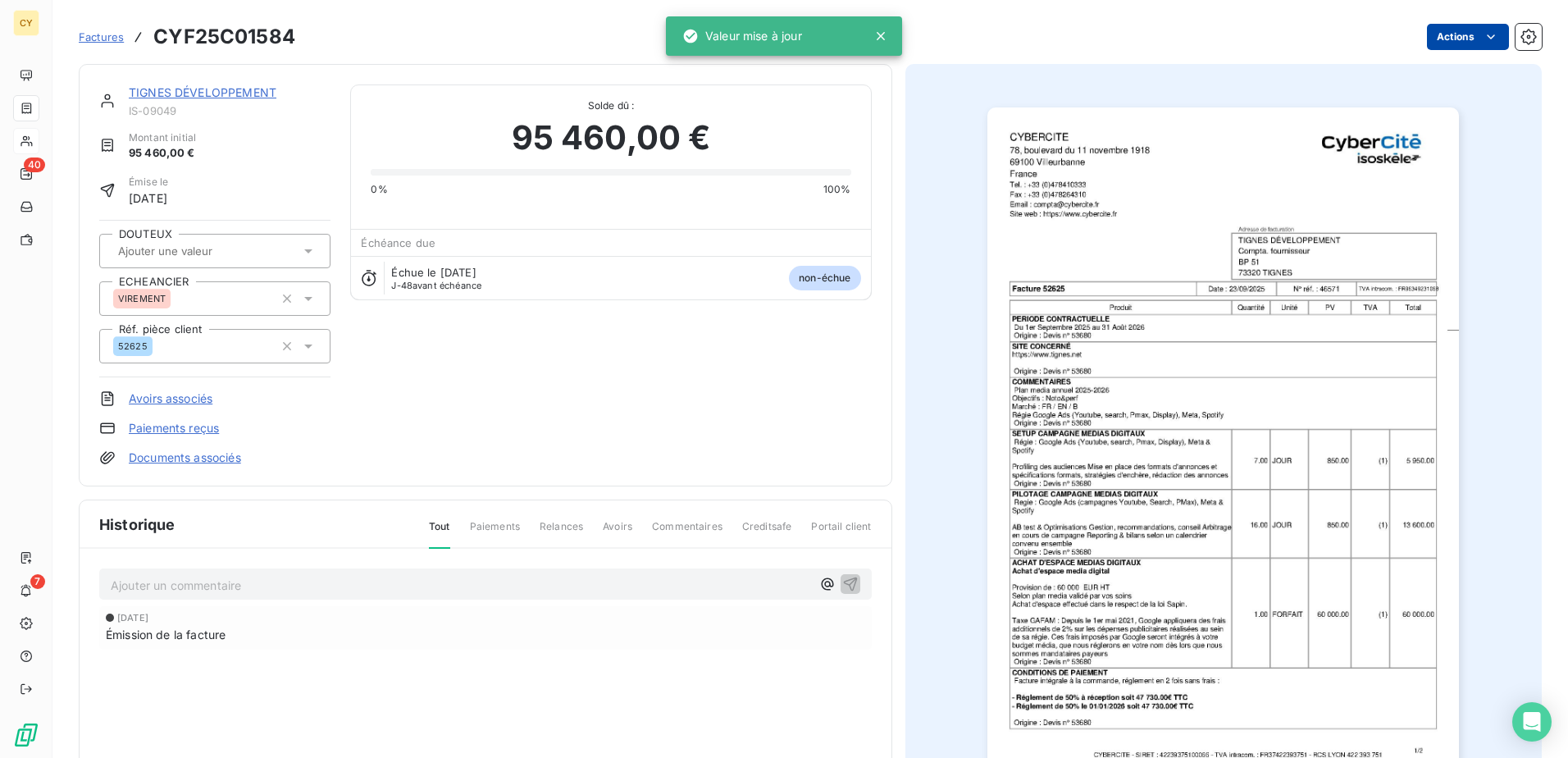
click at [1464, 34] on html "CY 40 7 Factures CYF25C01584 Actions TIGNES DÉVELOPPEMENT IS-09049 Montant init…" at bounding box center [784, 379] width 1568 height 758
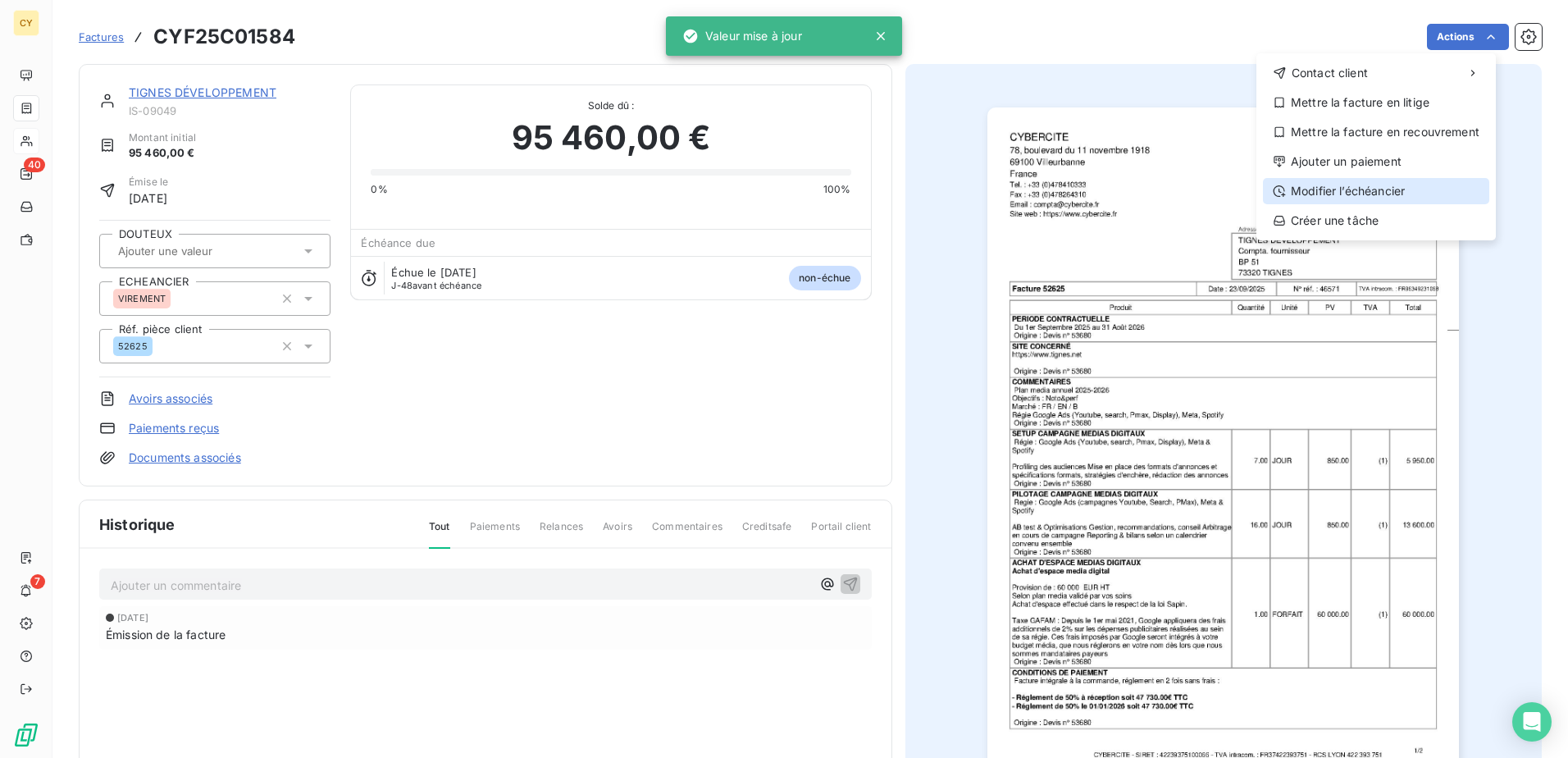
click at [1345, 193] on div "Modifier l’échéancier" at bounding box center [1376, 191] width 226 height 26
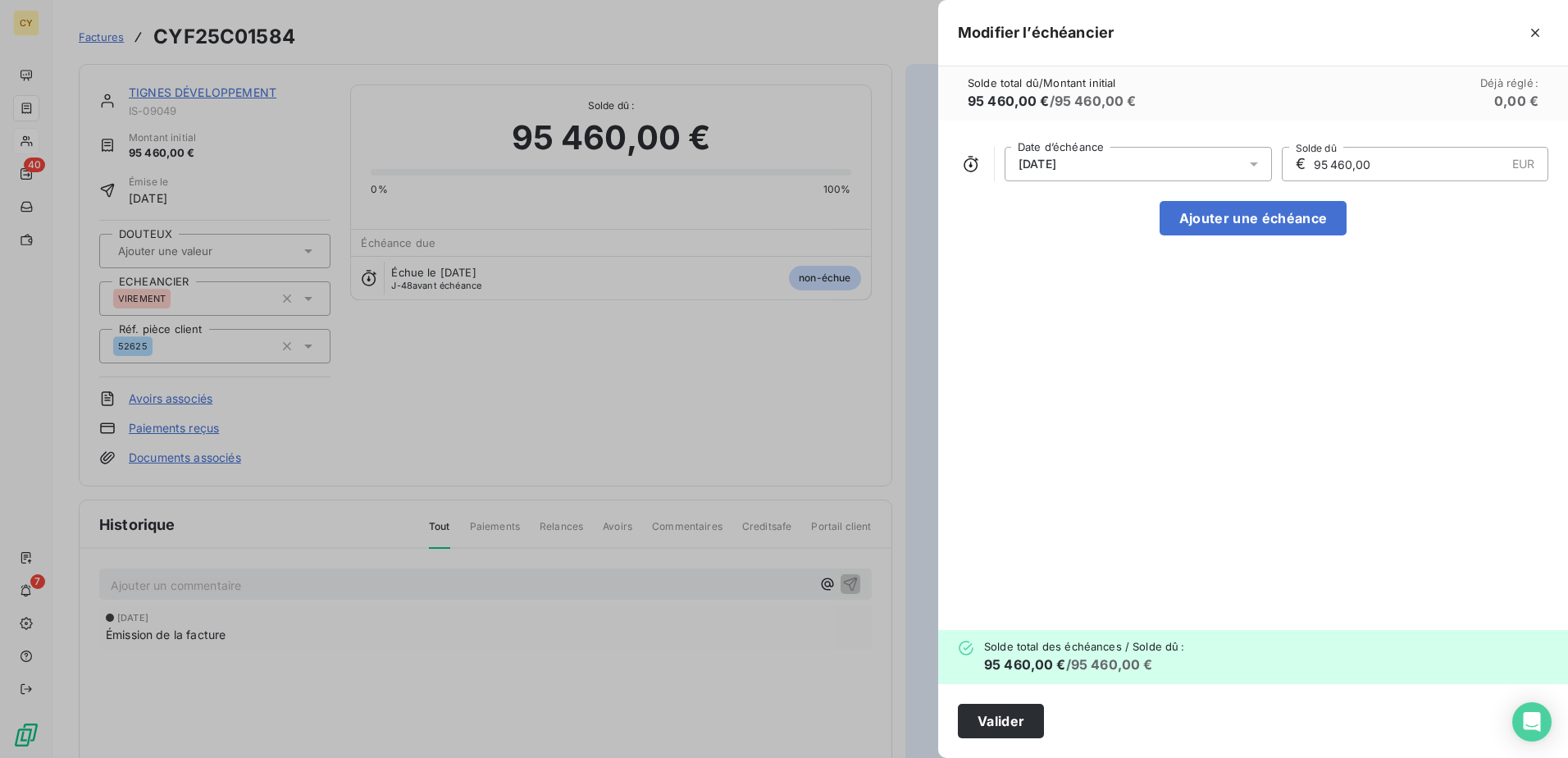
click at [1256, 165] on icon at bounding box center [1254, 164] width 17 height 17
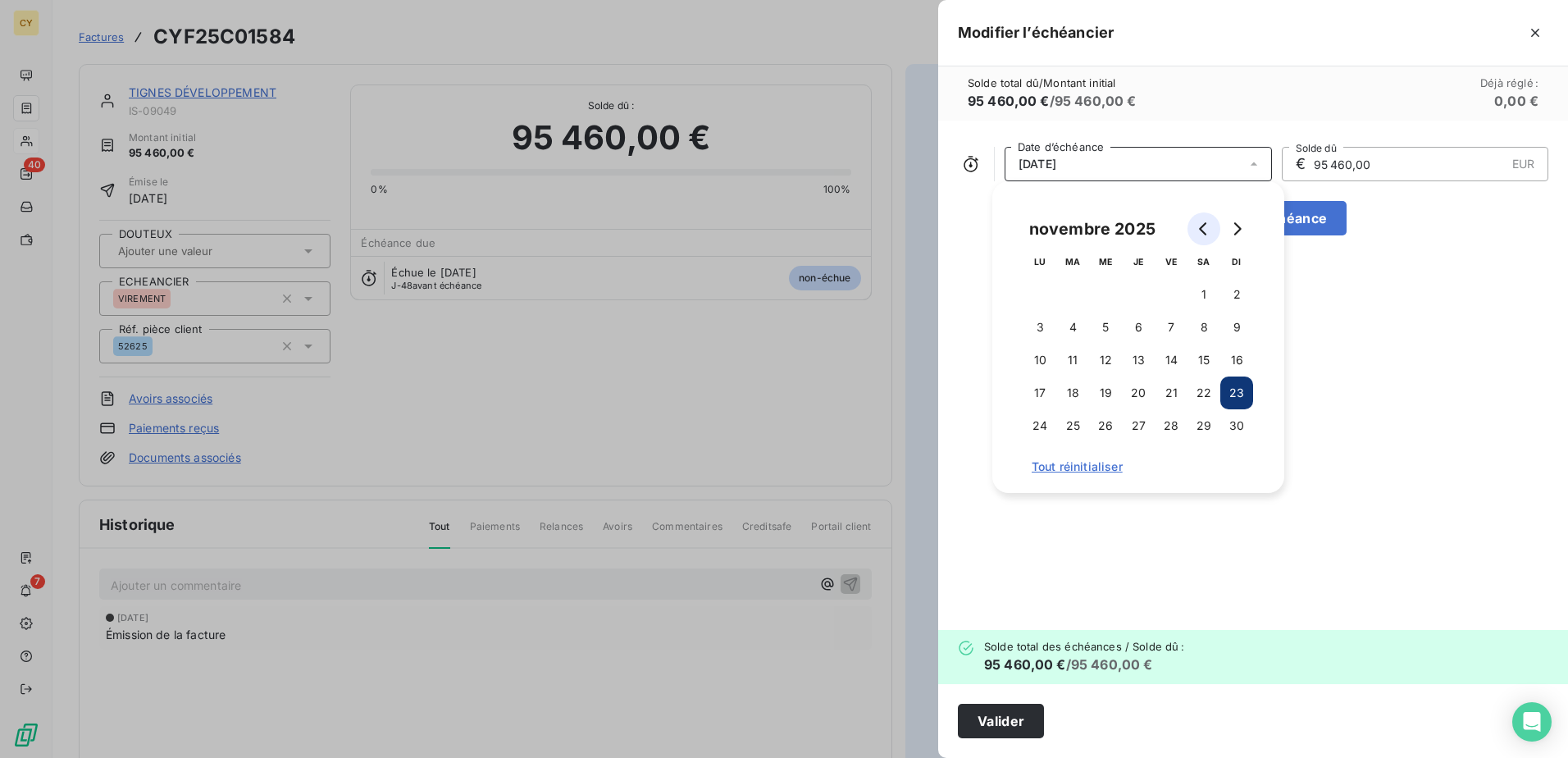
click at [1206, 229] on icon "Go to previous month" at bounding box center [1204, 229] width 13 height 13
click at [1140, 428] on button "30" at bounding box center [1138, 425] width 33 height 33
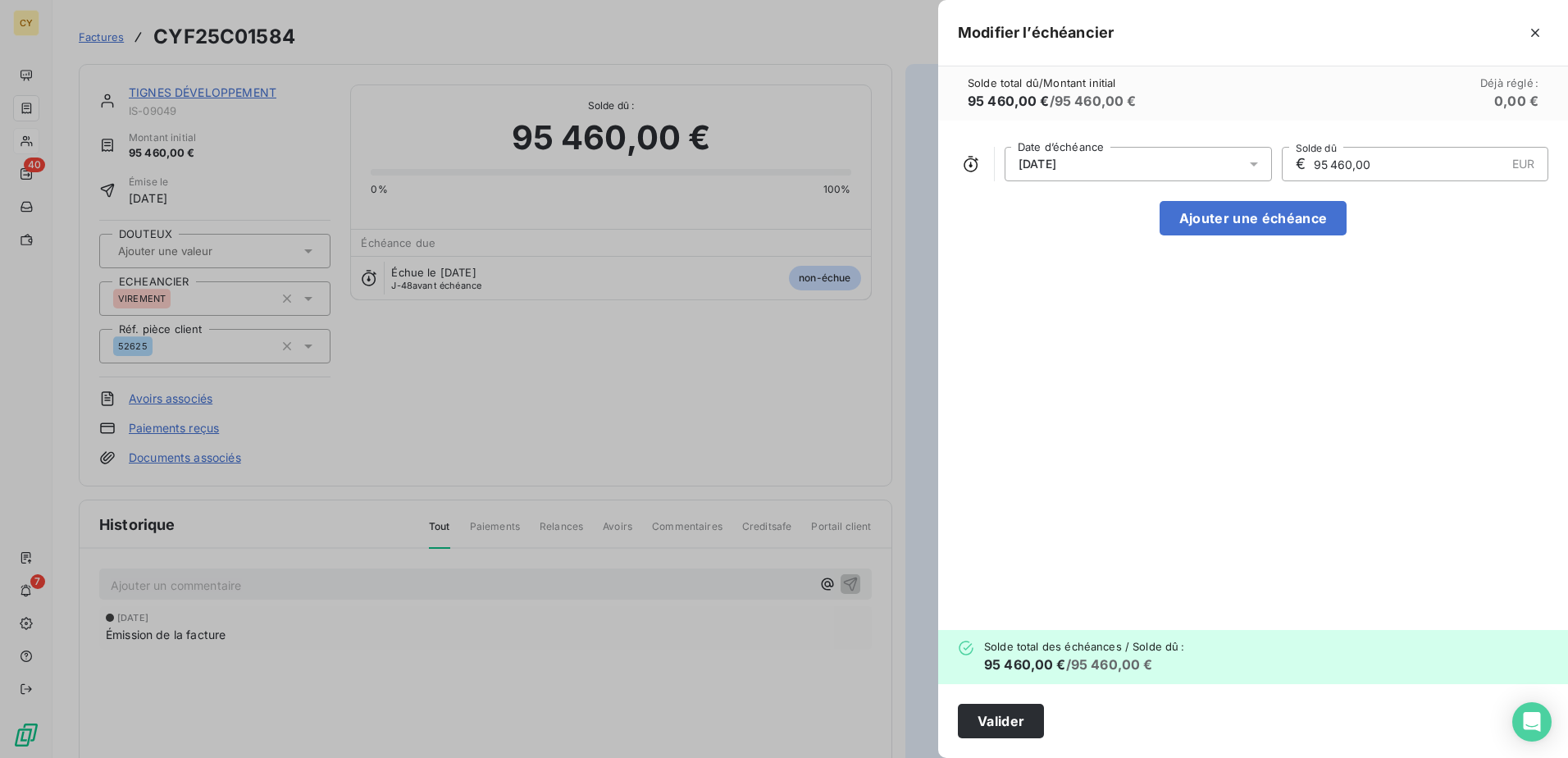
drag, startPoint x: 1320, startPoint y: 173, endPoint x: 1153, endPoint y: 195, distance: 168.4
click at [1180, 189] on div "[DATE] Date d’échéance € 95 460,00 EUR Solde dû Ajouter une échéance" at bounding box center [1253, 375] width 630 height 509
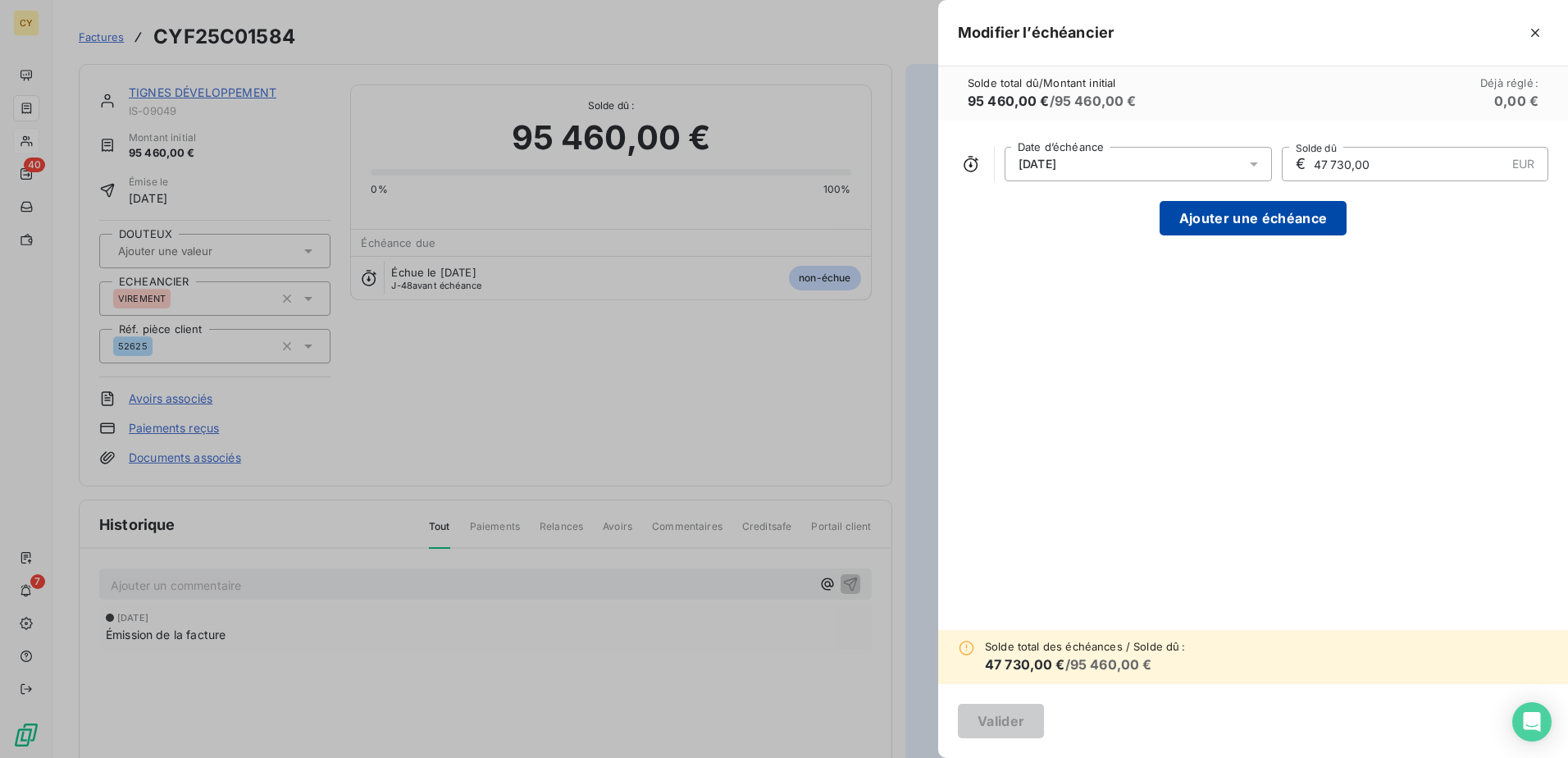
type input "47 730,00"
click at [1272, 217] on button "Ajouter une échéance" at bounding box center [1252, 218] width 187 height 34
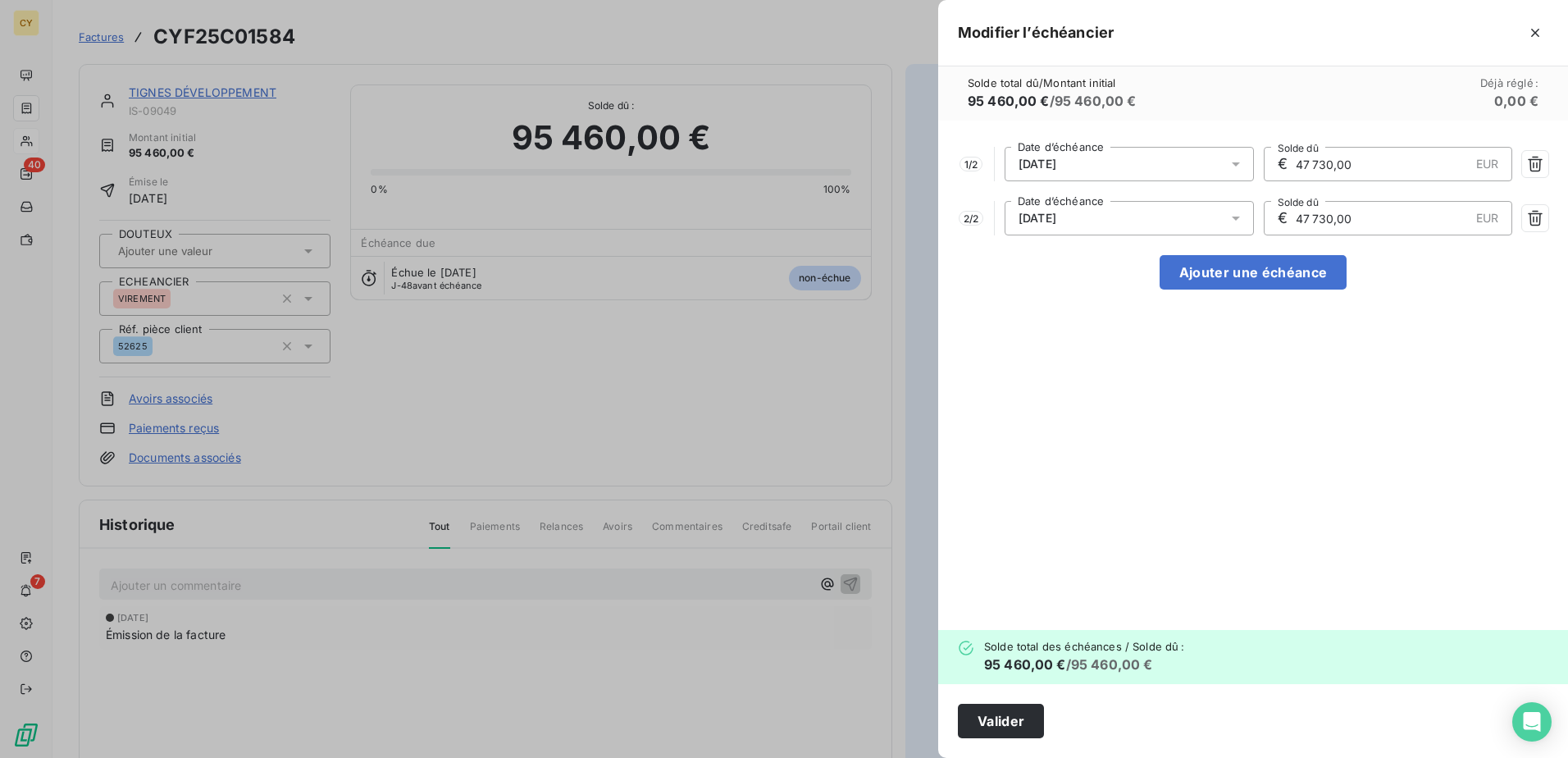
click at [1231, 222] on icon at bounding box center [1236, 219] width 17 height 17
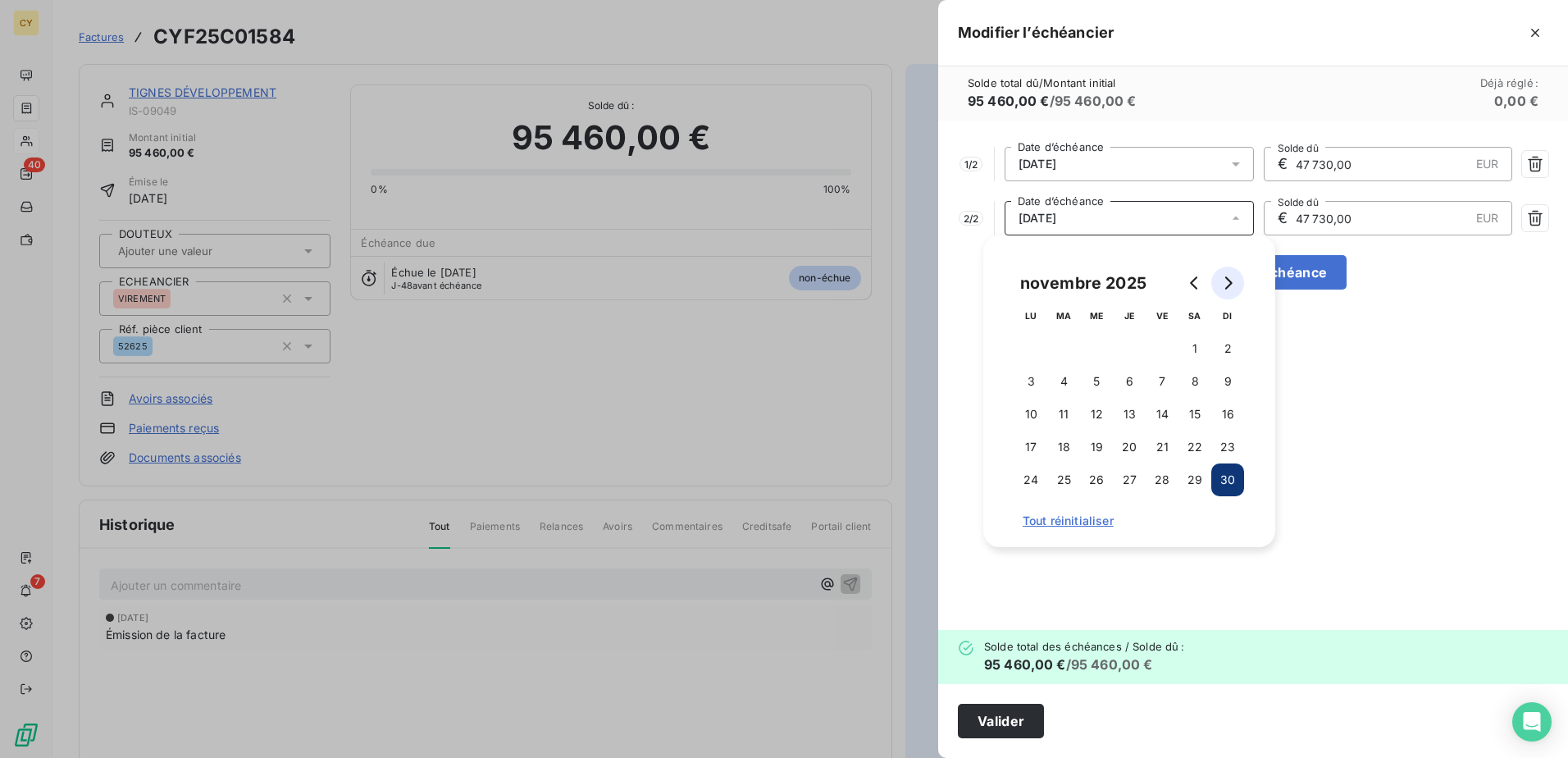
click at [1228, 285] on icon "Go to next month" at bounding box center [1228, 283] width 13 height 13
click at [1127, 348] on button "1" at bounding box center [1128, 348] width 33 height 33
click at [1032, 380] on button "5" at bounding box center [1031, 381] width 33 height 33
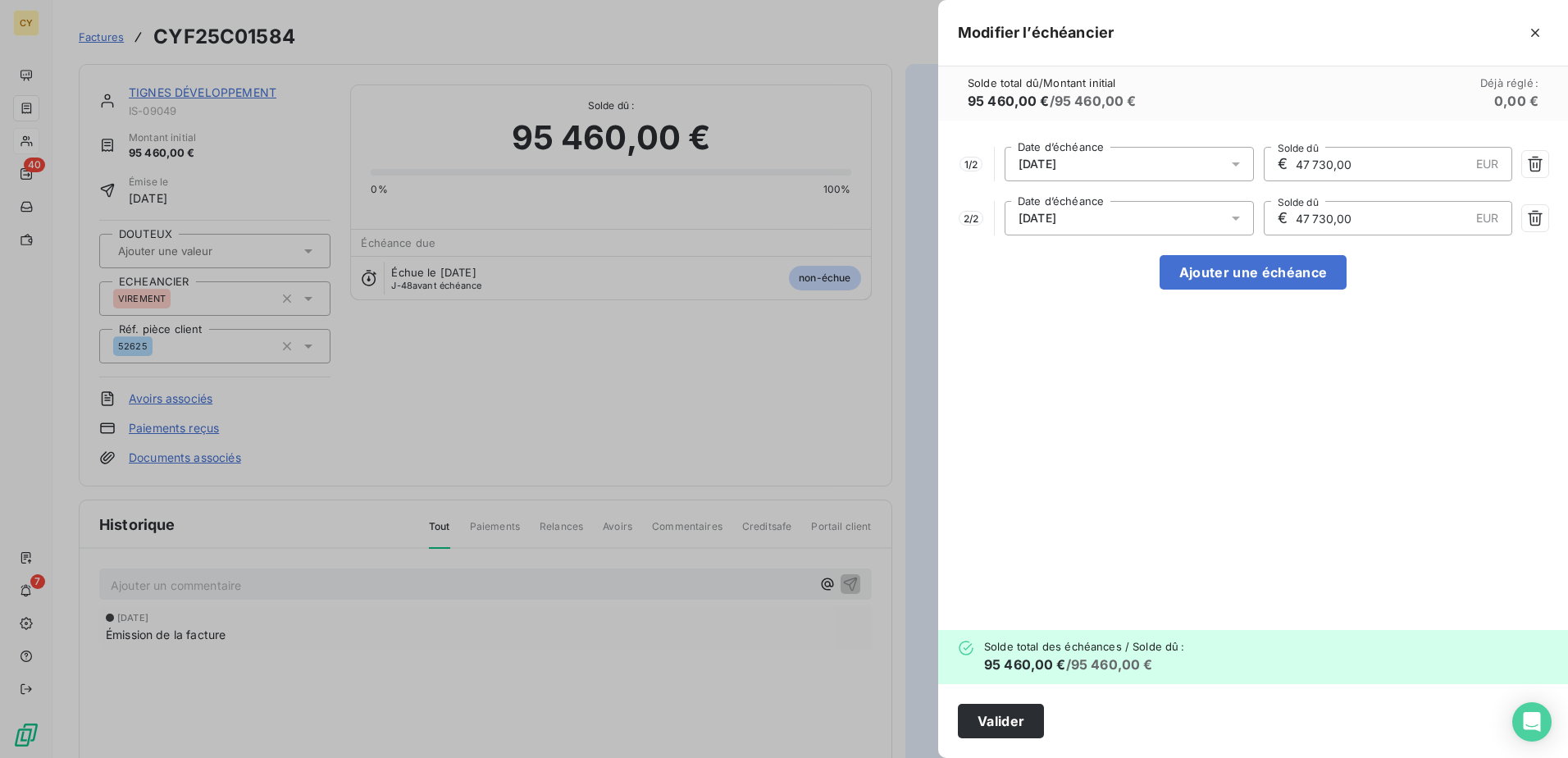
drag, startPoint x: 1335, startPoint y: 220, endPoint x: 1137, endPoint y: 254, distance: 200.9
click at [1146, 252] on div "1 / 2 [DATE] Date d’échéance € 47 730,00 EUR Solde dû 2 / 2 [DATE] Date d’échéa…" at bounding box center [1253, 375] width 630 height 509
click at [1008, 719] on button "Valider" at bounding box center [1000, 721] width 86 height 34
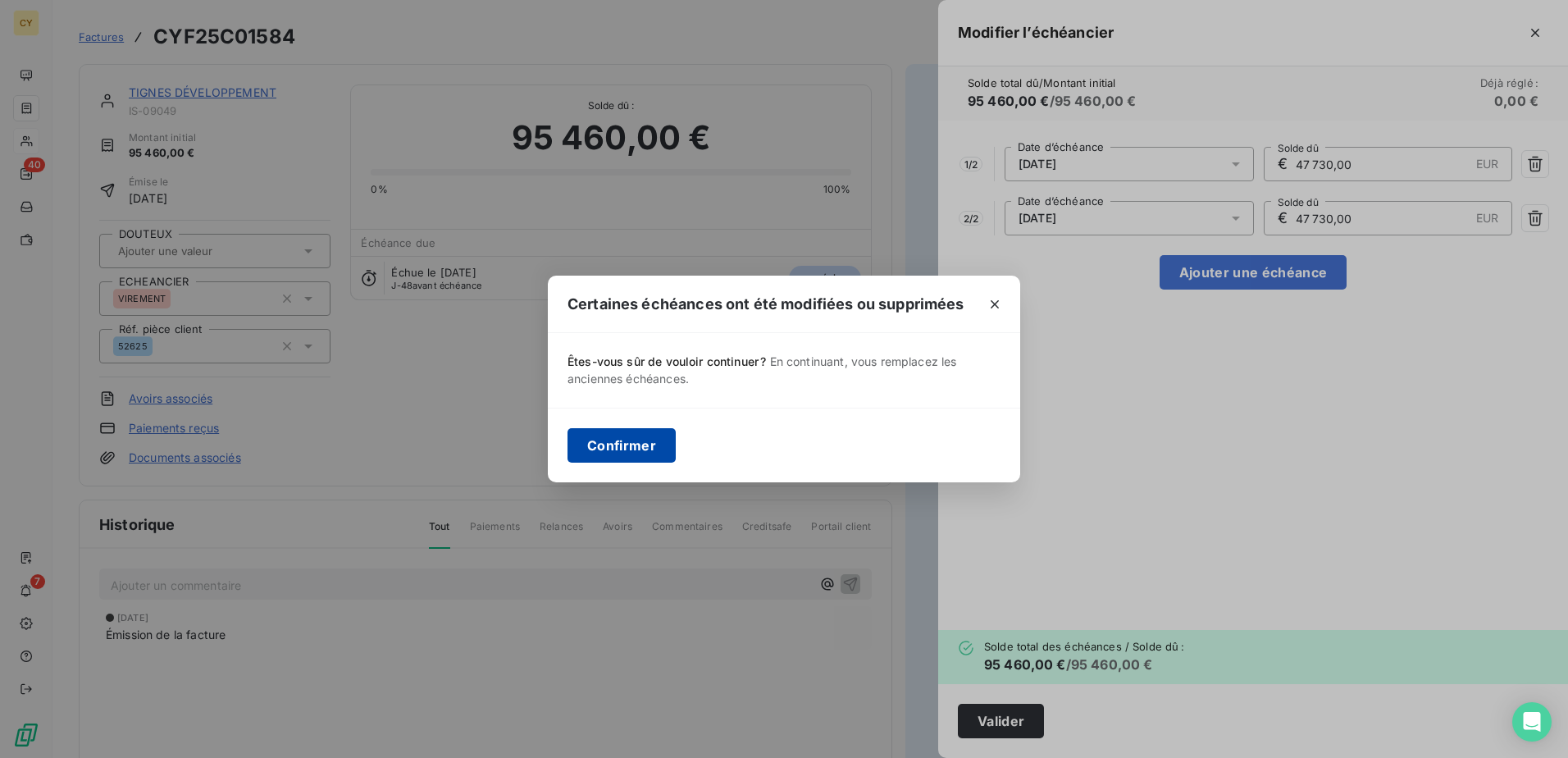
click at [640, 452] on button "Confirmer" at bounding box center [621, 445] width 108 height 34
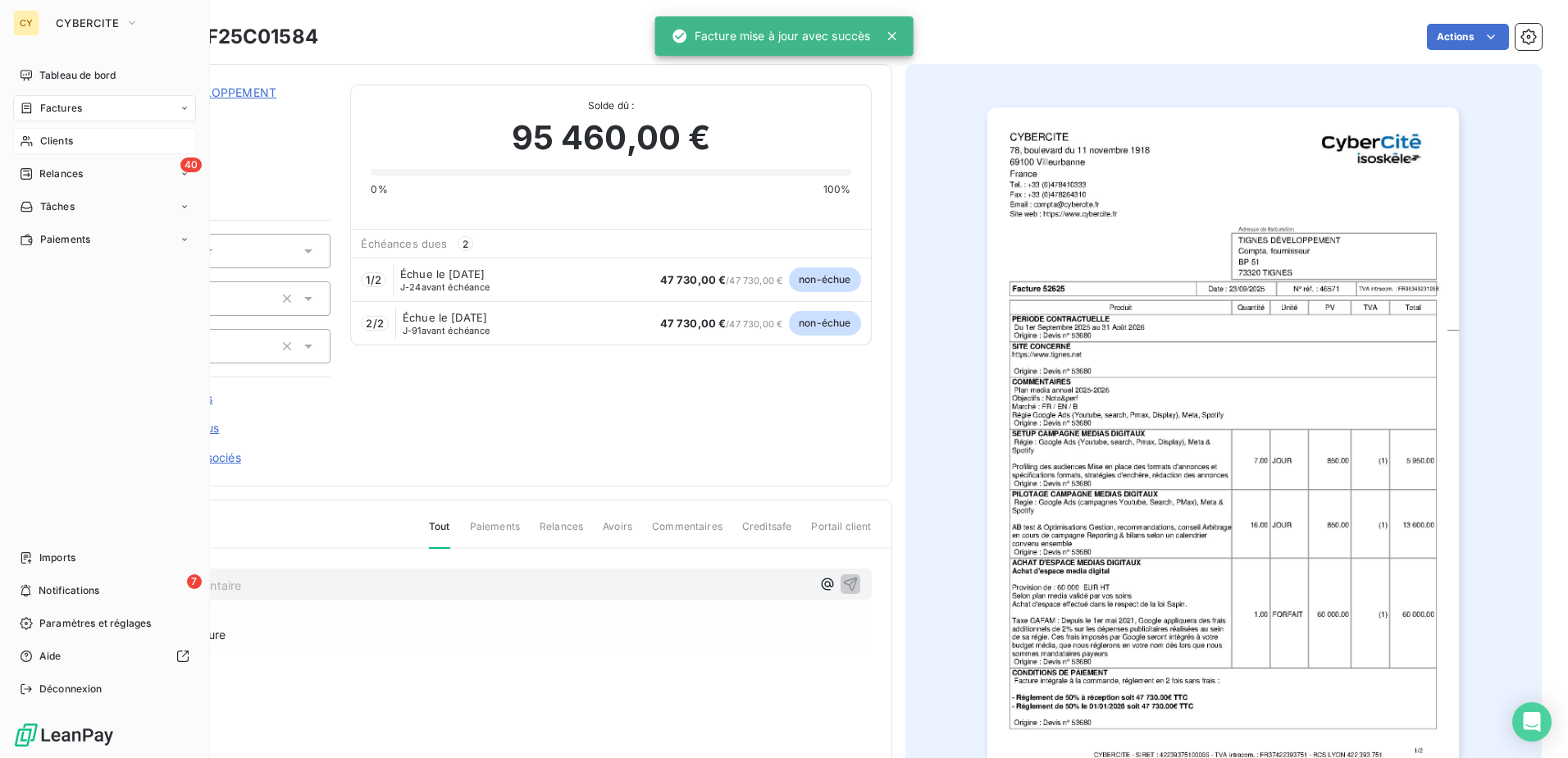
click at [64, 142] on span "Clients" at bounding box center [56, 142] width 33 height 15
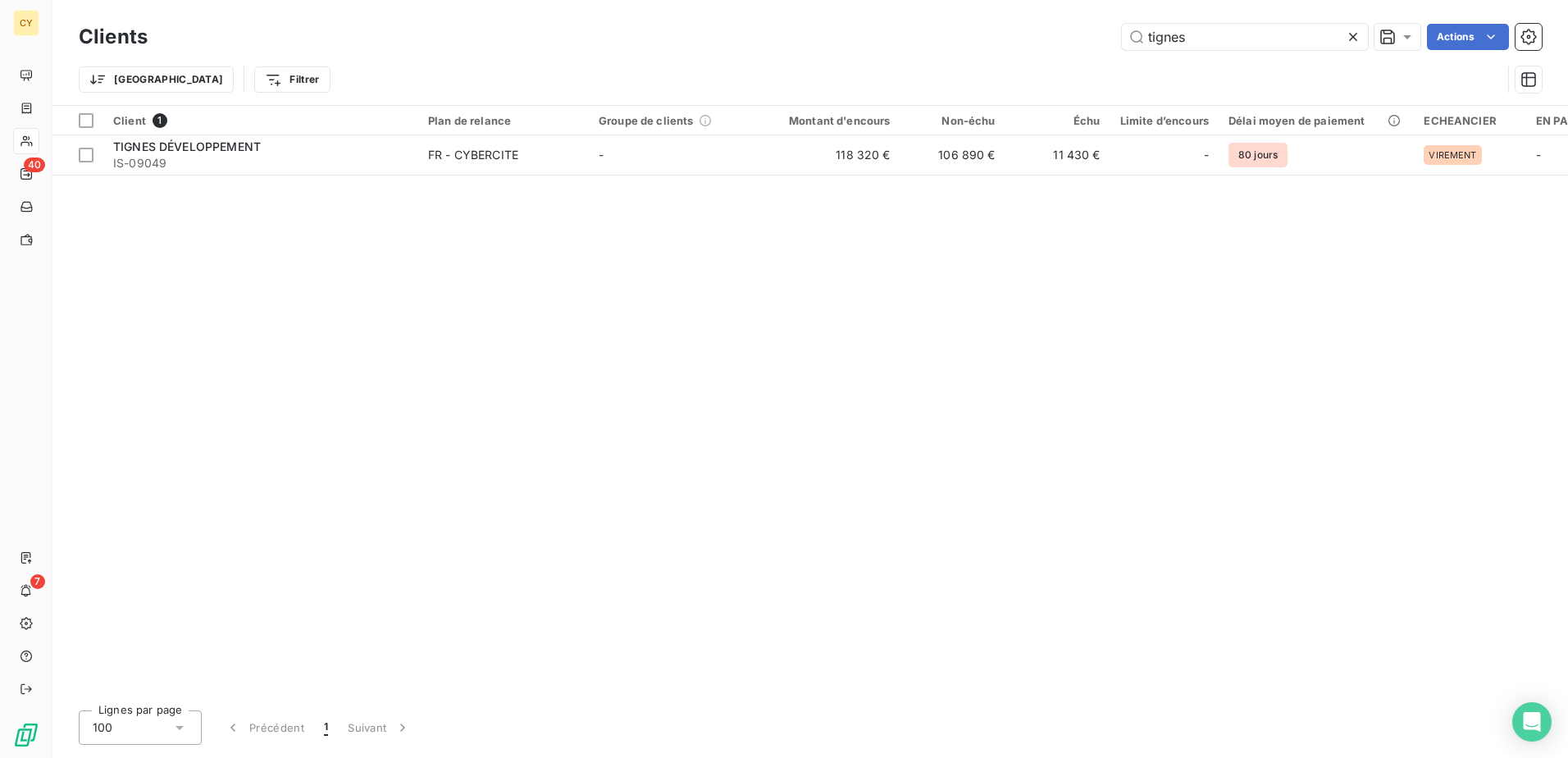
drag, startPoint x: 1082, startPoint y: 52, endPoint x: 879, endPoint y: 59, distance: 203.1
click at [904, 67] on div "Clients tignes Actions Trier Filtrer" at bounding box center [810, 63] width 1463 height 85
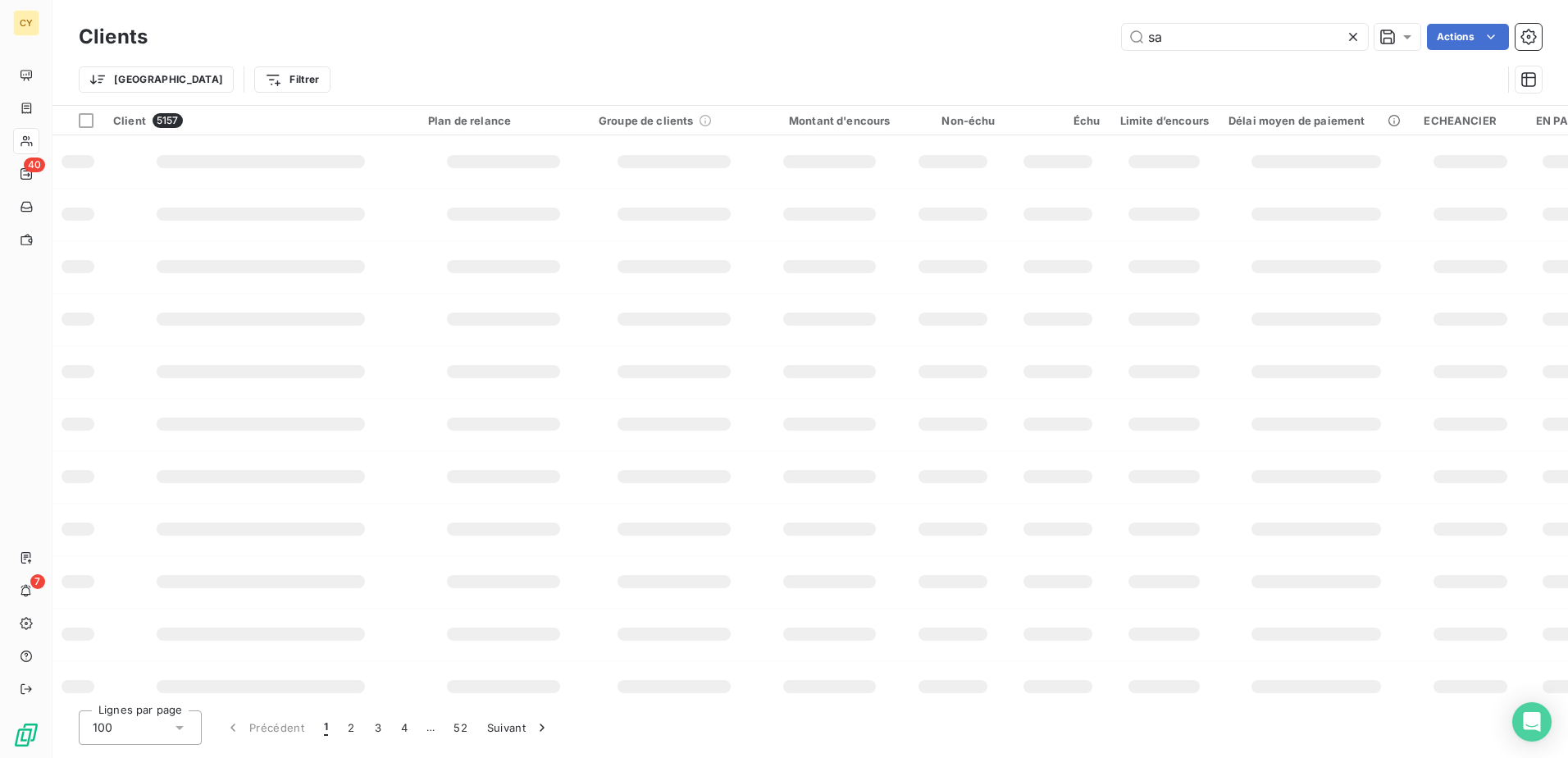
type input "s"
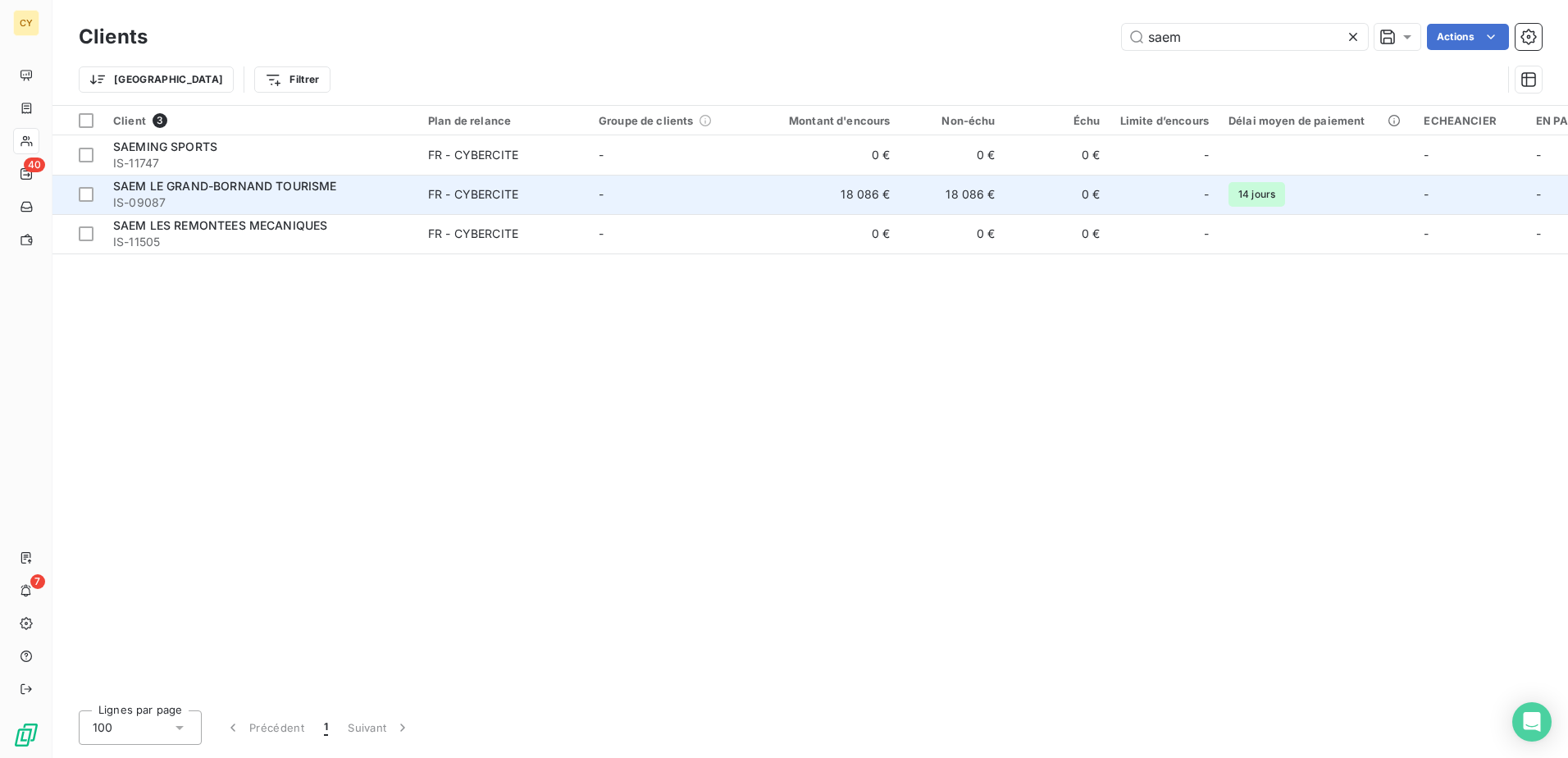
type input "saem"
click at [227, 187] on span "SAEM LE GRAND-BORNAND TOURISME" at bounding box center [224, 186] width 224 height 14
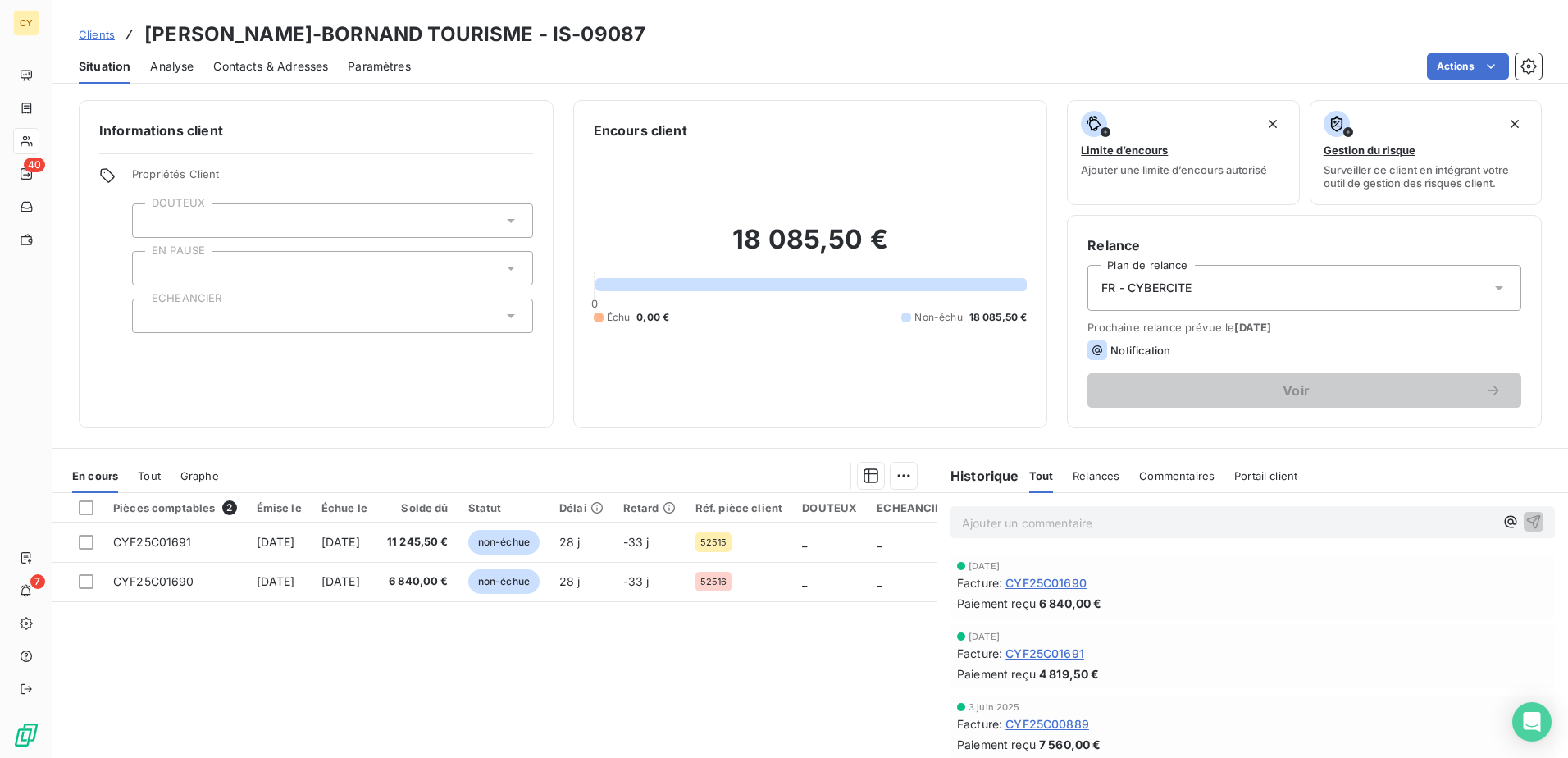
click at [379, 269] on div at bounding box center [332, 268] width 401 height 34
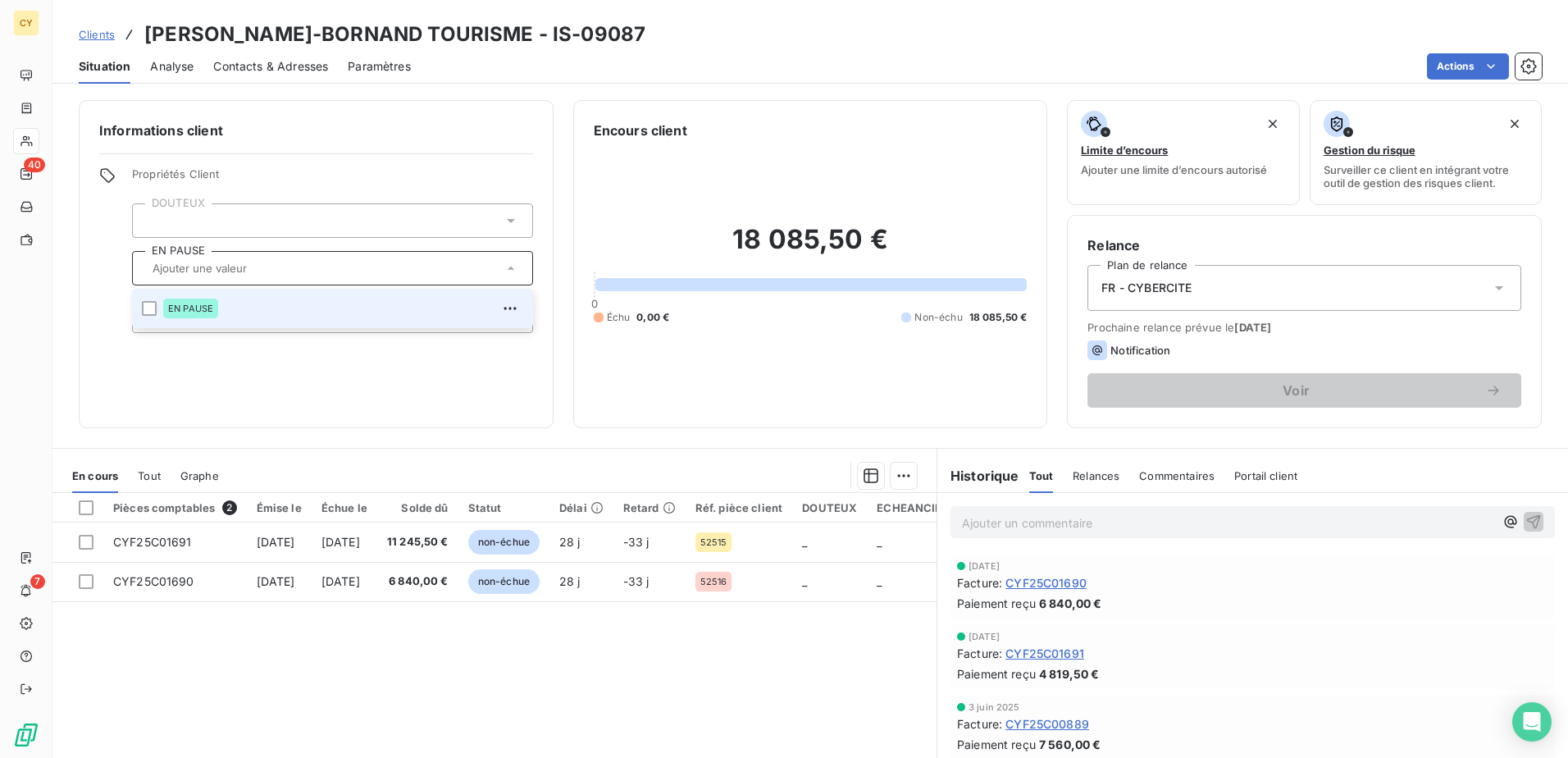
click at [282, 405] on div "Informations client Propriétés Client DOUTEUX EN PAUSE EN PAUSE ECHEANCIER" at bounding box center [316, 265] width 475 height 328
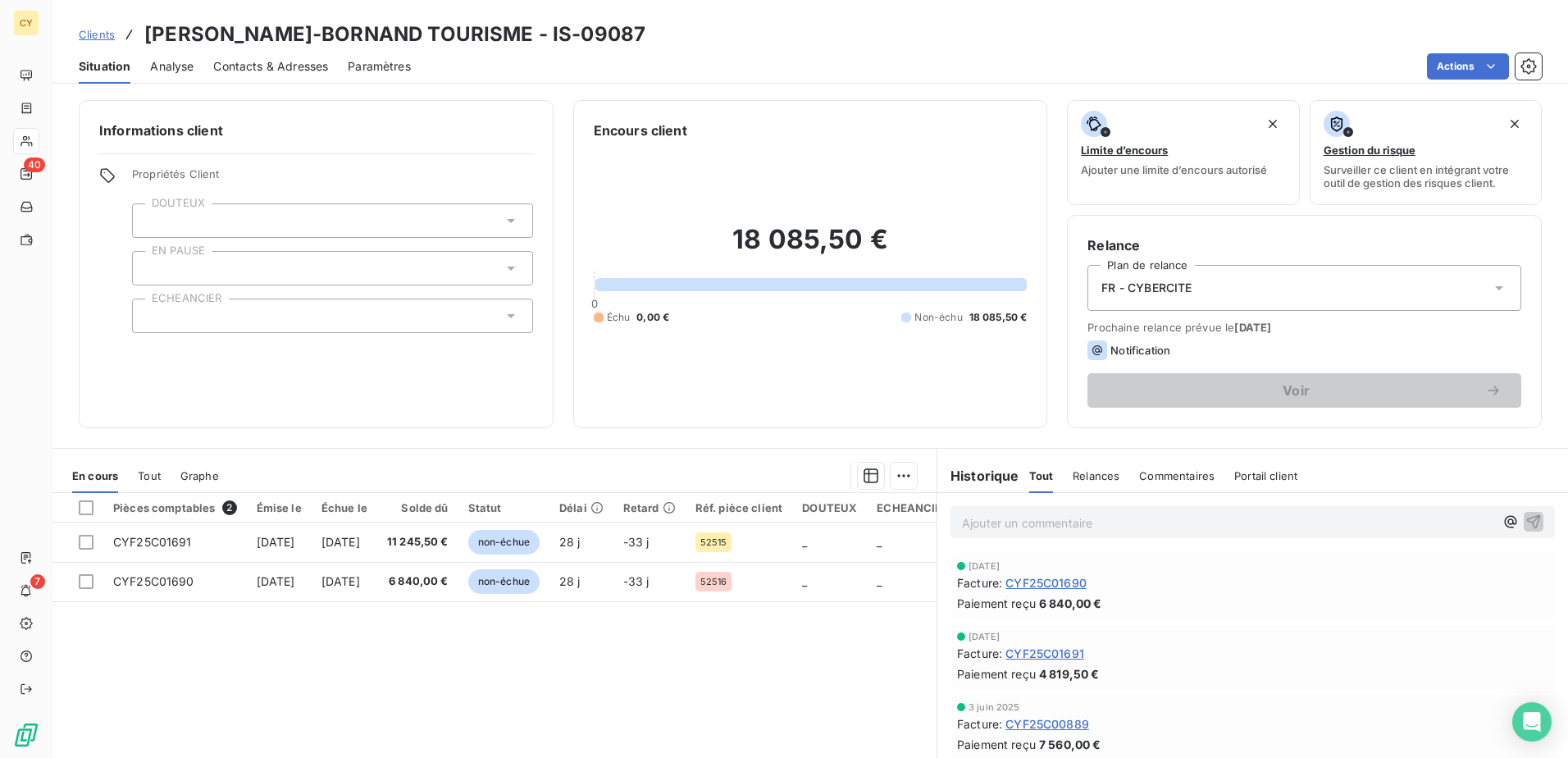
click at [233, 307] on div at bounding box center [332, 316] width 401 height 34
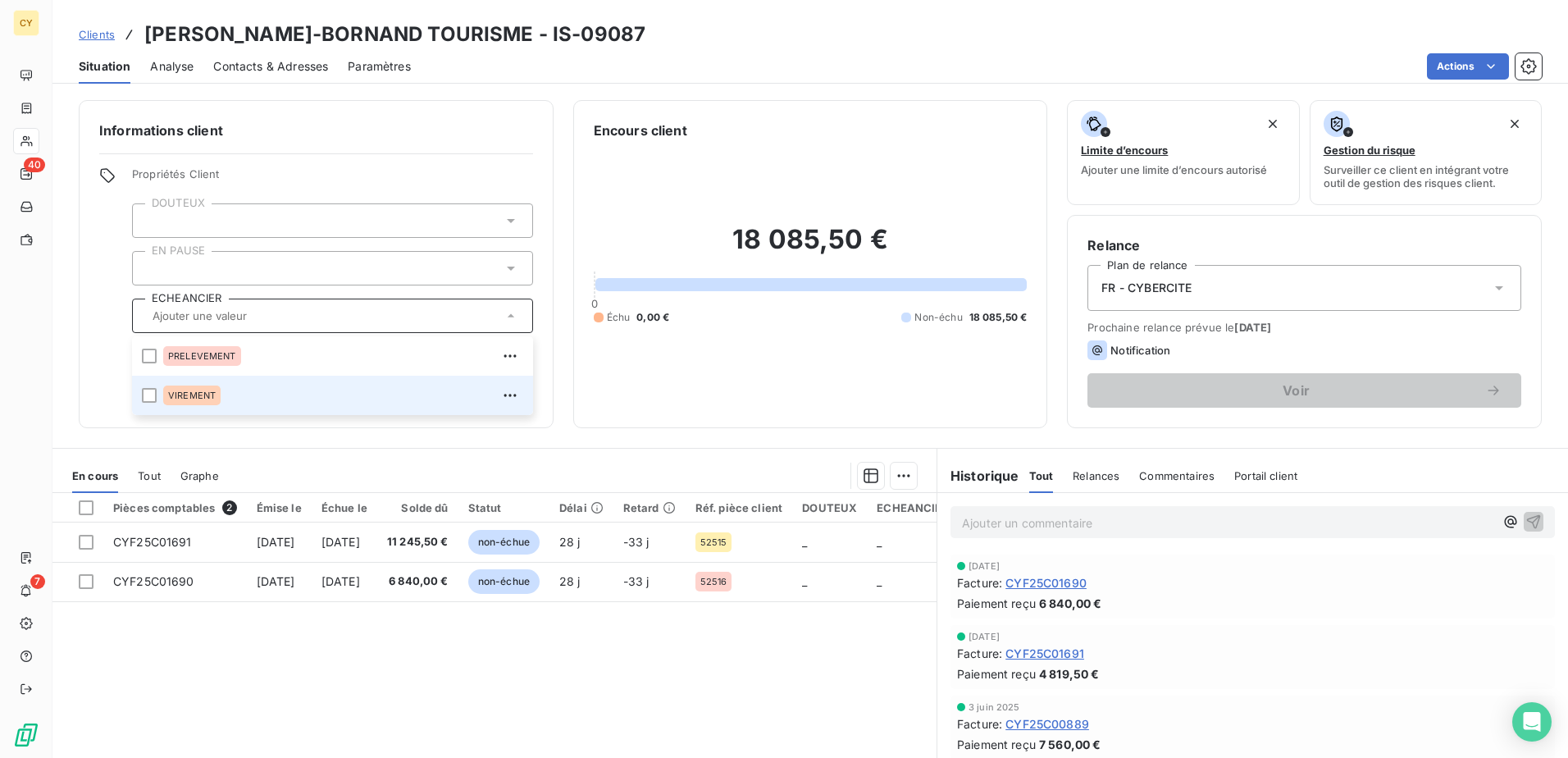
click at [200, 399] on span "VIREMENT" at bounding box center [192, 395] width 48 height 10
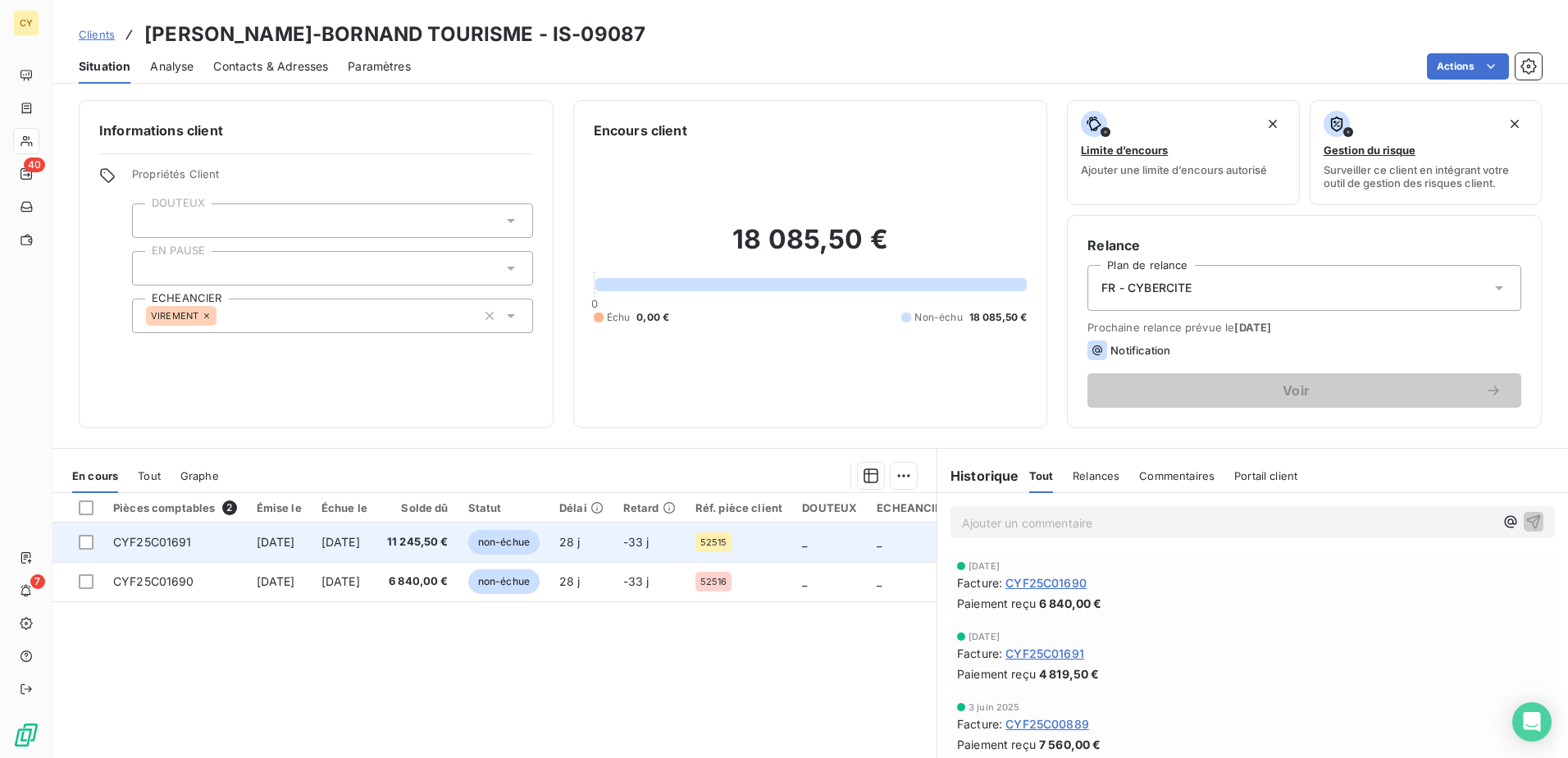
click at [186, 544] on span "CYF25C01691" at bounding box center [152, 542] width 79 height 14
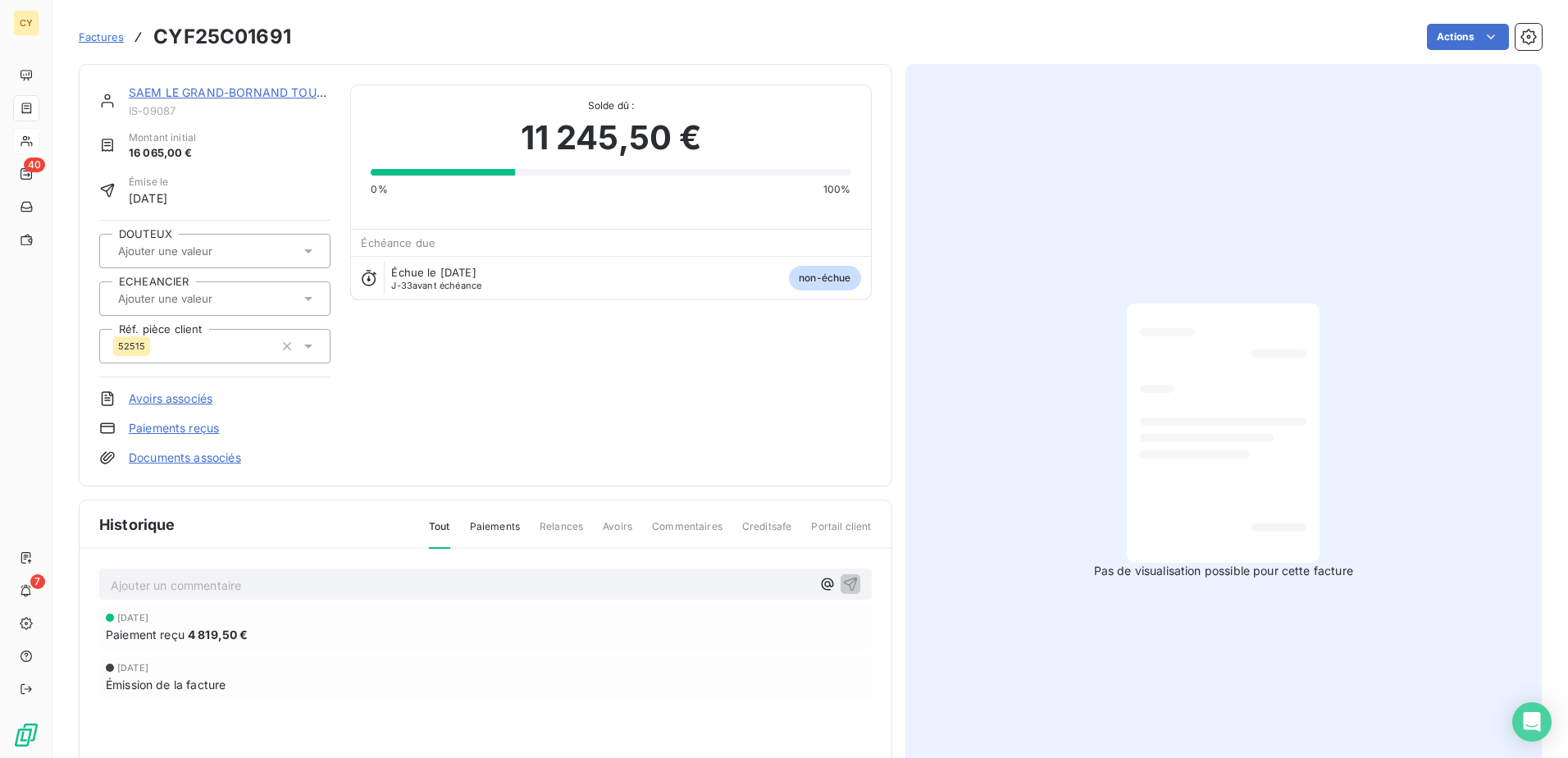
drag, startPoint x: 1286, startPoint y: 434, endPoint x: 1278, endPoint y: 426, distance: 11.3
click at [1281, 429] on div at bounding box center [1223, 433] width 167 height 233
click at [236, 297] on input "text" at bounding box center [198, 299] width 165 height 15
click at [162, 383] on span "VIREMENT" at bounding box center [161, 382] width 48 height 10
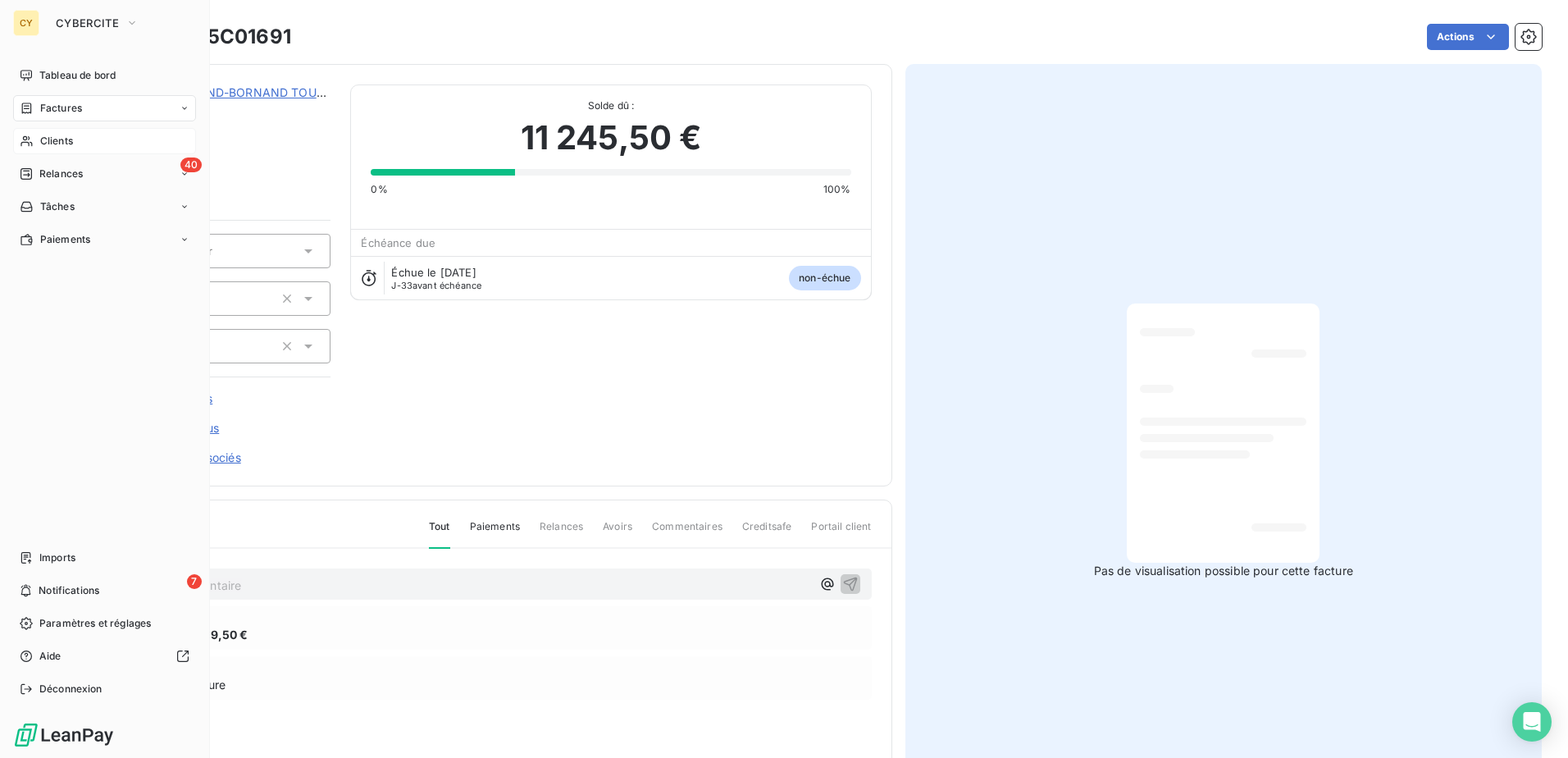
click at [70, 146] on span "Clients" at bounding box center [56, 142] width 33 height 15
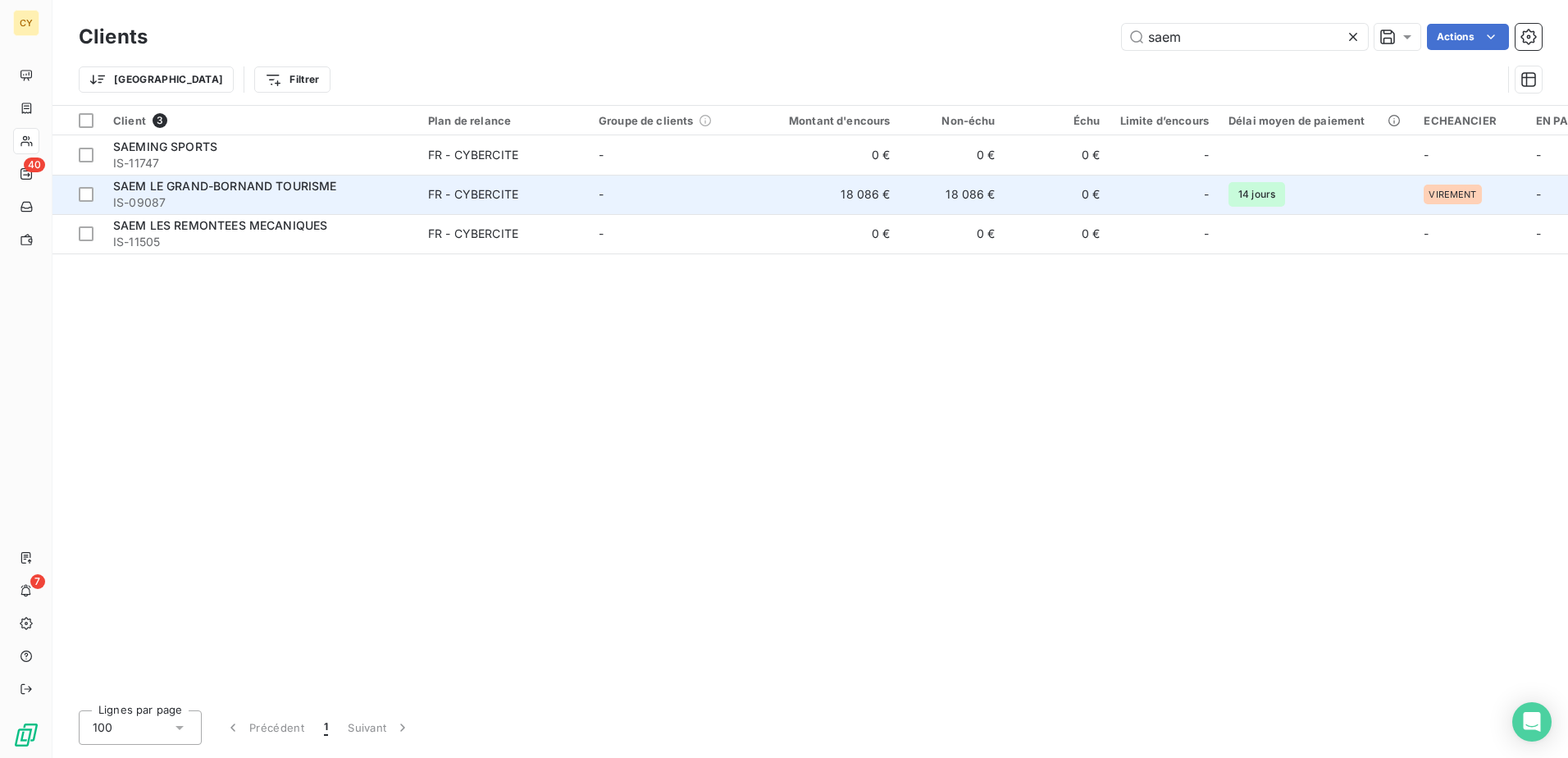
click at [341, 191] on div "SAEM LE GRAND-BORNAND TOURISME" at bounding box center [260, 187] width 296 height 17
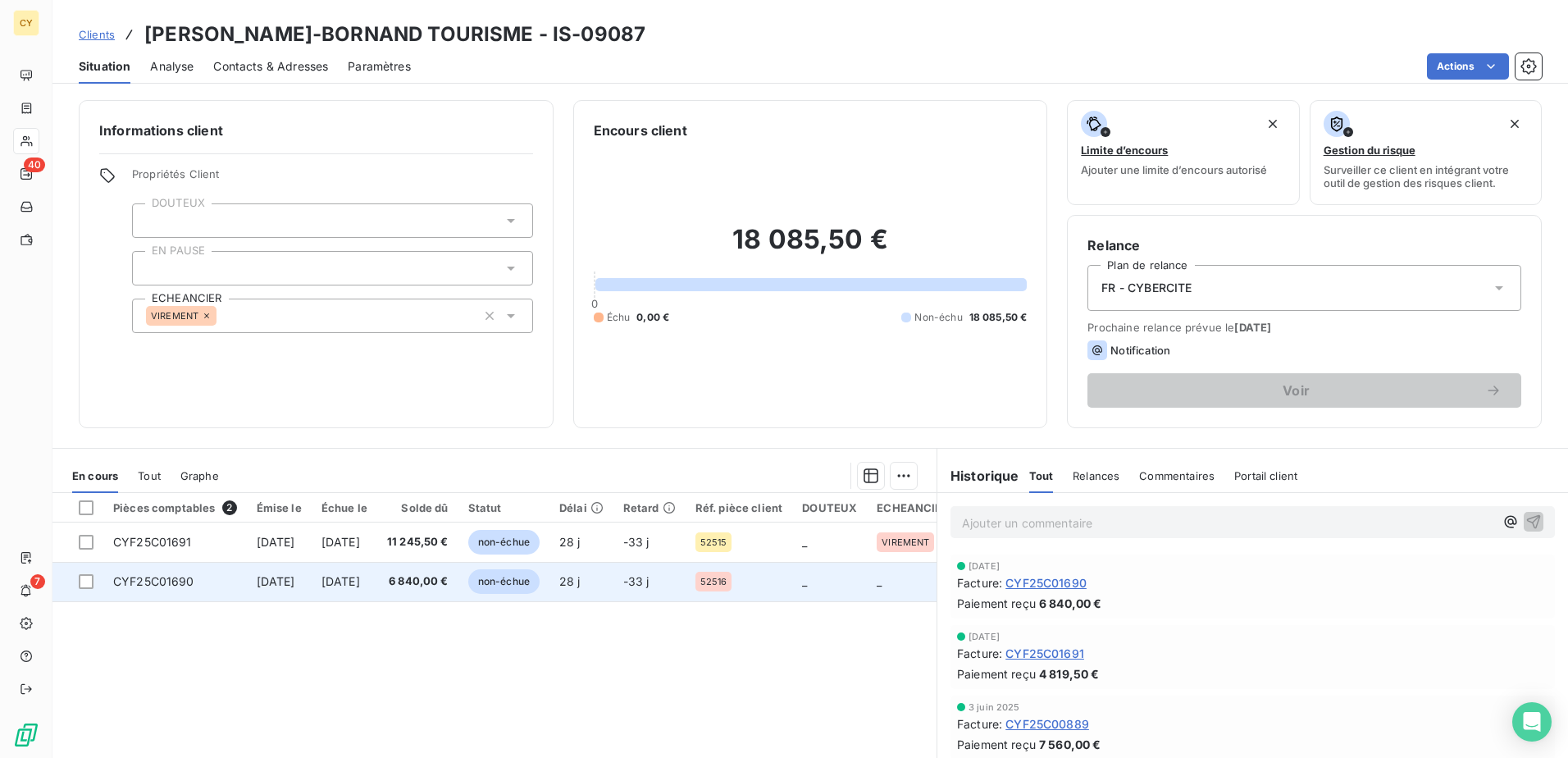
click at [175, 580] on span "CYF25C01690" at bounding box center [153, 581] width 81 height 14
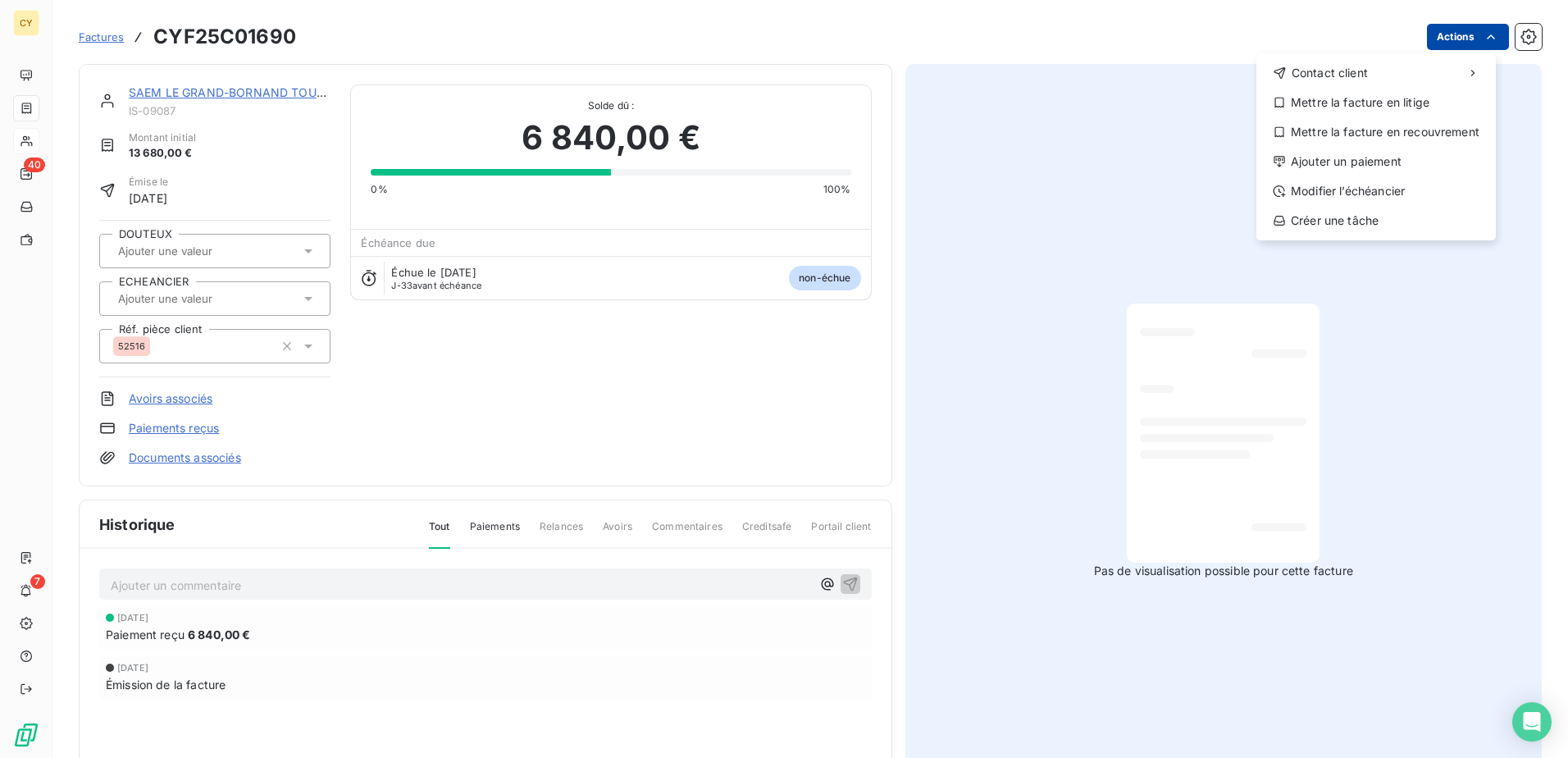
click at [1467, 40] on html "CY 40 7 Factures CYF25C01690 Actions Contact client Mettre la facture en litige…" at bounding box center [784, 379] width 1568 height 758
click at [1295, 193] on div "Modifier l’échéancier" at bounding box center [1376, 191] width 226 height 26
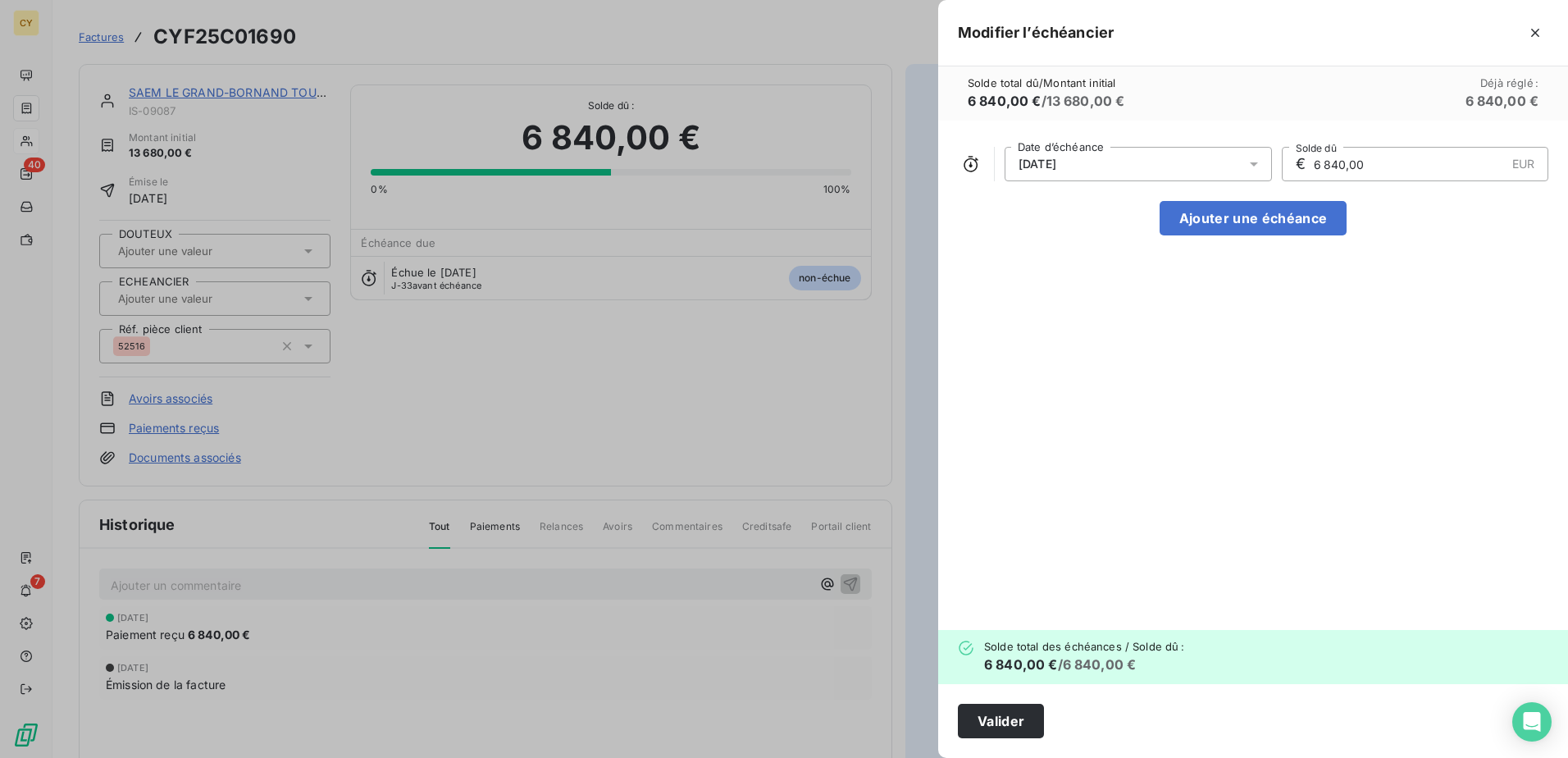
click at [1250, 162] on icon at bounding box center [1254, 164] width 8 height 4
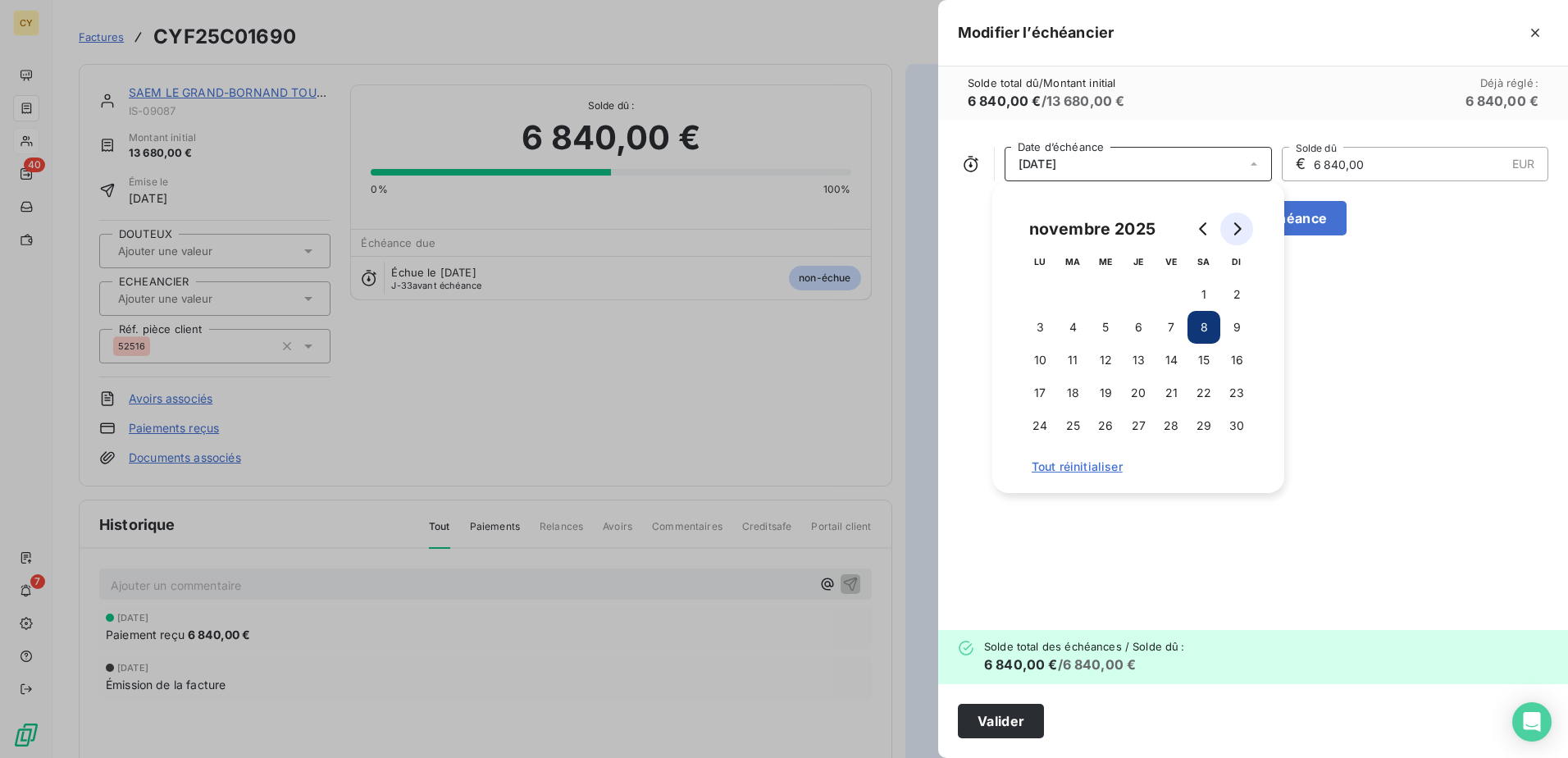
click at [1230, 233] on icon "Go to next month" at bounding box center [1236, 229] width 13 height 13
click at [1038, 291] on button "1" at bounding box center [1040, 294] width 33 height 33
click at [1017, 721] on button "Valider" at bounding box center [1000, 721] width 86 height 34
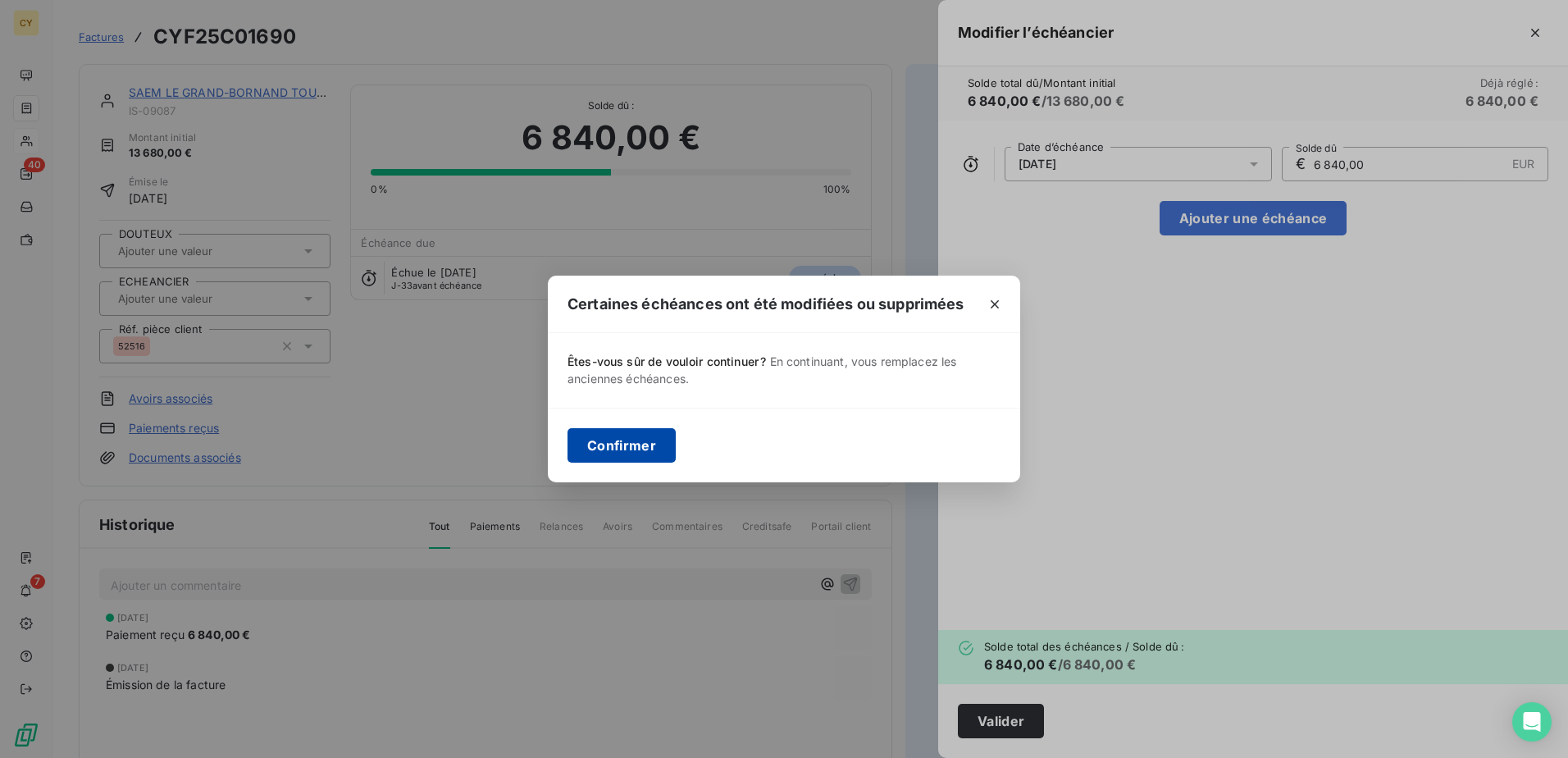
click at [611, 429] on button "Confirmer" at bounding box center [621, 445] width 108 height 34
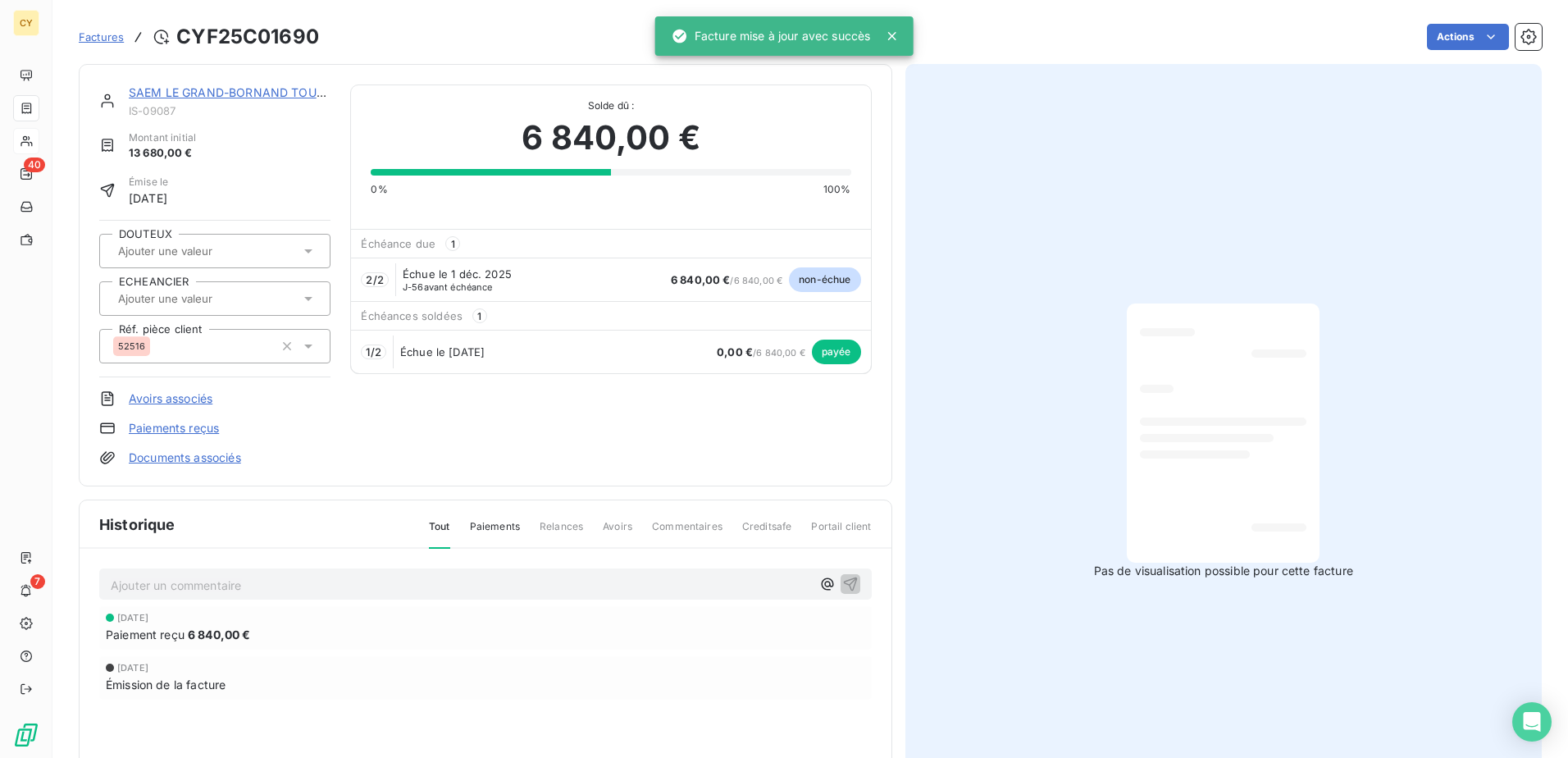
click at [198, 297] on input "text" at bounding box center [198, 299] width 165 height 15
click at [165, 386] on div "VIREMENT" at bounding box center [161, 382] width 58 height 20
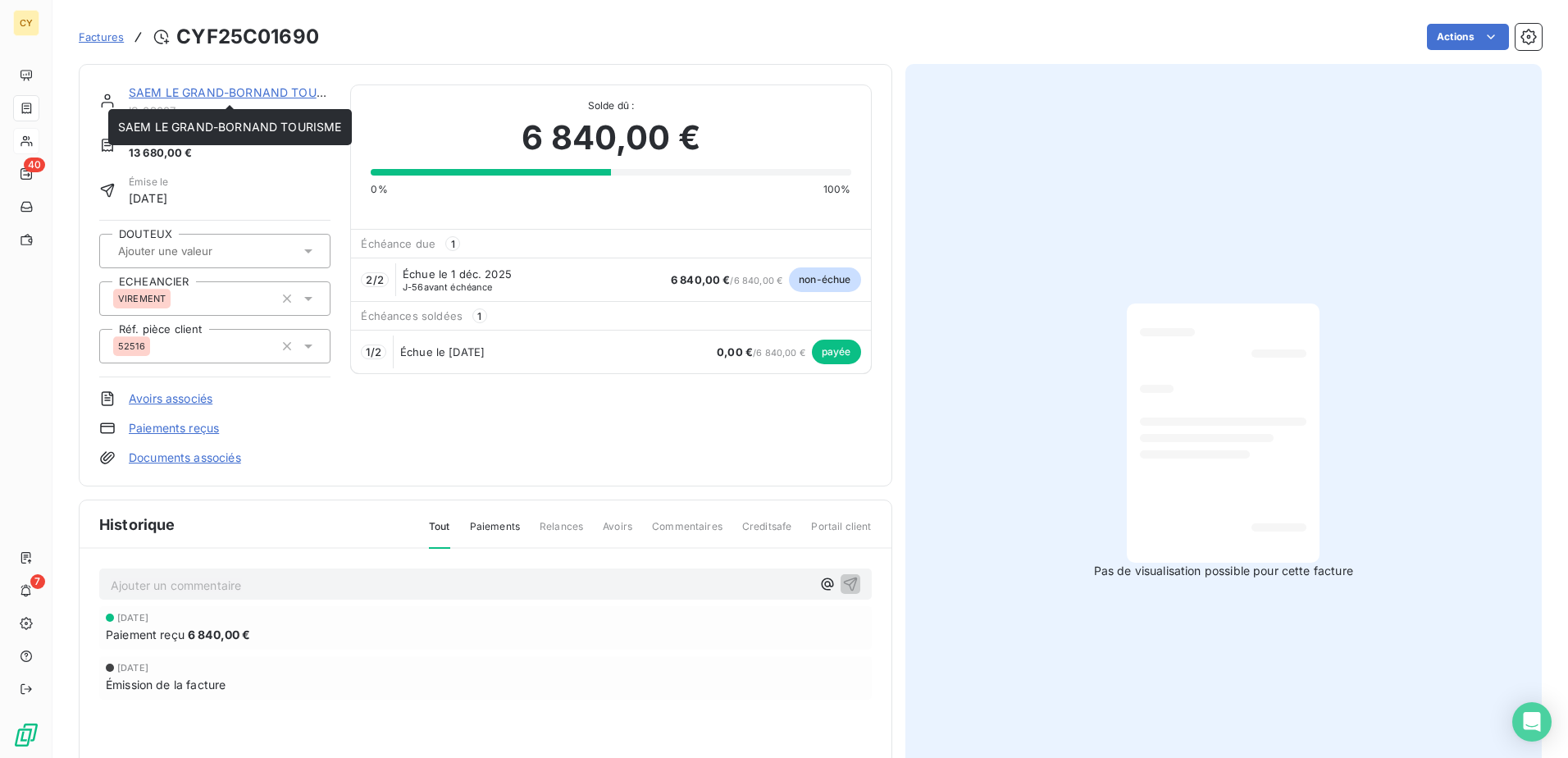
click at [174, 91] on link "SAEM LE GRAND-BORNAND TOURISME" at bounding box center [240, 92] width 224 height 14
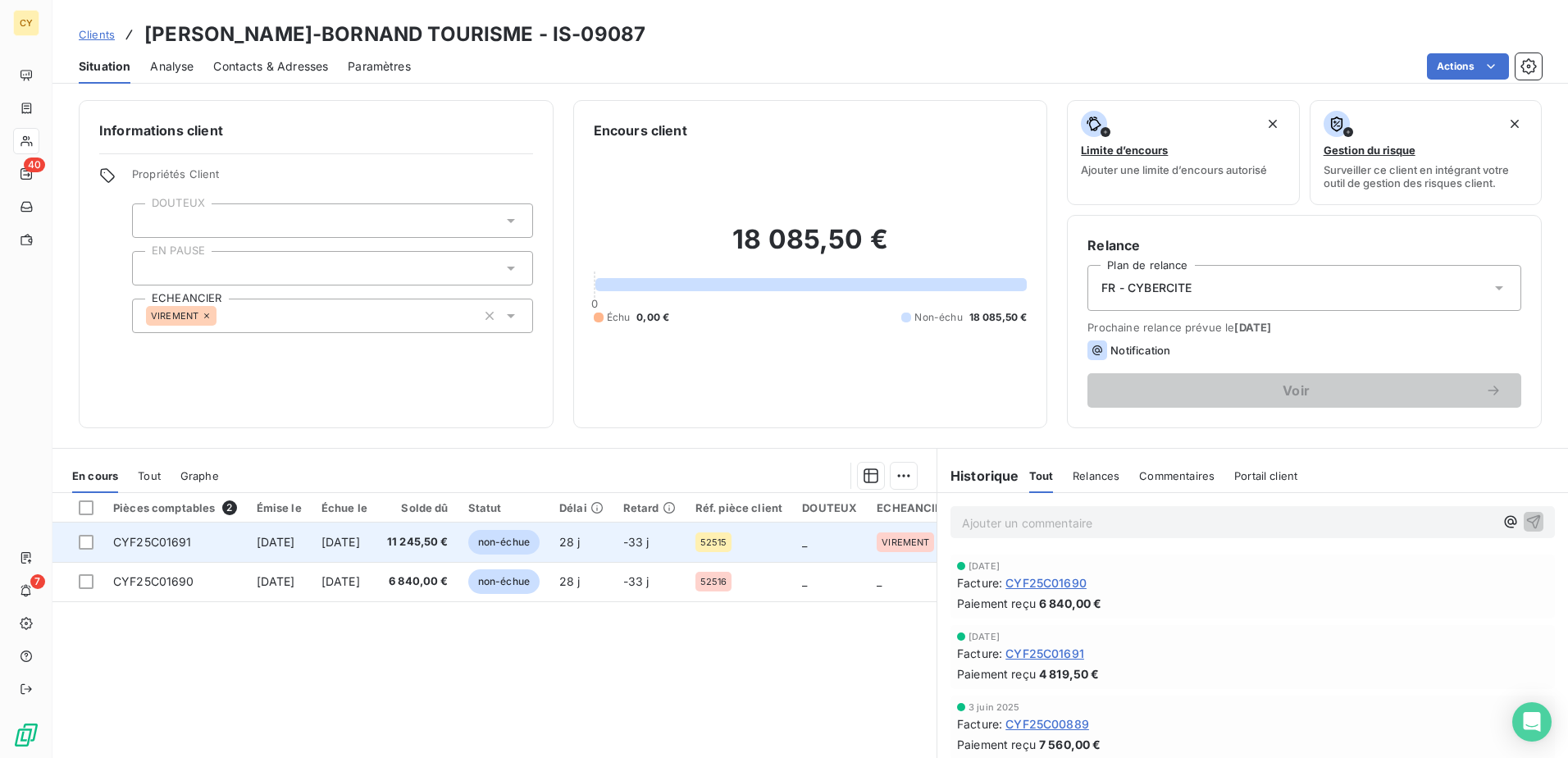
click at [152, 544] on span "CYF25C01691" at bounding box center [152, 542] width 79 height 14
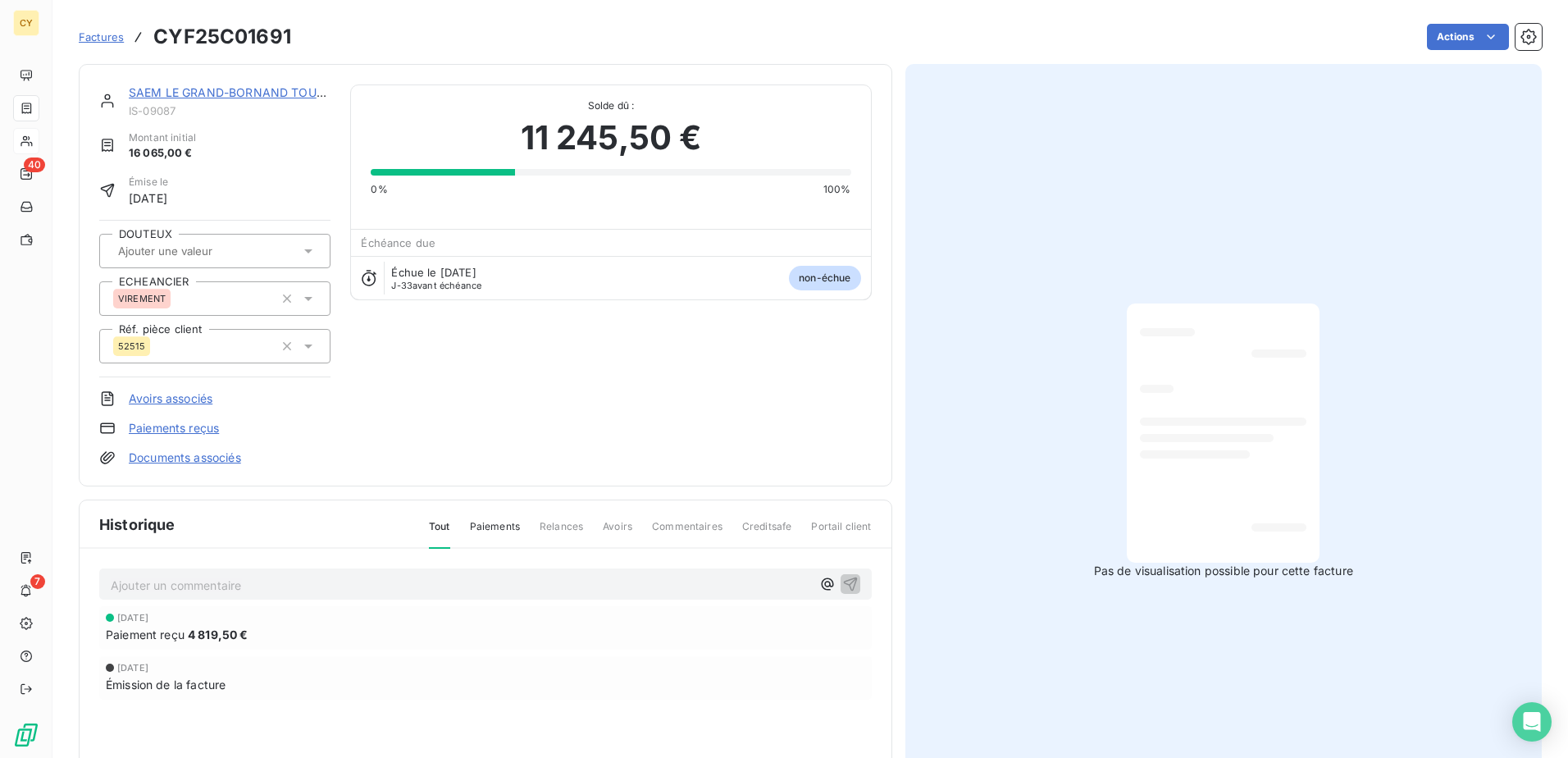
click at [209, 88] on link "SAEM LE GRAND-BORNAND TOURISME" at bounding box center [240, 92] width 224 height 14
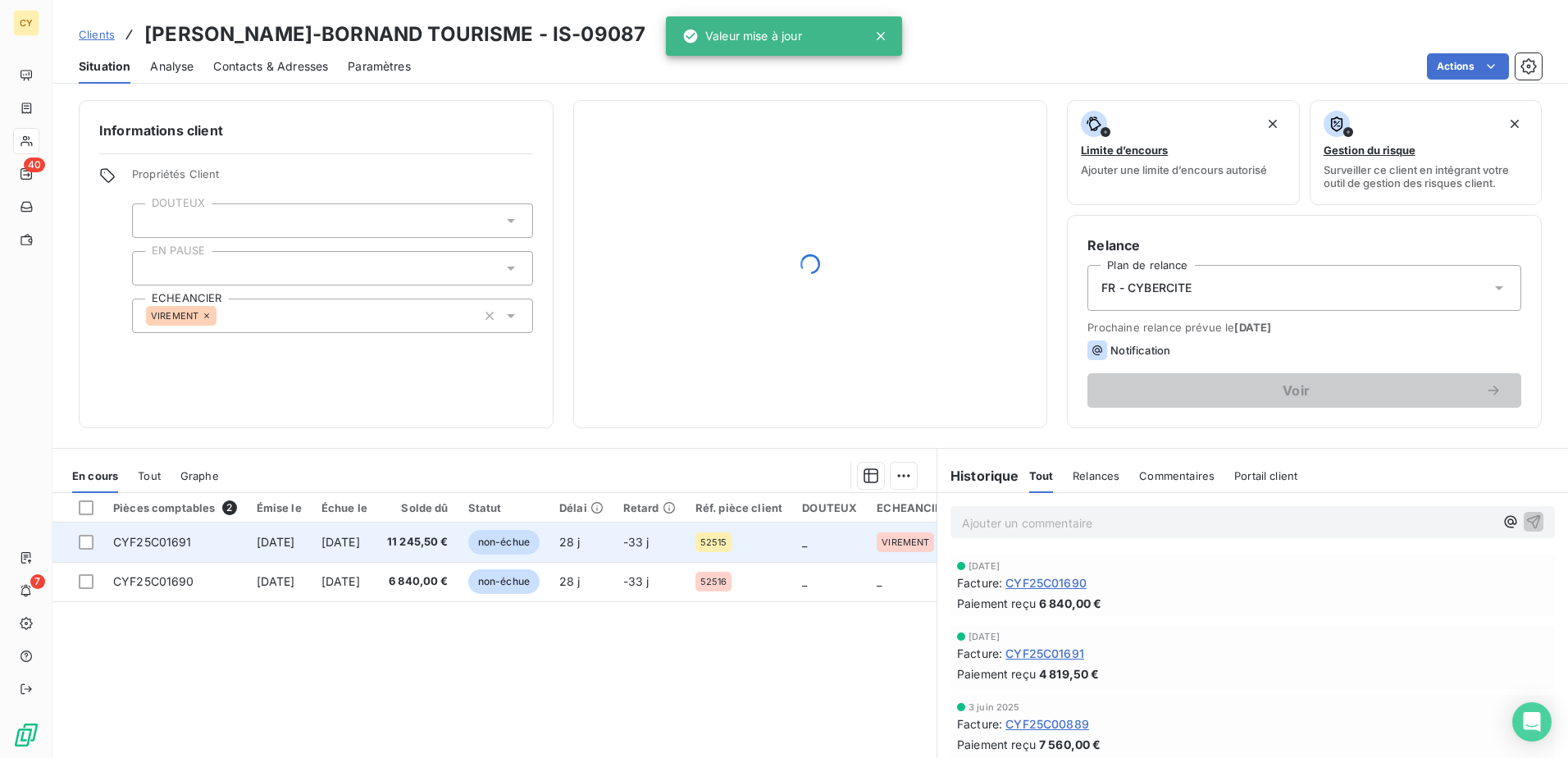
click at [168, 534] on td "CYF25C01691" at bounding box center [174, 542] width 143 height 39
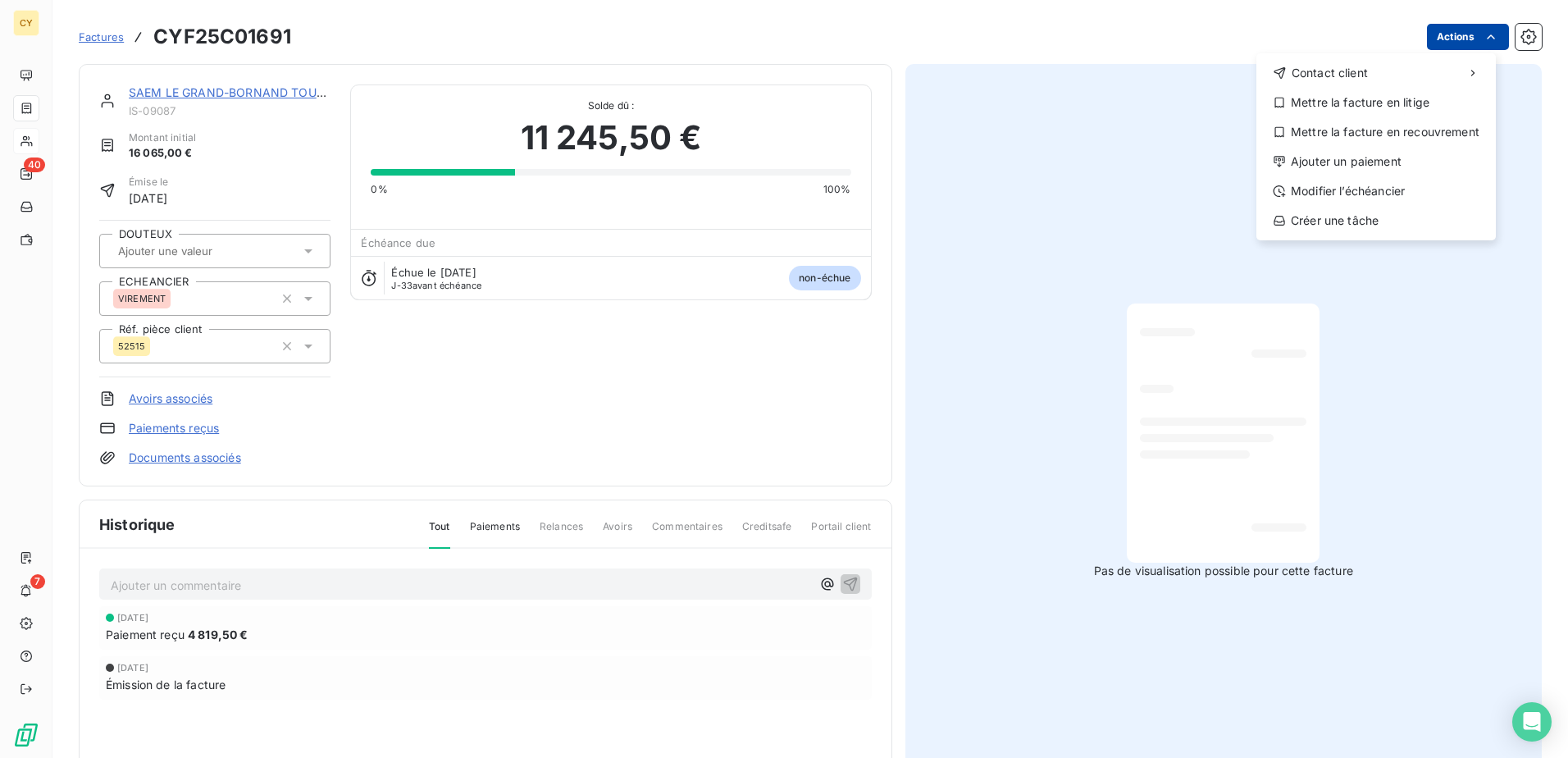
click at [1450, 39] on html "CY 40 7 Factures CYF25C01691 Actions Contact client Mettre la facture en litige…" at bounding box center [784, 379] width 1568 height 758
click at [1335, 186] on div "Modifier l’échéancier" at bounding box center [1376, 191] width 226 height 26
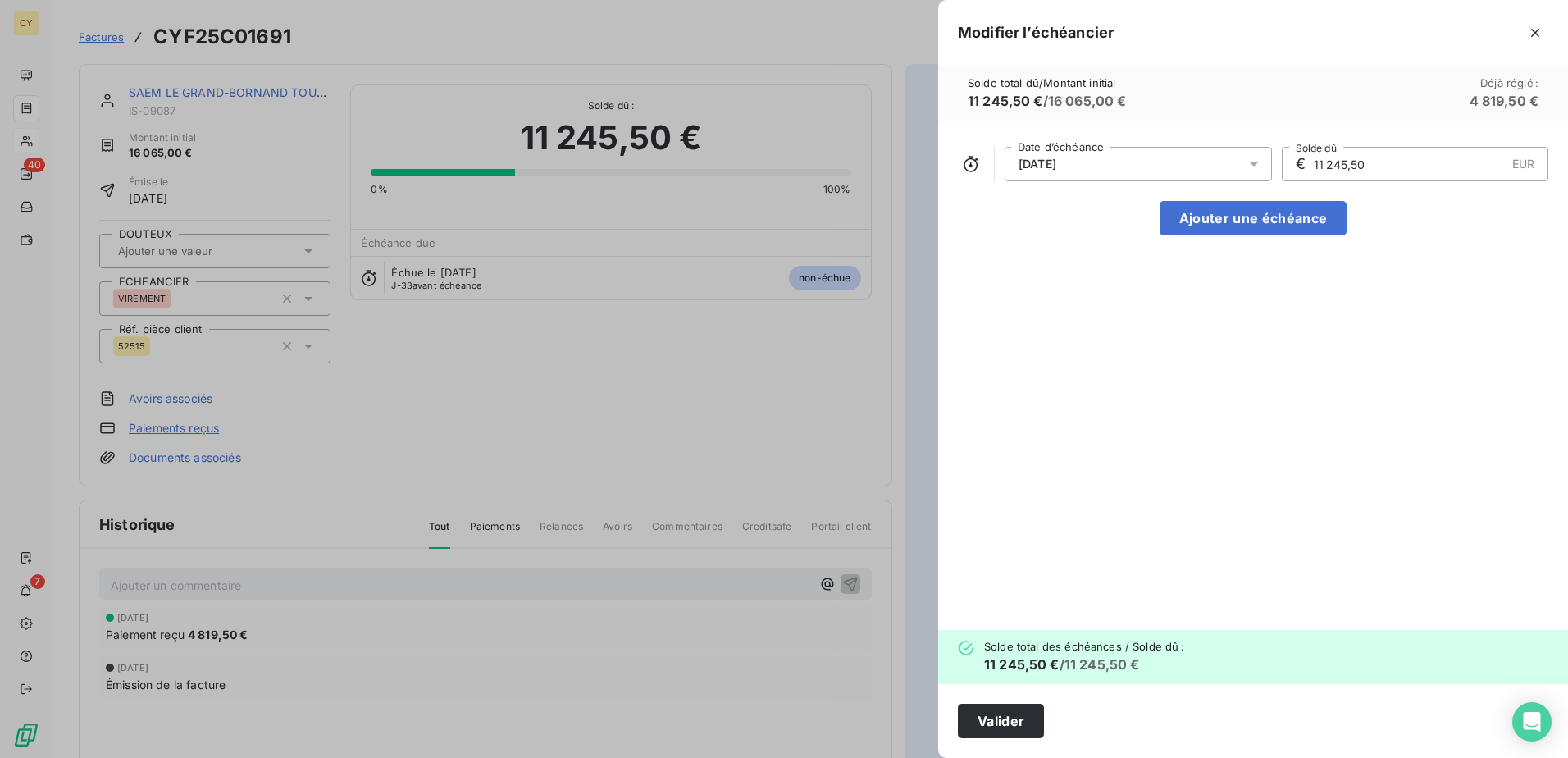
click at [1257, 162] on icon at bounding box center [1254, 164] width 8 height 4
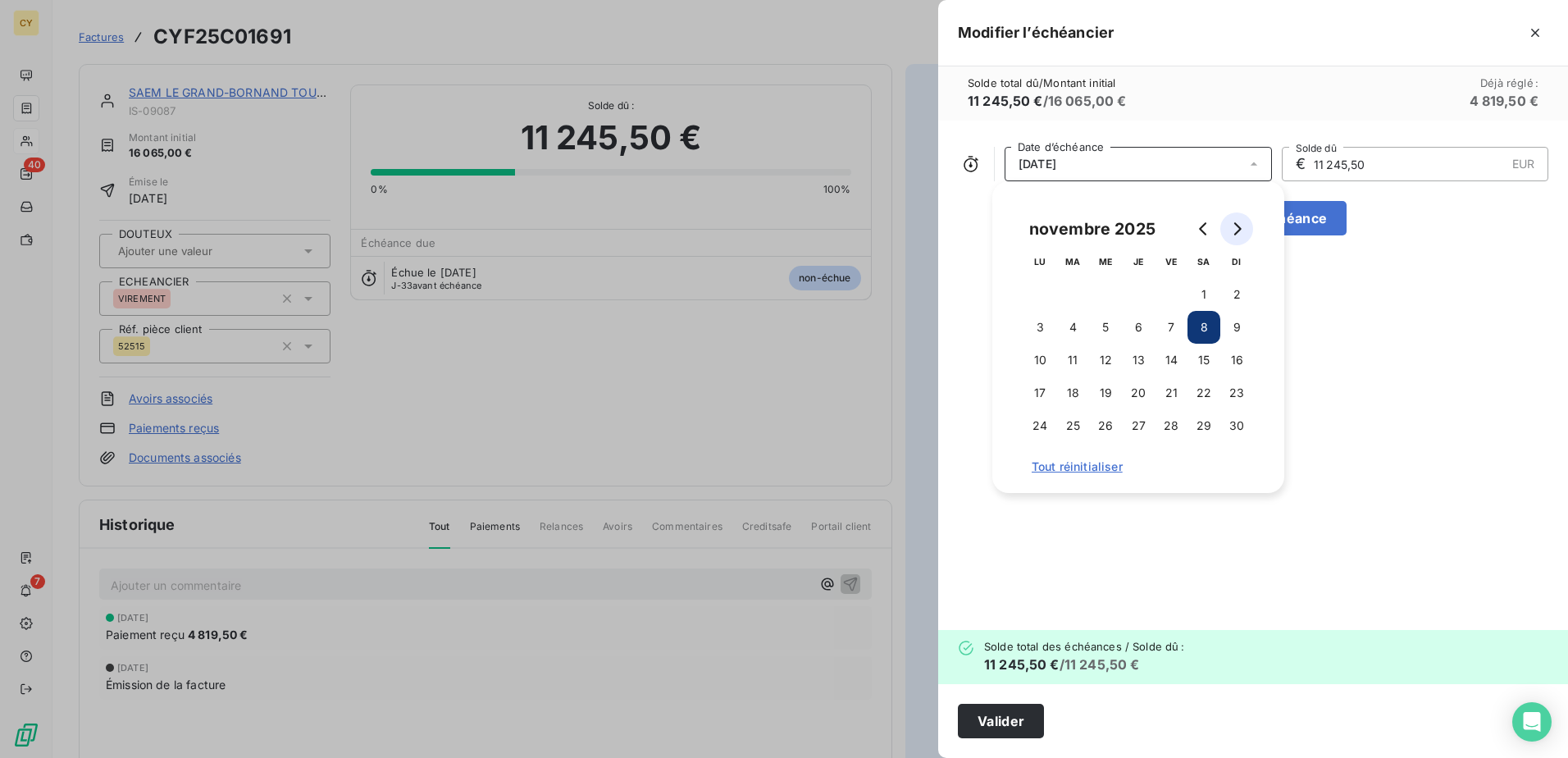
click at [1241, 232] on icon "Go to next month" at bounding box center [1236, 229] width 13 height 13
click at [1032, 359] on button "15" at bounding box center [1040, 359] width 33 height 33
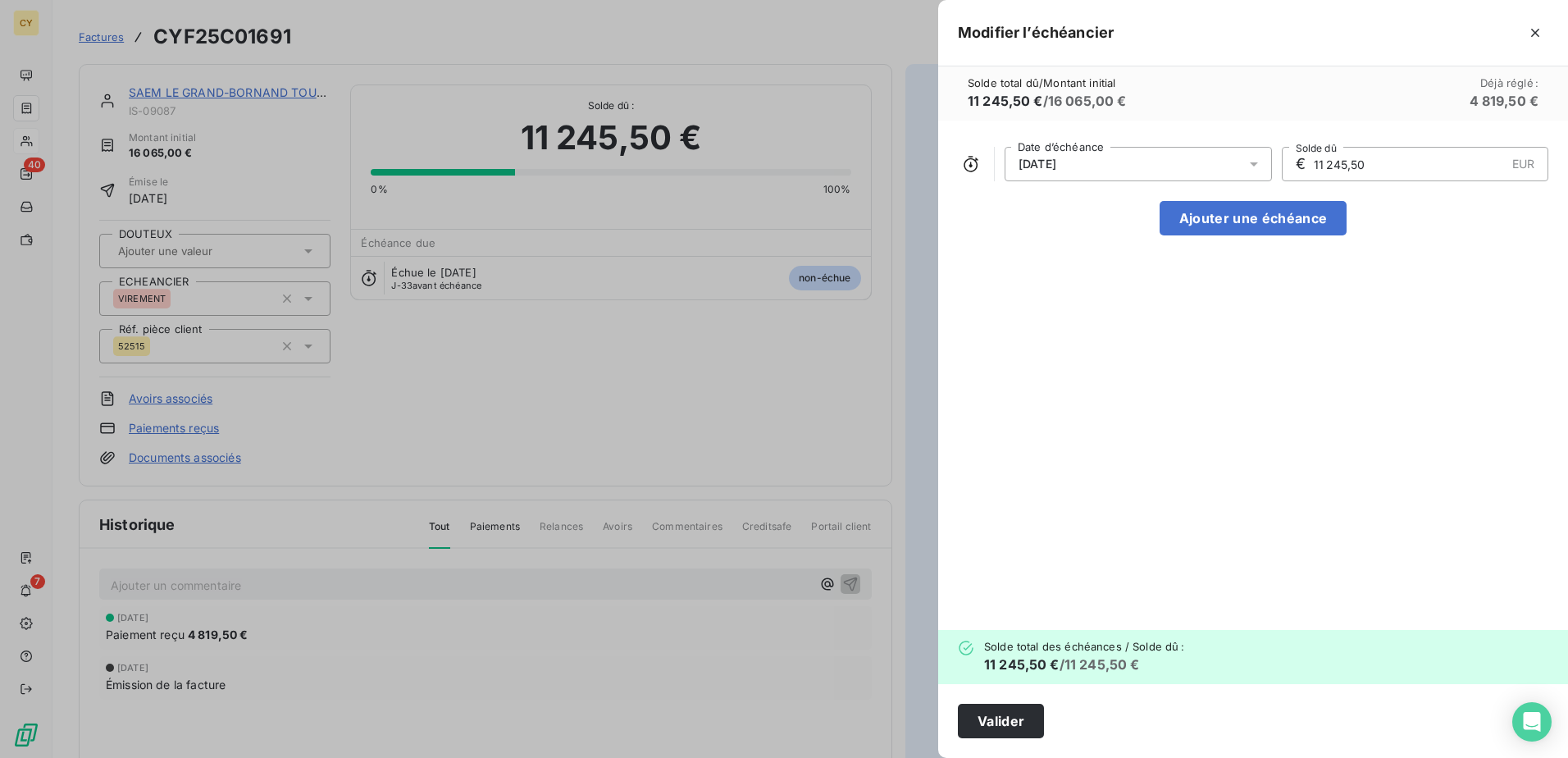
drag, startPoint x: 1389, startPoint y: 167, endPoint x: 1128, endPoint y: 199, distance: 263.0
click at [1157, 186] on div "[DATE] Date d’échéance € 11 245,50 EUR Solde dû Ajouter une échéance" at bounding box center [1253, 375] width 630 height 509
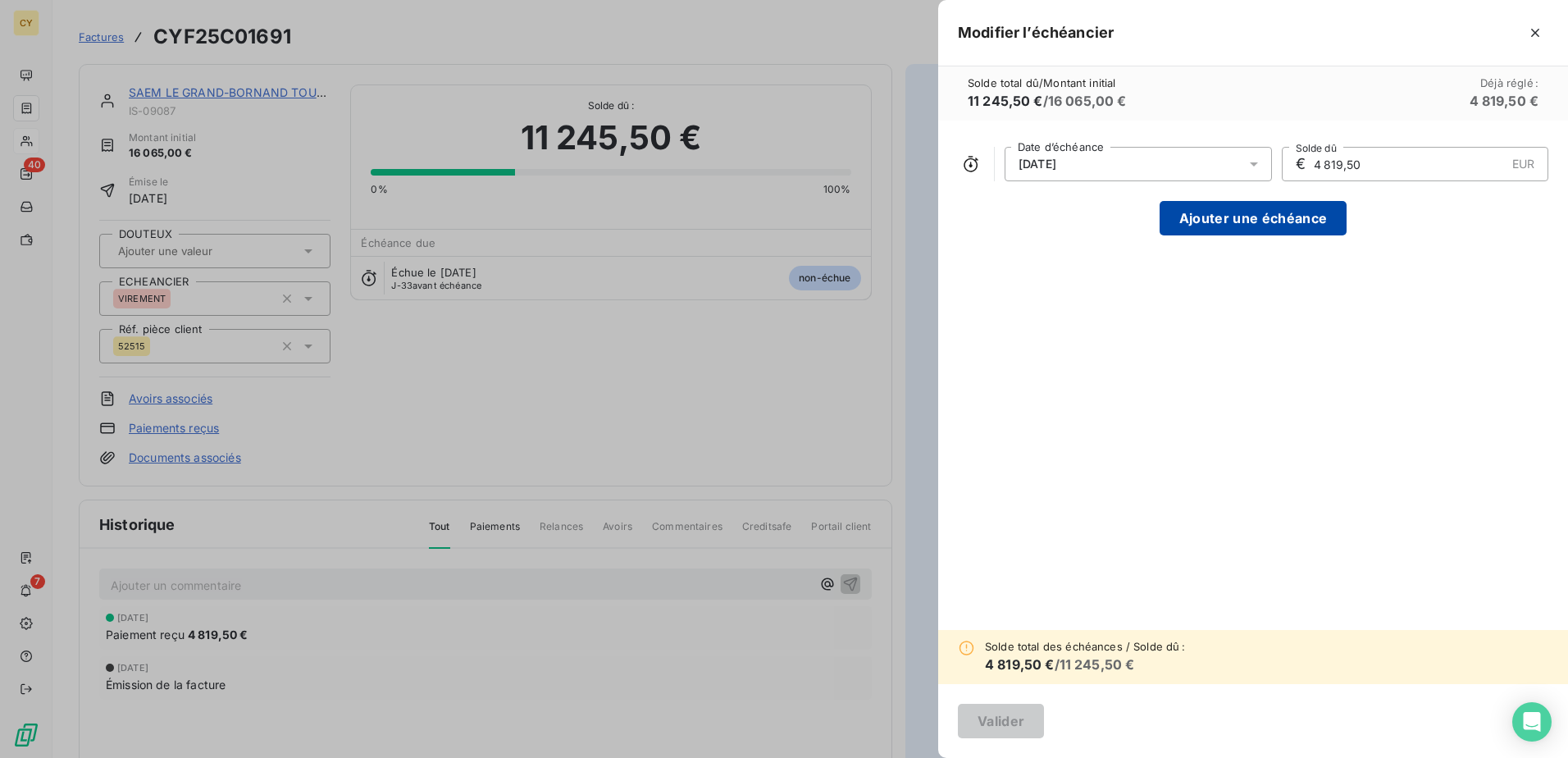
type input "4 819,50"
click at [1288, 214] on button "Ajouter une échéance" at bounding box center [1252, 218] width 187 height 34
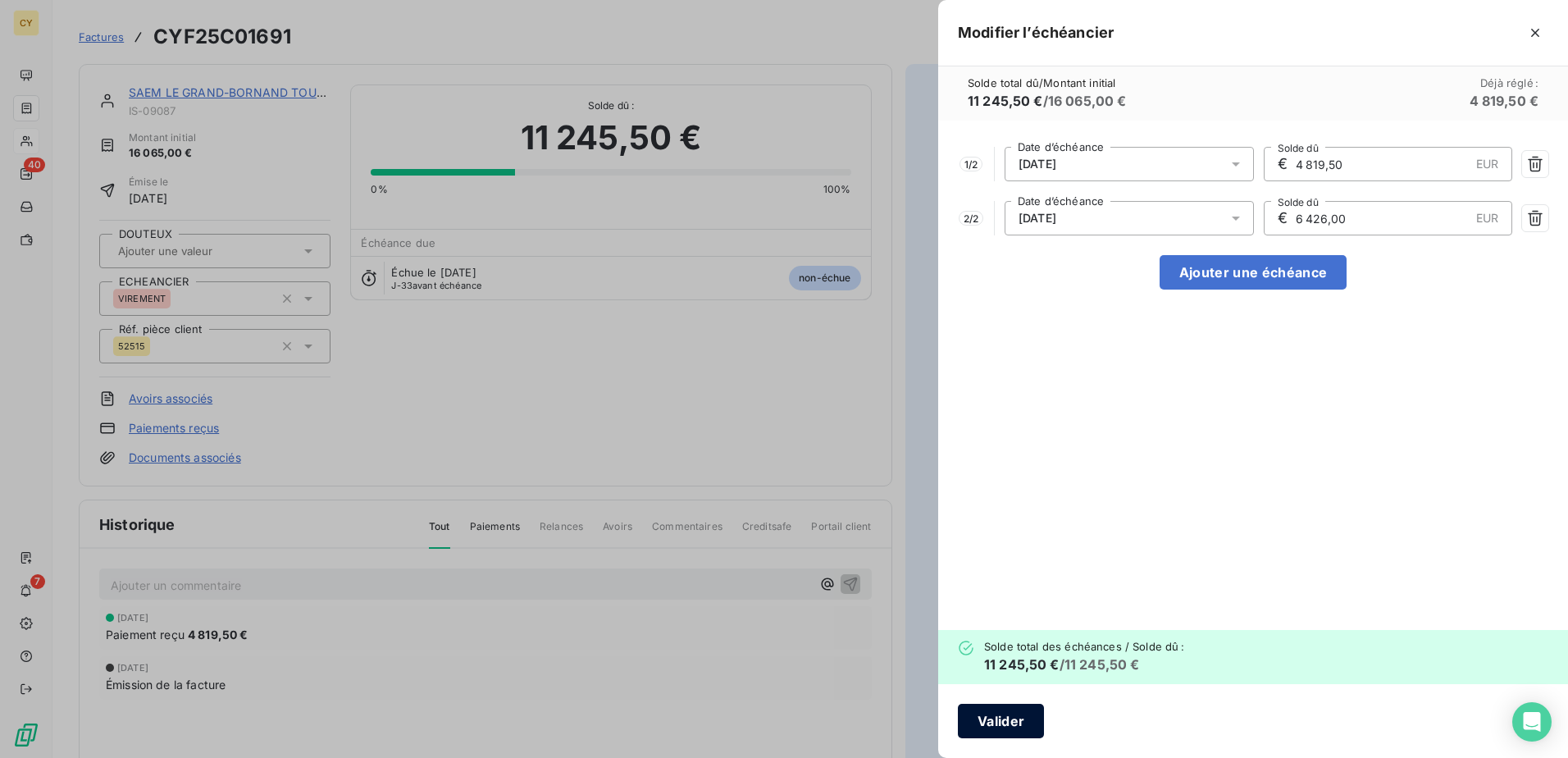
click at [1002, 720] on button "Valider" at bounding box center [1000, 721] width 86 height 34
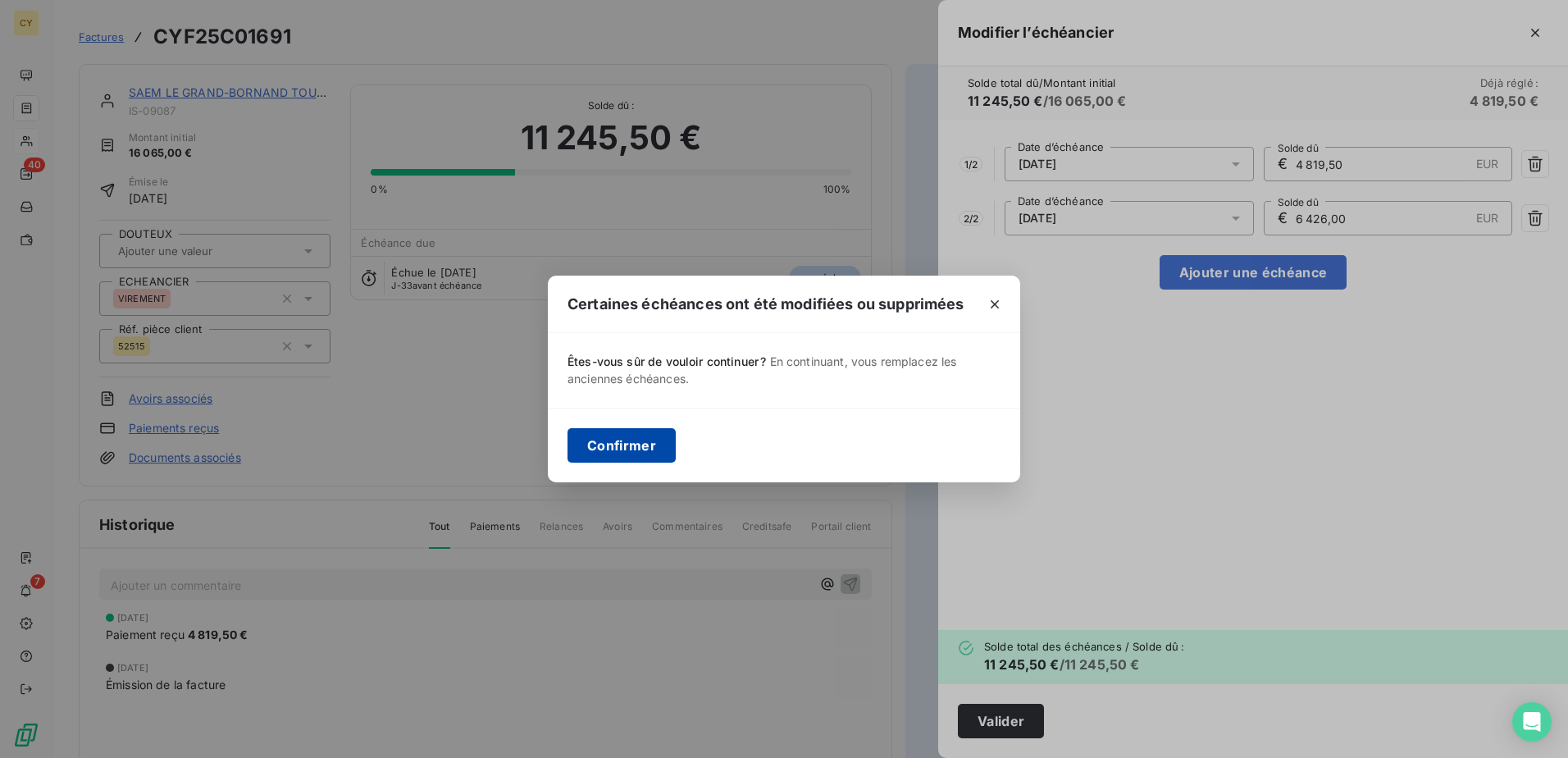
click at [633, 441] on button "Confirmer" at bounding box center [621, 445] width 108 height 34
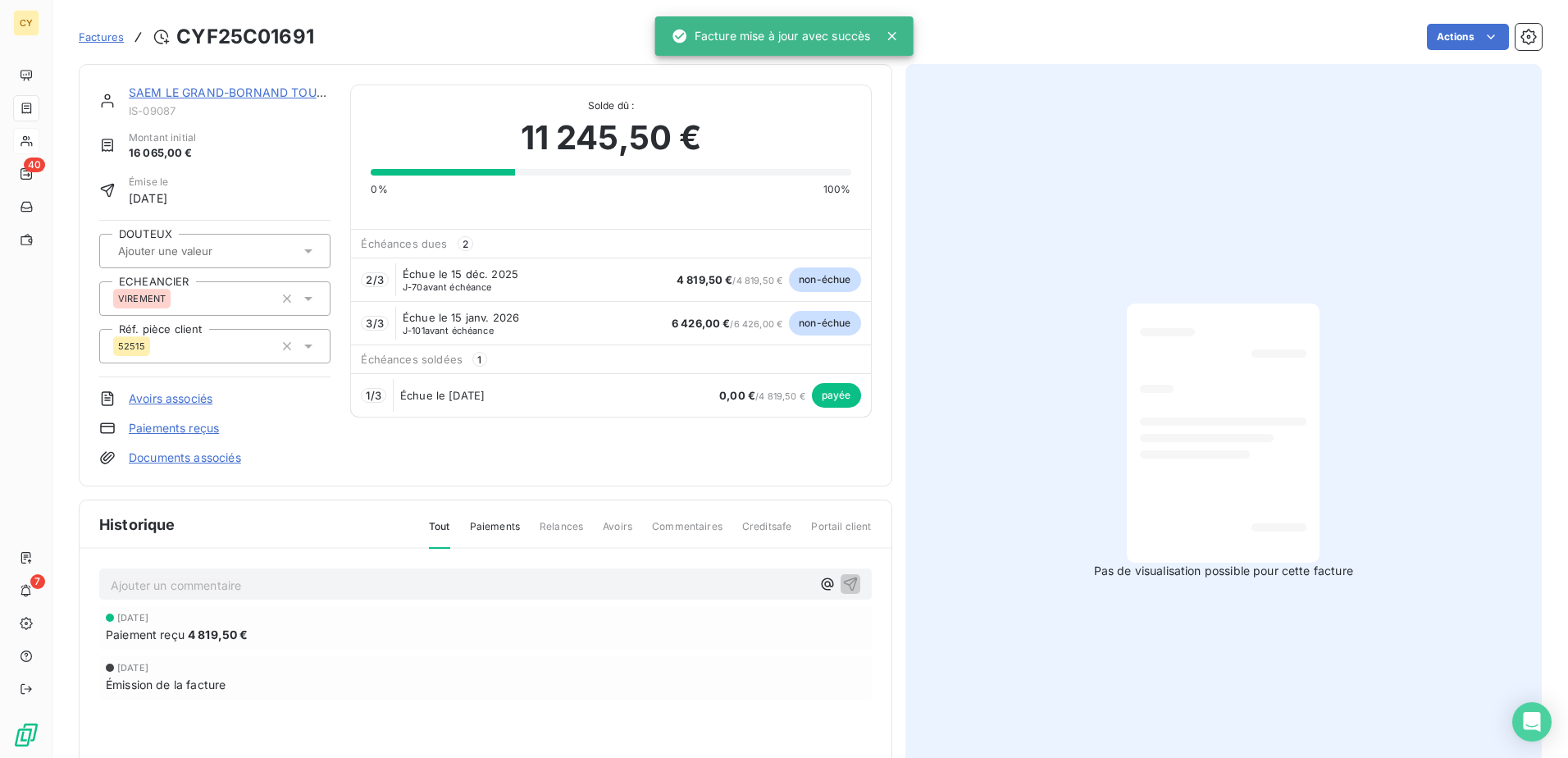
click at [1216, 389] on div at bounding box center [1223, 433] width 167 height 233
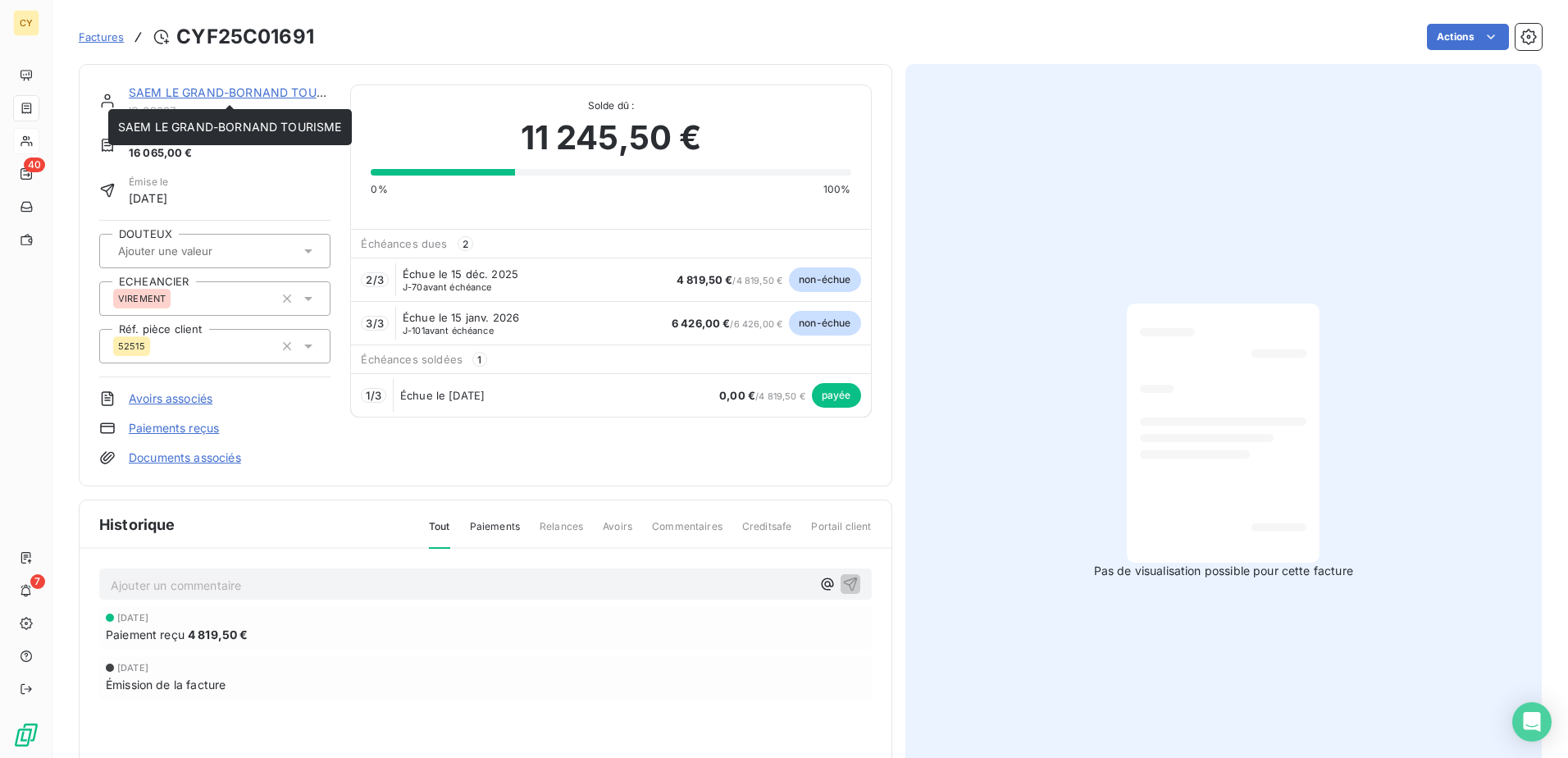
click at [239, 96] on link "SAEM LE GRAND-BORNAND TOURISME" at bounding box center [240, 92] width 224 height 14
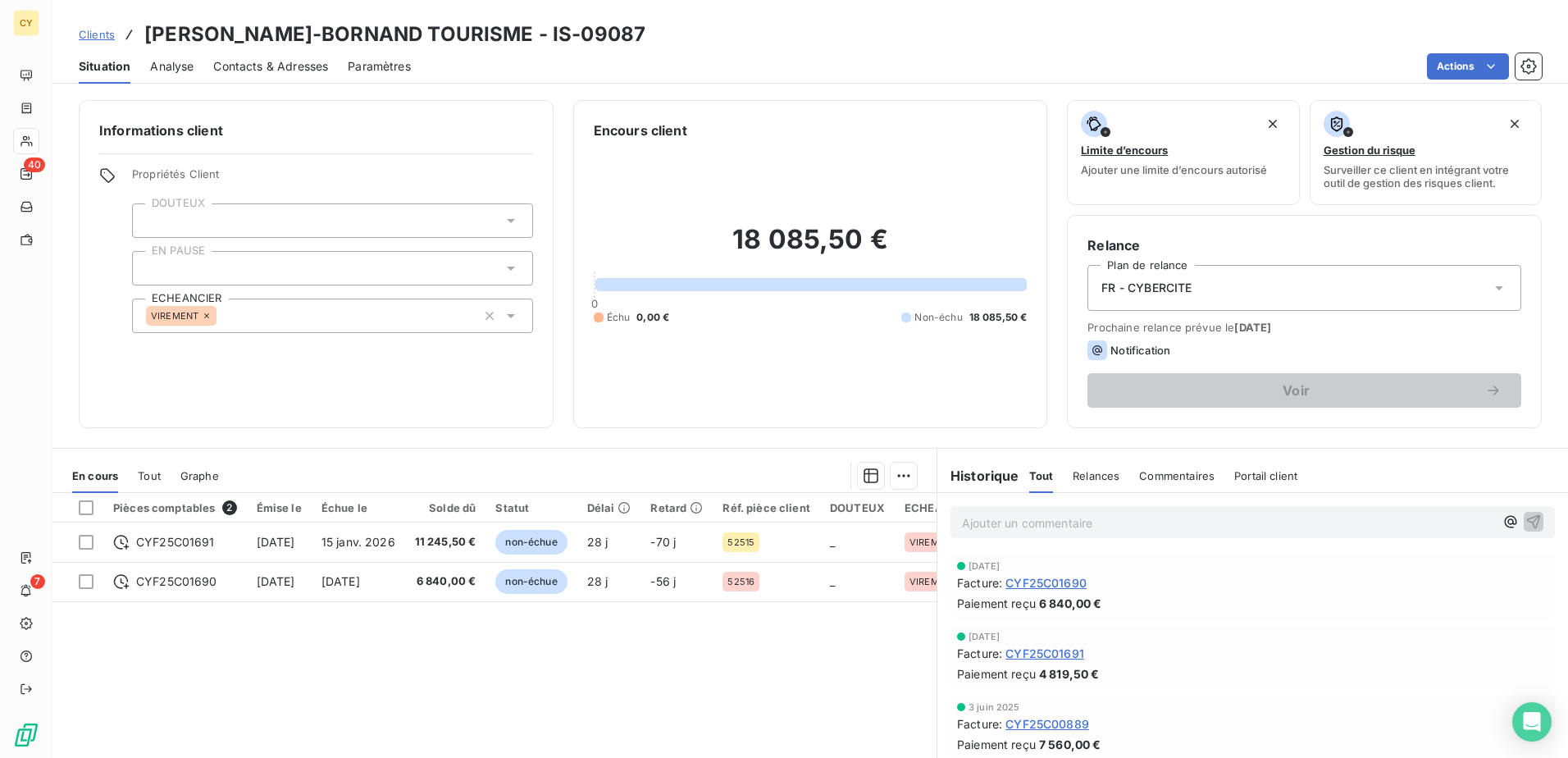
click at [1154, 287] on span "FR - CYBERCITE" at bounding box center [1147, 288] width 90 height 17
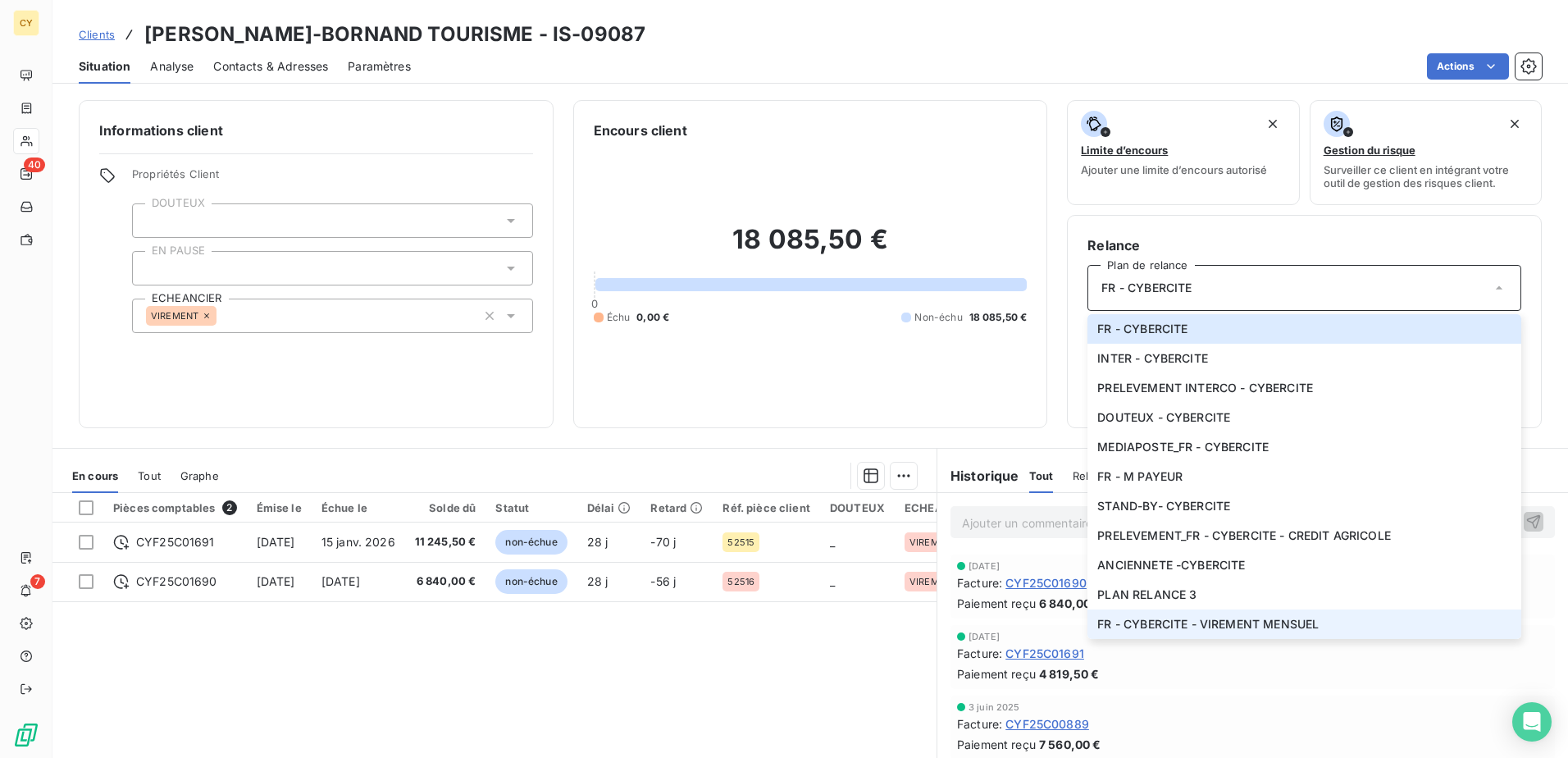
click at [1155, 616] on span "FR - CYBERCITE - VIREMENT MENSUEL" at bounding box center [1208, 625] width 221 height 17
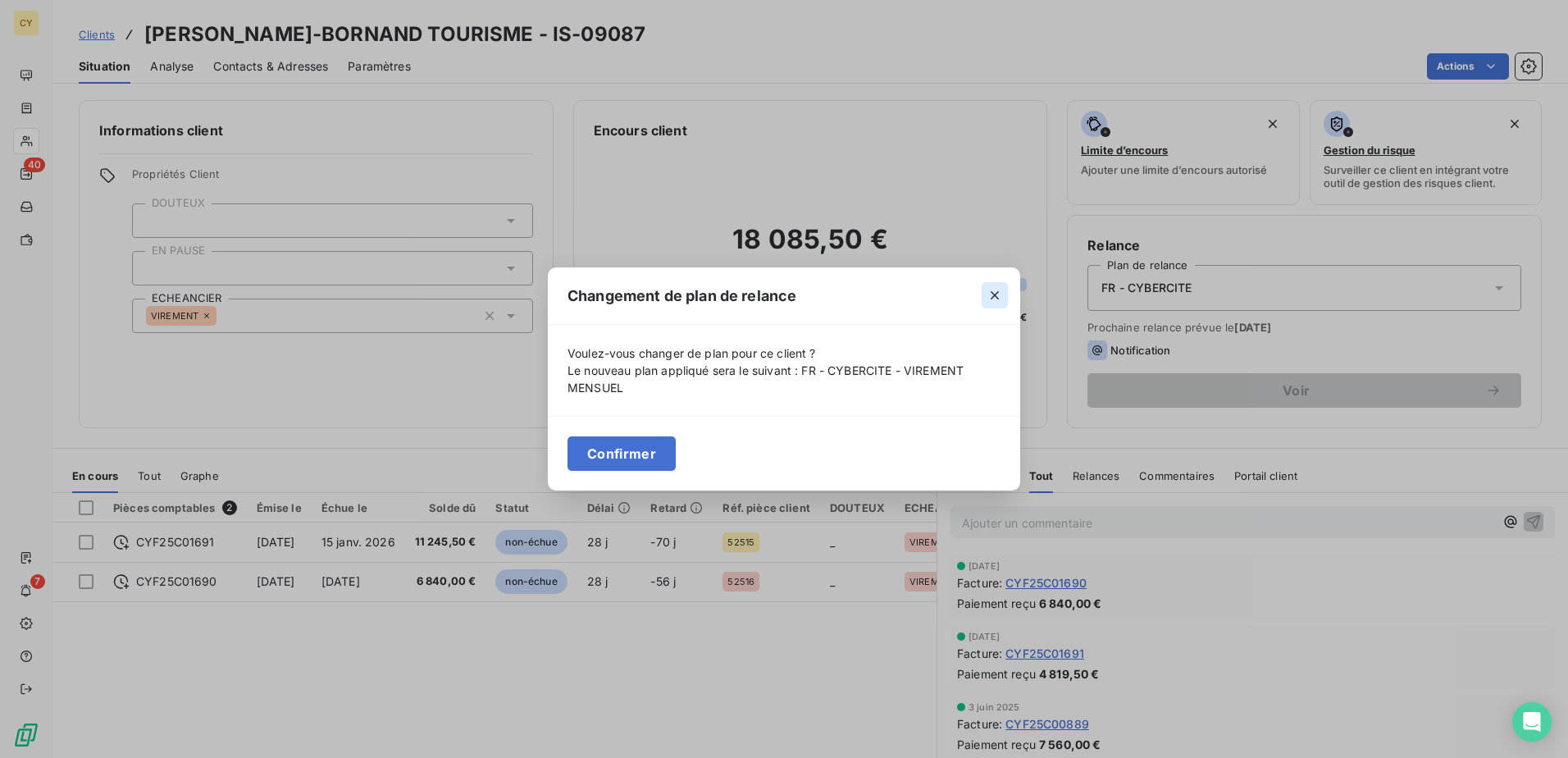
click at [990, 294] on icon "button" at bounding box center [995, 296] width 17 height 17
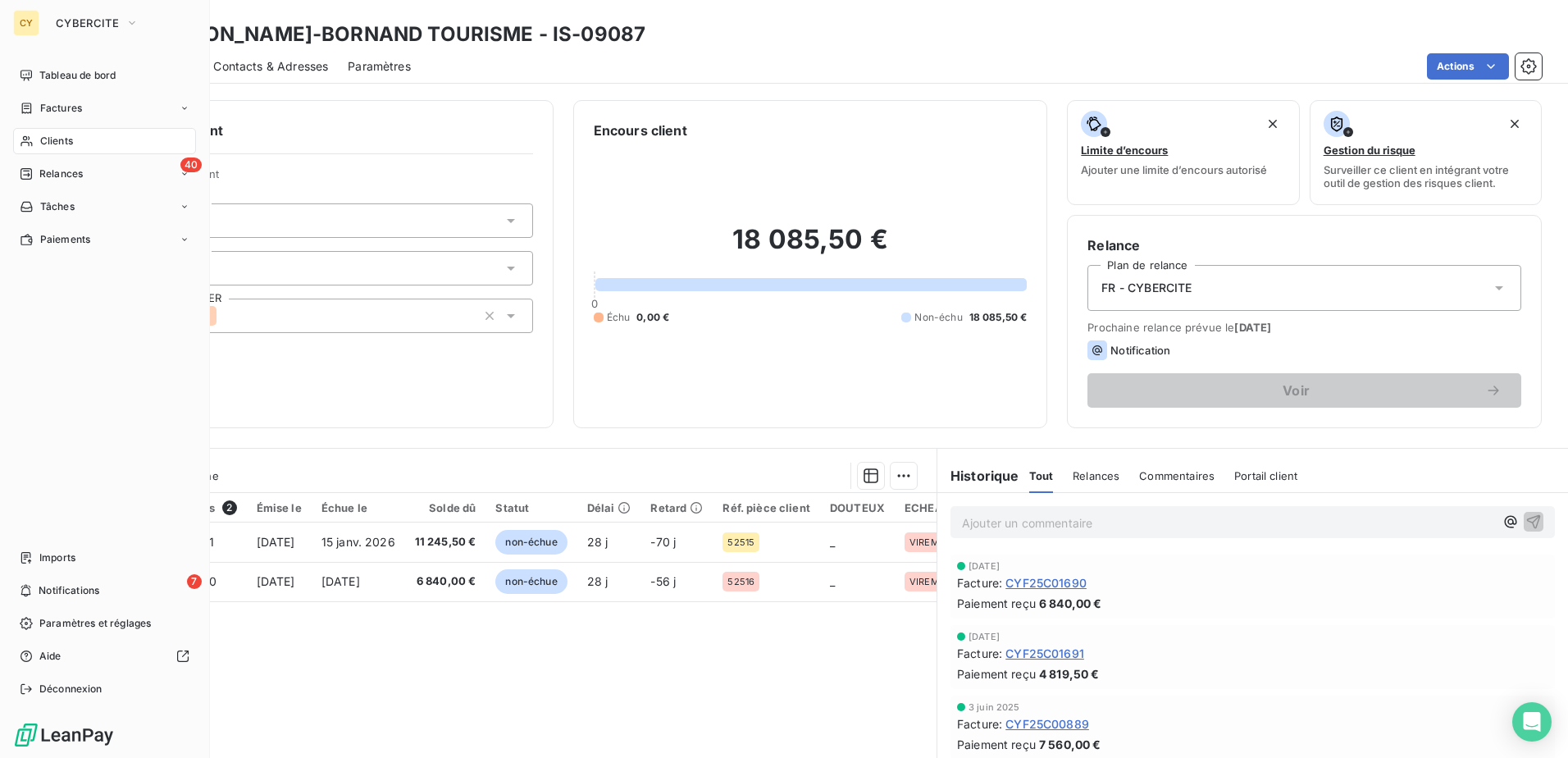
click at [66, 146] on span "Clients" at bounding box center [56, 142] width 33 height 15
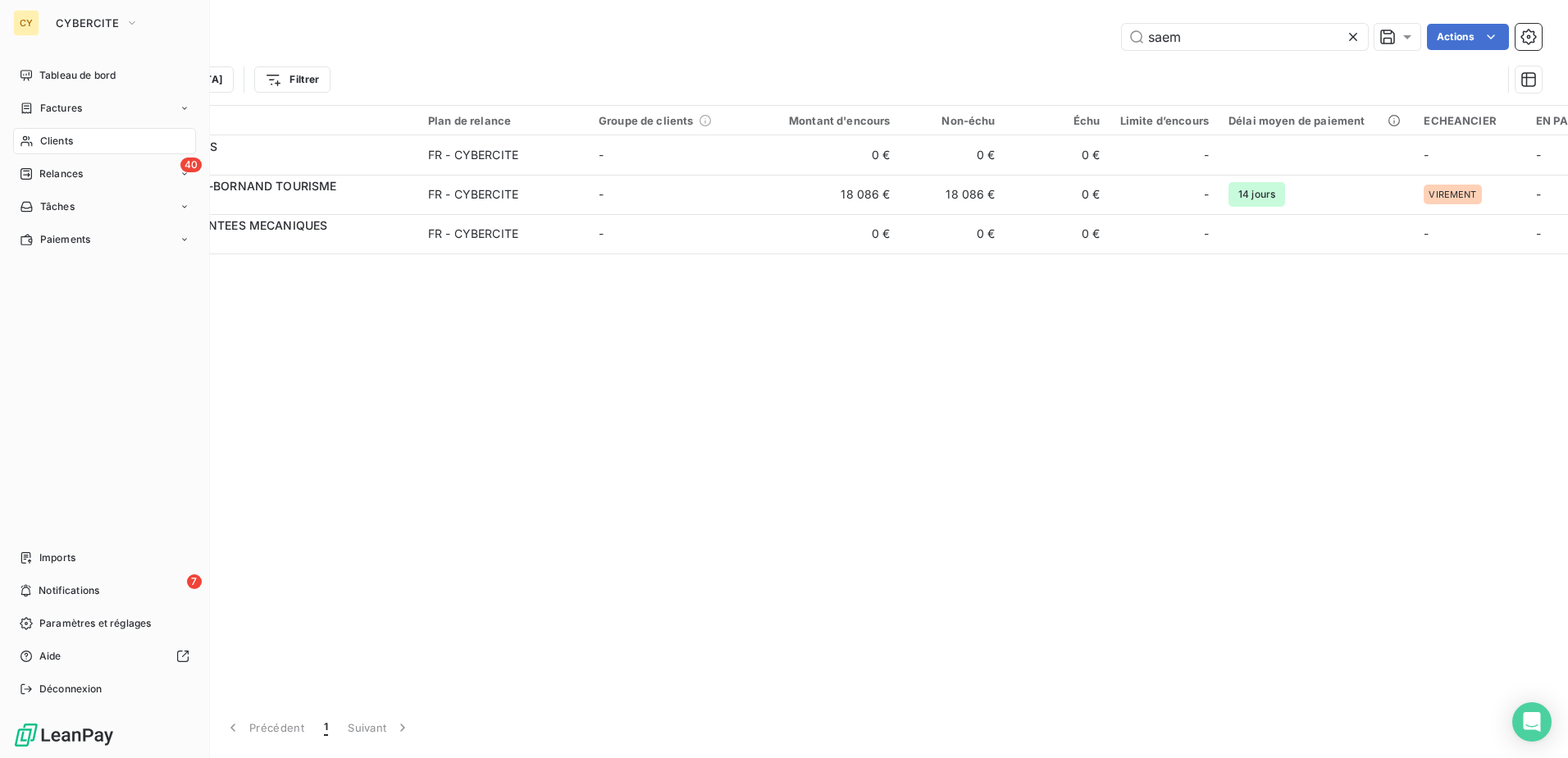
click at [45, 149] on div "Clients" at bounding box center [105, 141] width 183 height 26
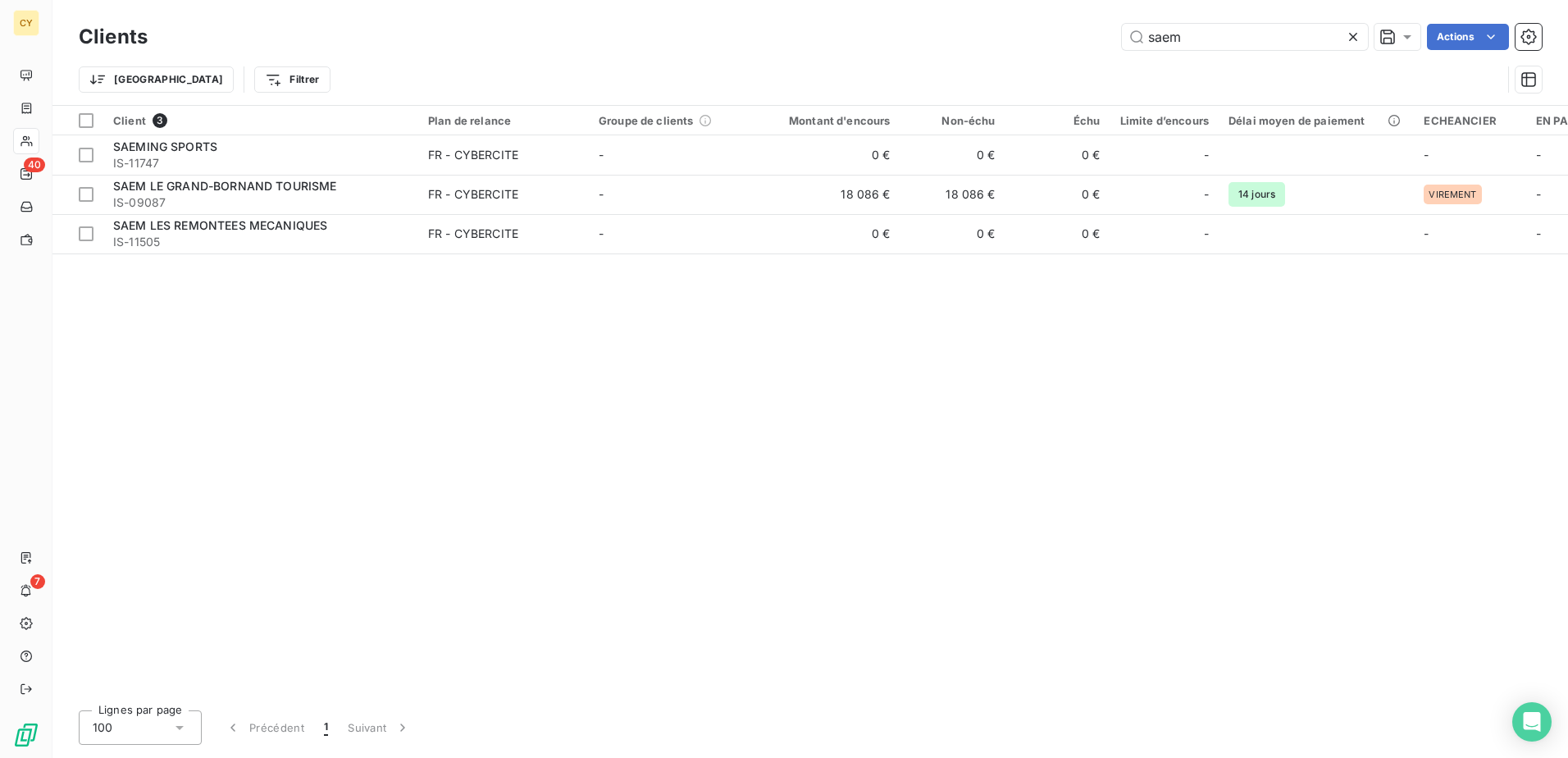
drag, startPoint x: 1249, startPoint y: 16, endPoint x: 1069, endPoint y: 35, distance: 181.0
click at [1069, 35] on div "Clients saem Actions Trier Filtrer" at bounding box center [810, 52] width 1515 height 105
drag, startPoint x: 1069, startPoint y: 35, endPoint x: 1248, endPoint y: 39, distance: 179.0
click at [1248, 39] on input "saem" at bounding box center [1245, 36] width 246 height 26
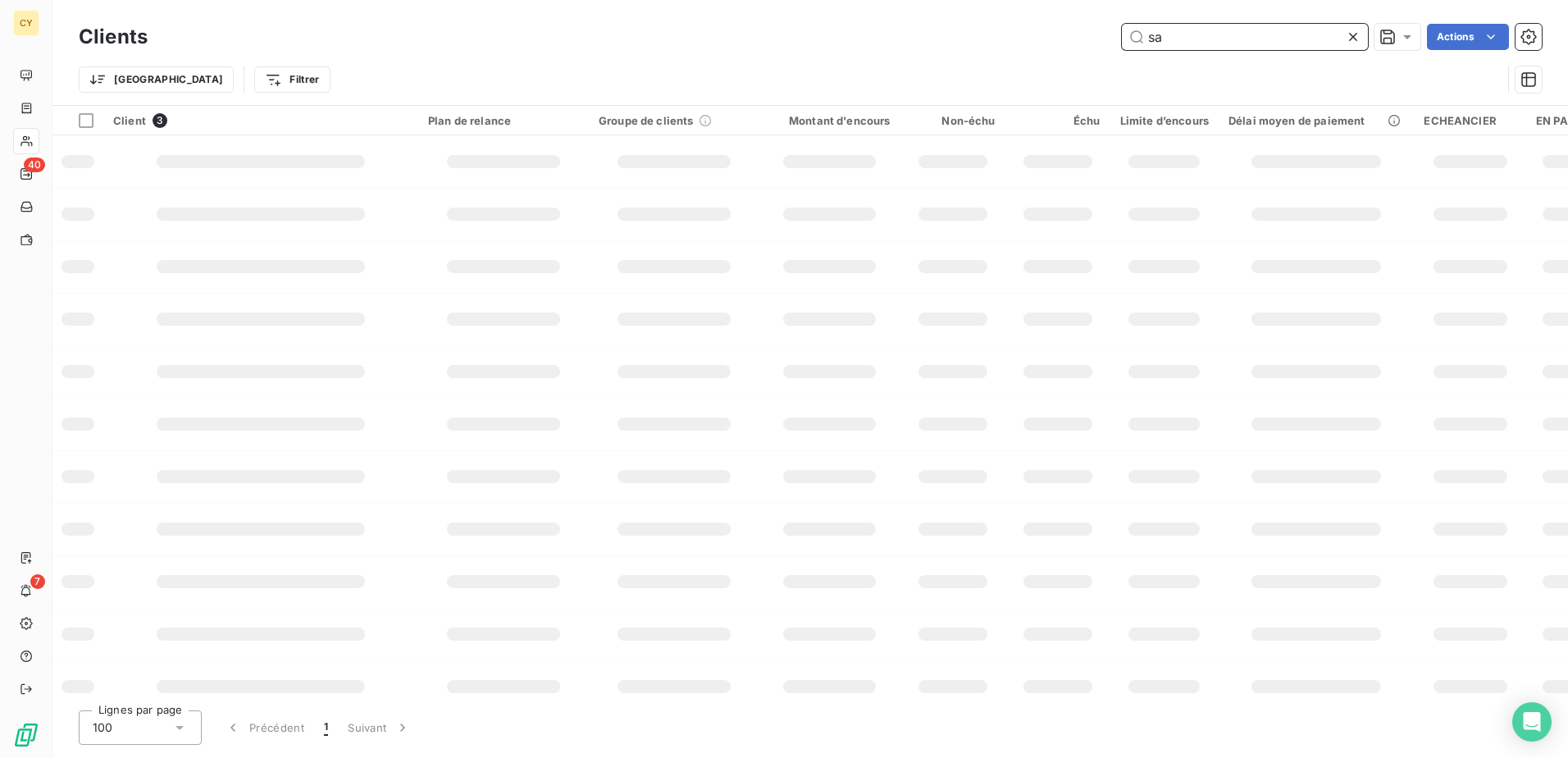
type input "s"
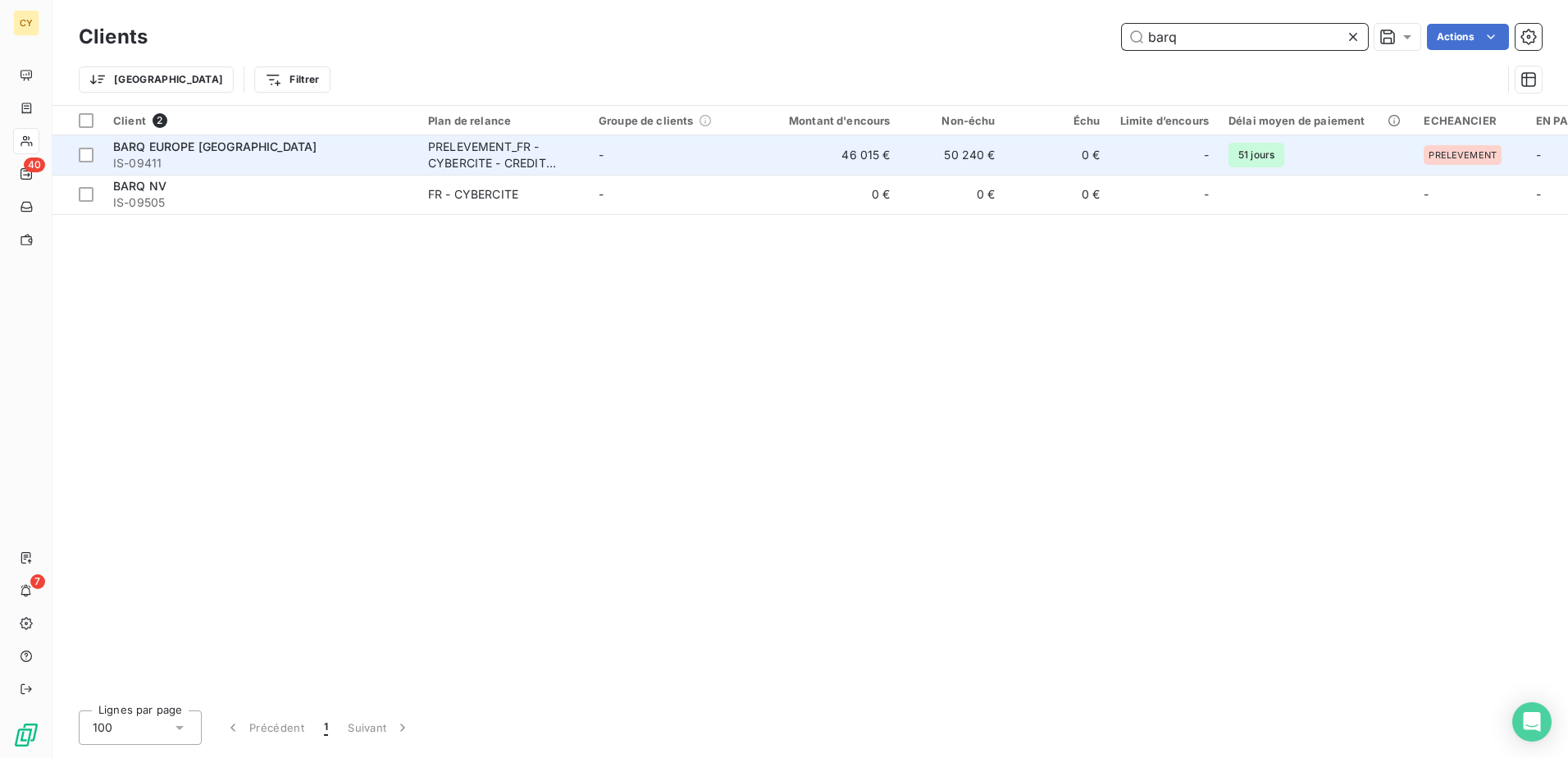
type input "barq"
click at [485, 159] on div "PRELEVEMENT_FR - CYBERCITE - CREDIT AGRICOLE" at bounding box center [503, 155] width 151 height 33
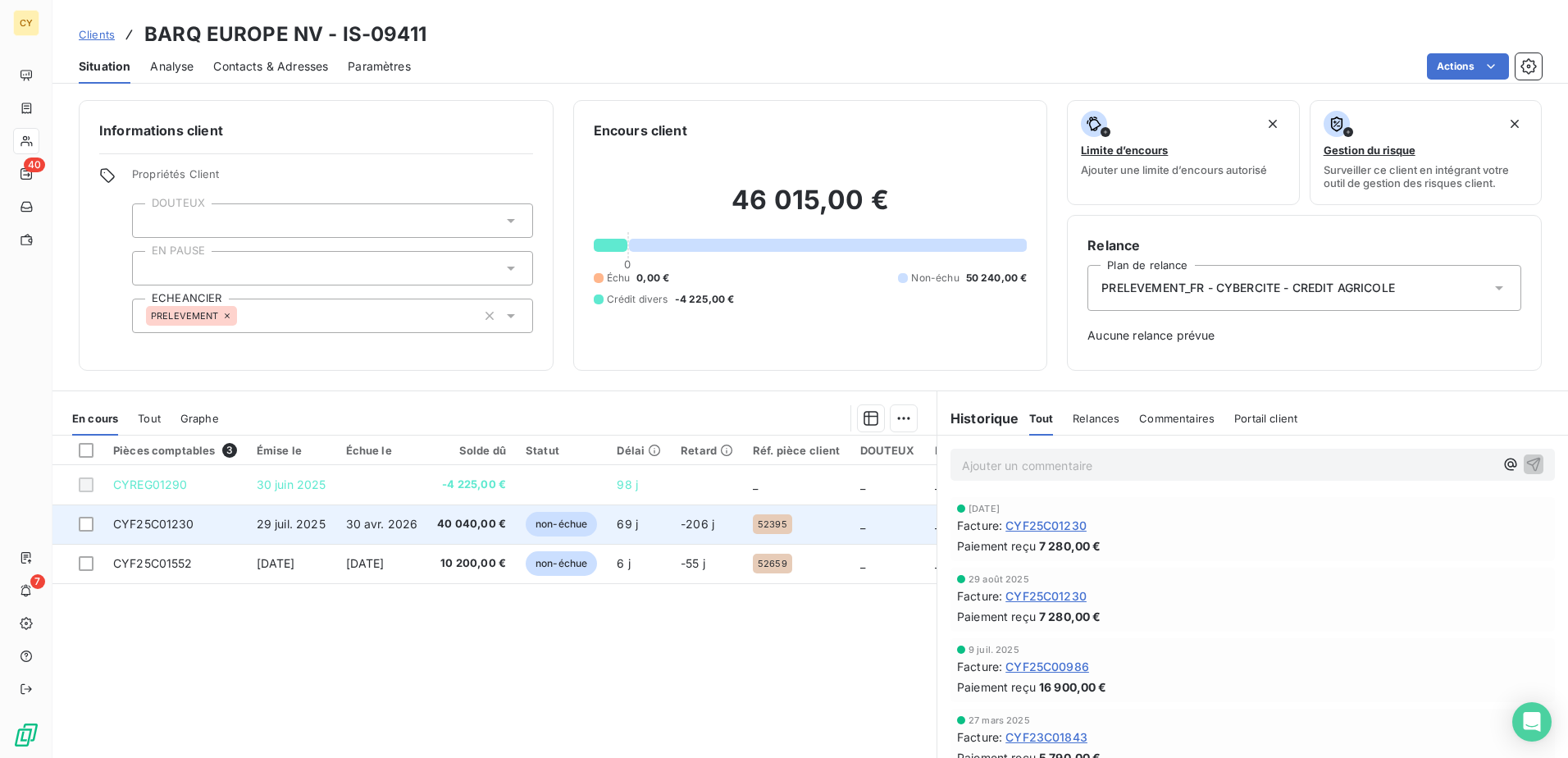
click at [183, 527] on span "CYF25C01230" at bounding box center [153, 523] width 81 height 14
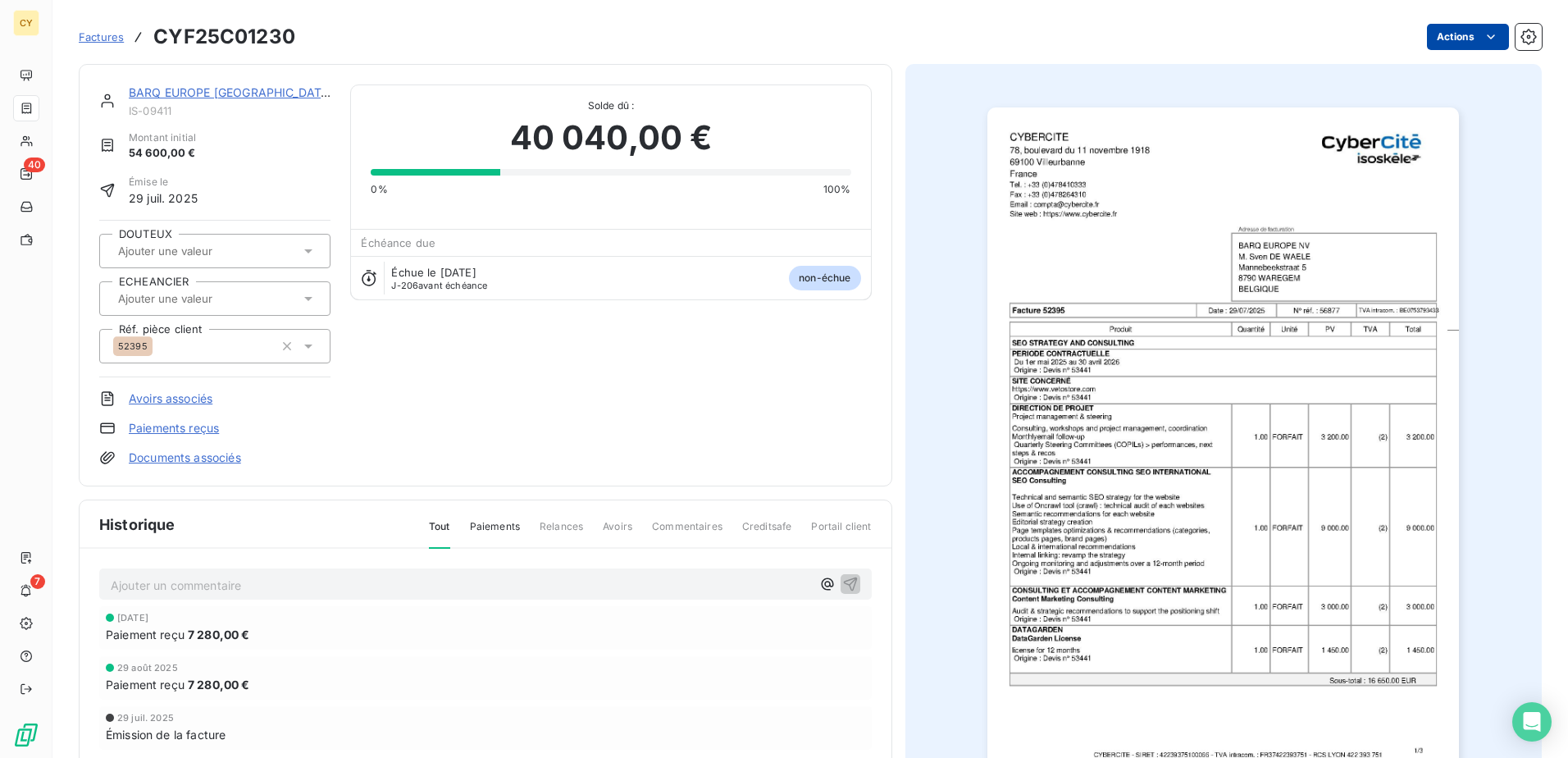
click at [1441, 37] on html "CY 40 7 Factures CYF25C01230 Actions BARQ EUROPE [GEOGRAPHIC_DATA] IS-09411 Mon…" at bounding box center [784, 379] width 1568 height 758
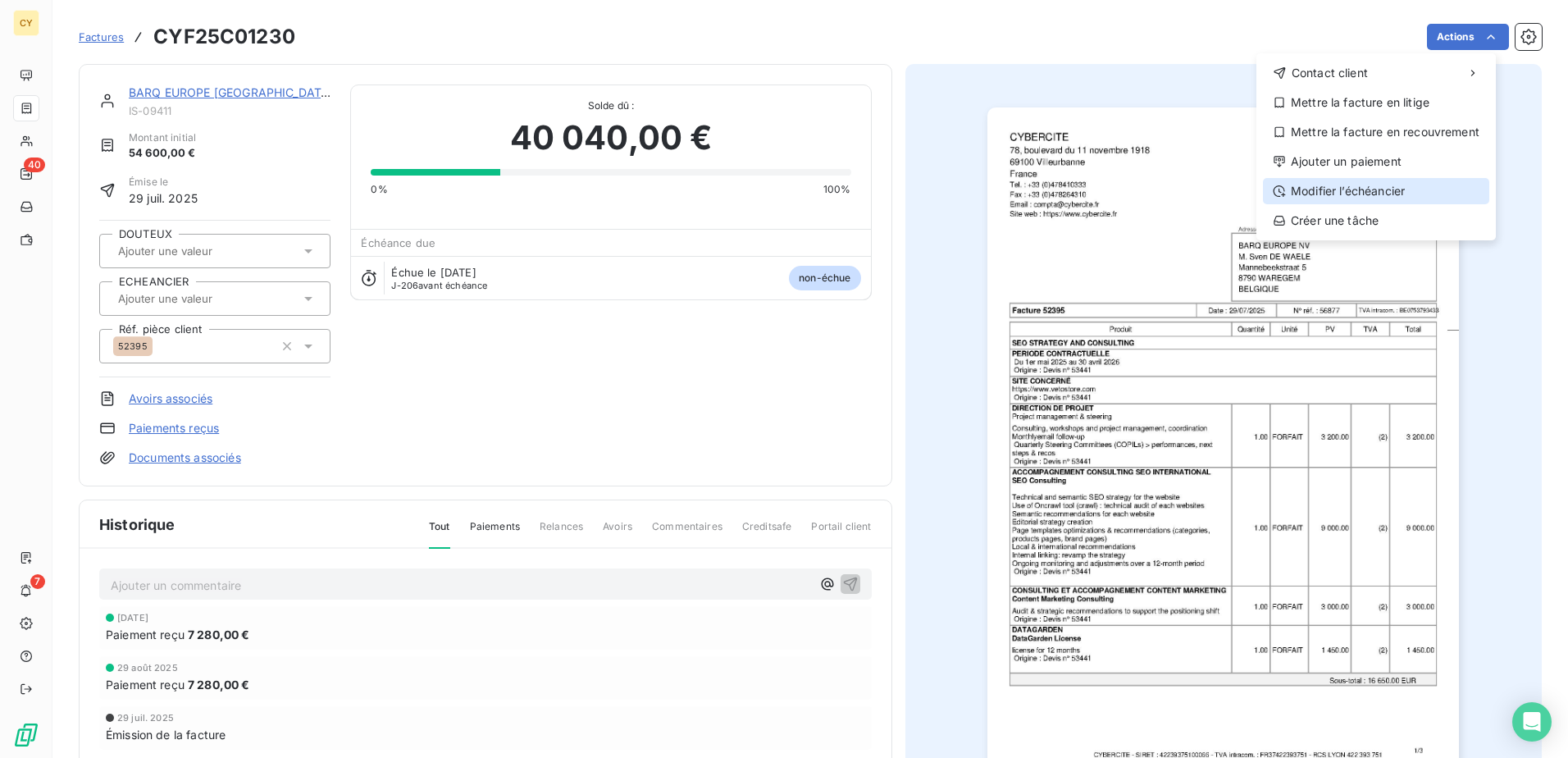
click at [1369, 195] on div "Modifier l’échéancier" at bounding box center [1376, 191] width 226 height 26
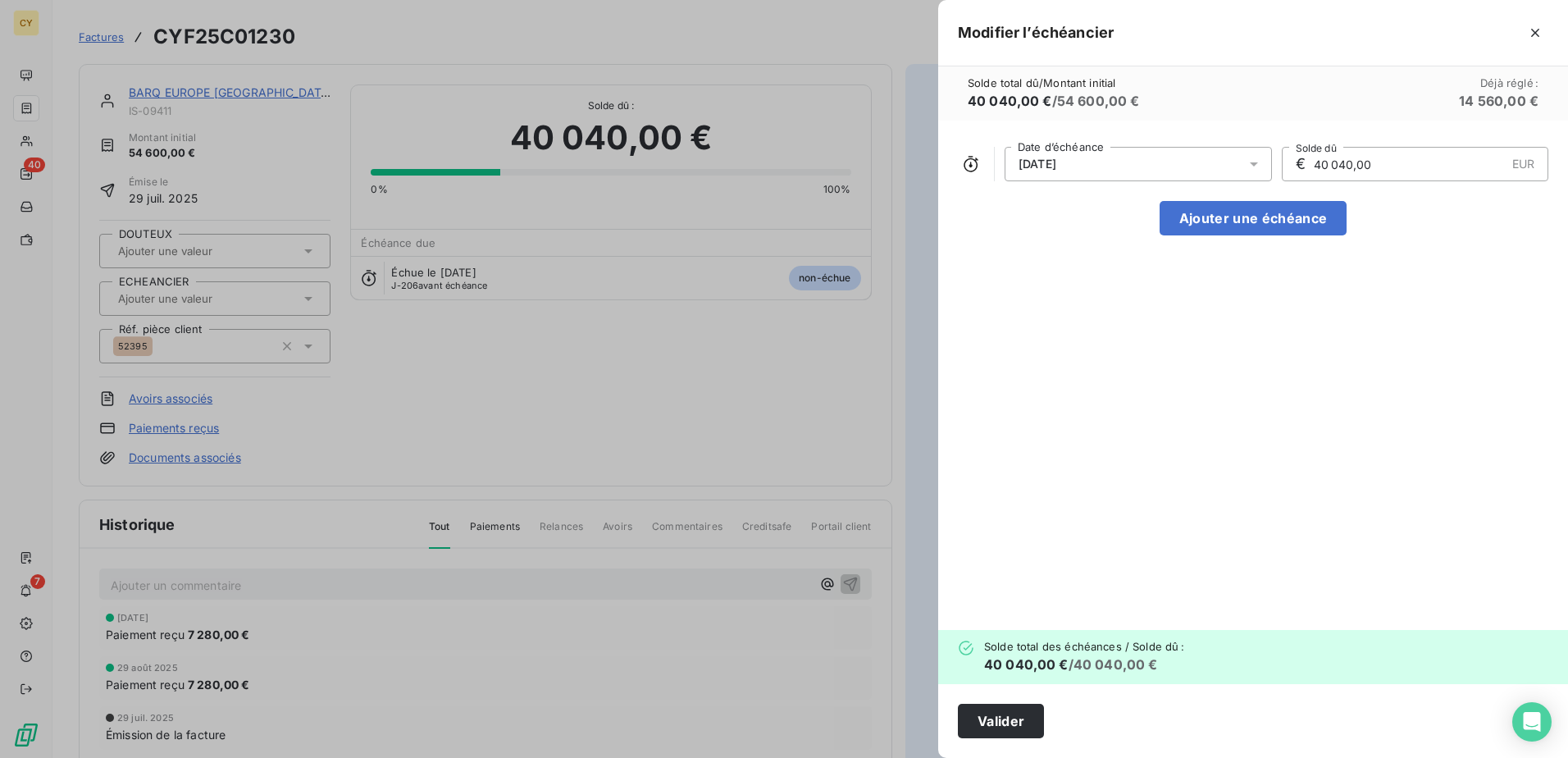
click at [1256, 165] on icon at bounding box center [1254, 164] width 17 height 17
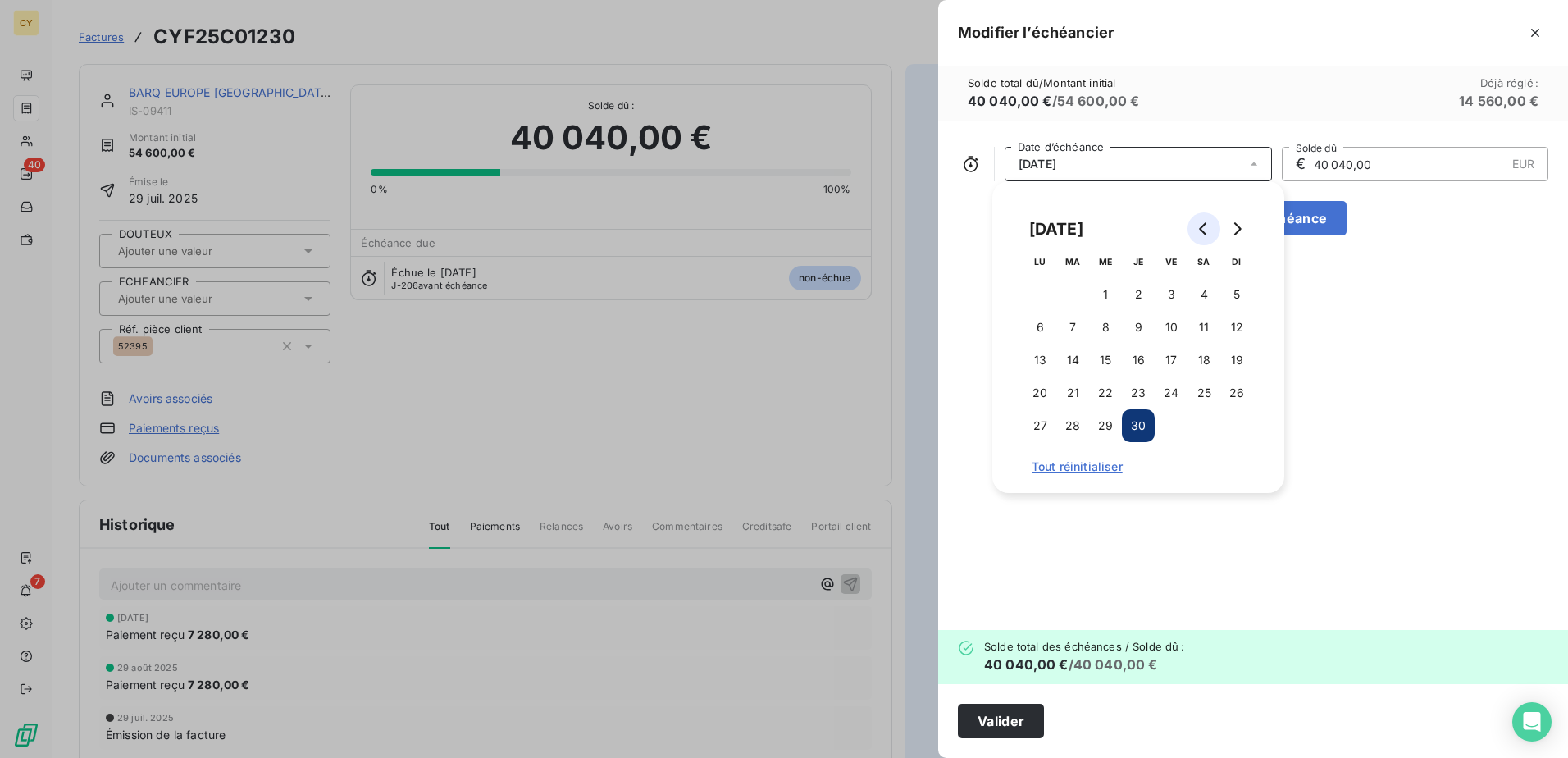
click at [1206, 229] on icon "Go to previous month" at bounding box center [1204, 229] width 13 height 13
click at [1195, 224] on button "Go to previous month" at bounding box center [1203, 229] width 33 height 33
click at [1199, 224] on icon "Go to previous month" at bounding box center [1204, 229] width 13 height 13
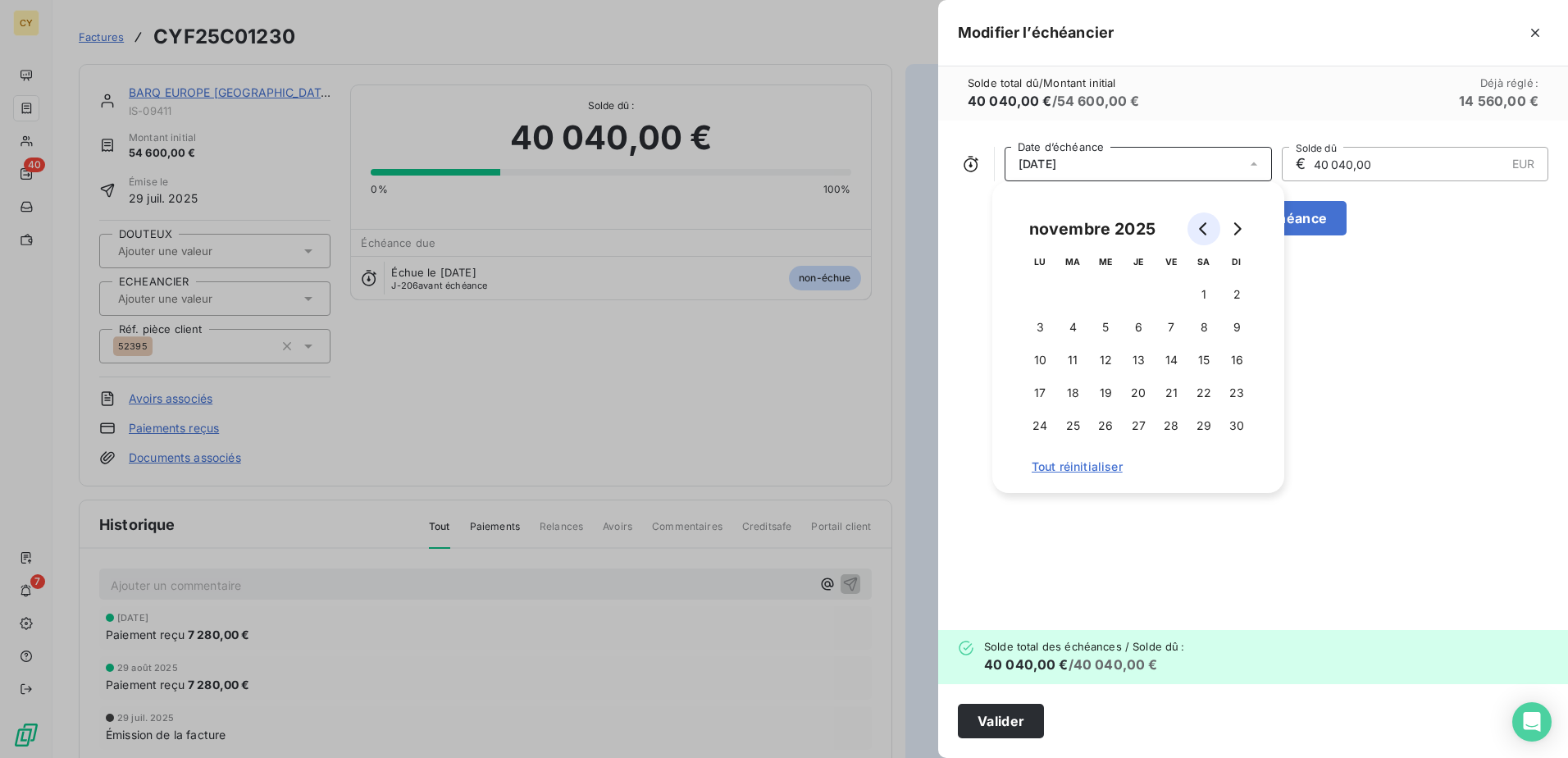
click at [1199, 224] on icon "Go to previous month" at bounding box center [1204, 229] width 13 height 13
click at [1141, 422] on button "30" at bounding box center [1138, 425] width 33 height 33
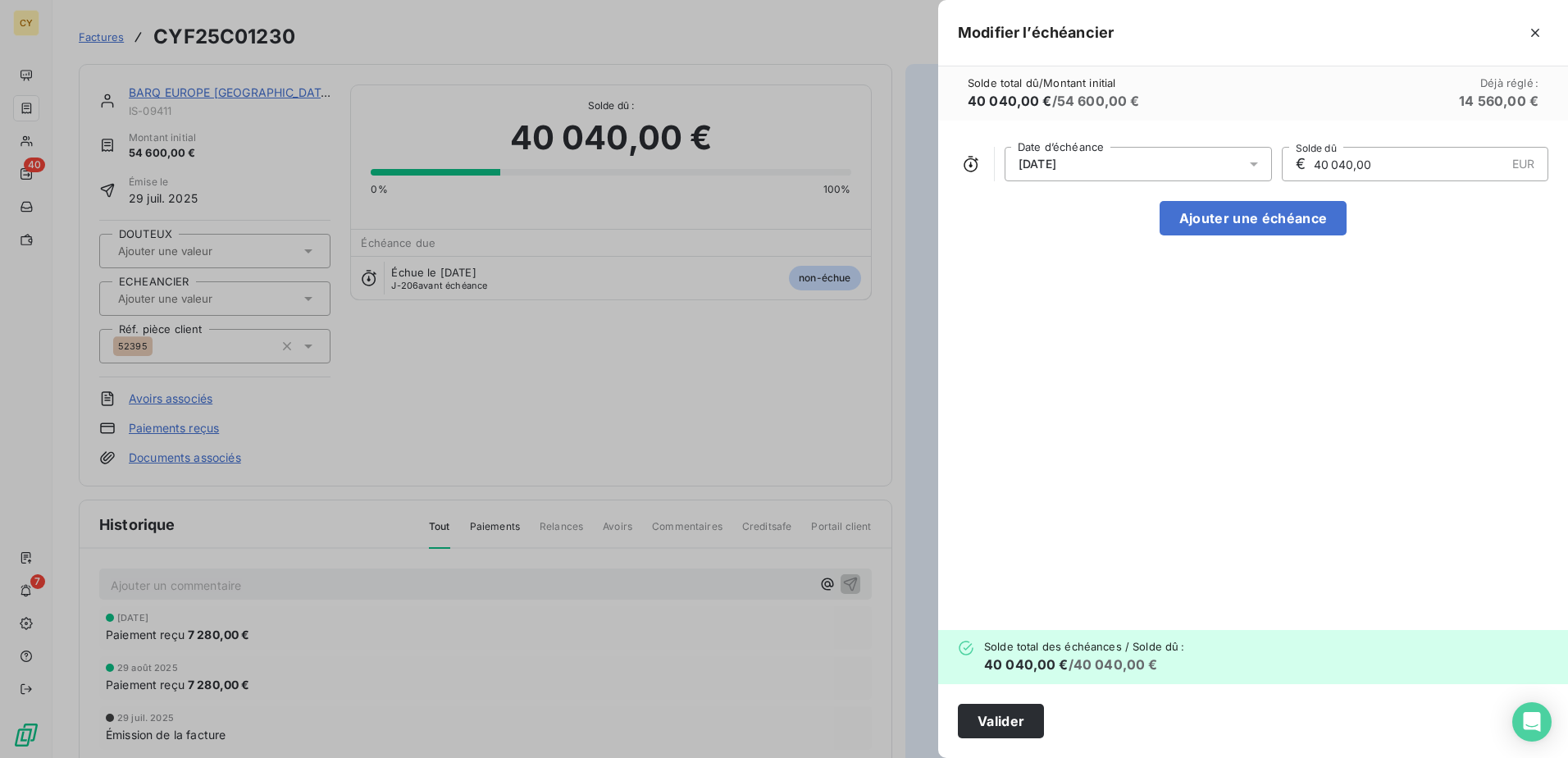
drag, startPoint x: 1375, startPoint y: 175, endPoint x: 1204, endPoint y: 169, distance: 171.1
click at [1205, 169] on div "[DATE] Date d’échéance € 40 040,00 EUR Solde dû" at bounding box center [1252, 163] width 590 height 34
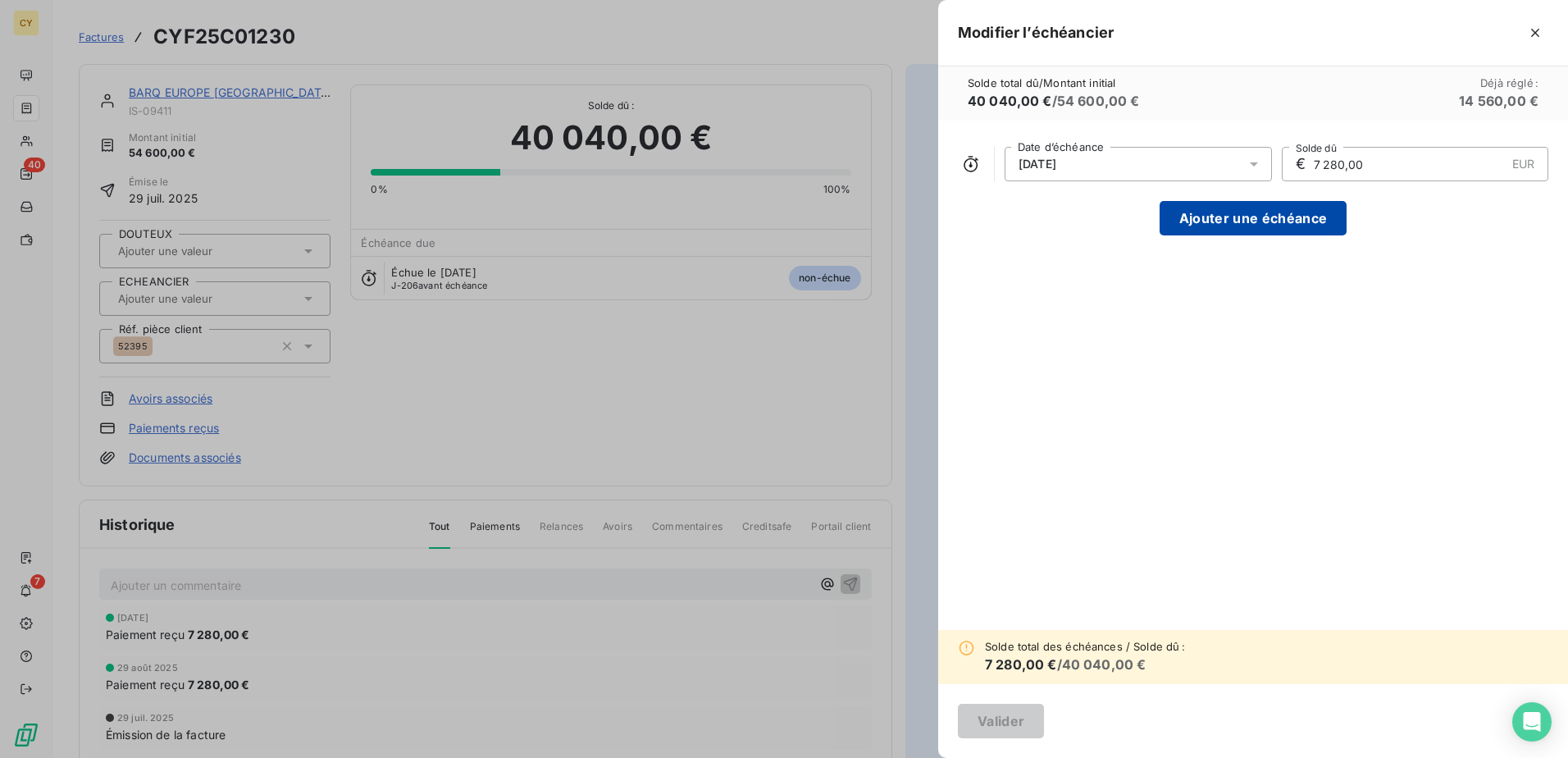
type input "7 280,00"
click at [1307, 218] on button "Ajouter une échéance" at bounding box center [1252, 218] width 187 height 34
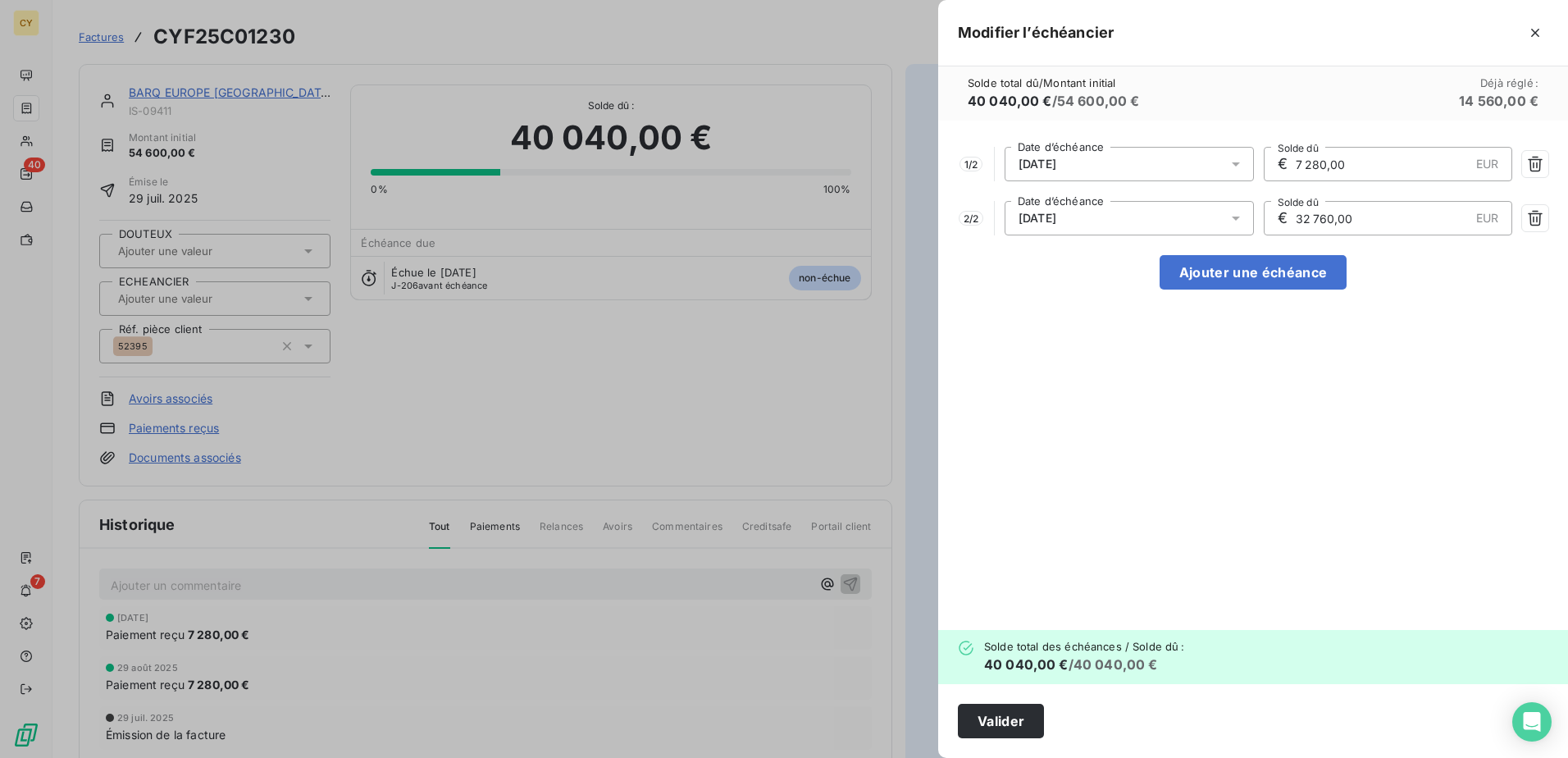
drag, startPoint x: 1400, startPoint y: 224, endPoint x: 1190, endPoint y: 212, distance: 210.3
click at [1190, 212] on div "2 / 2 [DATE] Date d’échéance € 32 760,00 EUR Solde dû" at bounding box center [1252, 218] width 590 height 34
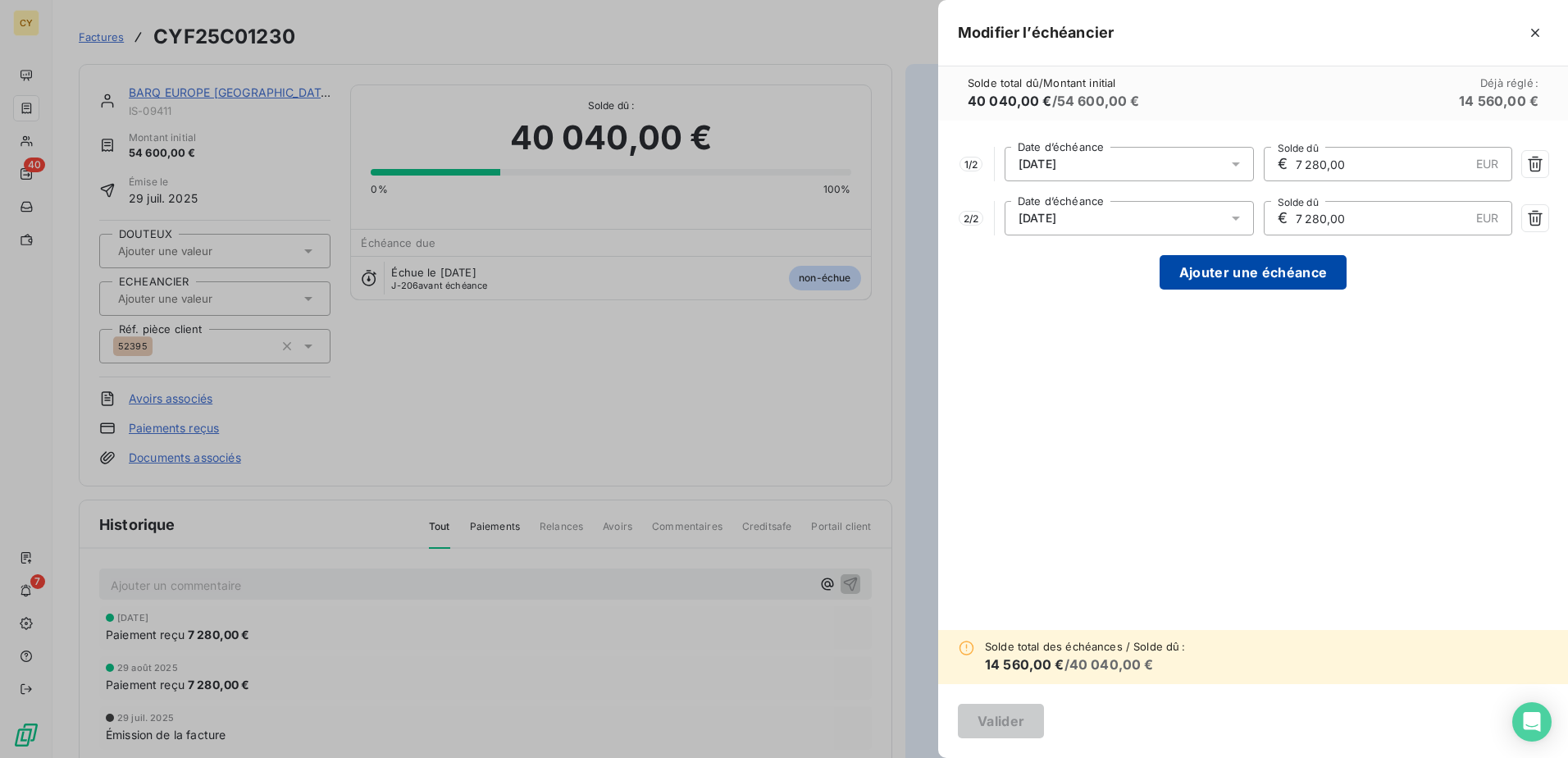
type input "7 280,00"
click at [1231, 281] on button "Ajouter une échéance" at bounding box center [1252, 272] width 187 height 34
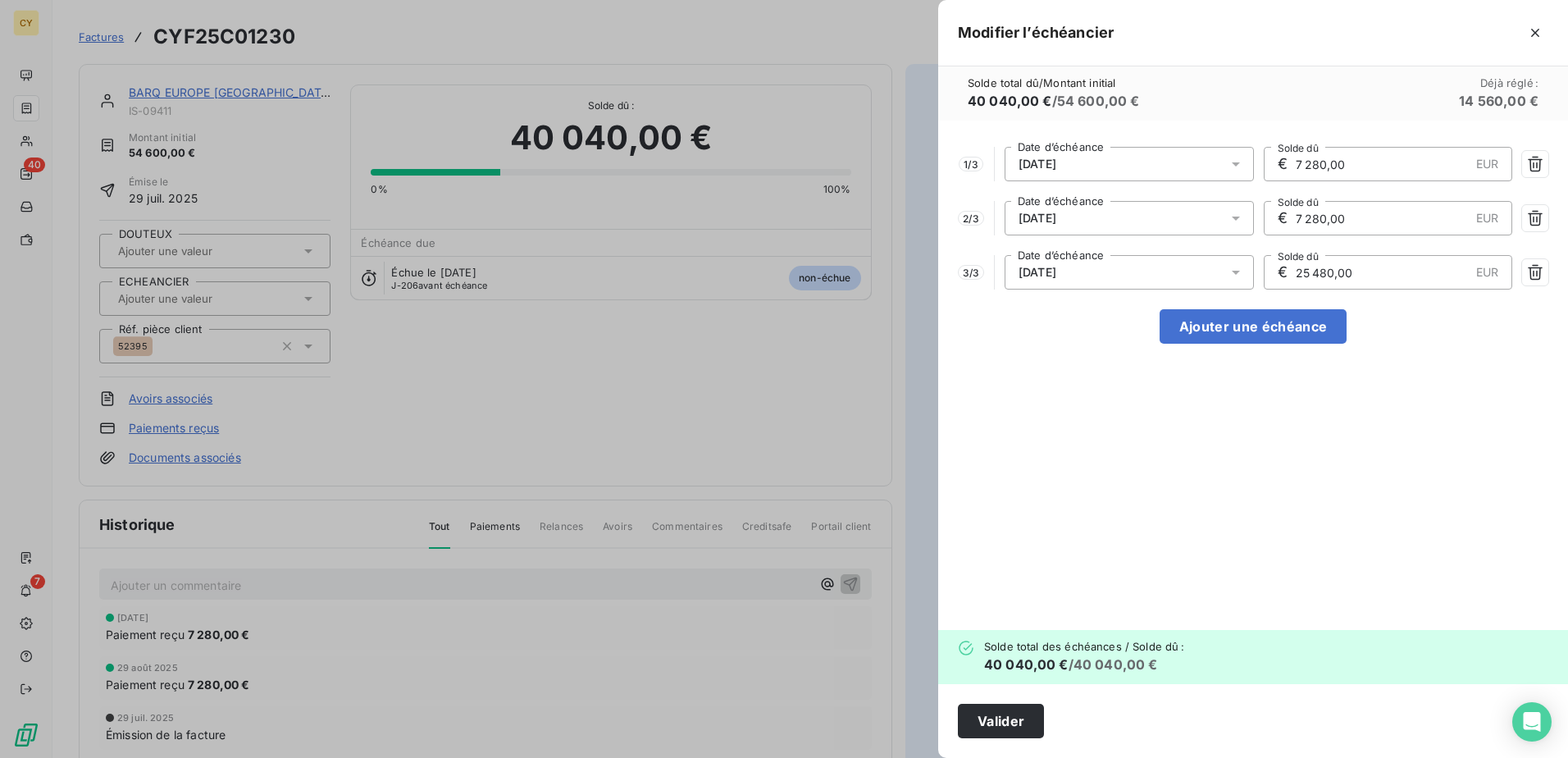
drag, startPoint x: 1331, startPoint y: 266, endPoint x: 1200, endPoint y: 257, distance: 131.3
click at [1201, 257] on div "3 / 3 [DATE] Date d’échéance € 25 480,00 EUR Solde dû" at bounding box center [1252, 272] width 590 height 34
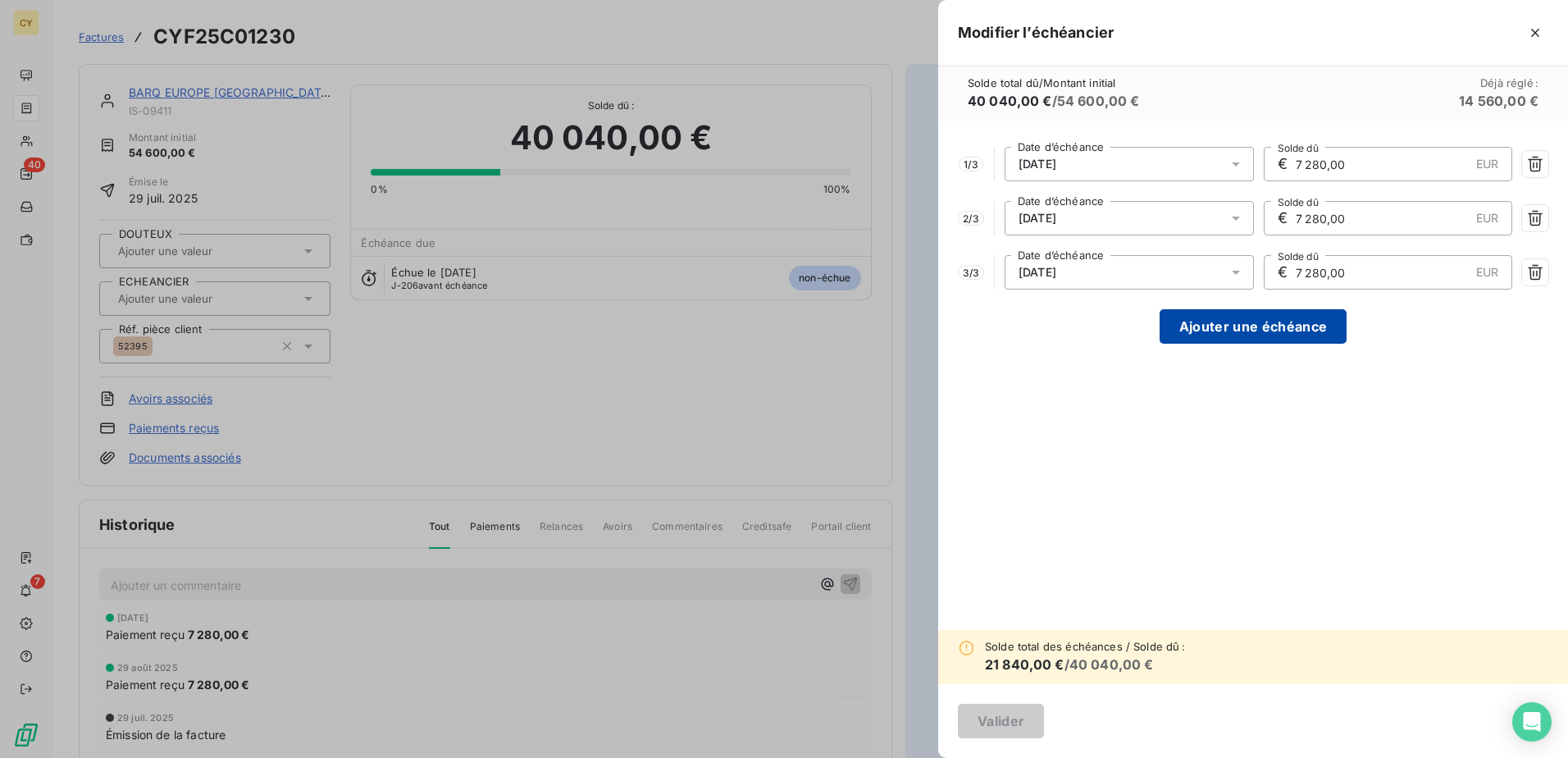
type input "7 280,00"
click at [1262, 322] on button "Ajouter une échéance" at bounding box center [1252, 326] width 187 height 34
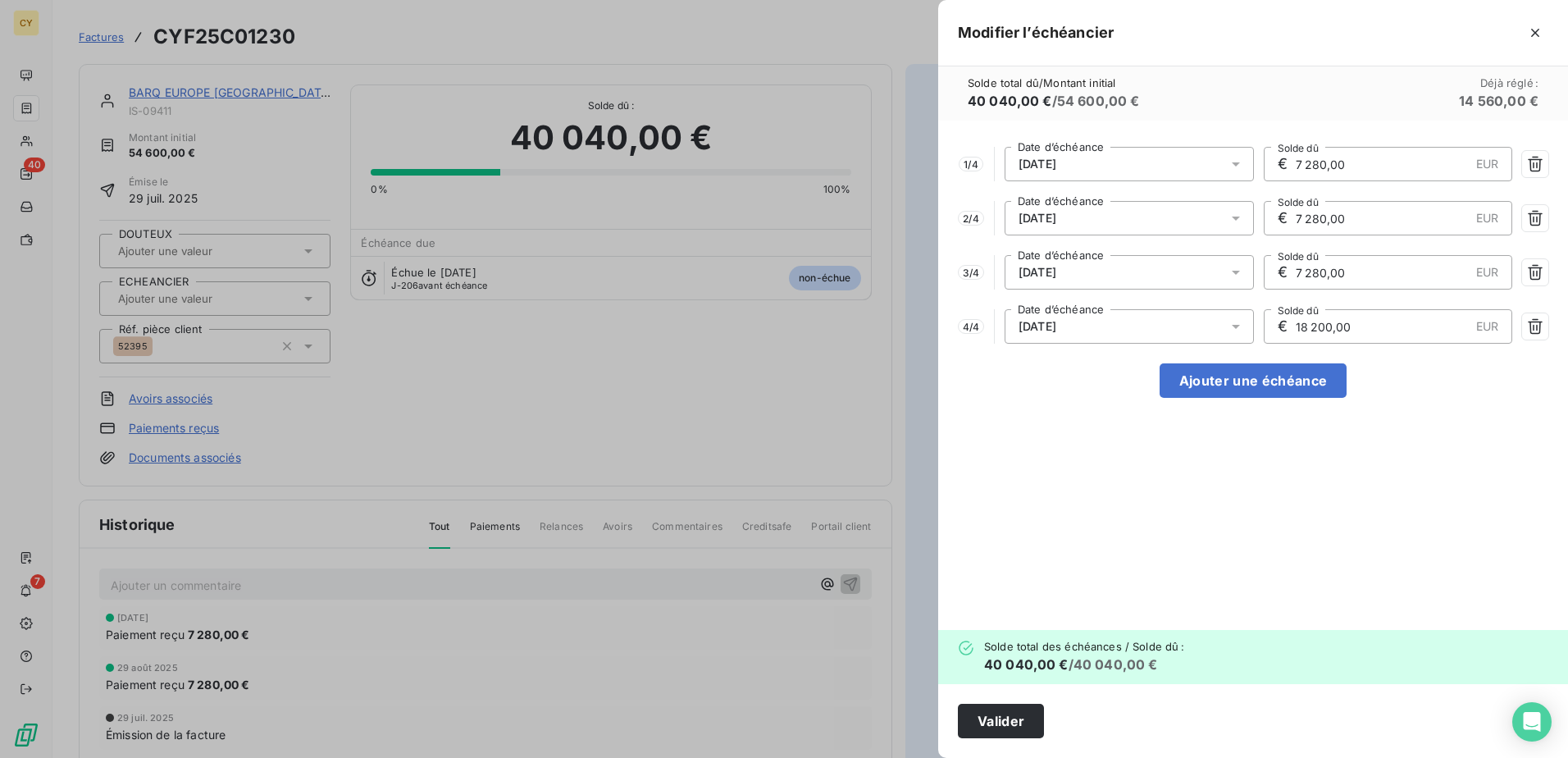
drag, startPoint x: 1365, startPoint y: 327, endPoint x: 1180, endPoint y: 332, distance: 185.1
click at [1199, 331] on div "4 / 4 [DATE] Date d’échéance € 18 200,00 EUR Solde dû" at bounding box center [1252, 326] width 590 height 34
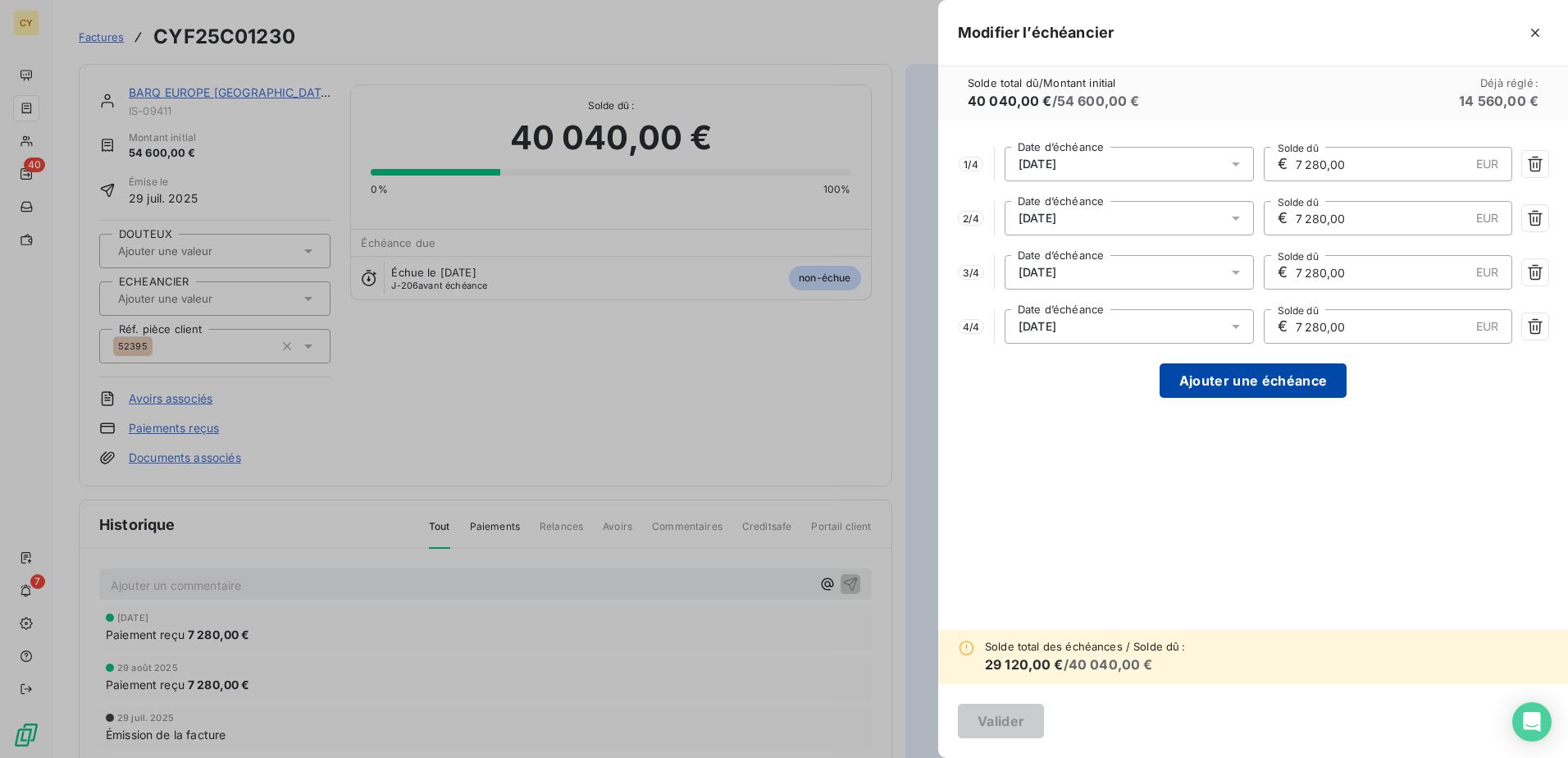
type input "7 280,00"
click at [1230, 388] on button "Ajouter une échéance" at bounding box center [1252, 380] width 187 height 34
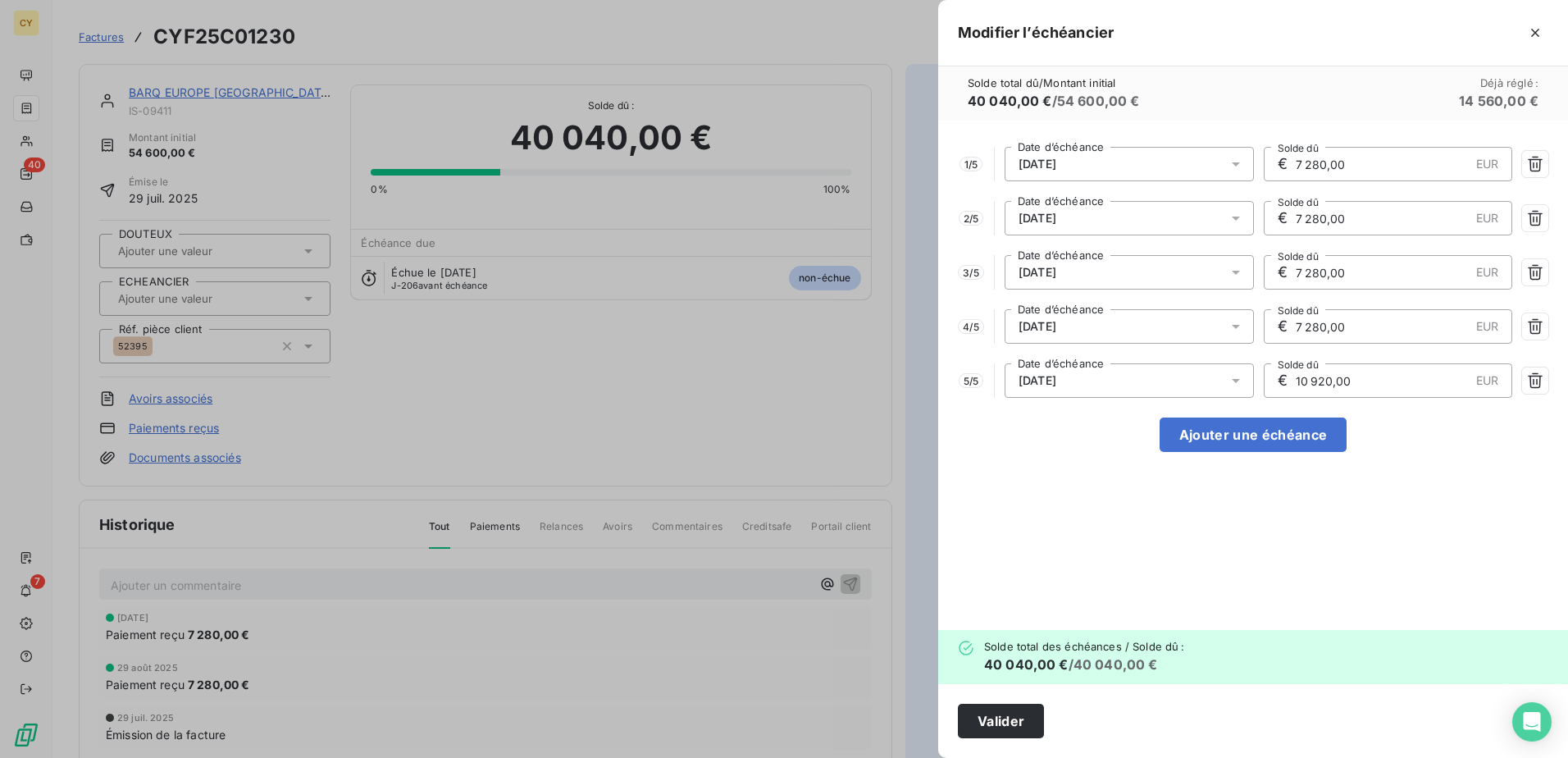
drag, startPoint x: 1339, startPoint y: 380, endPoint x: 1203, endPoint y: 382, distance: 136.0
click at [1204, 382] on div "5 / 5 [DATE] Date d’échéance € 10 920,00 EUR Solde dû" at bounding box center [1252, 380] width 590 height 34
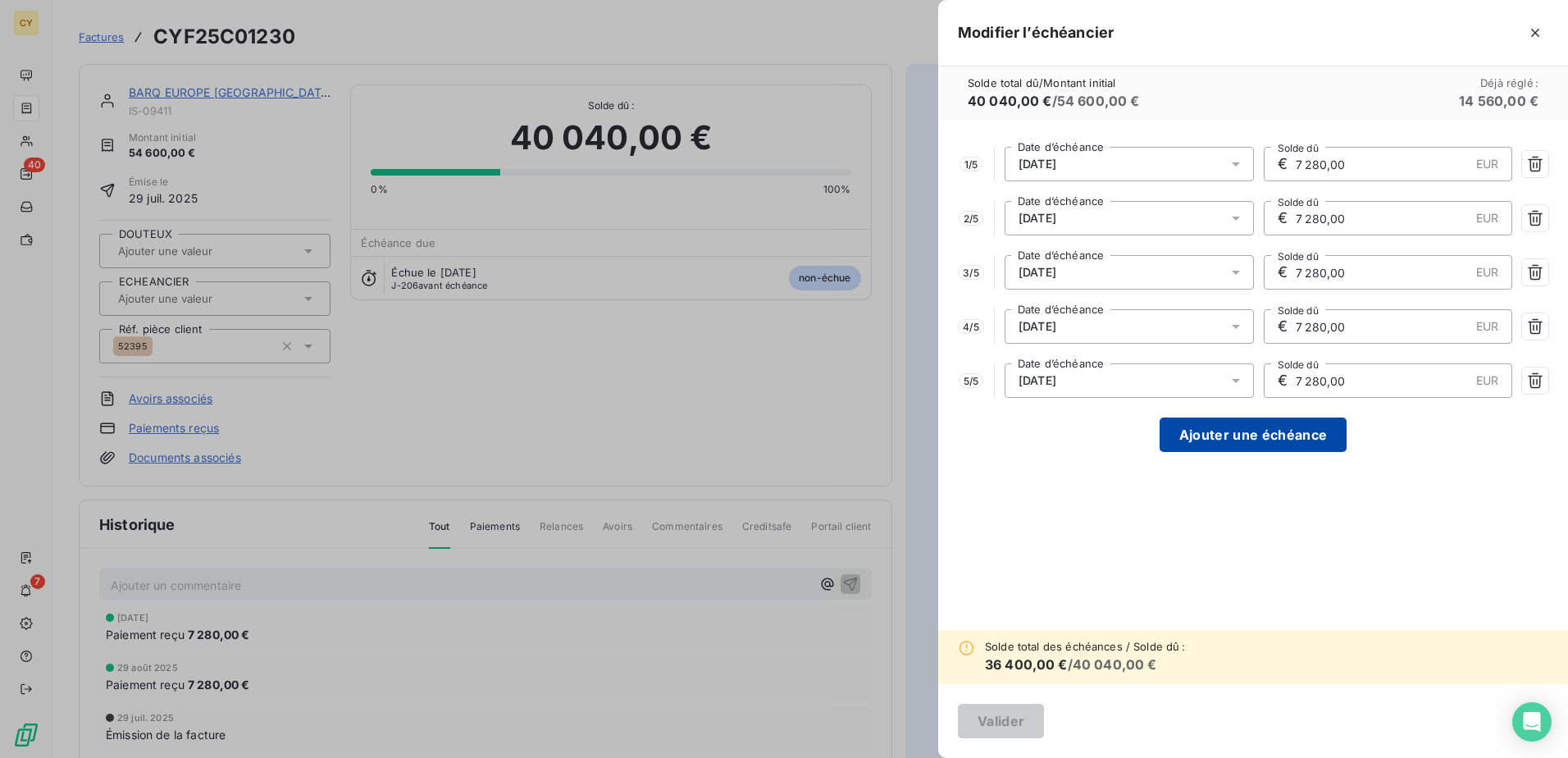
type input "7 280,00"
click at [1249, 441] on button "Ajouter une échéance" at bounding box center [1252, 435] width 187 height 34
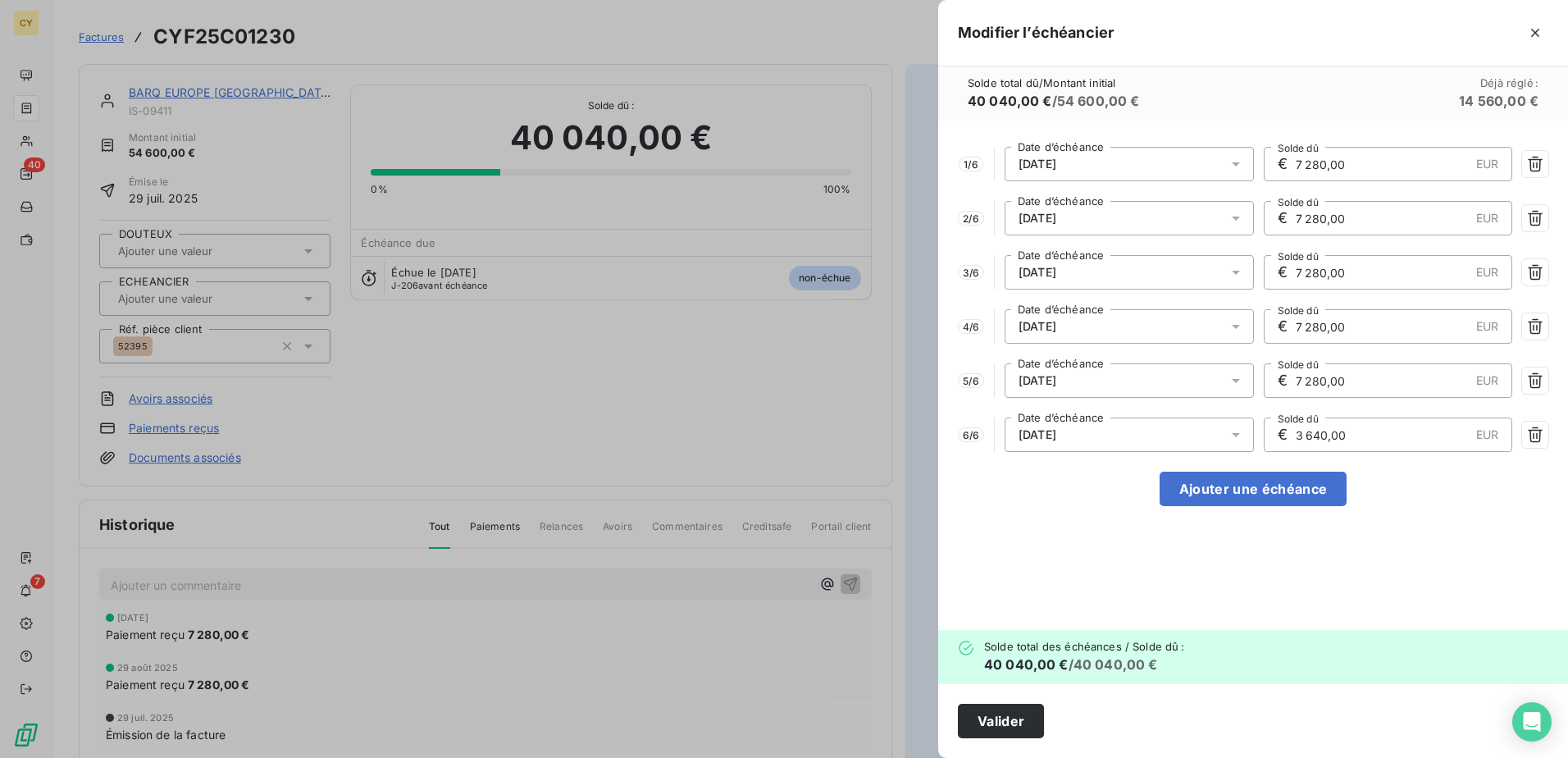
click at [1239, 437] on icon at bounding box center [1236, 435] width 17 height 17
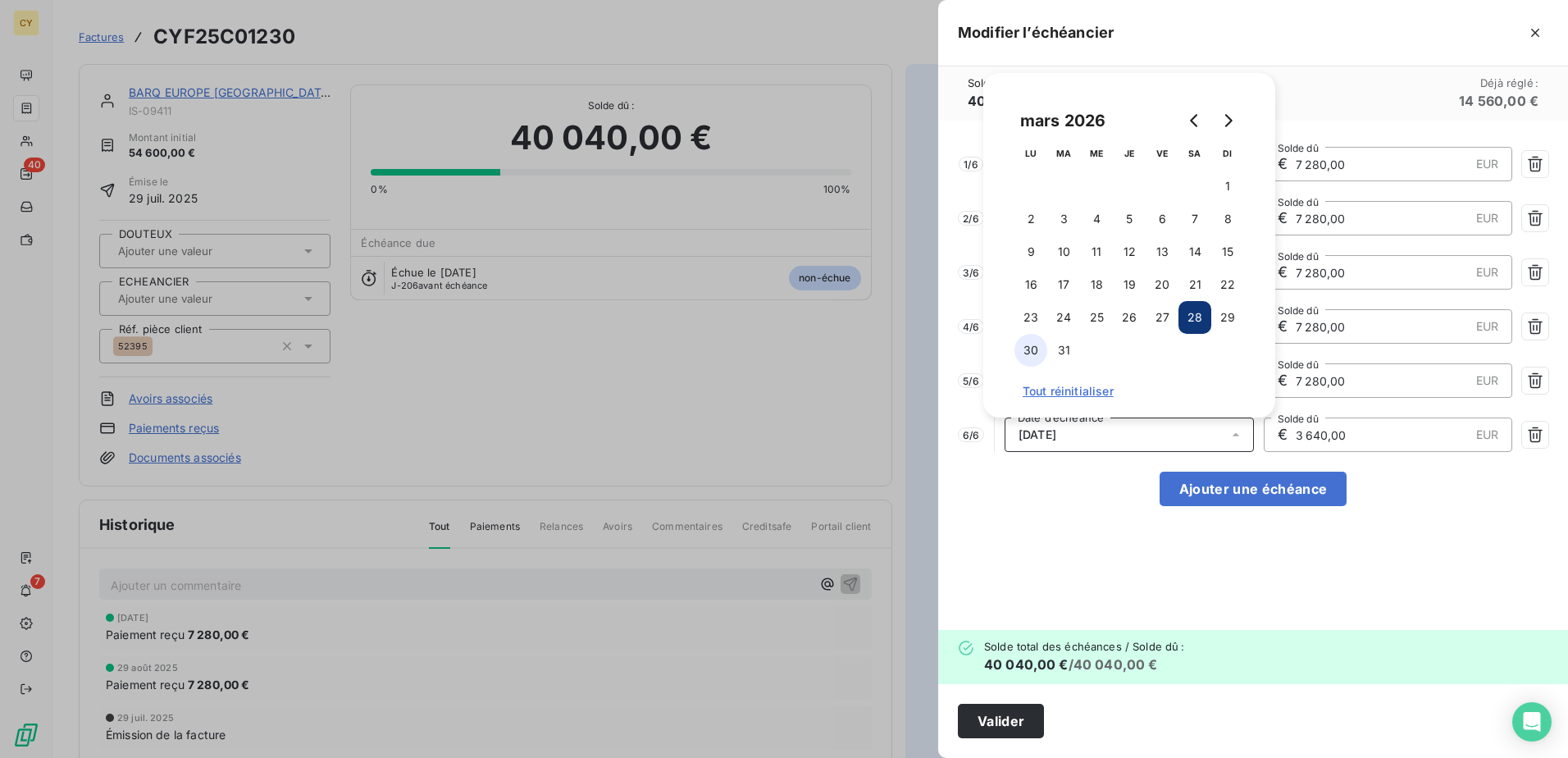
click at [1028, 352] on button "30" at bounding box center [1031, 350] width 33 height 33
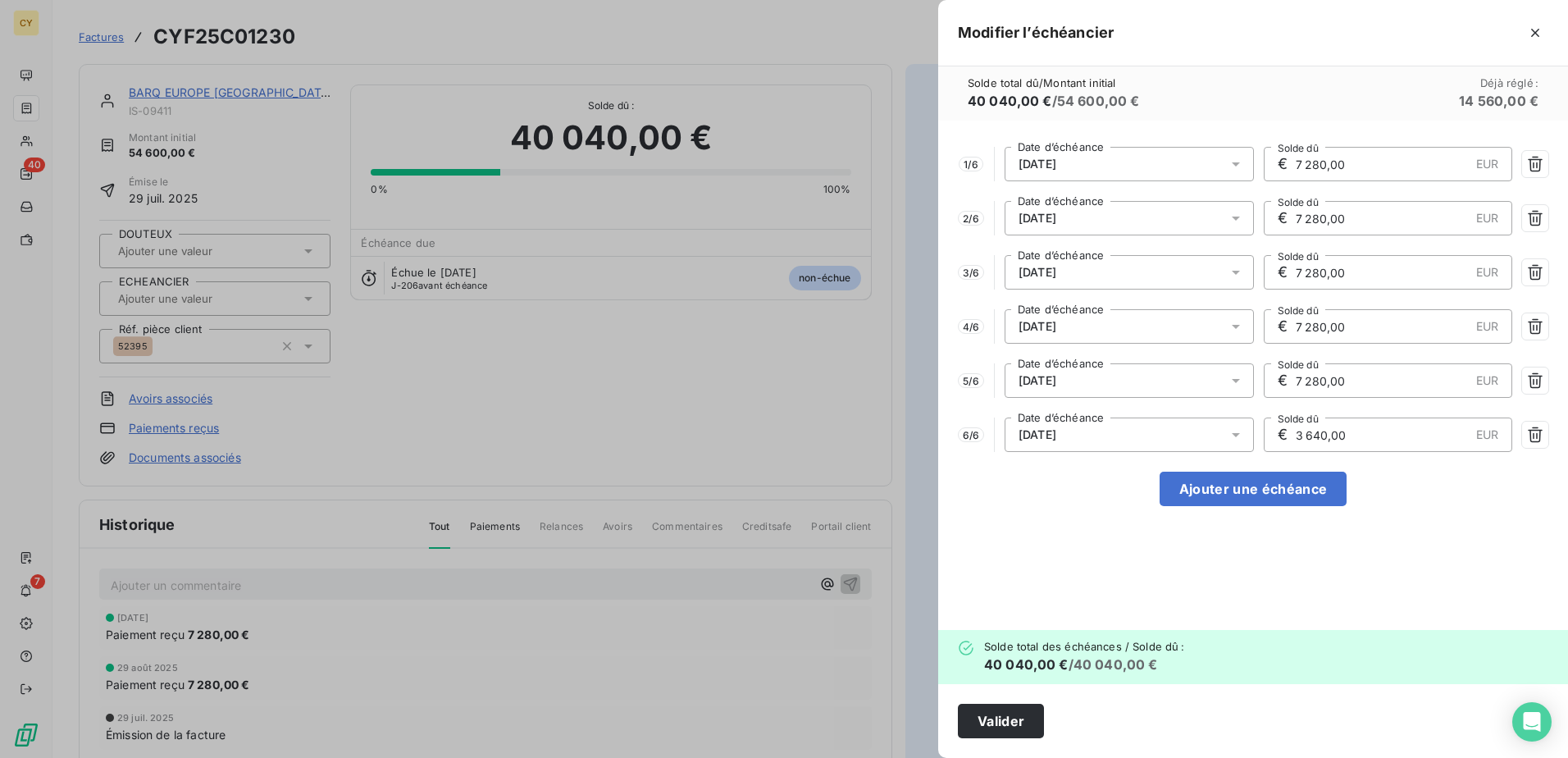
drag, startPoint x: 1289, startPoint y: 431, endPoint x: 1248, endPoint y: 417, distance: 43.3
click at [1248, 418] on div "6 / 6 [DATE] Date d’échéance € 3 640,00 EUR Solde dû" at bounding box center [1252, 435] width 590 height 34
click at [1538, 436] on icon "button" at bounding box center [1535, 435] width 17 height 17
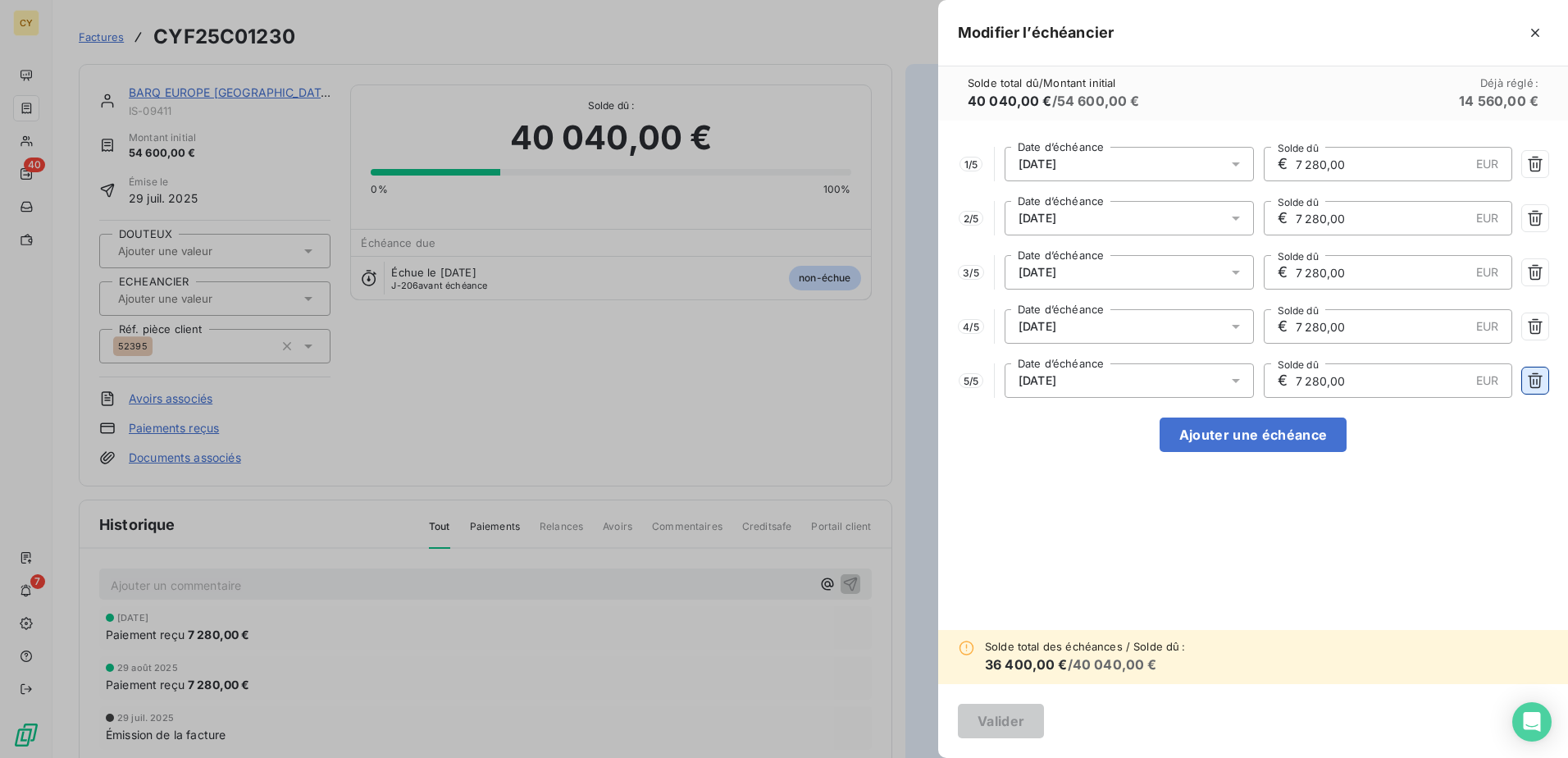
click at [1537, 386] on icon "button" at bounding box center [1535, 381] width 17 height 17
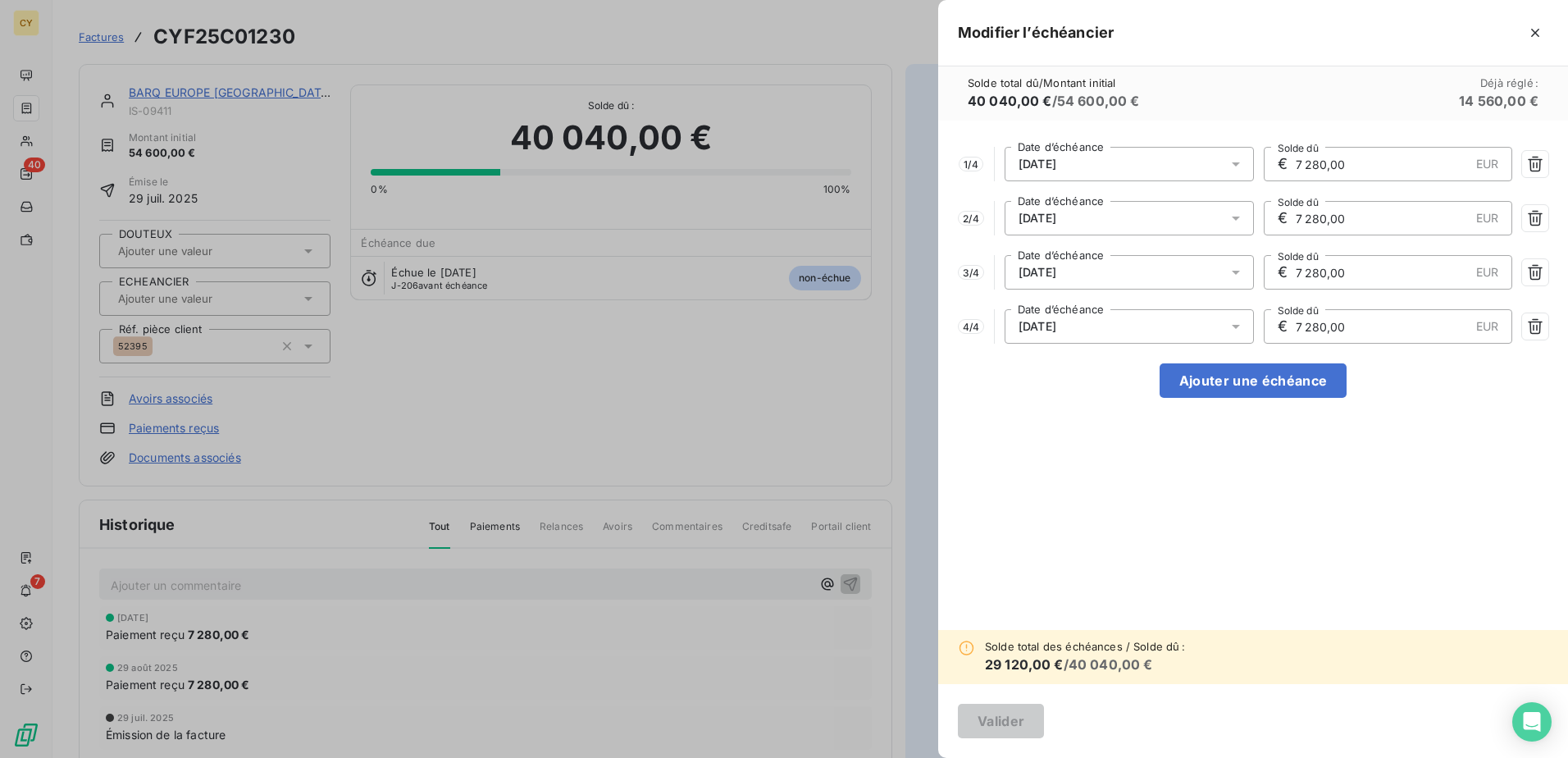
drag, startPoint x: 1359, startPoint y: 322, endPoint x: 1191, endPoint y: 327, distance: 168.1
click at [1207, 331] on div "4 / 4 [DATE] Date d’échéance € 7 280,00 EUR Solde dû" at bounding box center [1252, 326] width 590 height 34
type input "4 550,00"
click at [1257, 379] on button "Ajouter une échéance" at bounding box center [1252, 380] width 187 height 34
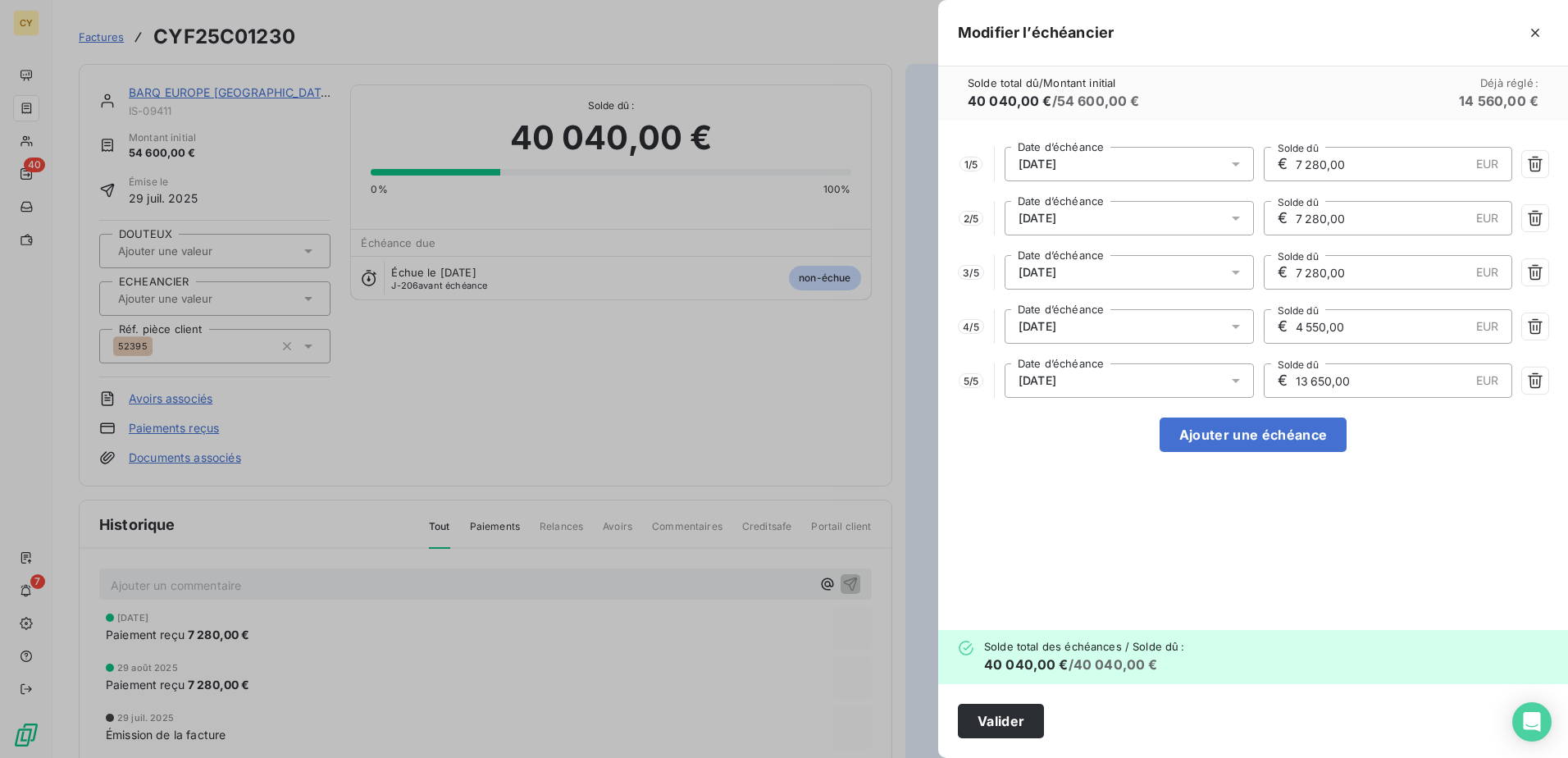
drag, startPoint x: 1360, startPoint y: 394, endPoint x: 1186, endPoint y: 384, distance: 174.3
click at [1190, 382] on div "5 / 5 [DATE] Date d’échéance € 13 650,00 EUR Solde dû" at bounding box center [1252, 380] width 590 height 34
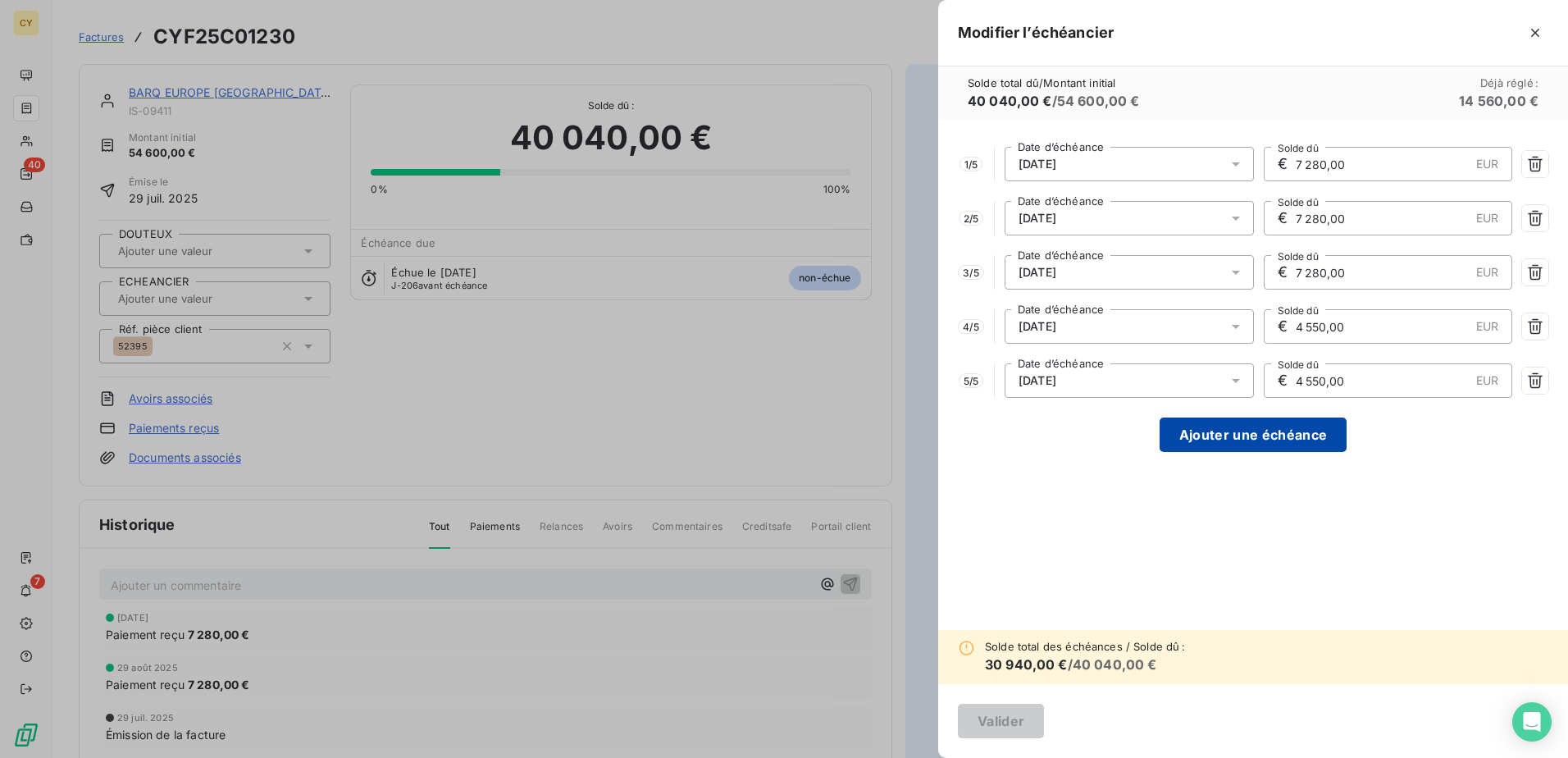
type input "4 550,00"
click at [1252, 441] on button "Ajouter une échéance" at bounding box center [1252, 435] width 187 height 34
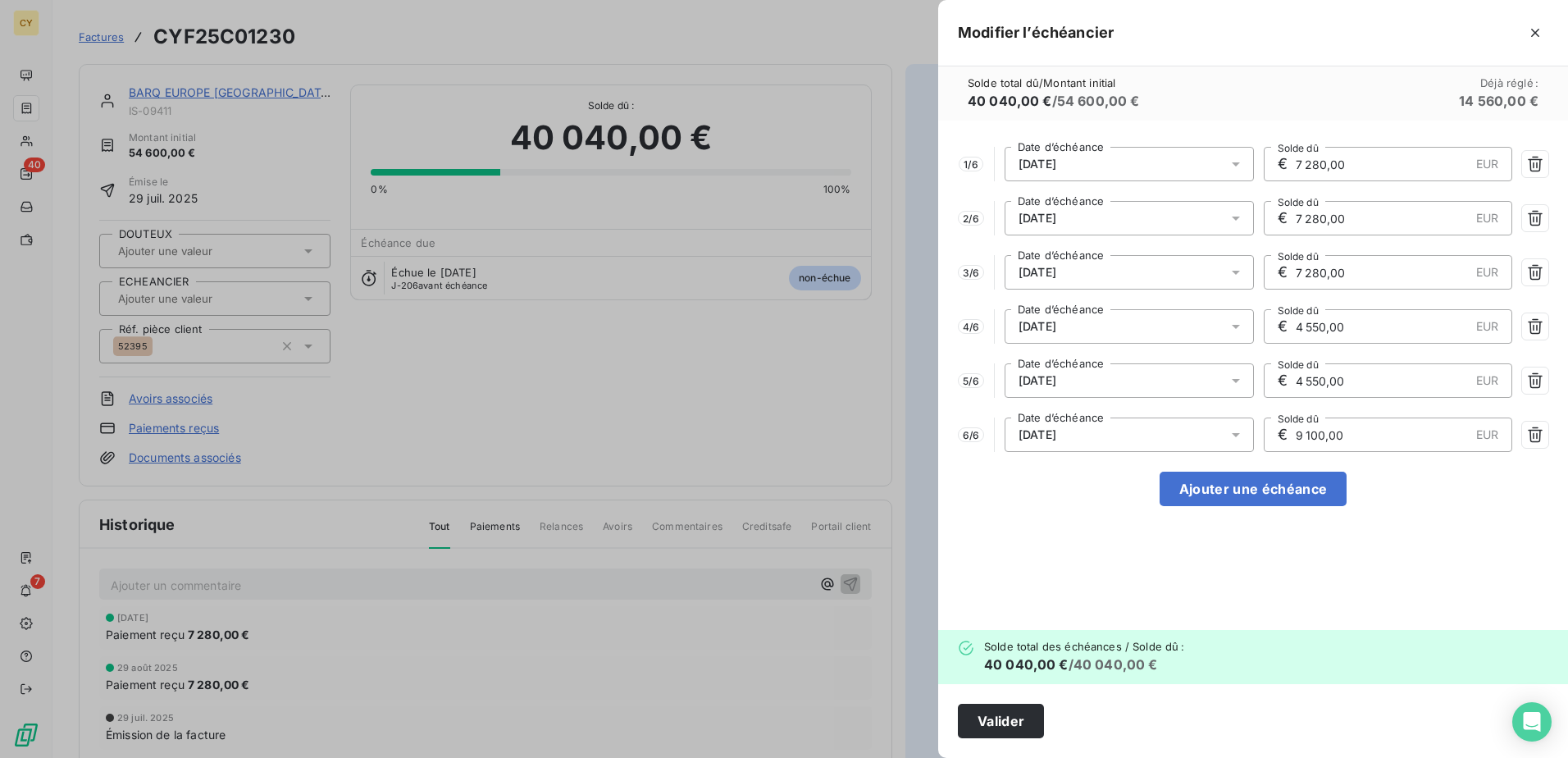
drag, startPoint x: 1353, startPoint y: 435, endPoint x: 1257, endPoint y: 442, distance: 96.3
click at [1258, 442] on div "6 / 6 [DATE] Date d’échéance € 9 100,00 EUR Solde dû" at bounding box center [1252, 435] width 590 height 34
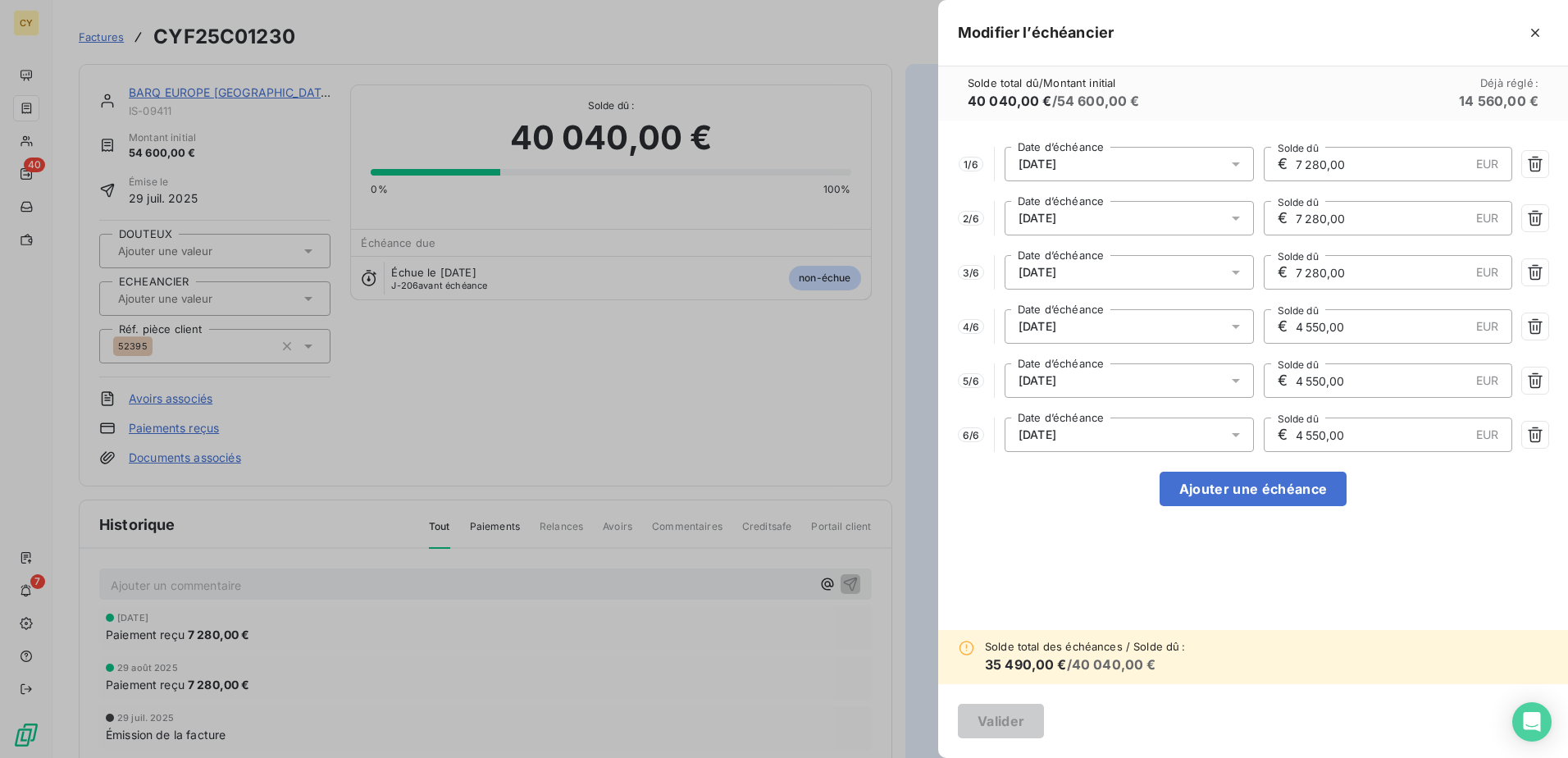
type input "4 550,00"
click at [1228, 436] on icon at bounding box center [1236, 435] width 17 height 17
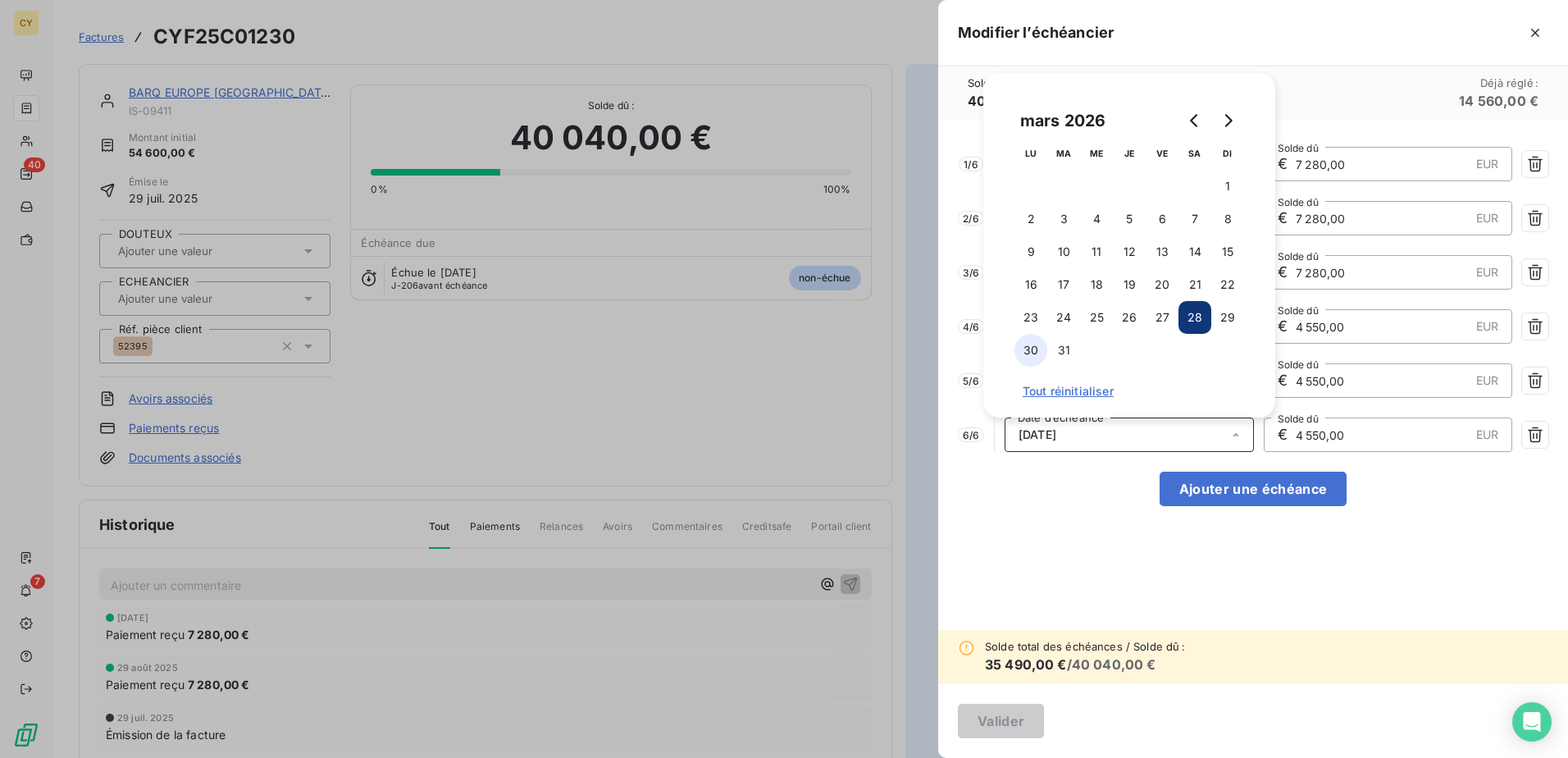
click at [1031, 349] on button "30" at bounding box center [1031, 350] width 33 height 33
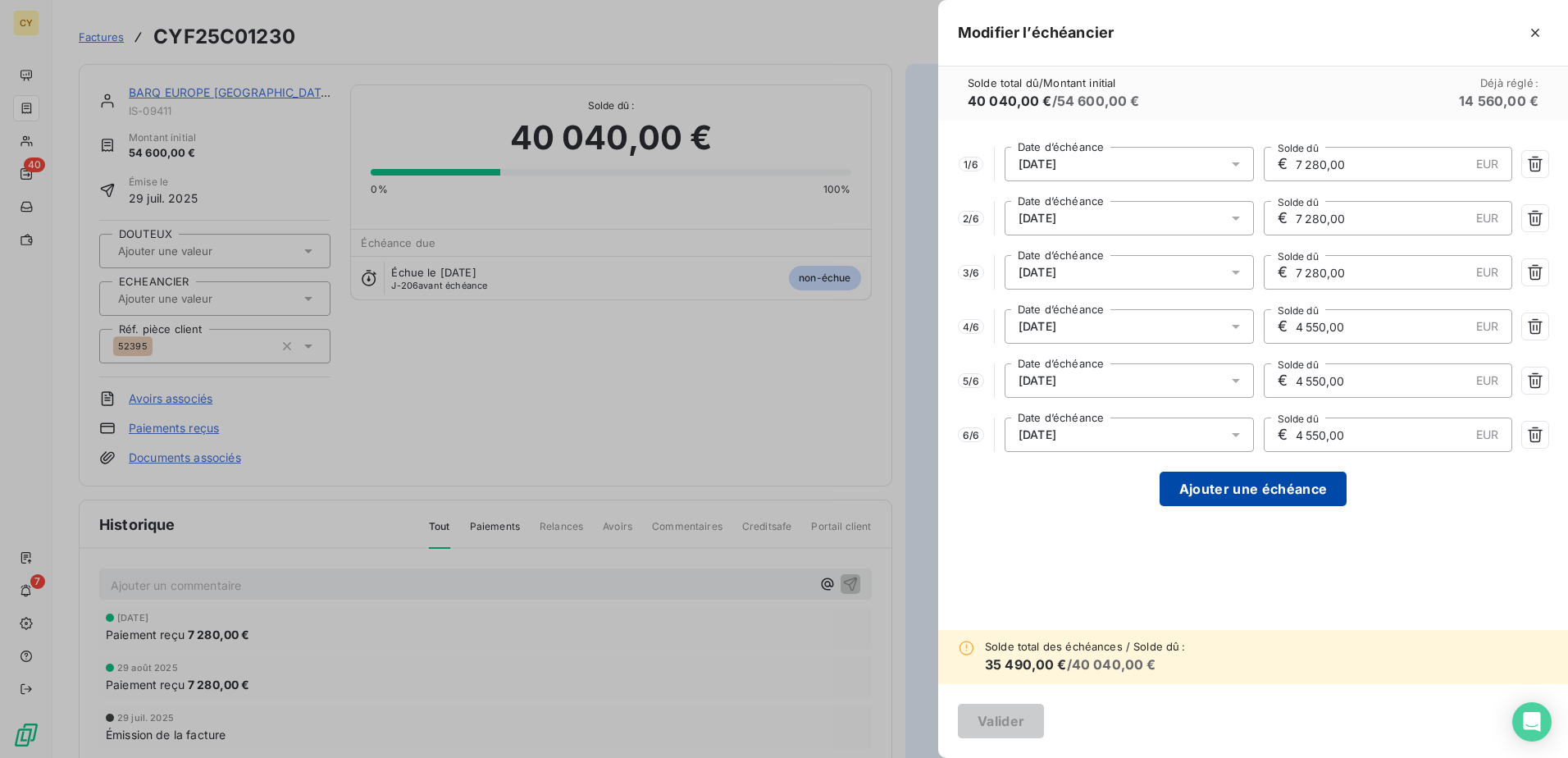
click at [1283, 490] on button "Ajouter une échéance" at bounding box center [1252, 488] width 187 height 34
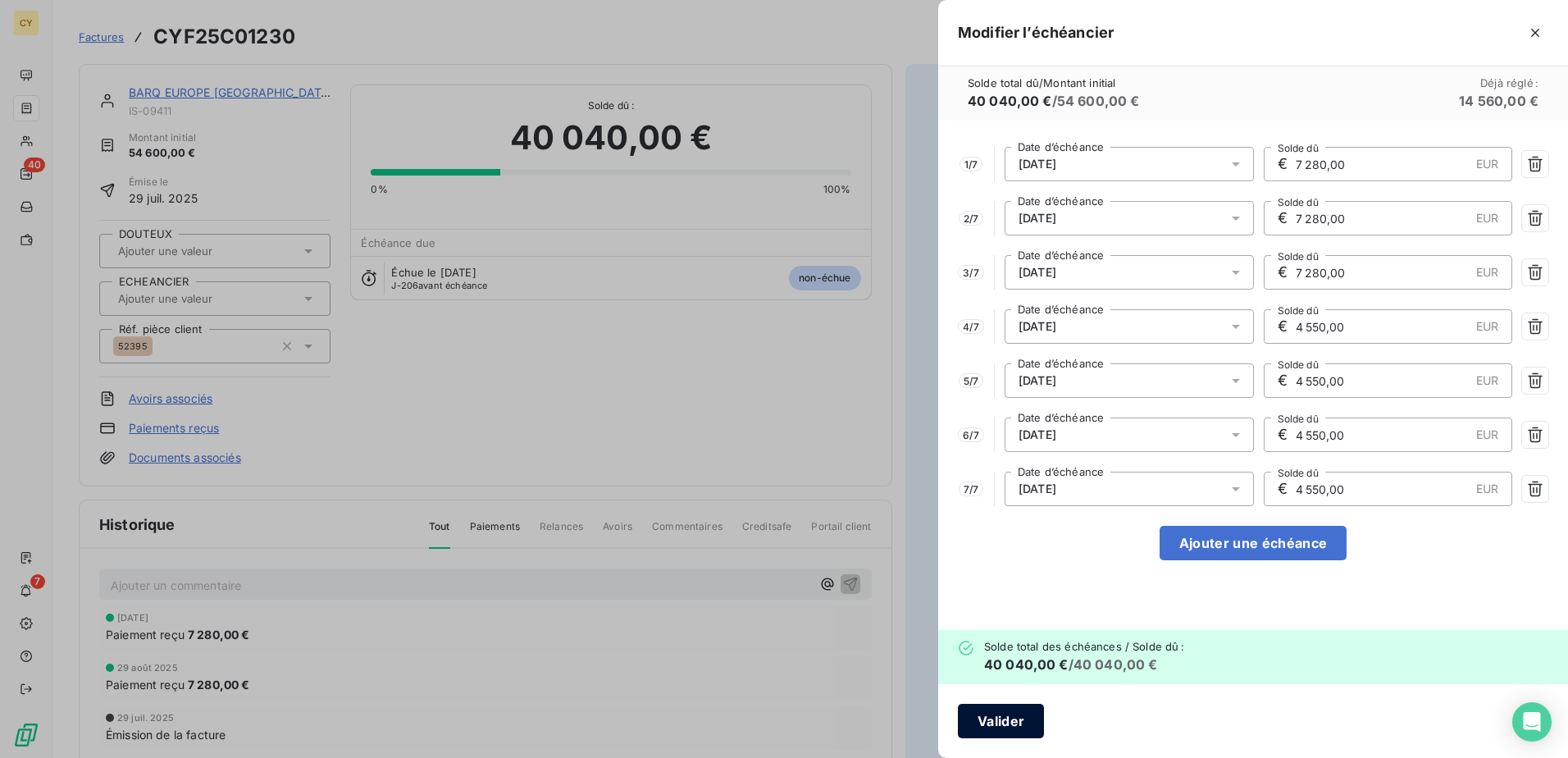
click at [996, 724] on button "Valider" at bounding box center [1000, 721] width 86 height 34
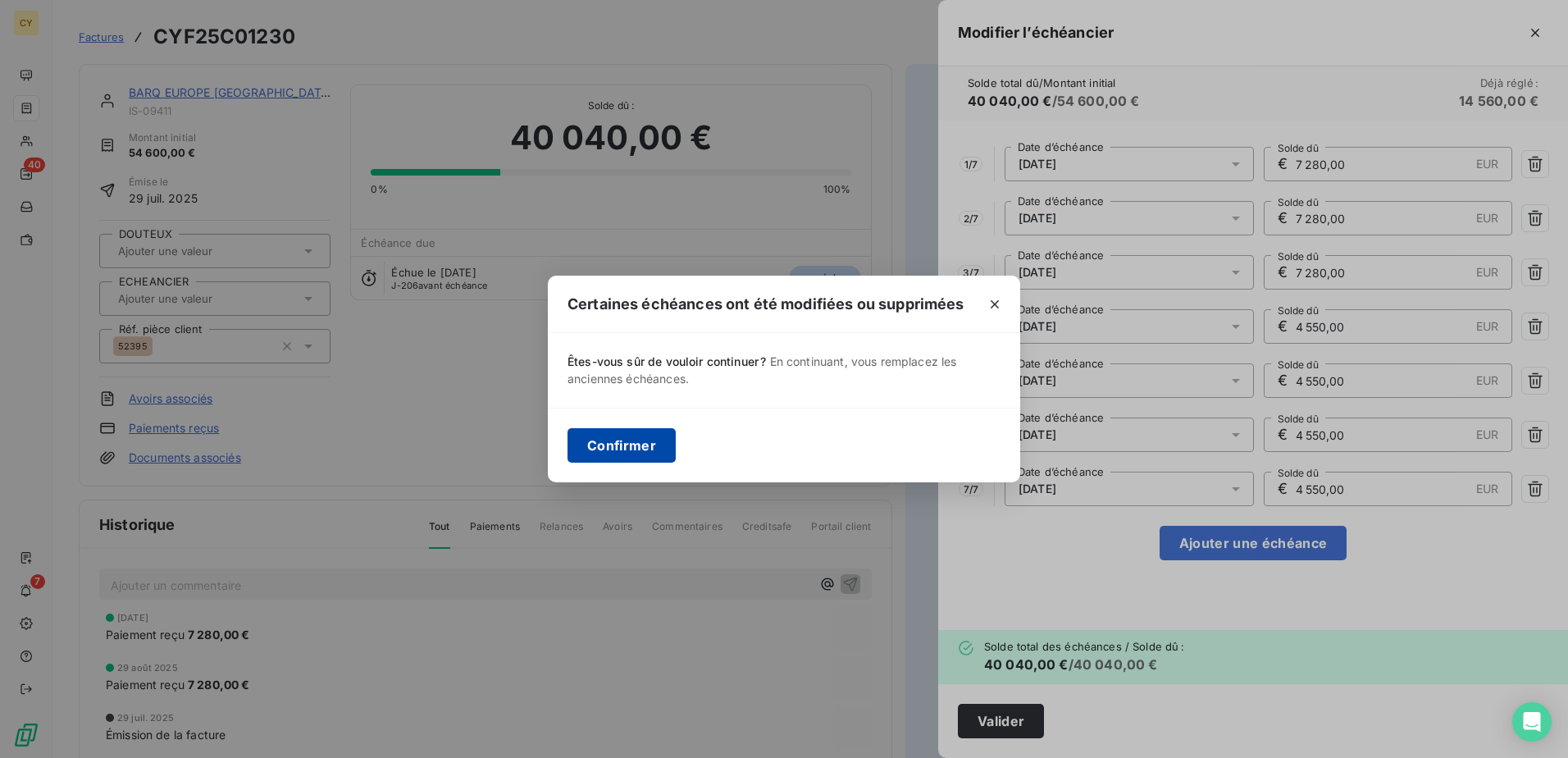
click at [655, 450] on button "Confirmer" at bounding box center [621, 445] width 108 height 34
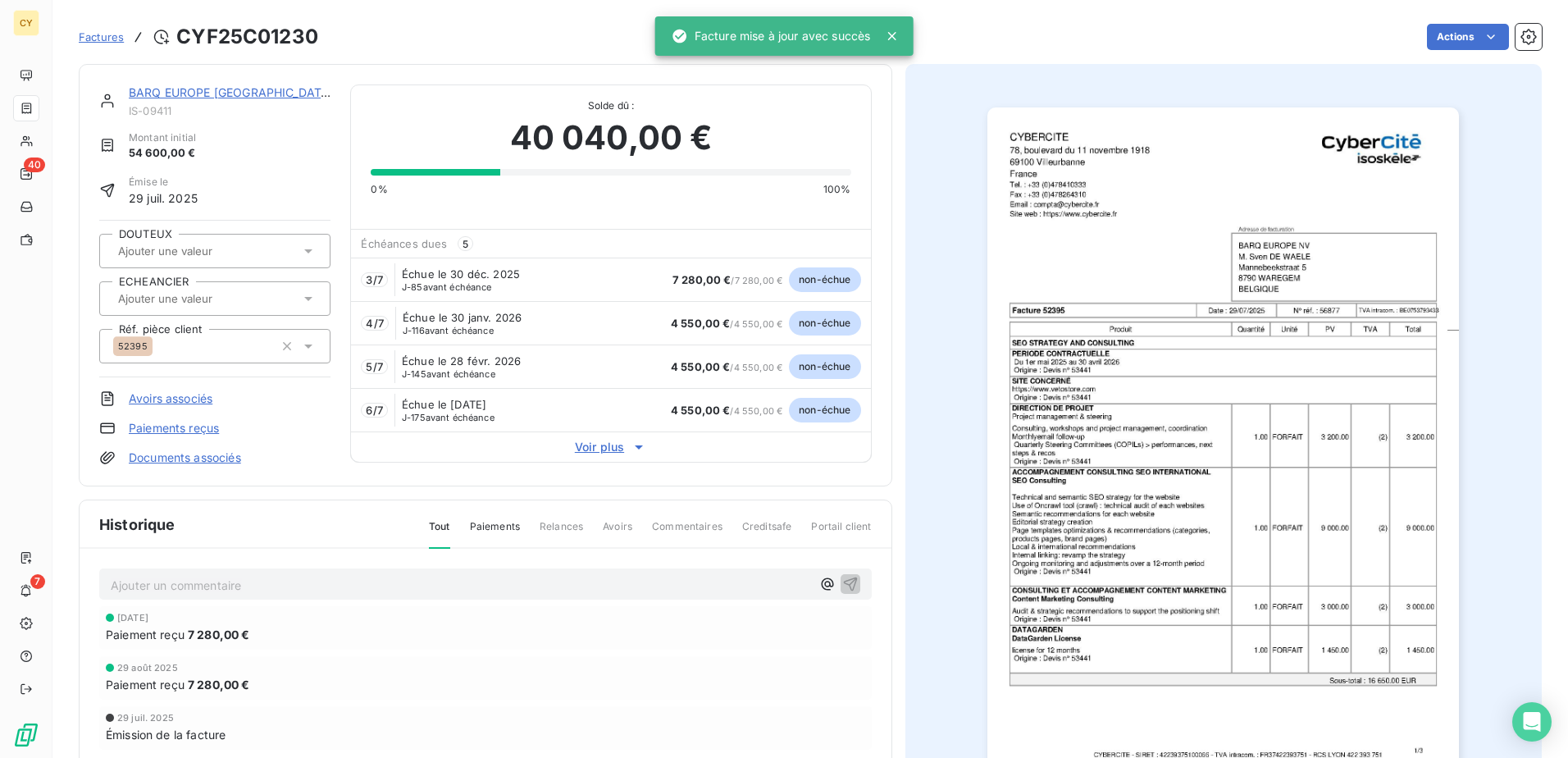
click at [280, 294] on div at bounding box center [206, 298] width 187 height 21
click at [242, 344] on div "PRELEVEMENT" at bounding box center [224, 342] width 185 height 26
click at [188, 95] on link "BARQ EUROPE [GEOGRAPHIC_DATA]" at bounding box center [231, 92] width 204 height 14
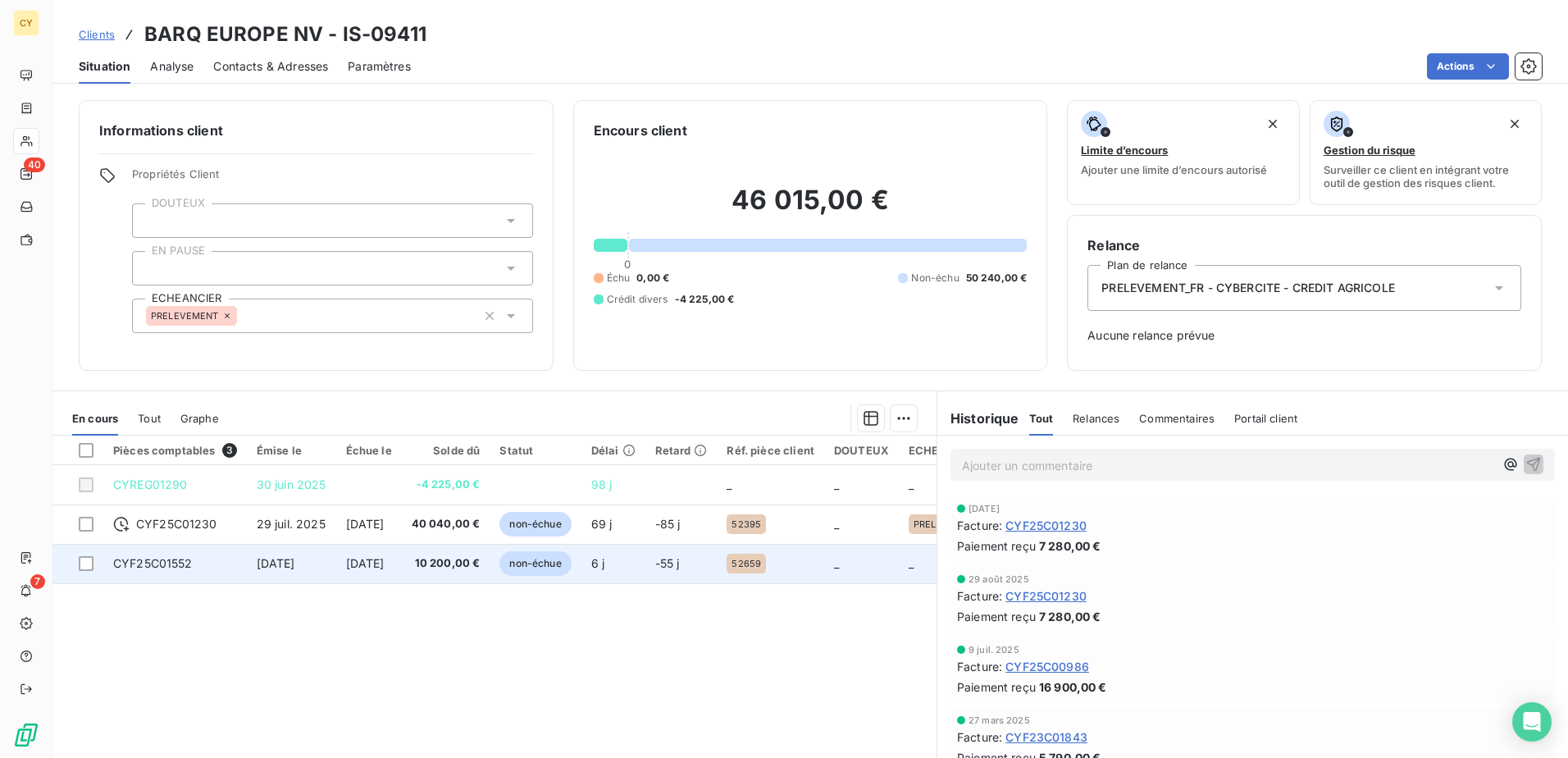
click at [188, 563] on span "CYF25C01552" at bounding box center [152, 563] width 80 height 14
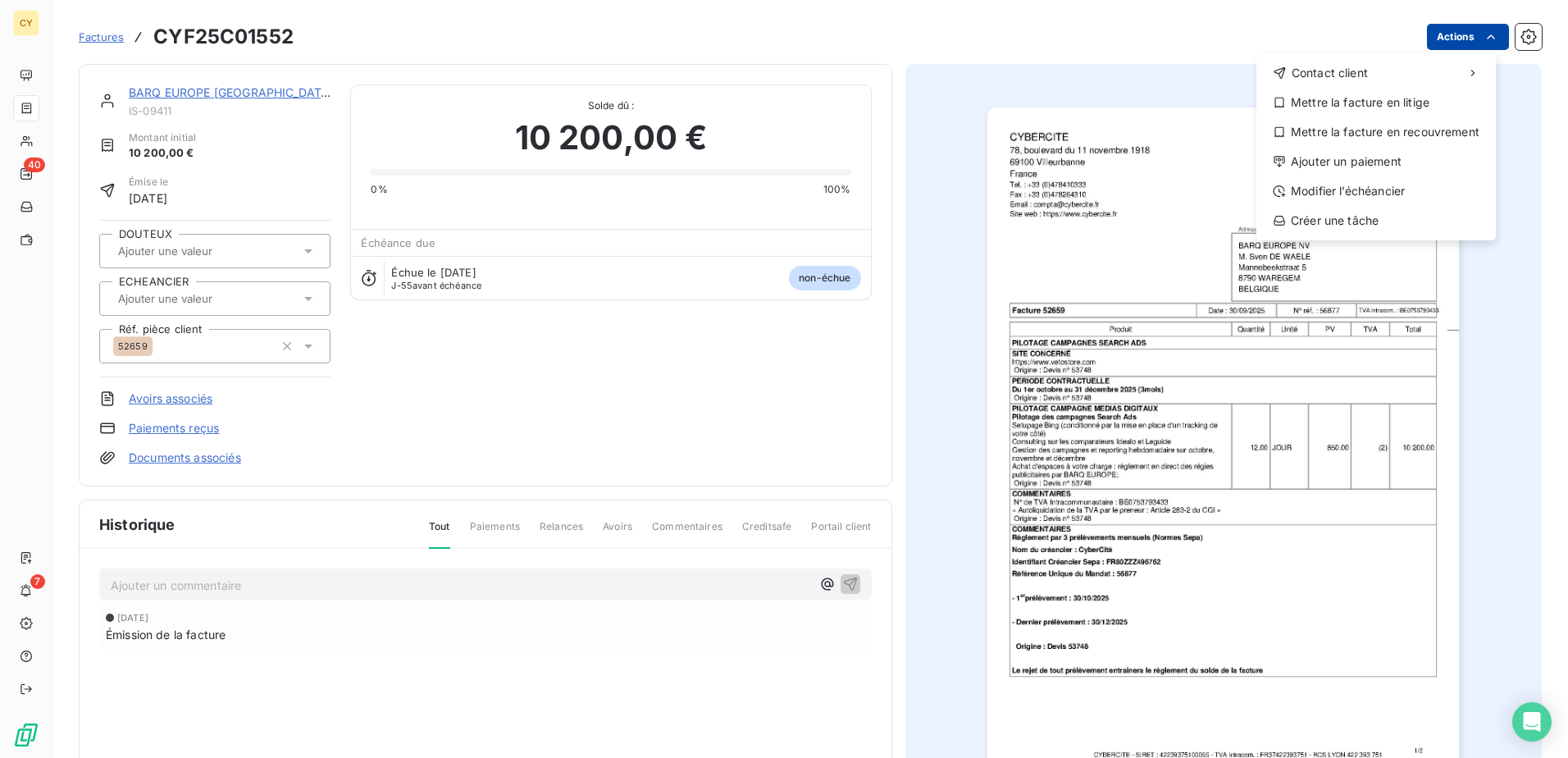
click at [1454, 39] on html "CY 40 7 Factures CYF25C01552 Actions Contact client Mettre la facture en litige…" at bounding box center [784, 379] width 1568 height 758
click at [1397, 195] on div "Modifier l’échéancier" at bounding box center [1376, 191] width 226 height 26
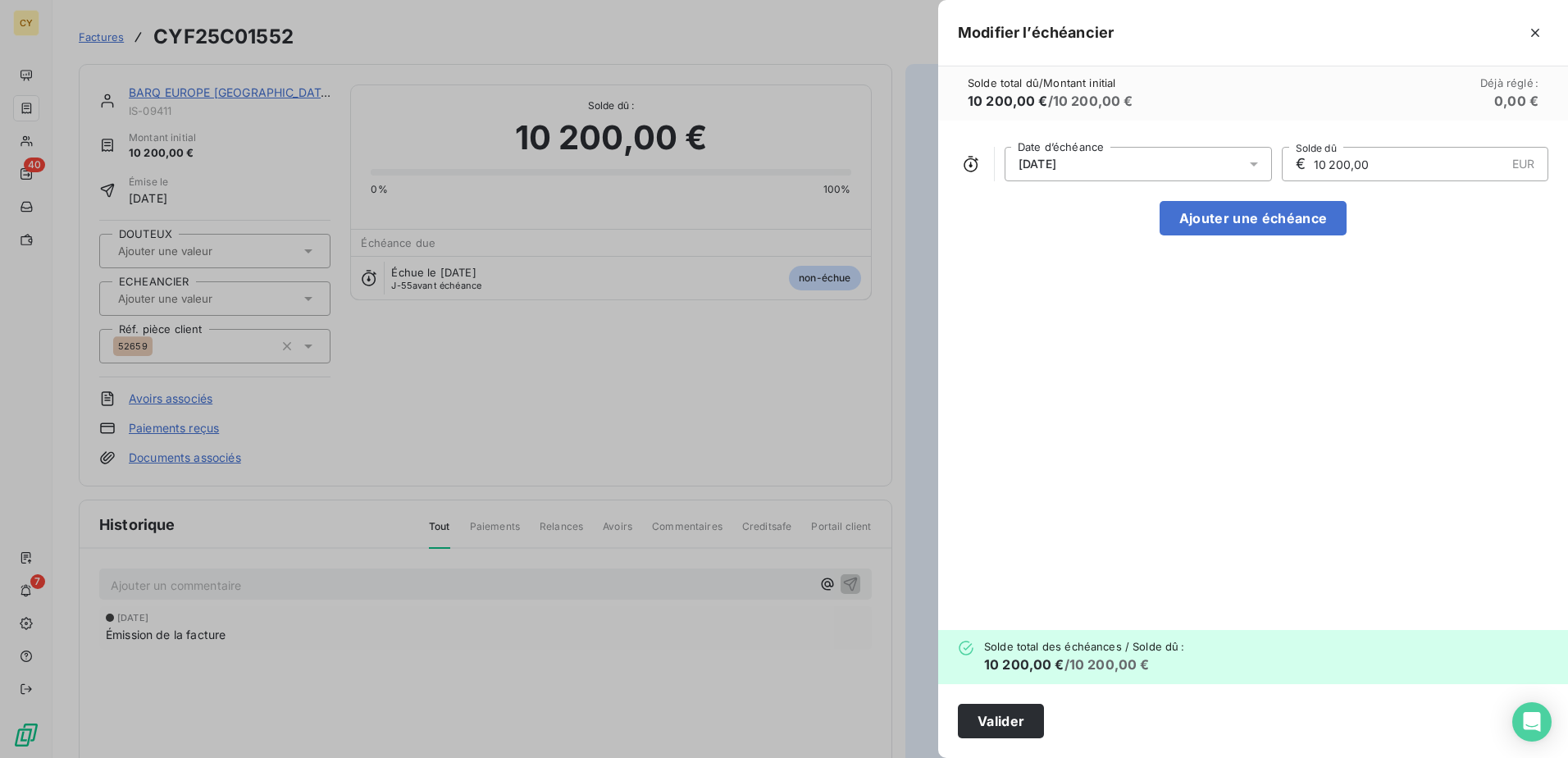
click at [1255, 167] on icon at bounding box center [1254, 164] width 17 height 17
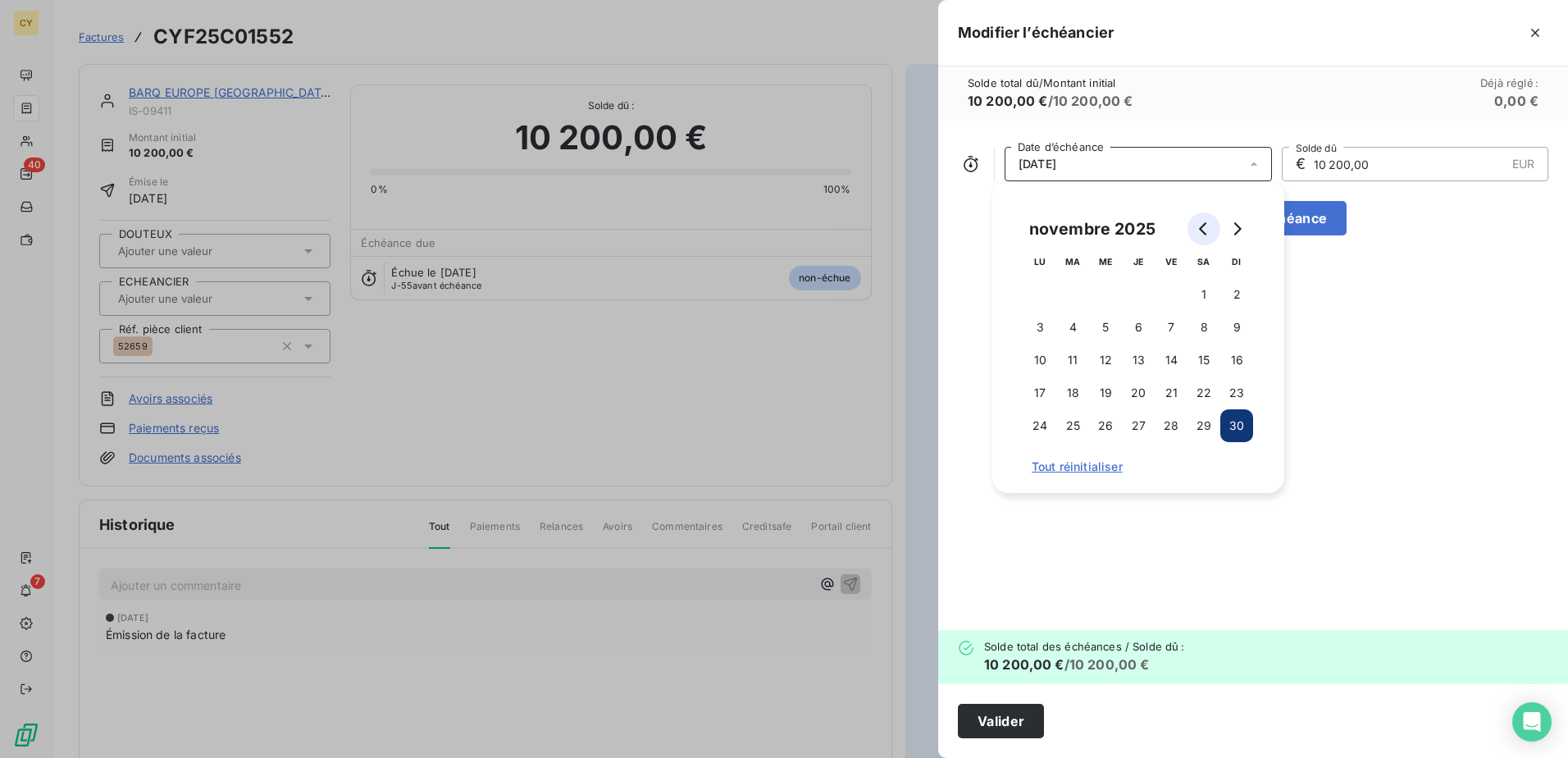
click at [1204, 234] on icon "Go to previous month" at bounding box center [1202, 229] width 8 height 13
click at [1142, 422] on button "30" at bounding box center [1138, 425] width 33 height 33
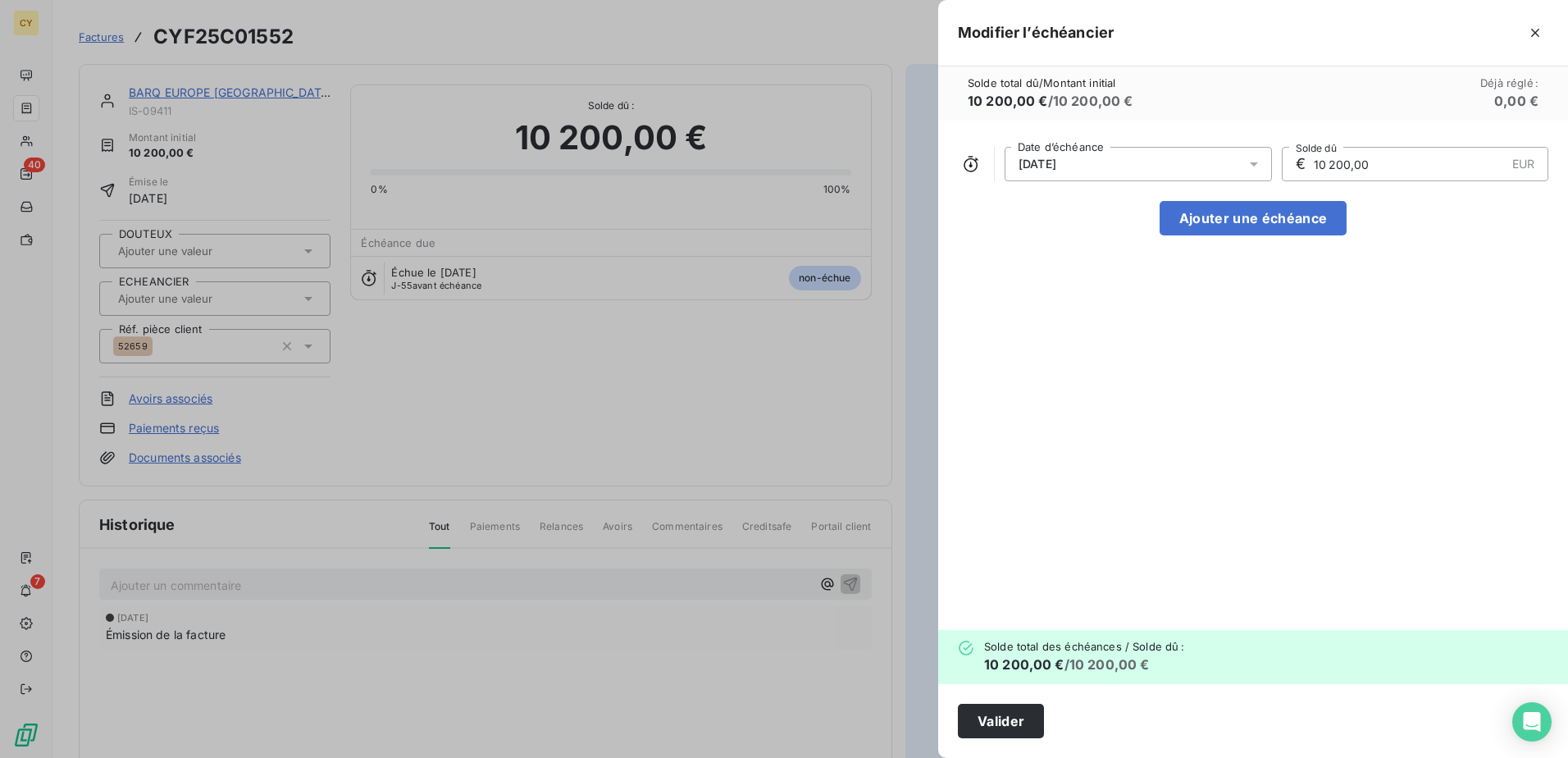
drag, startPoint x: 1374, startPoint y: 165, endPoint x: 1089, endPoint y: 214, distance: 289.2
click at [1167, 193] on div "[DATE] Date d’échéance € 10 200,00 EUR Solde dû Ajouter une échéance" at bounding box center [1253, 375] width 630 height 509
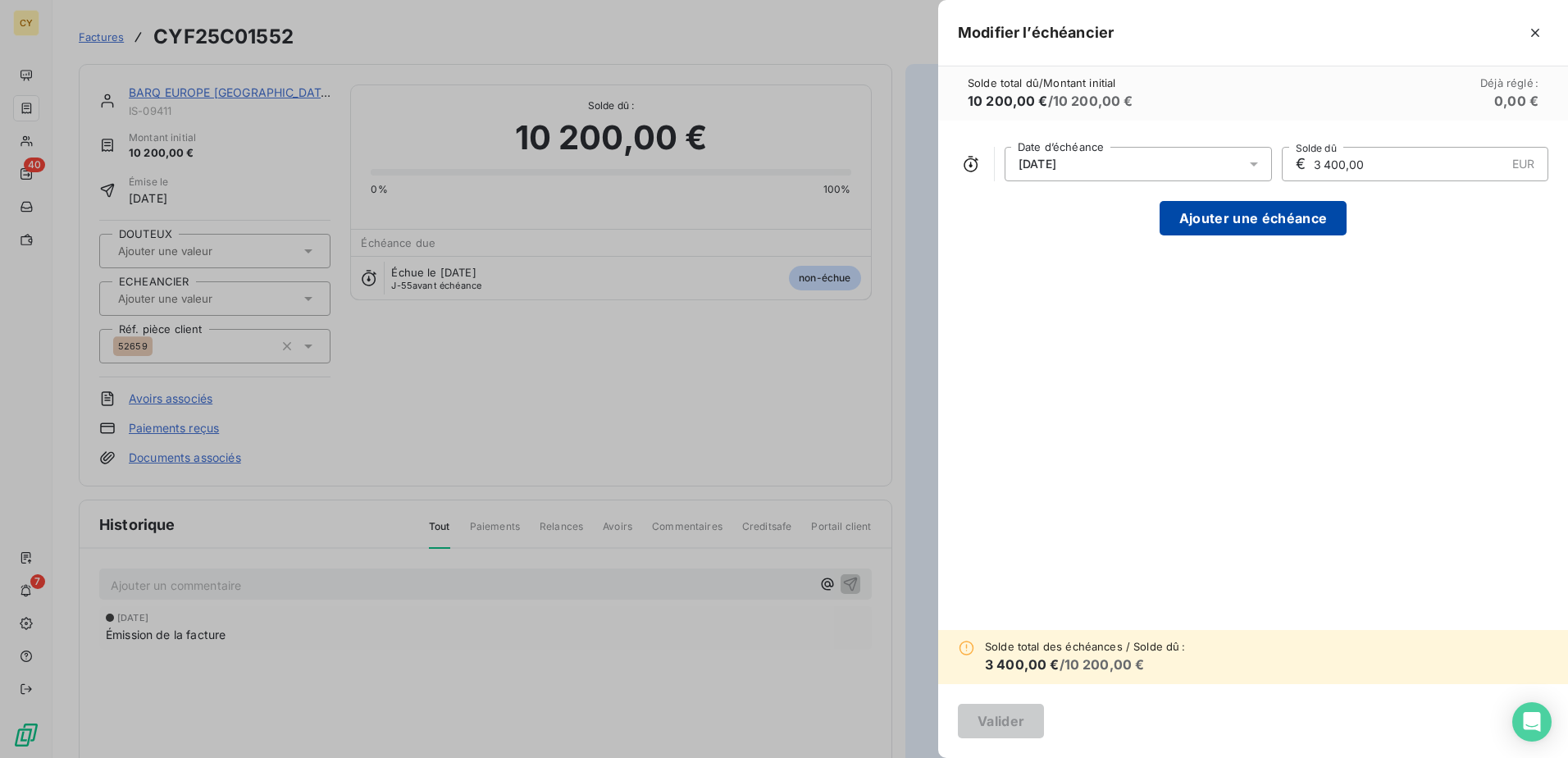
type input "3 400,00"
click at [1238, 219] on button "Ajouter une échéance" at bounding box center [1252, 218] width 187 height 34
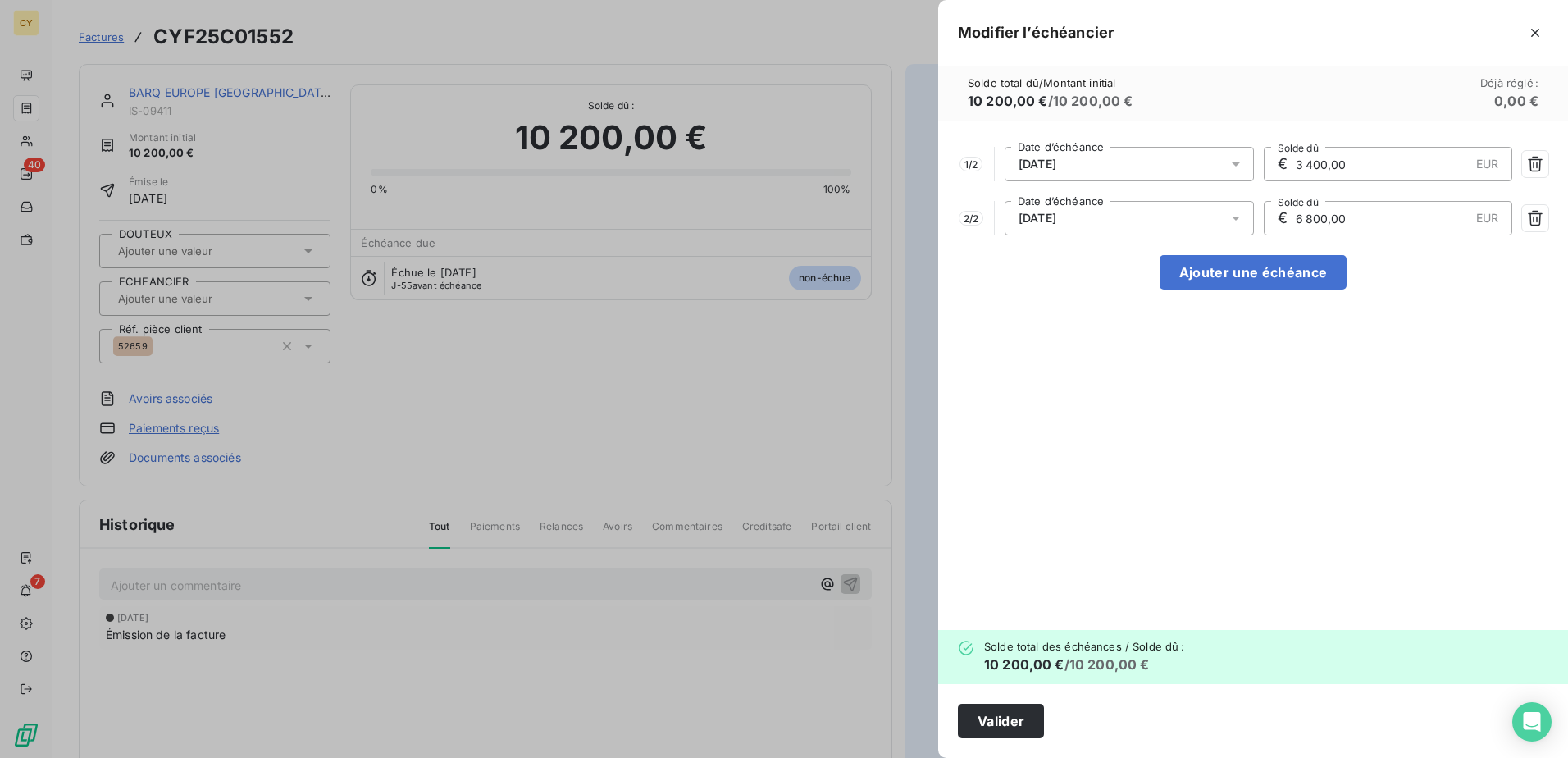
drag, startPoint x: 1335, startPoint y: 214, endPoint x: 1185, endPoint y: 209, distance: 150.1
click at [1186, 209] on div "2 / 2 [DATE] Date d’échéance € 6 800,00 EUR Solde dû" at bounding box center [1252, 218] width 590 height 34
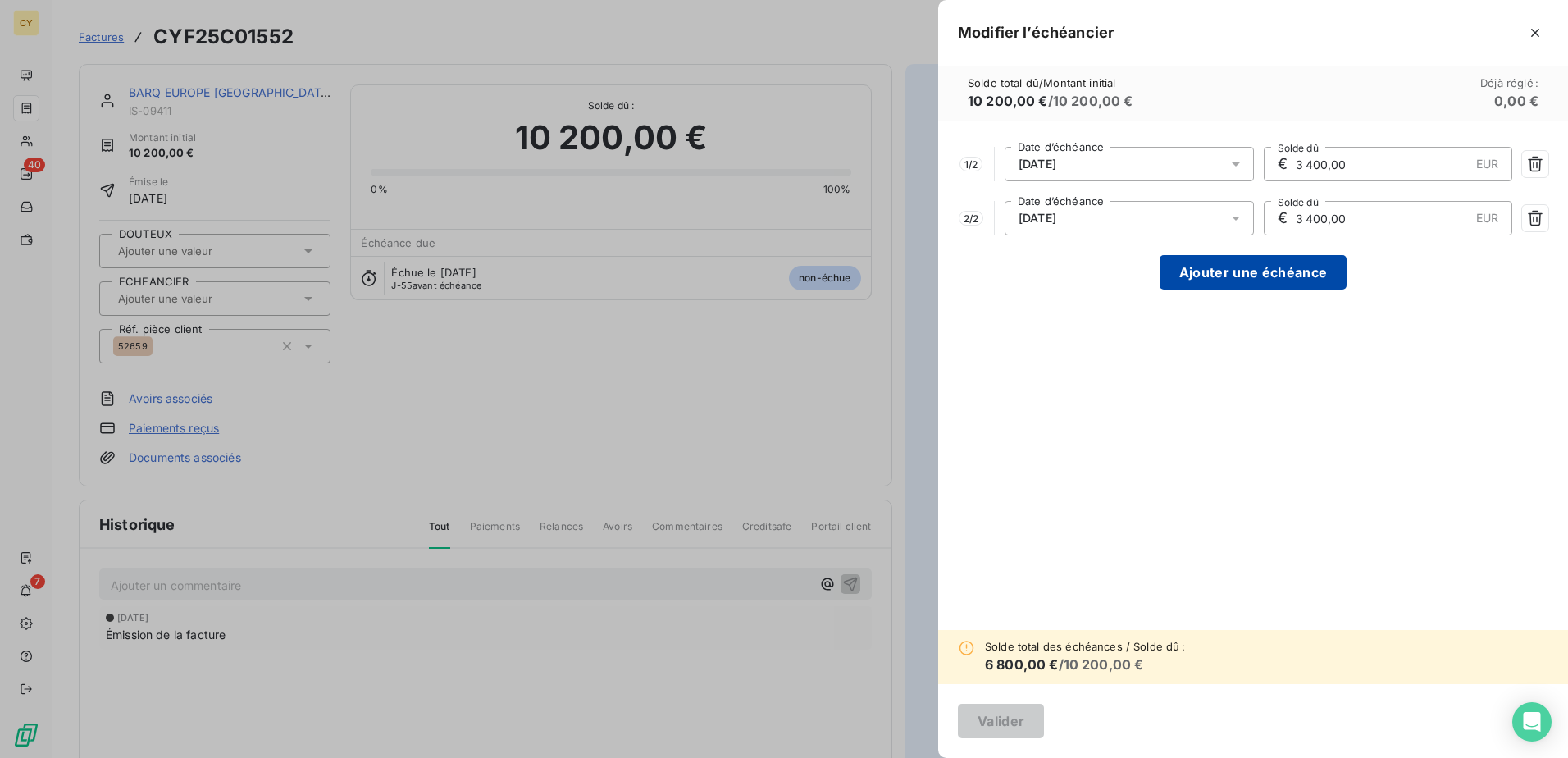
type input "3 400,00"
click at [1240, 279] on button "Ajouter une échéance" at bounding box center [1252, 272] width 187 height 34
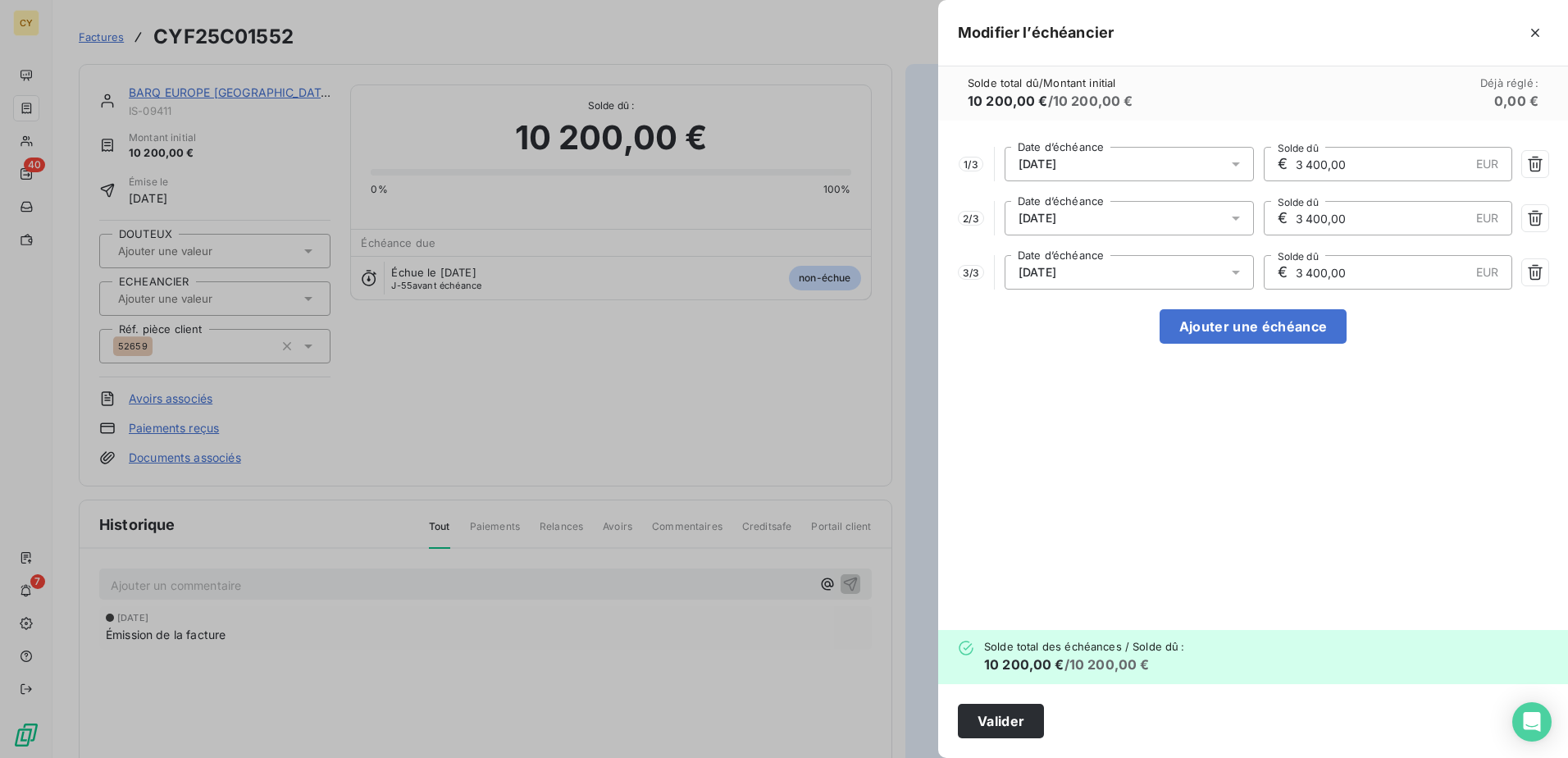
click at [1359, 284] on input "3 400,00" at bounding box center [1382, 272] width 176 height 33
click at [1006, 715] on button "Valider" at bounding box center [1000, 721] width 86 height 34
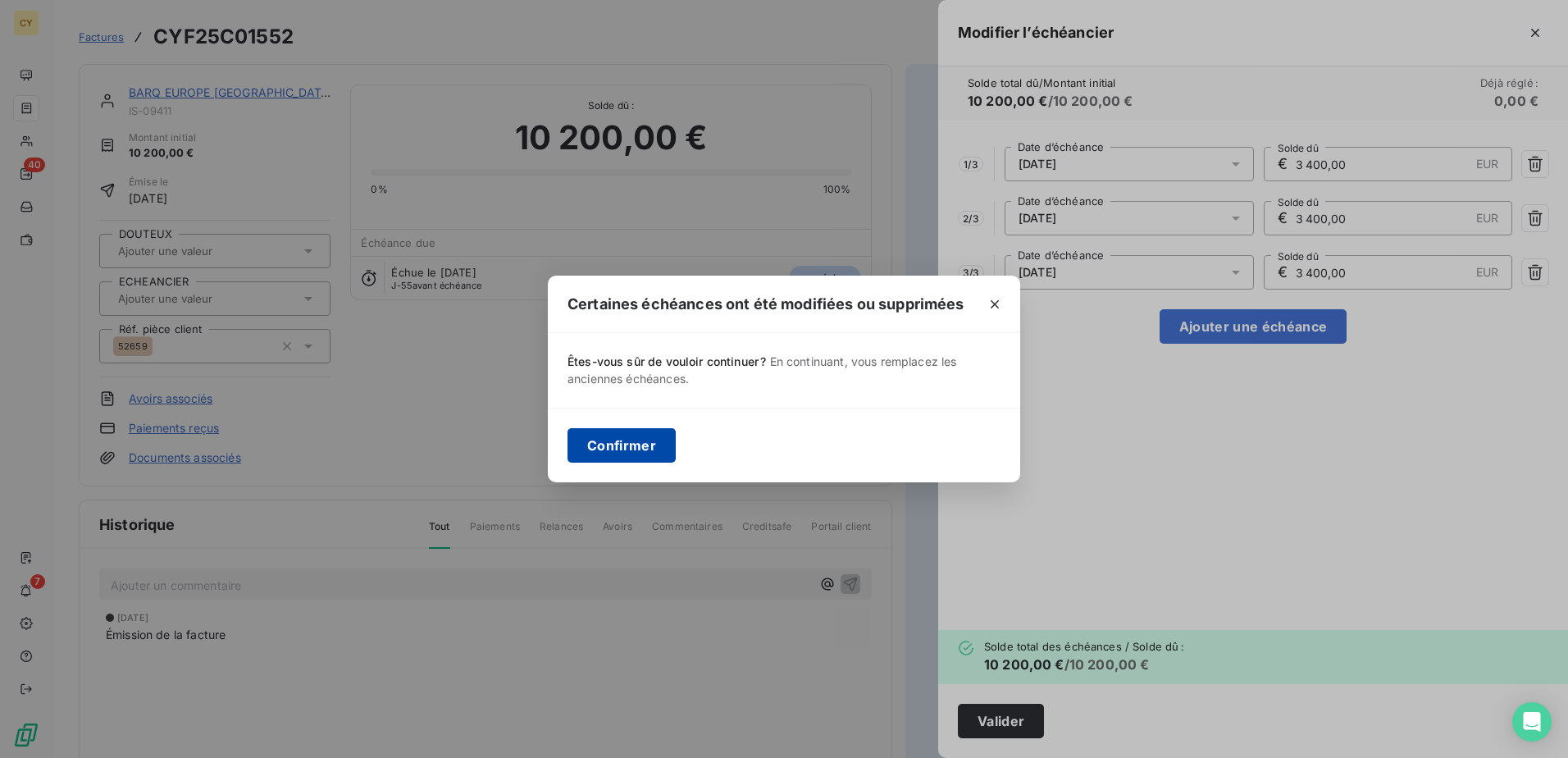
click at [611, 440] on button "Confirmer" at bounding box center [621, 445] width 108 height 34
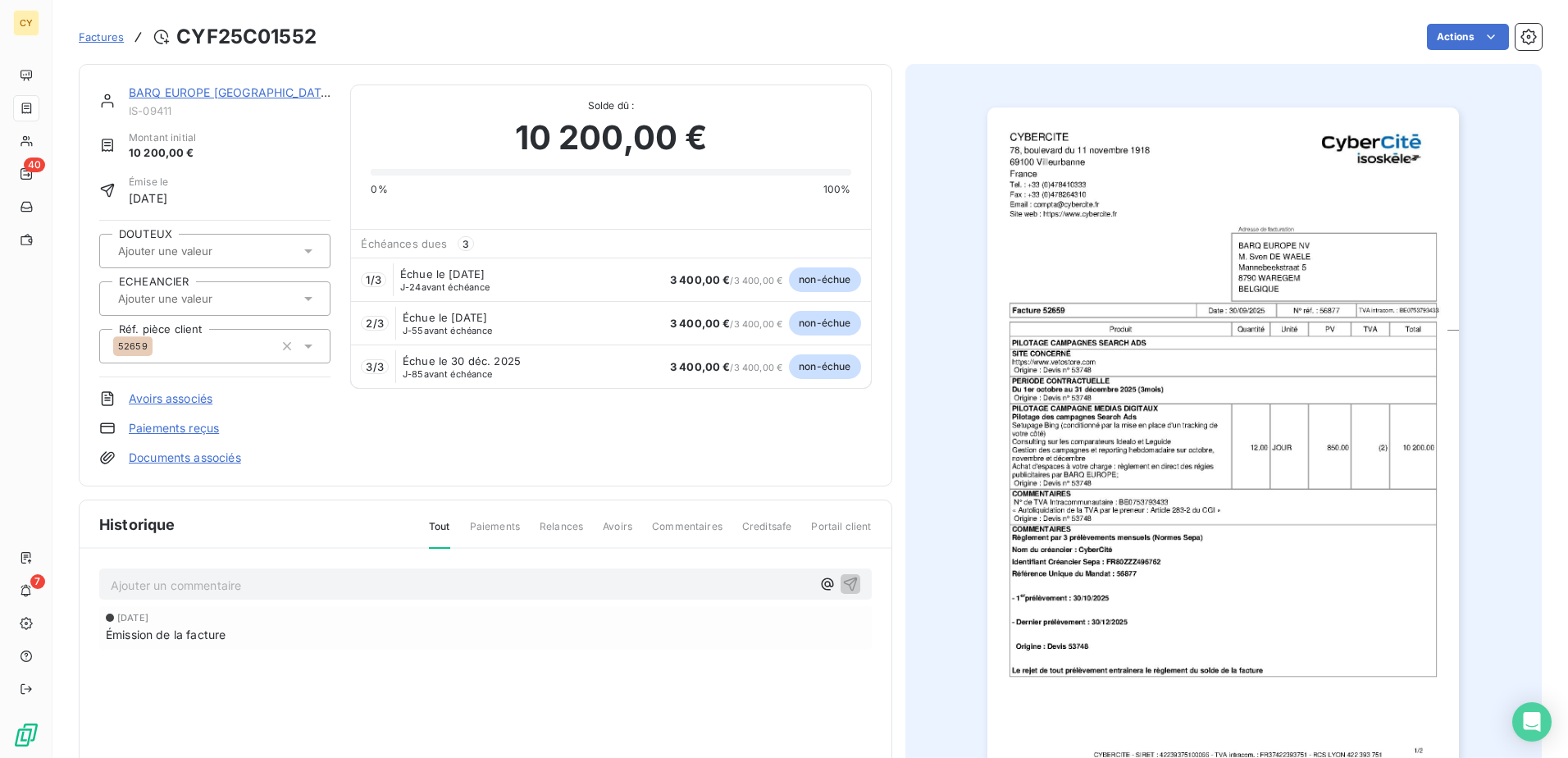
click at [182, 300] on input "text" at bounding box center [198, 299] width 165 height 15
click at [169, 348] on div "PRELEVEMENT" at bounding box center [171, 343] width 78 height 20
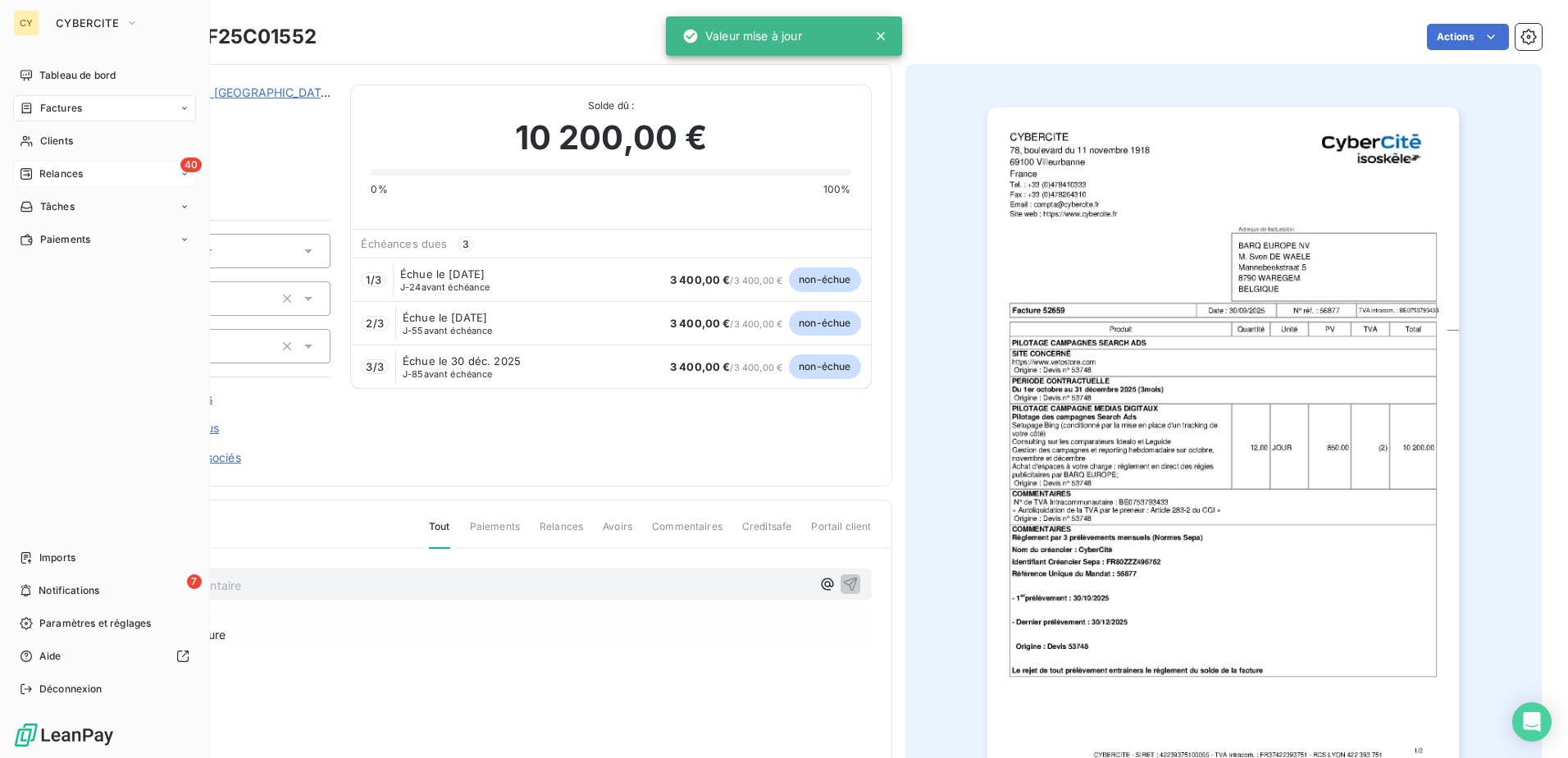
click at [75, 176] on span "Relances" at bounding box center [61, 174] width 44 height 15
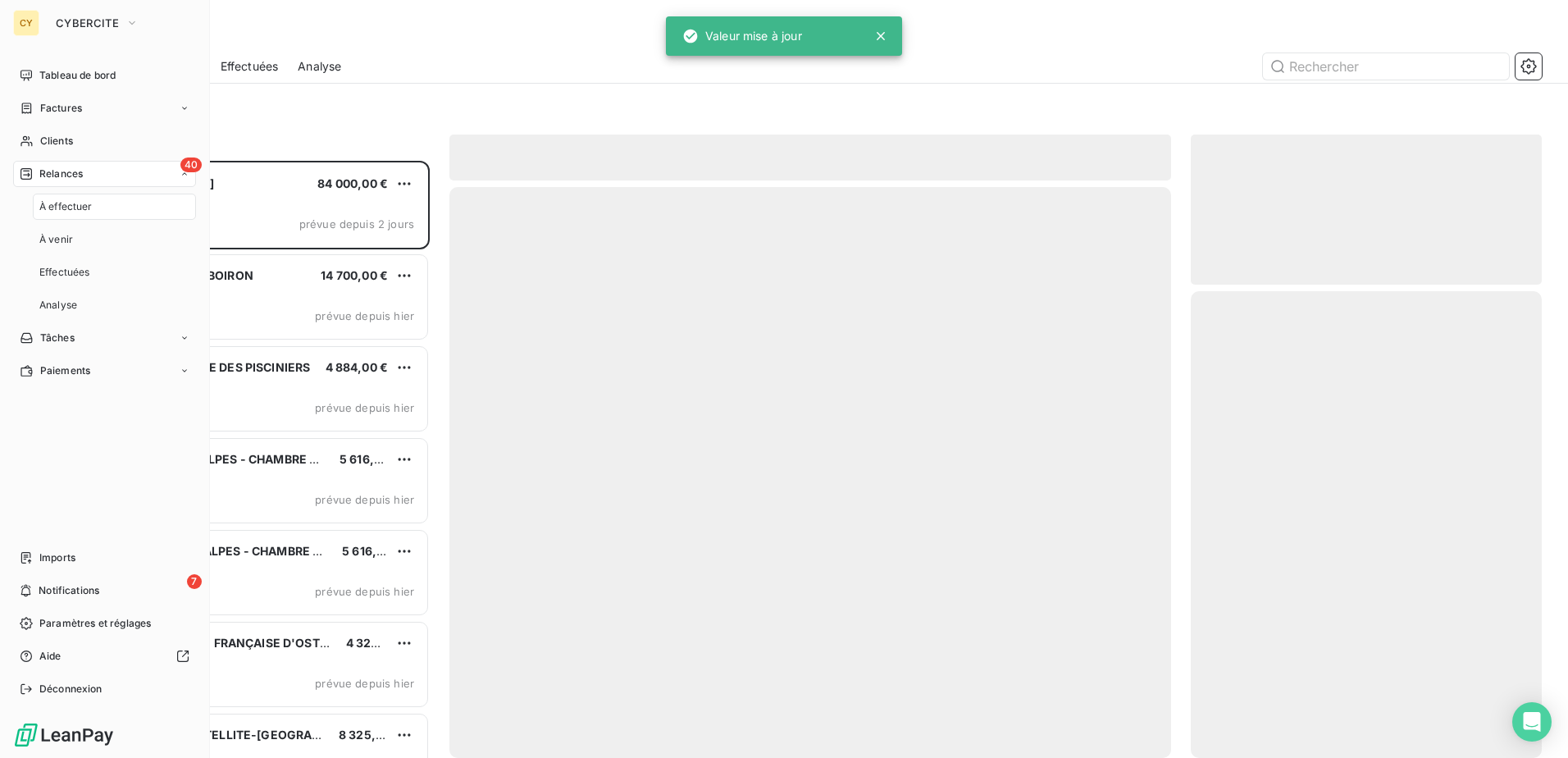
scroll to position [585, 339]
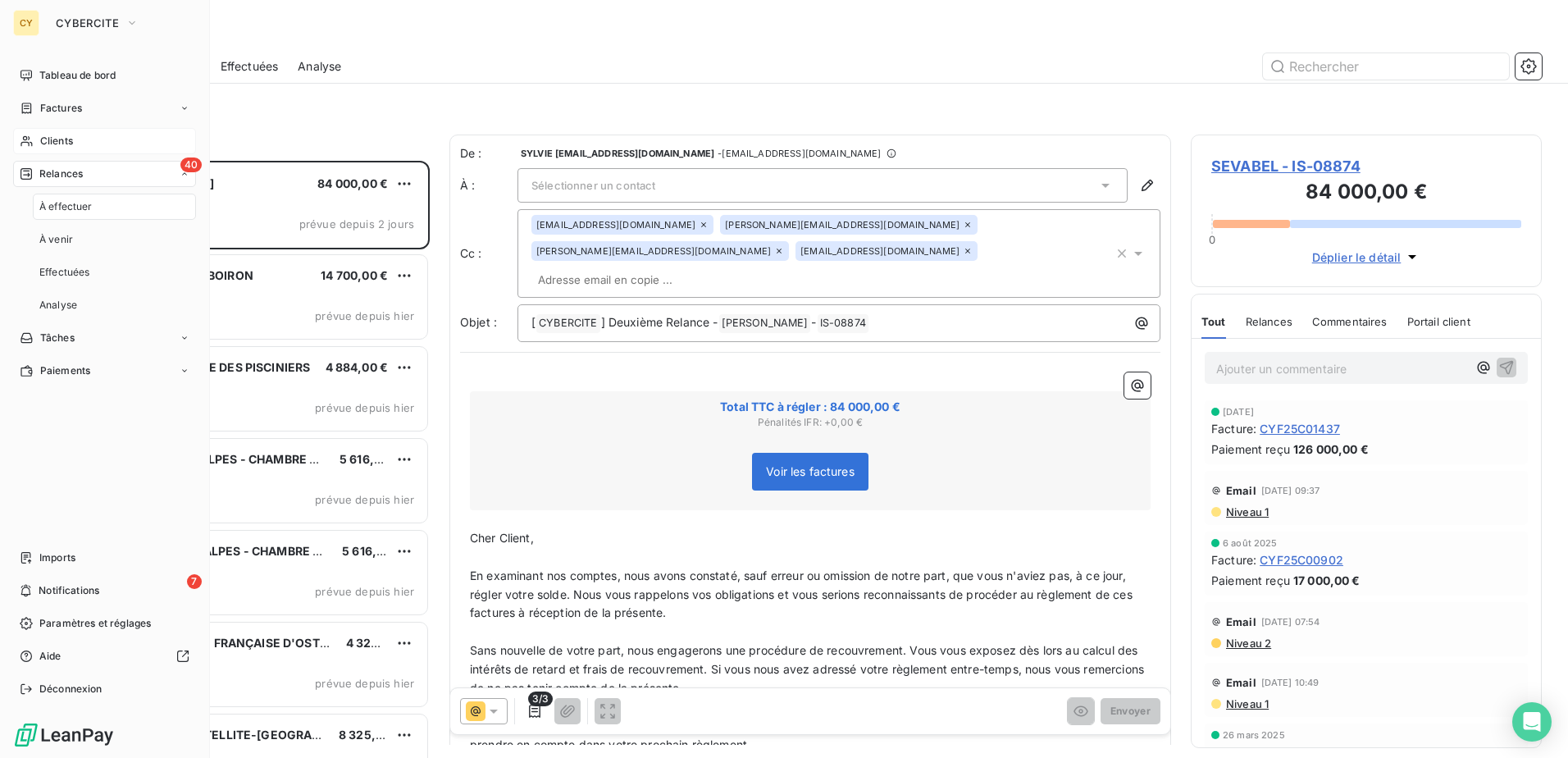
click at [88, 146] on div "Clients" at bounding box center [105, 141] width 183 height 26
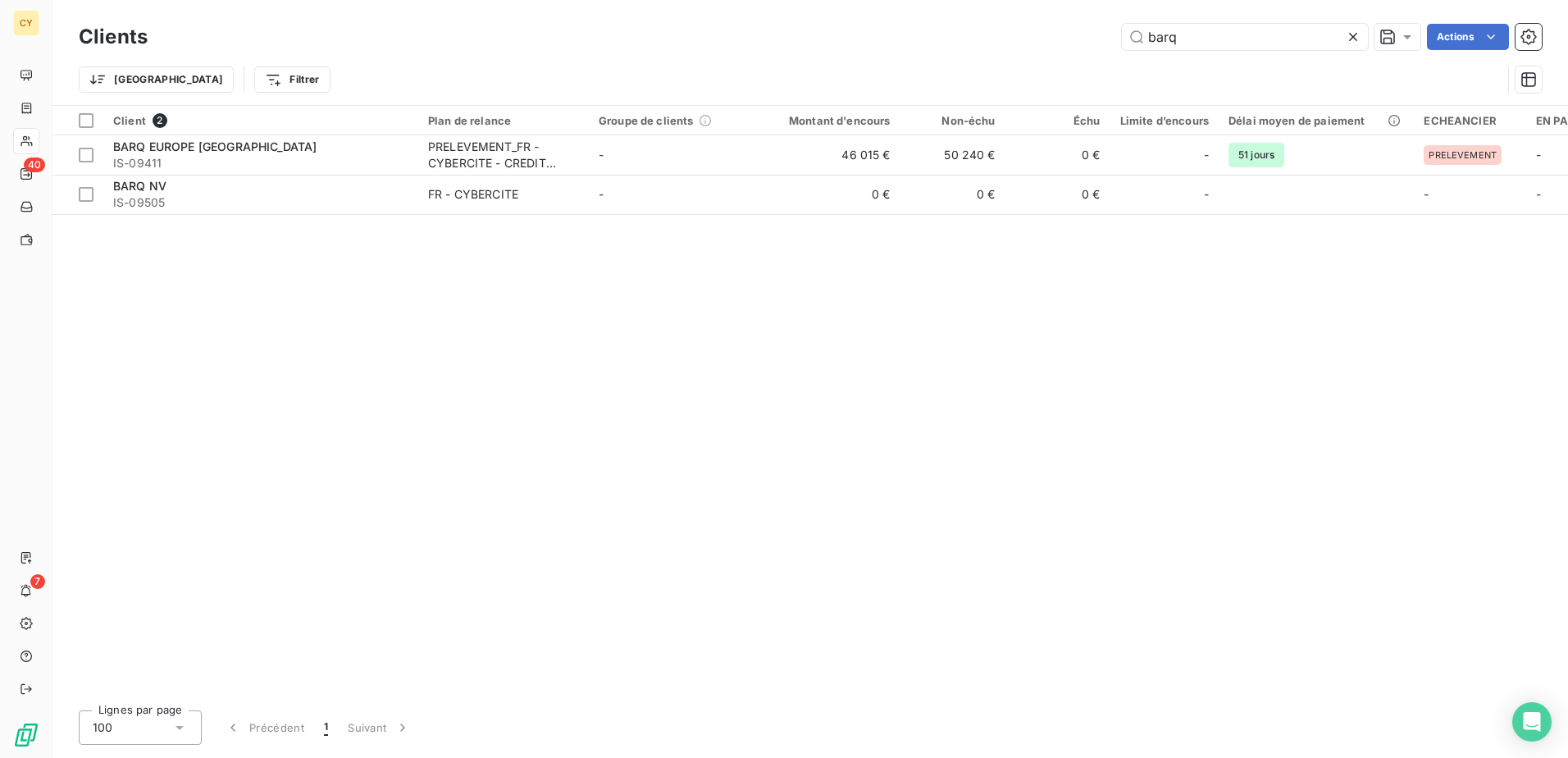
drag, startPoint x: 1198, startPoint y: 36, endPoint x: 1021, endPoint y: 59, distance: 178.5
click at [1033, 56] on div "Clients barq Actions Trier Filtrer" at bounding box center [810, 63] width 1463 height 85
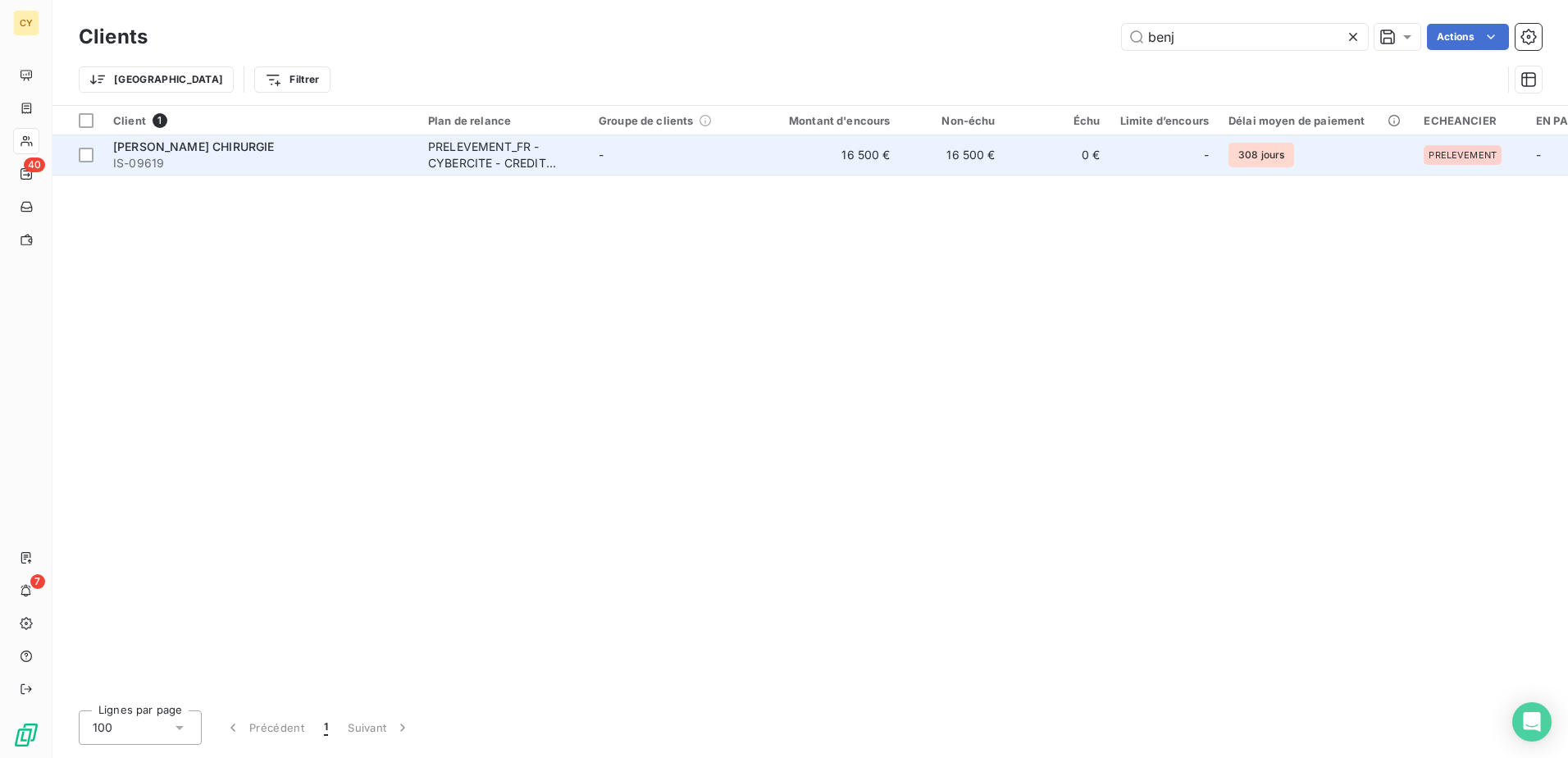
type input "benj"
click at [494, 158] on div "PRELEVEMENT_FR - CYBERCITE - CREDIT AGRICOLE" at bounding box center [503, 155] width 151 height 33
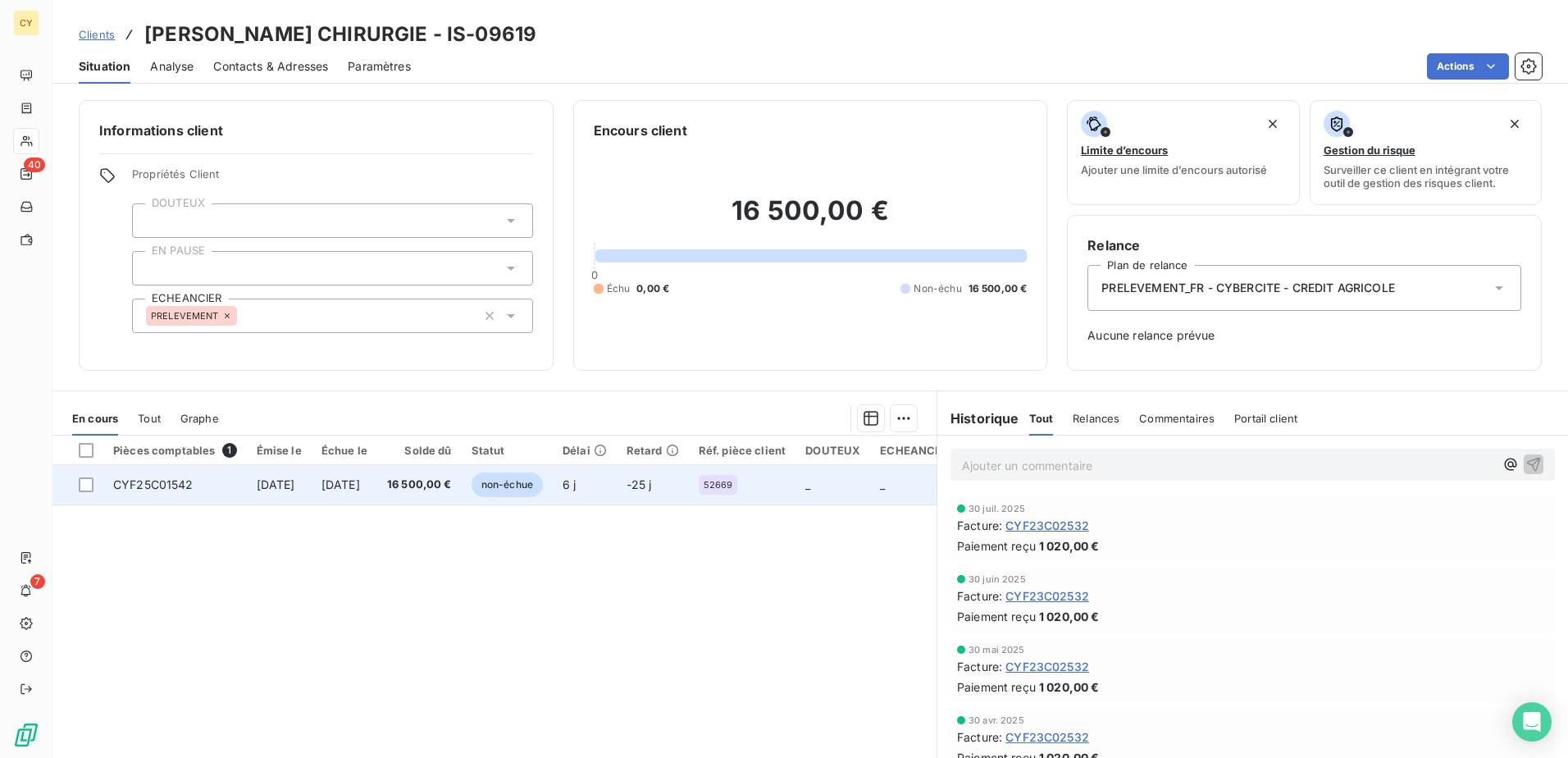
click at [175, 482] on span "CYF25C01542" at bounding box center [153, 484] width 80 height 14
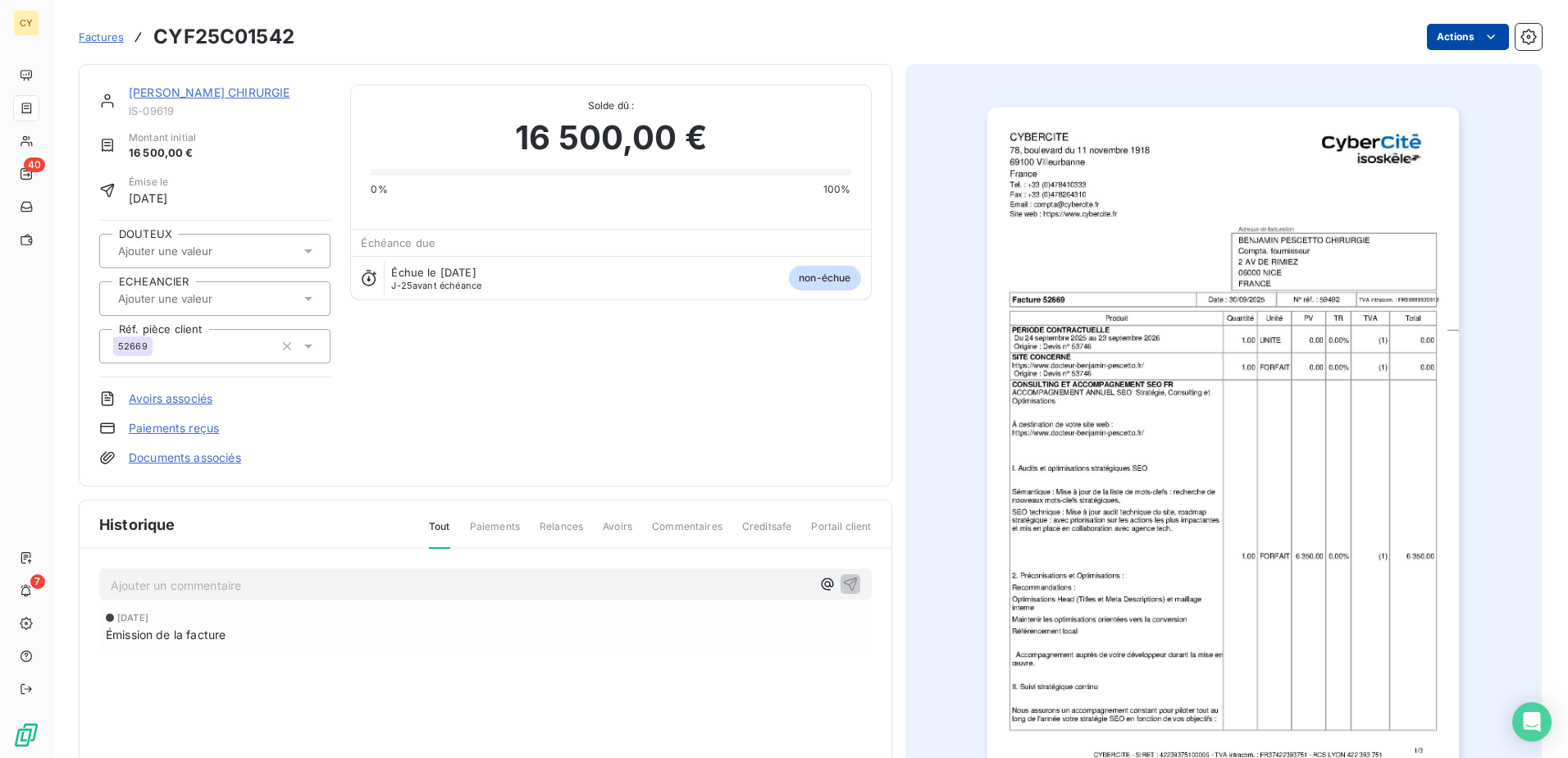
click at [1452, 34] on html "CY 40 7 Factures CYF25C01542 Actions [PERSON_NAME] CHIRURGIE IS-09619 Montant i…" at bounding box center [784, 379] width 1568 height 758
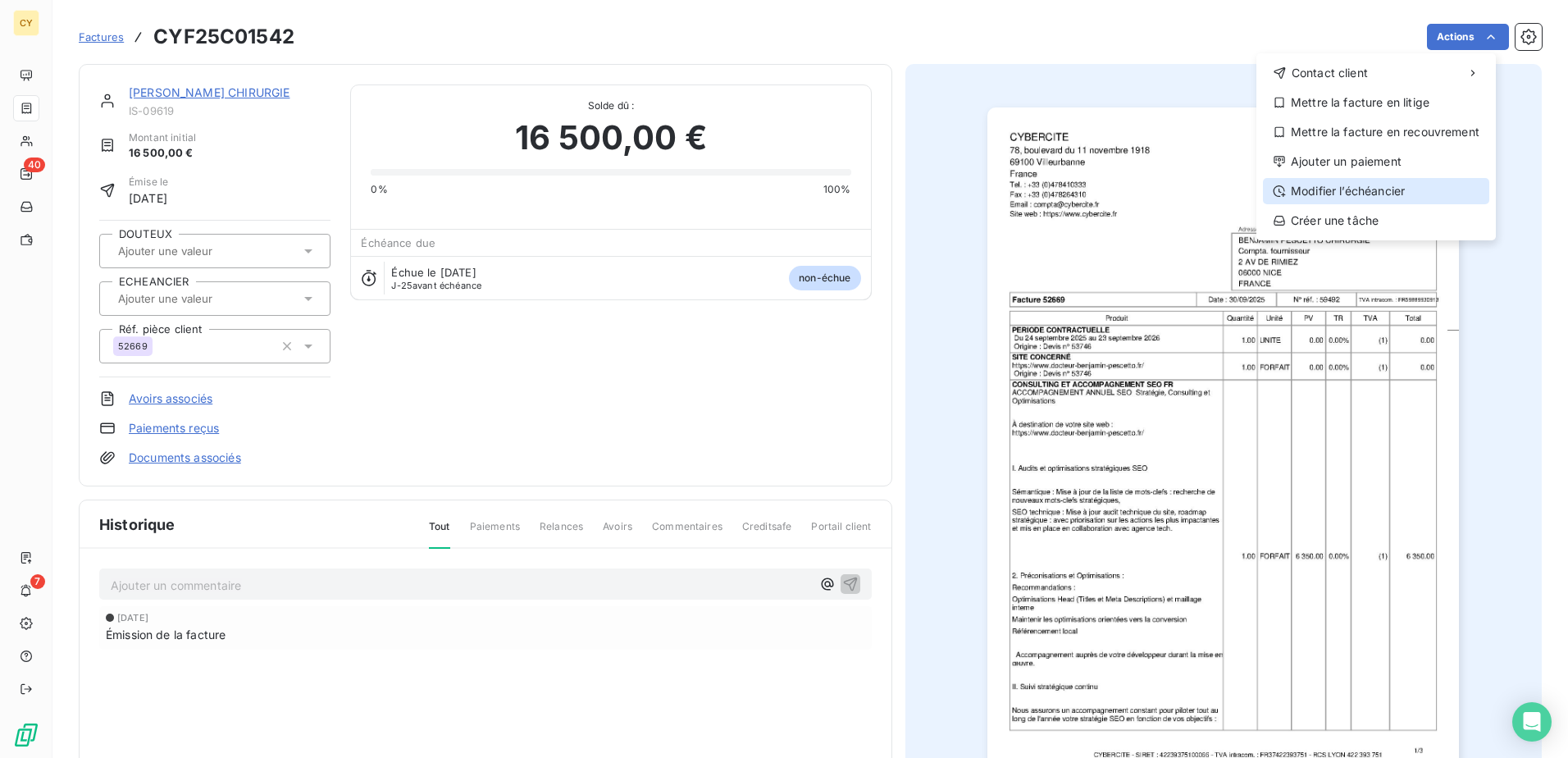
click at [1333, 192] on div "Modifier l’échéancier" at bounding box center [1376, 191] width 226 height 26
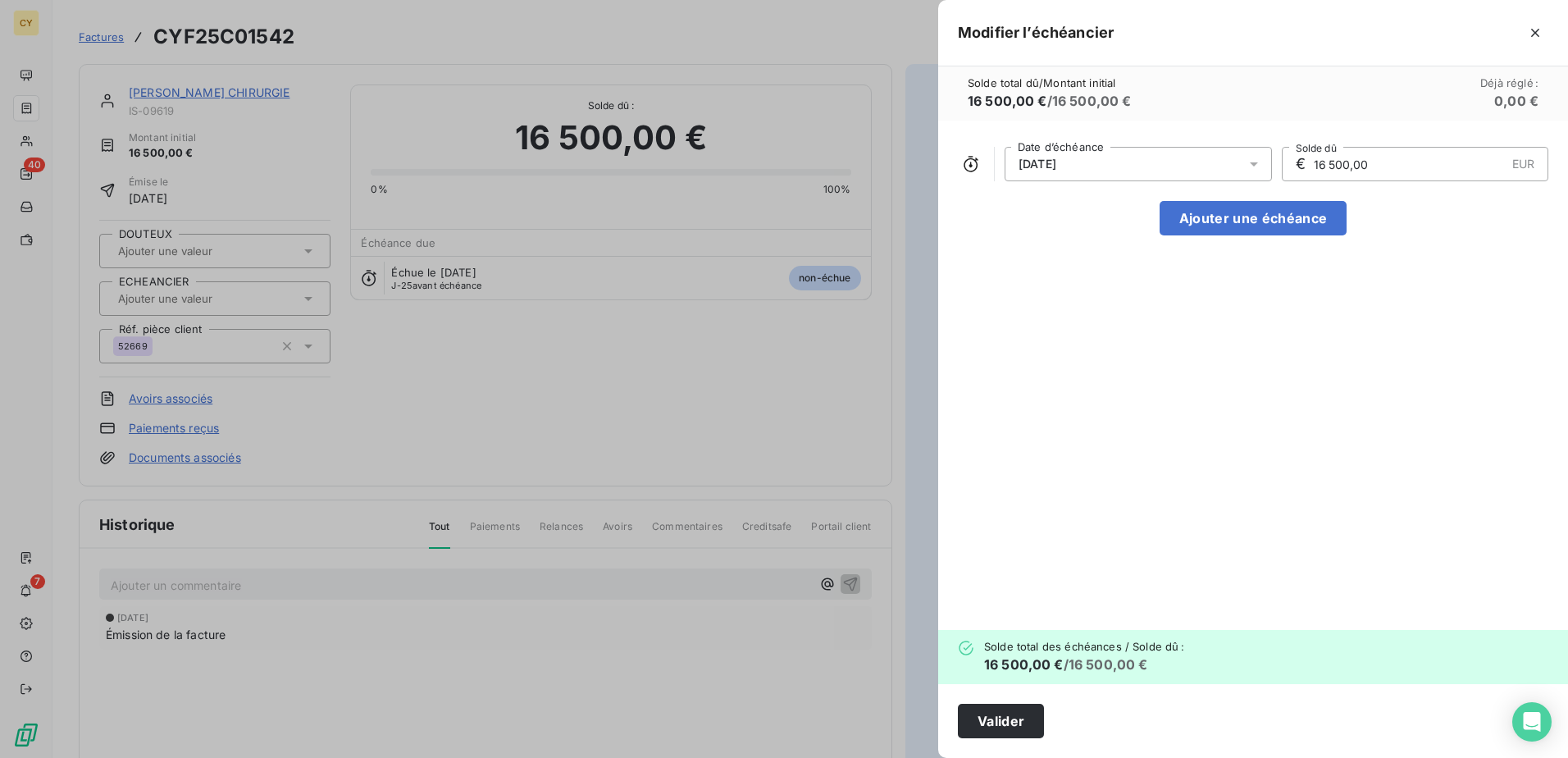
drag, startPoint x: 1382, startPoint y: 176, endPoint x: 1254, endPoint y: 188, distance: 128.6
click at [1254, 188] on div "[DATE] Date d’échéance € 16 500,00 EUR Solde dû Ajouter une échéance" at bounding box center [1253, 375] width 630 height 509
click at [1084, 310] on div "[DATE] Date d’échéance € 16 500,00 EUR Solde dû Ajouter une échéance" at bounding box center [1253, 375] width 630 height 509
drag, startPoint x: 1334, startPoint y: 377, endPoint x: 1369, endPoint y: 296, distance: 88.2
click at [1365, 305] on div "[DATE] Date d’échéance € 16 500,00 EUR Solde dû Ajouter une échéance" at bounding box center [1253, 375] width 630 height 509
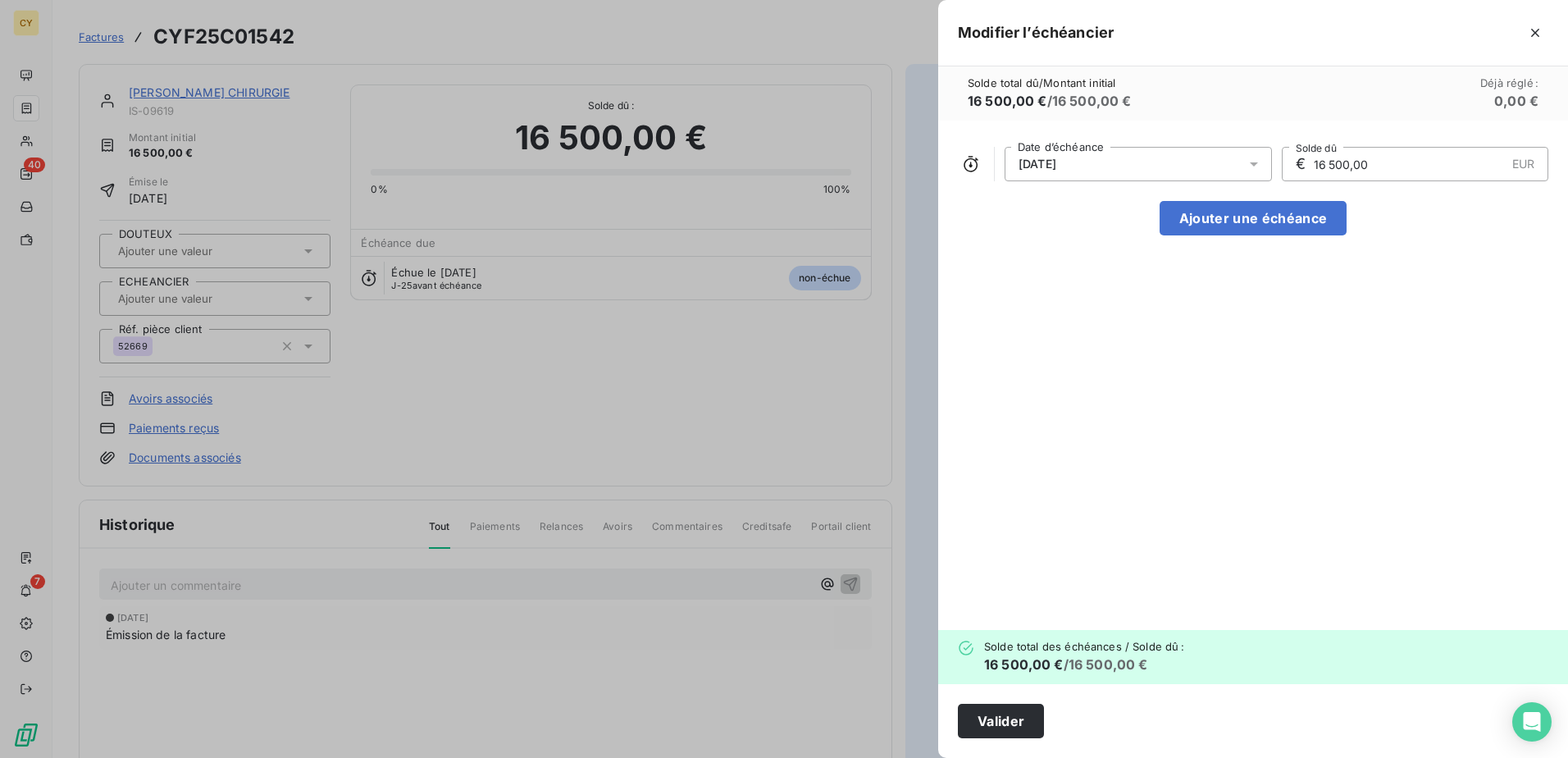
drag, startPoint x: 1384, startPoint y: 163, endPoint x: 1265, endPoint y: 173, distance: 119.4
click at [1265, 173] on div "[DATE] Date d’échéance € 16 500,00 EUR Solde dû" at bounding box center [1252, 163] width 590 height 34
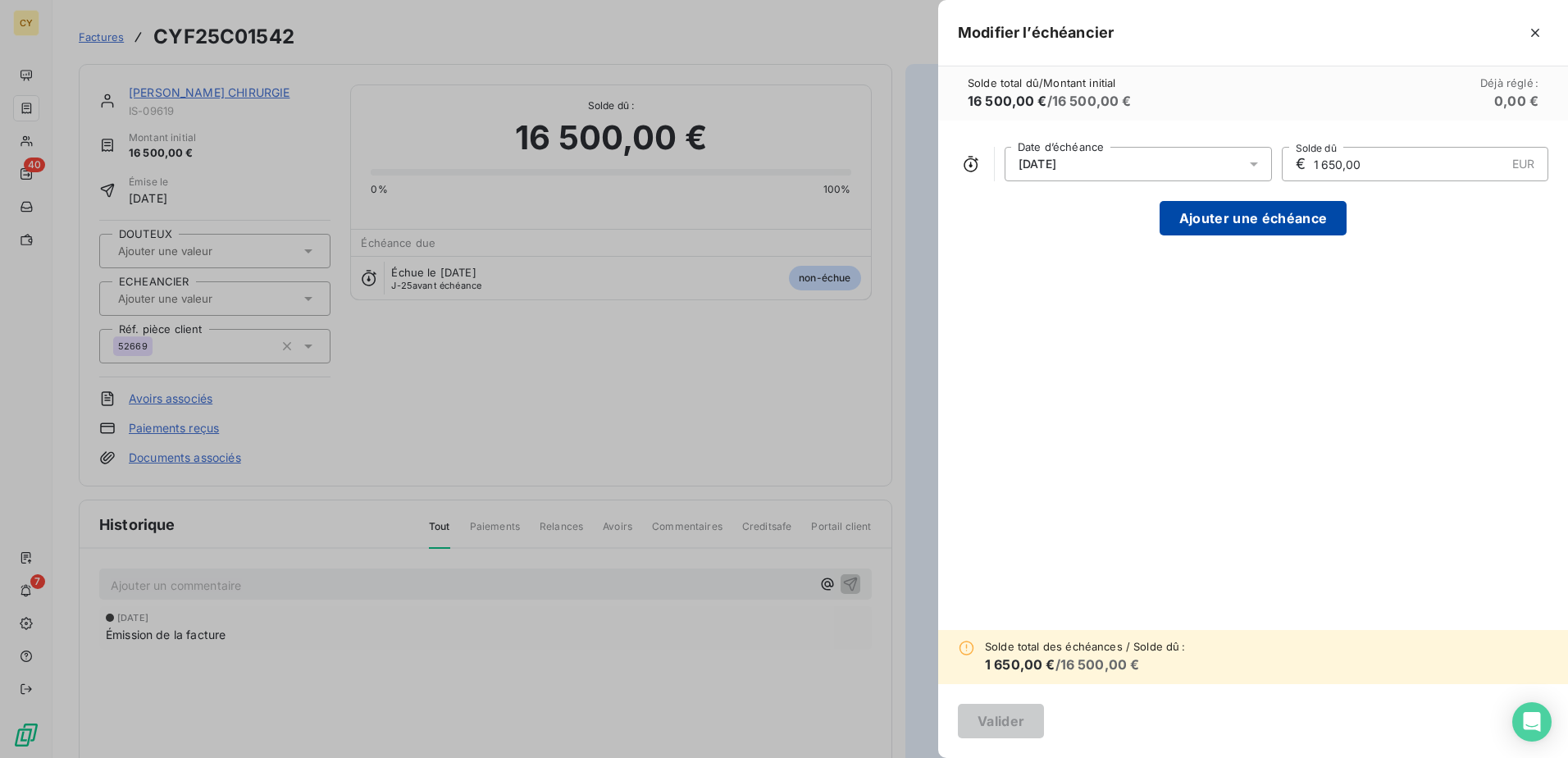
type input "1 650,00"
click at [1271, 209] on button "Ajouter une échéance" at bounding box center [1252, 218] width 187 height 34
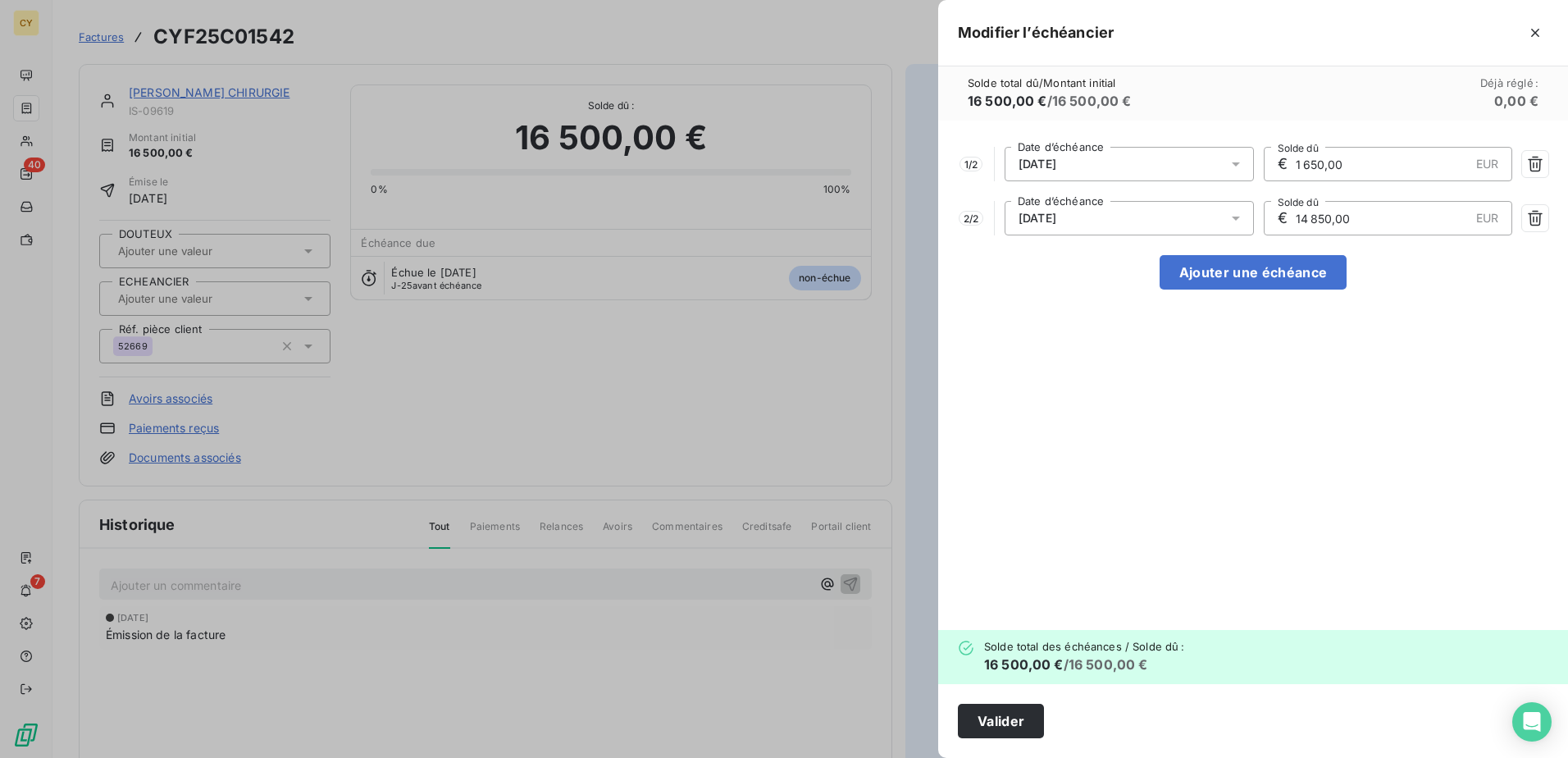
drag, startPoint x: 1351, startPoint y: 214, endPoint x: 1239, endPoint y: 222, distance: 112.3
click at [1240, 225] on div "2 / 2 [DATE] Date d’échéance € 14 850,00 EUR Solde dû" at bounding box center [1252, 218] width 590 height 34
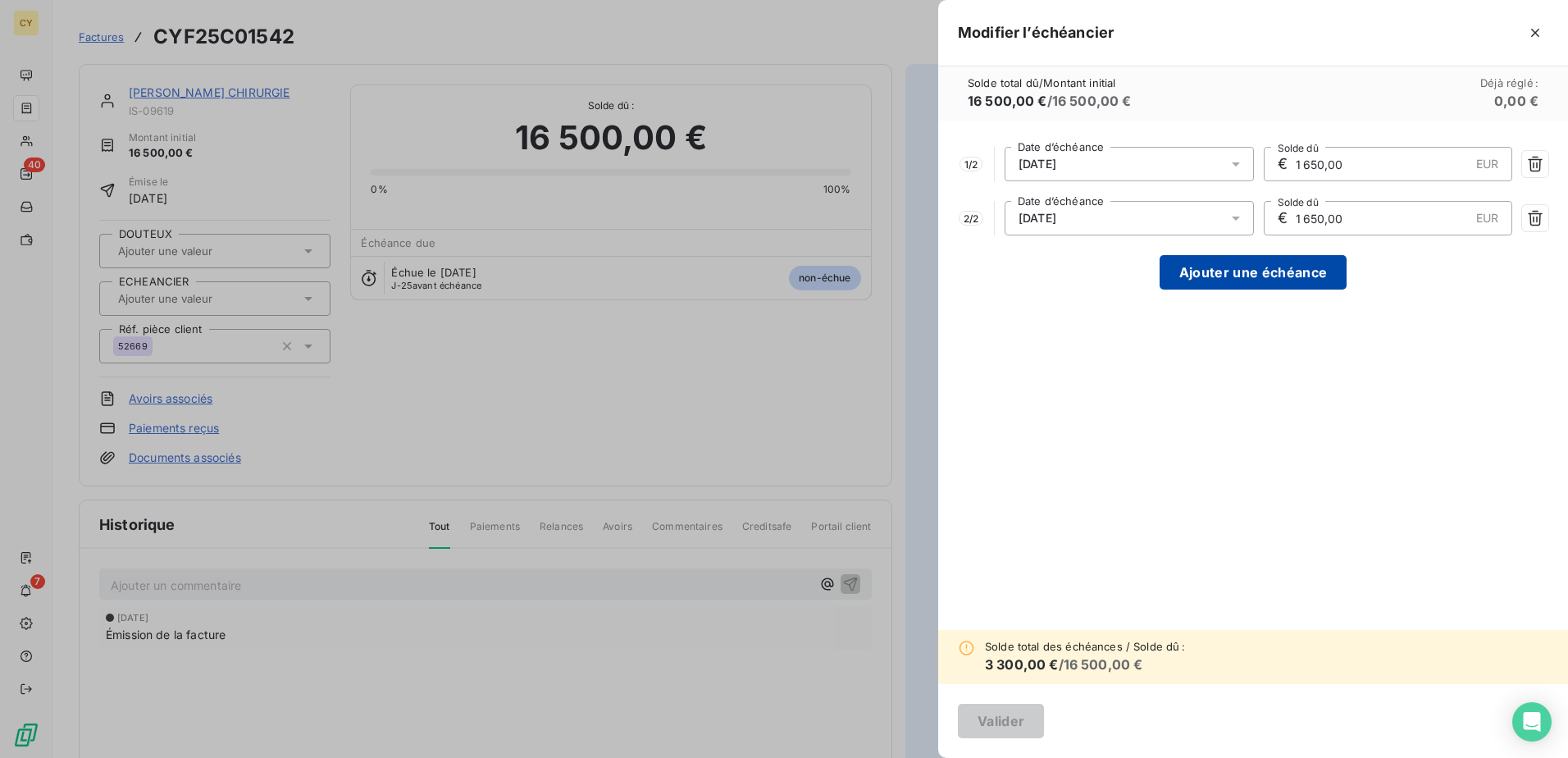
type input "1 650,00"
click at [1288, 261] on button "Ajouter une échéance" at bounding box center [1252, 272] width 187 height 34
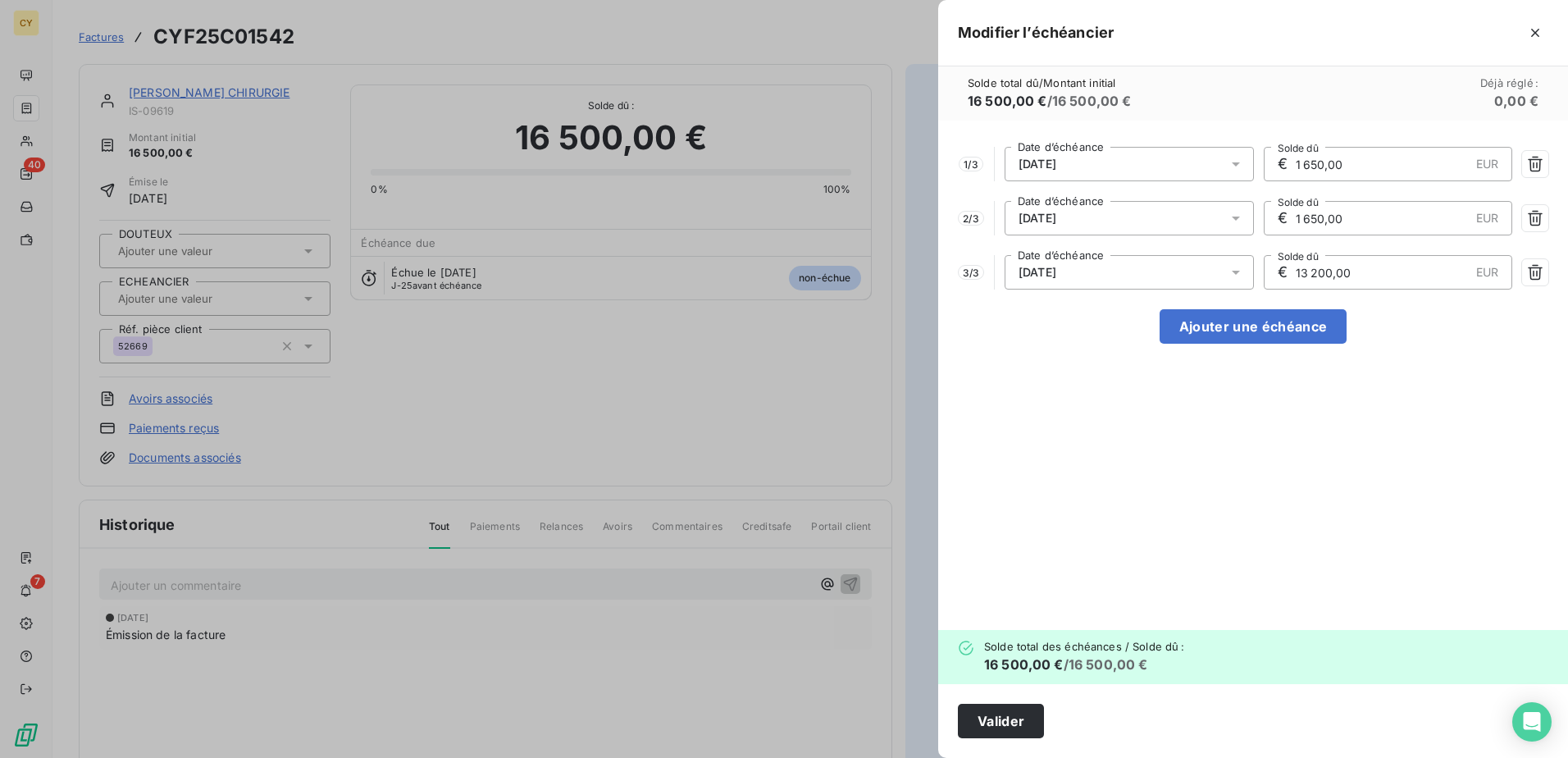
drag, startPoint x: 1372, startPoint y: 261, endPoint x: 1263, endPoint y: 284, distance: 111.4
click at [1267, 281] on div "€ 13 200,00 EUR Solde dû" at bounding box center [1389, 272] width 249 height 34
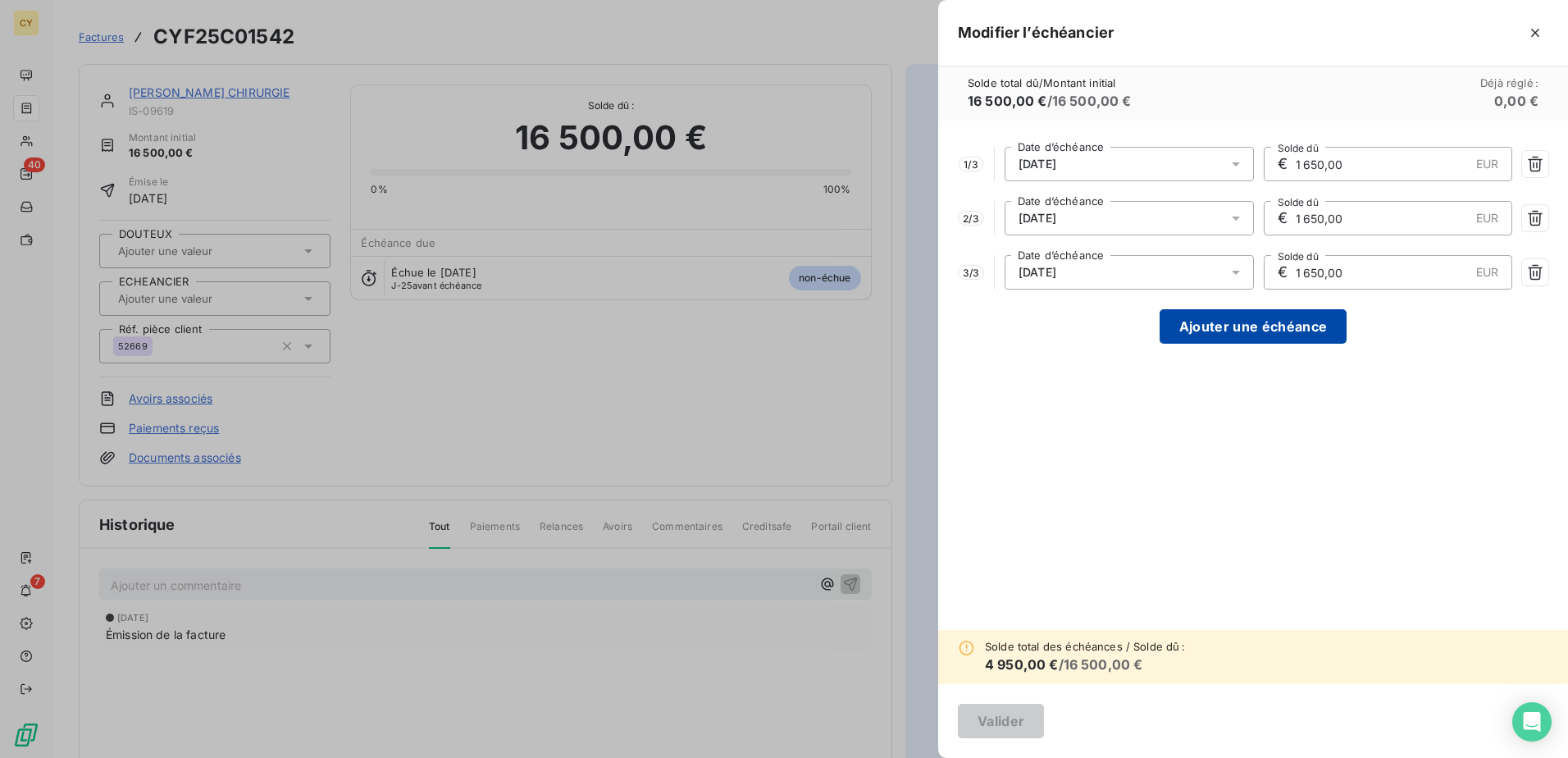
type input "1 650,00"
click at [1236, 325] on button "Ajouter une échéance" at bounding box center [1252, 326] width 187 height 34
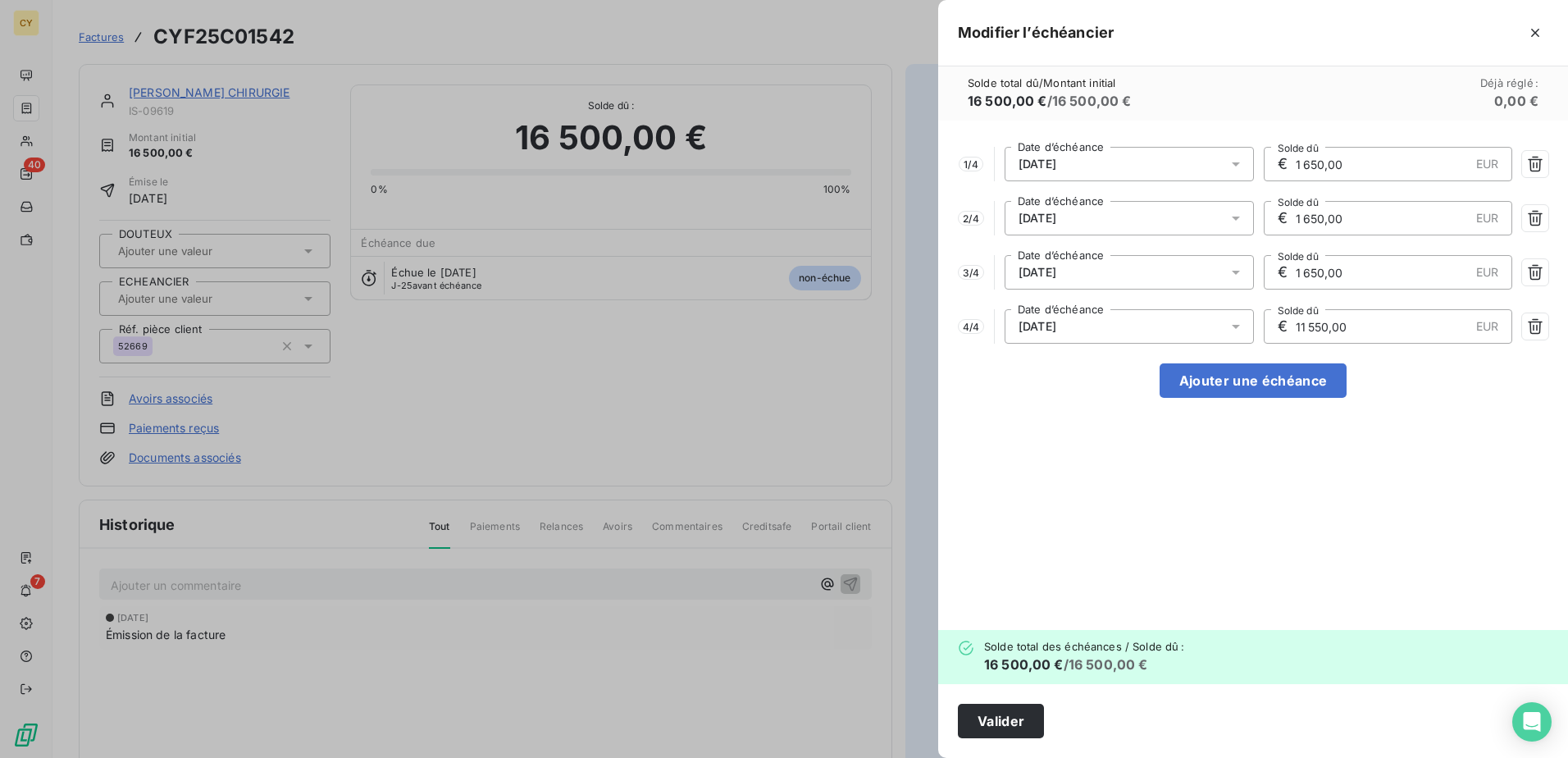
drag, startPoint x: 1400, startPoint y: 332, endPoint x: 1217, endPoint y: 325, distance: 183.1
click at [1221, 329] on div "4 / 4 [DATE] Date d’échéance € 11 550,00 EUR Solde dû" at bounding box center [1252, 326] width 590 height 34
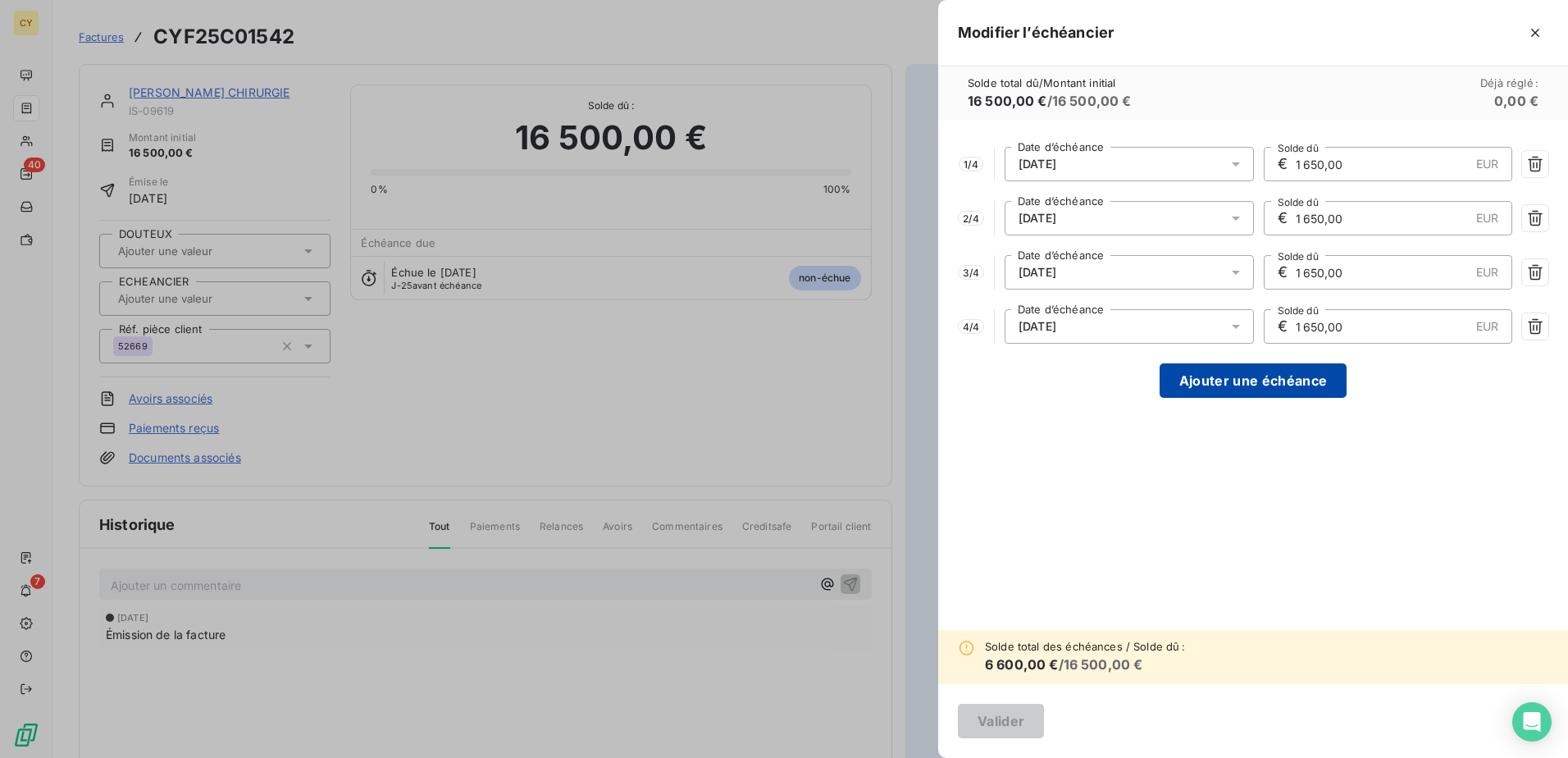
type input "1 650,00"
click at [1235, 384] on button "Ajouter une échéance" at bounding box center [1252, 380] width 187 height 34
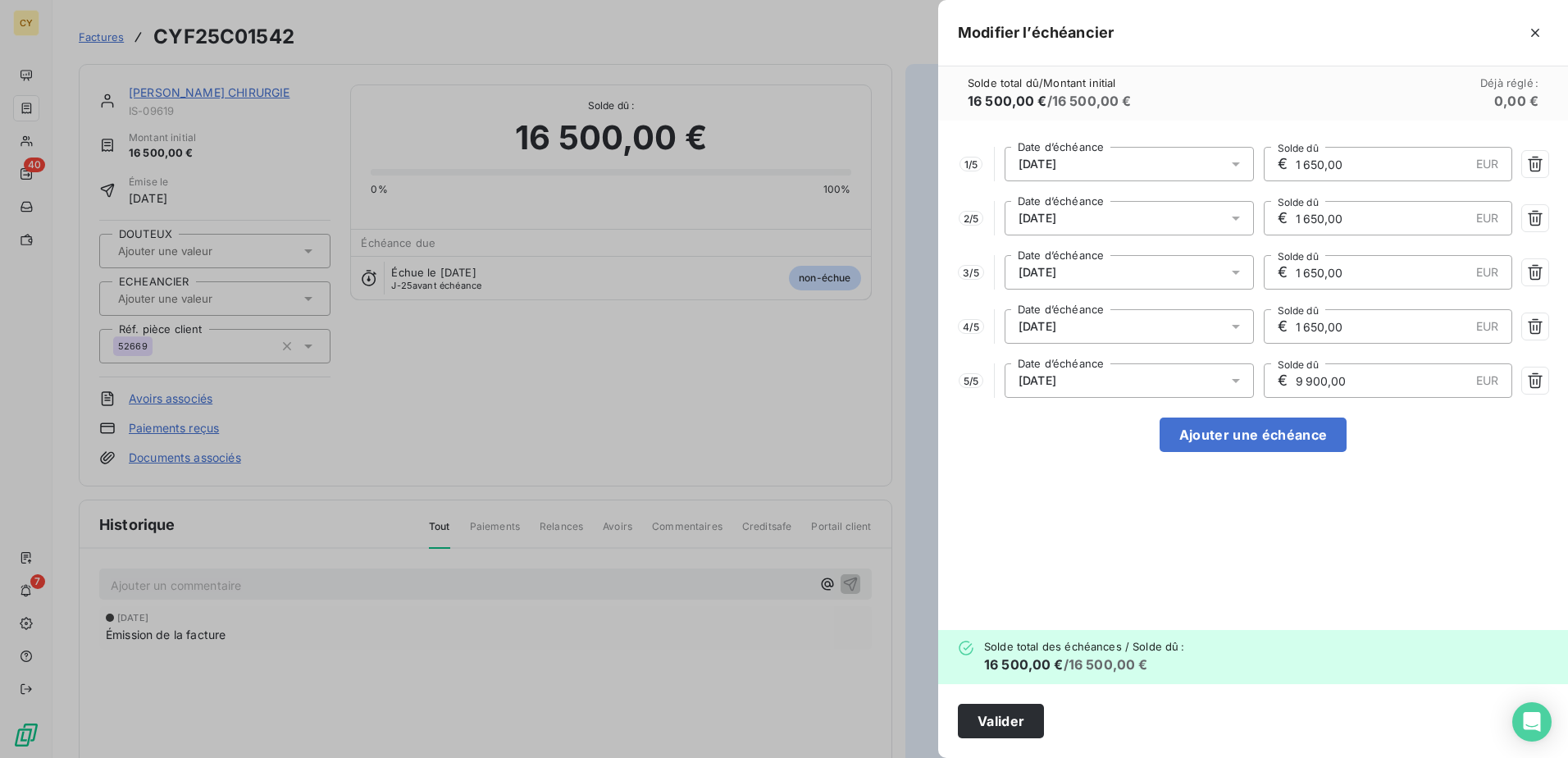
drag, startPoint x: 1313, startPoint y: 377, endPoint x: 1183, endPoint y: 383, distance: 130.1
click at [1183, 383] on div "5 / 5 [DATE] Date d’échéance € 9 900,00 EUR Solde dû" at bounding box center [1252, 380] width 590 height 34
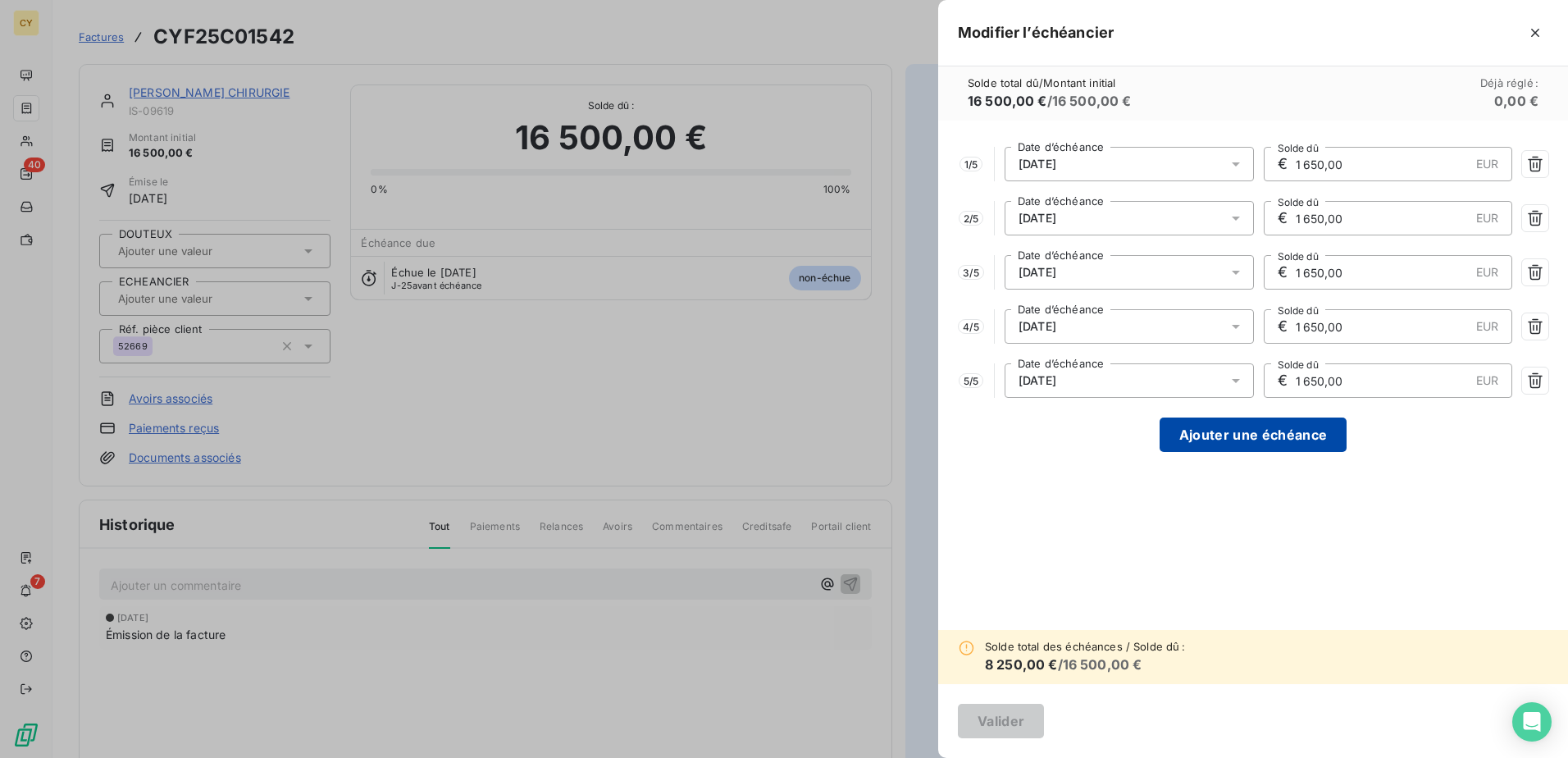
type input "1 650,00"
click at [1286, 431] on button "Ajouter une échéance" at bounding box center [1252, 435] width 187 height 34
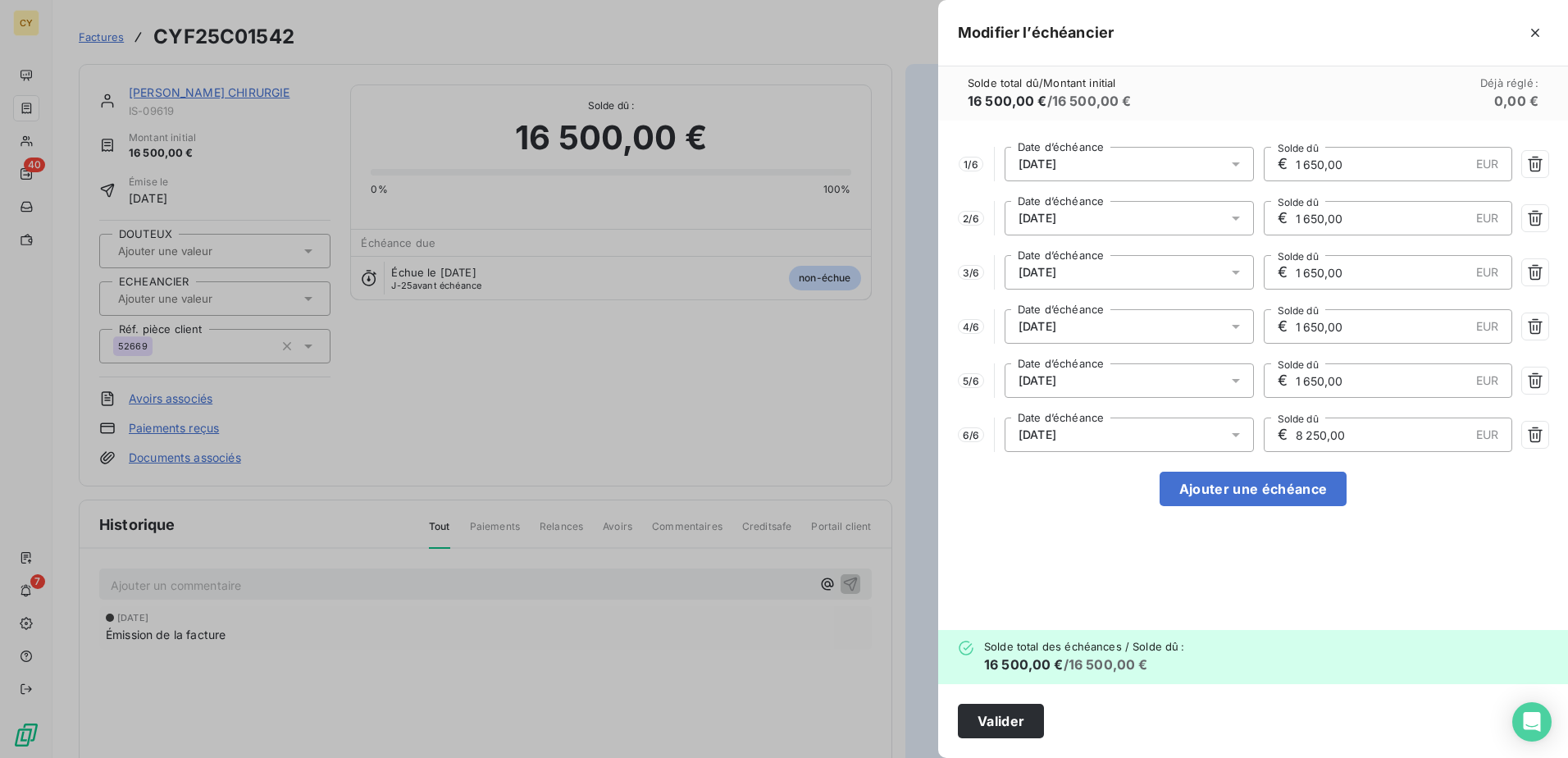
click at [1232, 434] on icon at bounding box center [1236, 435] width 17 height 17
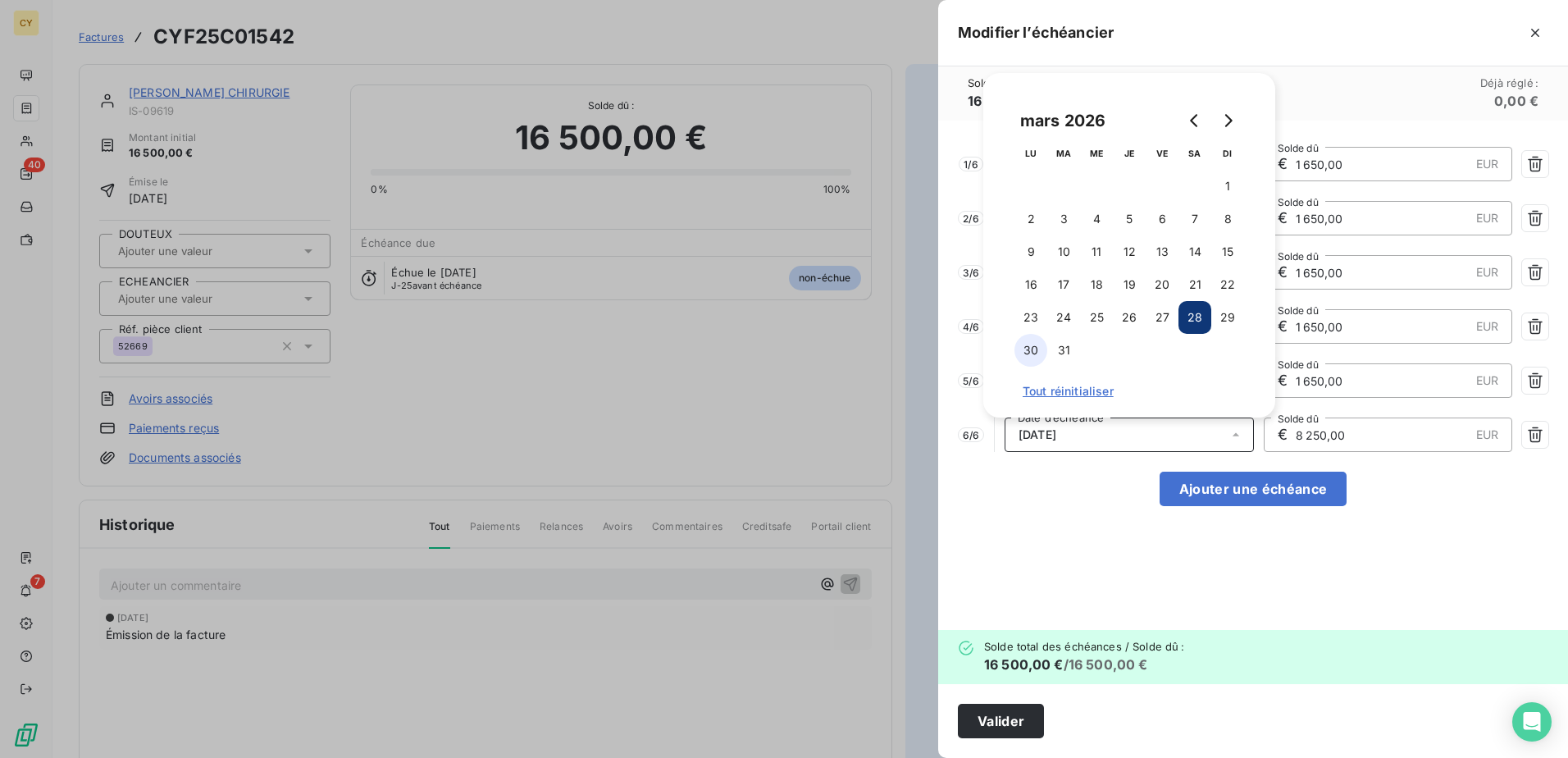
click at [1030, 348] on button "30" at bounding box center [1031, 350] width 33 height 33
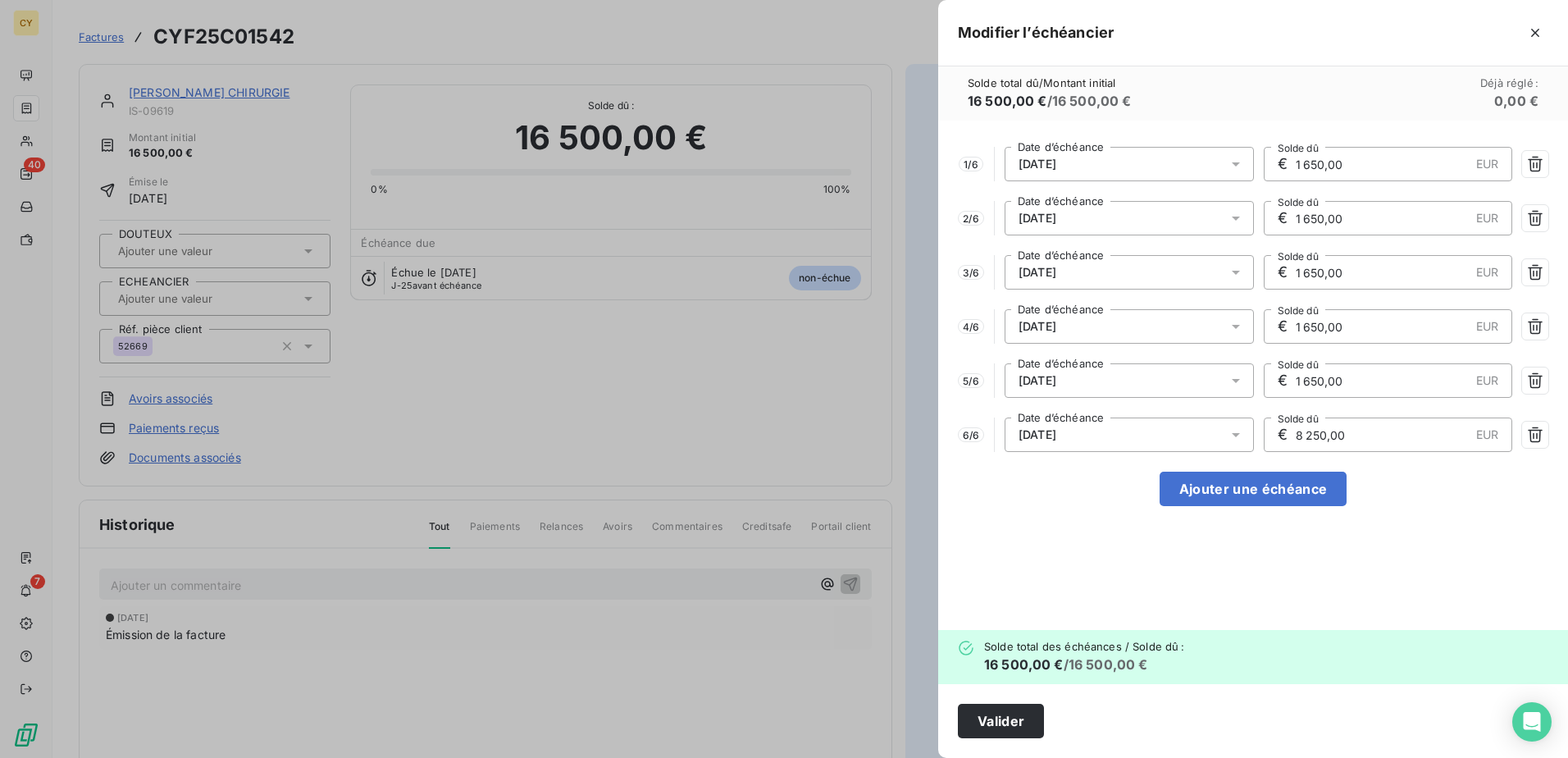
drag, startPoint x: 1329, startPoint y: 446, endPoint x: 1252, endPoint y: 452, distance: 77.2
click at [1252, 451] on div "6 / 6 [DATE] Date d’échéance € 8 250,00 EUR Solde dû" at bounding box center [1252, 435] width 590 height 34
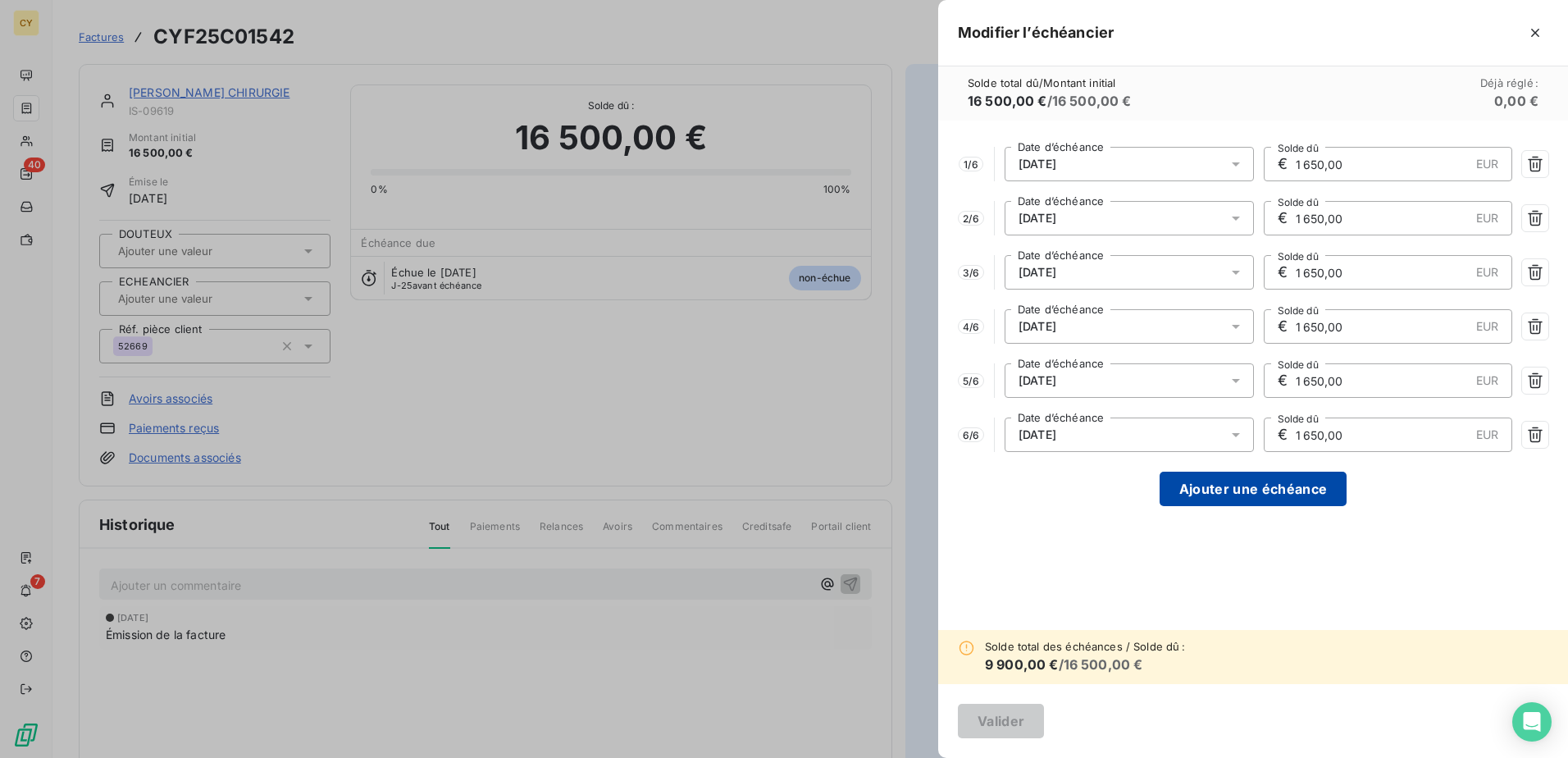
type input "1 650,00"
click at [1252, 490] on button "Ajouter une échéance" at bounding box center [1252, 488] width 187 height 34
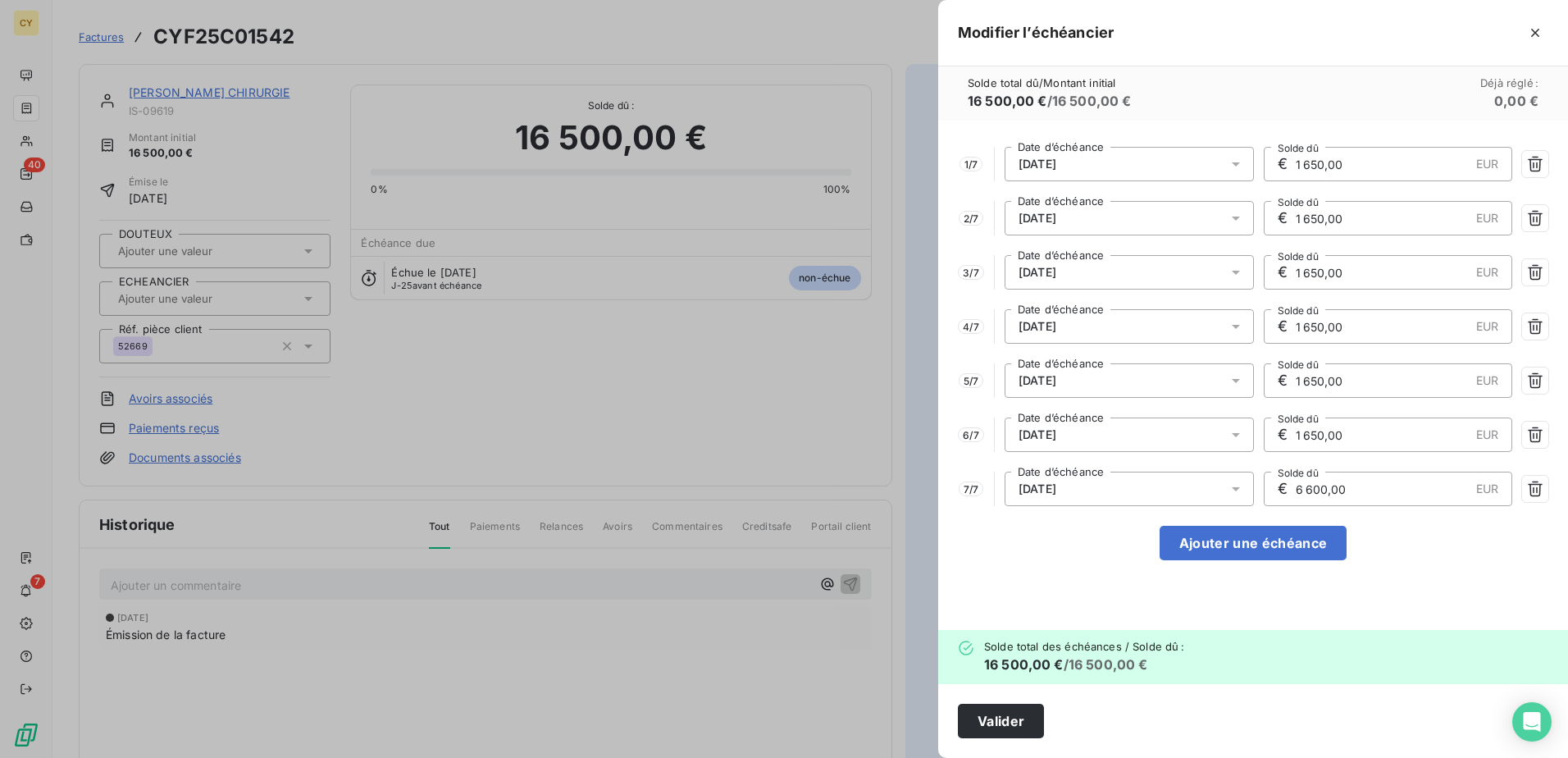
drag, startPoint x: 1347, startPoint y: 487, endPoint x: 1258, endPoint y: 487, distance: 89.0
click at [1258, 487] on div "7 / 7 [DATE] Date d’échéance € 6 600,00 EUR Solde dû" at bounding box center [1252, 488] width 590 height 34
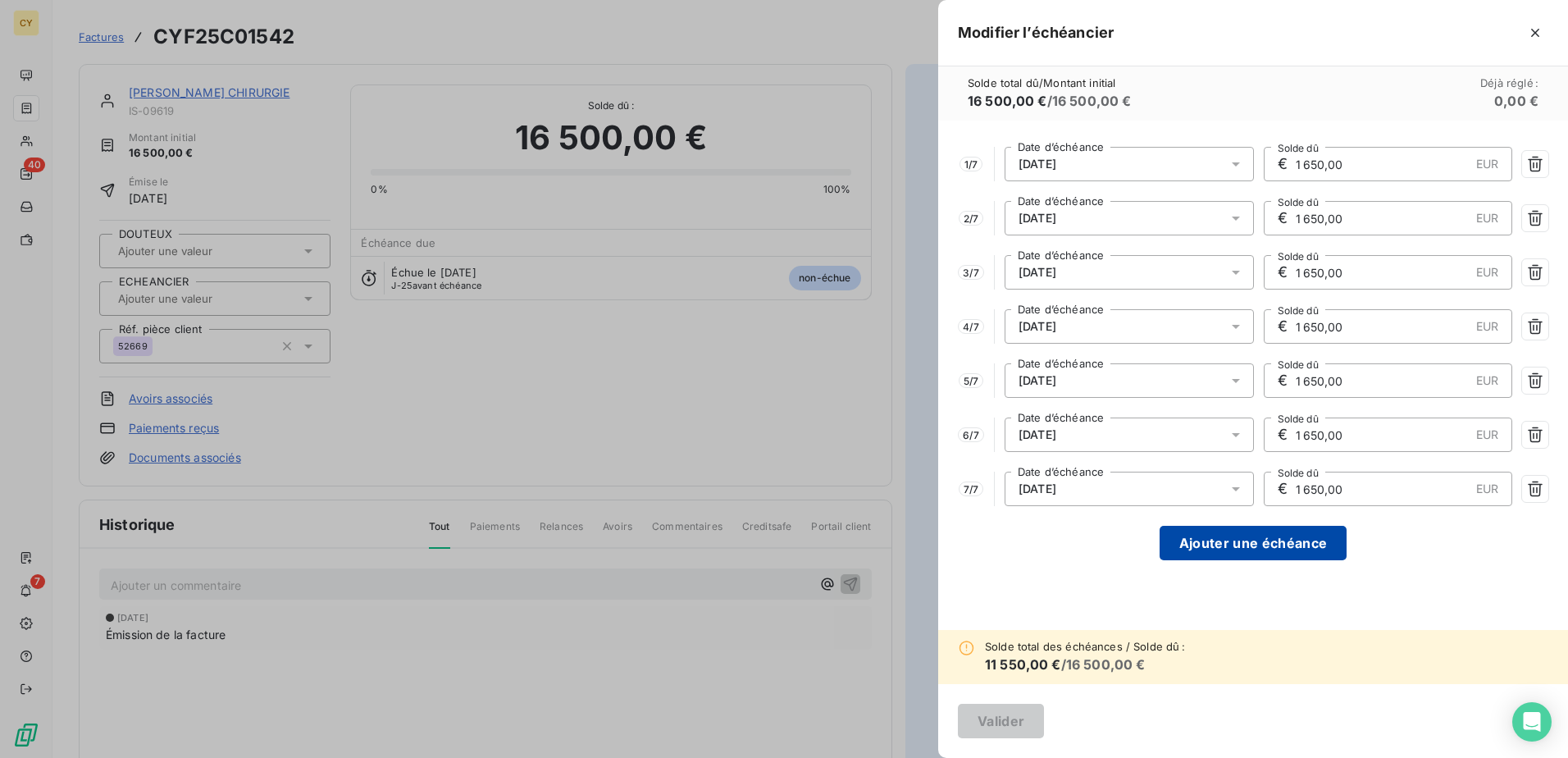
type input "1 650,00"
click at [1261, 535] on button "Ajouter une échéance" at bounding box center [1252, 543] width 187 height 34
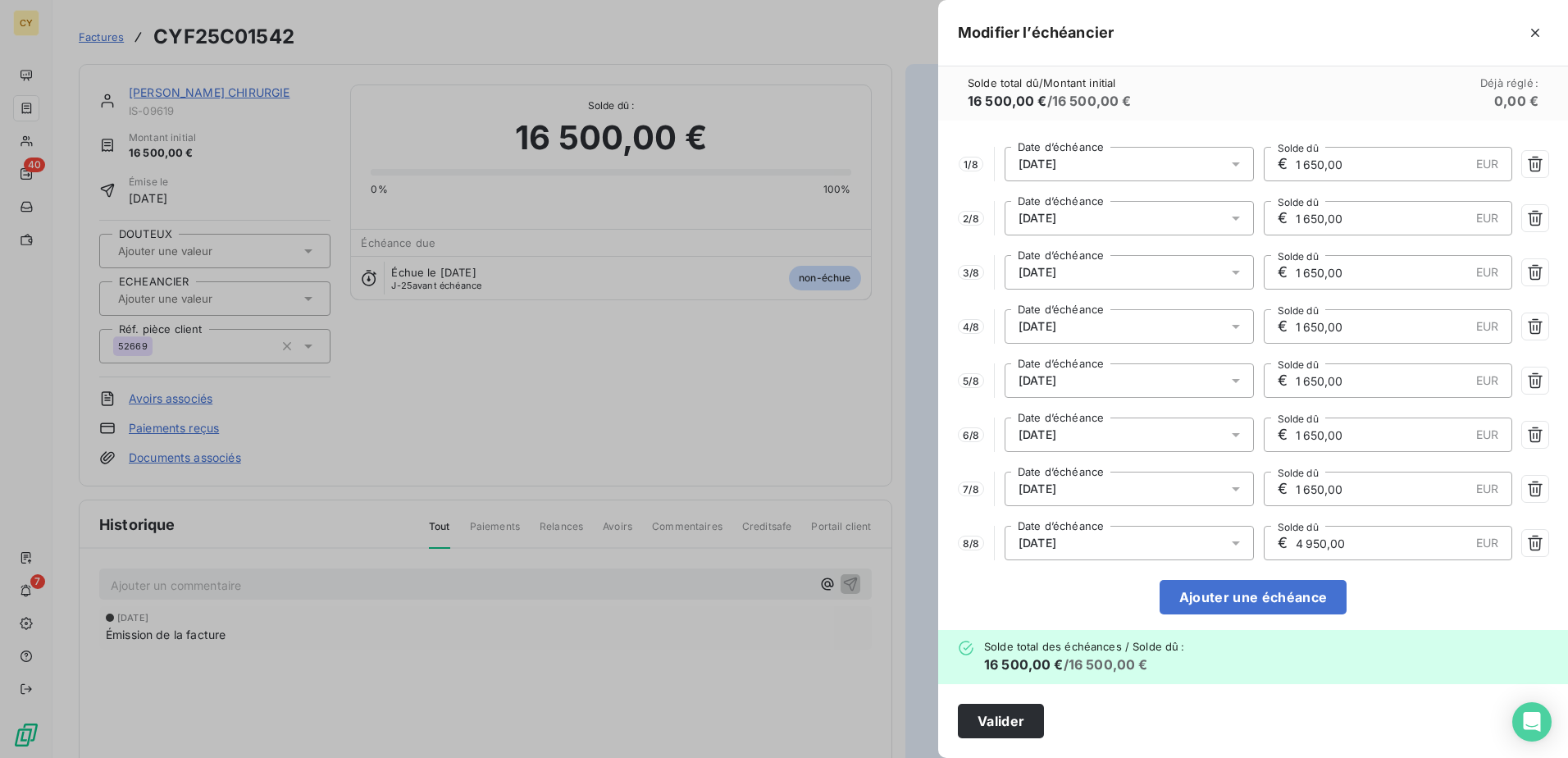
drag, startPoint x: 1343, startPoint y: 551, endPoint x: 1264, endPoint y: 551, distance: 79.0
click at [1264, 551] on div "€ 4 950,00 EUR Solde dû" at bounding box center [1389, 543] width 249 height 34
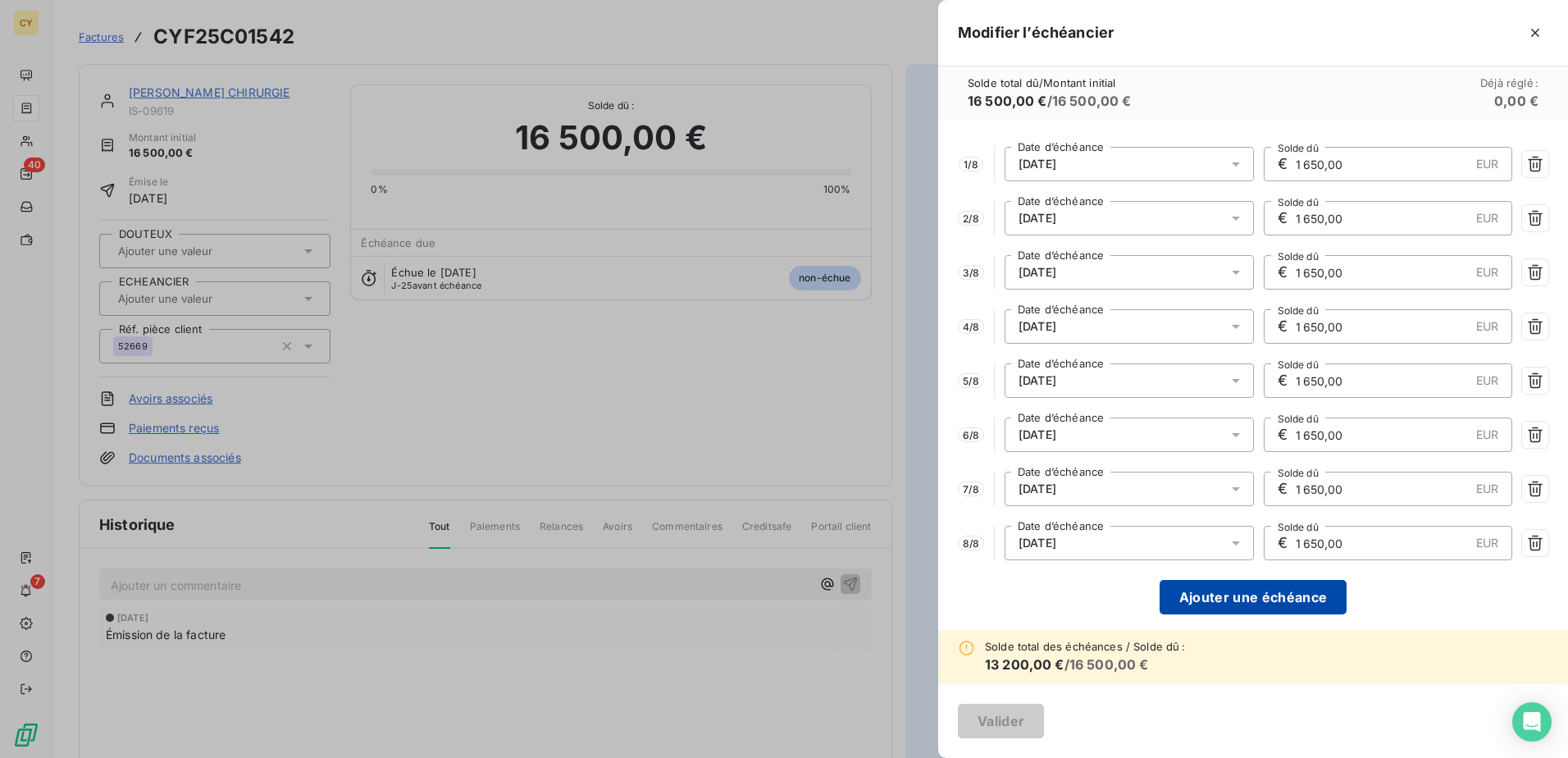
type input "1 650,00"
click at [1236, 600] on button "Ajouter une échéance" at bounding box center [1252, 597] width 187 height 34
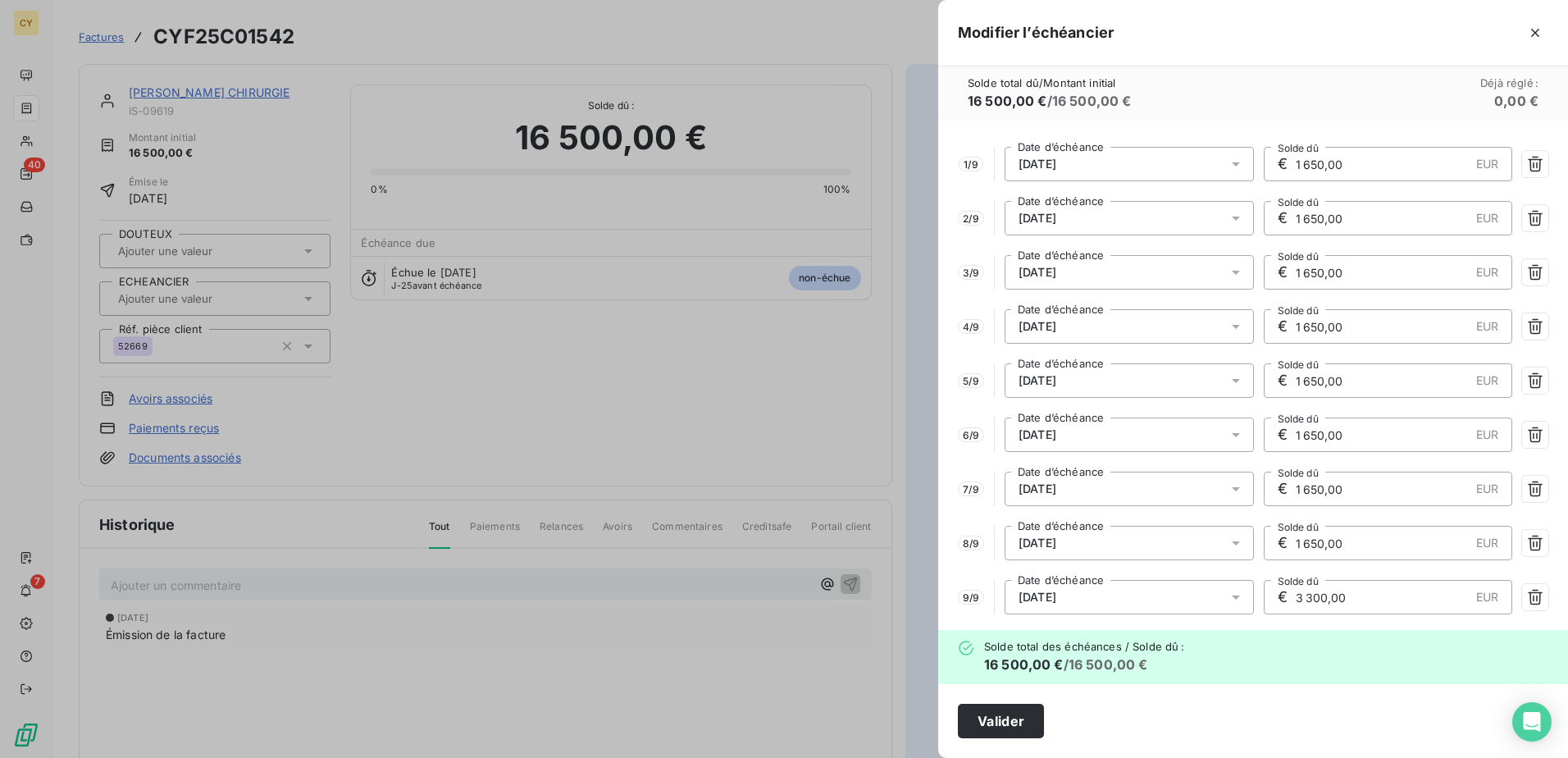
drag, startPoint x: 1306, startPoint y: 590, endPoint x: 1247, endPoint y: 589, distance: 59.0
click at [1247, 589] on div "9 / 9 [DATE] Date d’échéance € 3 300,00 EUR Solde dû" at bounding box center [1252, 597] width 590 height 34
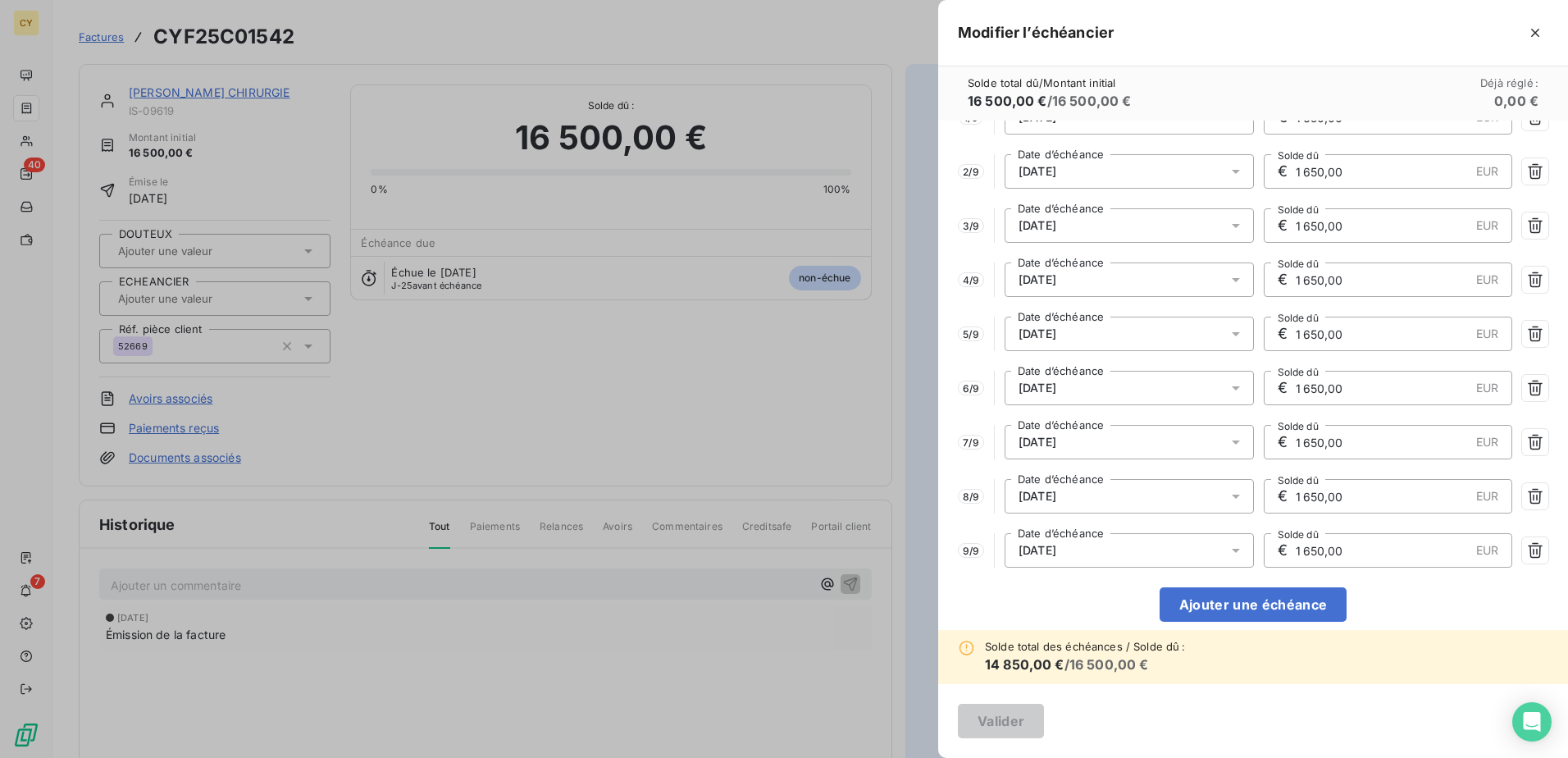
scroll to position [64, 0]
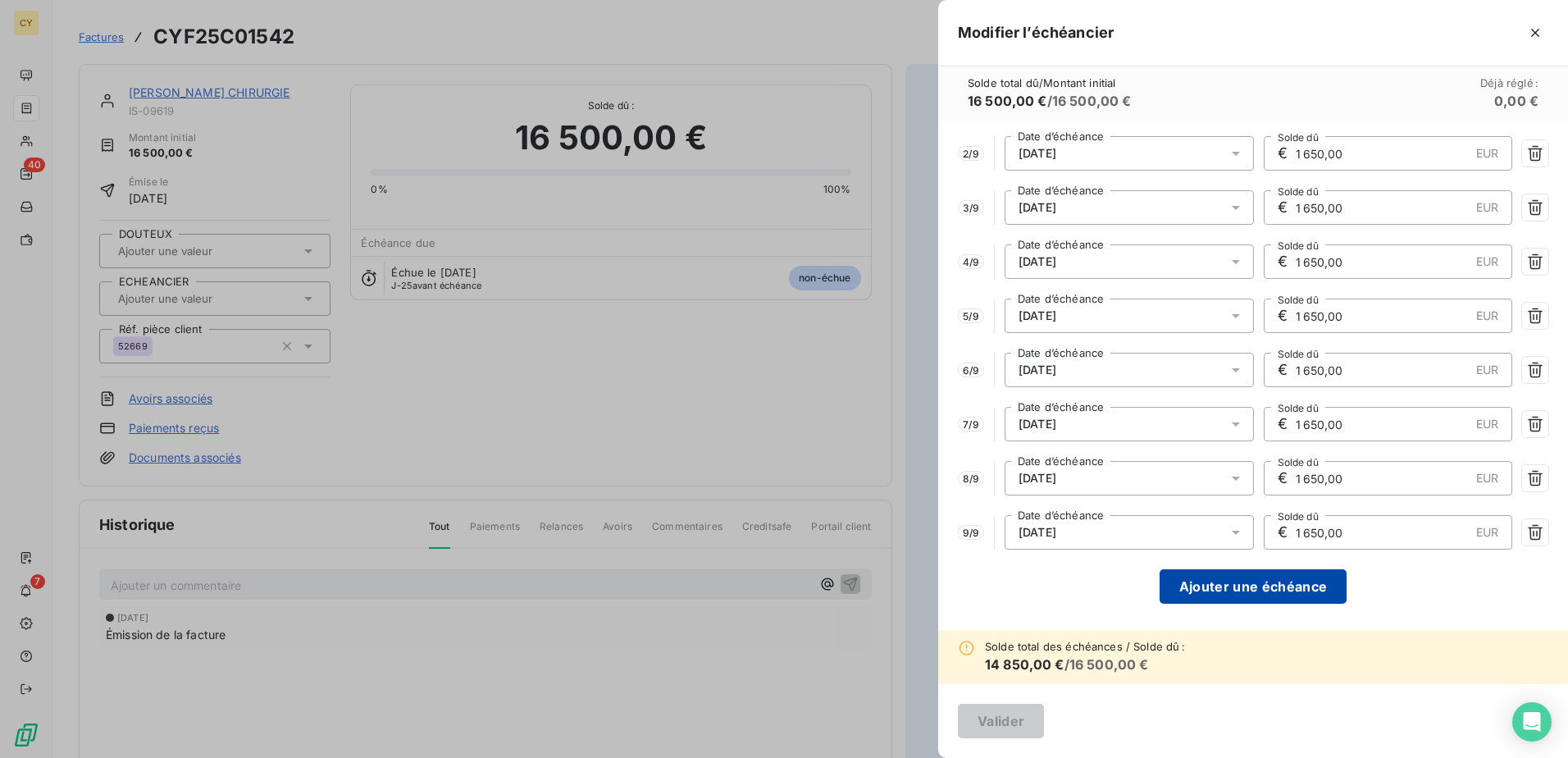
type input "1 650,00"
click at [1211, 582] on button "Ajouter une échéance" at bounding box center [1252, 586] width 187 height 34
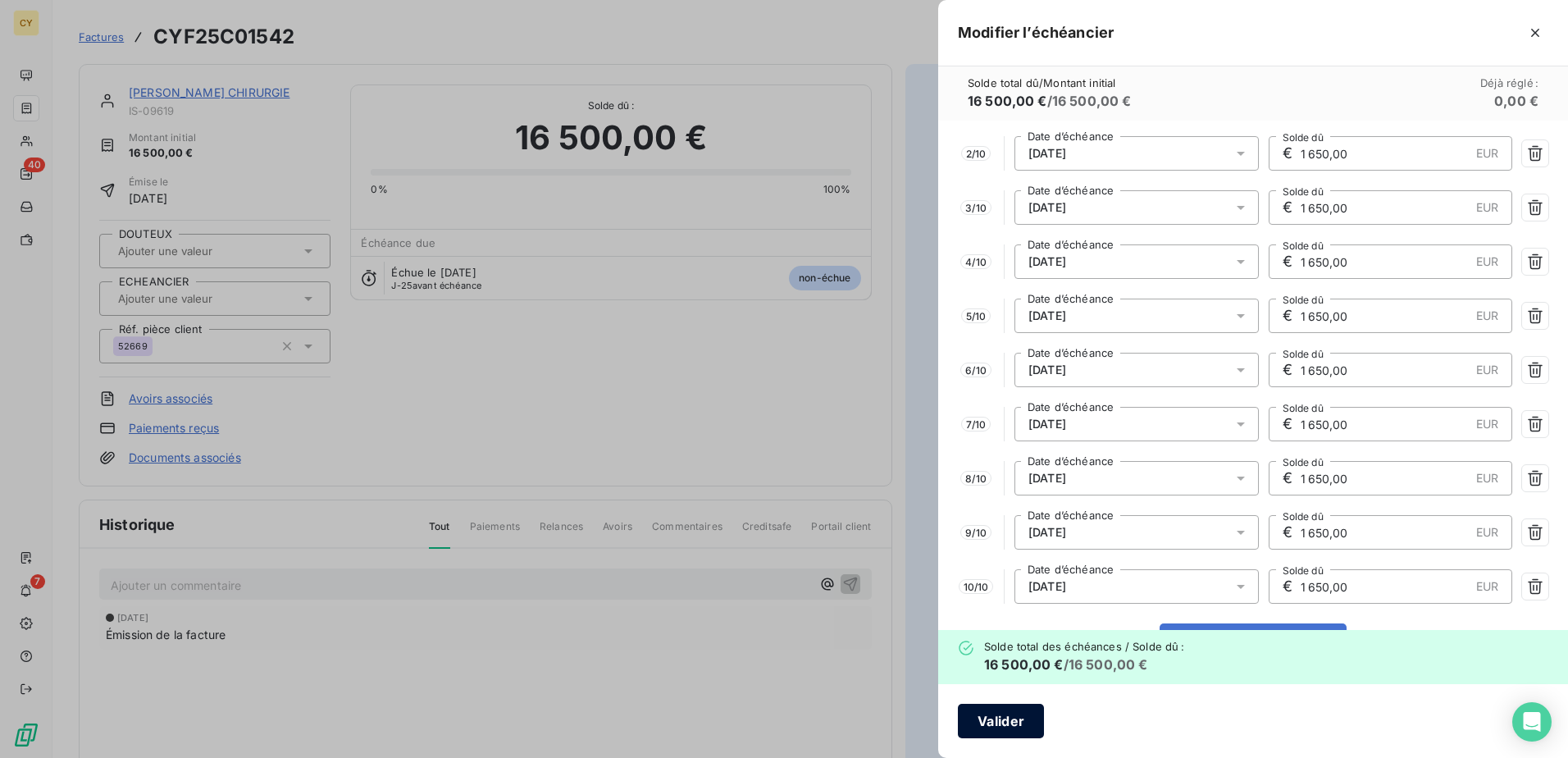
click at [1016, 709] on button "Valider" at bounding box center [1000, 721] width 86 height 34
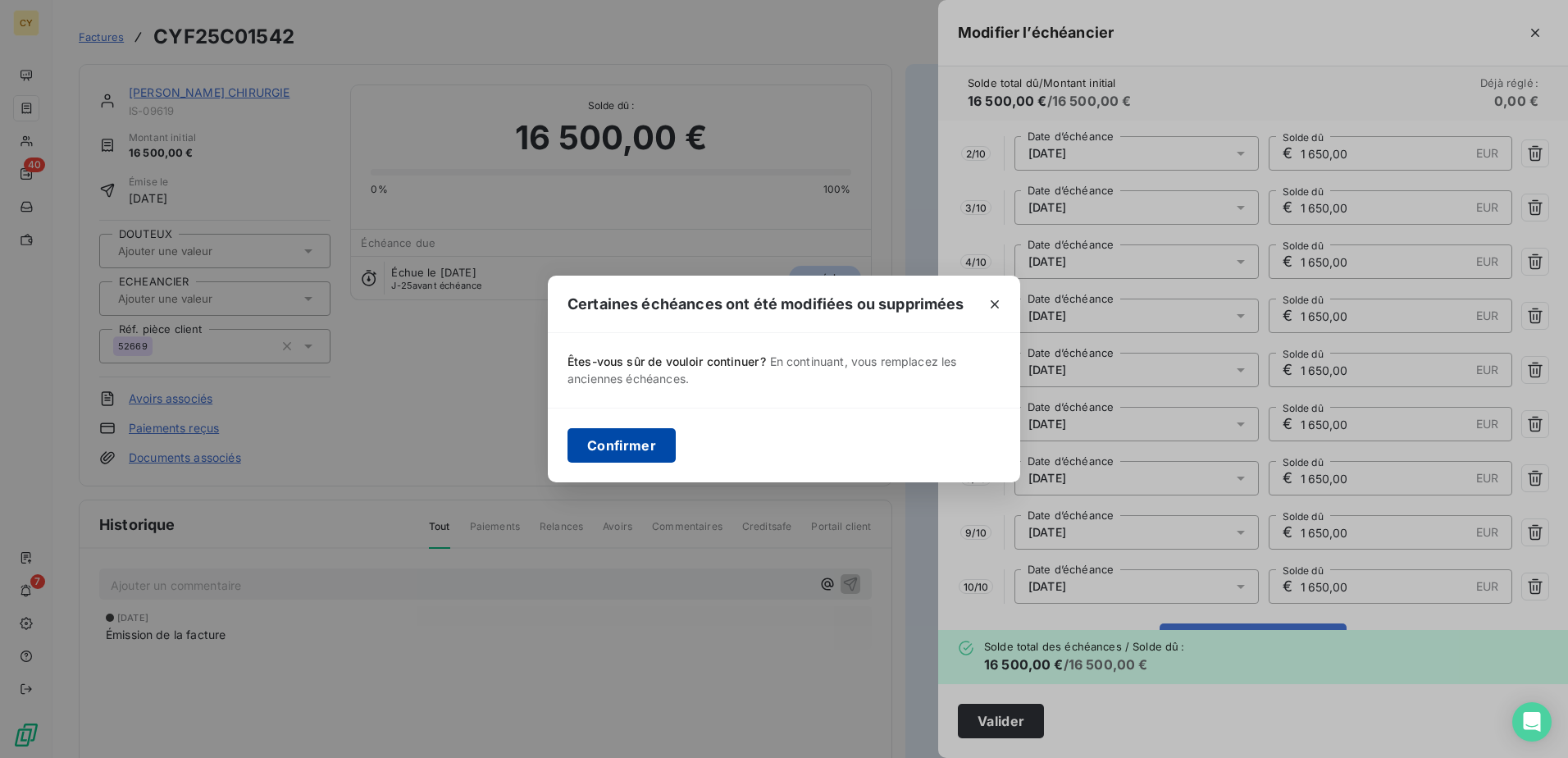
click at [631, 442] on button "Confirmer" at bounding box center [621, 445] width 108 height 34
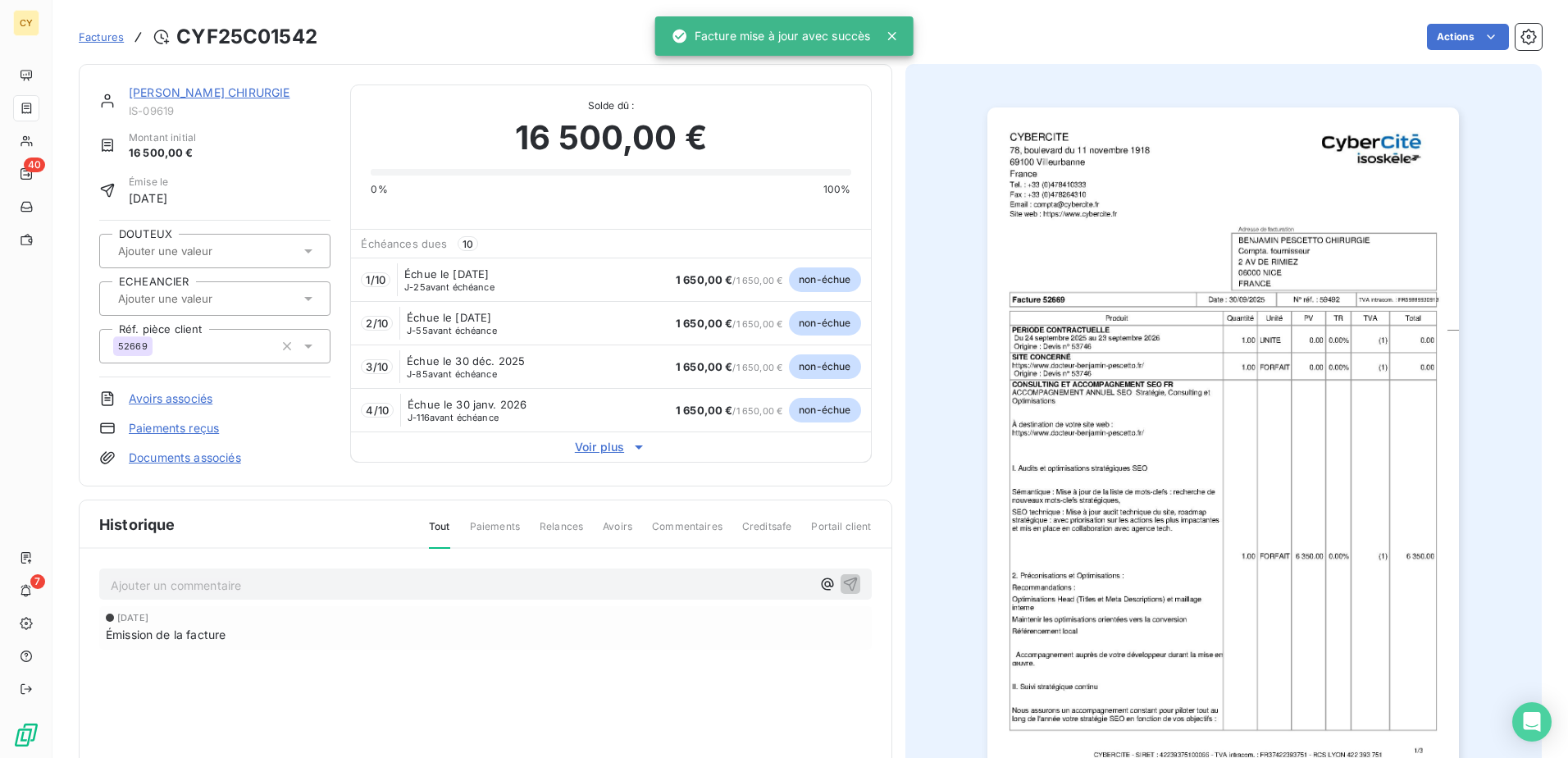
click at [288, 305] on div at bounding box center [206, 298] width 187 height 21
click at [196, 343] on span "PRELEVEMENT" at bounding box center [171, 343] width 68 height 10
click at [274, 93] on link "[PERSON_NAME] CHIRURGIE" at bounding box center [209, 92] width 161 height 14
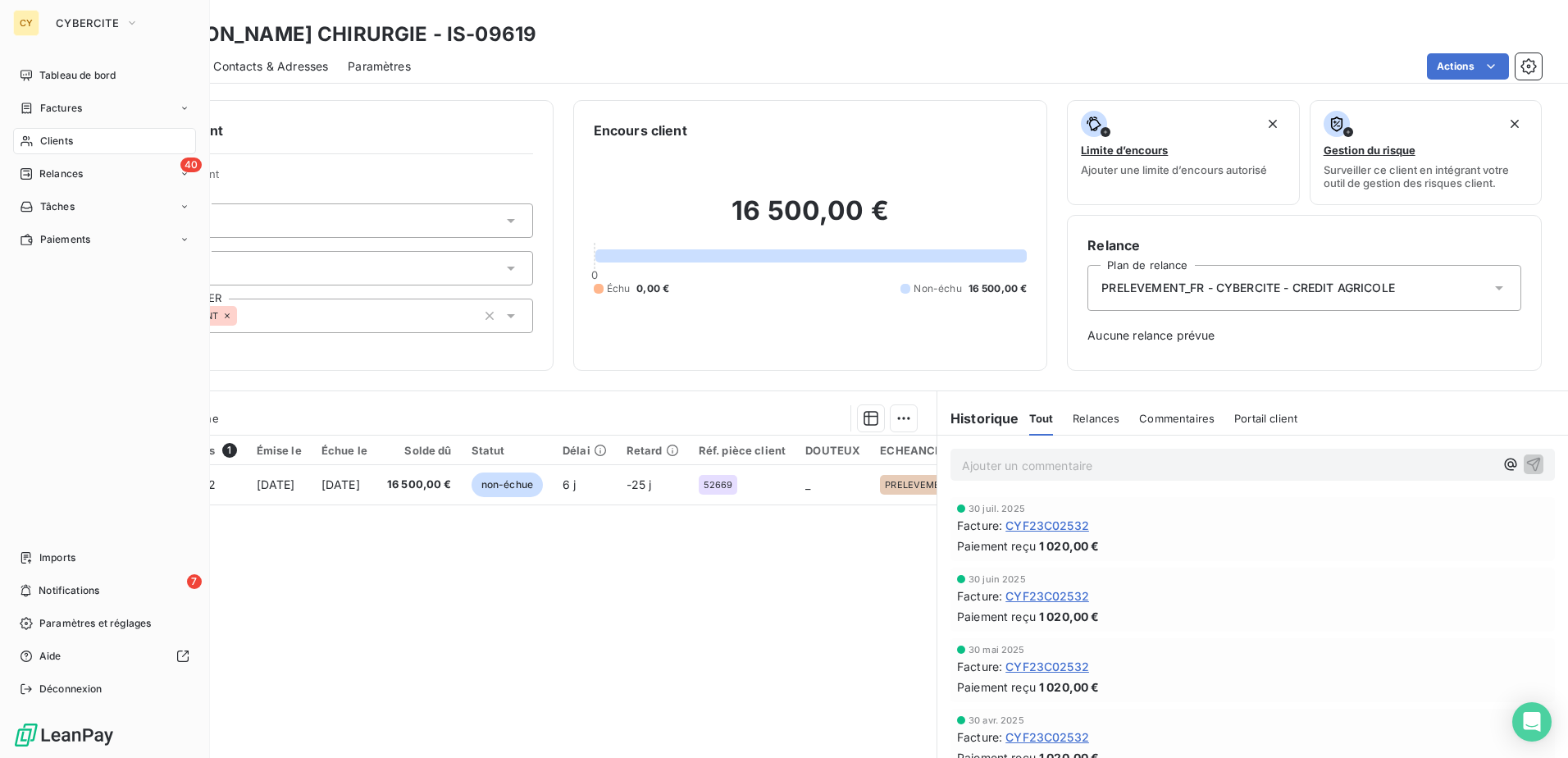
click at [82, 148] on div "Clients" at bounding box center [105, 141] width 183 height 26
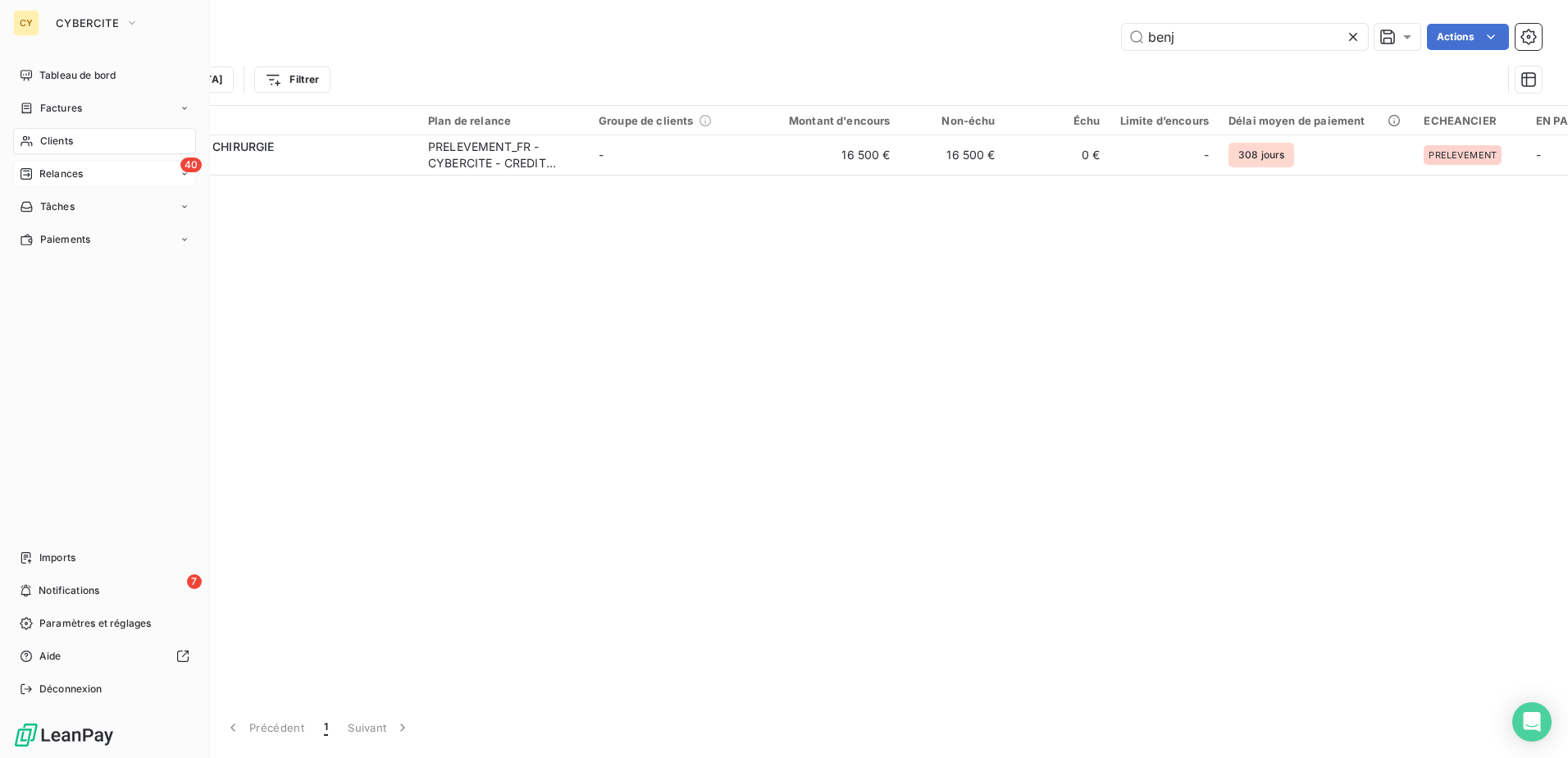
click at [72, 177] on span "Relances" at bounding box center [61, 174] width 44 height 15
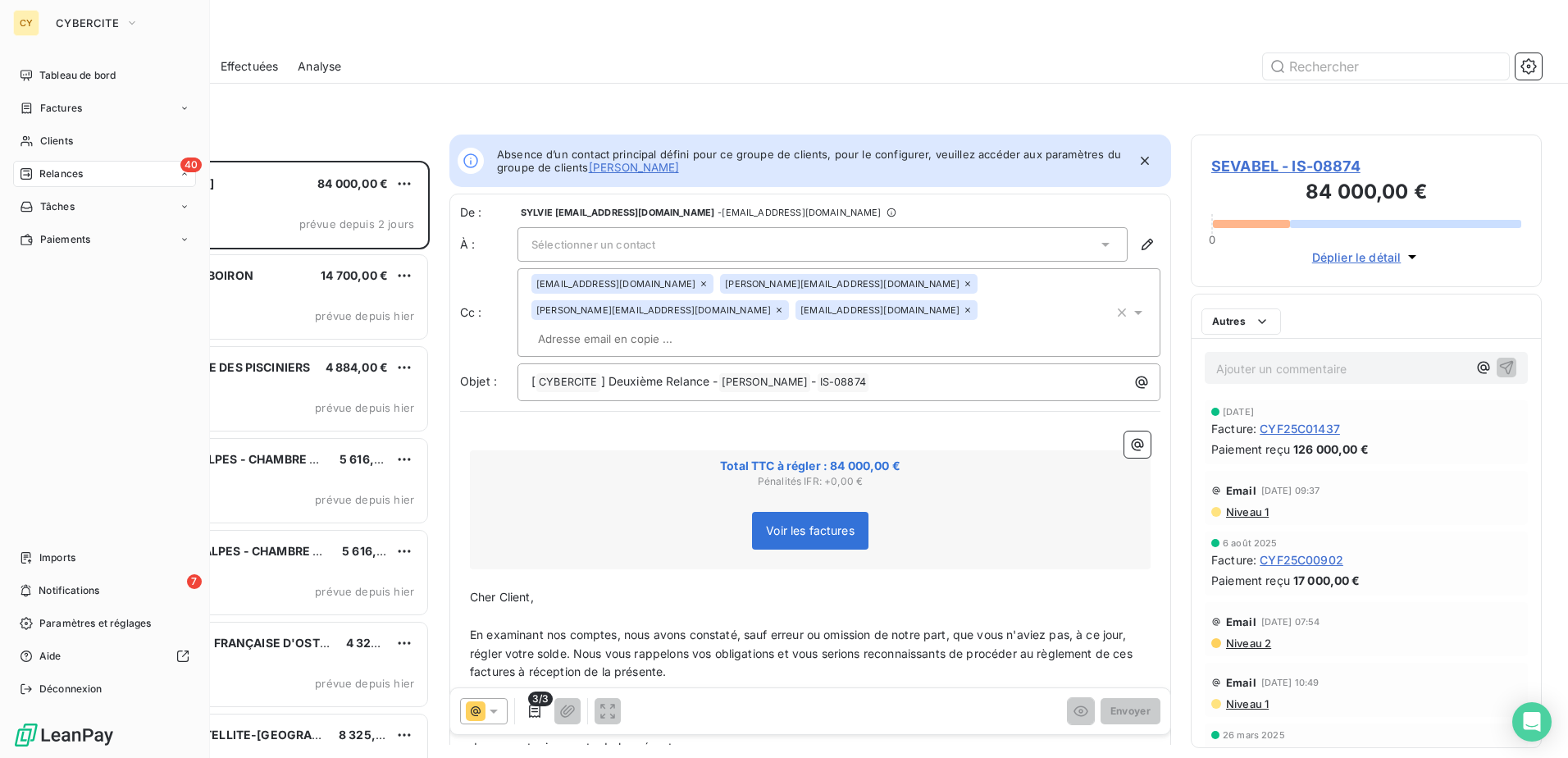
scroll to position [585, 339]
